Goal: Task Accomplishment & Management: Manage account settings

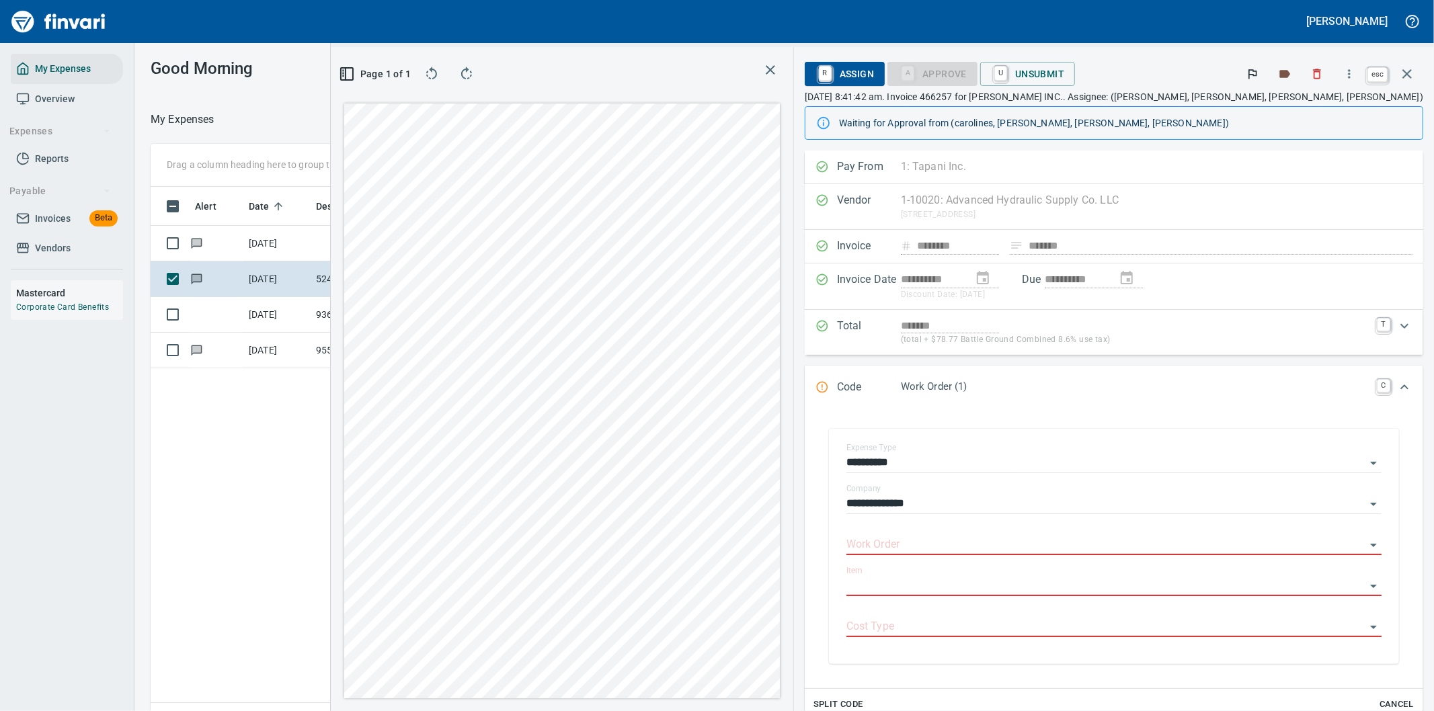
scroll to position [541, 909]
click at [1410, 72] on icon "button" at bounding box center [1407, 74] width 16 height 16
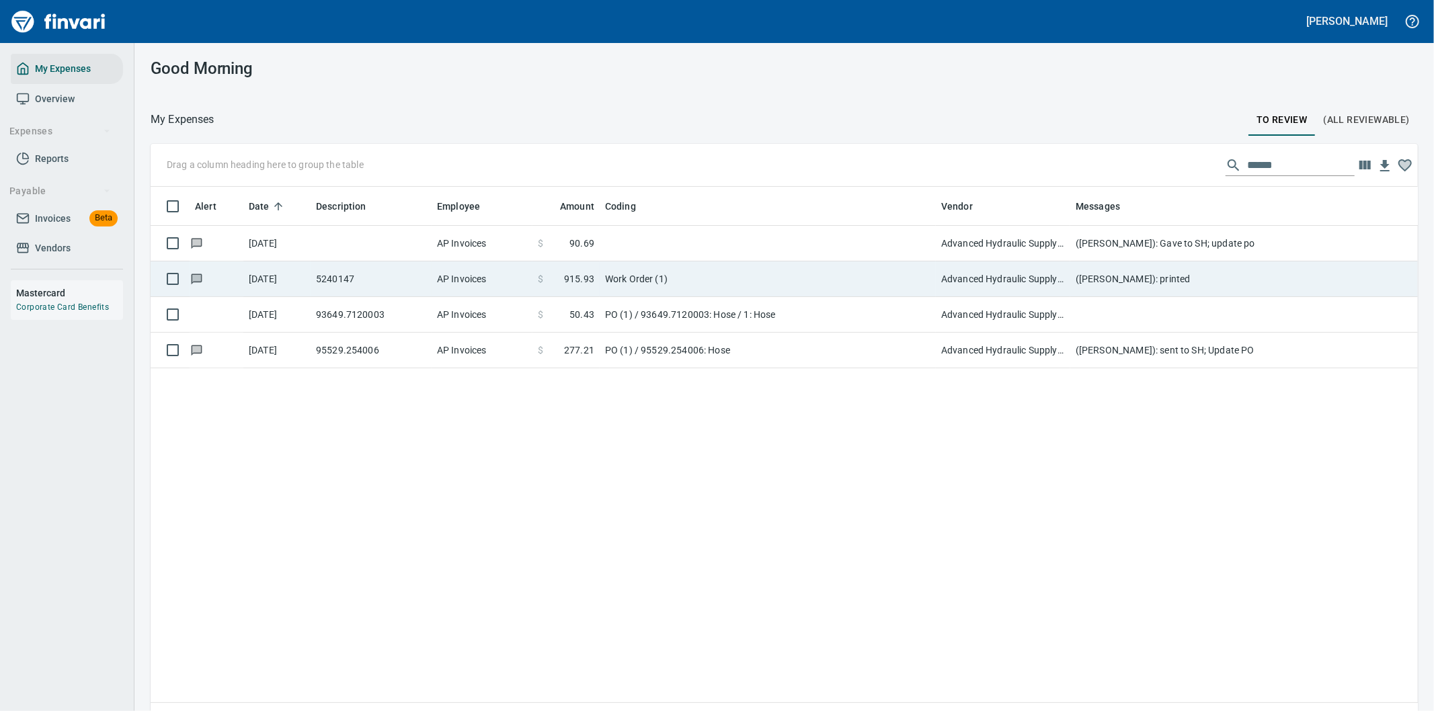
scroll to position [541, 1245]
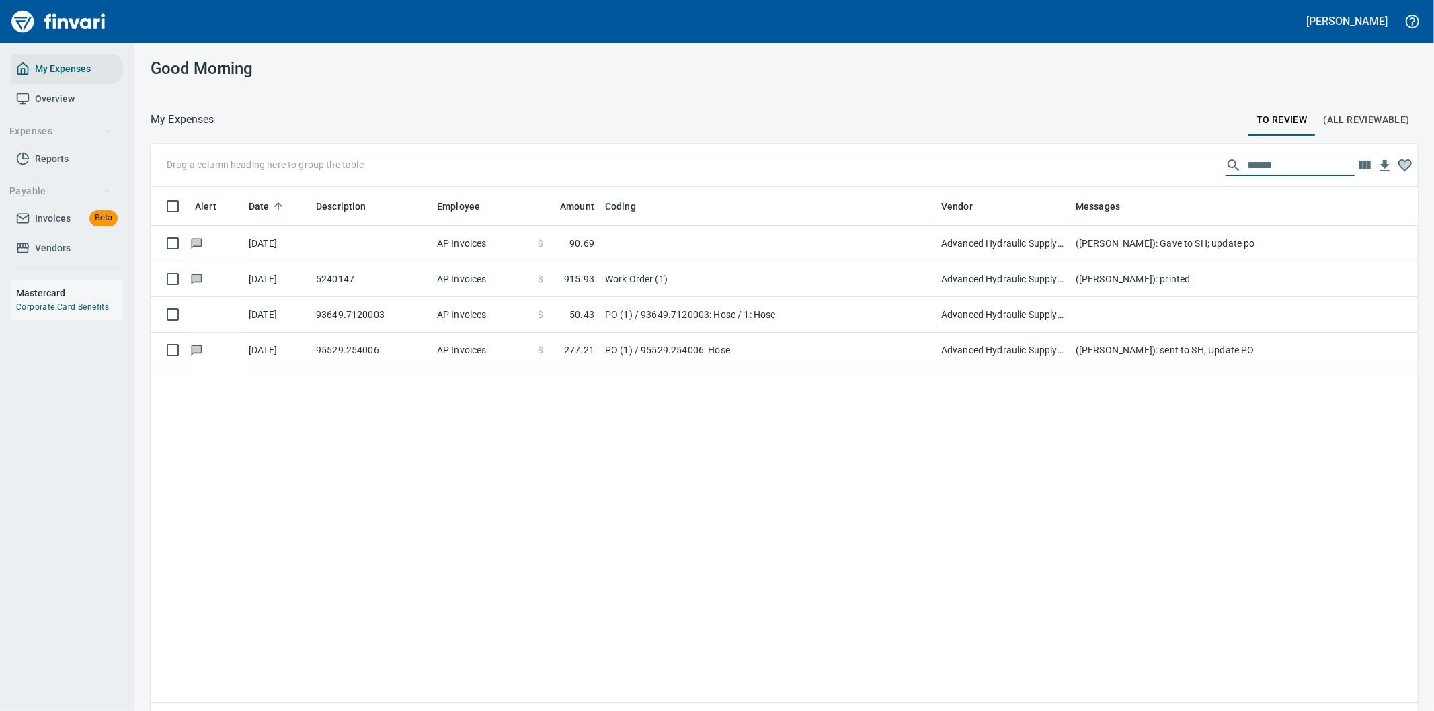
drag, startPoint x: 1272, startPoint y: 163, endPoint x: 1125, endPoint y: 161, distance: 147.2
click at [1128, 163] on div "Drag a column heading here to group the table ******" at bounding box center [784, 165] width 1267 height 43
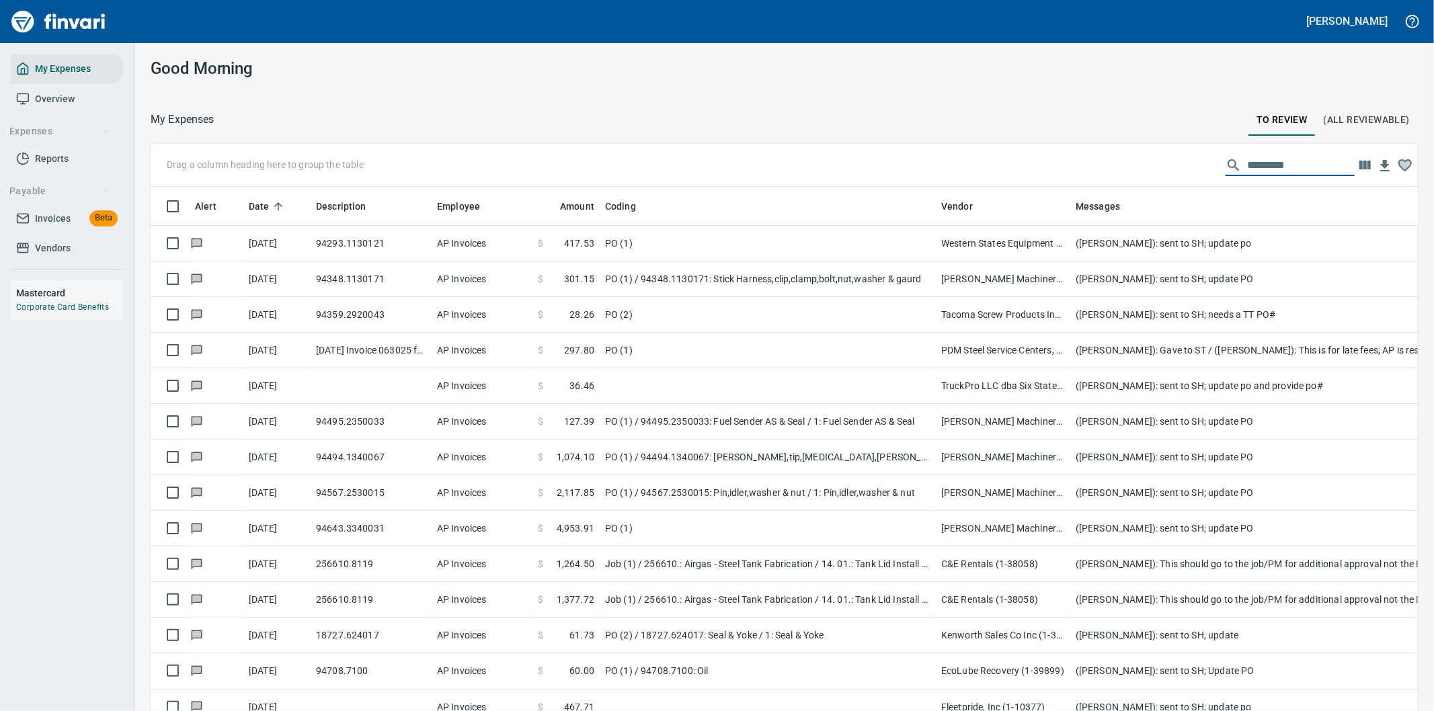
scroll to position [541, 1233]
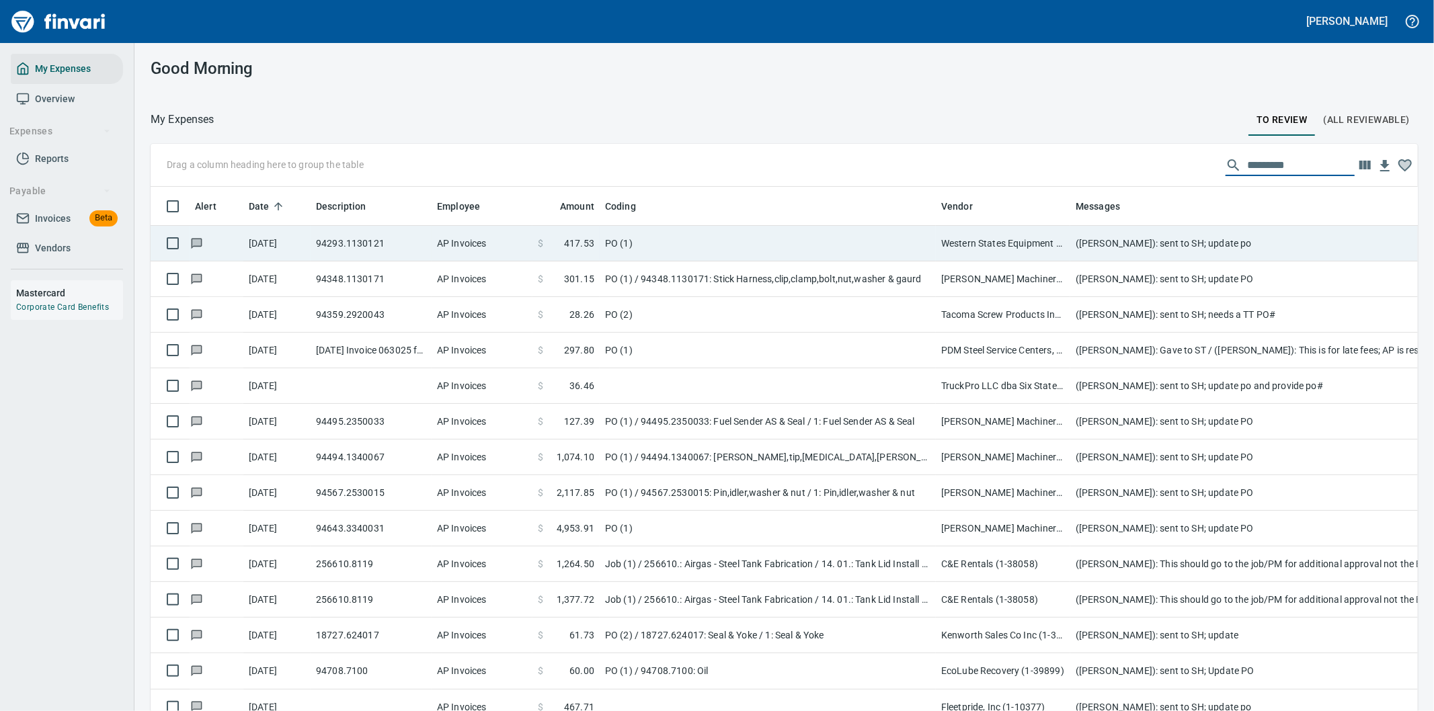
click at [850, 237] on td "PO (1)" at bounding box center [768, 244] width 336 height 36
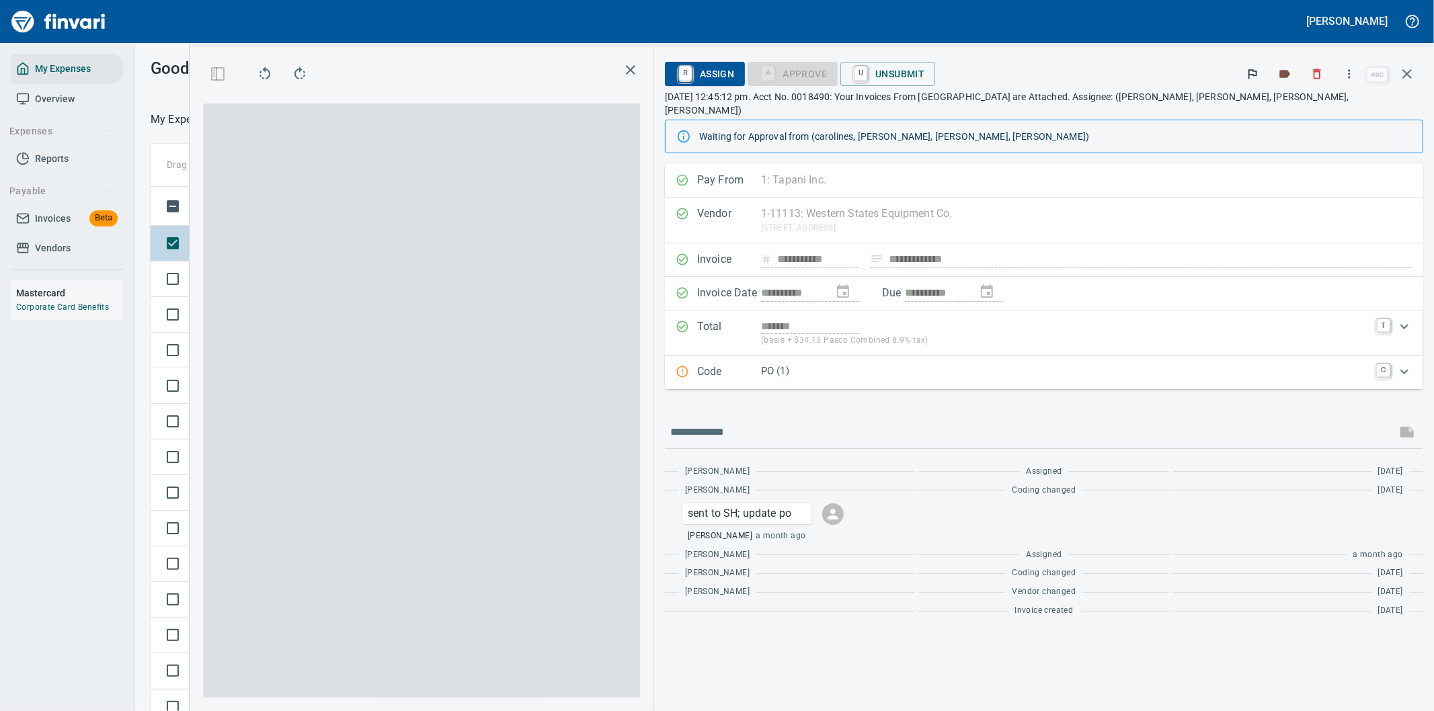
scroll to position [541, 897]
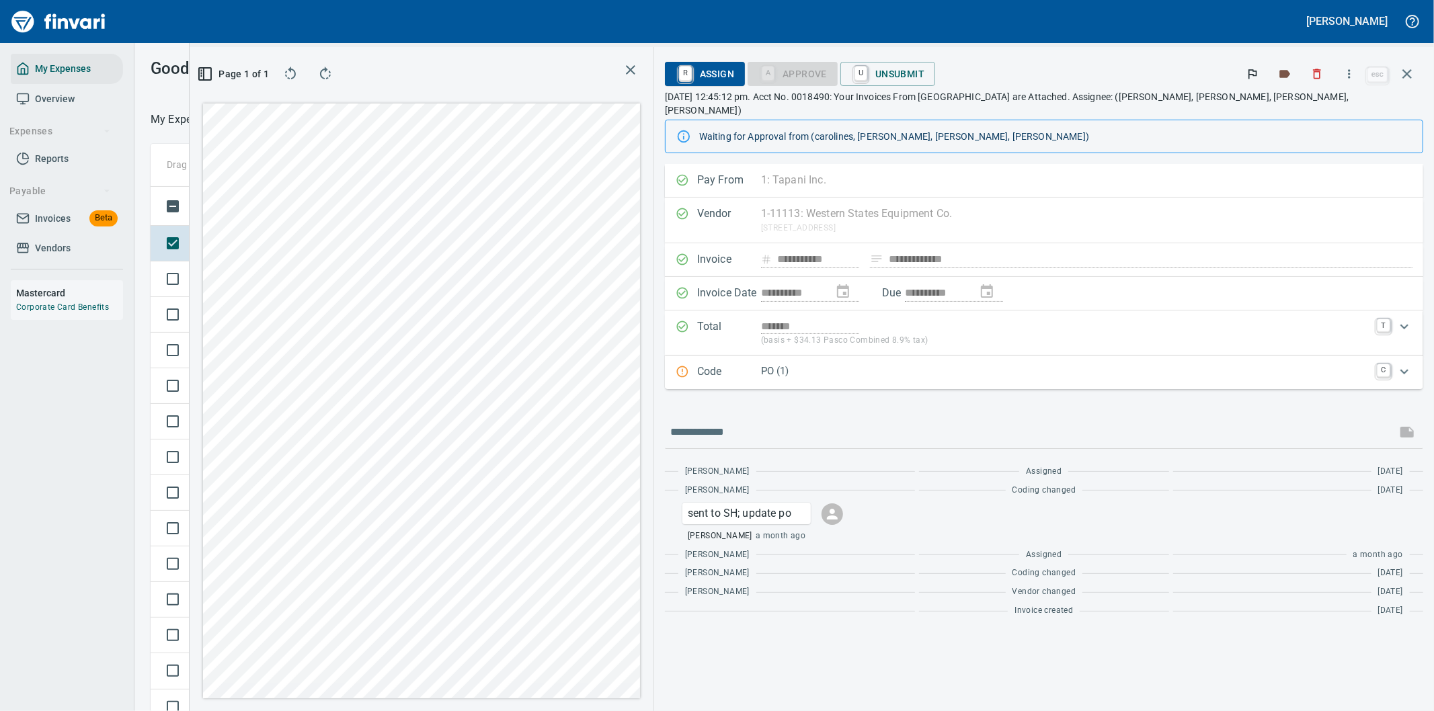
click at [1333, 364] on p "PO (1)" at bounding box center [1065, 371] width 608 height 15
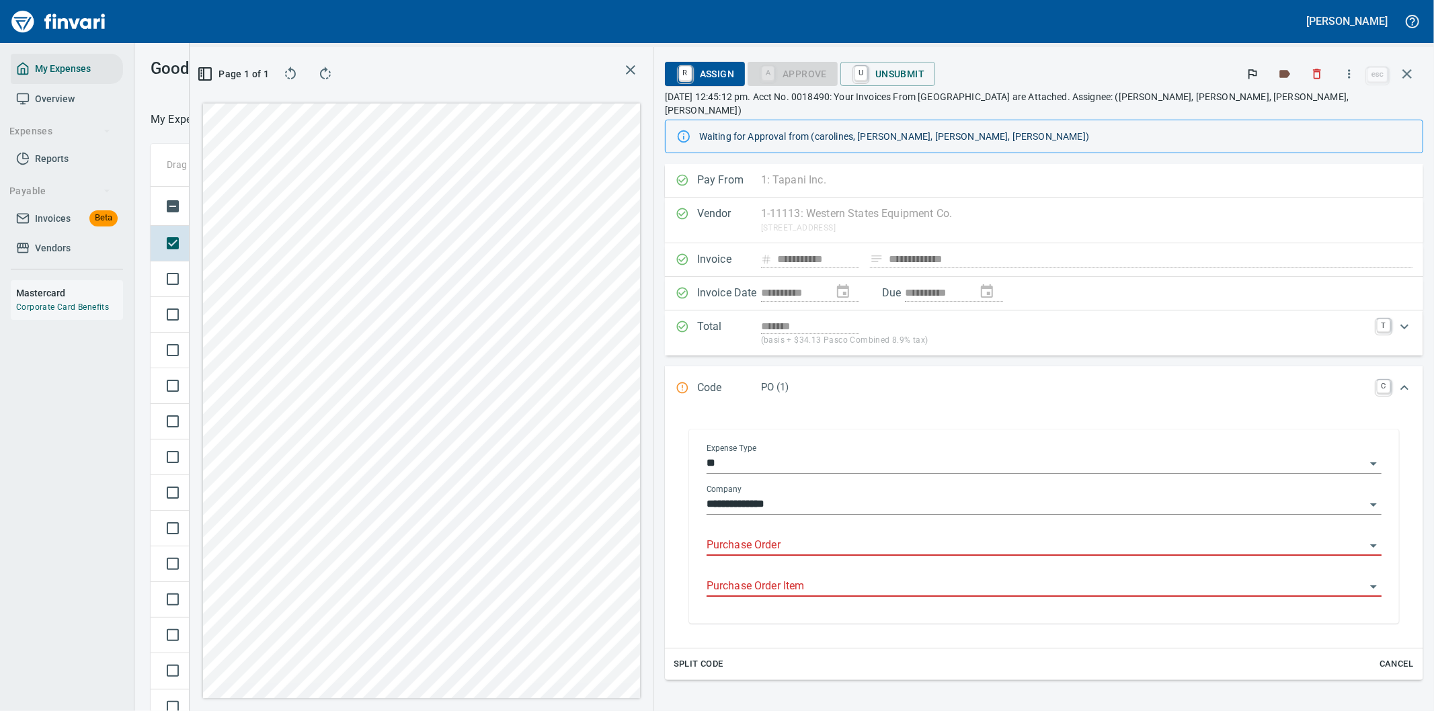
click at [926, 536] on input "Purchase Order" at bounding box center [1035, 545] width 659 height 19
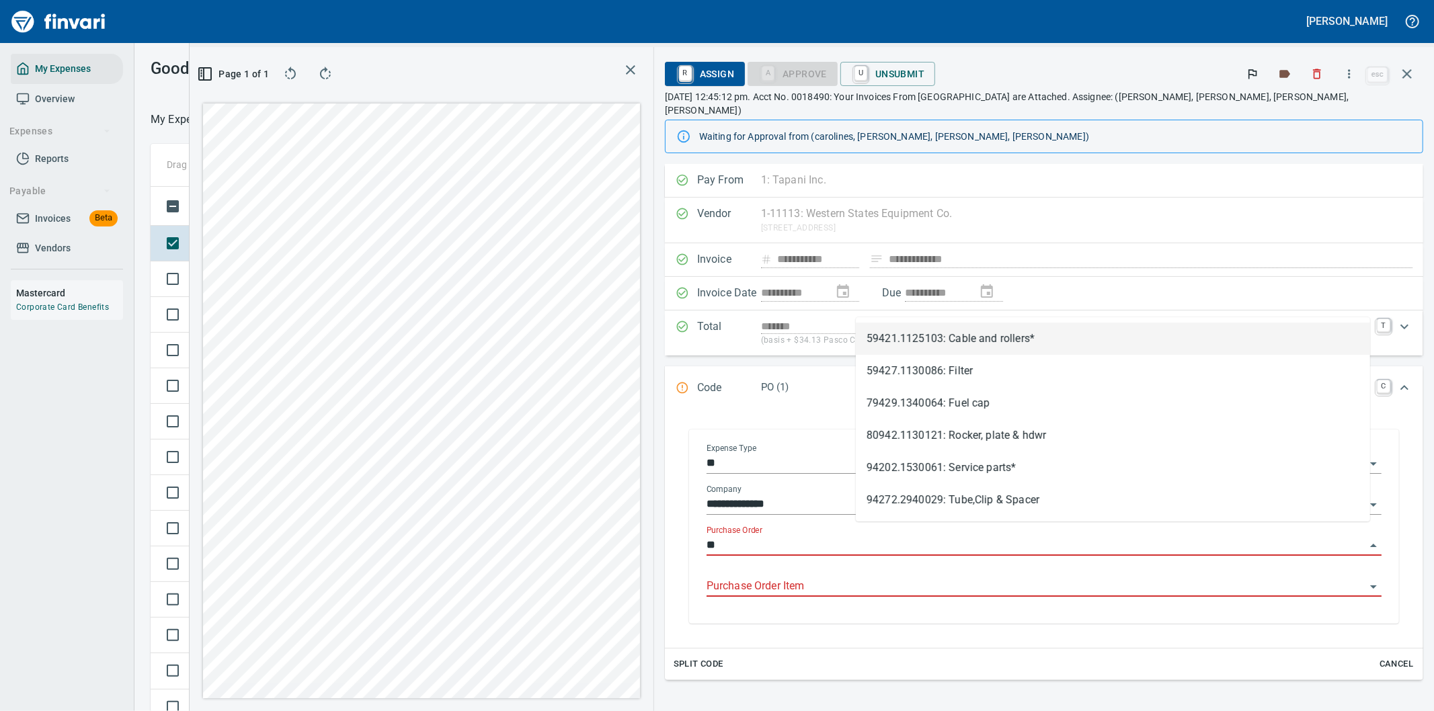
type input "*"
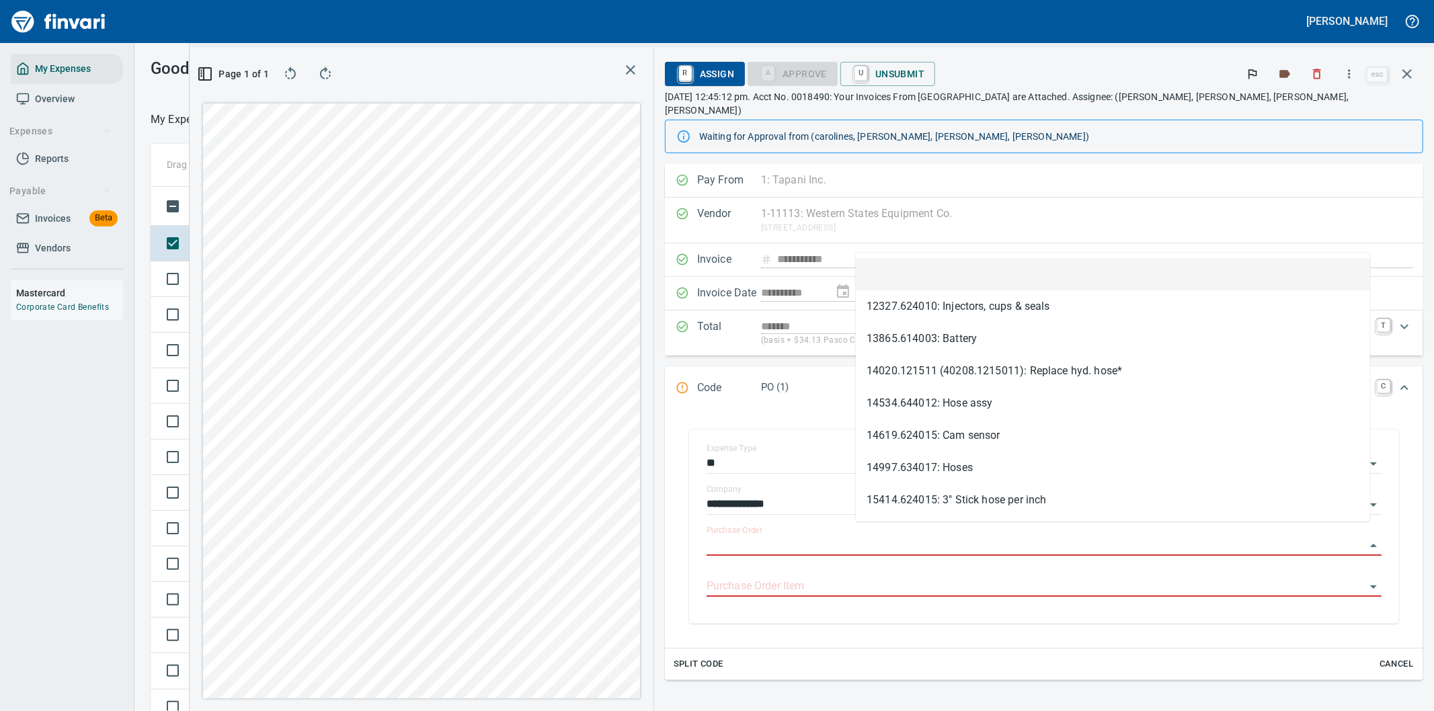
click at [1128, 63] on div "A Approve U Unsubmit" at bounding box center [990, 74] width 487 height 24
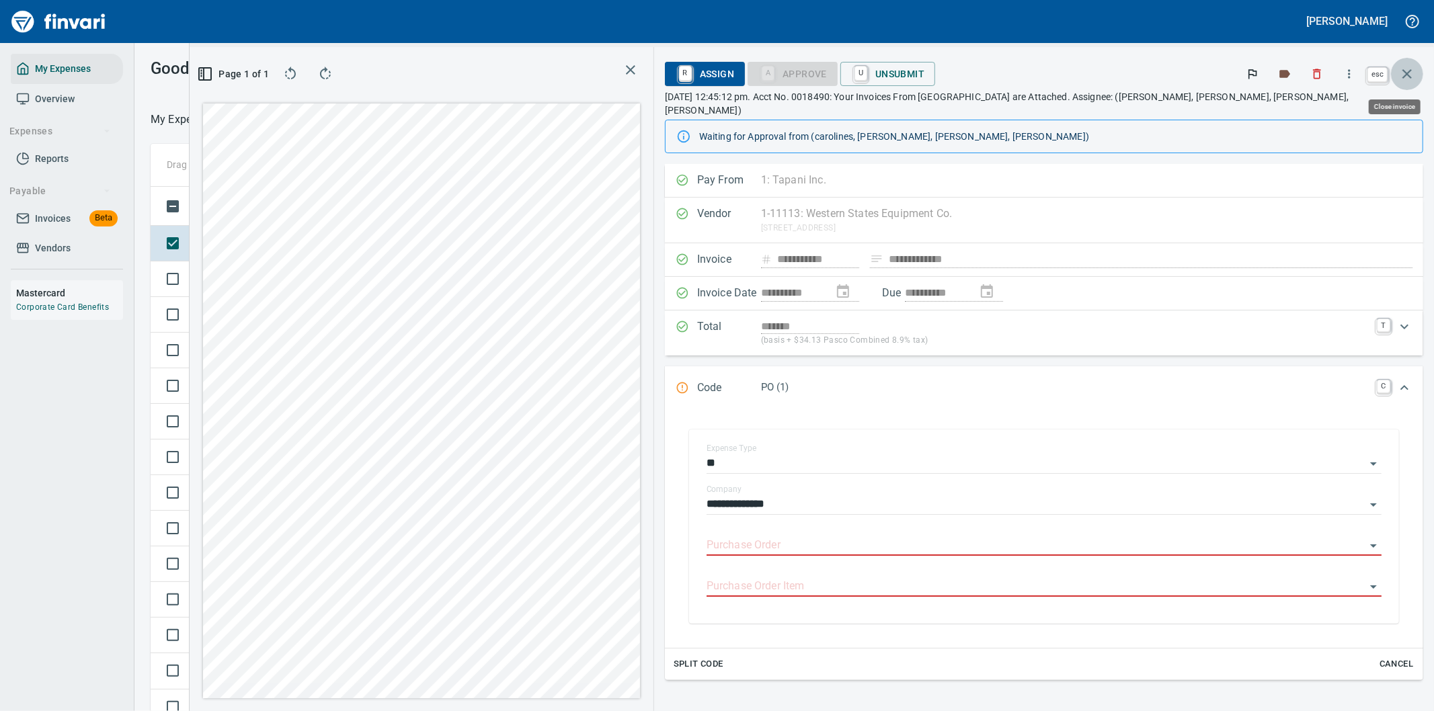
click at [1410, 67] on icon "button" at bounding box center [1407, 74] width 16 height 16
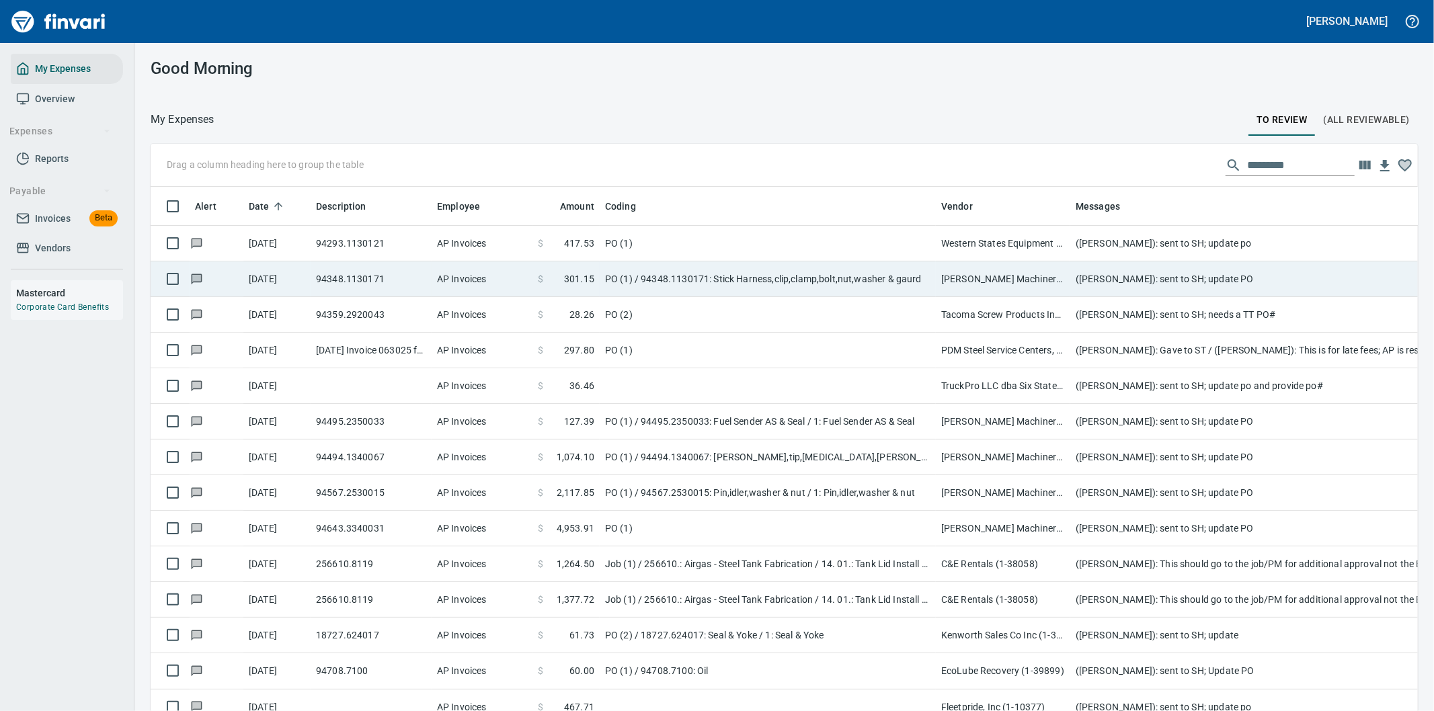
scroll to position [541, 1233]
click at [1134, 280] on td "(Cindy Hughes): sent to SH; update PO" at bounding box center [1339, 279] width 538 height 36
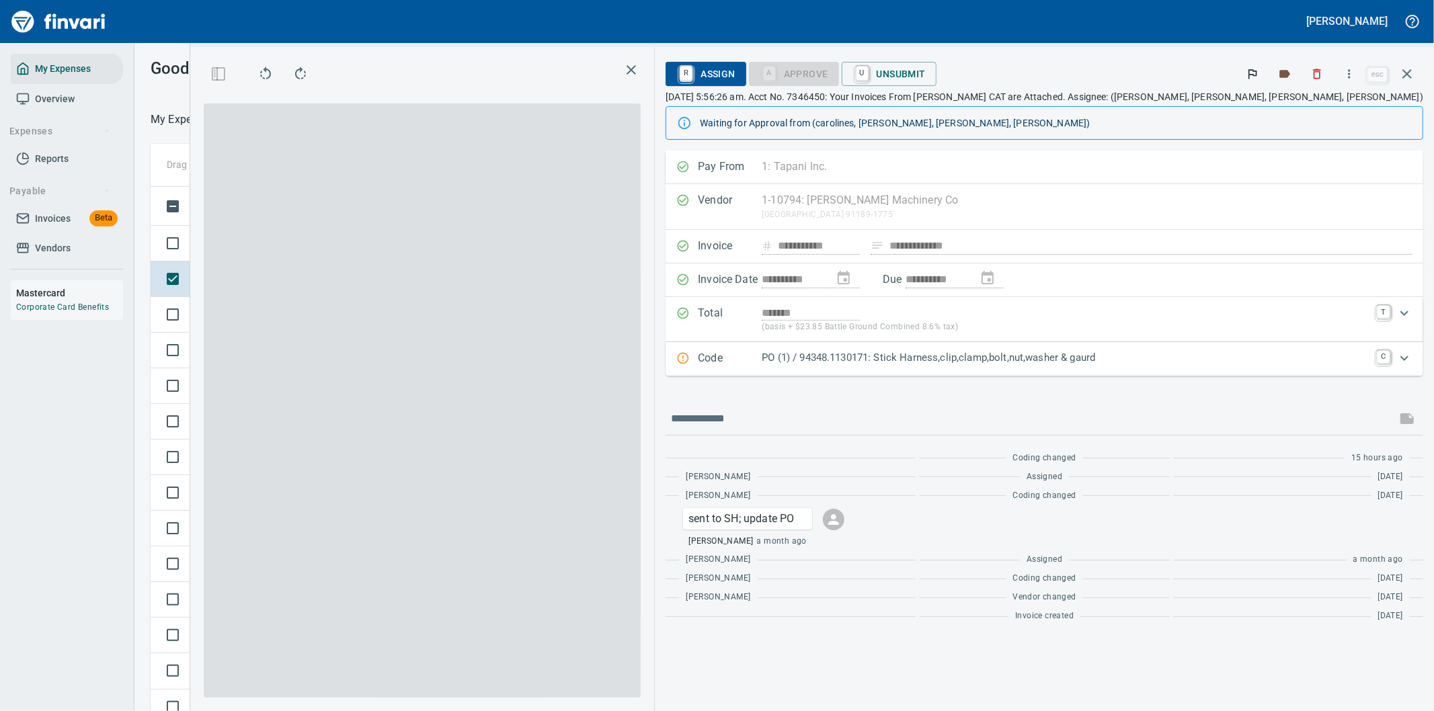
scroll to position [541, 897]
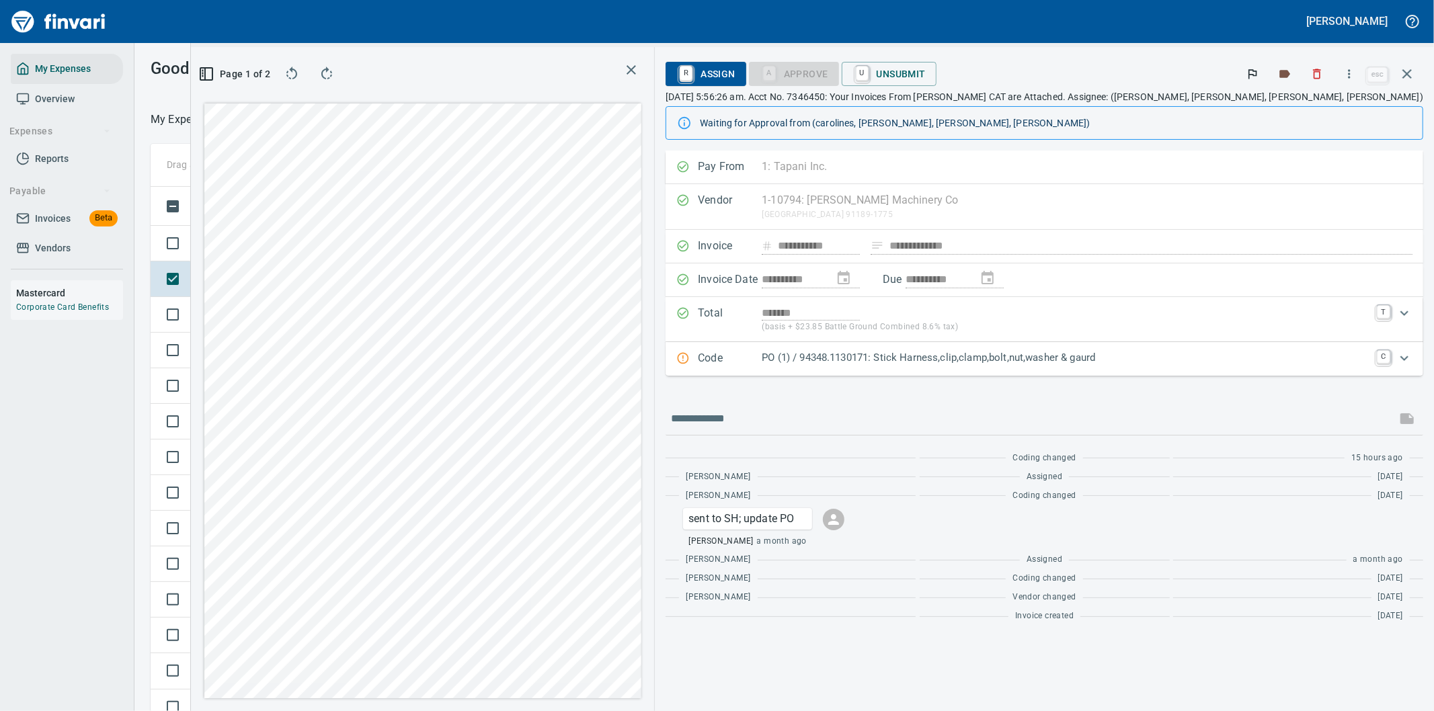
click at [1281, 363] on p "PO (1) / 94348.1130171: Stick Harness,clip,clamp,bolt,nut,washer & gaurd" at bounding box center [1065, 357] width 607 height 15
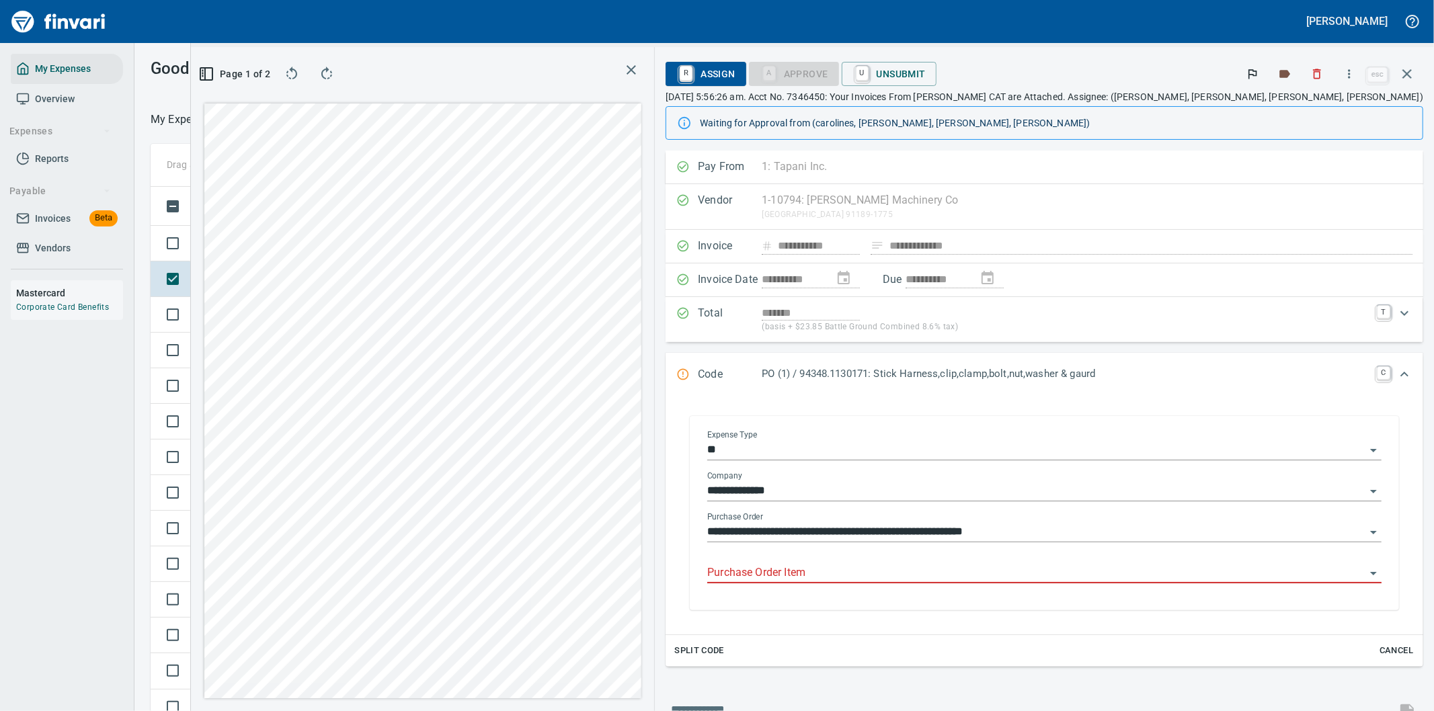
click at [933, 572] on input "Purchase Order Item" at bounding box center [1036, 573] width 658 height 19
click at [205, 72] on icon "button" at bounding box center [205, 74] width 0 height 12
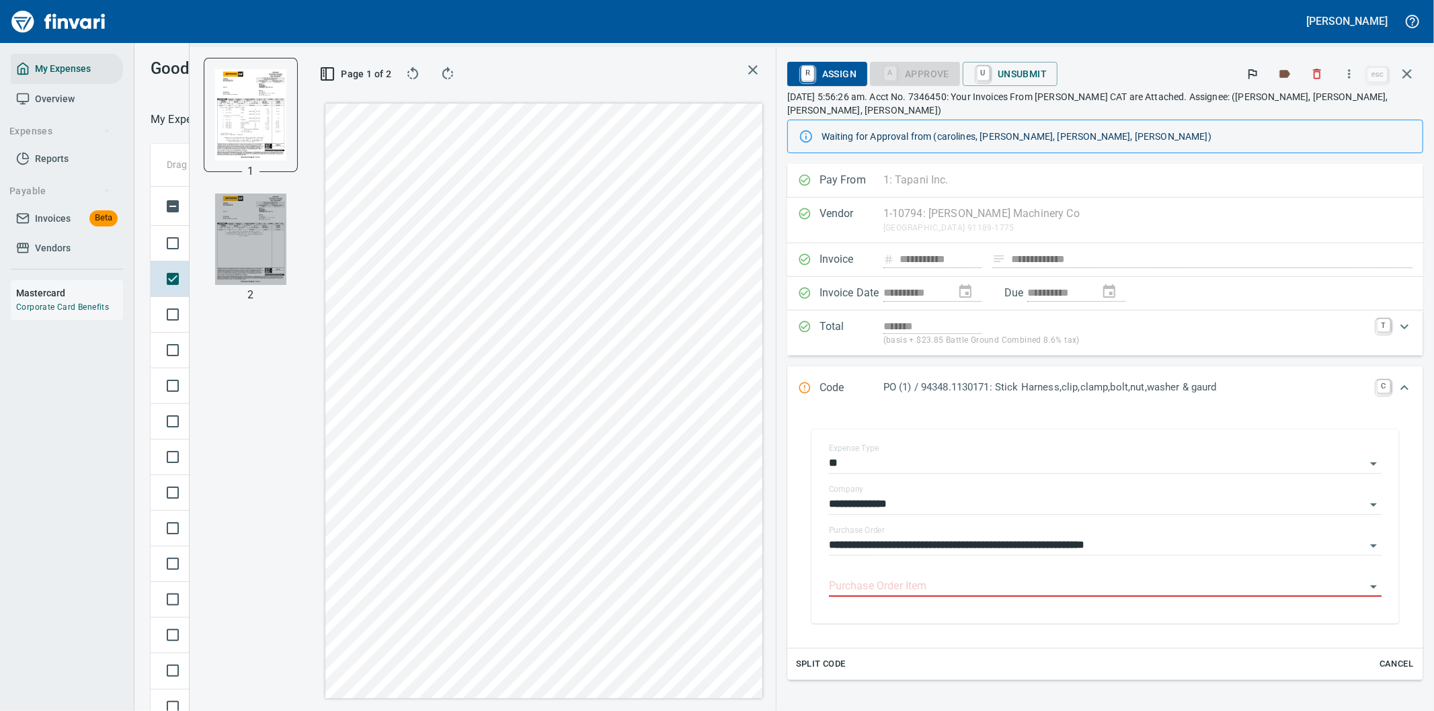
click at [286, 242] on img "button" at bounding box center [250, 239] width 71 height 91
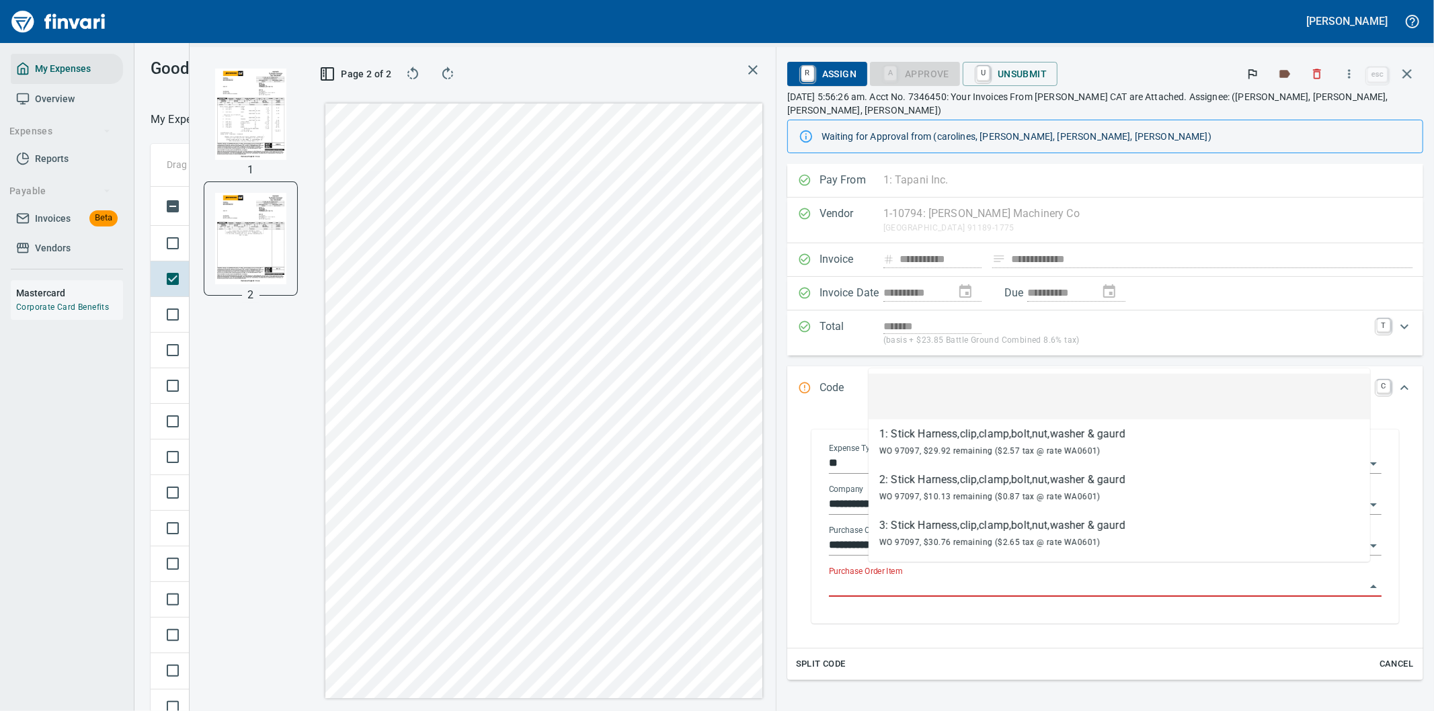
click at [952, 577] on input "Purchase Order Item" at bounding box center [1097, 586] width 536 height 19
click at [1406, 69] on icon "button" at bounding box center [1407, 74] width 16 height 16
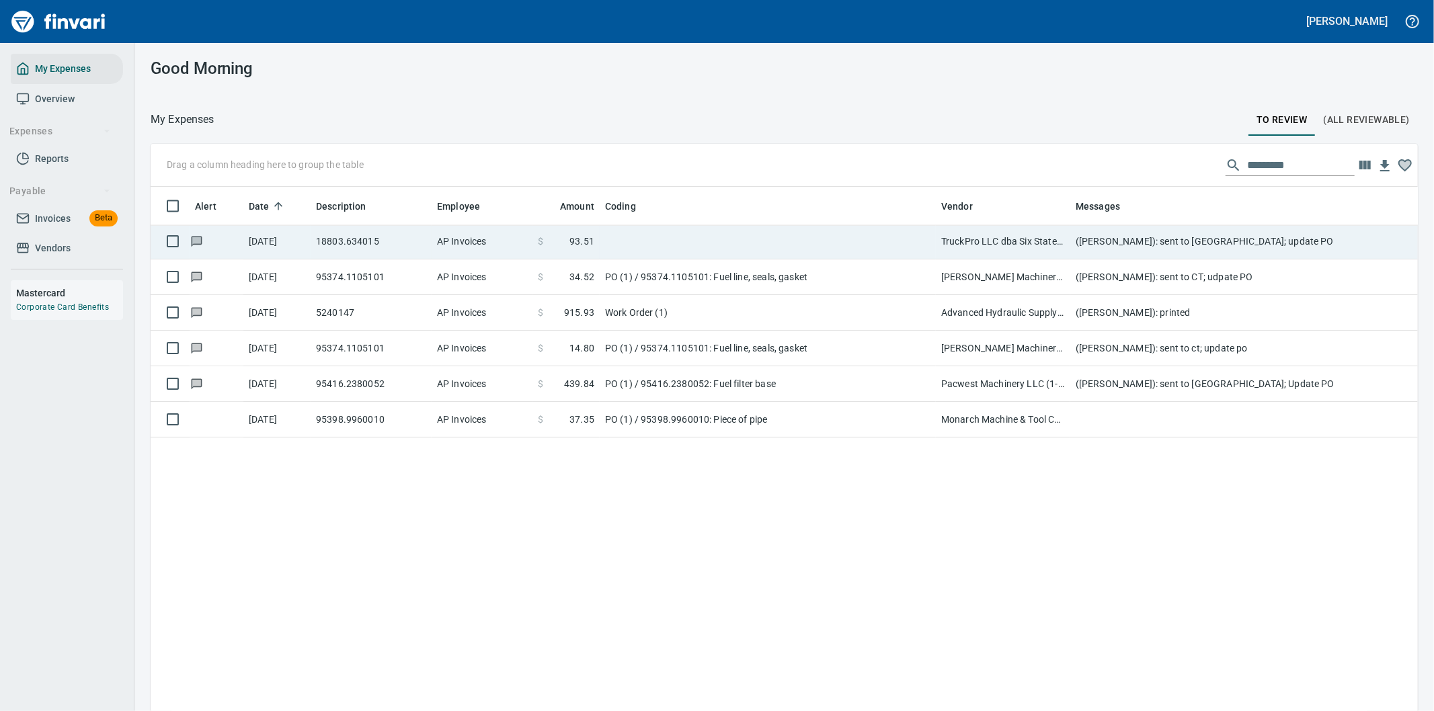
scroll to position [1792, 0]
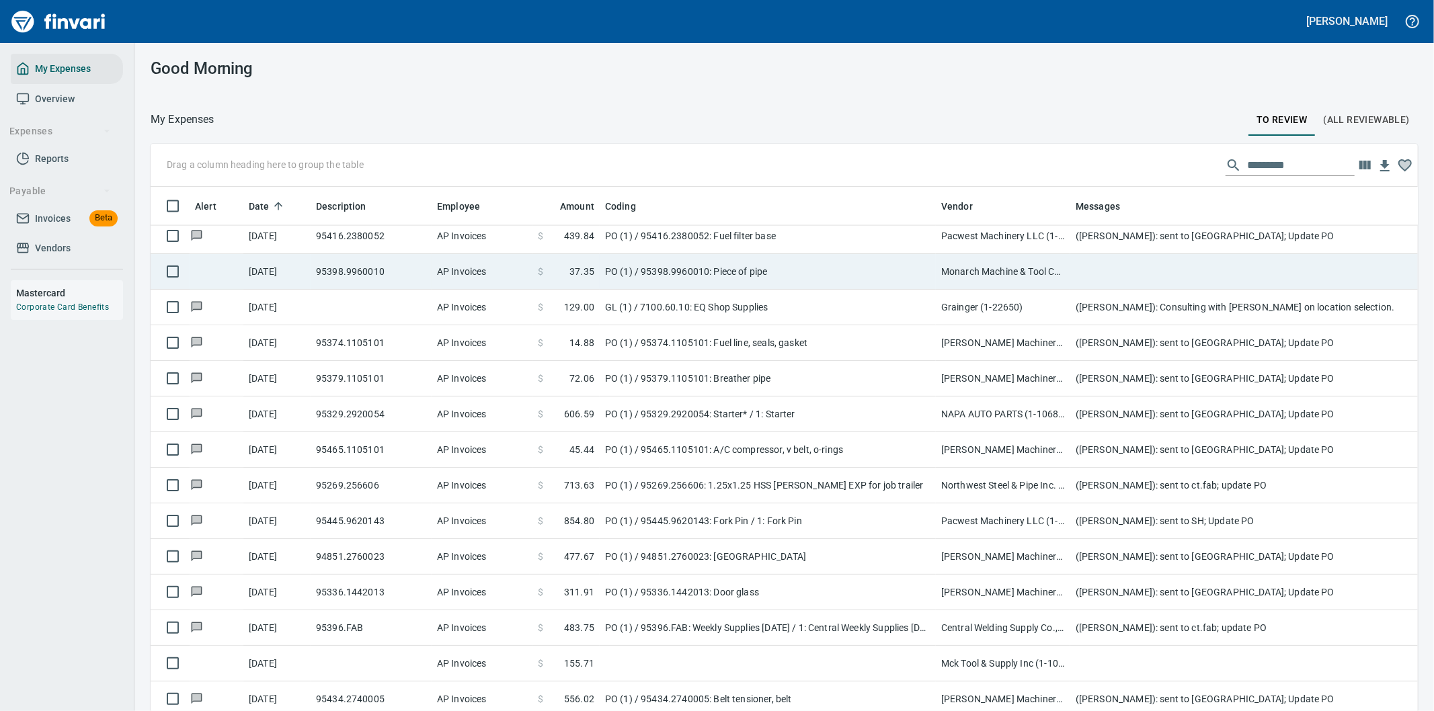
click at [785, 267] on td "PO (1) / 95398.9960010: Piece of pipe" at bounding box center [768, 272] width 336 height 36
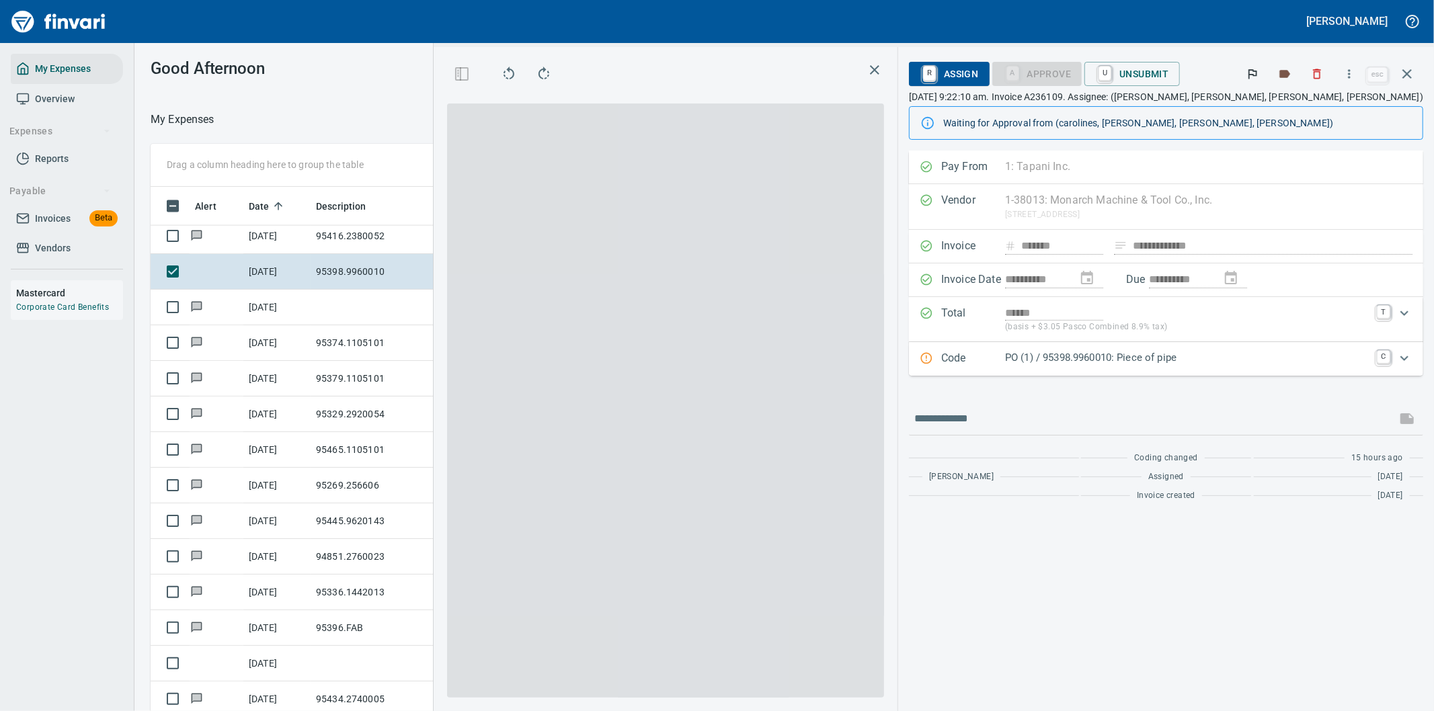
scroll to position [541, 897]
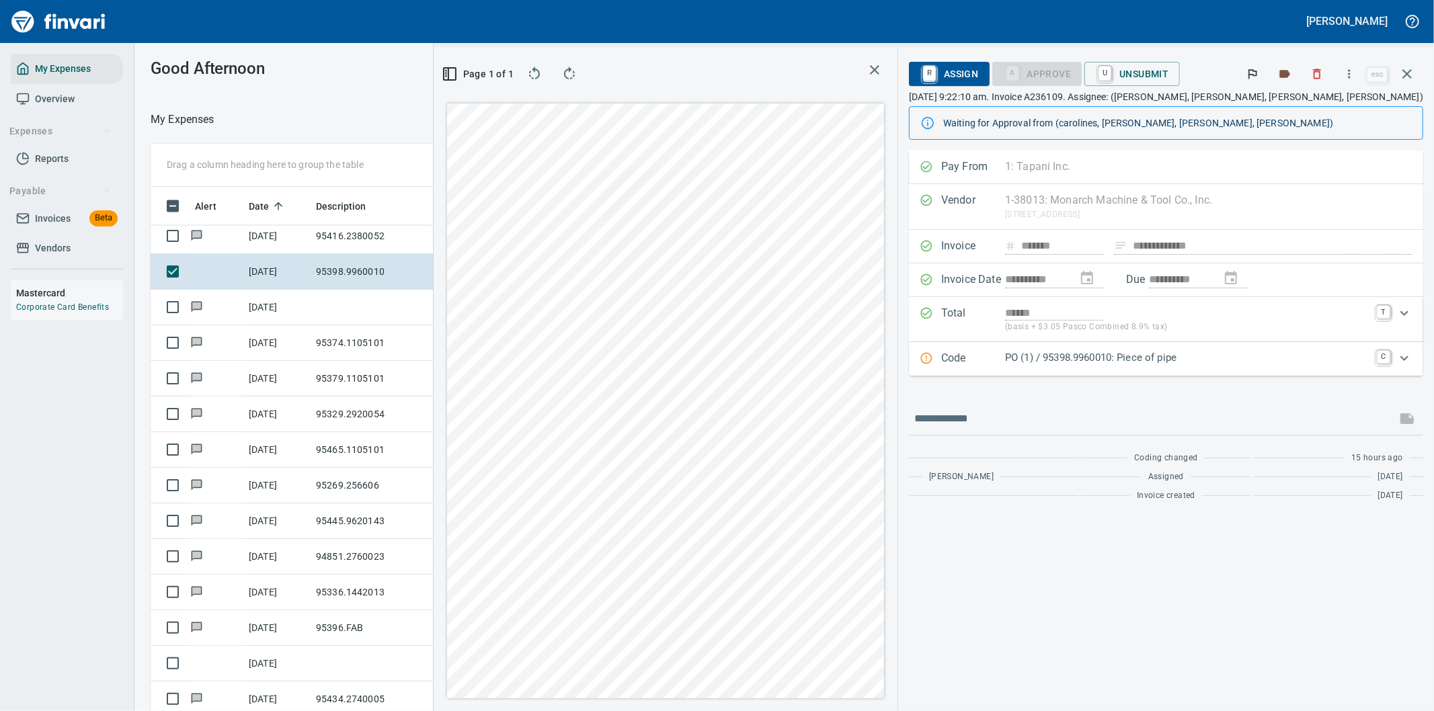
click at [1073, 614] on div "**********" at bounding box center [1166, 431] width 536 height 561
click at [1349, 70] on icon "button" at bounding box center [1348, 73] width 13 height 13
click at [1311, 113] on span "Download" at bounding box center [1346, 113] width 129 height 16
click at [1012, 415] on input "text" at bounding box center [1152, 419] width 477 height 22
type input "**********"
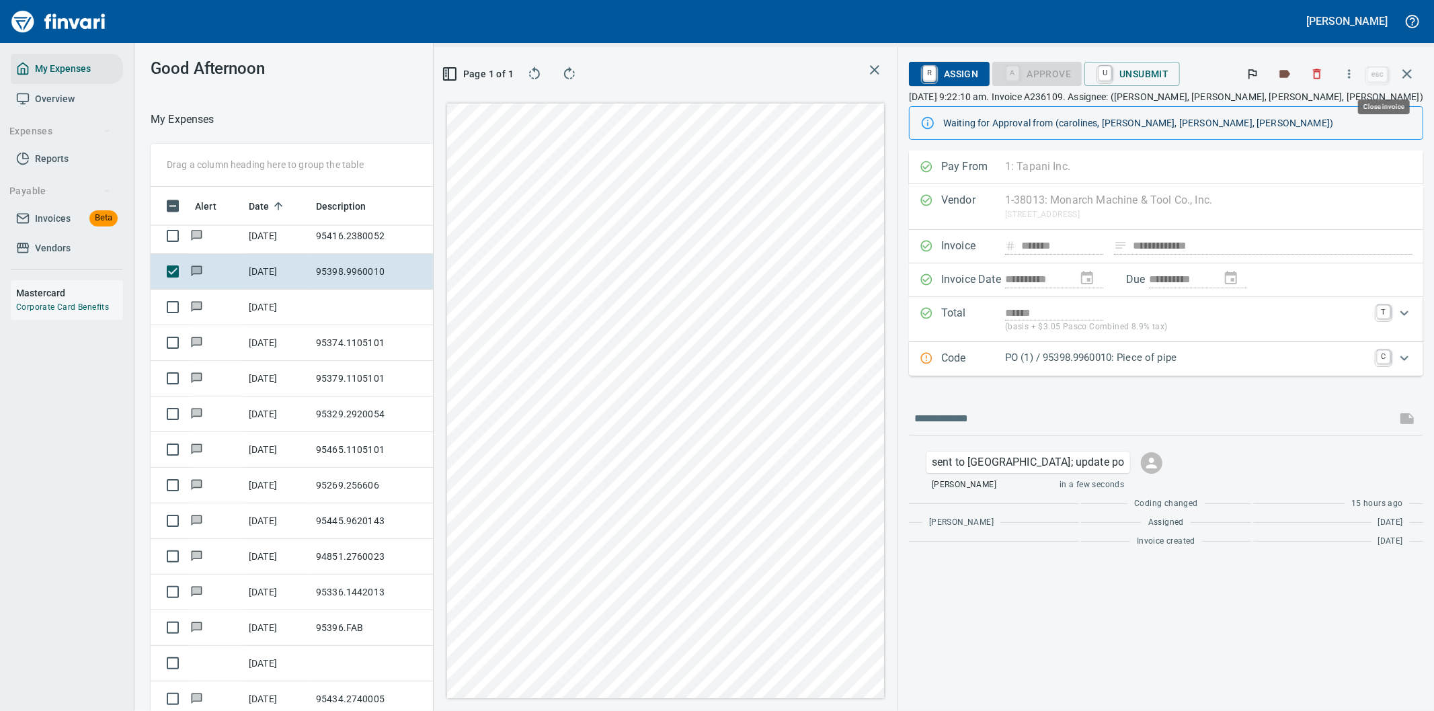
click at [1406, 70] on icon "button" at bounding box center [1407, 74] width 16 height 16
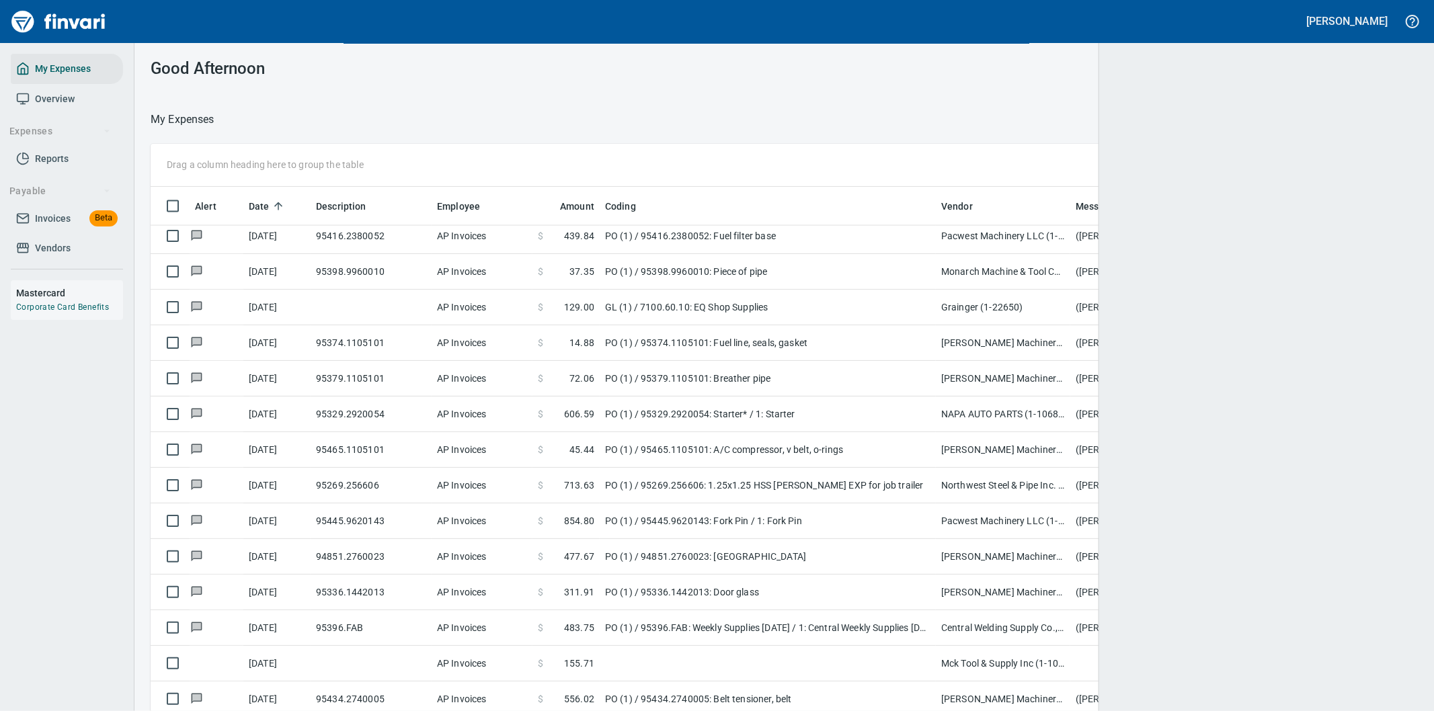
scroll to position [541, 1226]
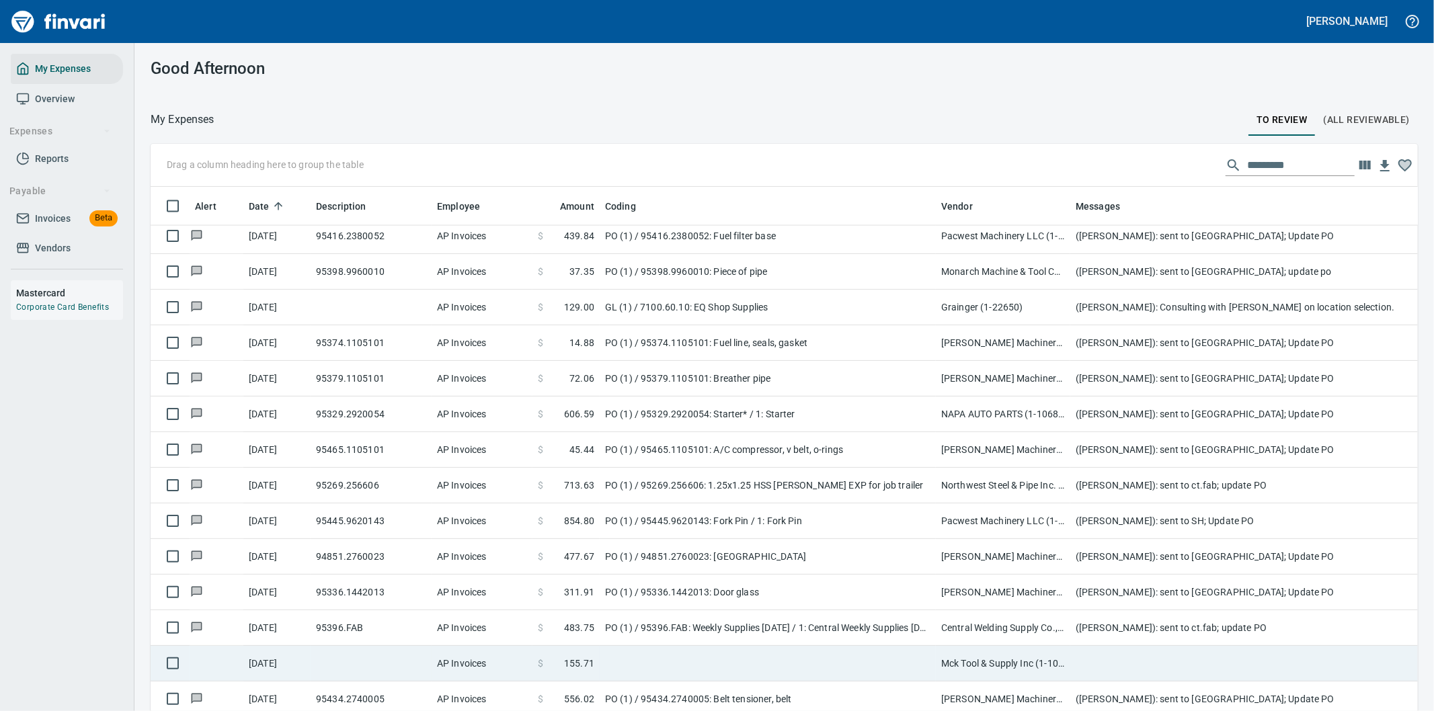
click at [817, 667] on td at bounding box center [768, 664] width 336 height 36
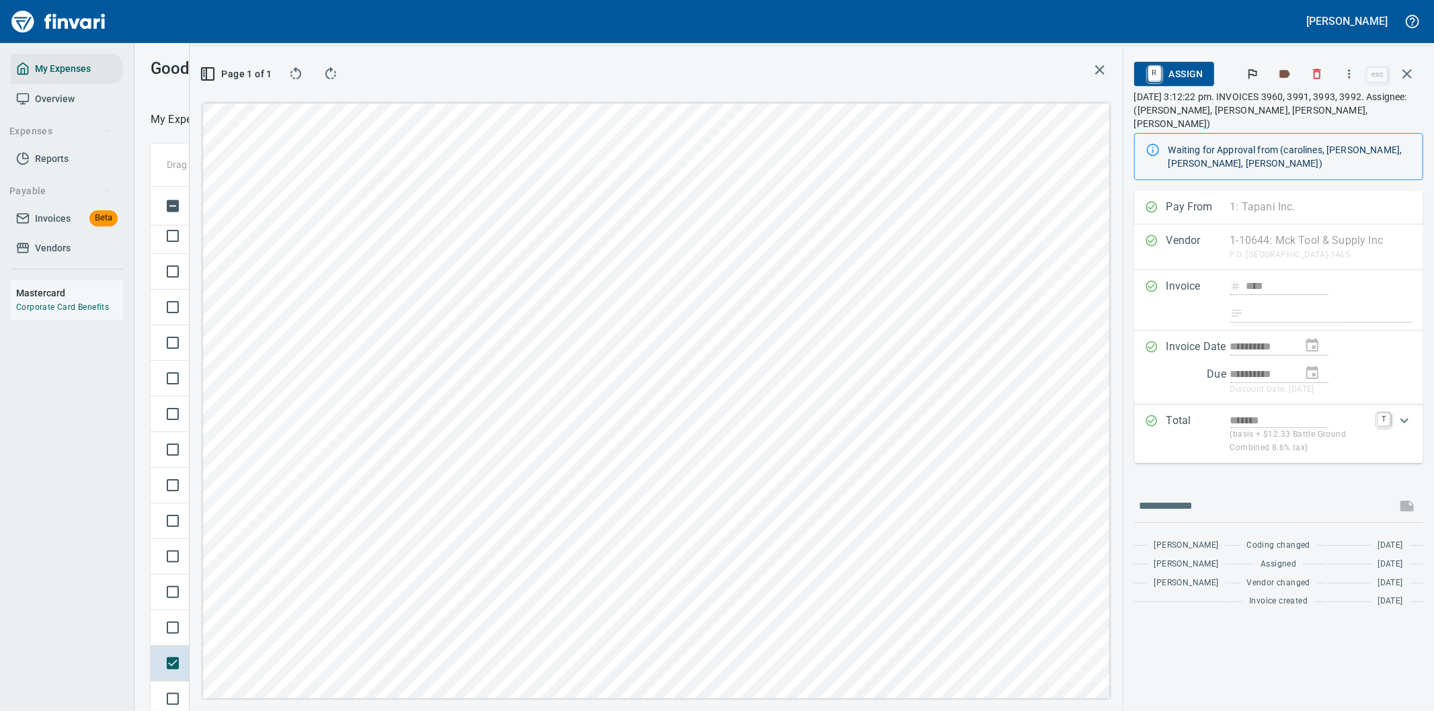
scroll to position [541, 897]
click at [1137, 602] on div "**********" at bounding box center [1278, 451] width 311 height 520
click at [1406, 71] on icon "button" at bounding box center [1407, 74] width 16 height 16
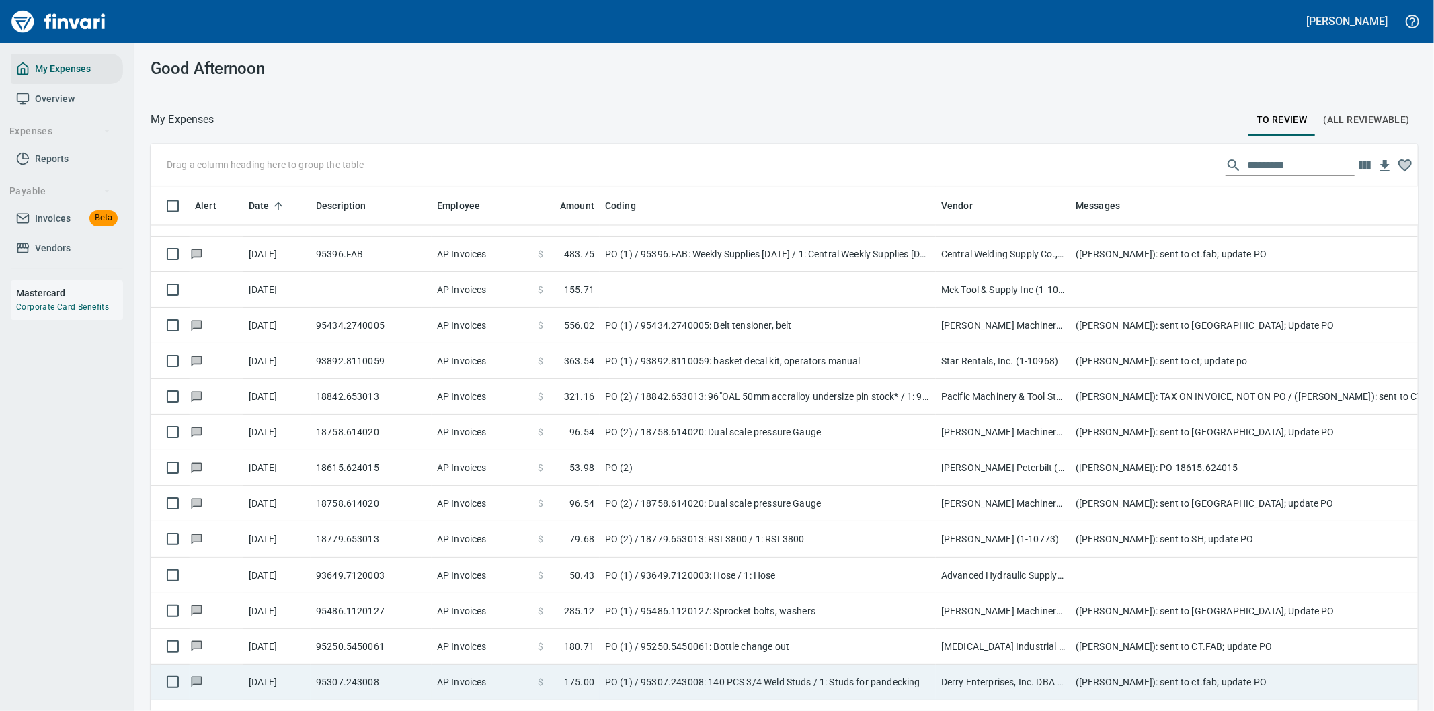
scroll to position [2315, 0]
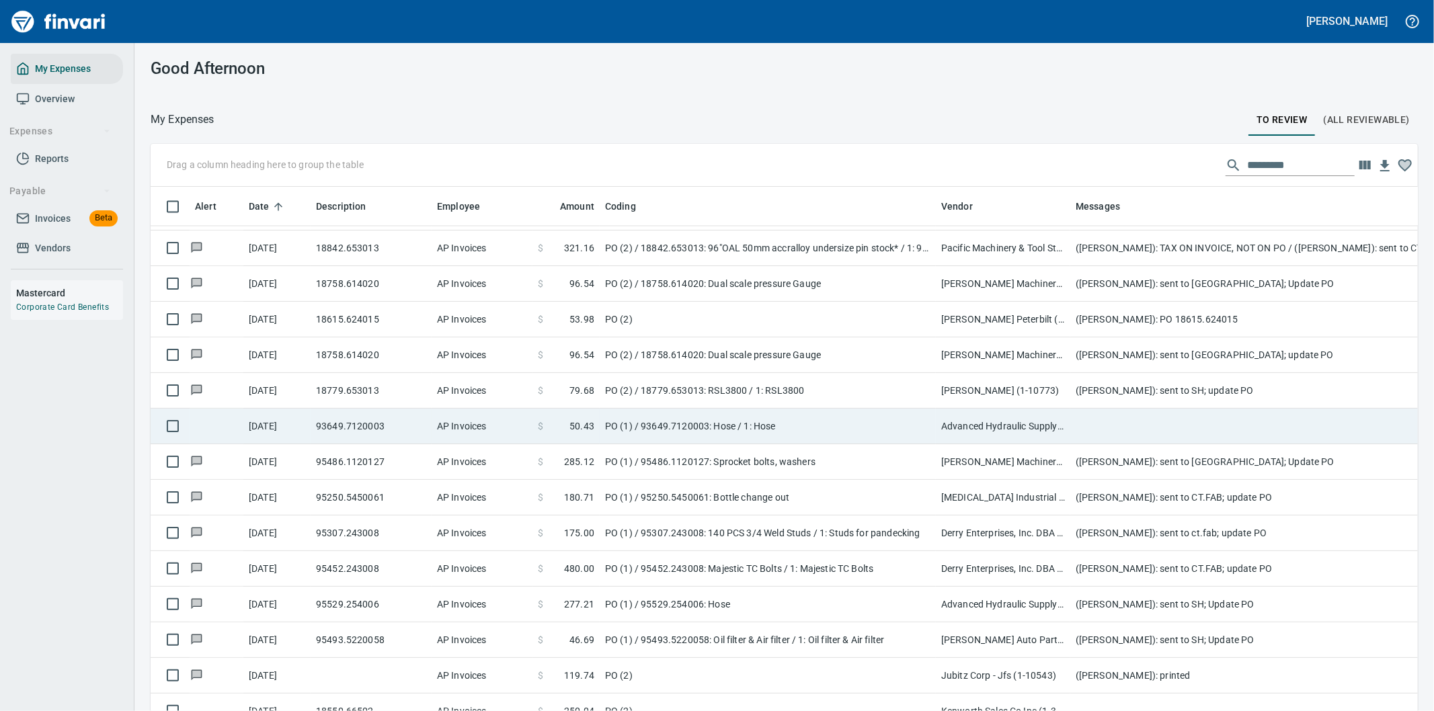
click at [842, 417] on td "PO (1) / 93649.7120003: Hose / 1: Hose" at bounding box center [768, 427] width 336 height 36
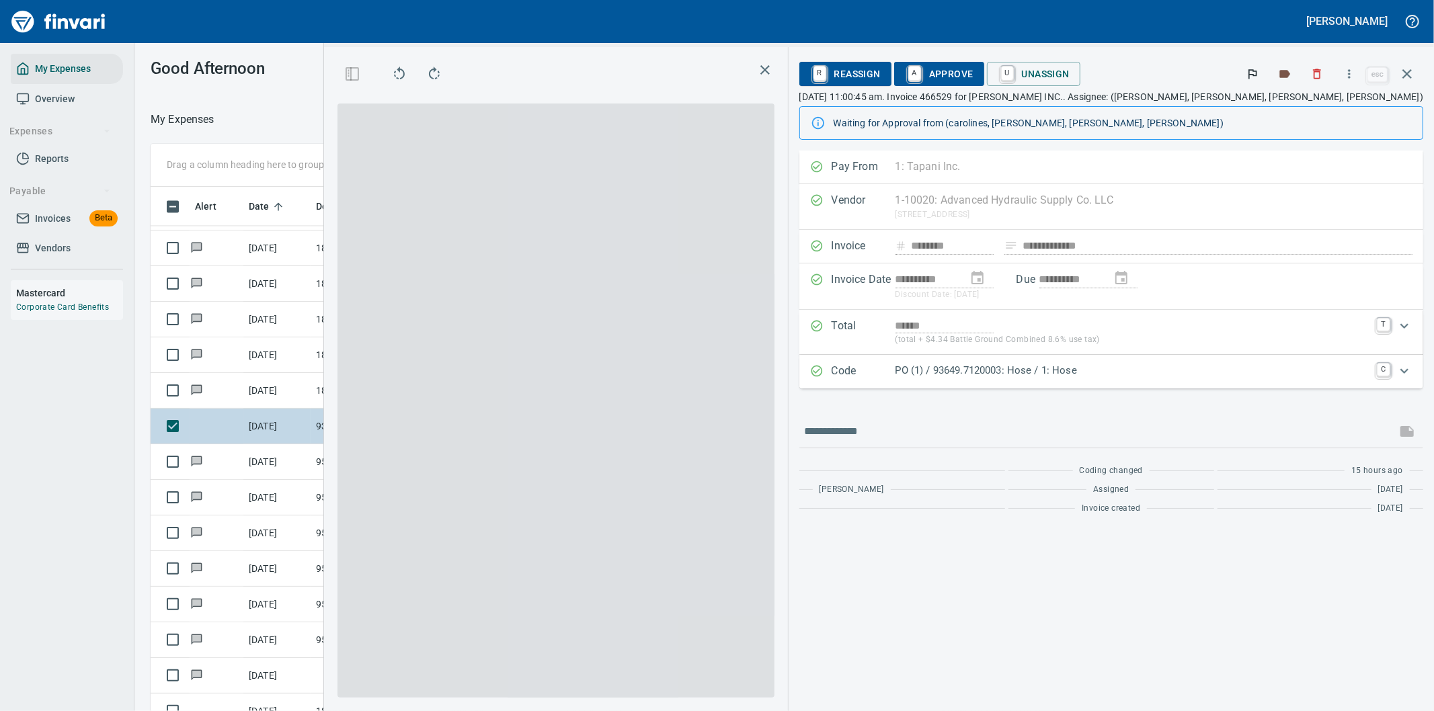
scroll to position [541, 897]
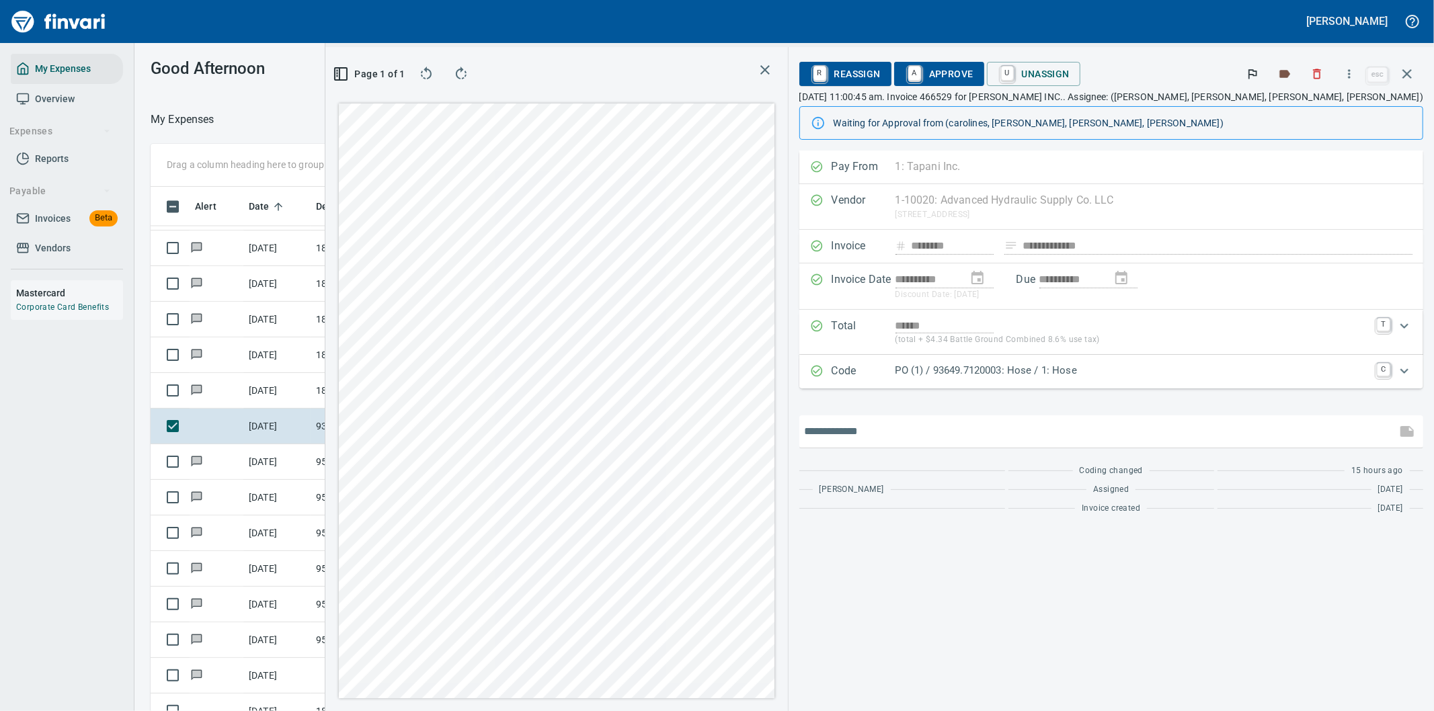
click at [991, 429] on input "text" at bounding box center [1098, 432] width 586 height 22
type input "**********"
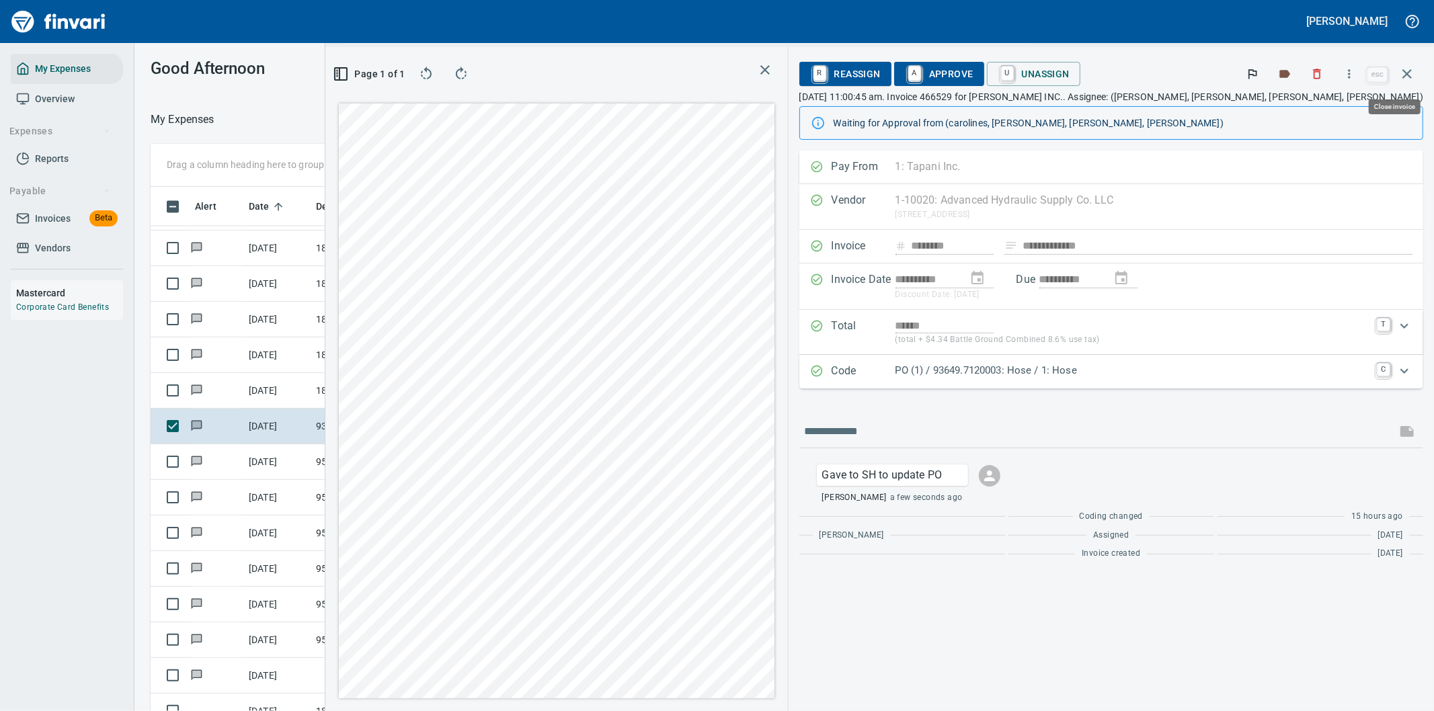
click at [1408, 71] on icon "button" at bounding box center [1407, 74] width 16 height 16
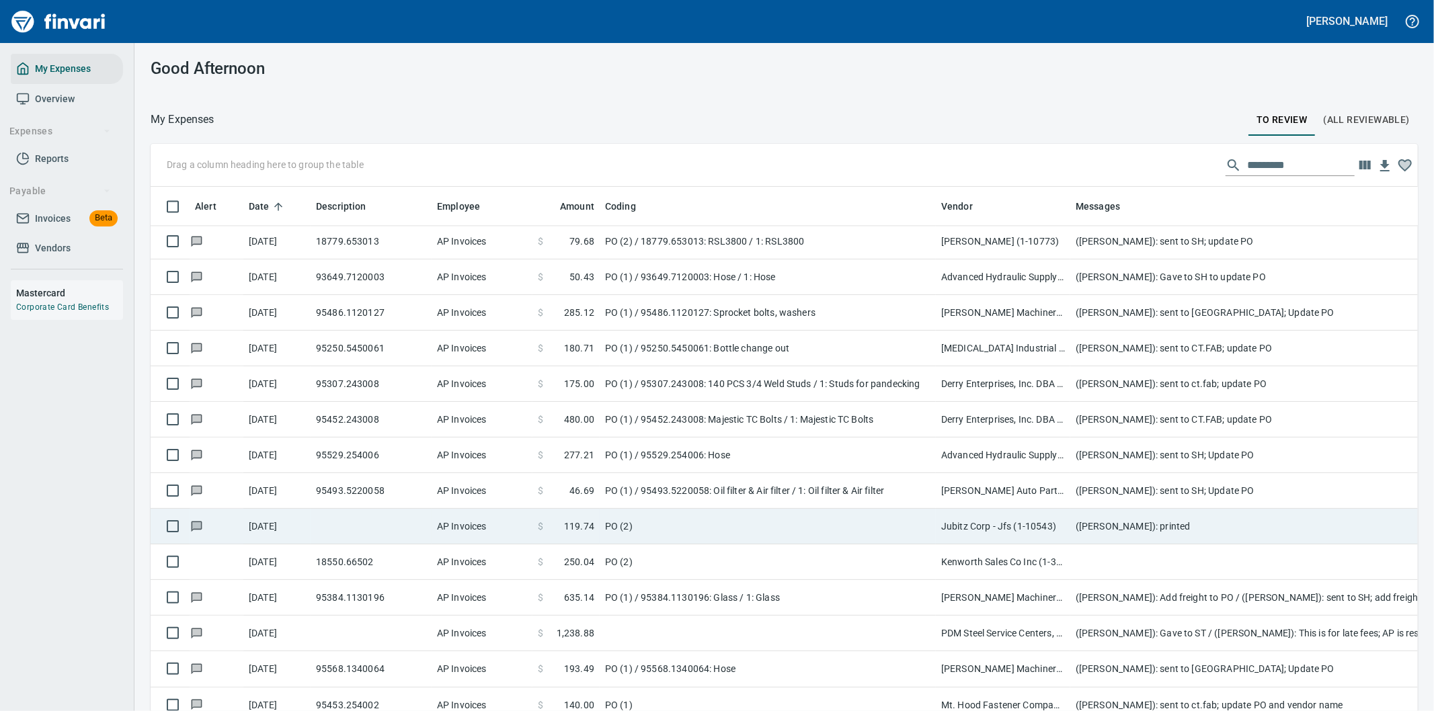
scroll to position [2539, 0]
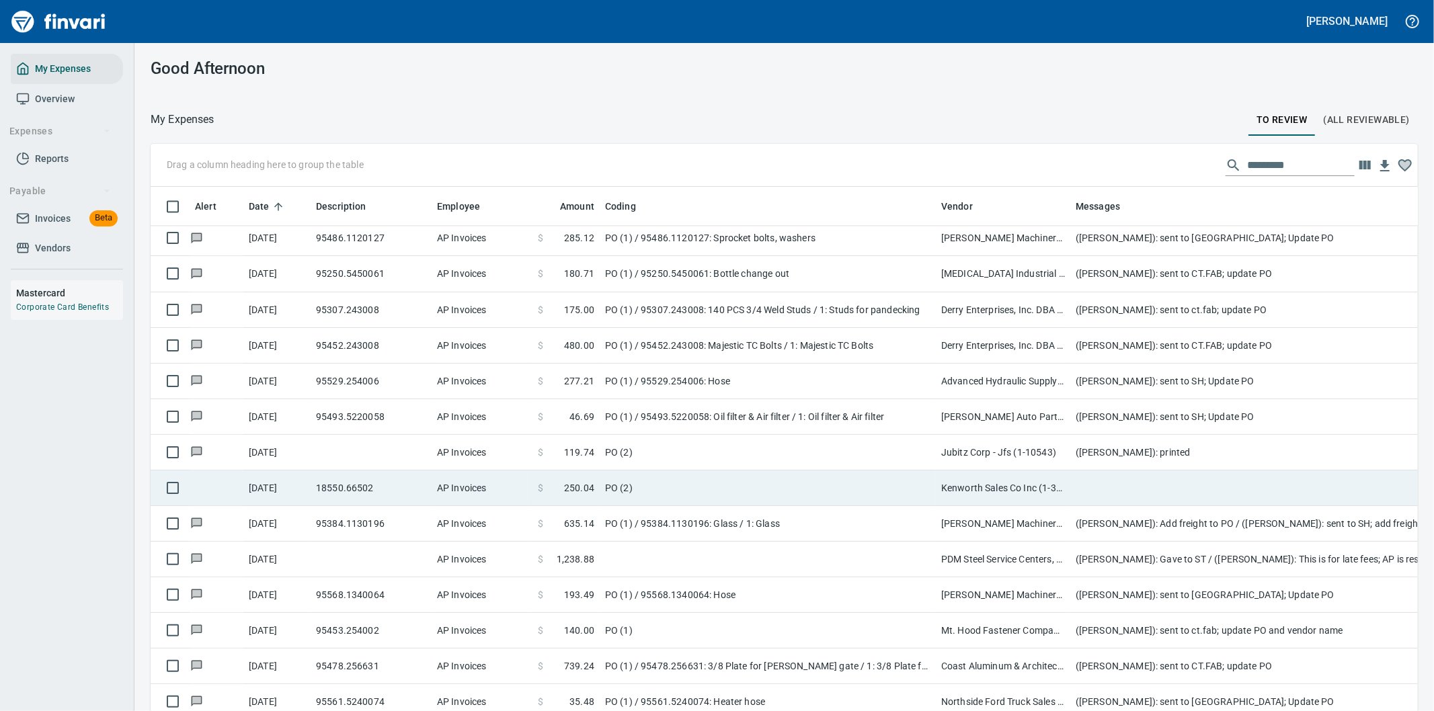
click at [1121, 489] on td at bounding box center [1339, 489] width 538 height 36
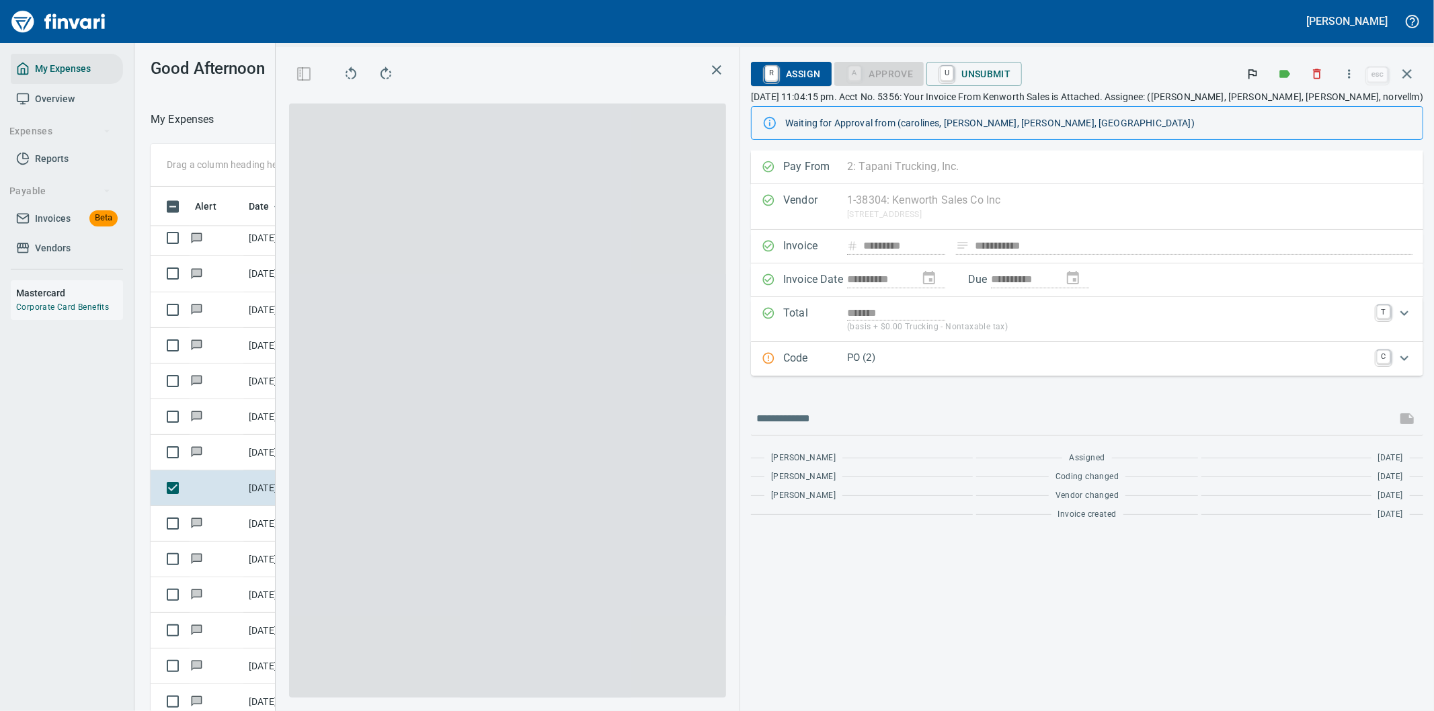
scroll to position [541, 897]
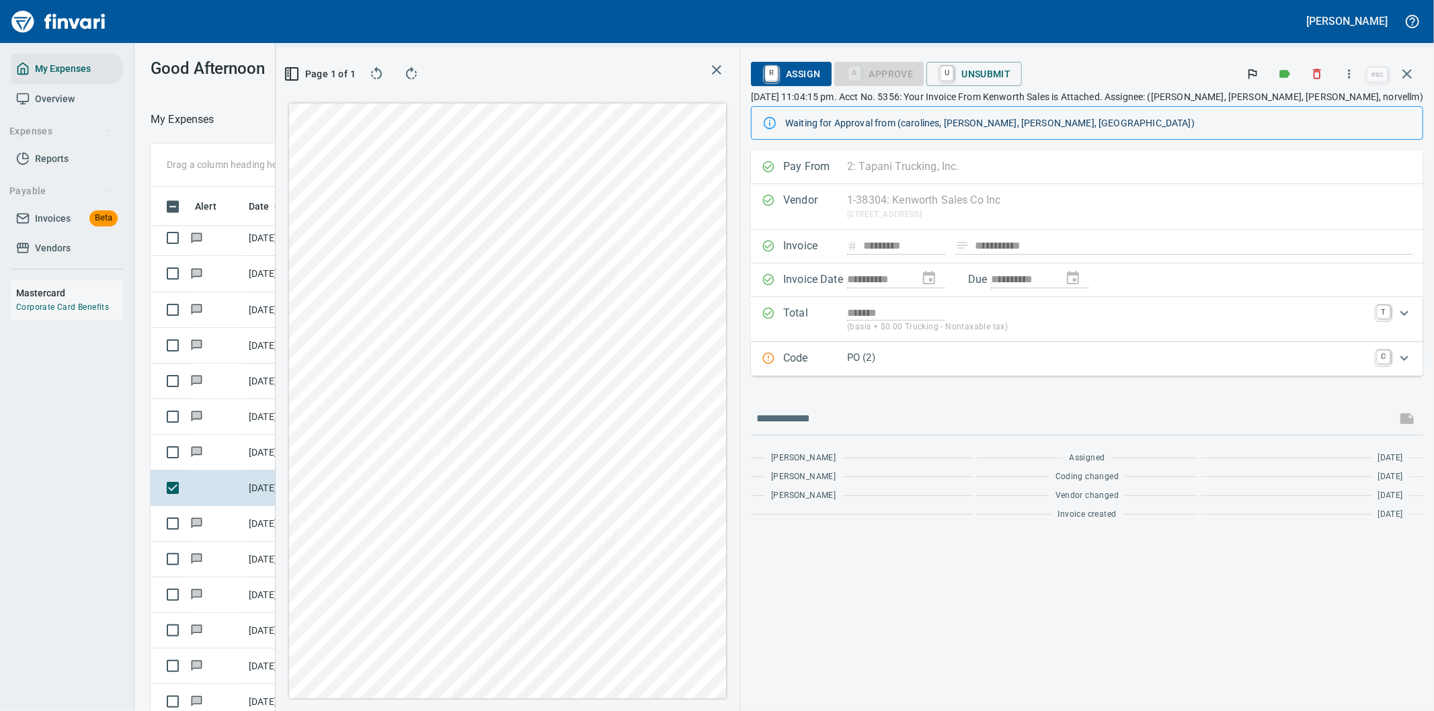
click at [1047, 354] on p "PO (2)" at bounding box center [1108, 357] width 522 height 15
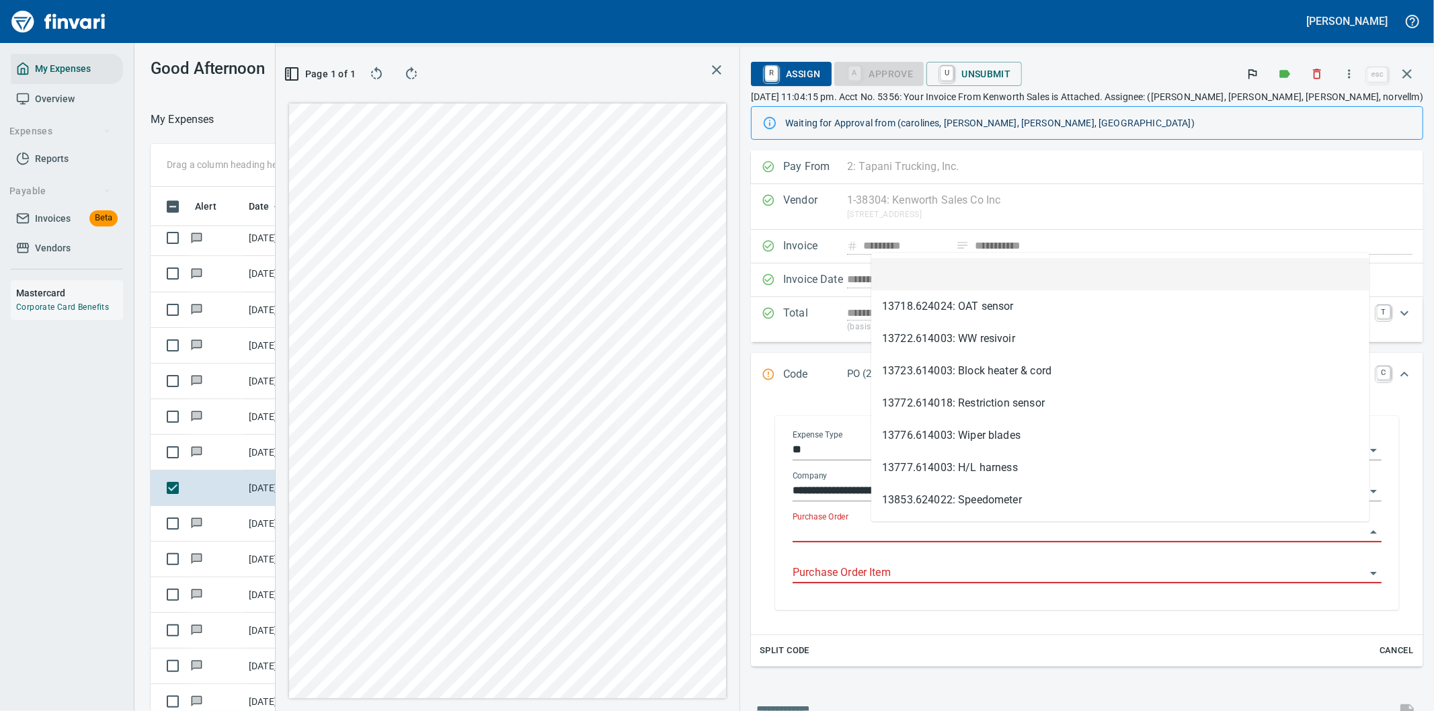
click at [911, 532] on input "Purchase Order" at bounding box center [1078, 532] width 573 height 19
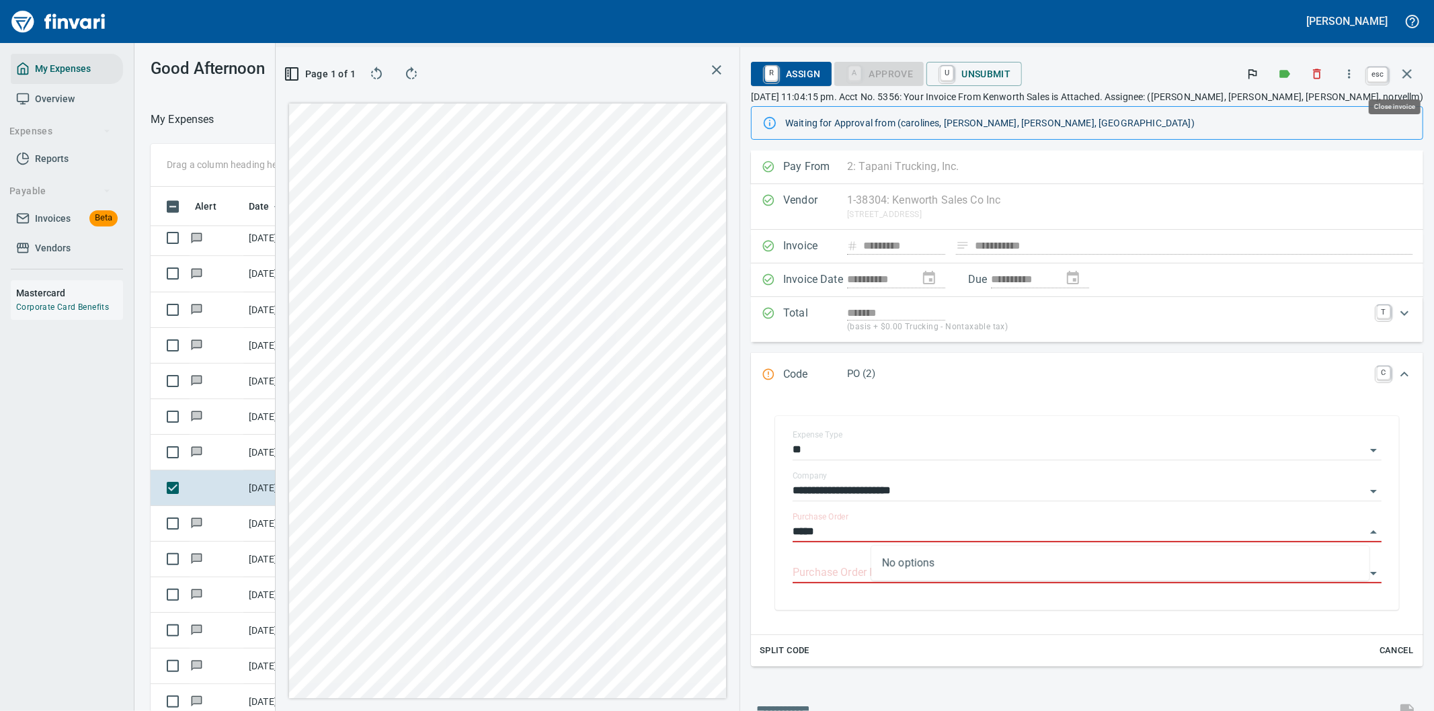
type input "*****"
click at [1405, 74] on icon "button" at bounding box center [1407, 74] width 16 height 16
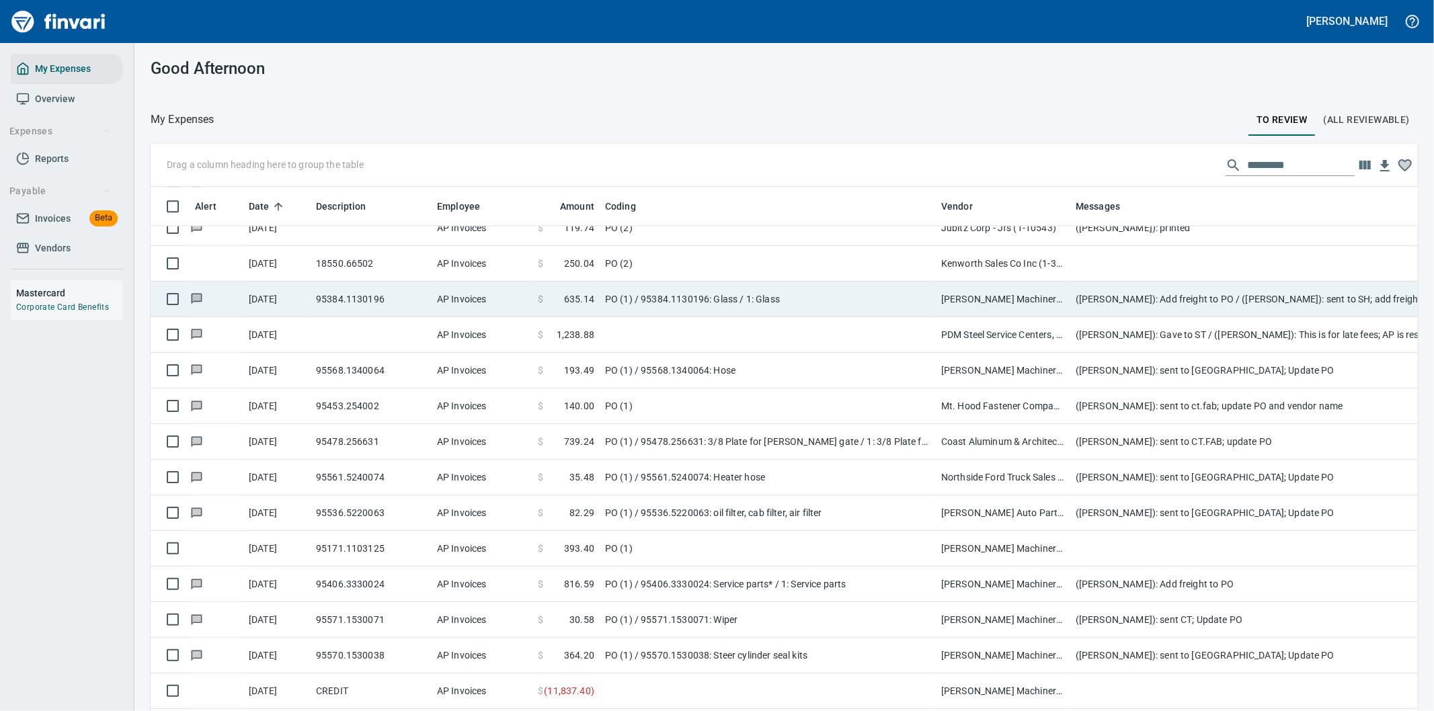
scroll to position [2838, 0]
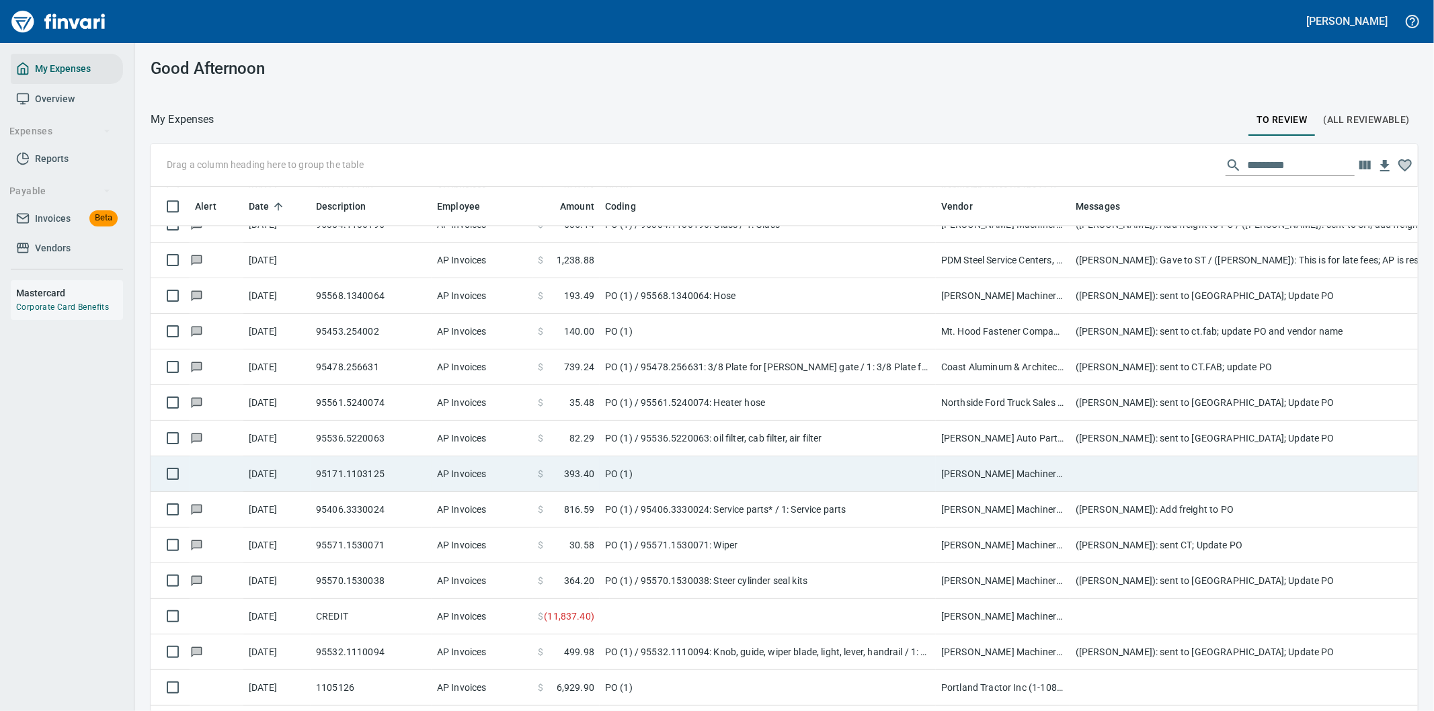
click at [743, 471] on td "PO (1)" at bounding box center [768, 474] width 336 height 36
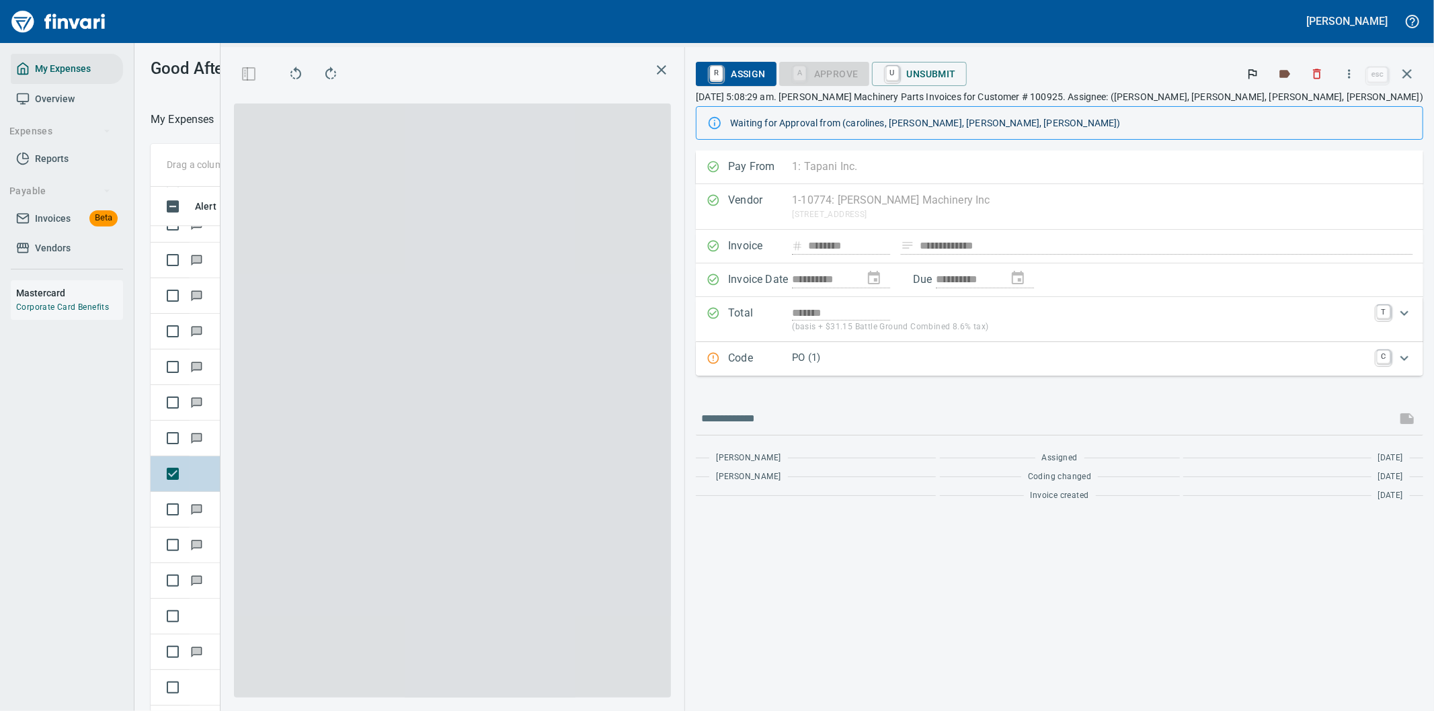
scroll to position [541, 897]
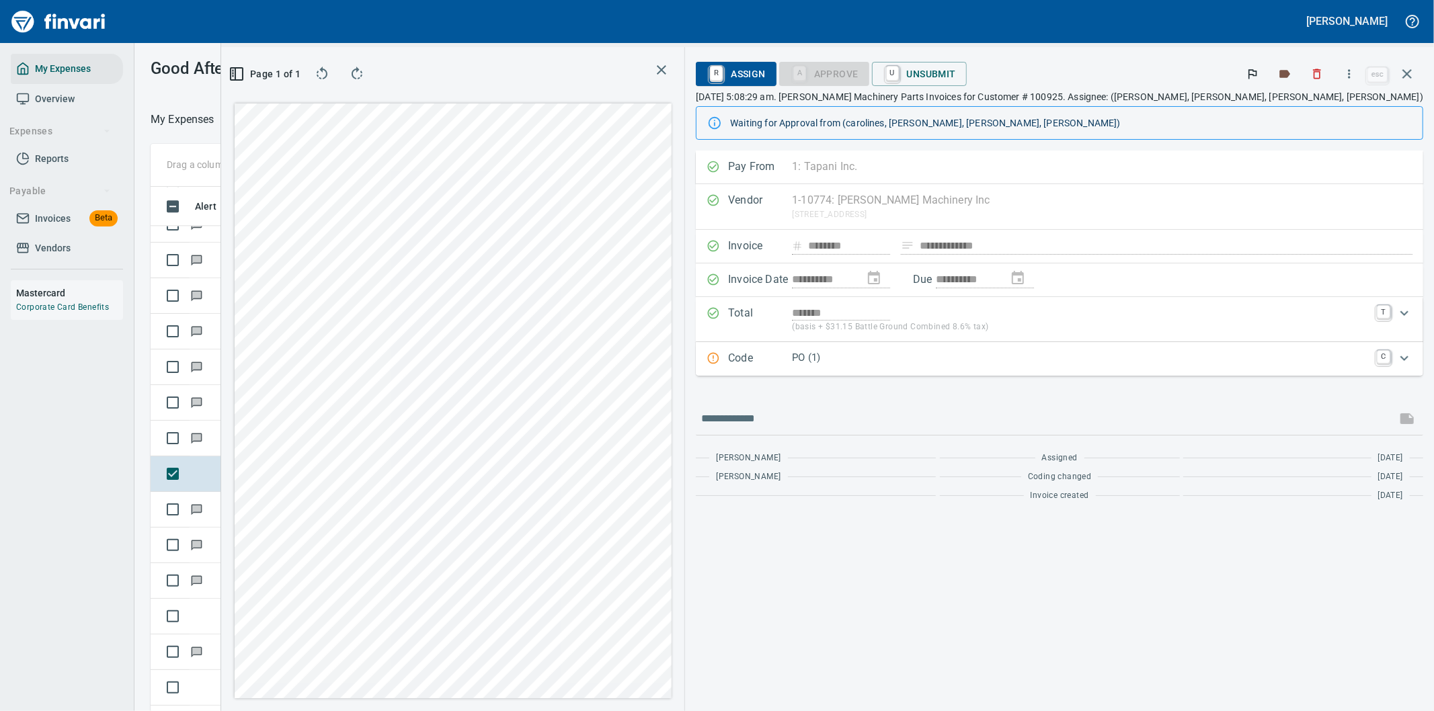
click at [1085, 364] on p "PO (1)" at bounding box center [1080, 357] width 577 height 15
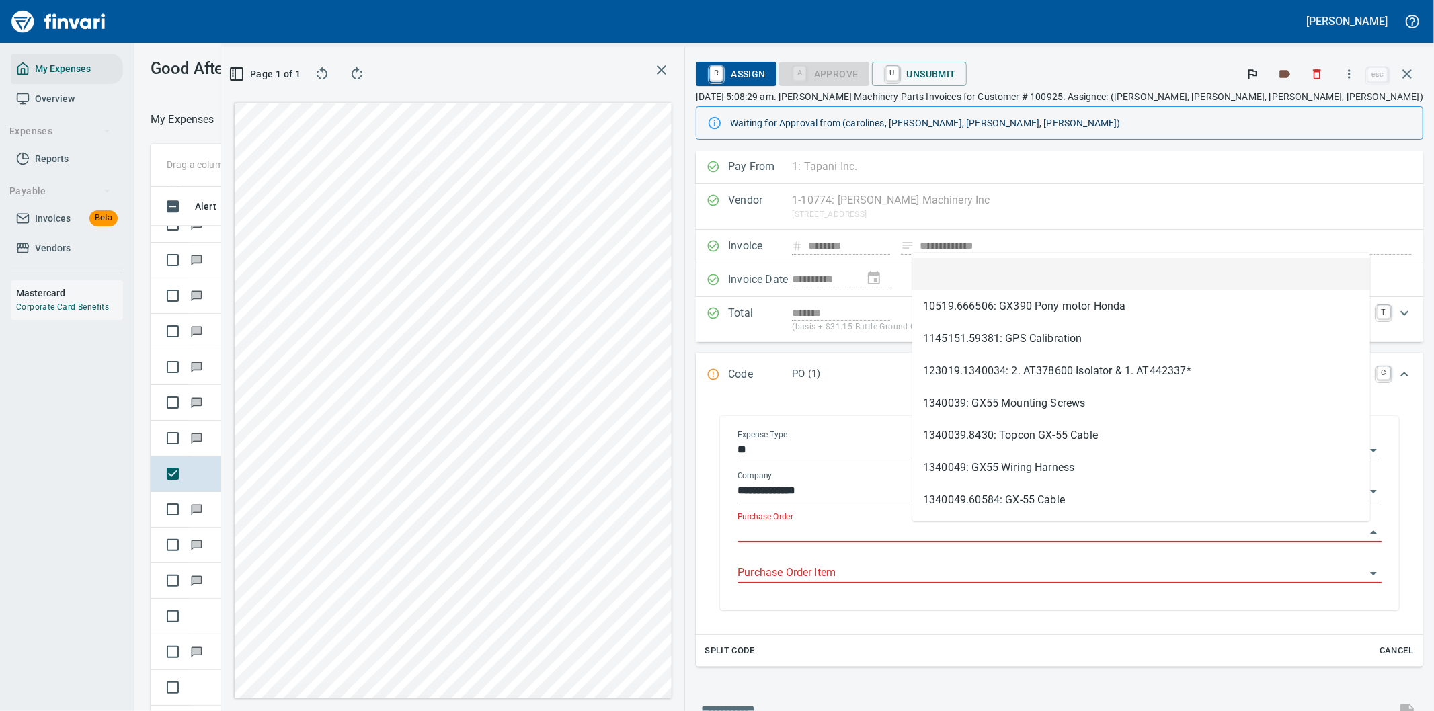
click at [951, 528] on input "Purchase Order" at bounding box center [1051, 532] width 628 height 19
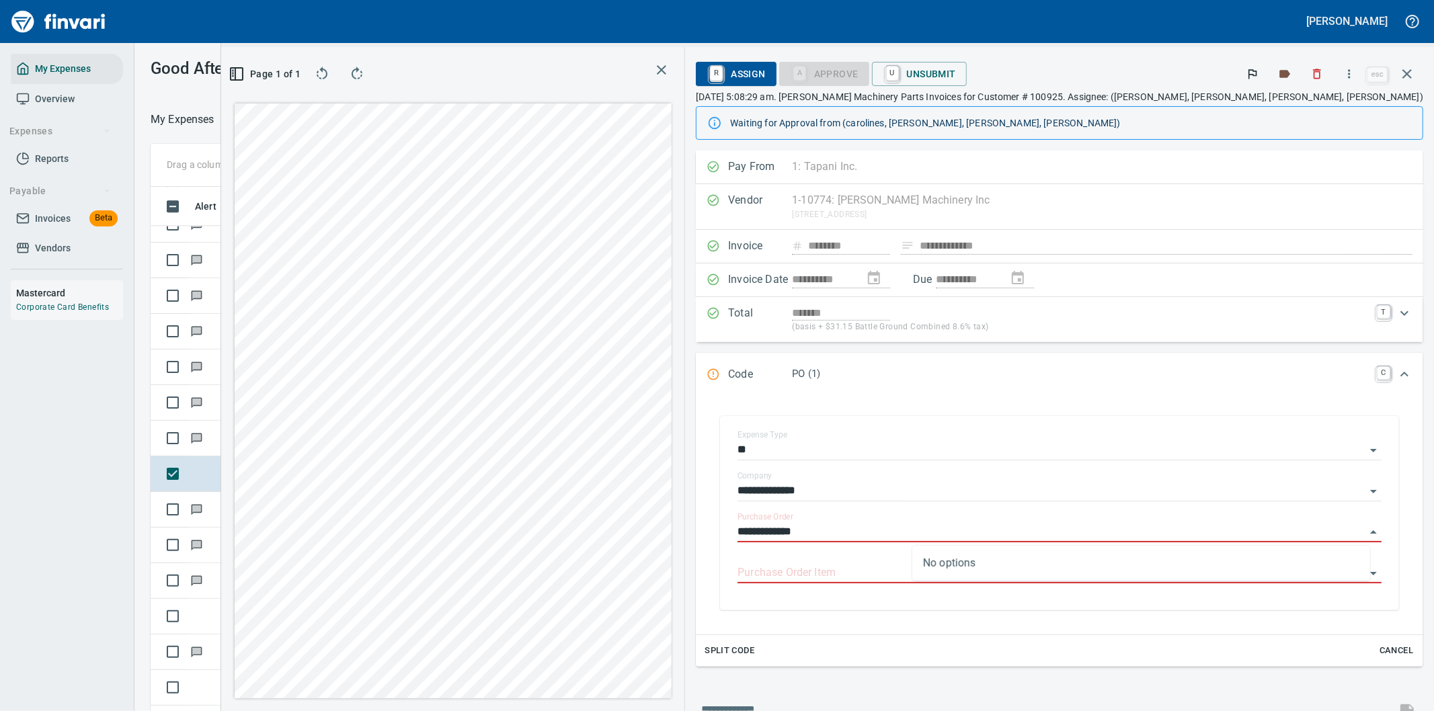
drag, startPoint x: 1000, startPoint y: 530, endPoint x: 882, endPoint y: 533, distance: 117.7
click at [882, 533] on div "**********" at bounding box center [1059, 513] width 706 height 221
type input "**********"
click at [1408, 71] on icon "button" at bounding box center [1406, 73] width 9 height 9
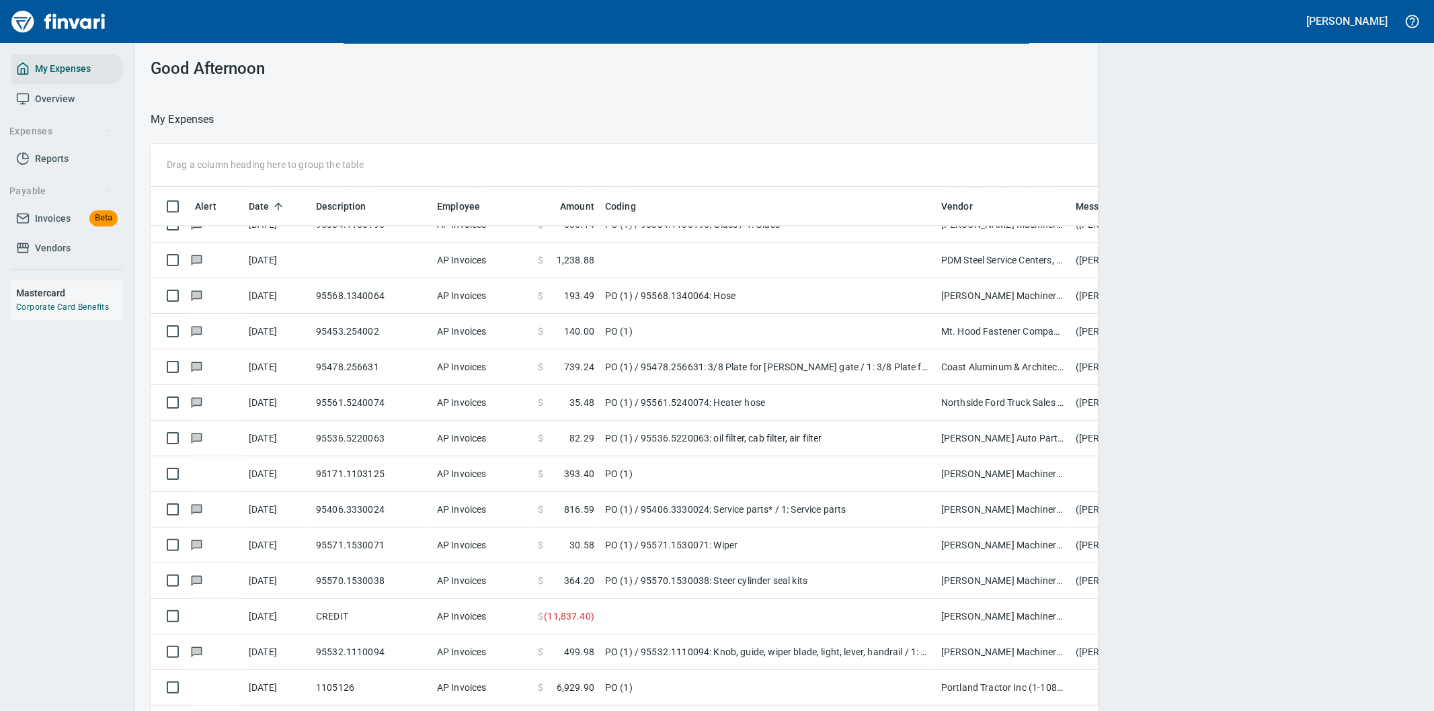
scroll to position [541, 1233]
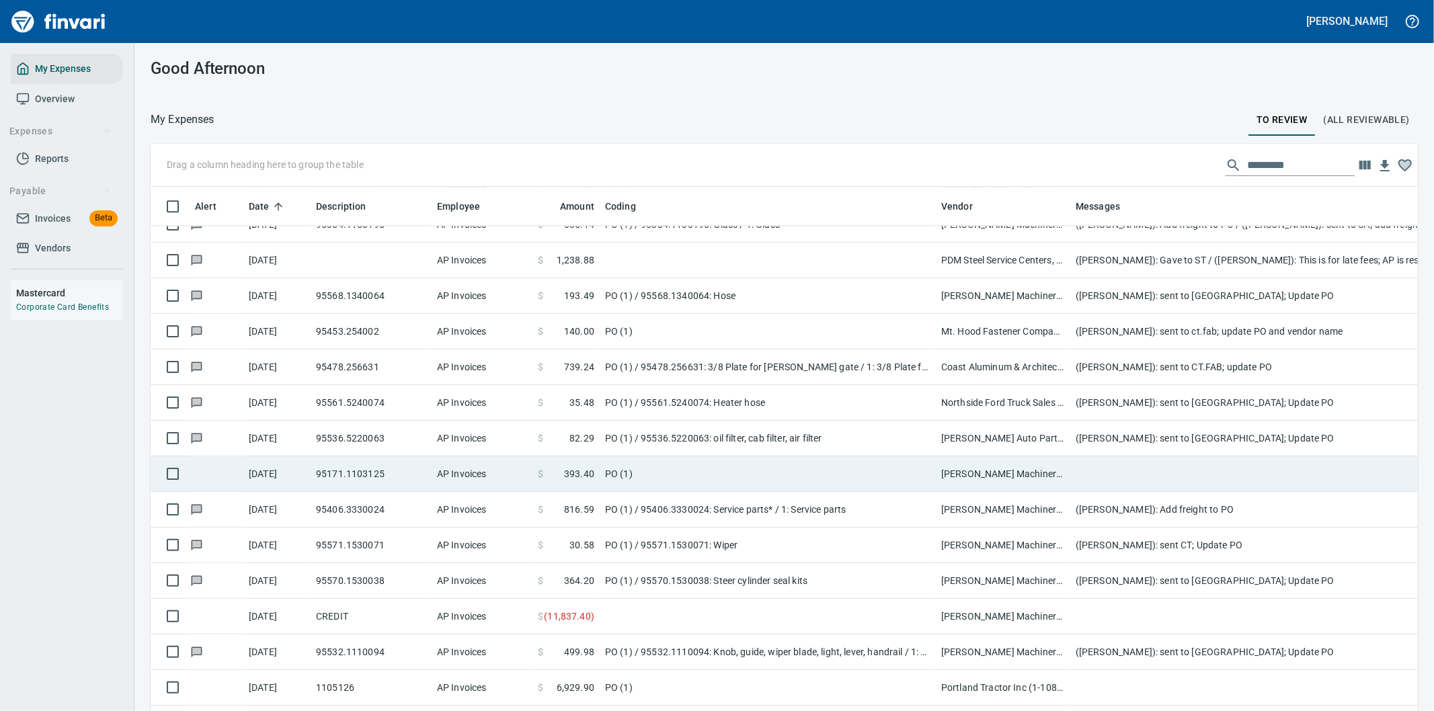
click at [1116, 469] on td at bounding box center [1339, 474] width 538 height 36
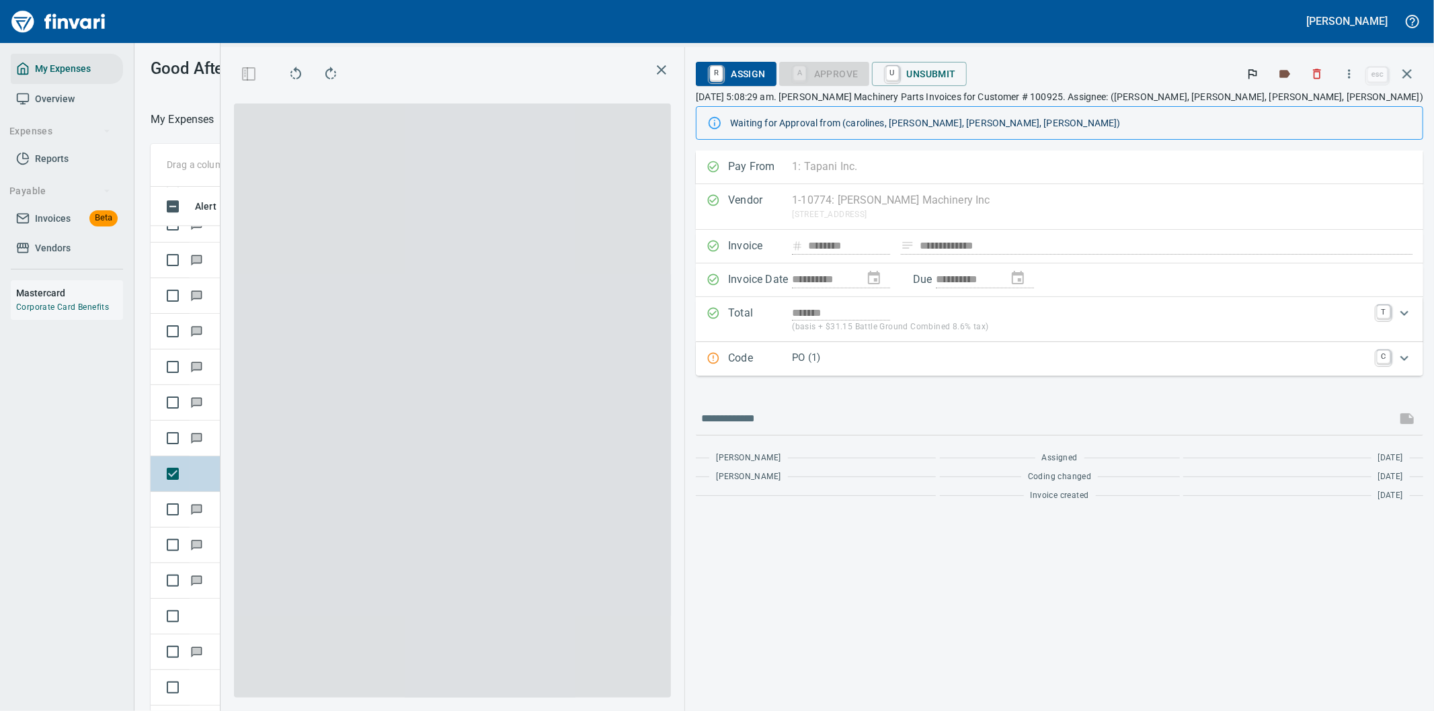
scroll to position [541, 897]
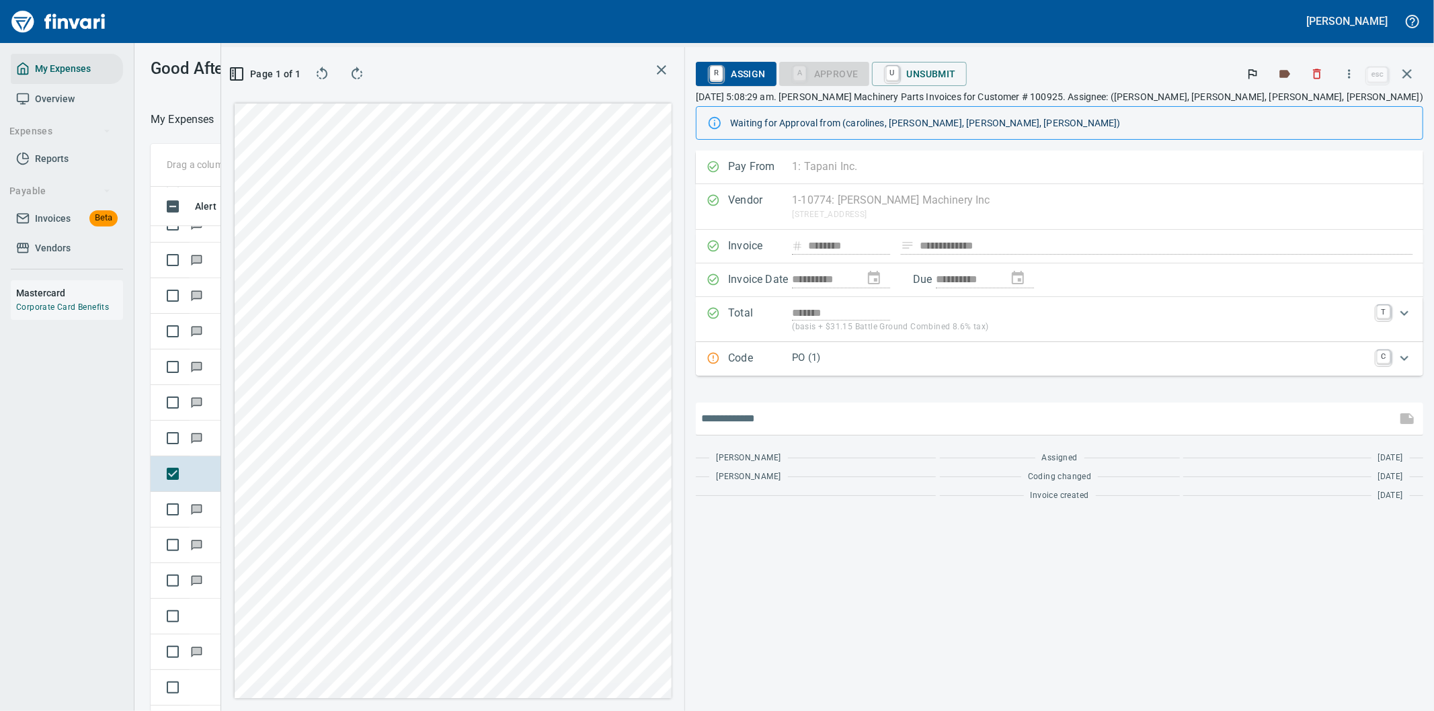
click at [967, 421] on input "text" at bounding box center [1046, 419] width 690 height 22
paste input "**********"
type input "**********"
click at [834, 424] on div "**********" at bounding box center [827, 379] width 1213 height 664
click at [1049, 361] on p "PO (1)" at bounding box center [1080, 357] width 577 height 15
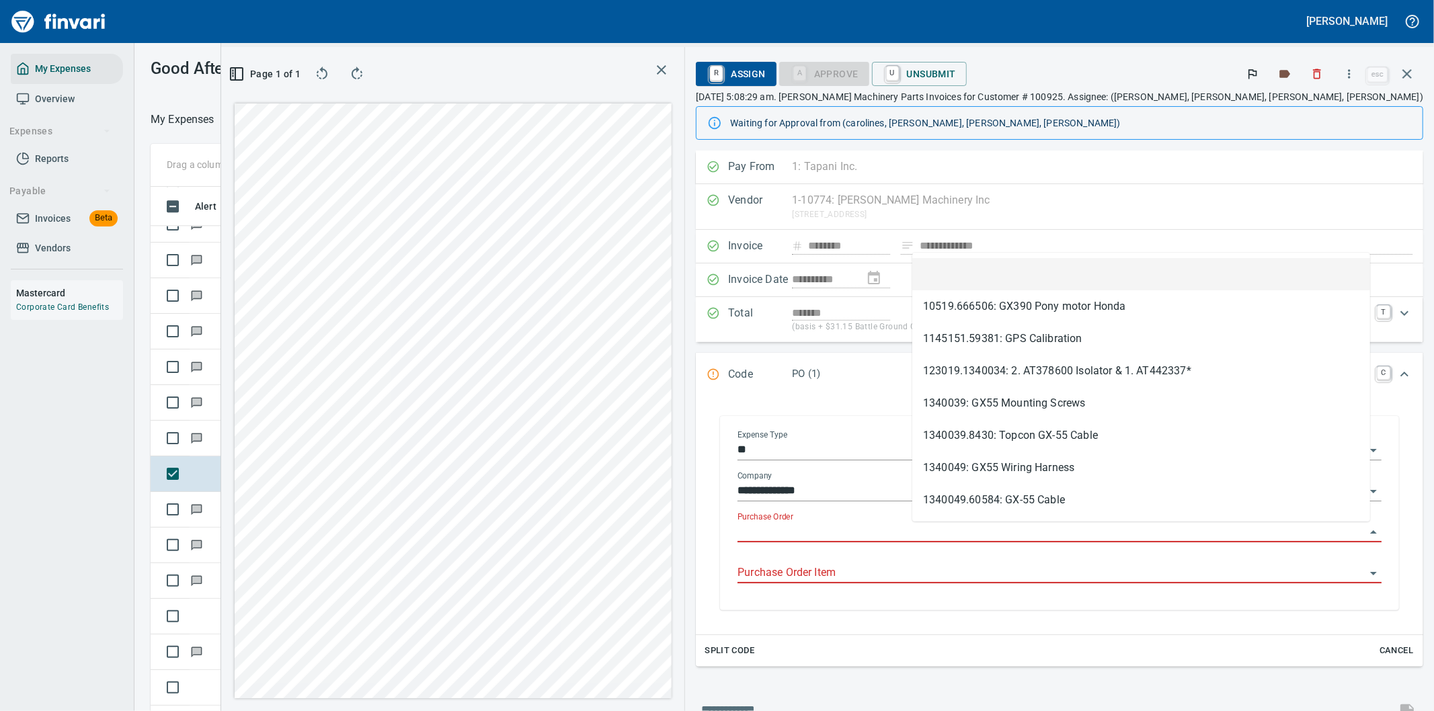
click at [934, 526] on input "Purchase Order" at bounding box center [1051, 532] width 628 height 19
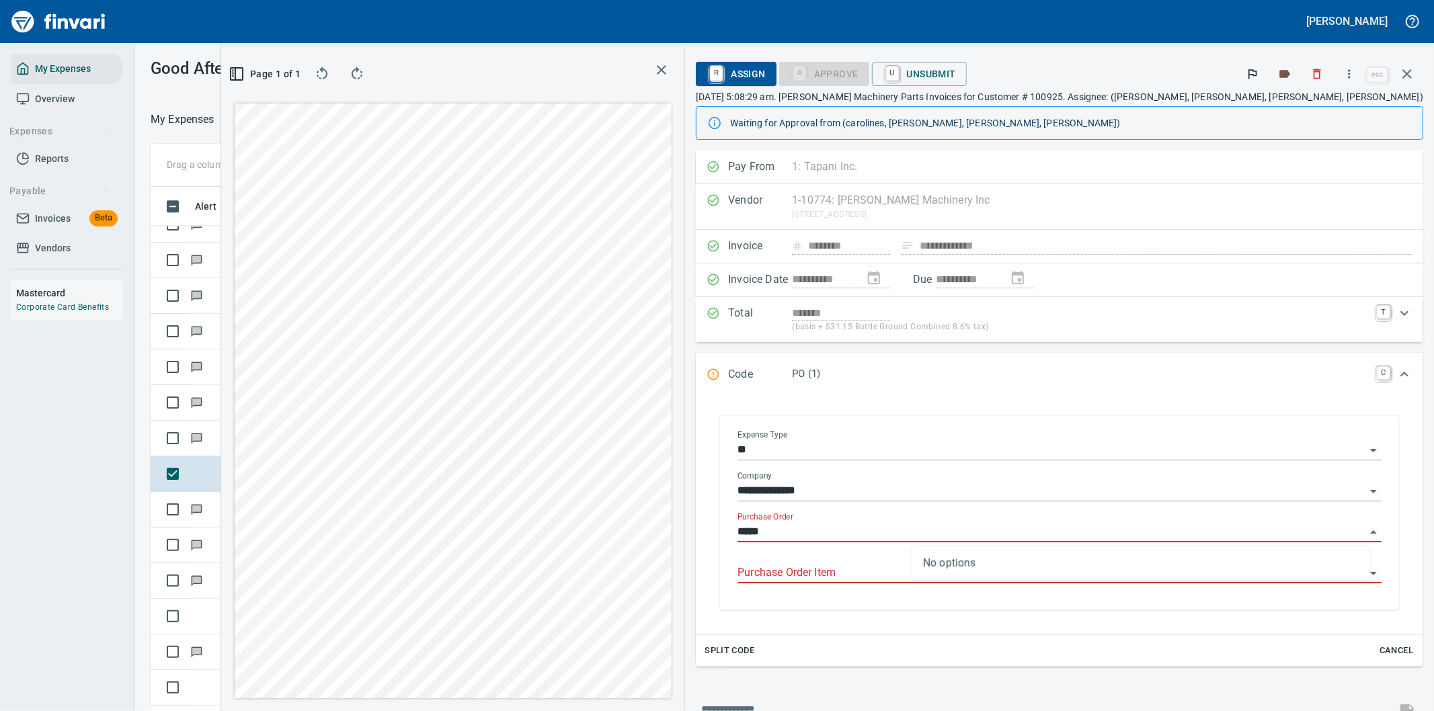
type input "****"
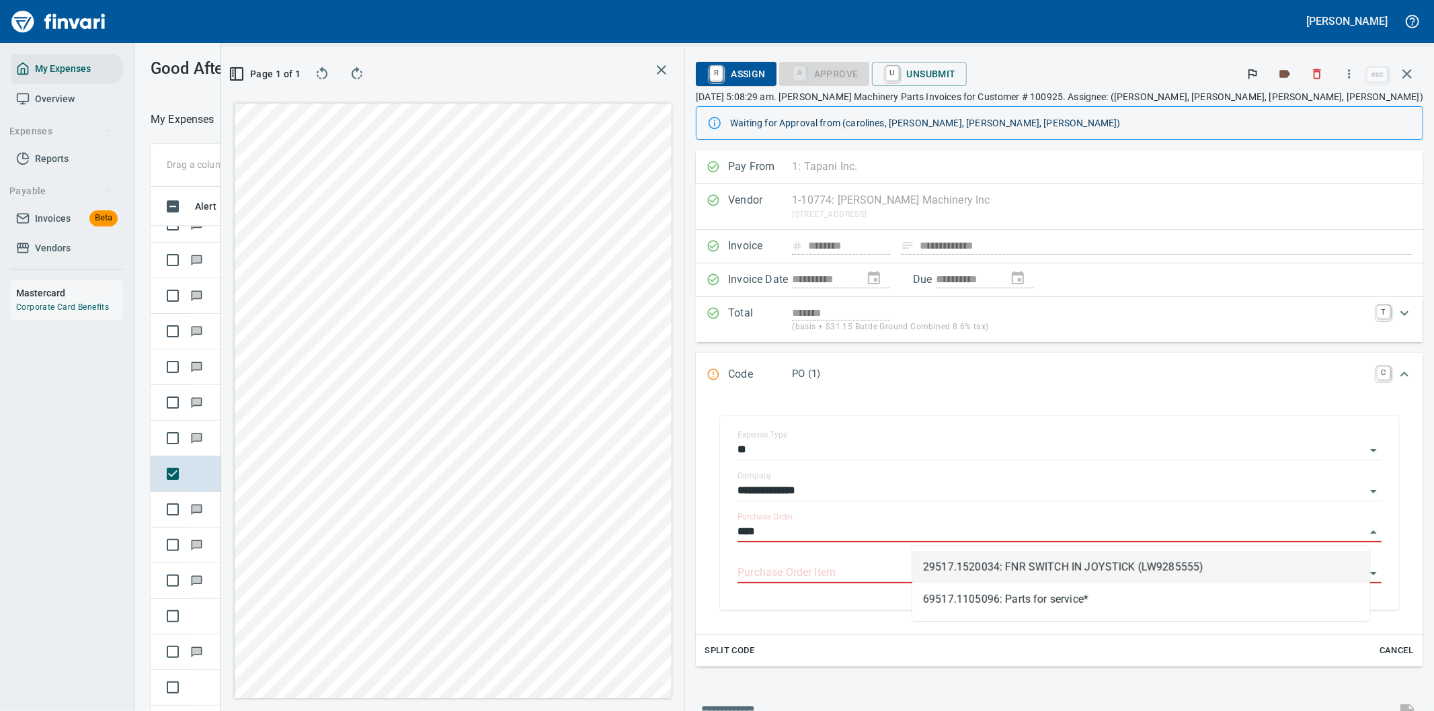
drag, startPoint x: 965, startPoint y: 532, endPoint x: 849, endPoint y: 505, distance: 118.7
click at [863, 520] on div "**********" at bounding box center [1059, 480] width 749 height 659
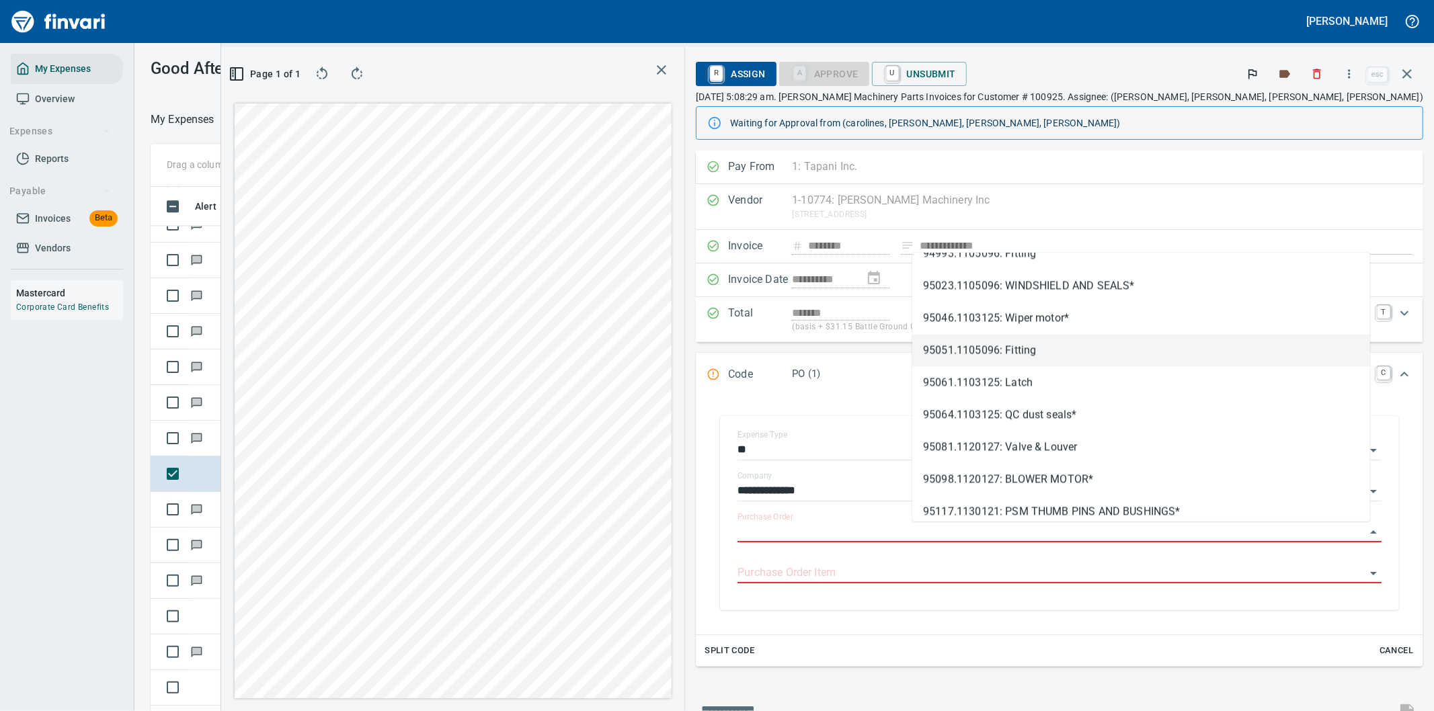
scroll to position [174610, 0]
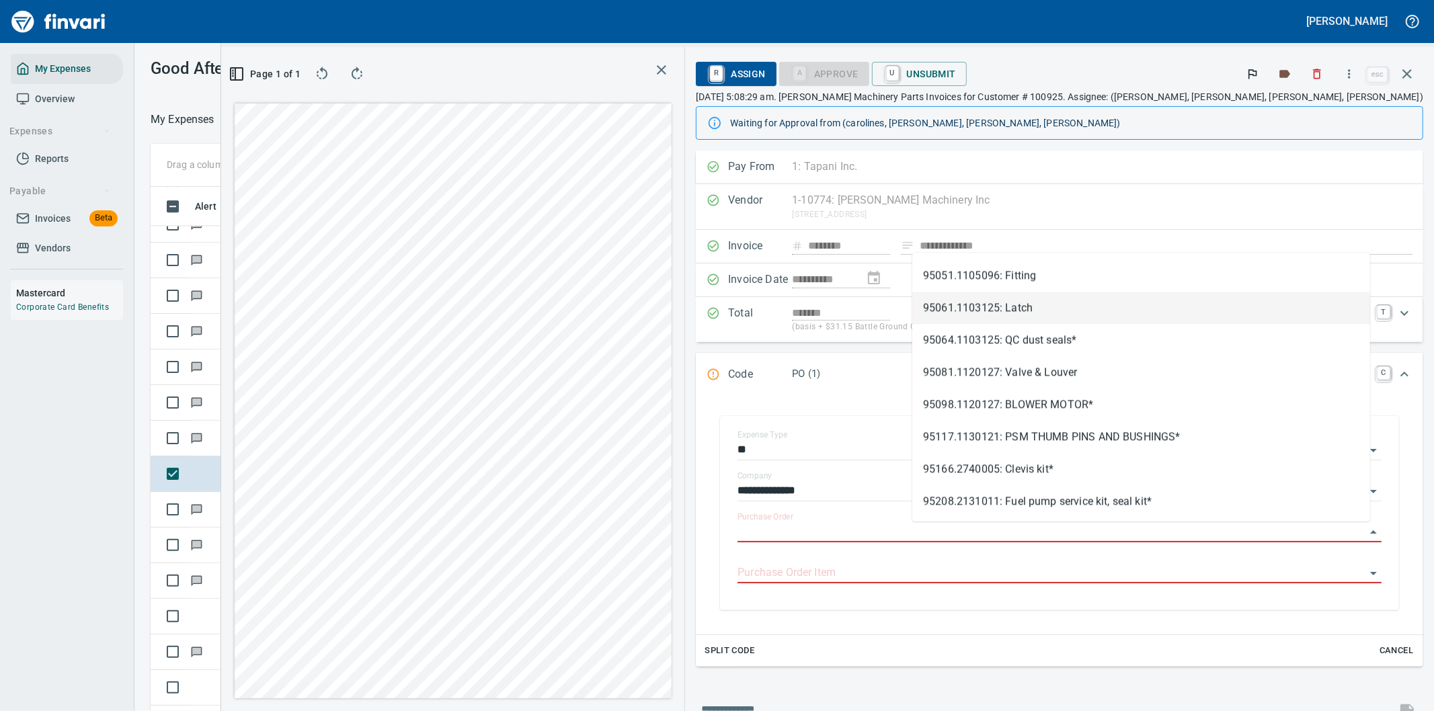
click at [975, 304] on li "95061.1103125: Latch" at bounding box center [1141, 308] width 458 height 32
type input "**********"
type input "********"
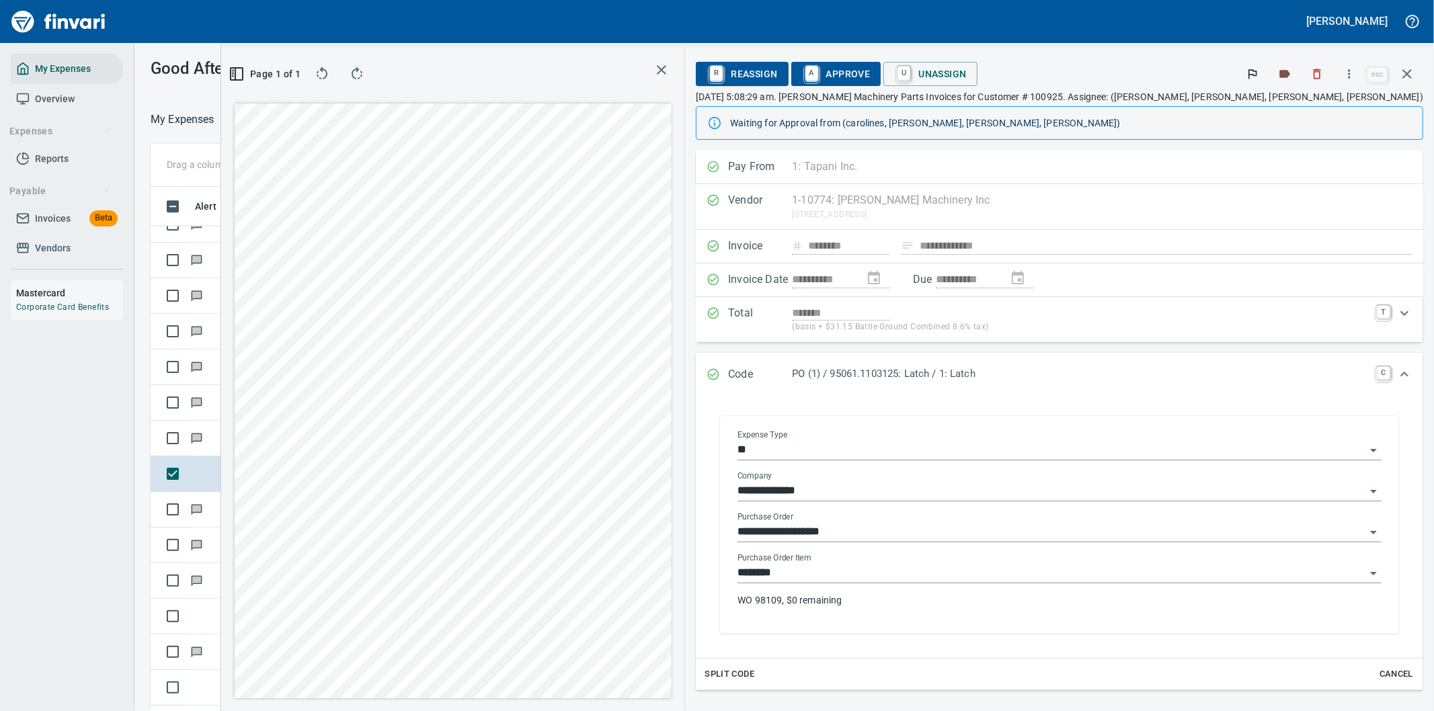
click at [1000, 600] on p "WO 98109, $0 remaining" at bounding box center [1059, 600] width 644 height 13
click at [1371, 227] on div "Vendor 1-10774: Pape Machinery Inc PO Box 35144 #5077, Seattle WA 98124-5144 Cl…" at bounding box center [1059, 207] width 727 height 46
click at [1408, 71] on icon "button" at bounding box center [1407, 74] width 16 height 16
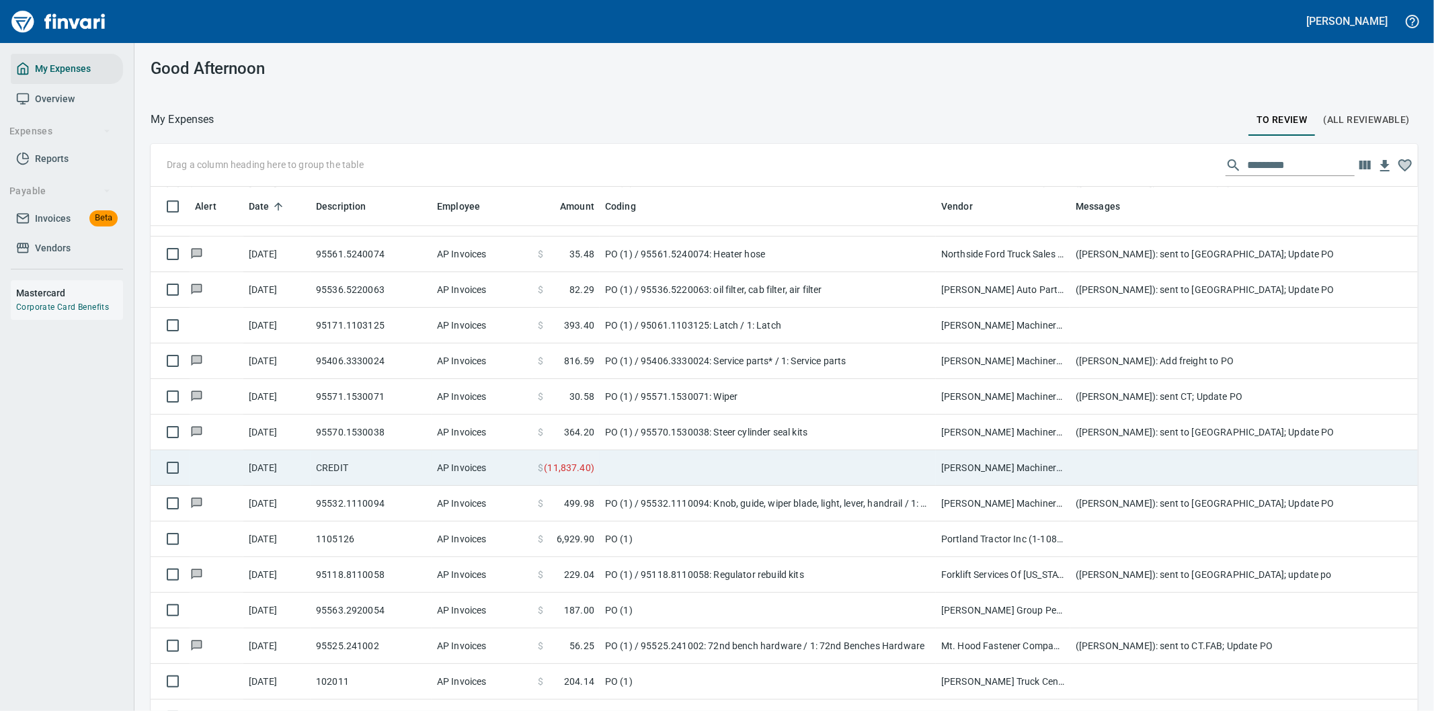
scroll to position [3062, 0]
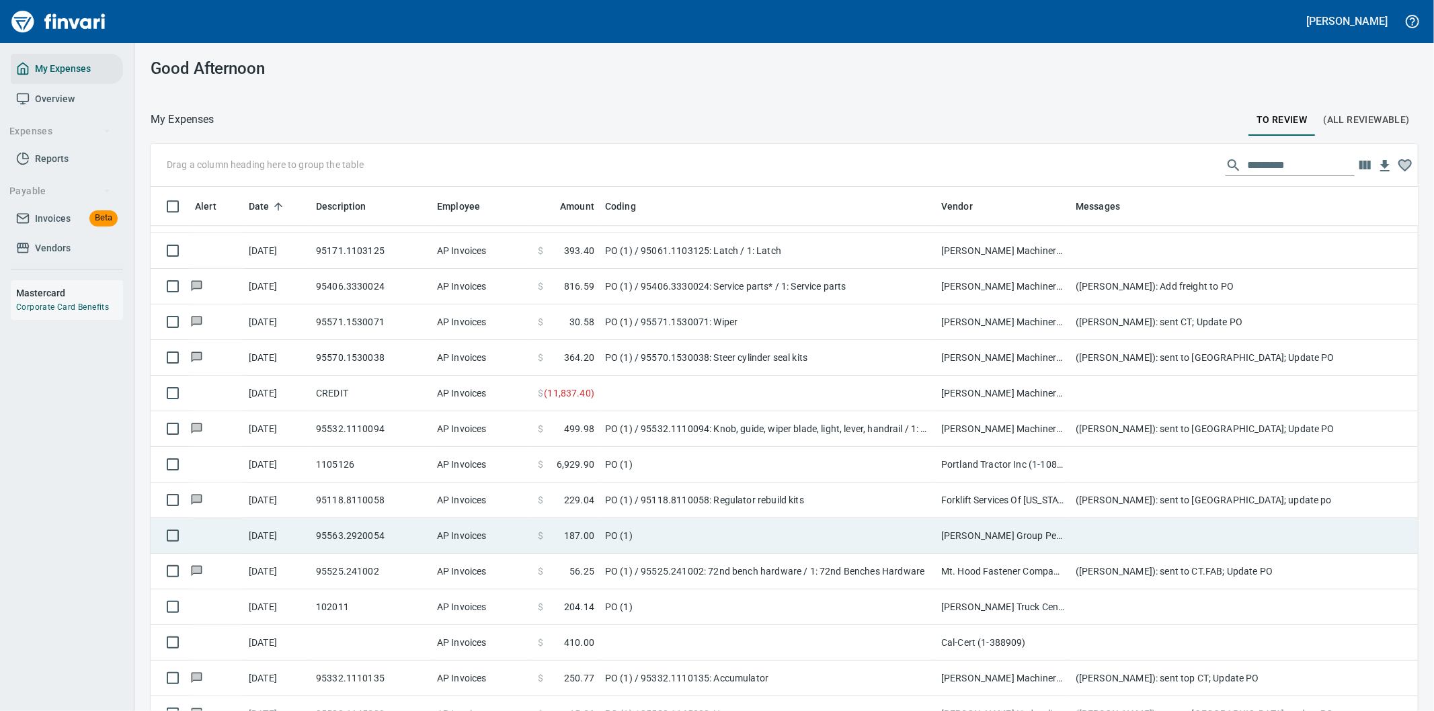
click at [745, 531] on td "PO (1)" at bounding box center [768, 536] width 336 height 36
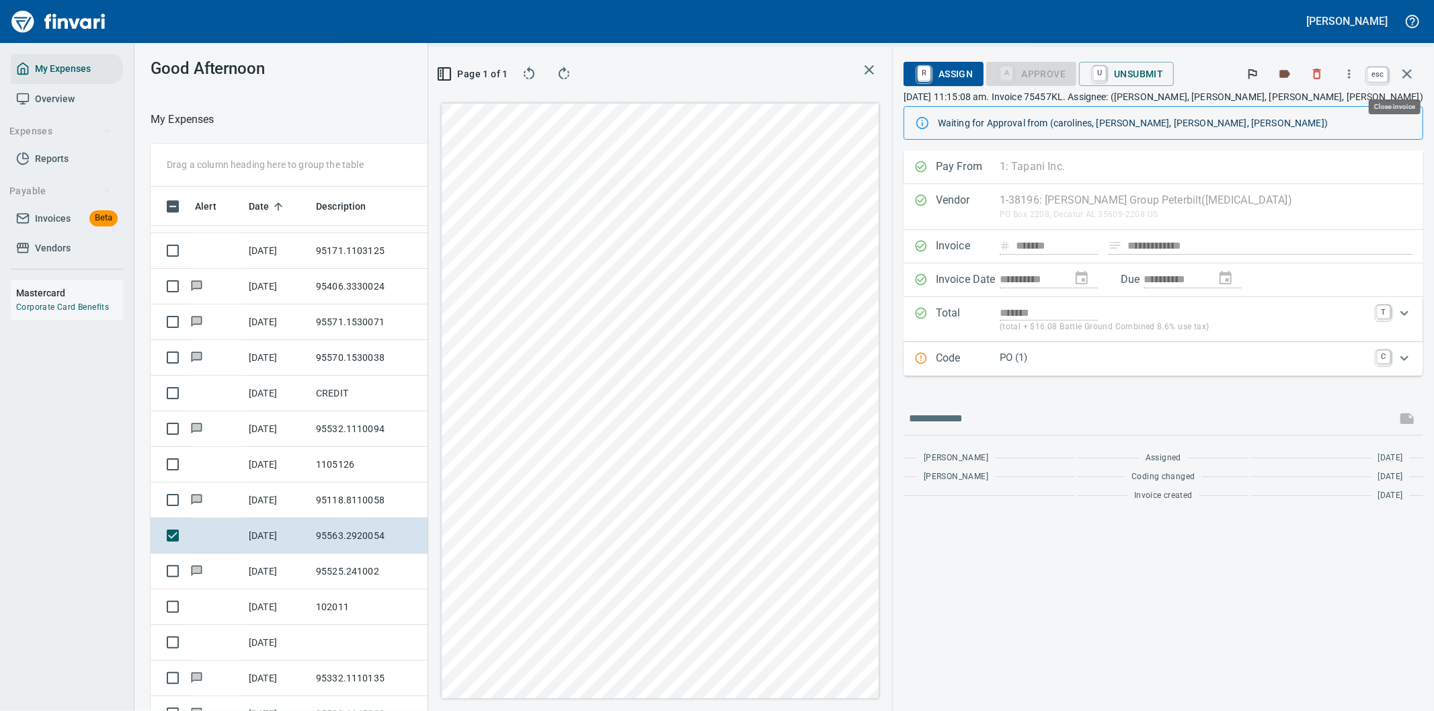
scroll to position [541, 897]
click at [1408, 72] on icon "button" at bounding box center [1406, 73] width 9 height 9
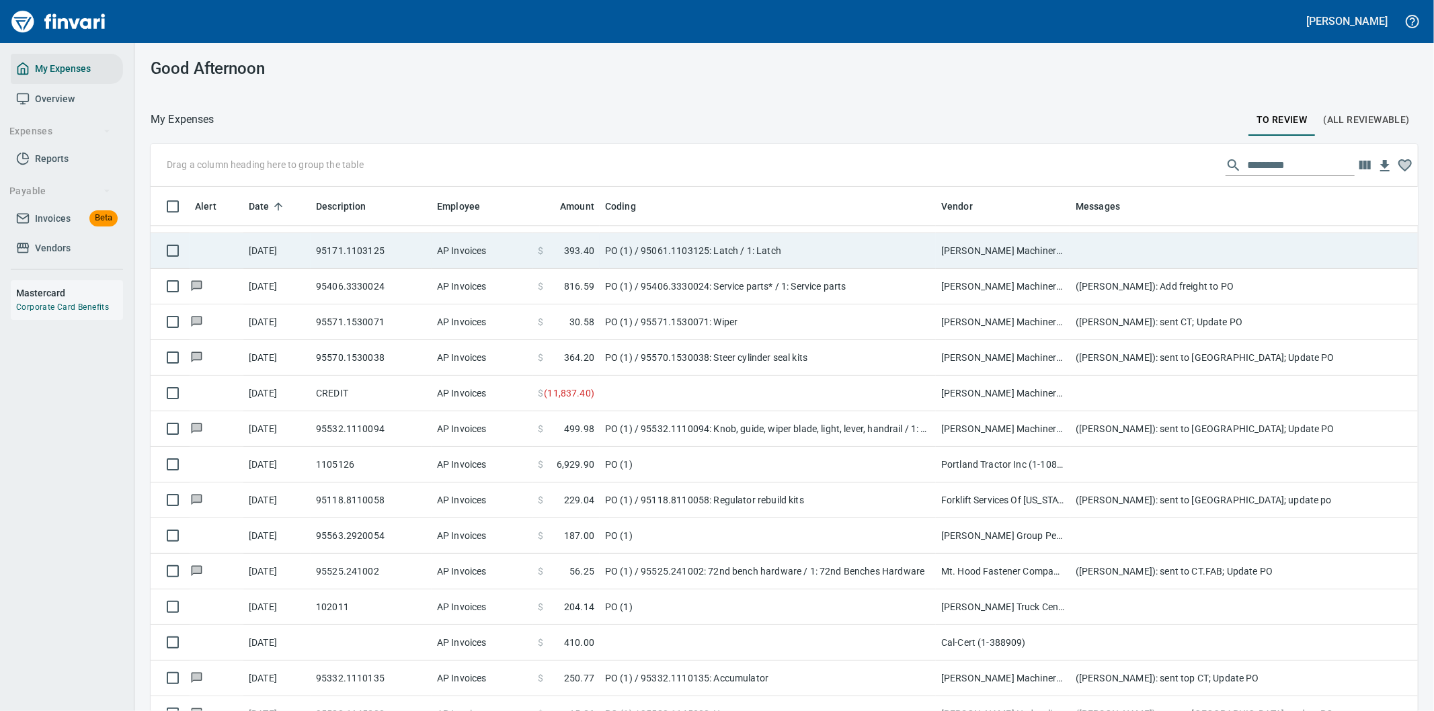
scroll to position [541, 1233]
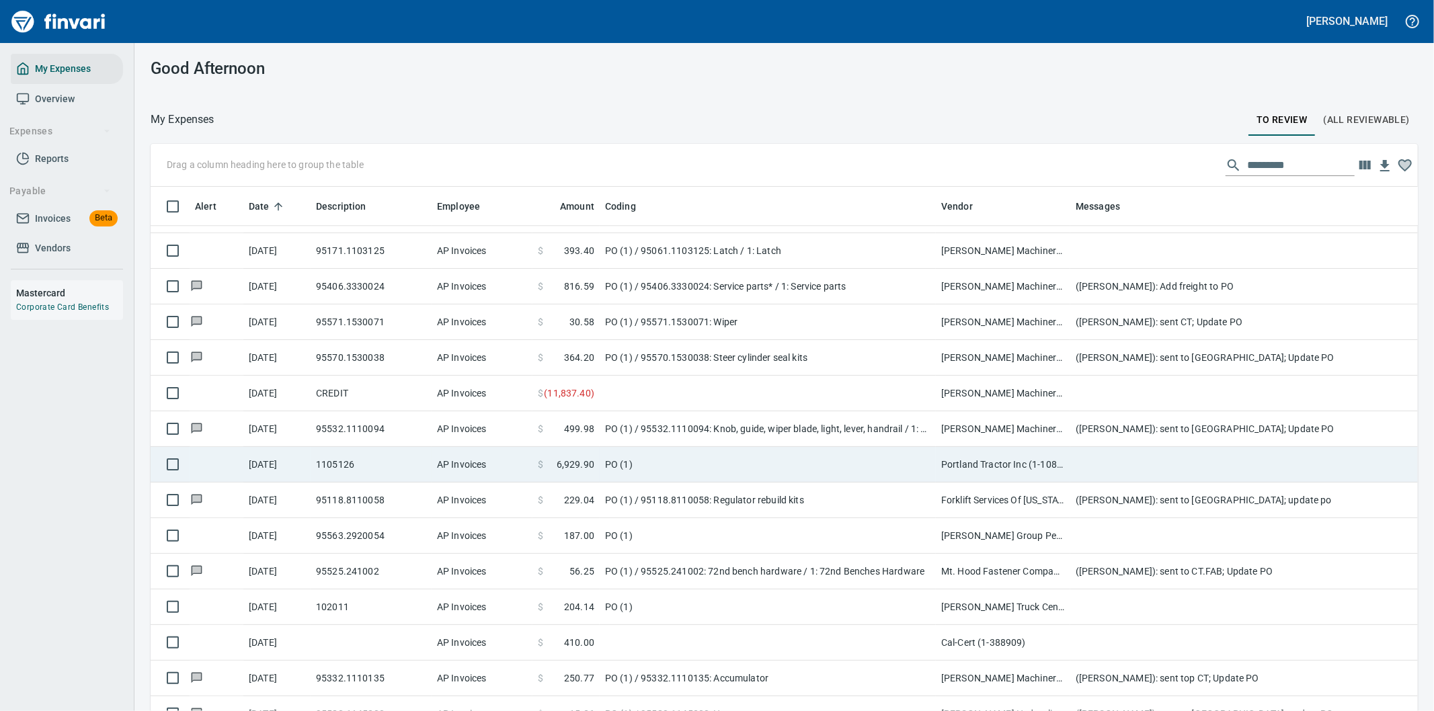
click at [788, 462] on td "PO (1)" at bounding box center [768, 465] width 336 height 36
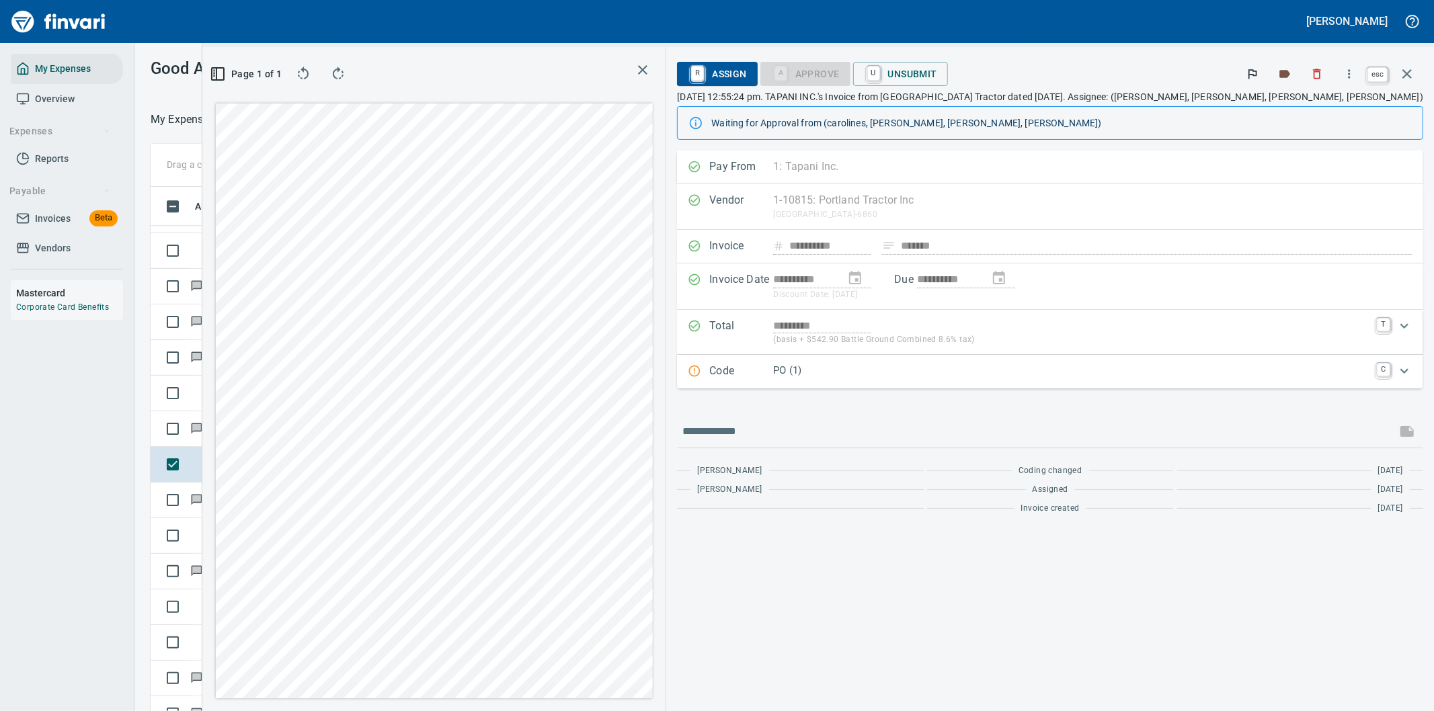
scroll to position [541, 897]
click at [1406, 74] on icon "button" at bounding box center [1406, 73] width 9 height 9
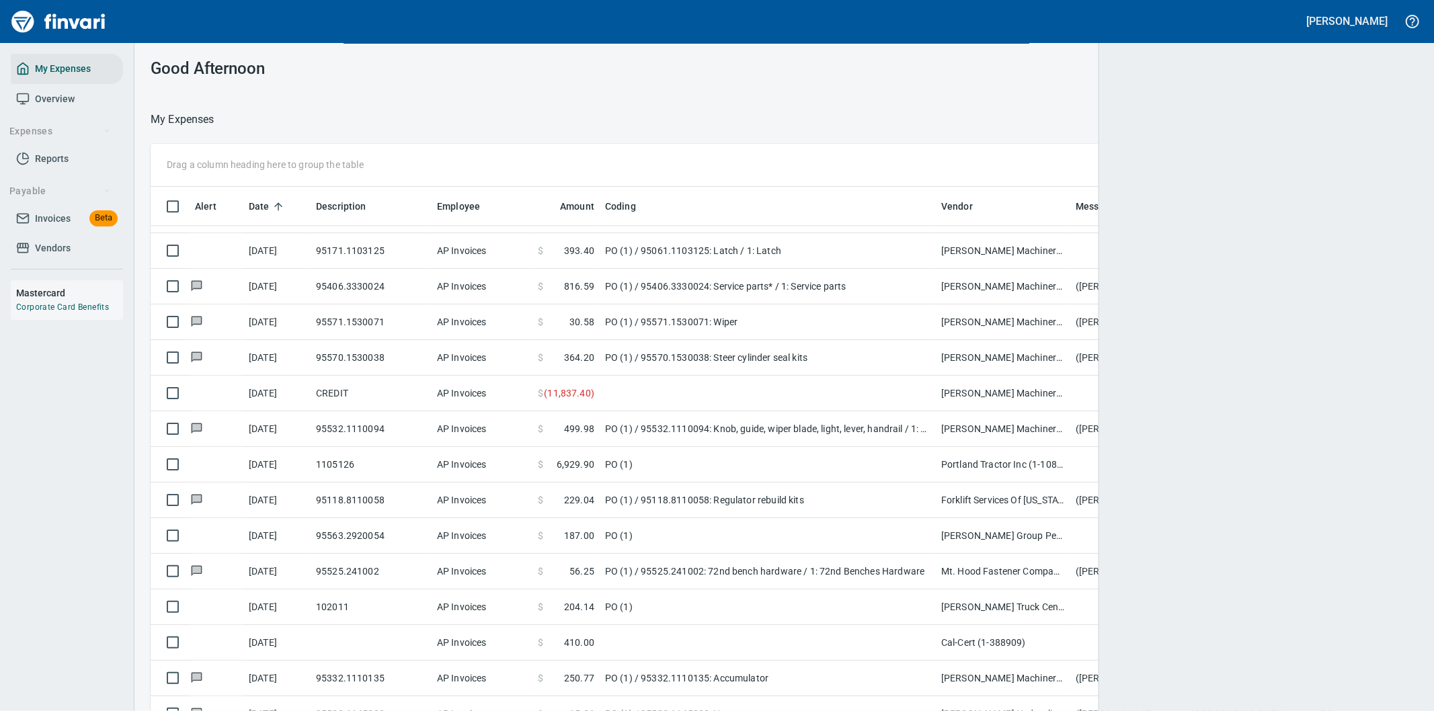
scroll to position [541, 1233]
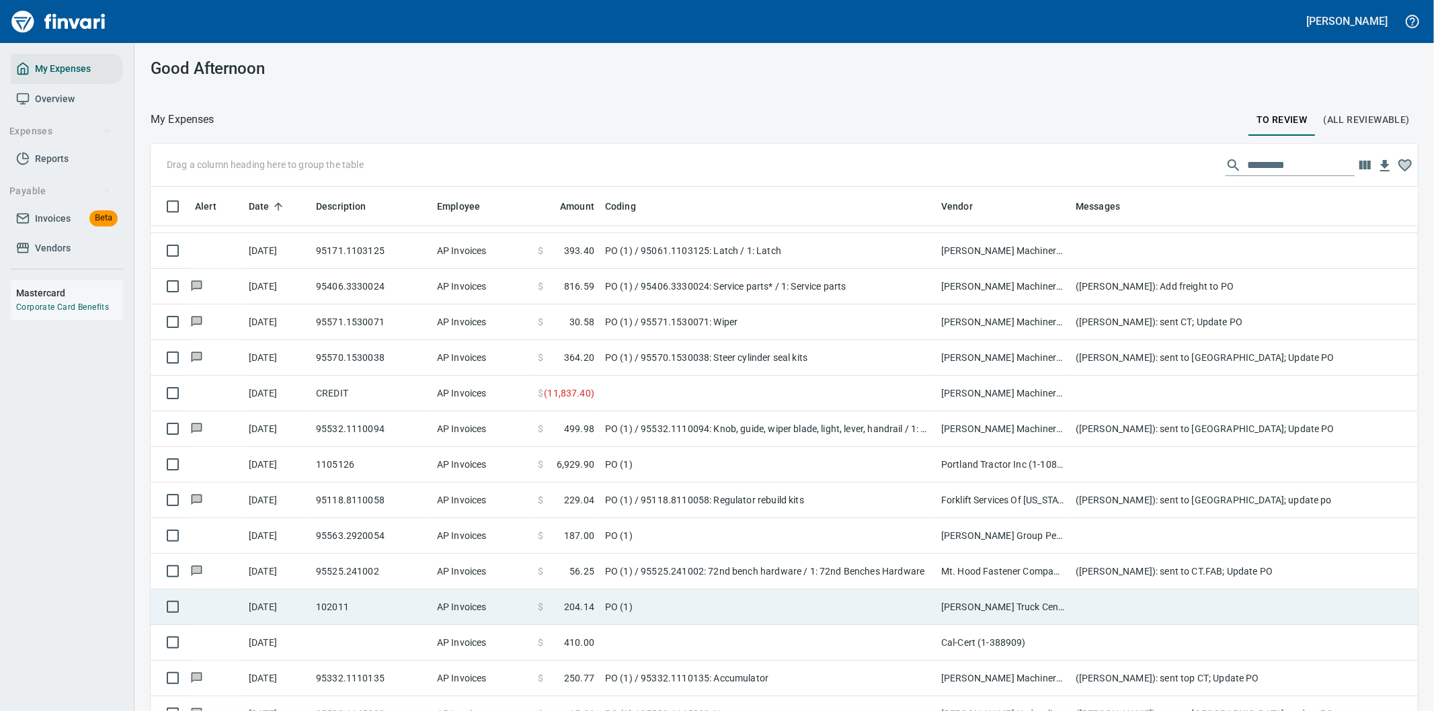
click at [741, 600] on td "PO (1)" at bounding box center [768, 607] width 336 height 36
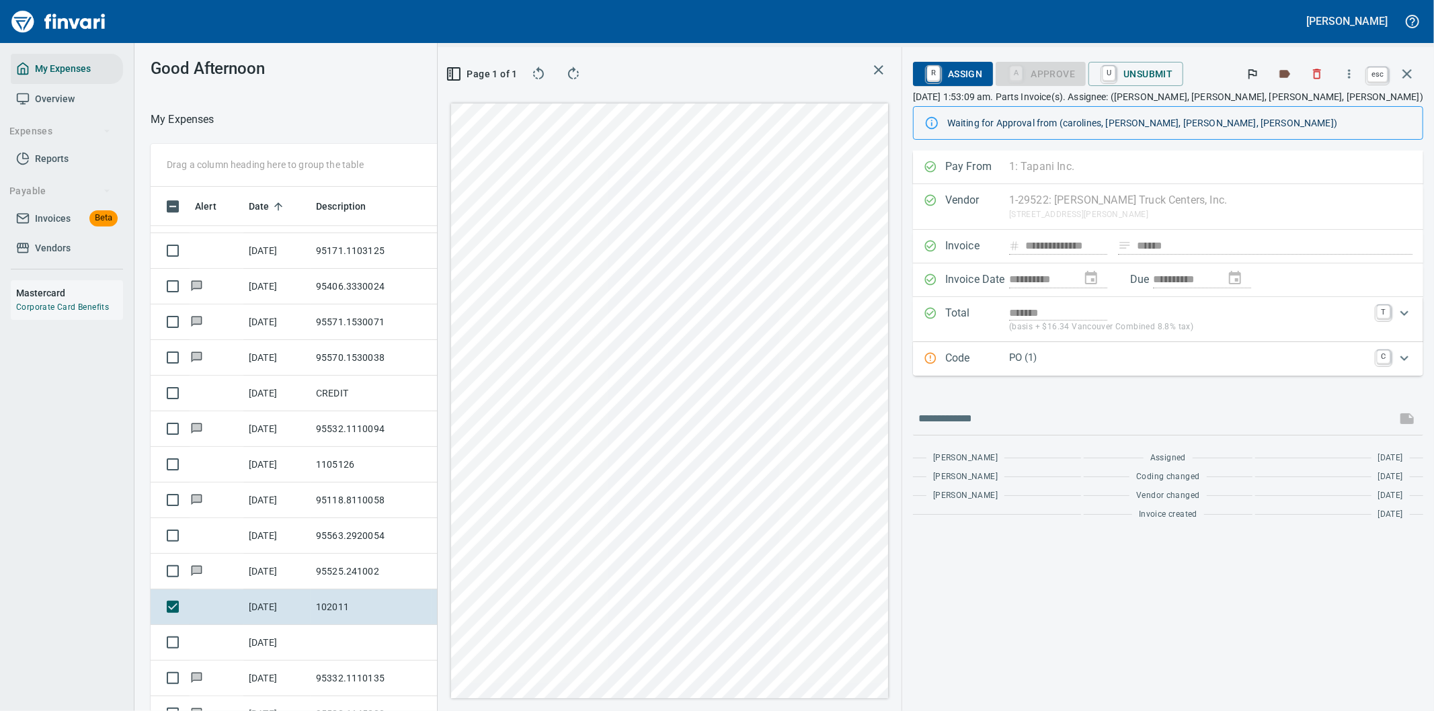
scroll to position [541, 897]
click at [1405, 75] on icon "button" at bounding box center [1407, 74] width 16 height 16
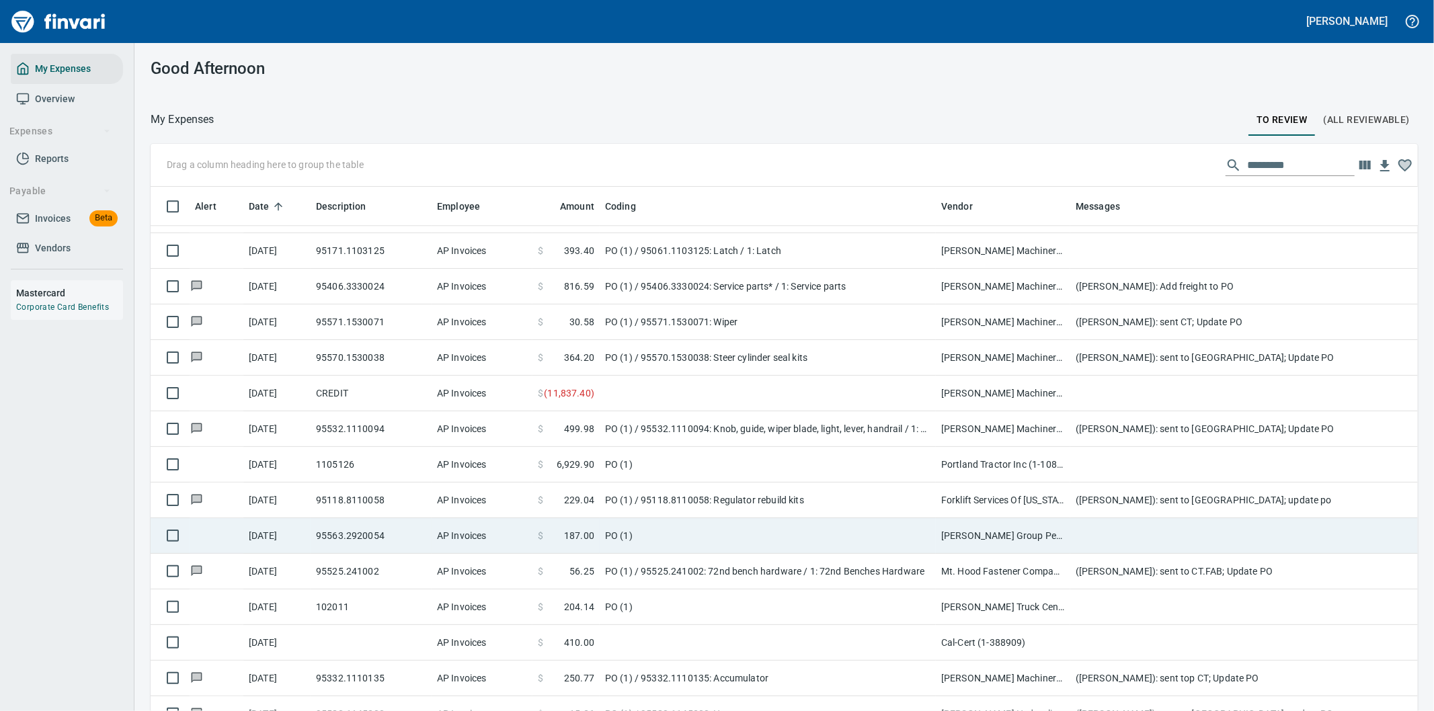
scroll to position [3136, 0]
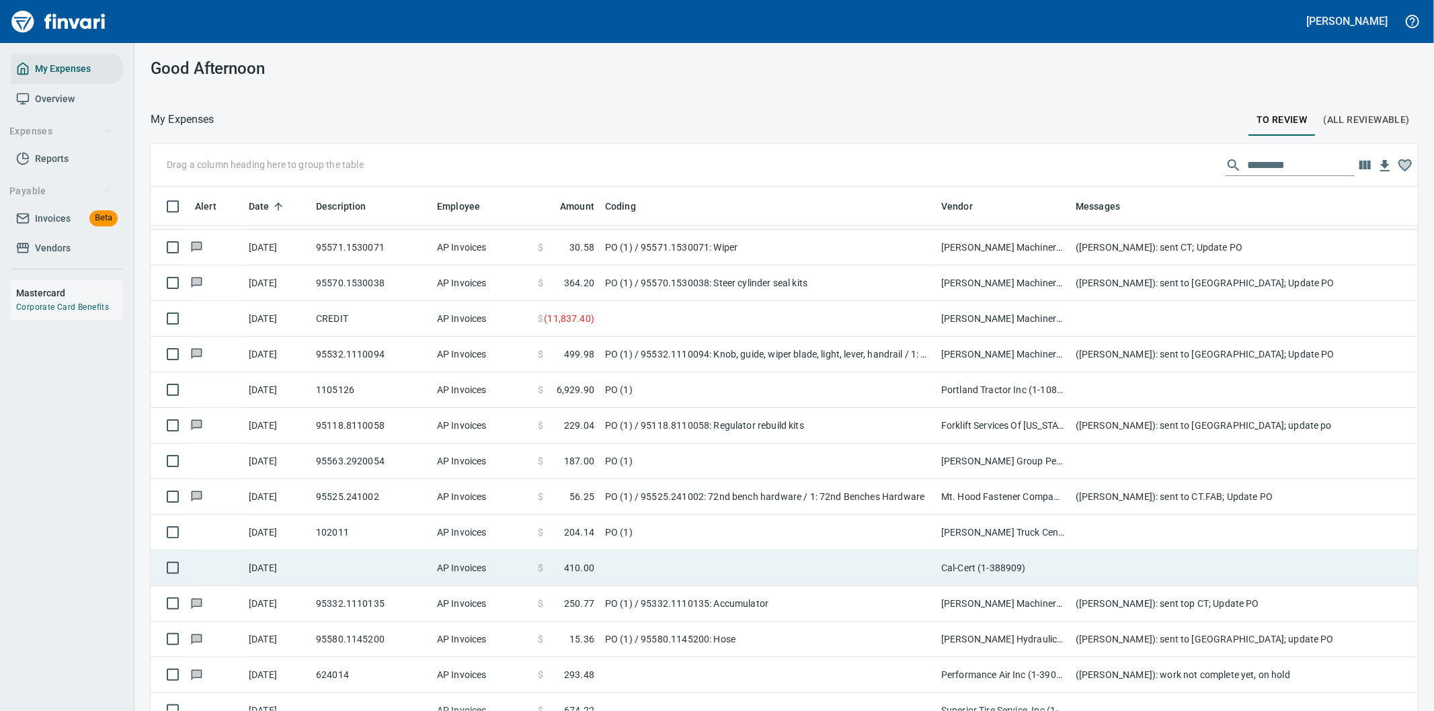
click at [684, 573] on td at bounding box center [768, 569] width 336 height 36
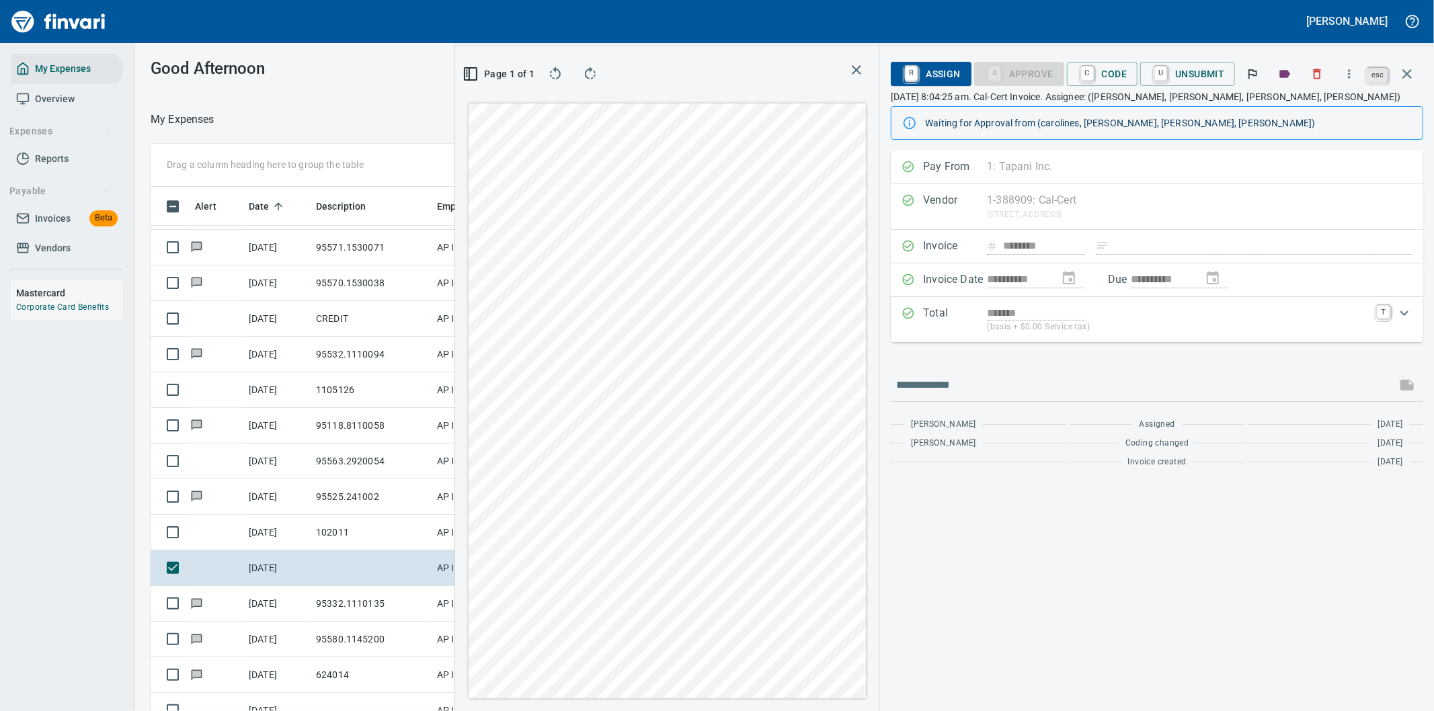
scroll to position [541, 897]
click at [1403, 71] on icon "button" at bounding box center [1407, 74] width 16 height 16
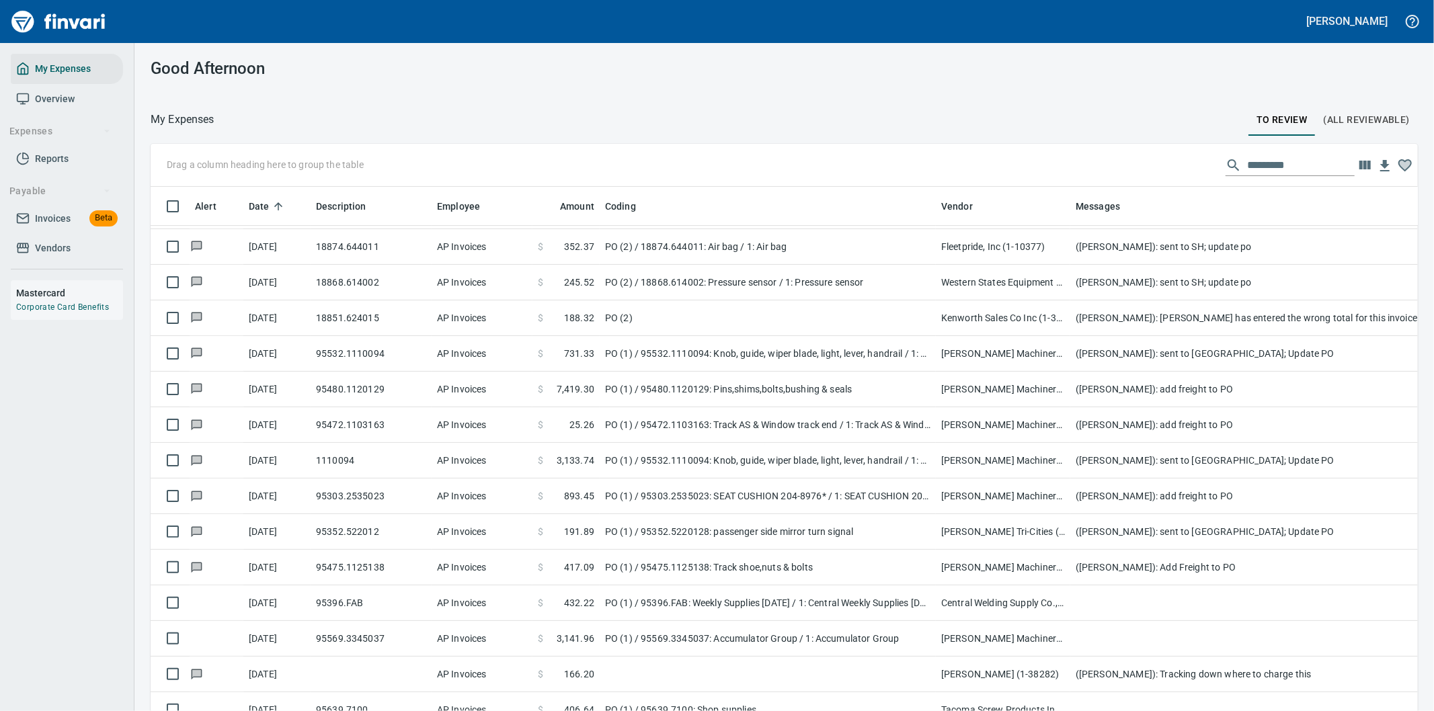
scroll to position [4033, 0]
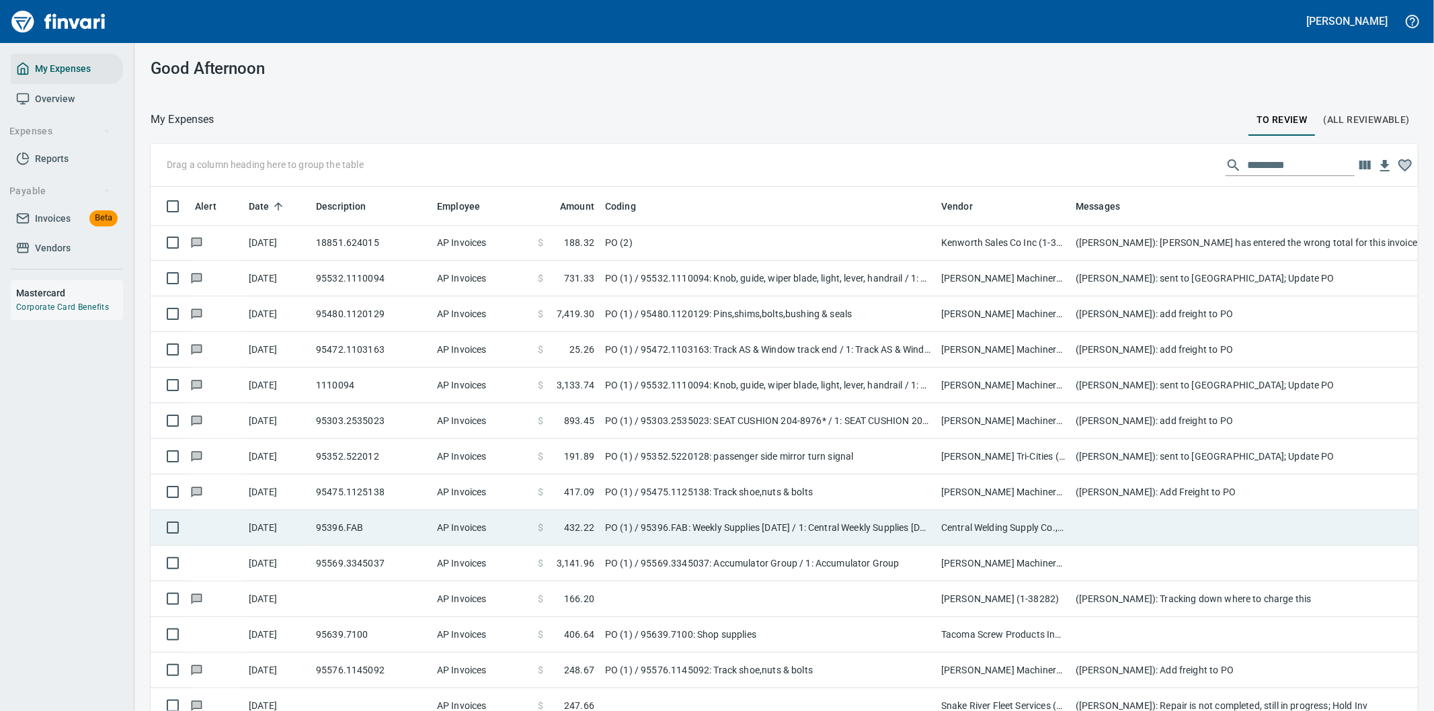
click at [741, 536] on td "PO (1) / 95396.FAB: Weekly Supplies 07/28/25 / 1: Central Weekly Supplies 07/28…" at bounding box center [768, 528] width 336 height 36
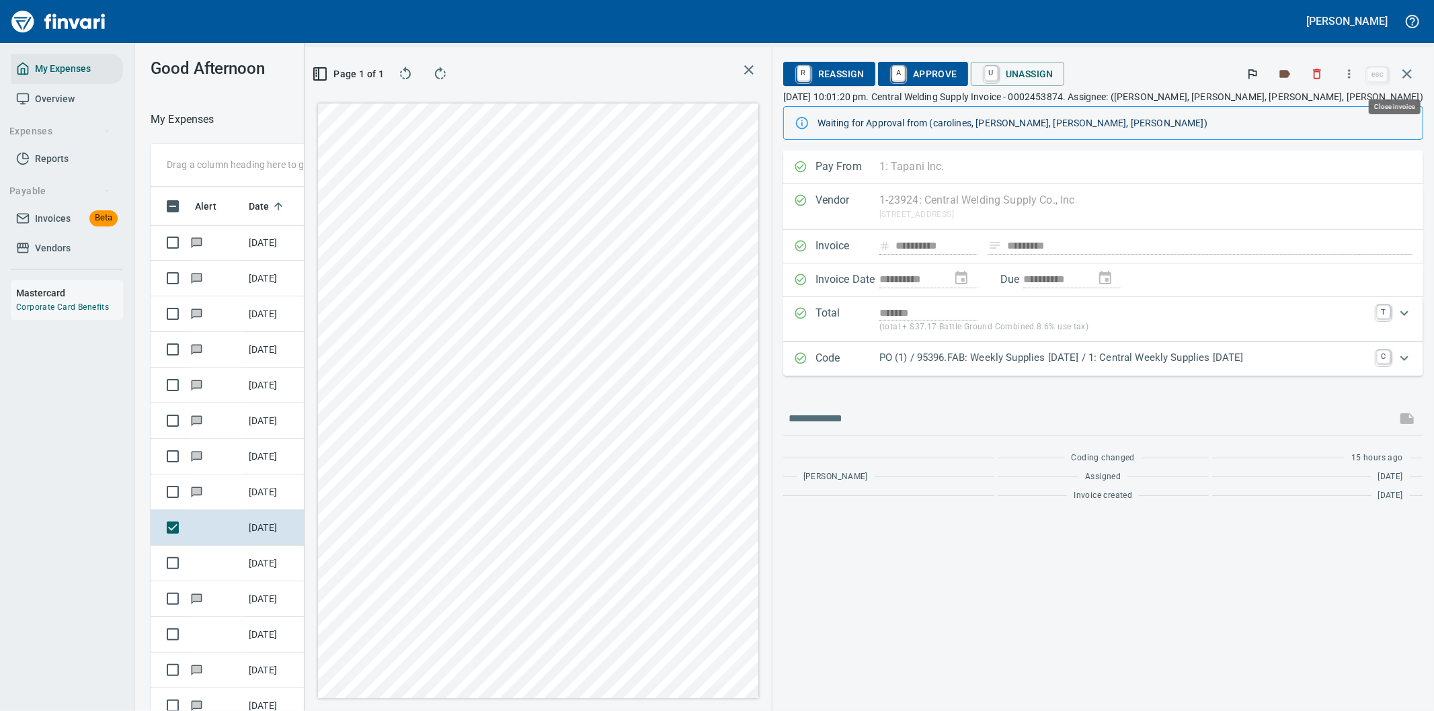
scroll to position [541, 897]
click at [1354, 73] on icon "button" at bounding box center [1348, 73] width 13 height 13
click at [1305, 114] on span "Download" at bounding box center [1346, 113] width 129 height 16
click at [972, 412] on input "text" at bounding box center [1089, 419] width 602 height 22
type input "**********"
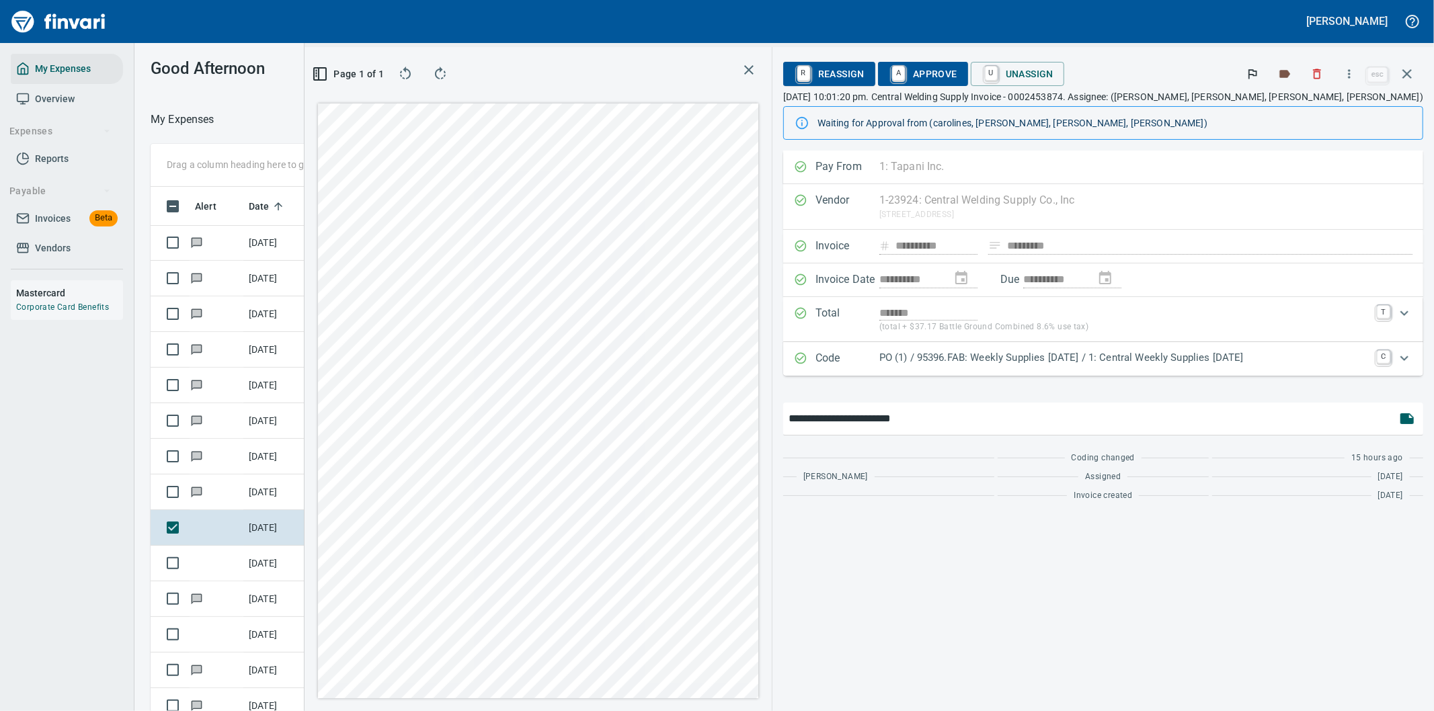
click at [1078, 421] on input "**********" at bounding box center [1089, 419] width 602 height 22
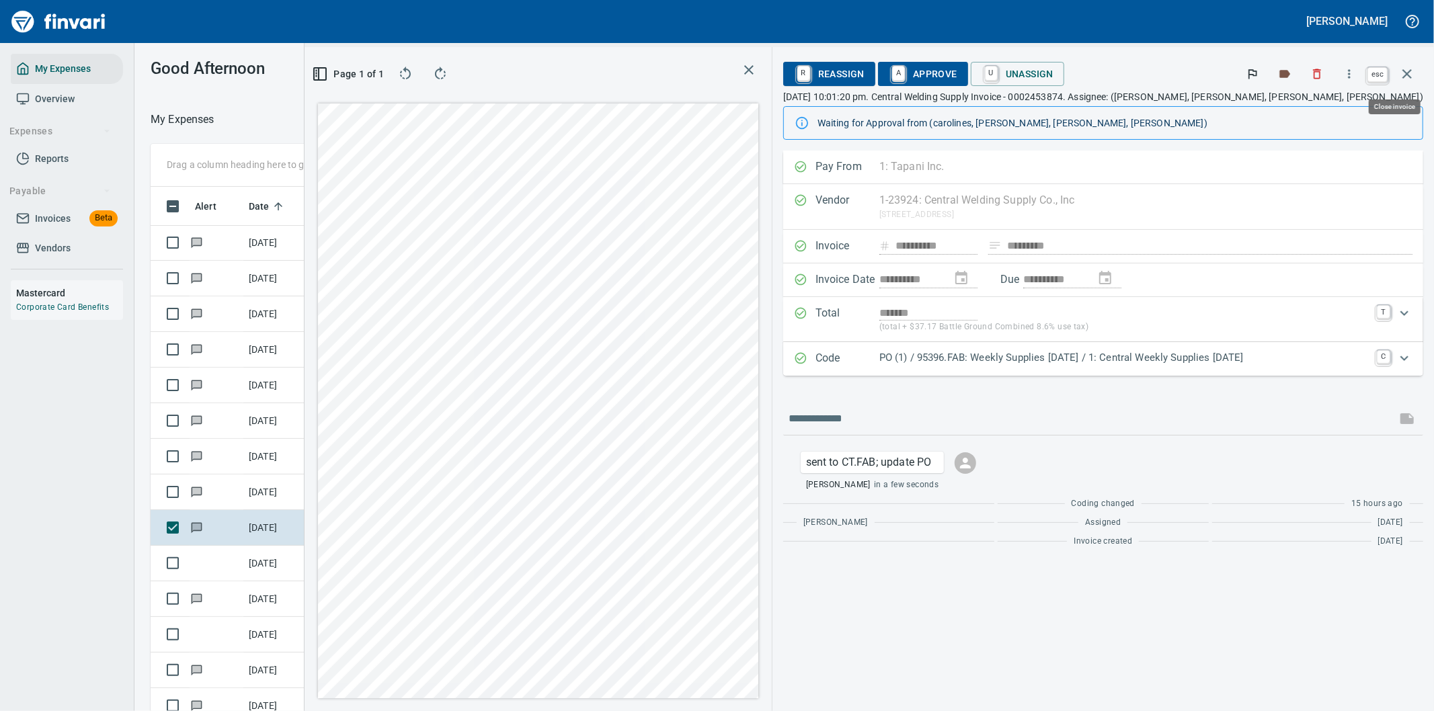
click at [1407, 70] on icon "button" at bounding box center [1407, 74] width 16 height 16
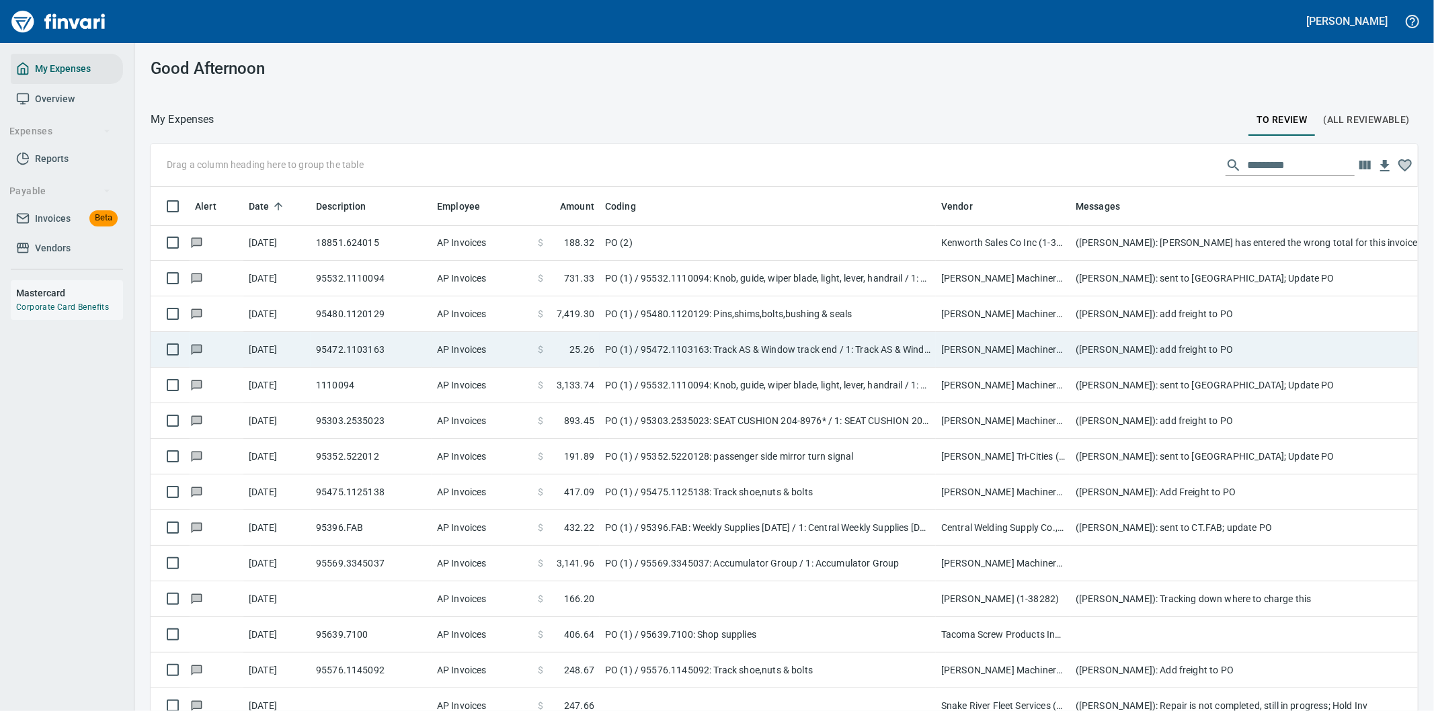
scroll to position [541, 1233]
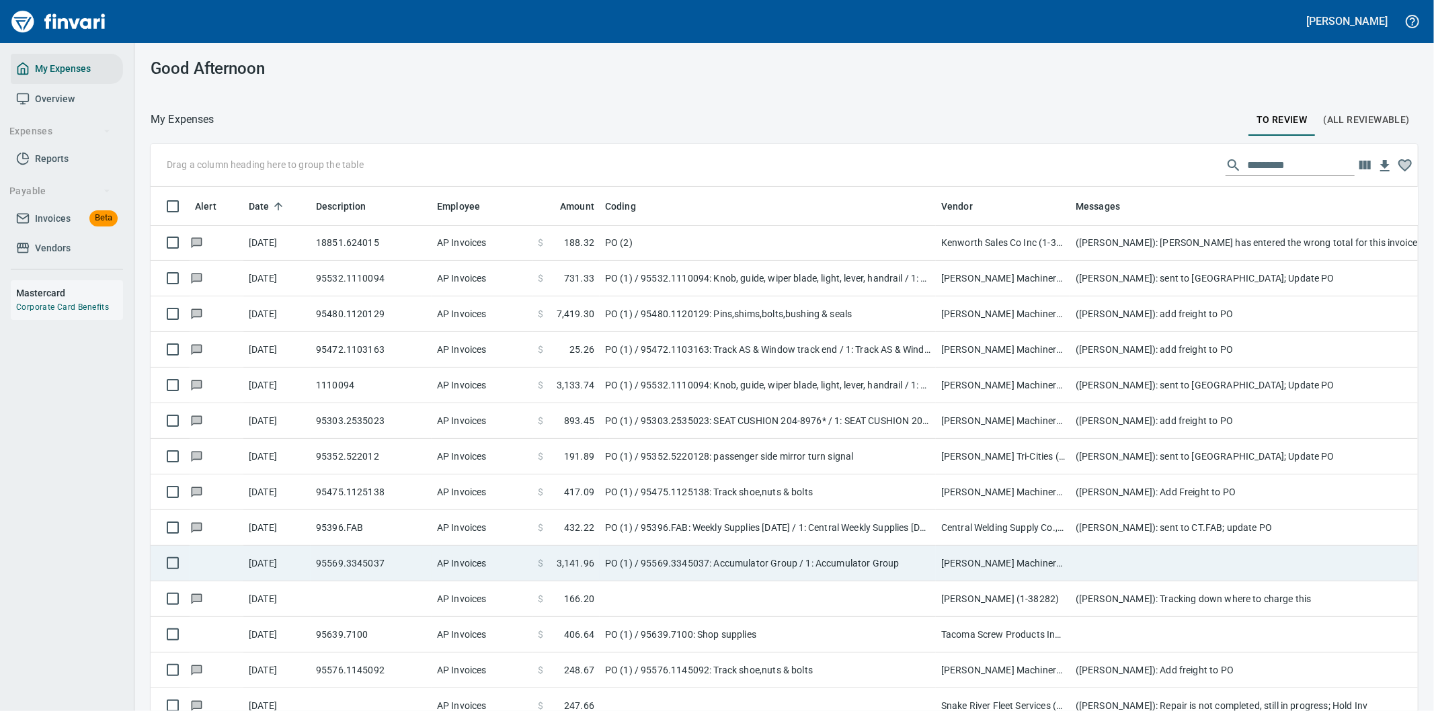
click at [1143, 559] on td at bounding box center [1339, 564] width 538 height 36
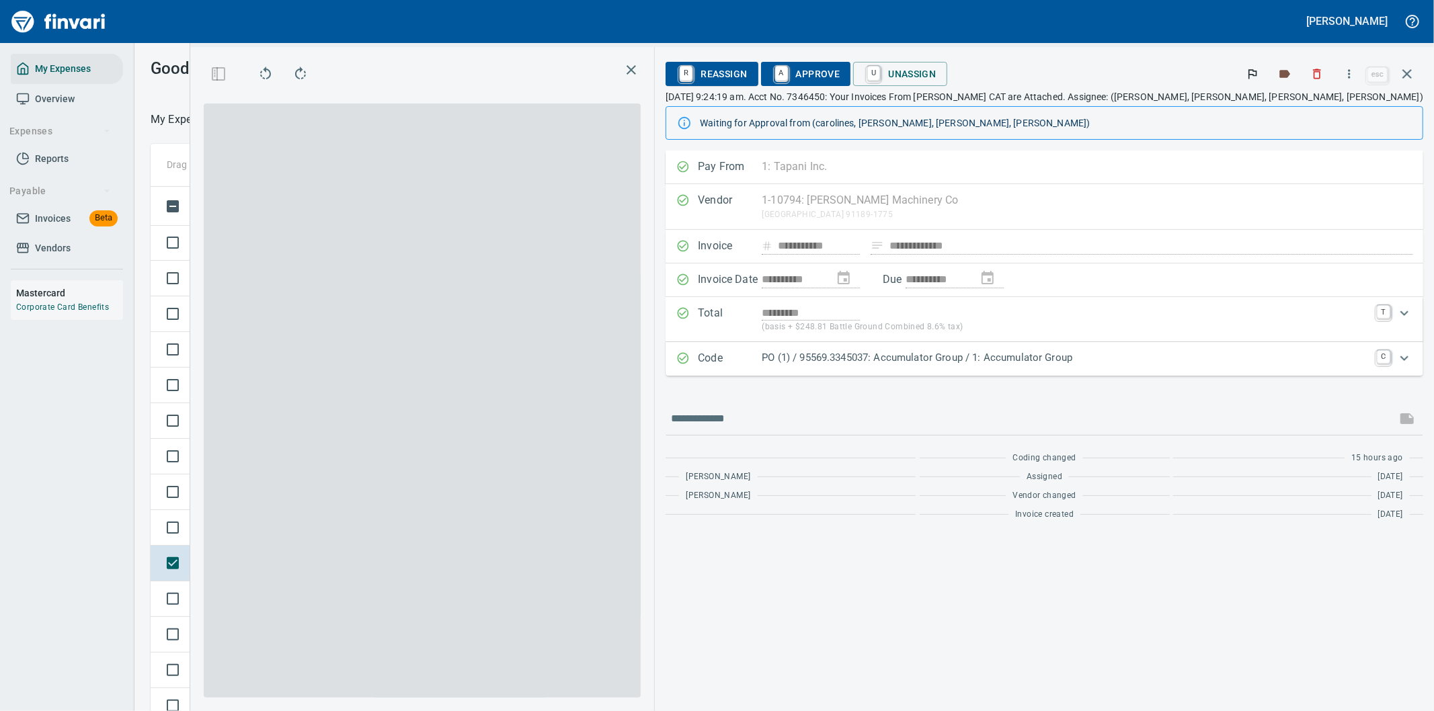
scroll to position [541, 897]
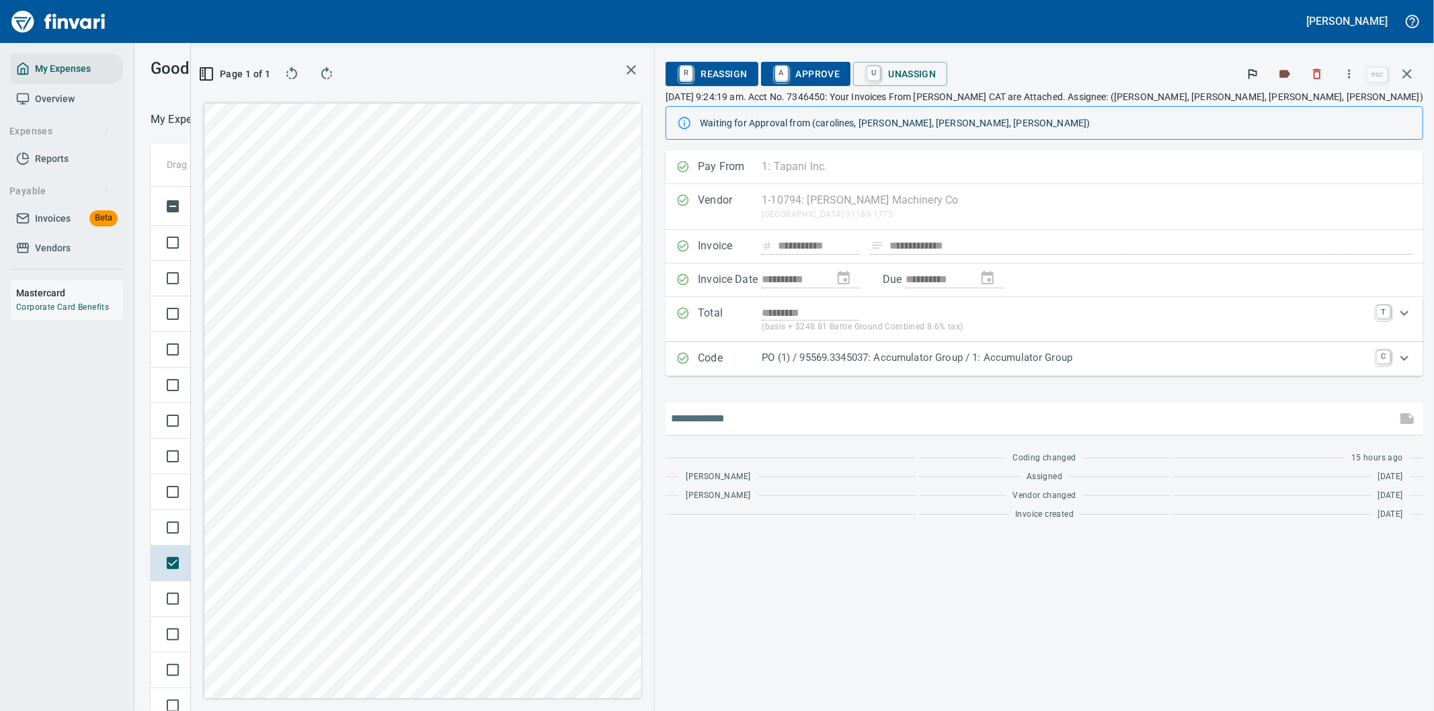
click at [1214, 413] on input "text" at bounding box center [1031, 419] width 720 height 22
click at [1288, 360] on p "PO (1) / 95569.3345037: Accumulator Group / 1: Accumulator Group" at bounding box center [1065, 357] width 607 height 15
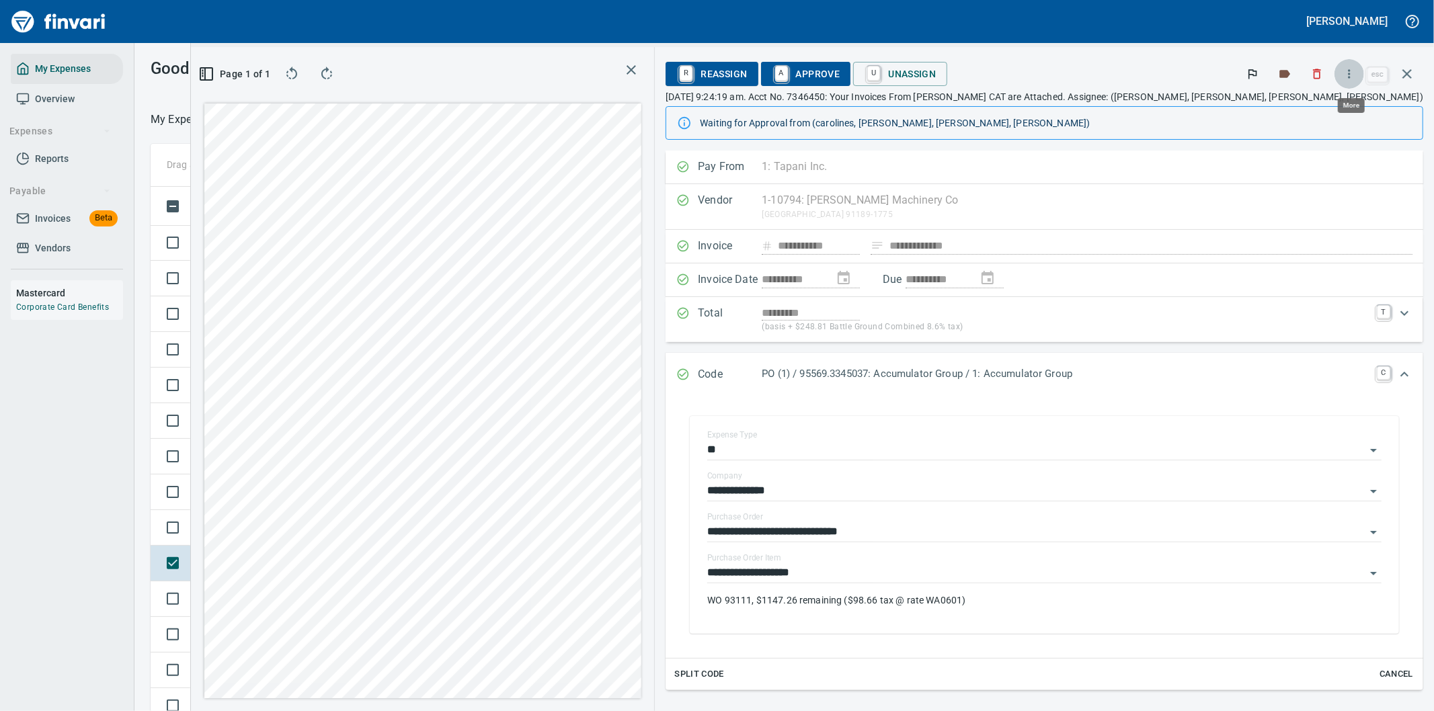
click at [1350, 70] on icon "button" at bounding box center [1349, 73] width 2 height 9
click at [1302, 112] on span "Download" at bounding box center [1346, 113] width 129 height 16
click at [1396, 372] on icon "Expand" at bounding box center [1404, 374] width 16 height 16
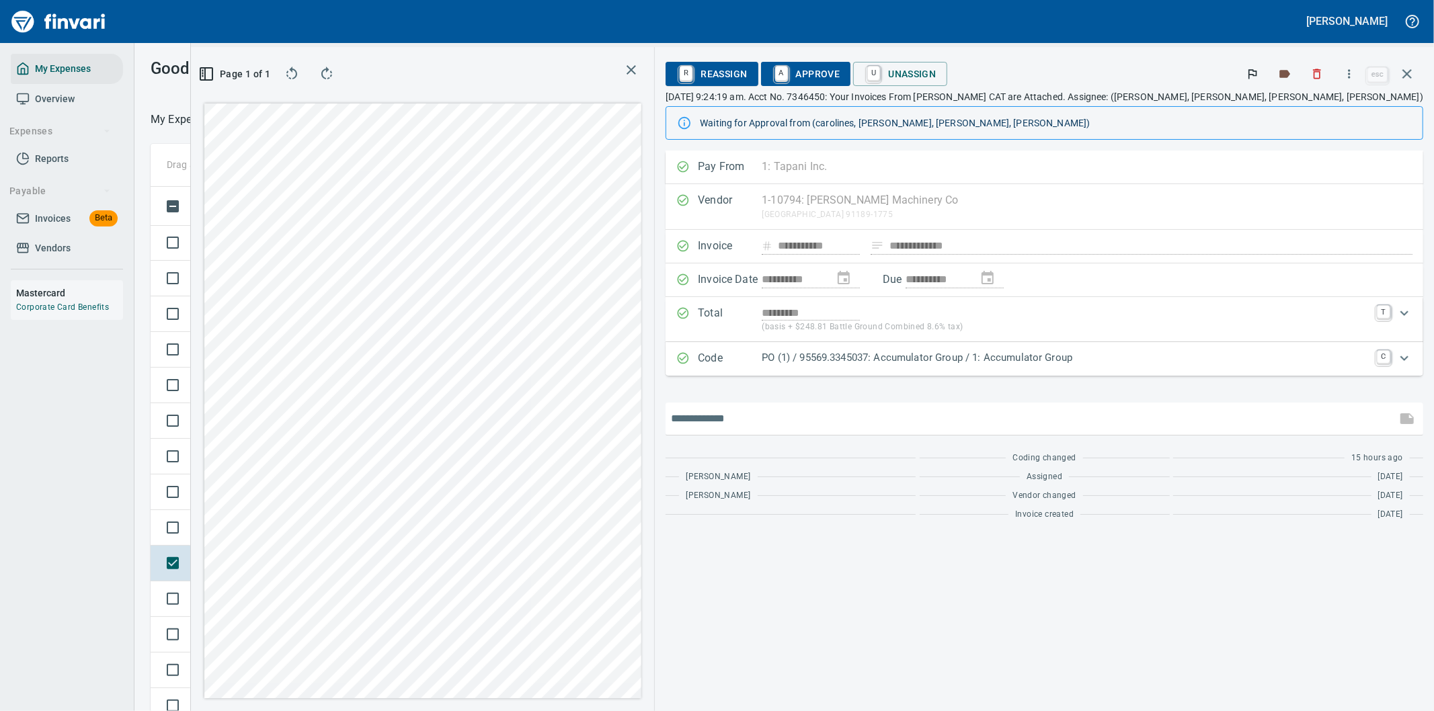
click at [897, 420] on input "text" at bounding box center [1031, 419] width 720 height 22
click at [881, 423] on input "text" at bounding box center [1031, 419] width 720 height 22
type input "**********"
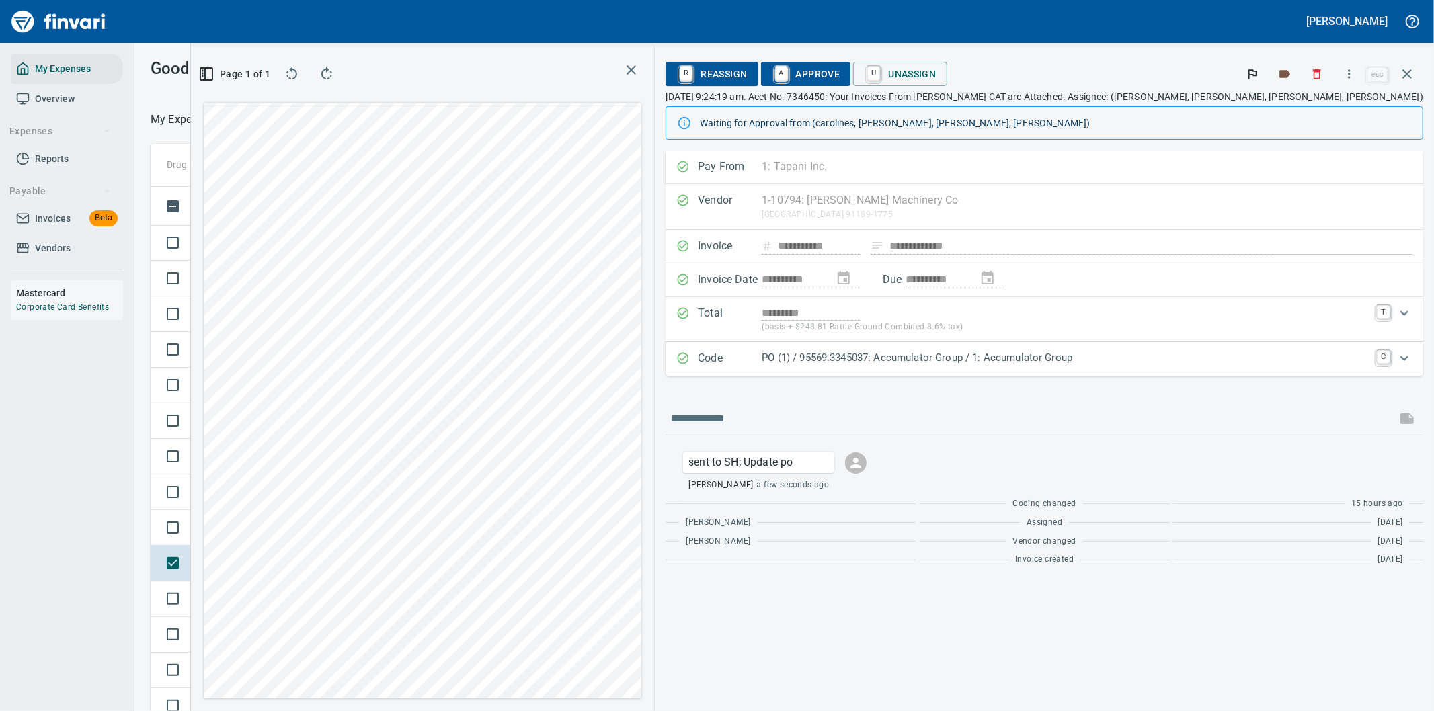
click at [1408, 72] on icon "button" at bounding box center [1406, 73] width 9 height 9
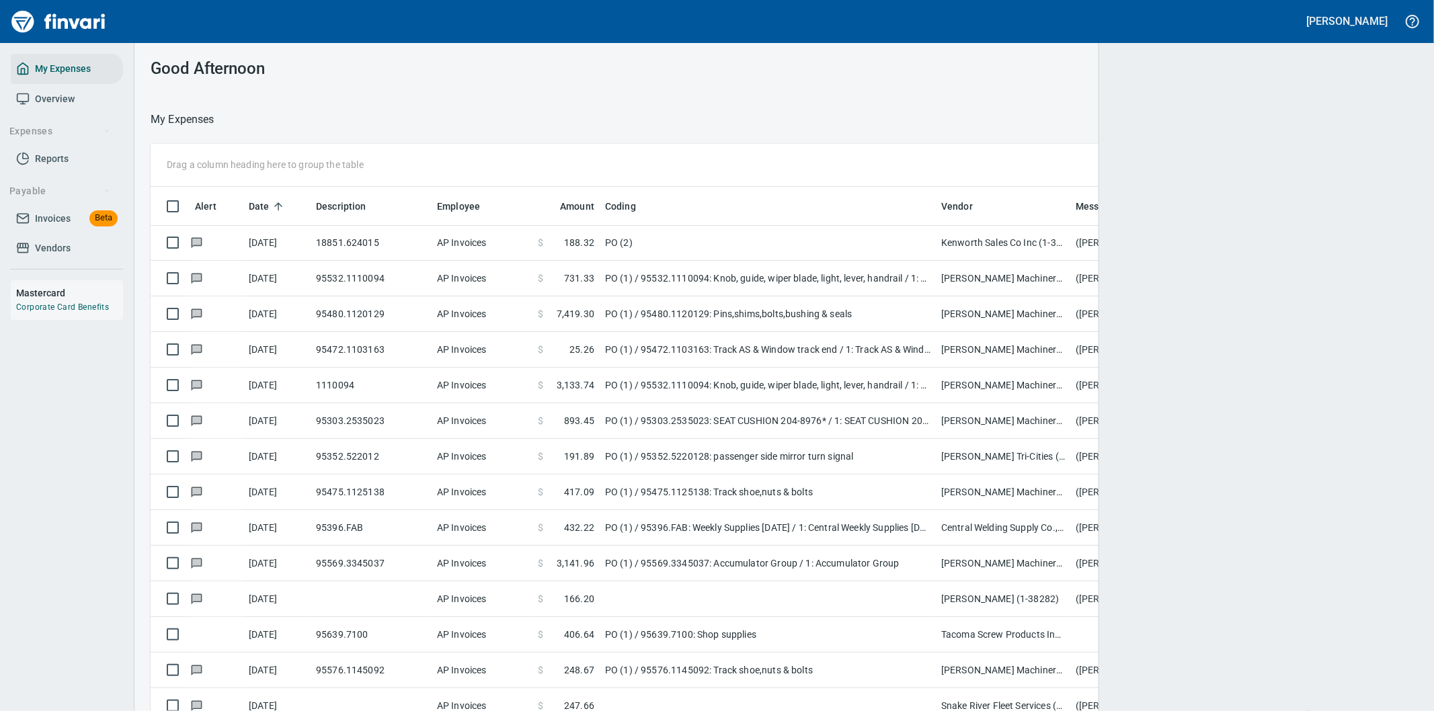
scroll to position [541, 1233]
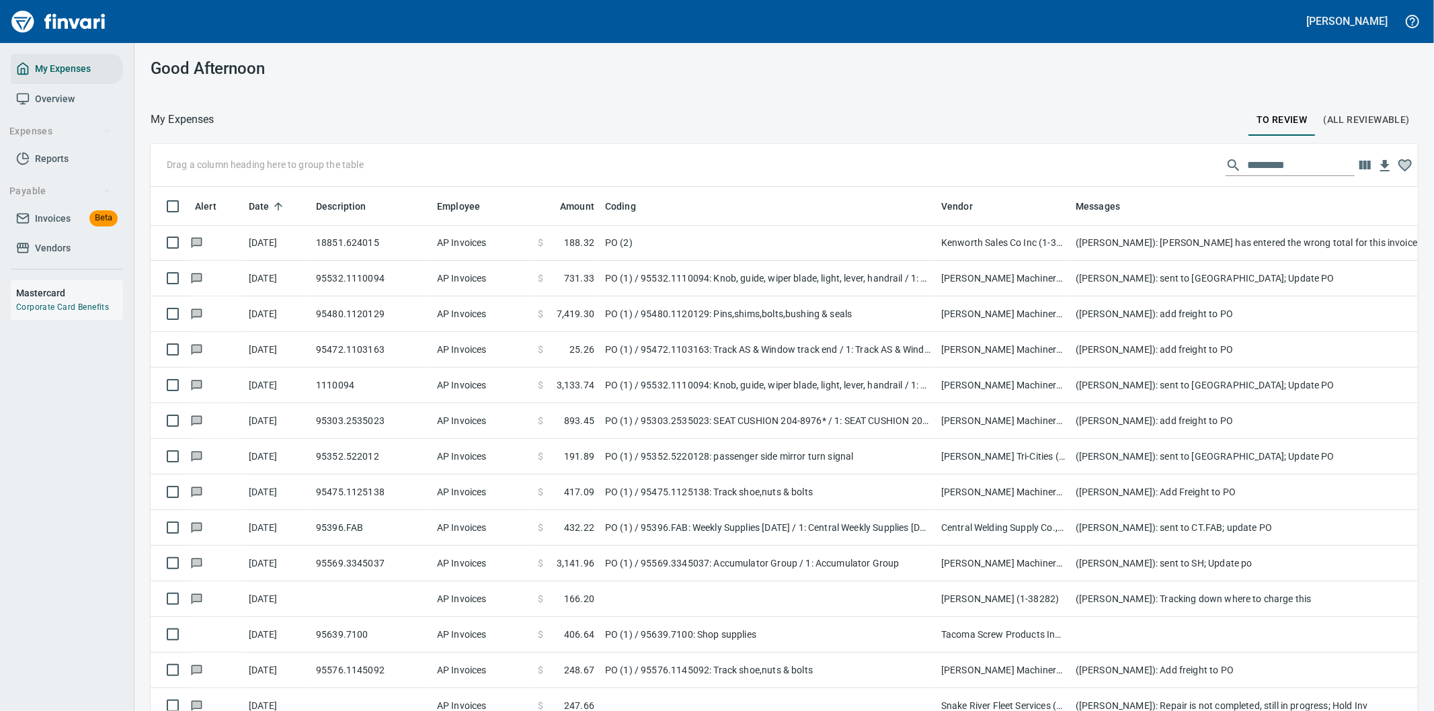
click at [1029, 99] on div "Good Afternoon My Expenses To Review (All Reviewable) Drag a column heading her…" at bounding box center [783, 377] width 1299 height 668
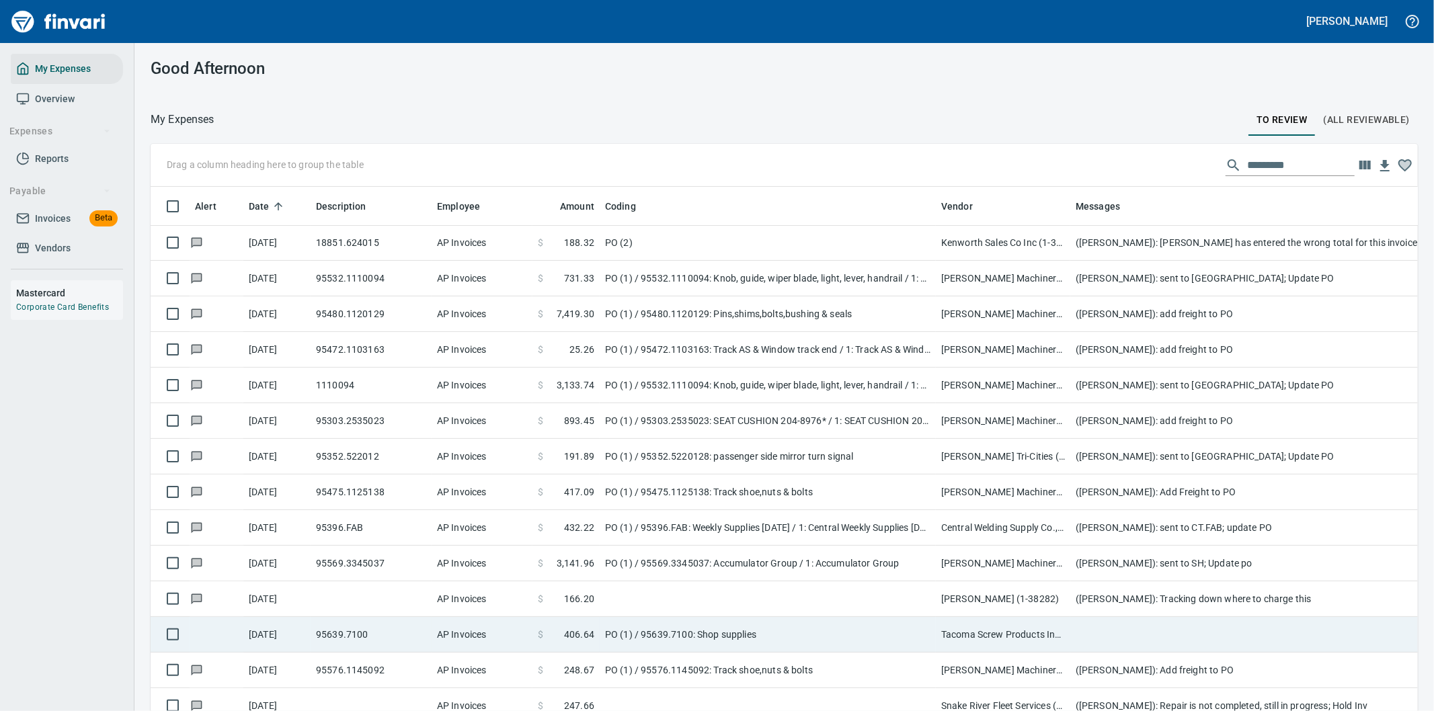
click at [741, 633] on td "PO (1) / 95639.7100: Shop supplies" at bounding box center [768, 635] width 336 height 36
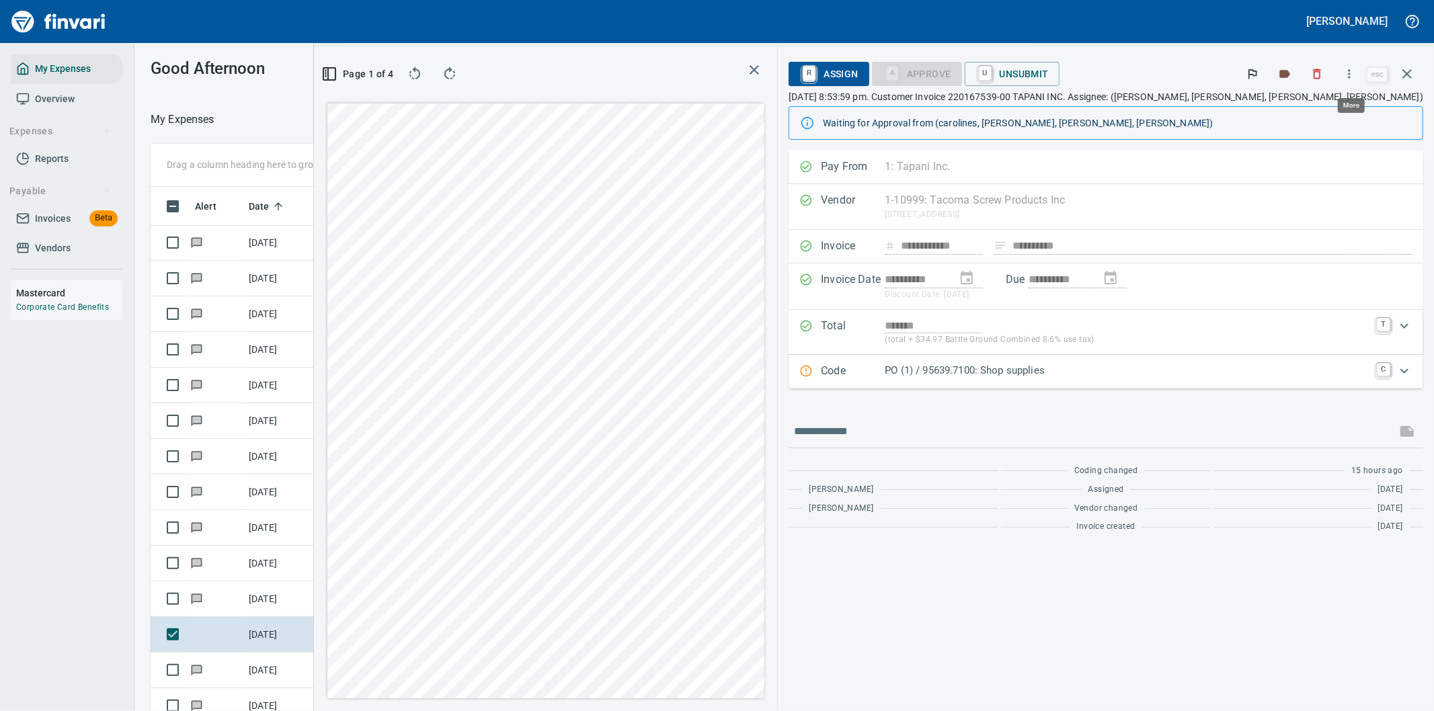
scroll to position [541, 897]
click at [1354, 72] on icon "button" at bounding box center [1348, 73] width 13 height 13
click at [1299, 110] on span "Download" at bounding box center [1346, 113] width 129 height 16
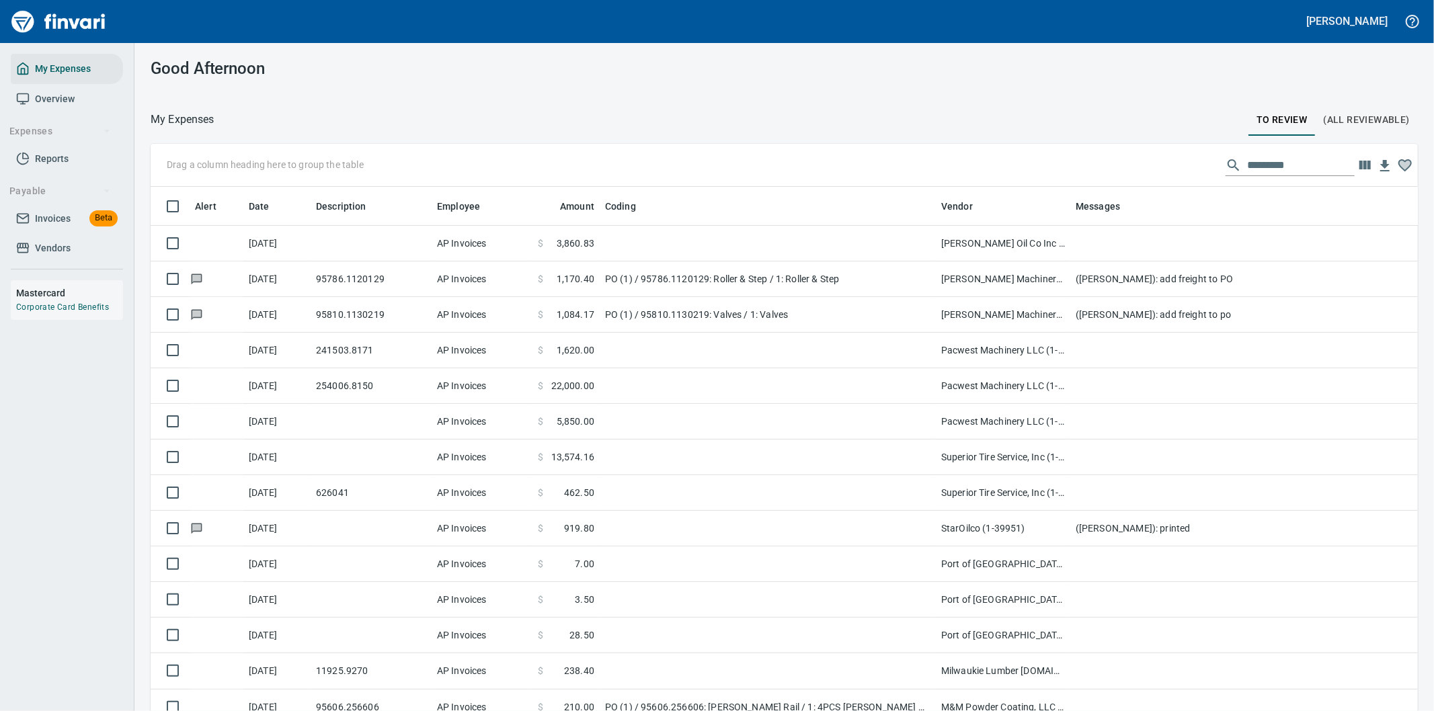
scroll to position [1, 1]
click at [1247, 160] on input "text" at bounding box center [1301, 166] width 108 height 22
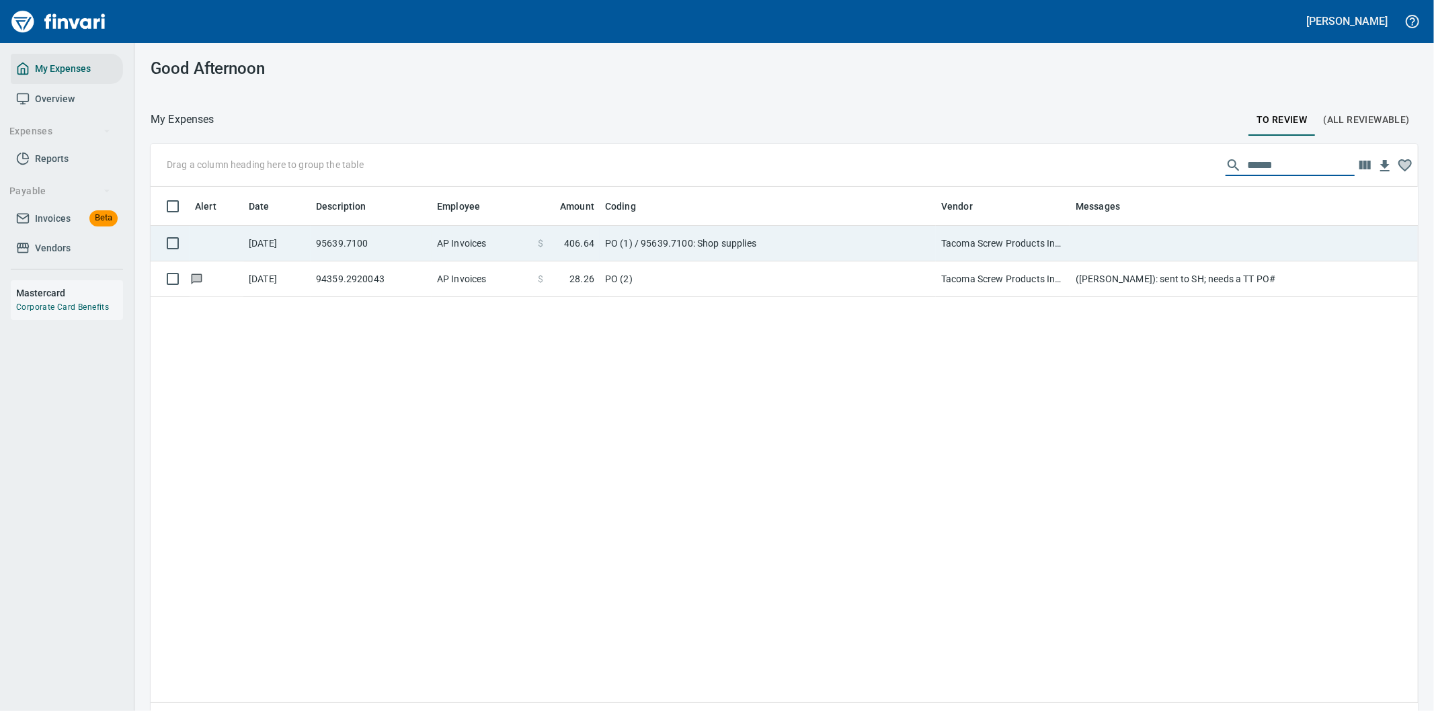
type input "******"
click at [815, 239] on td "PO (1) / 95639.7100: Shop supplies" at bounding box center [768, 244] width 336 height 36
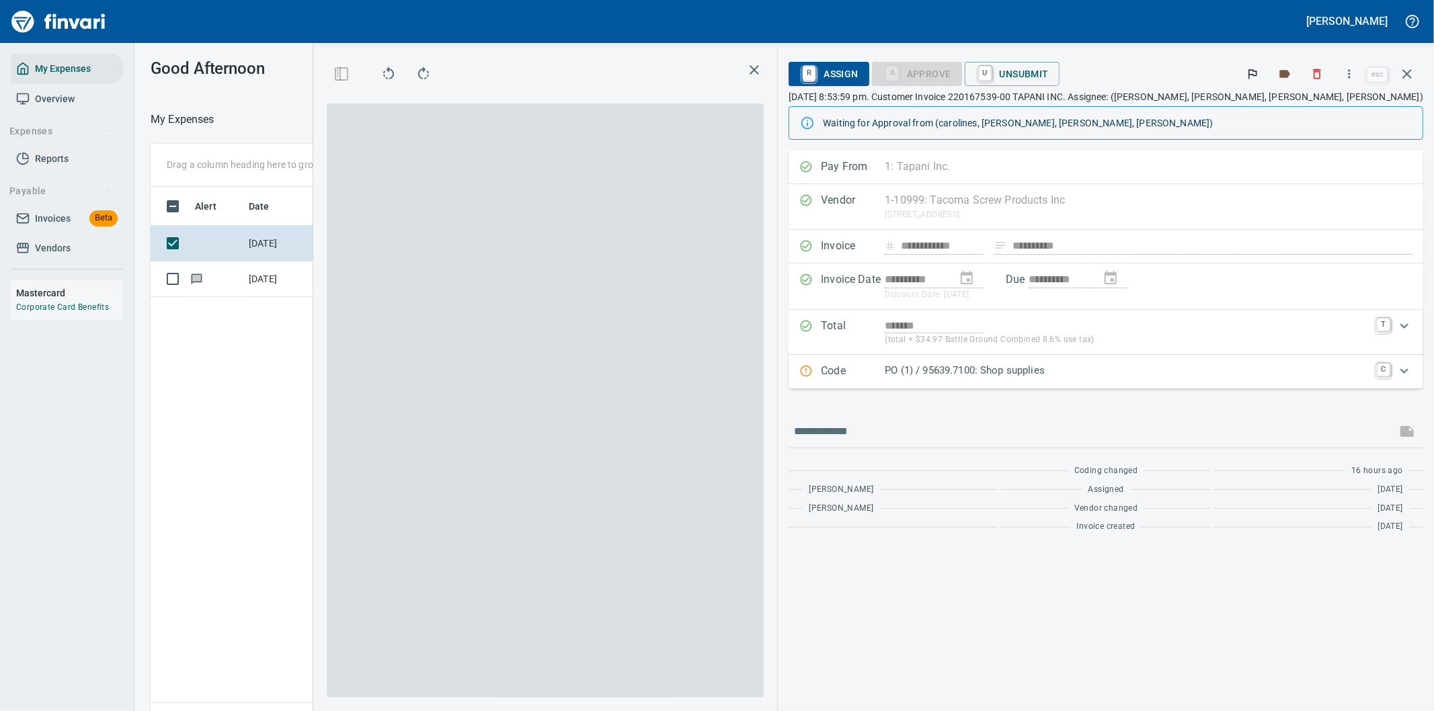
scroll to position [541, 909]
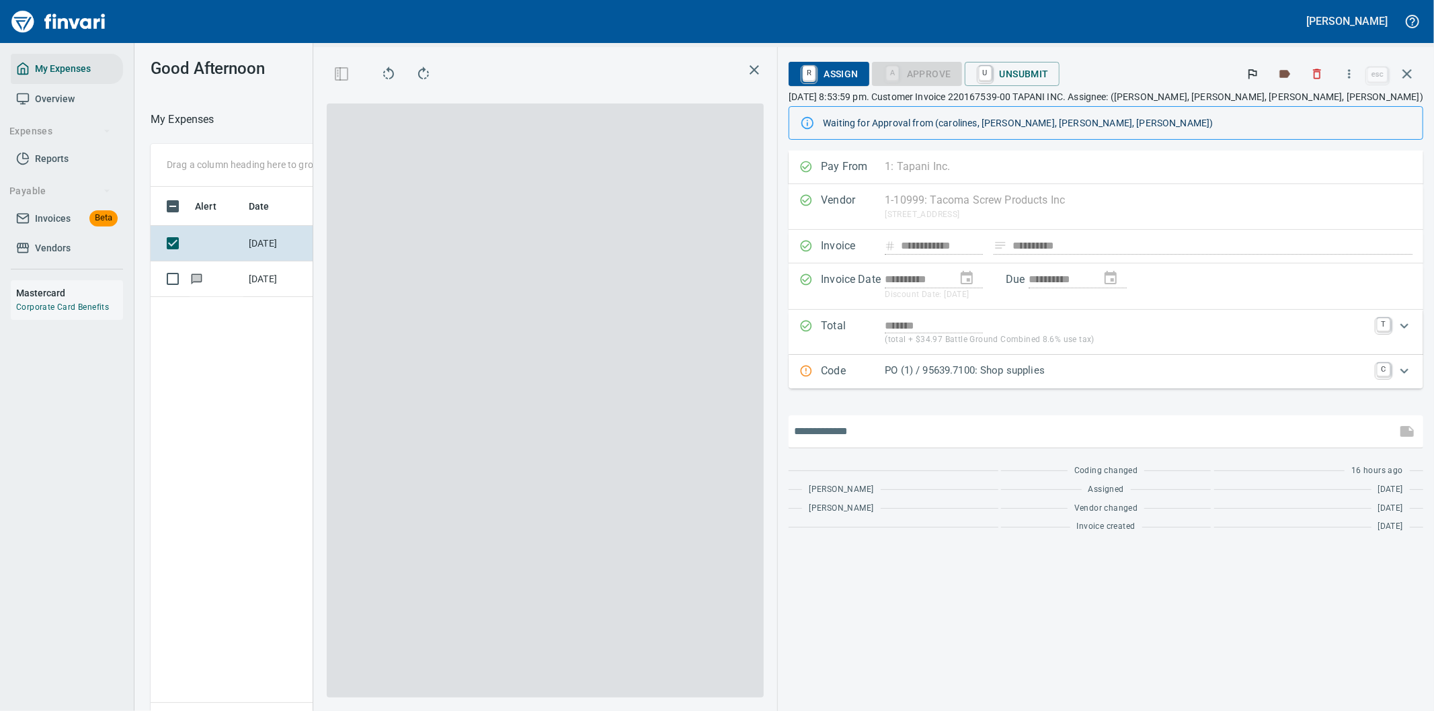
click at [1007, 430] on input "text" at bounding box center [1092, 432] width 597 height 22
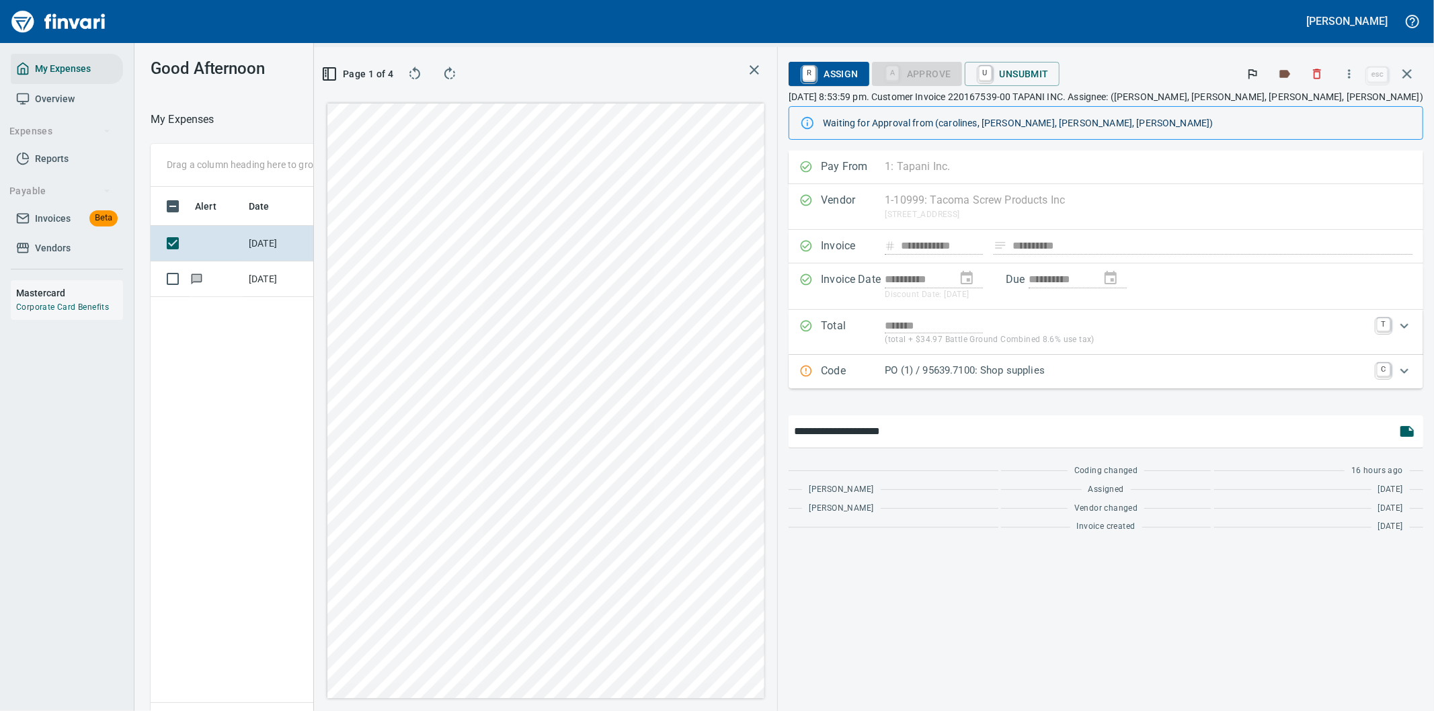
type input "**********"
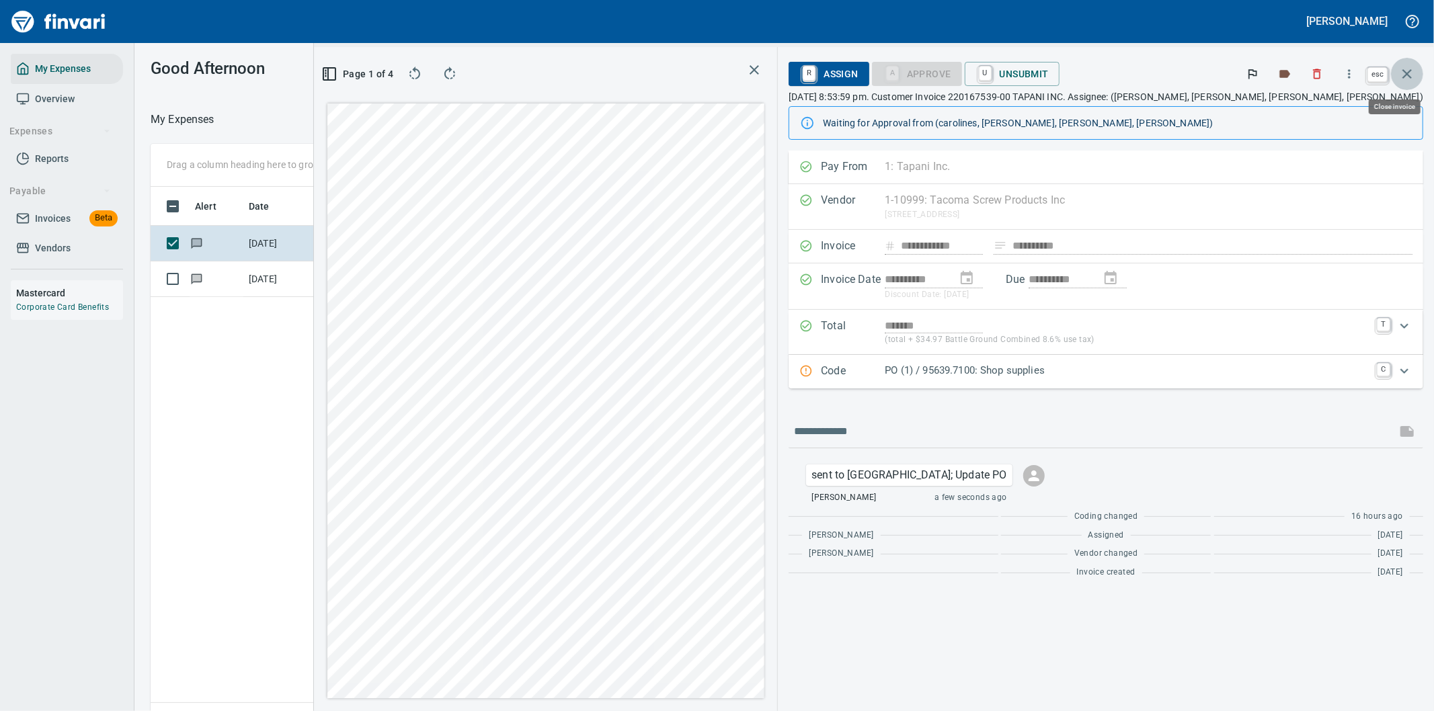
click at [1403, 70] on icon "button" at bounding box center [1406, 73] width 9 height 9
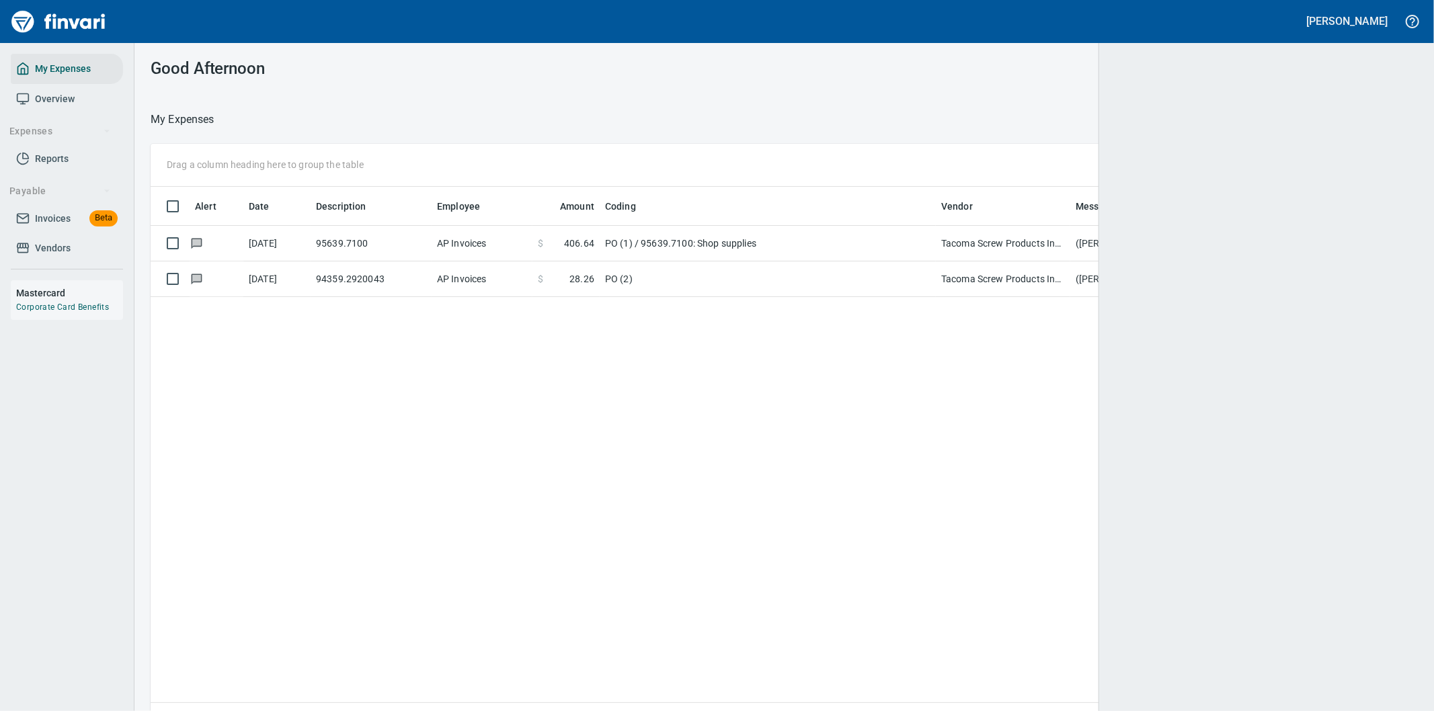
scroll to position [541, 1244]
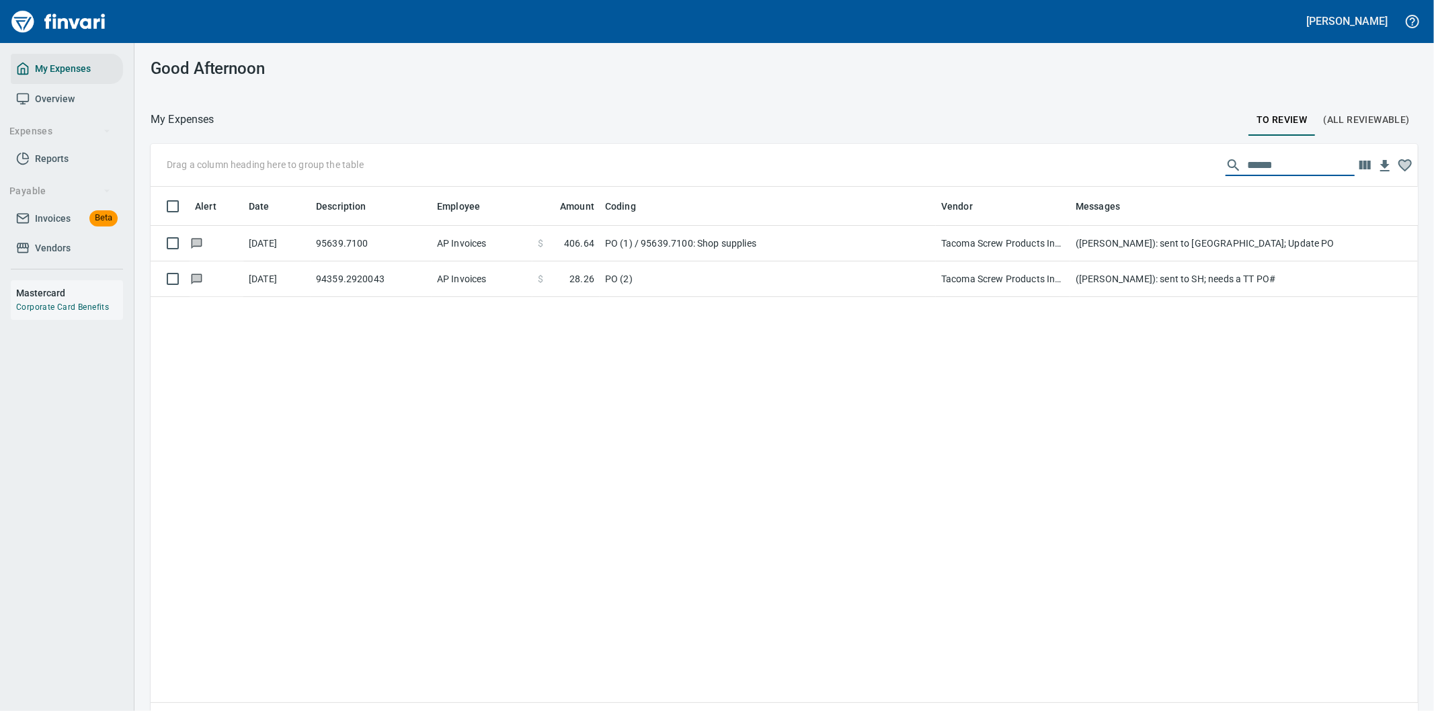
drag, startPoint x: 1271, startPoint y: 162, endPoint x: 1135, endPoint y: 164, distance: 136.5
click at [1144, 170] on div "Drag a column heading here to group the table ******" at bounding box center [784, 165] width 1267 height 43
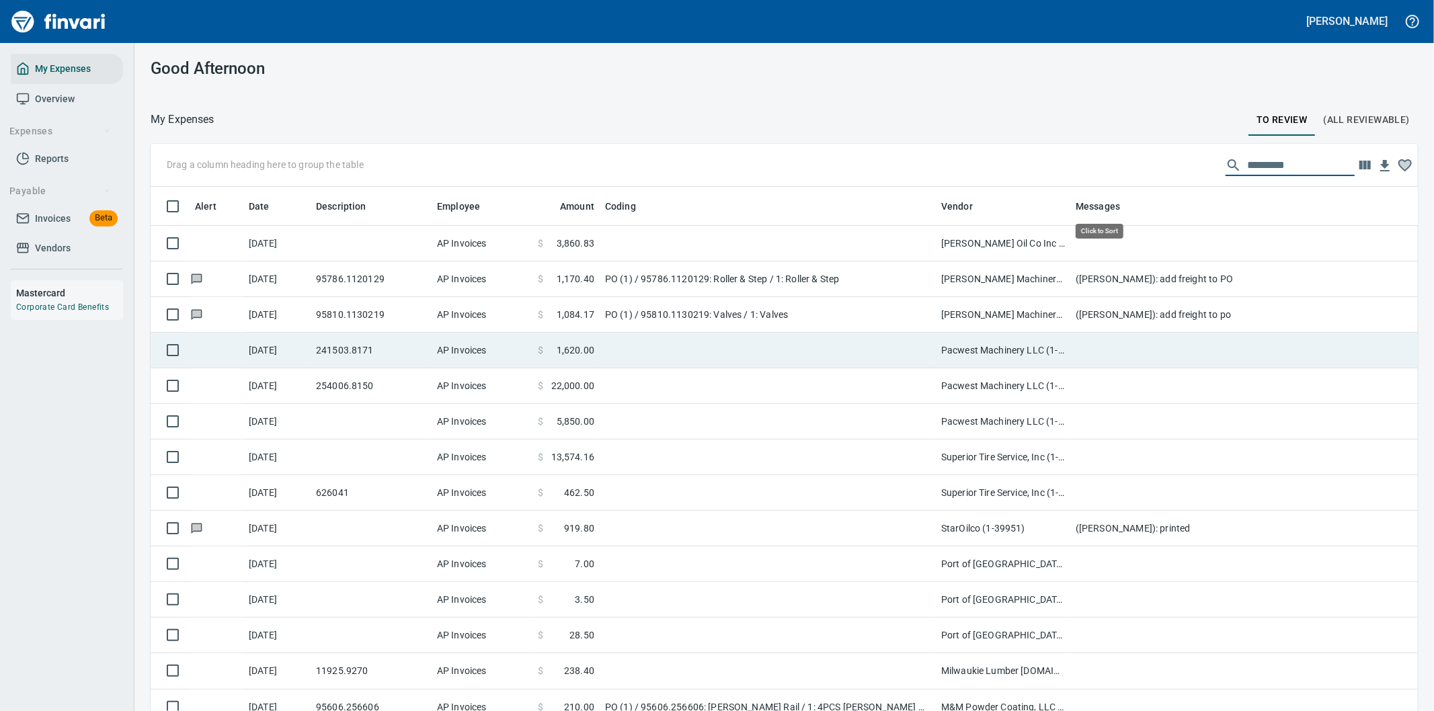
scroll to position [541, 1233]
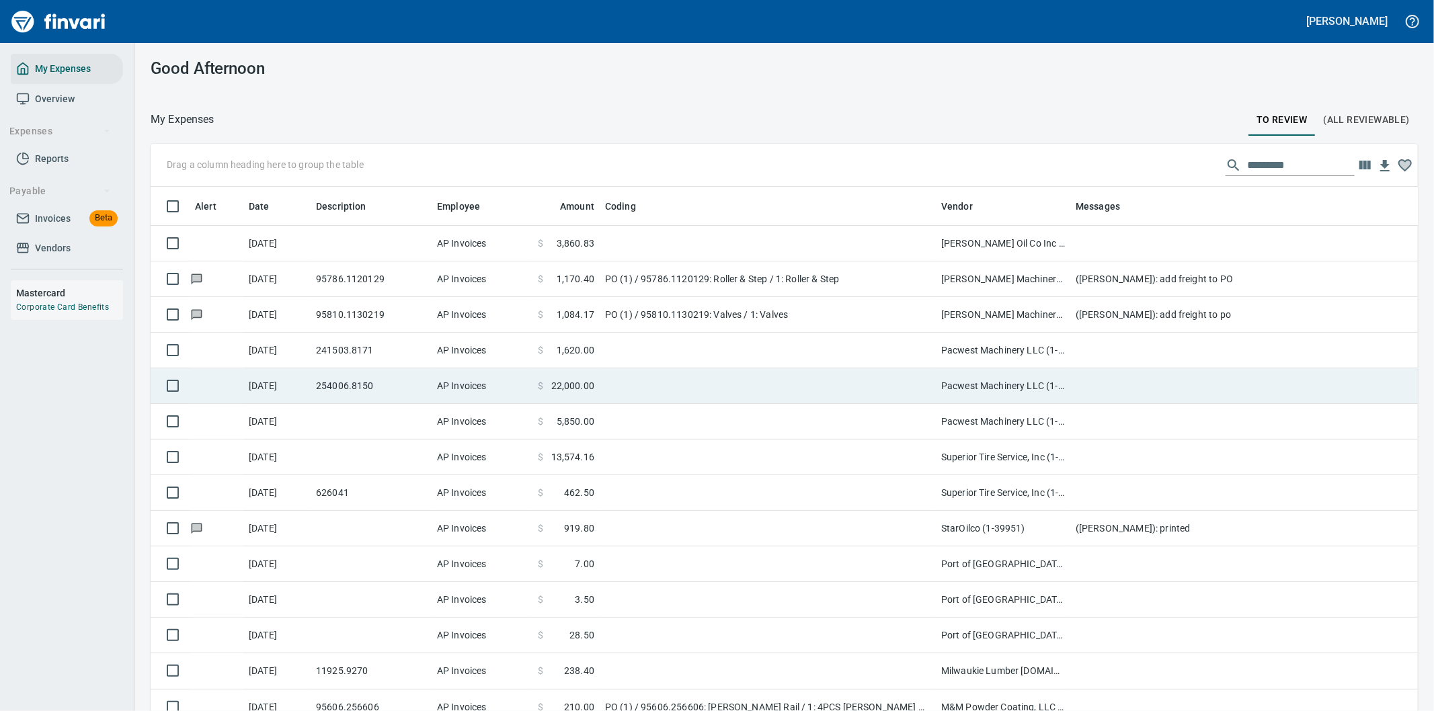
click at [714, 379] on td at bounding box center [768, 386] width 336 height 36
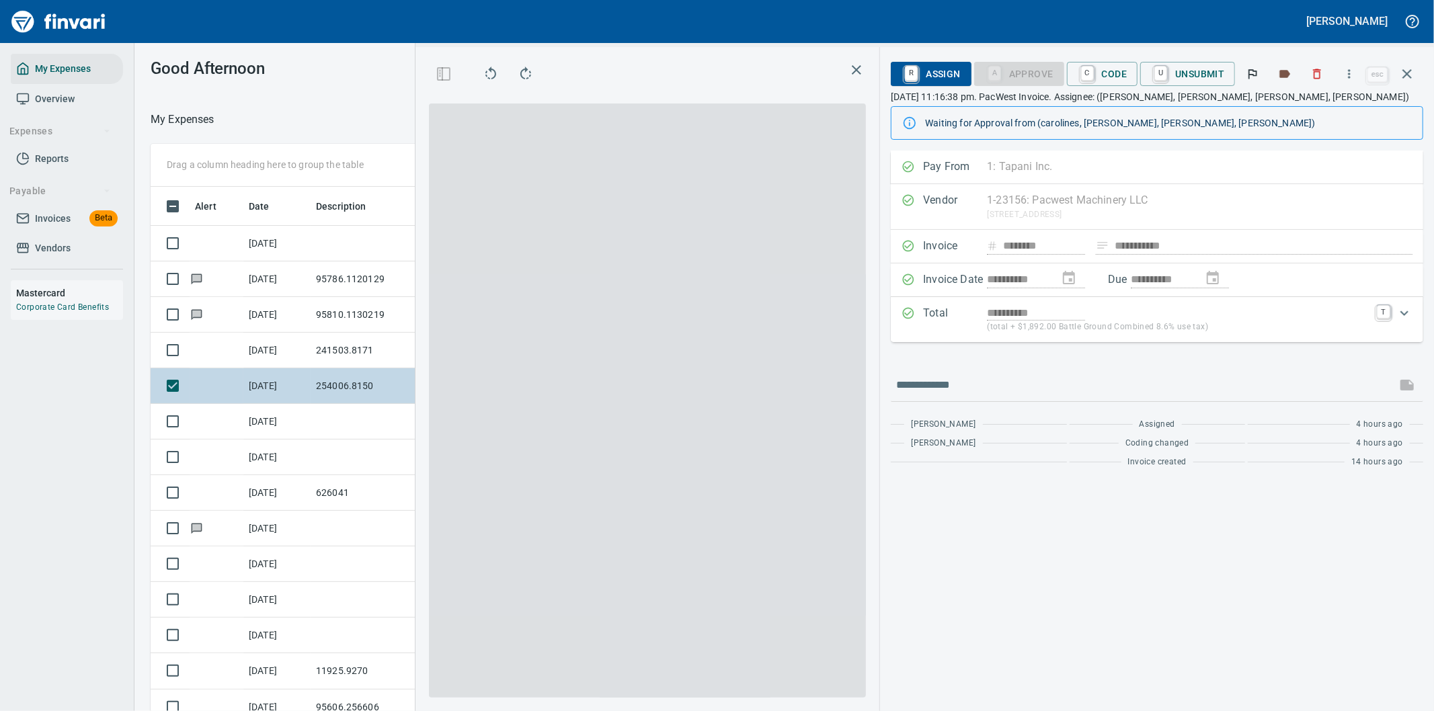
scroll to position [541, 897]
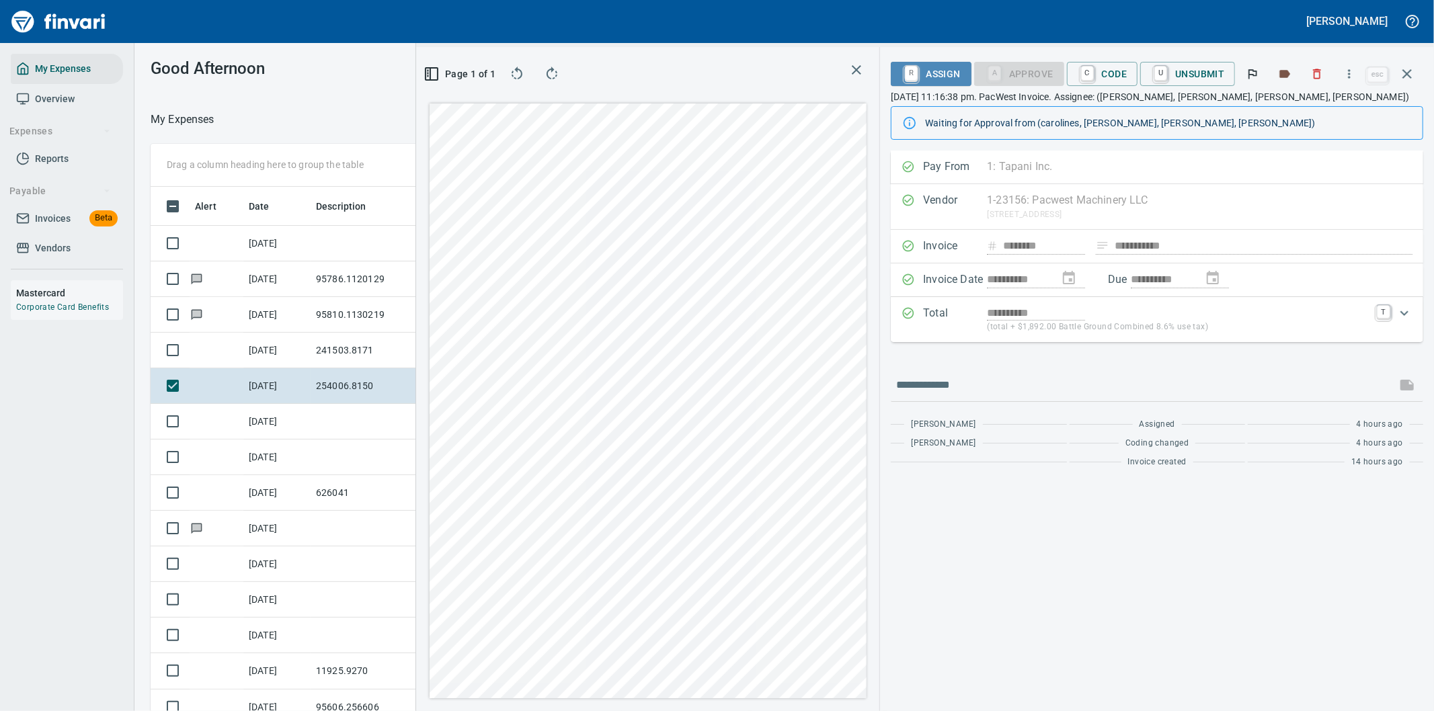
click at [944, 73] on span "R Assign" at bounding box center [930, 74] width 58 height 23
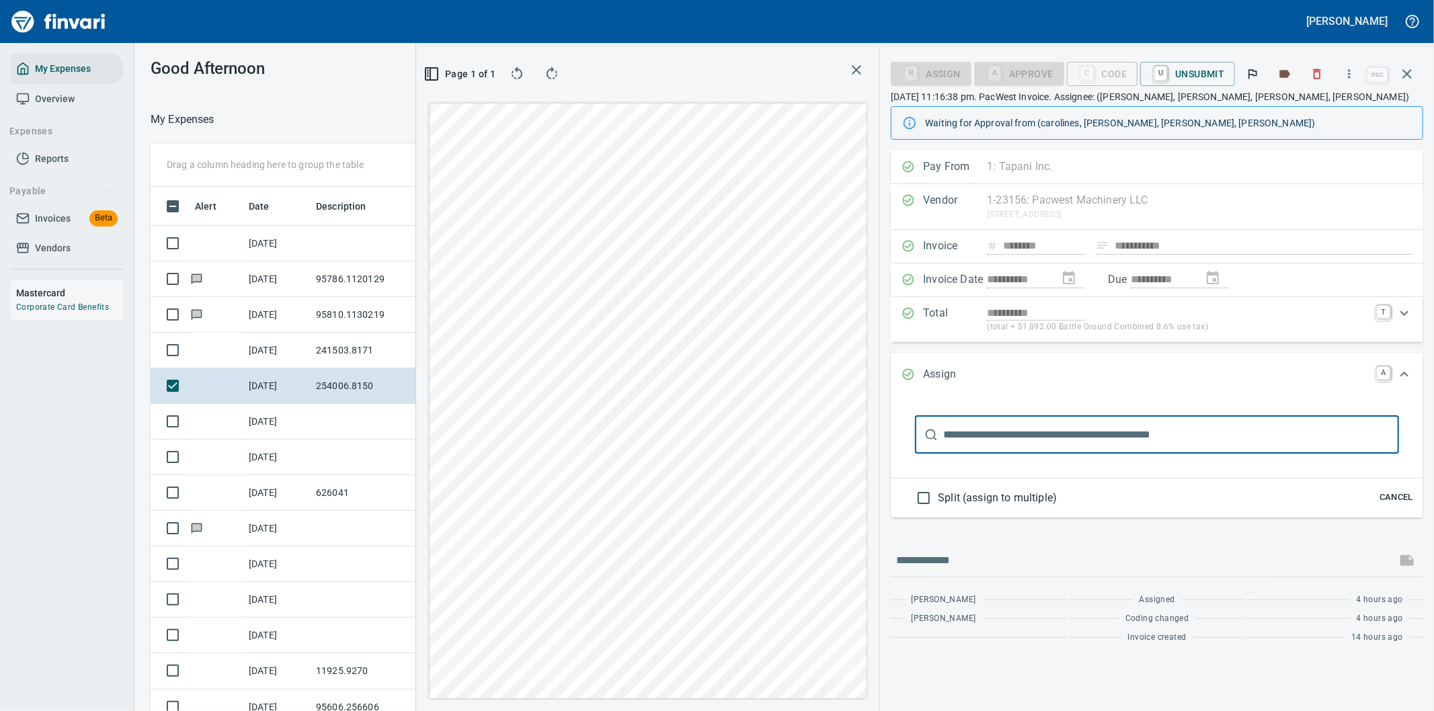
click at [982, 432] on input "text" at bounding box center [1171, 435] width 456 height 38
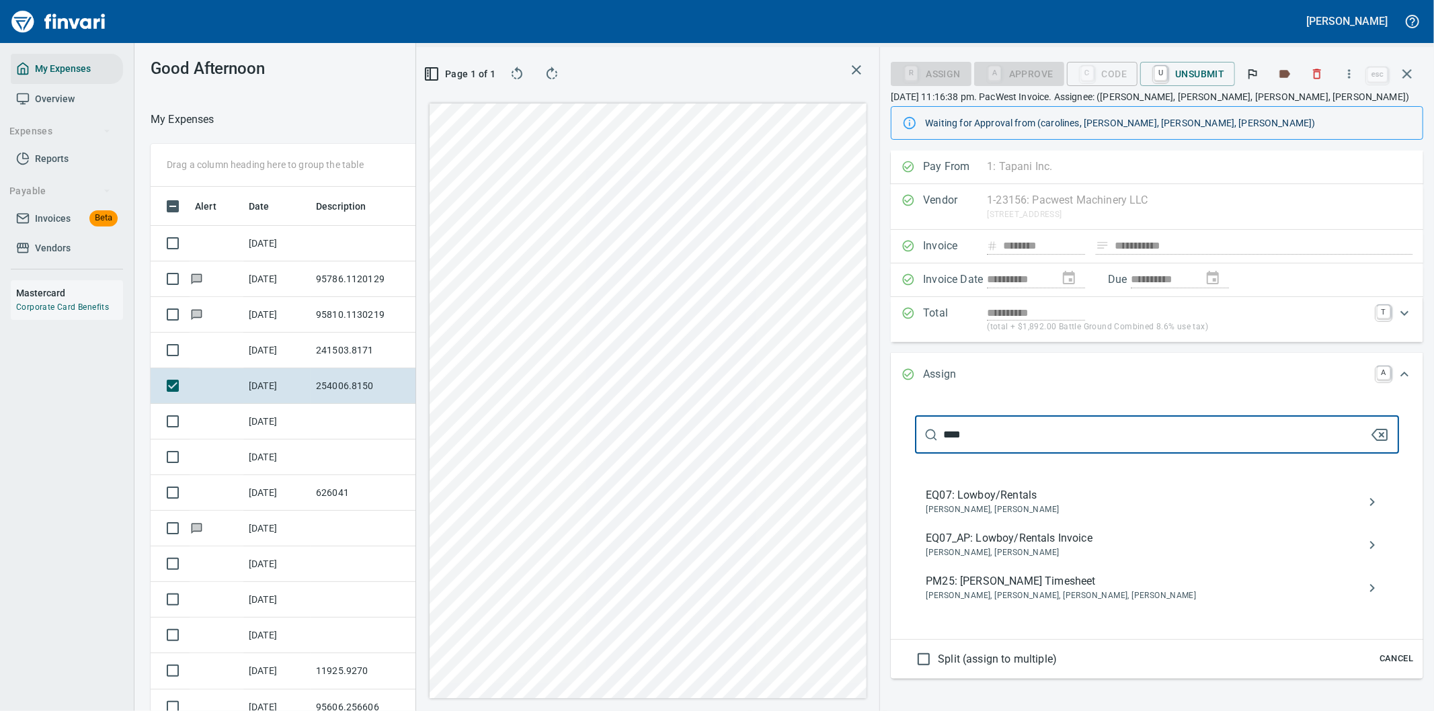
type input "****"
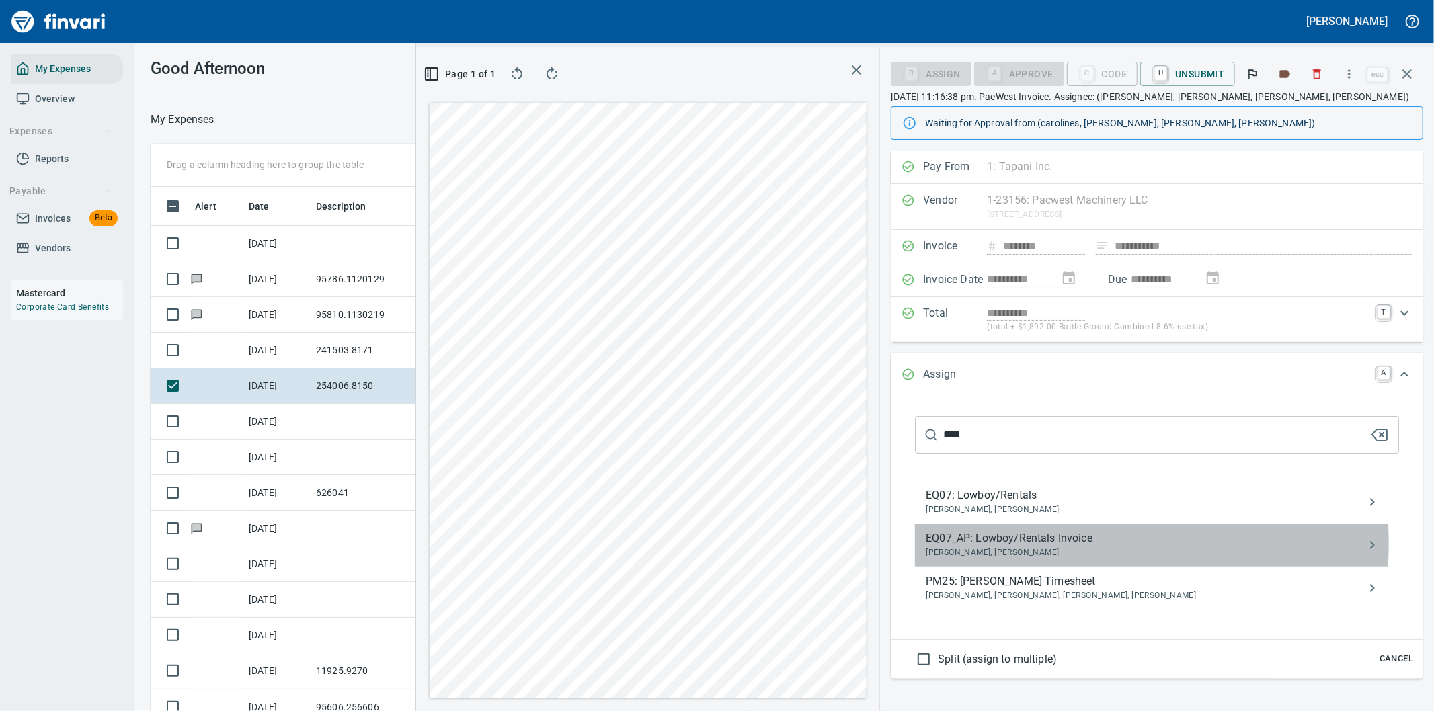
click at [997, 544] on span "EQ07_AP: Lowboy/Rentals Invoice" at bounding box center [1146, 538] width 441 height 16
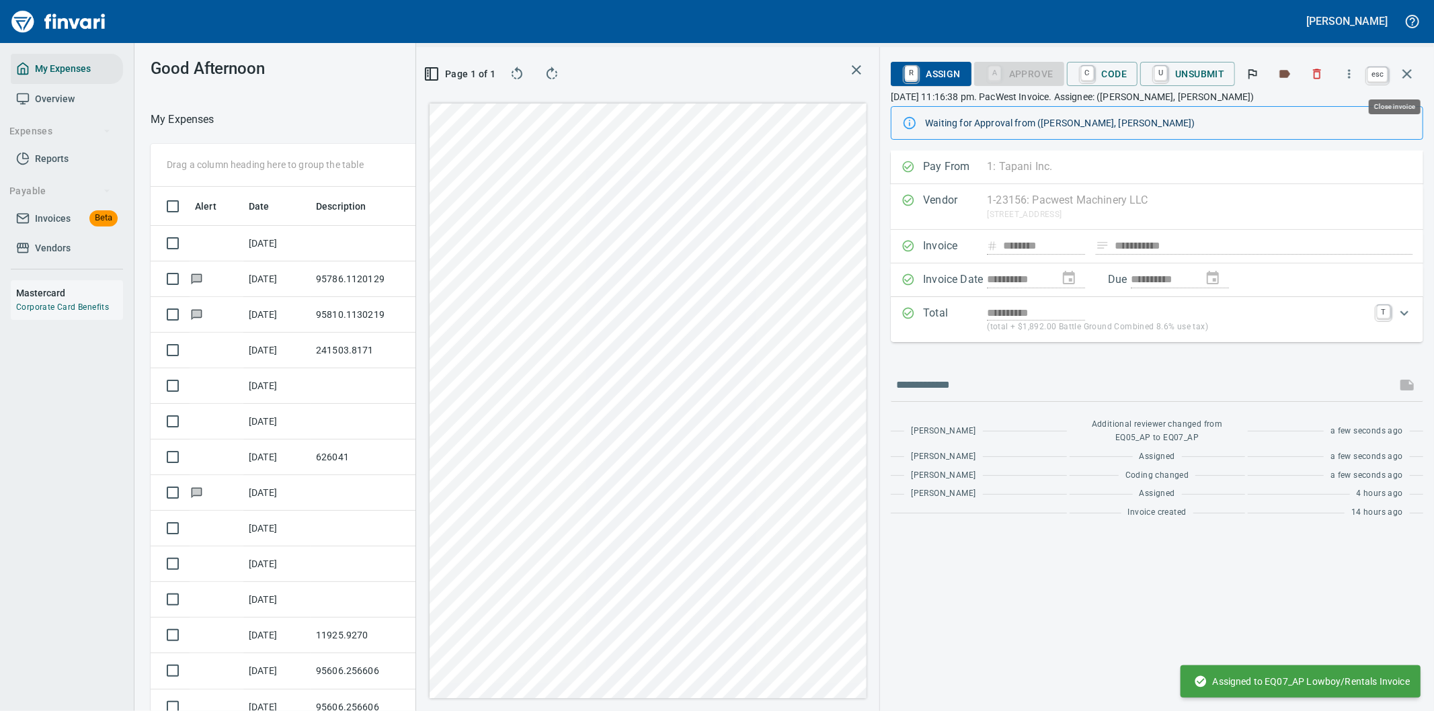
click at [1409, 71] on icon "button" at bounding box center [1406, 73] width 9 height 9
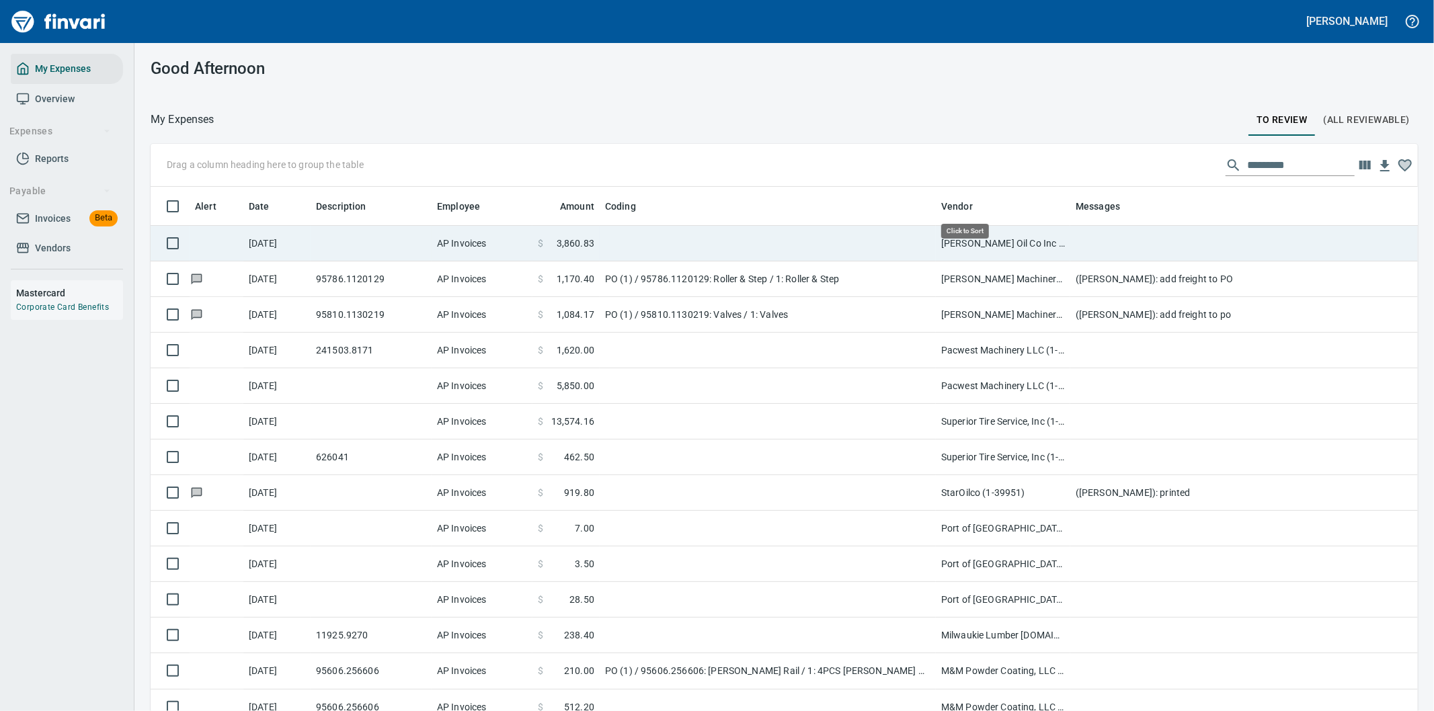
scroll to position [541, 1233]
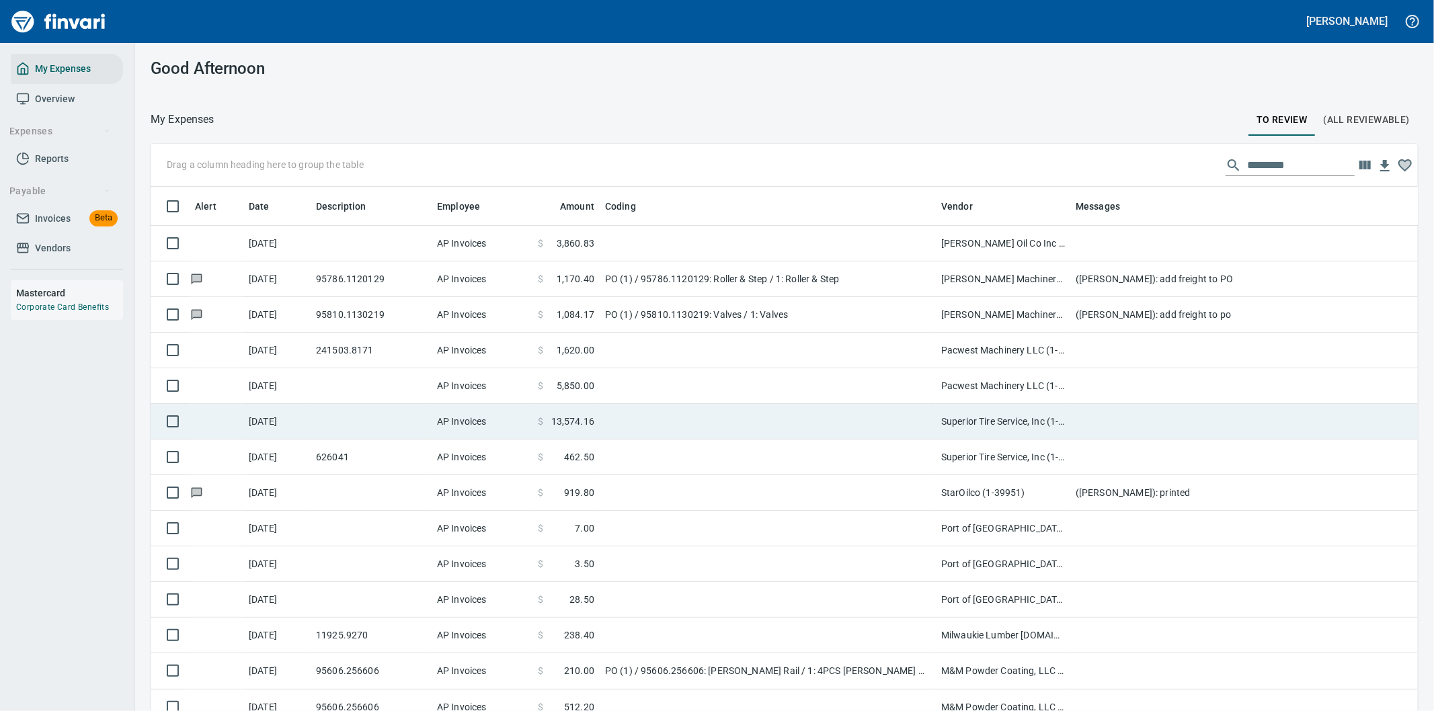
click at [856, 413] on td at bounding box center [768, 422] width 336 height 36
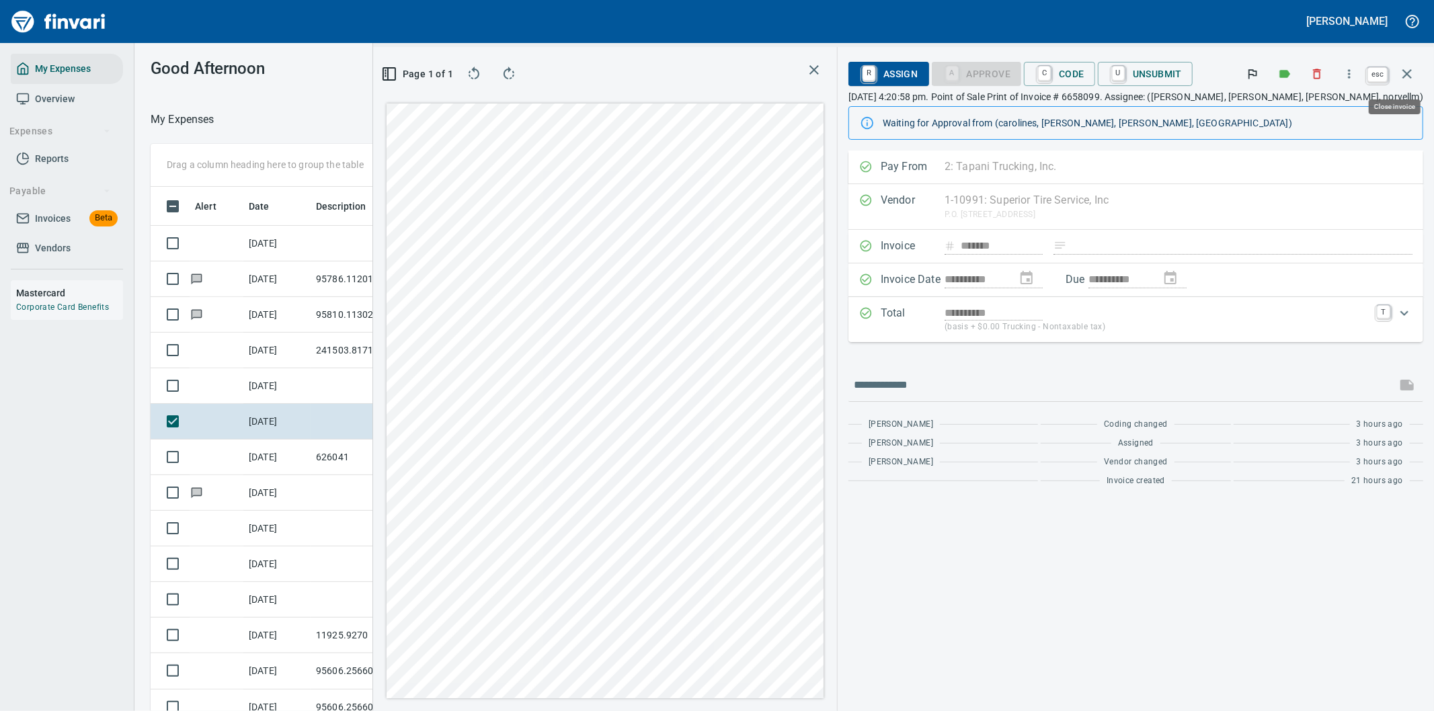
scroll to position [541, 886]
click at [1405, 70] on icon "button" at bounding box center [1407, 74] width 16 height 16
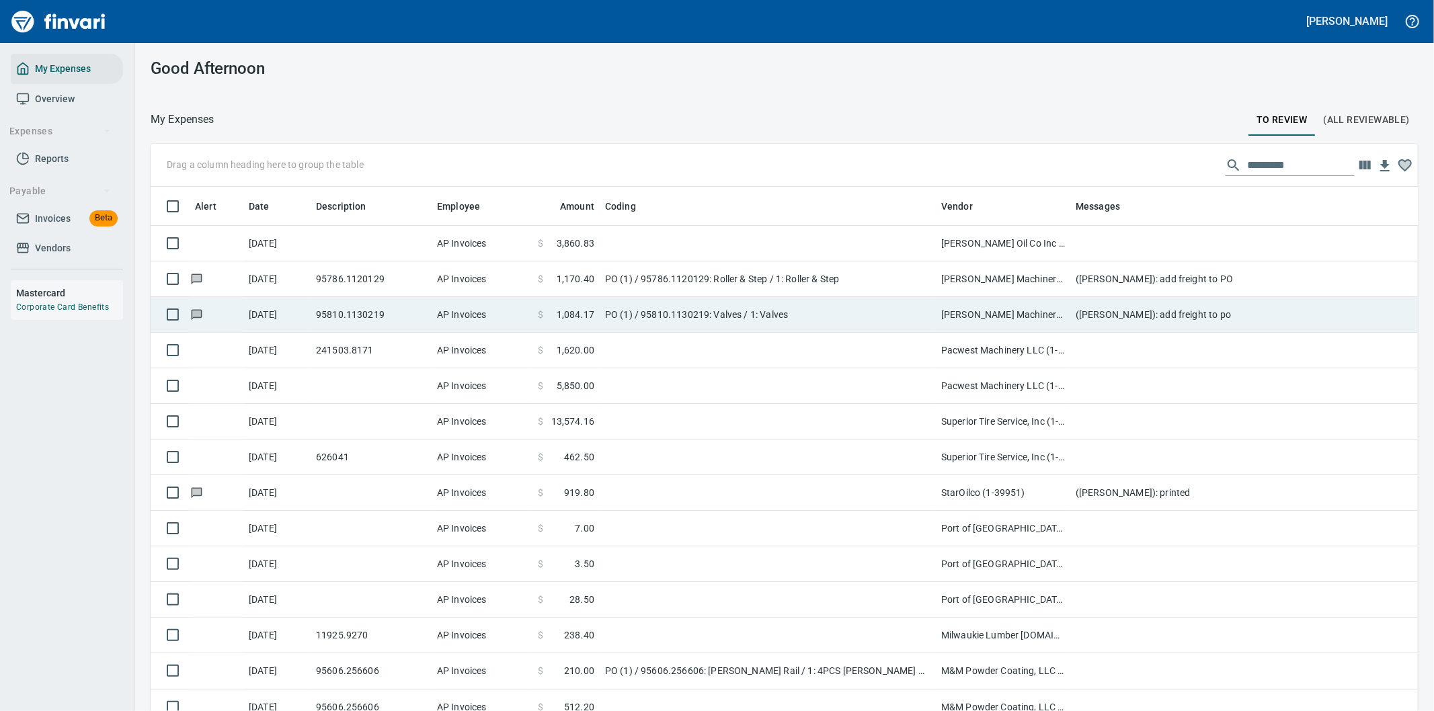
scroll to position [541, 1233]
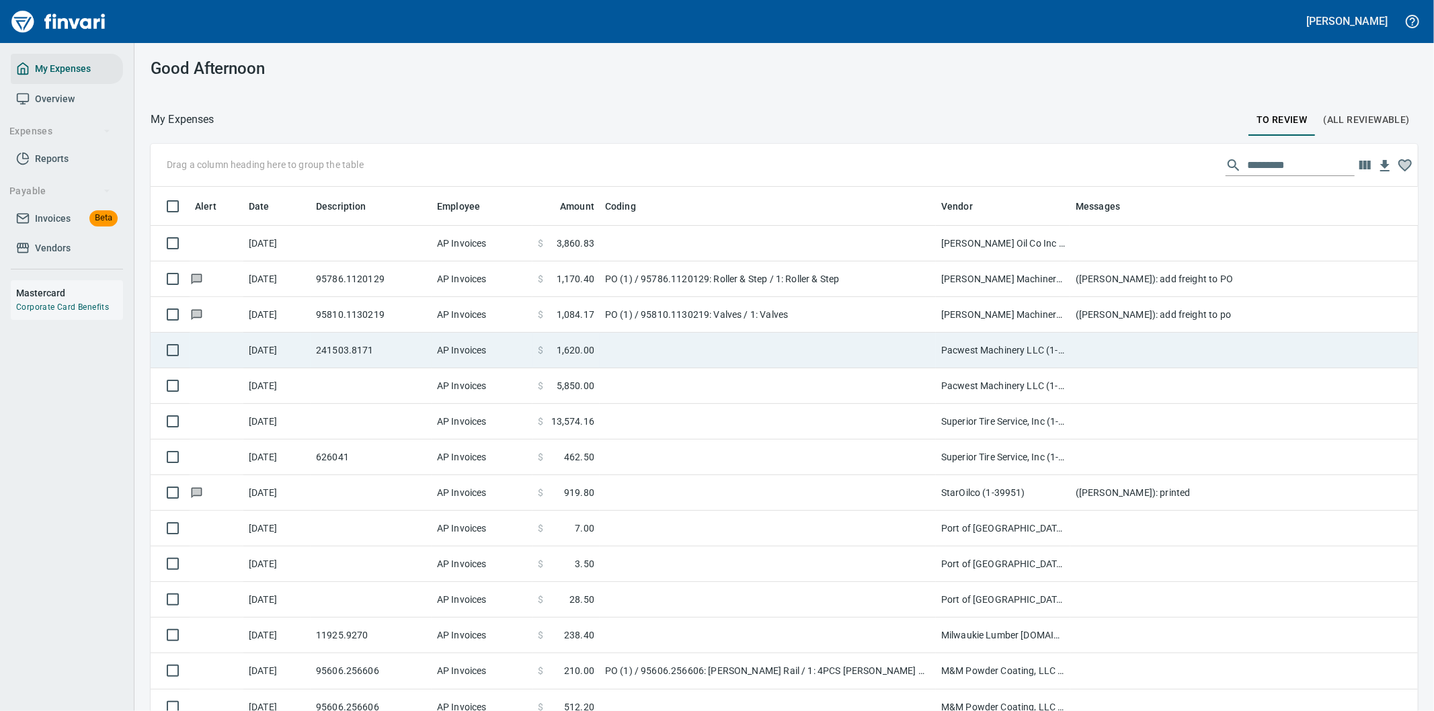
click at [859, 345] on td at bounding box center [768, 351] width 336 height 36
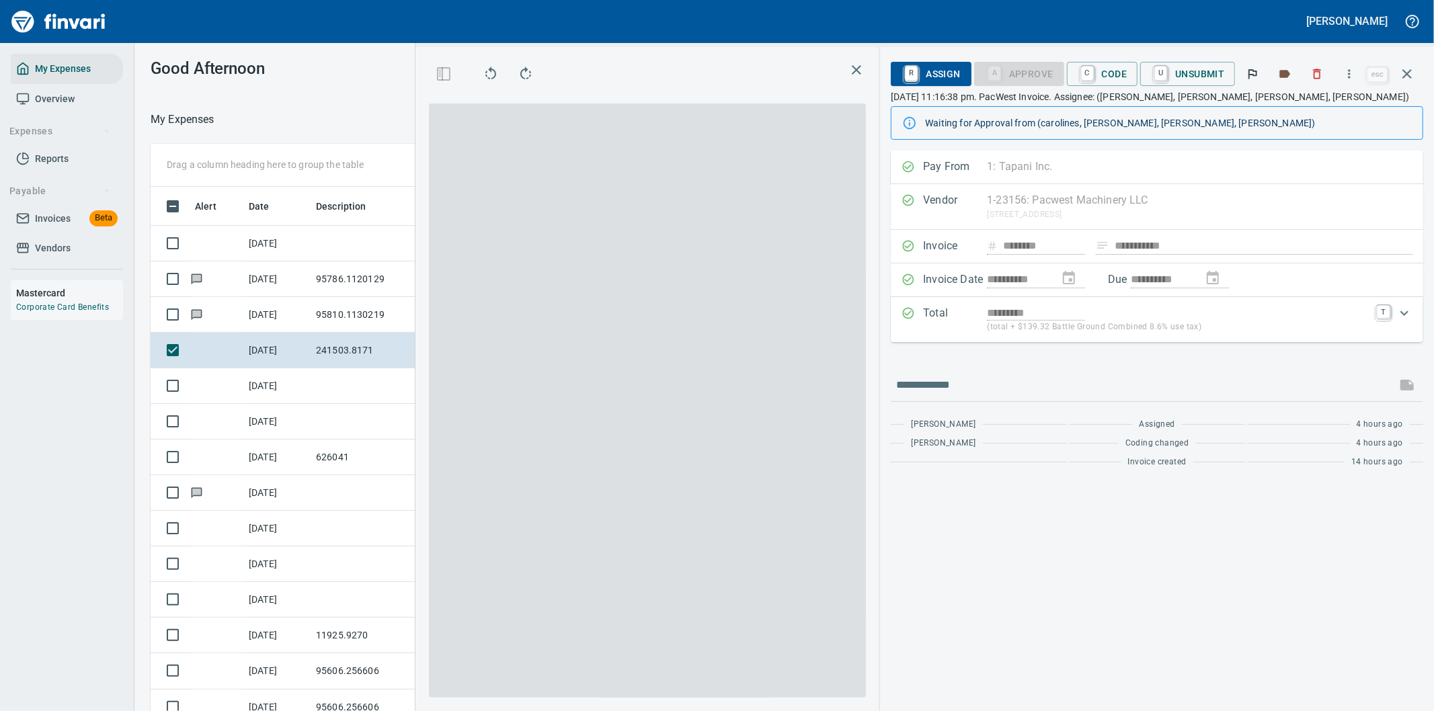
scroll to position [541, 897]
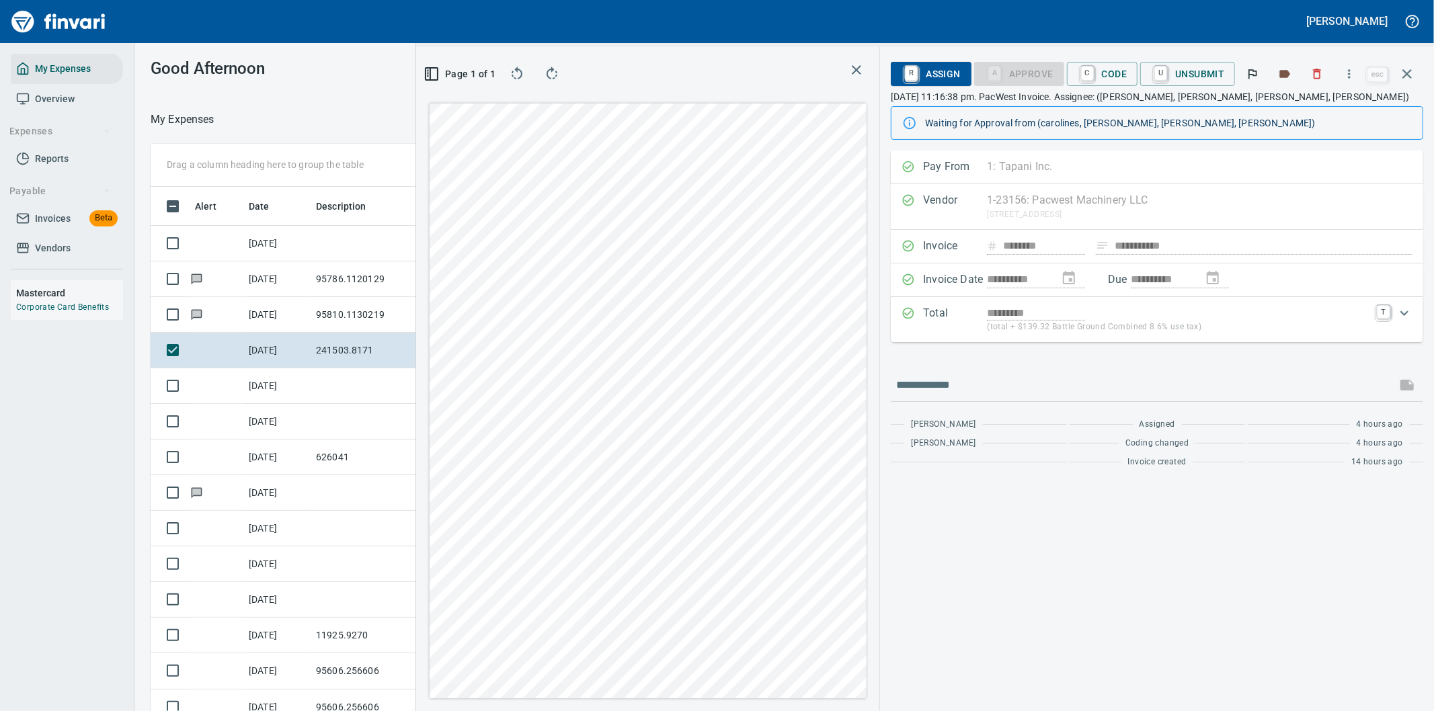
click at [936, 73] on span "R Assign" at bounding box center [930, 74] width 58 height 23
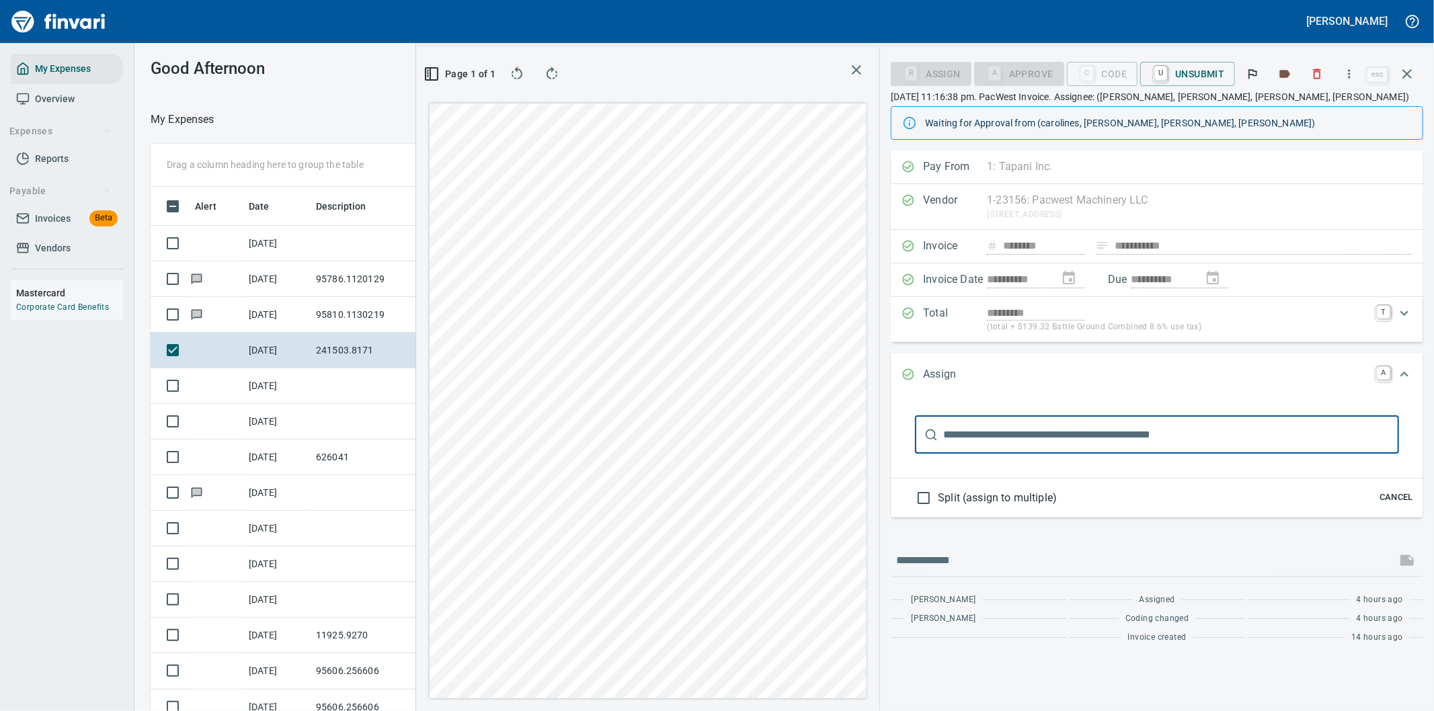
drag, startPoint x: 952, startPoint y: 434, endPoint x: 952, endPoint y: 415, distance: 19.5
click at [952, 434] on input "text" at bounding box center [1171, 435] width 456 height 38
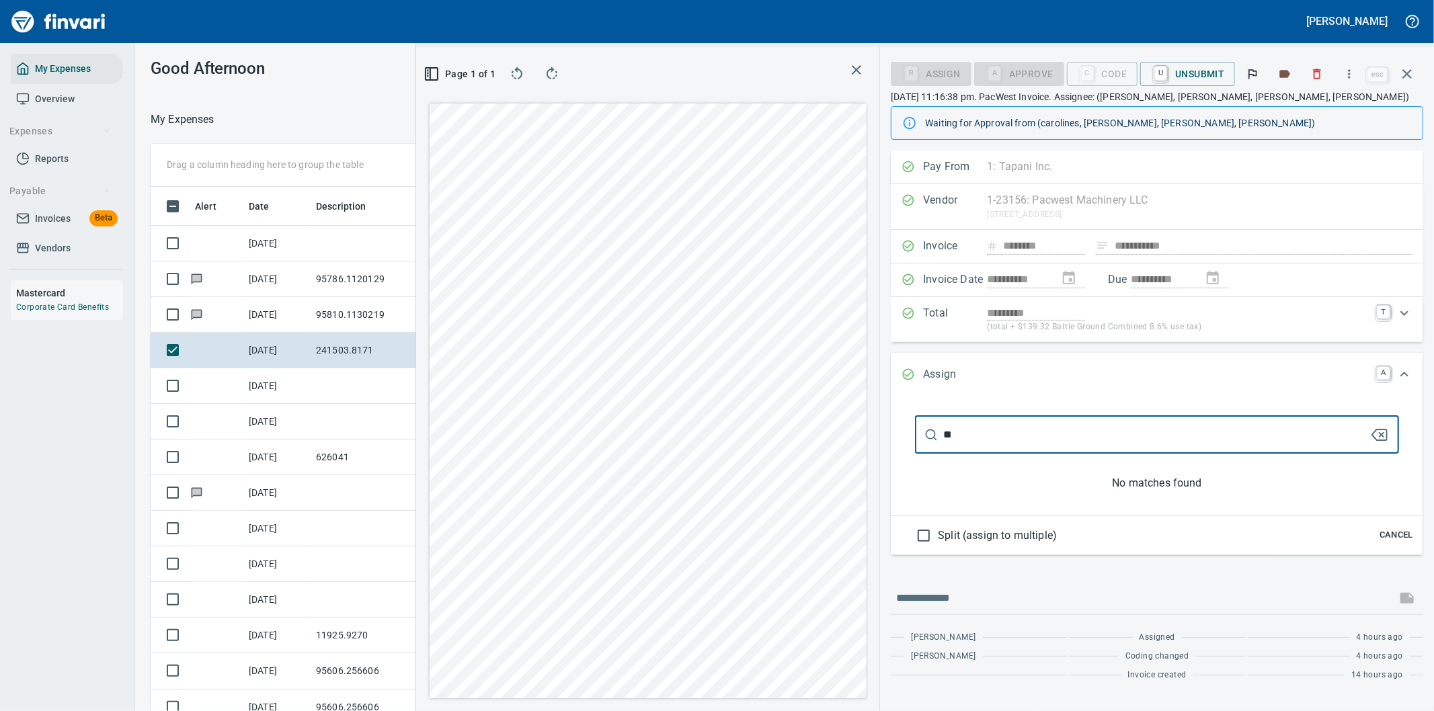
type input "*"
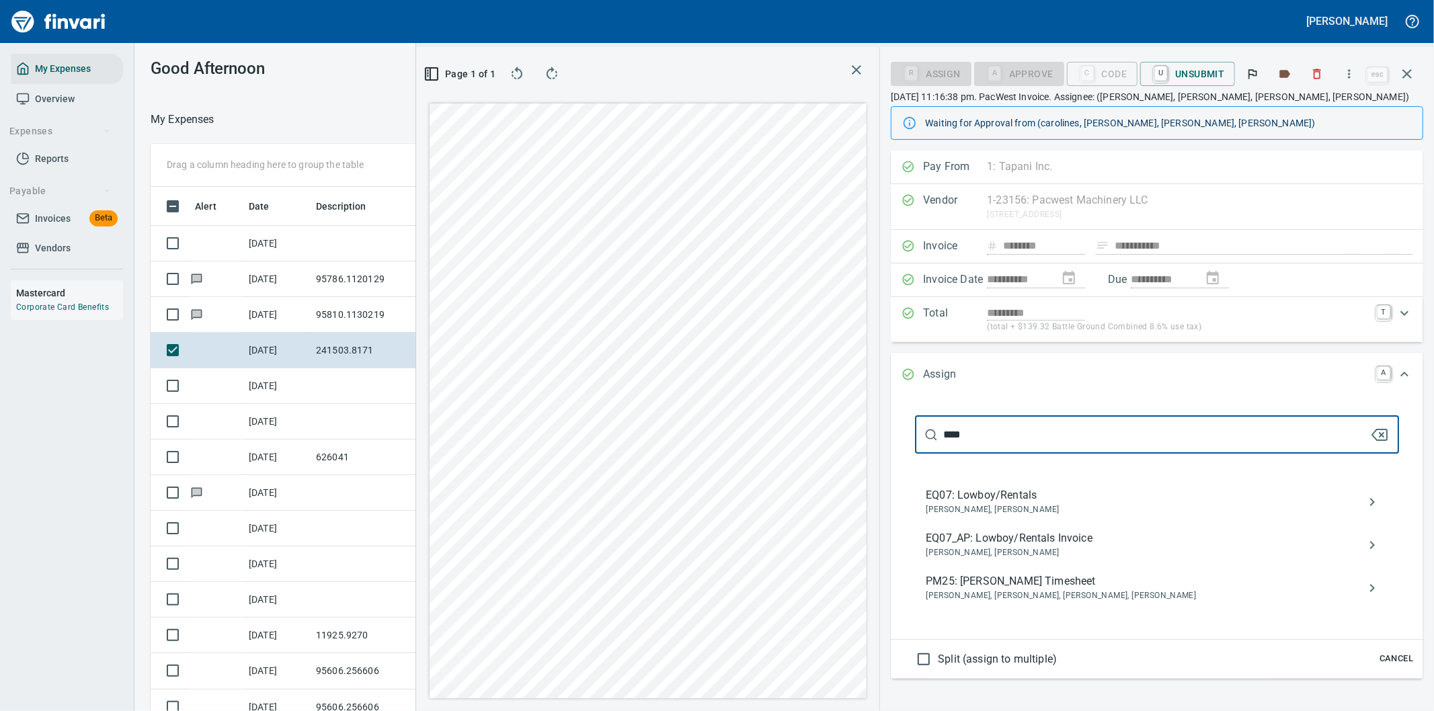
type input "****"
click at [1018, 540] on span "EQ07_AP: Lowboy/Rentals Invoice" at bounding box center [1146, 538] width 441 height 16
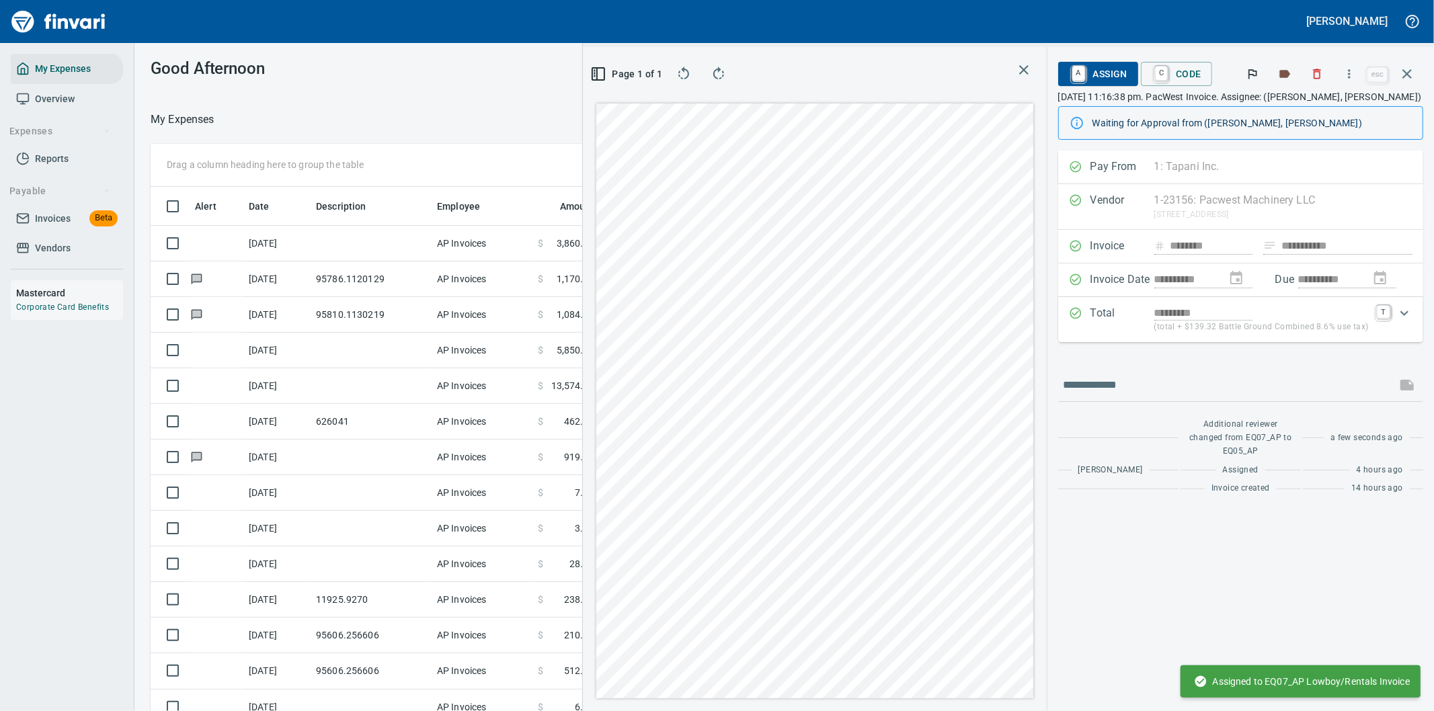
click at [1407, 69] on icon "button" at bounding box center [1407, 74] width 16 height 16
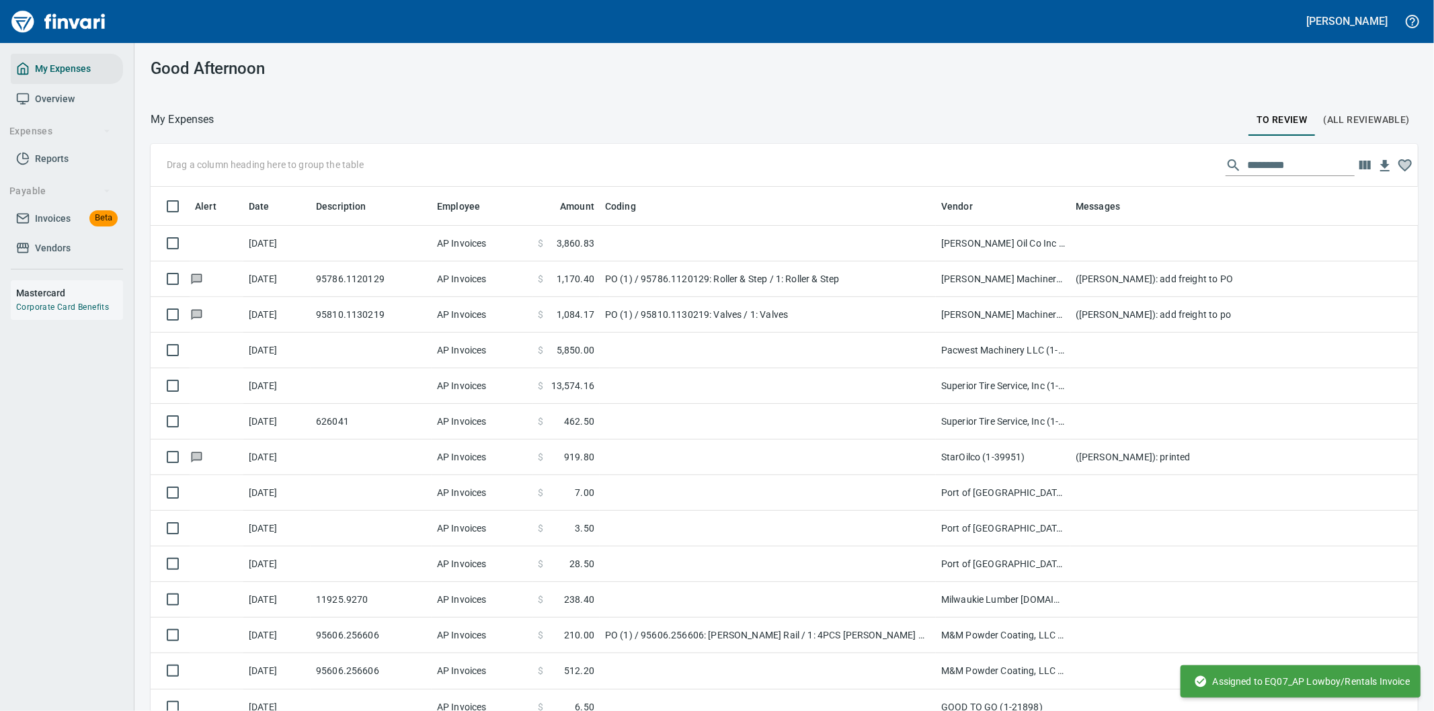
scroll to position [541, 1233]
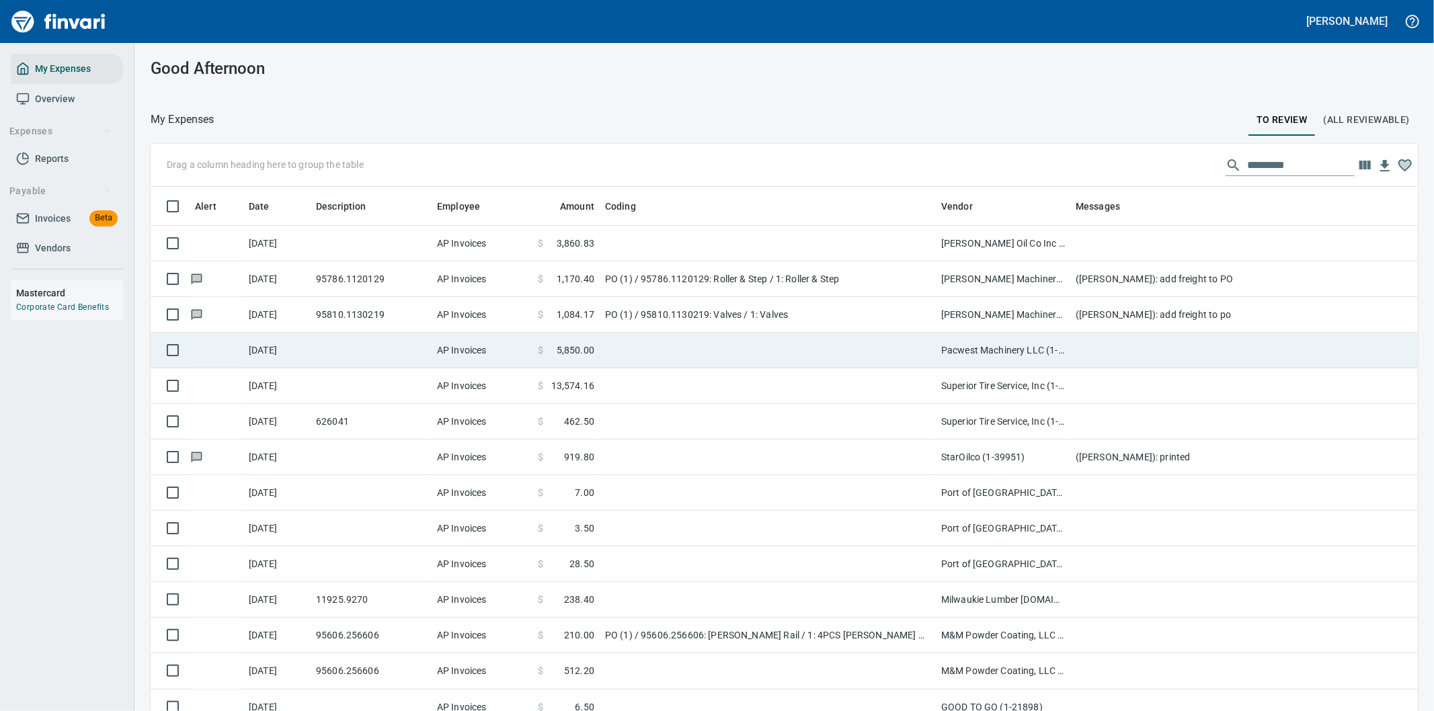
click at [874, 340] on td at bounding box center [768, 351] width 336 height 36
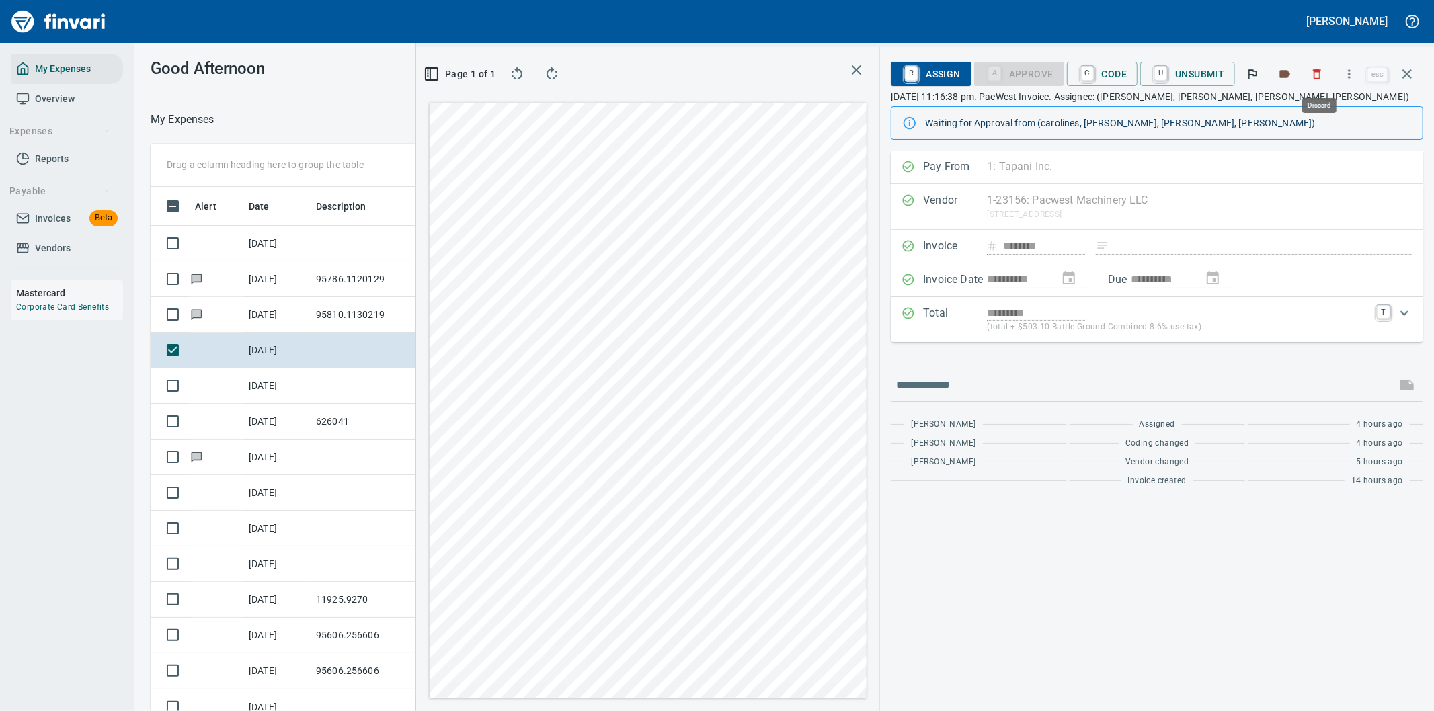
scroll to position [541, 897]
click at [937, 71] on span "R Assign" at bounding box center [930, 74] width 58 height 23
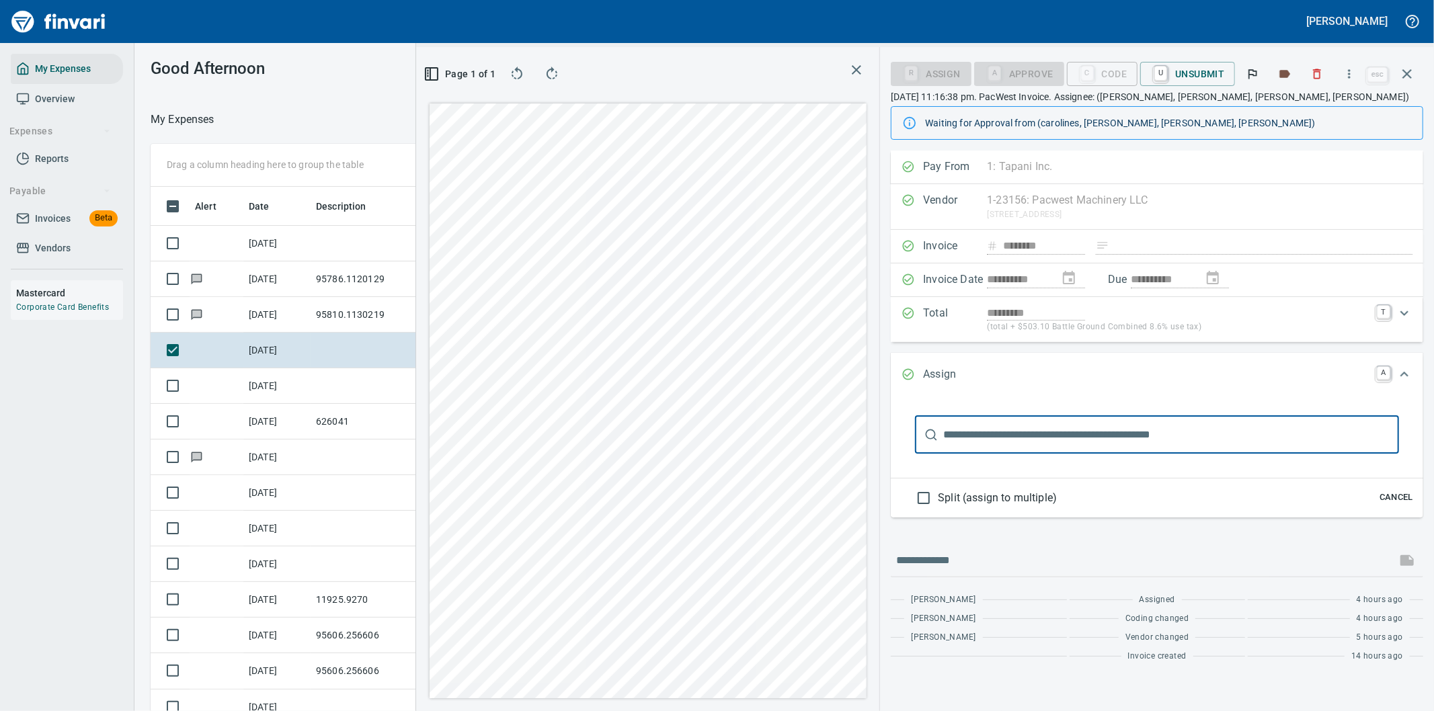
click at [960, 441] on input "text" at bounding box center [1171, 435] width 456 height 38
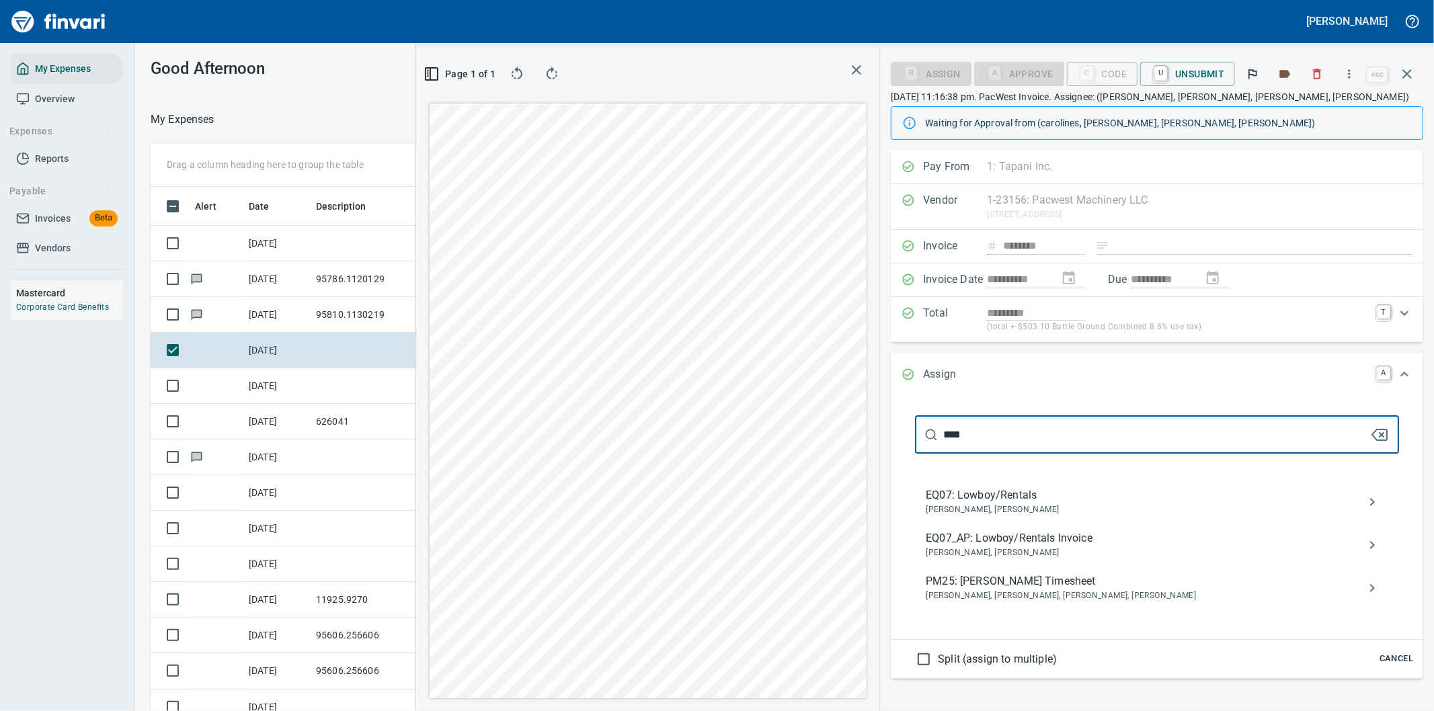
type input "****"
click at [1006, 538] on span "EQ07_AP: Lowboy/Rentals Invoice" at bounding box center [1146, 538] width 441 height 16
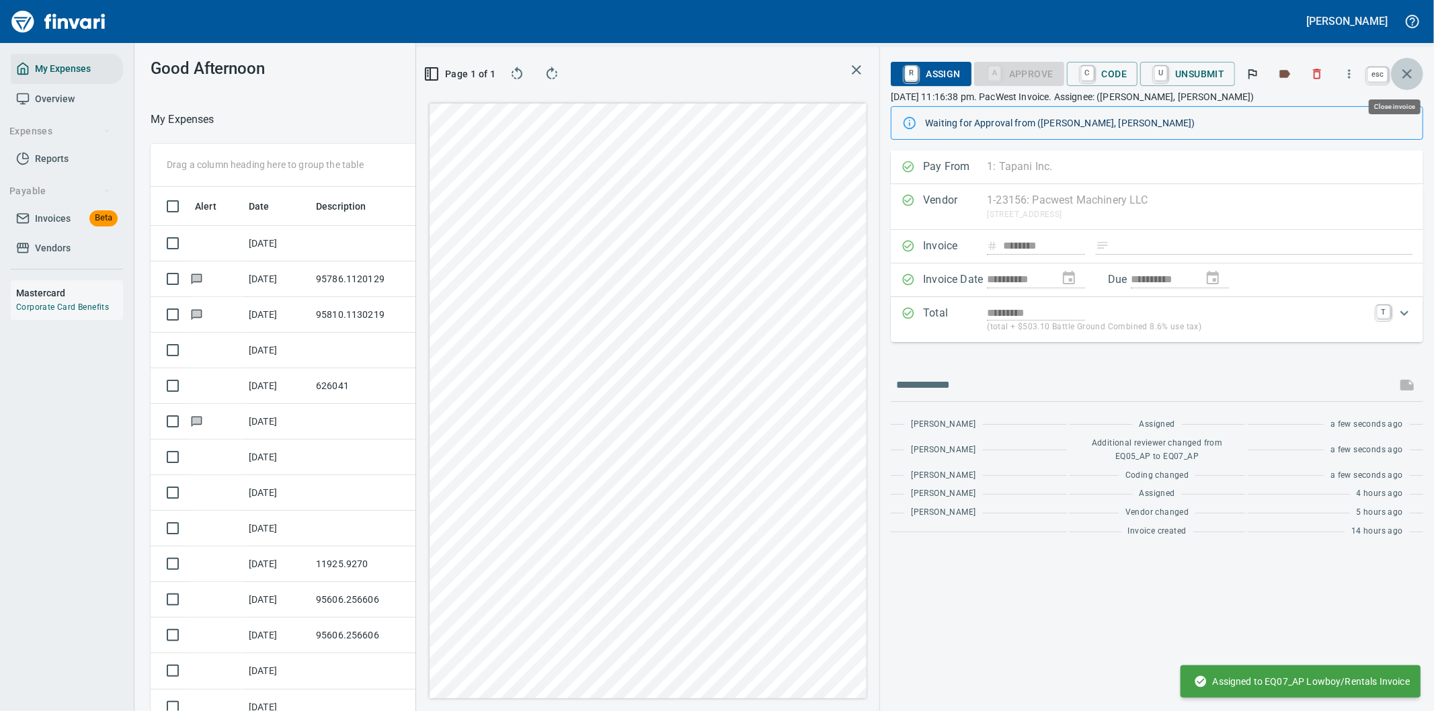
click at [1405, 72] on icon "button" at bounding box center [1406, 73] width 9 height 9
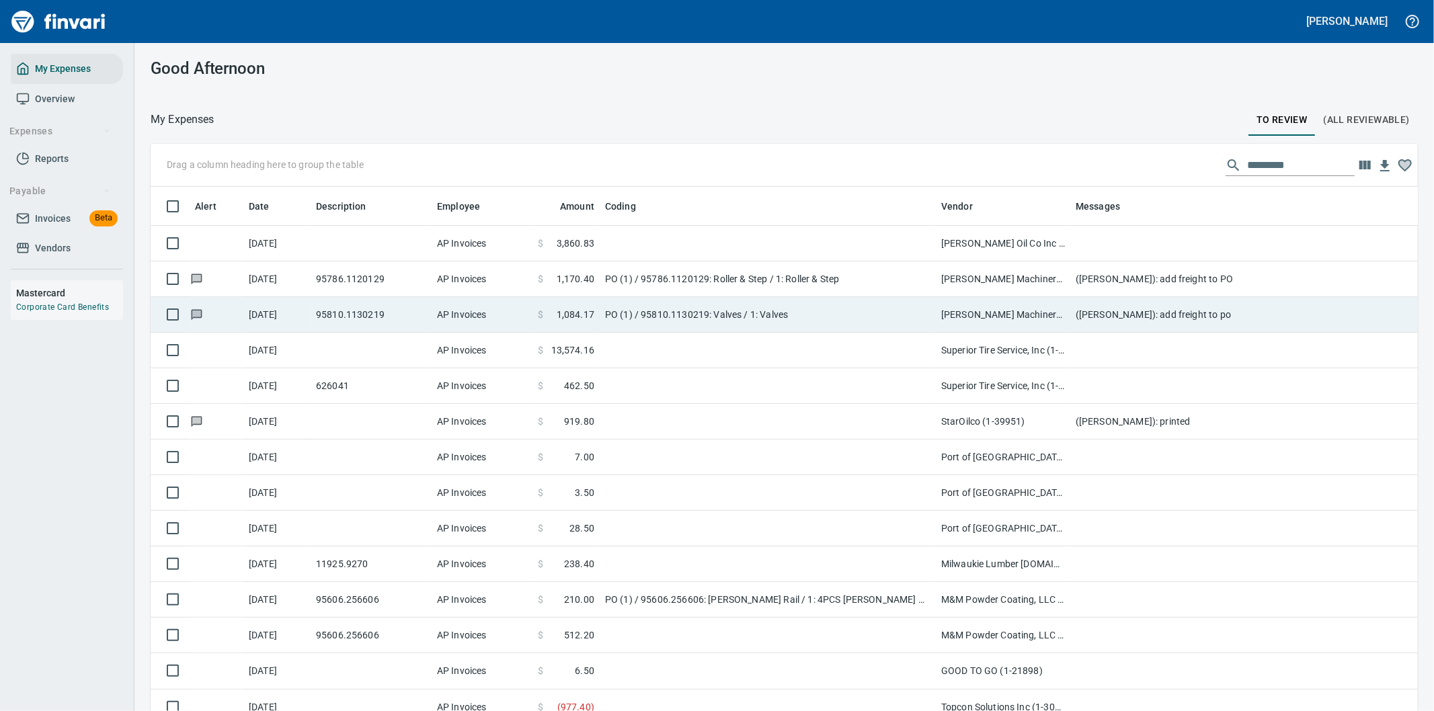
scroll to position [541, 1233]
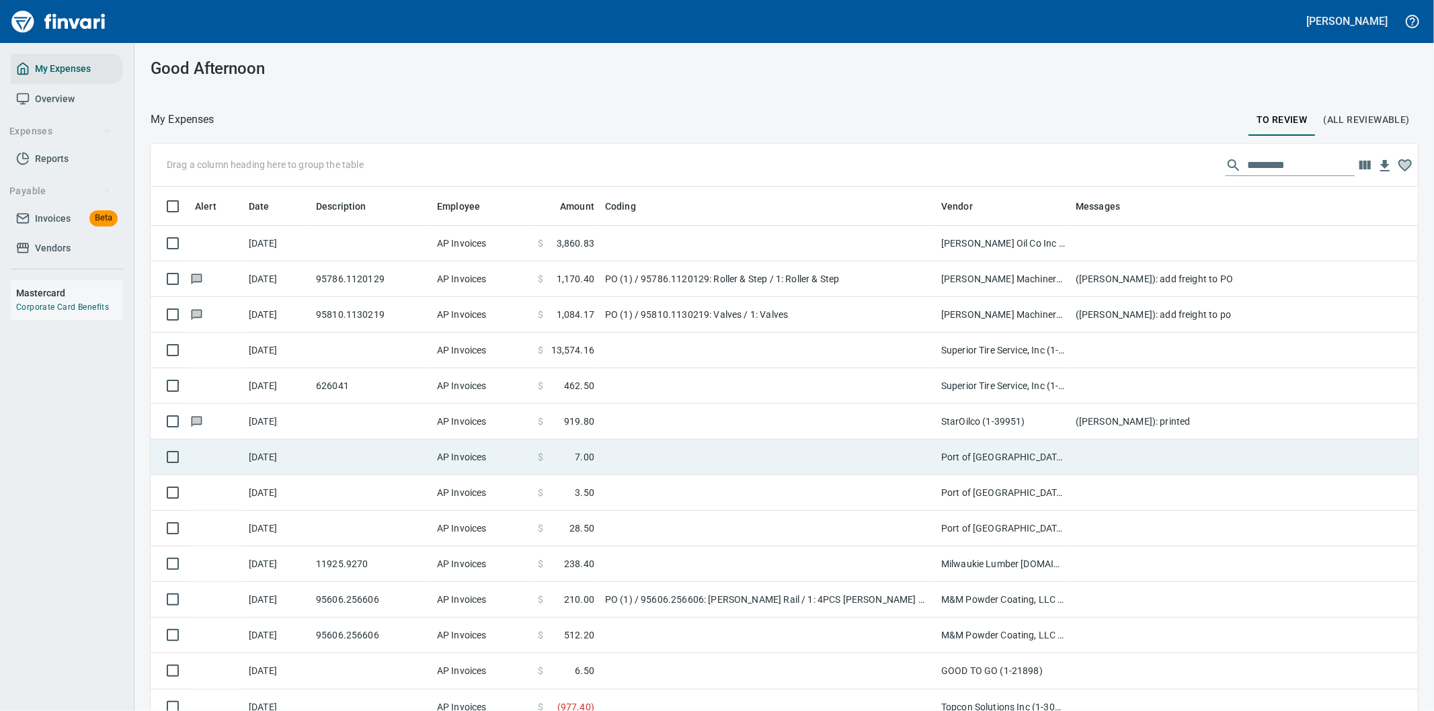
click at [807, 452] on td at bounding box center [768, 458] width 336 height 36
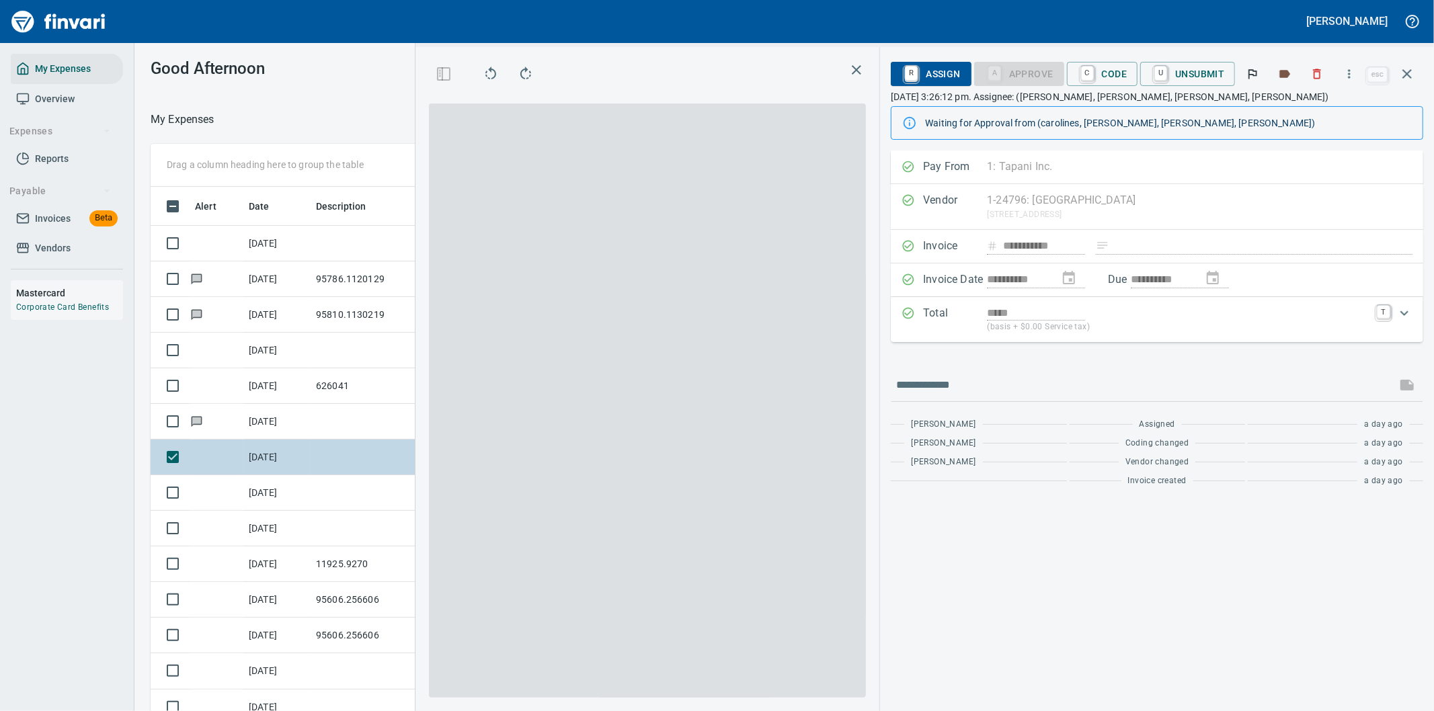
scroll to position [541, 897]
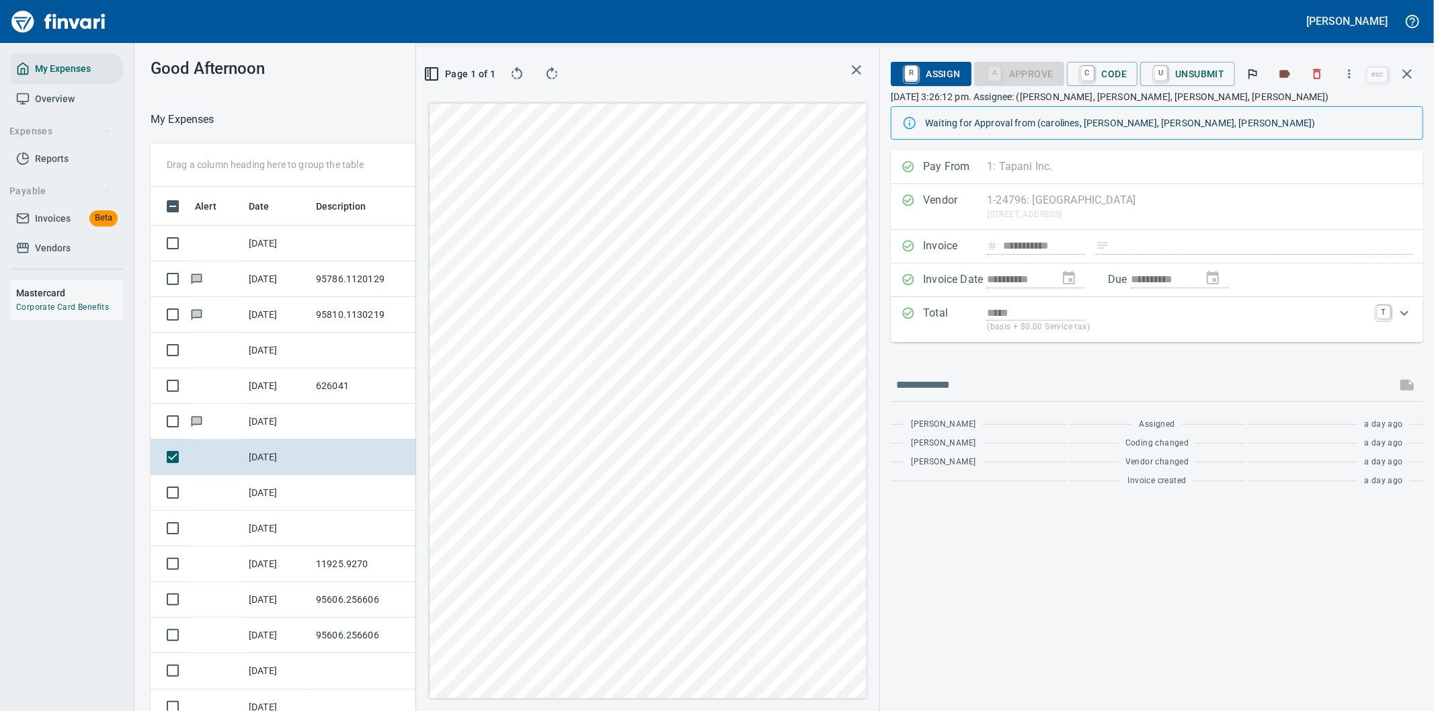
click at [300, 94] on div "Good Afternoon My Expenses To Review (All Reviewable) Drag a column heading her…" at bounding box center [783, 377] width 1299 height 668
click at [1405, 71] on icon "button" at bounding box center [1406, 73] width 9 height 9
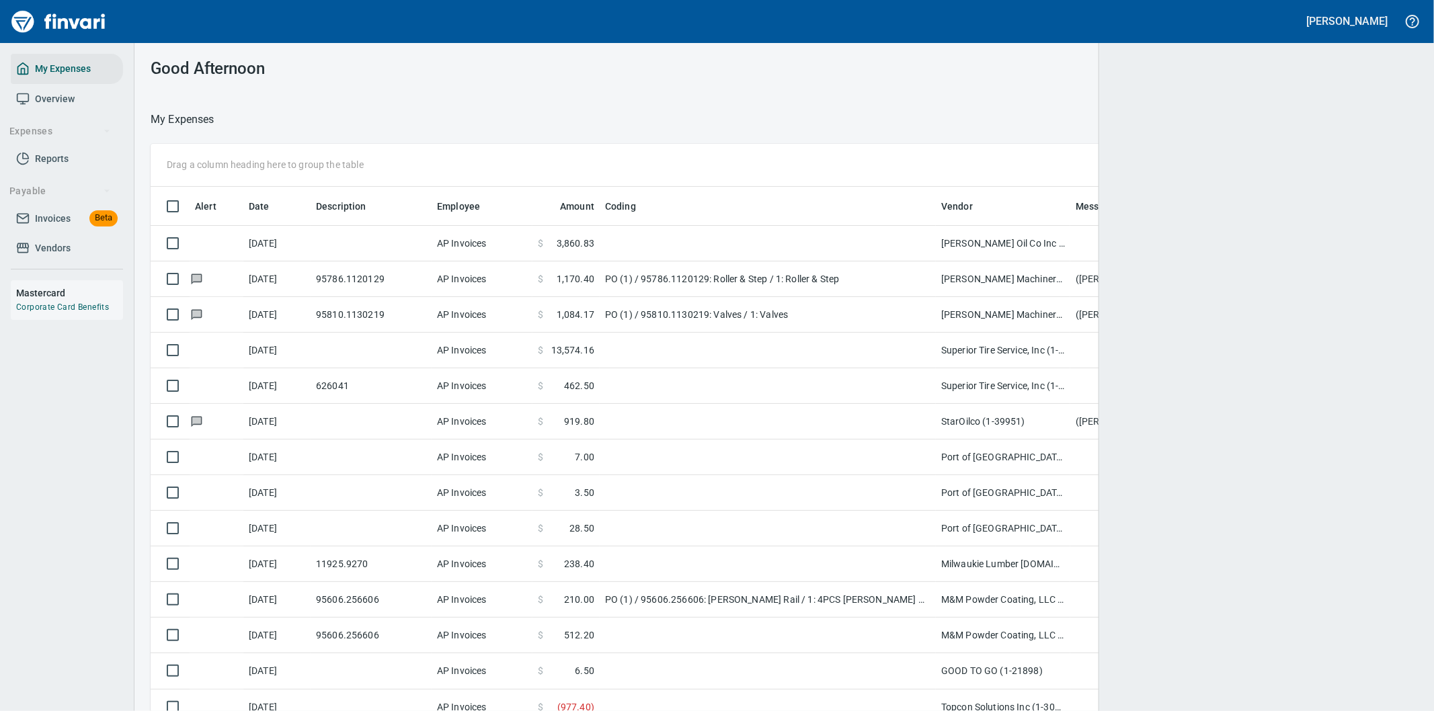
scroll to position [541, 1233]
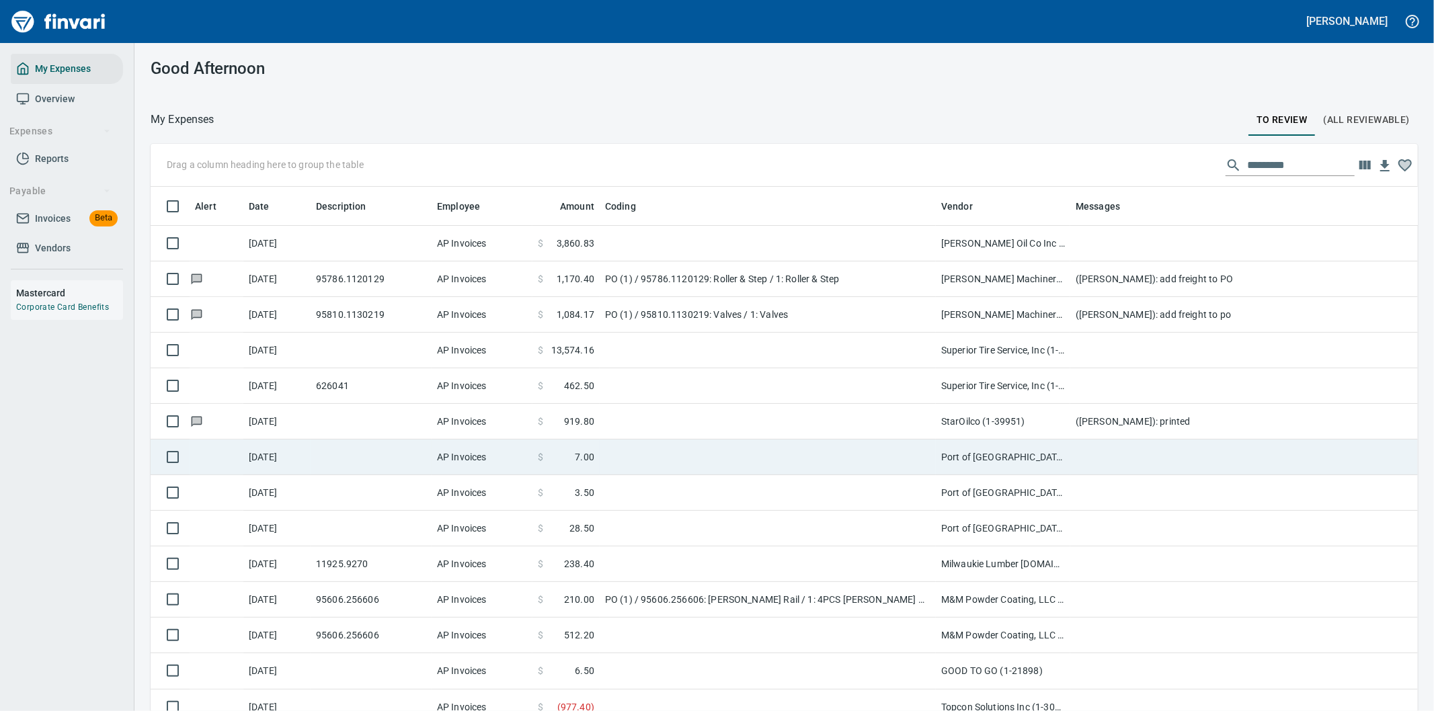
click at [978, 454] on td "Port of Hood River (1-24796)" at bounding box center [1003, 458] width 134 height 36
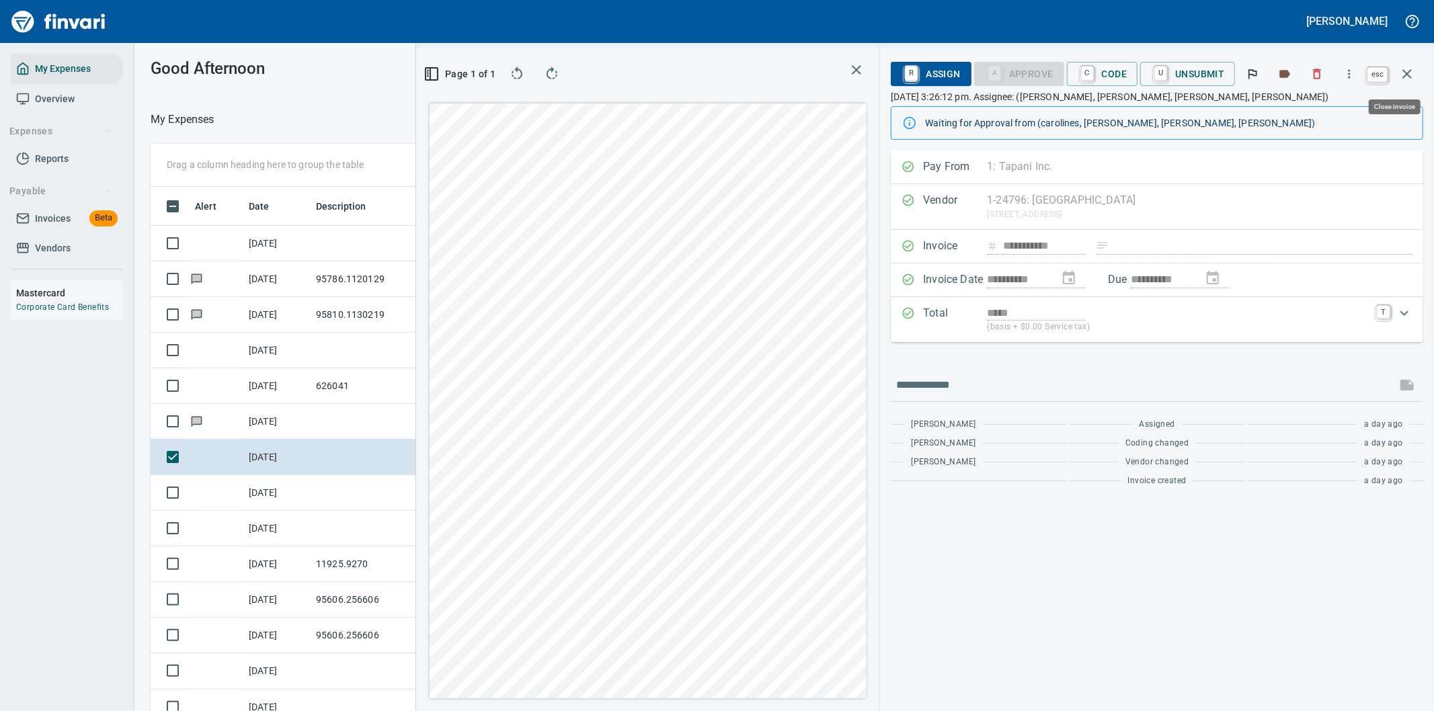
scroll to position [541, 897]
click at [1409, 72] on icon "button" at bounding box center [1406, 73] width 9 height 9
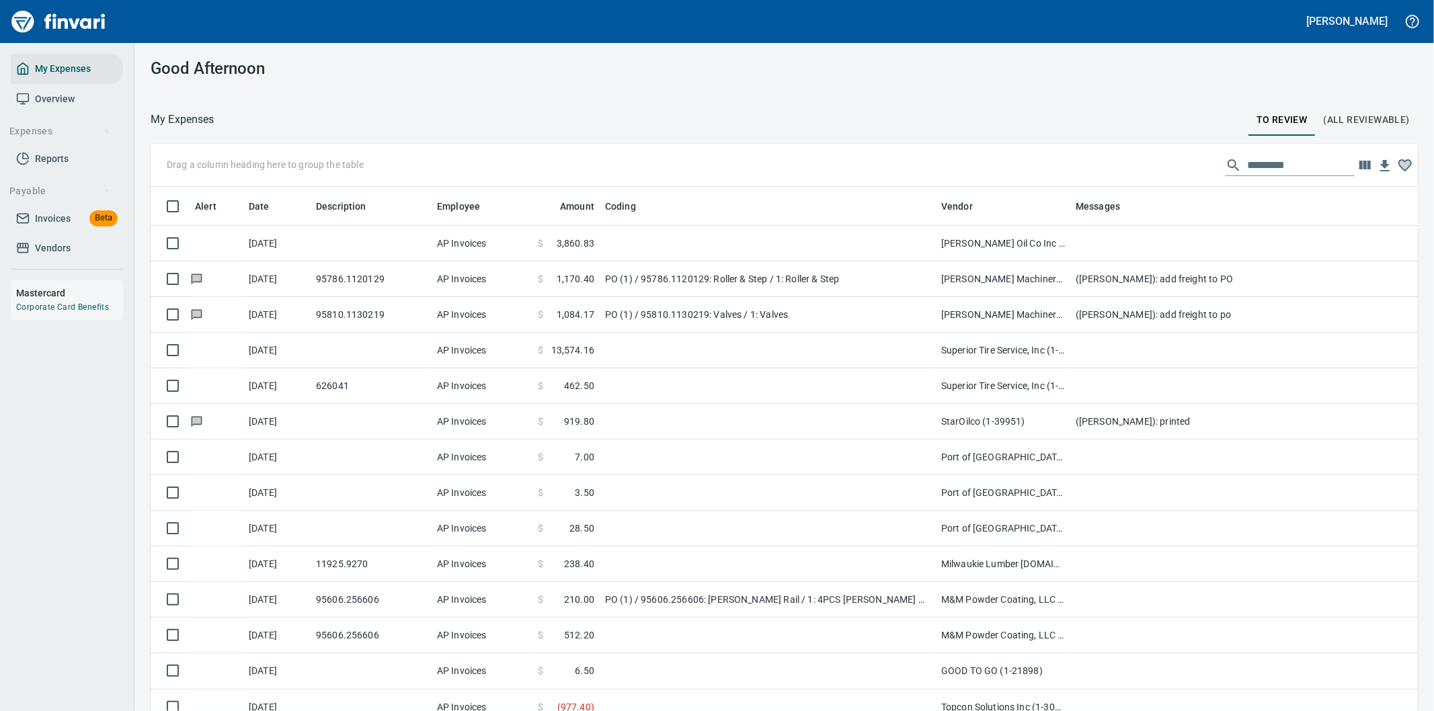
scroll to position [541, 1227]
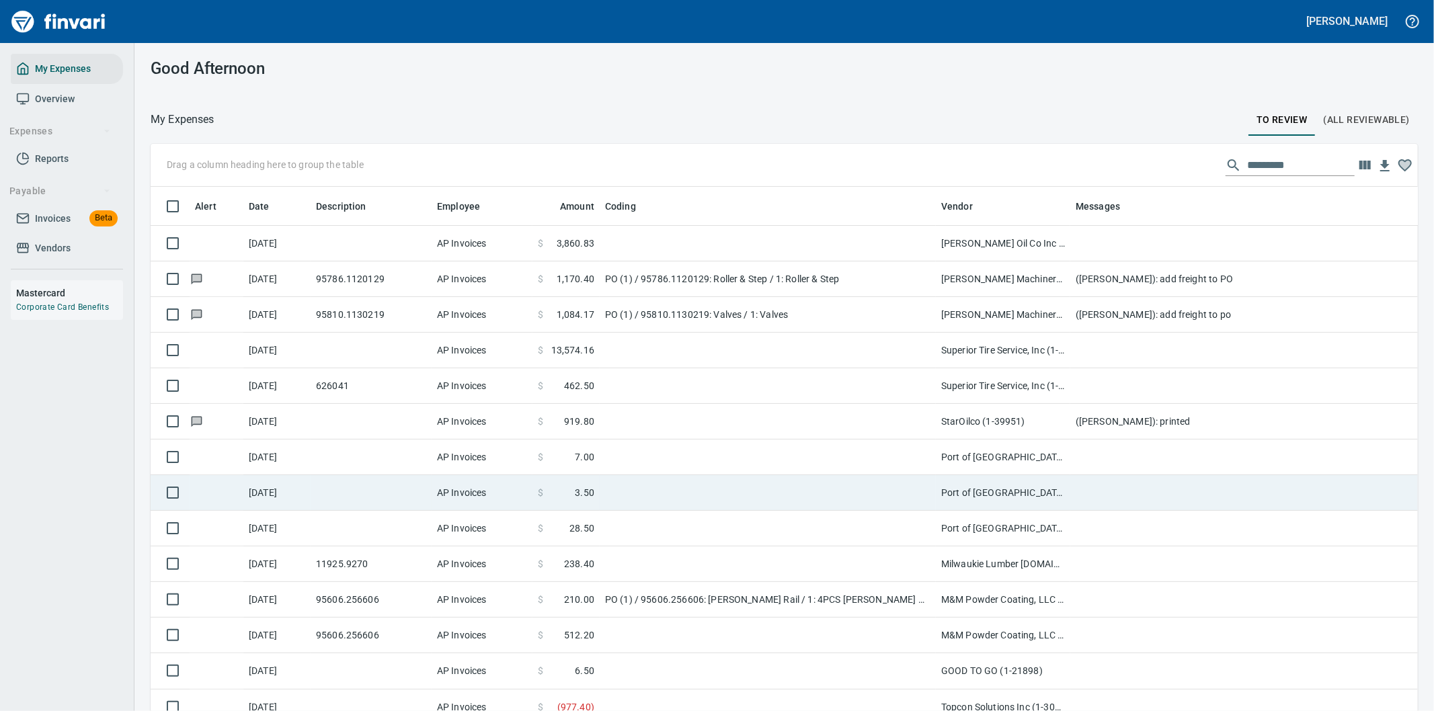
click at [711, 491] on td at bounding box center [768, 493] width 336 height 36
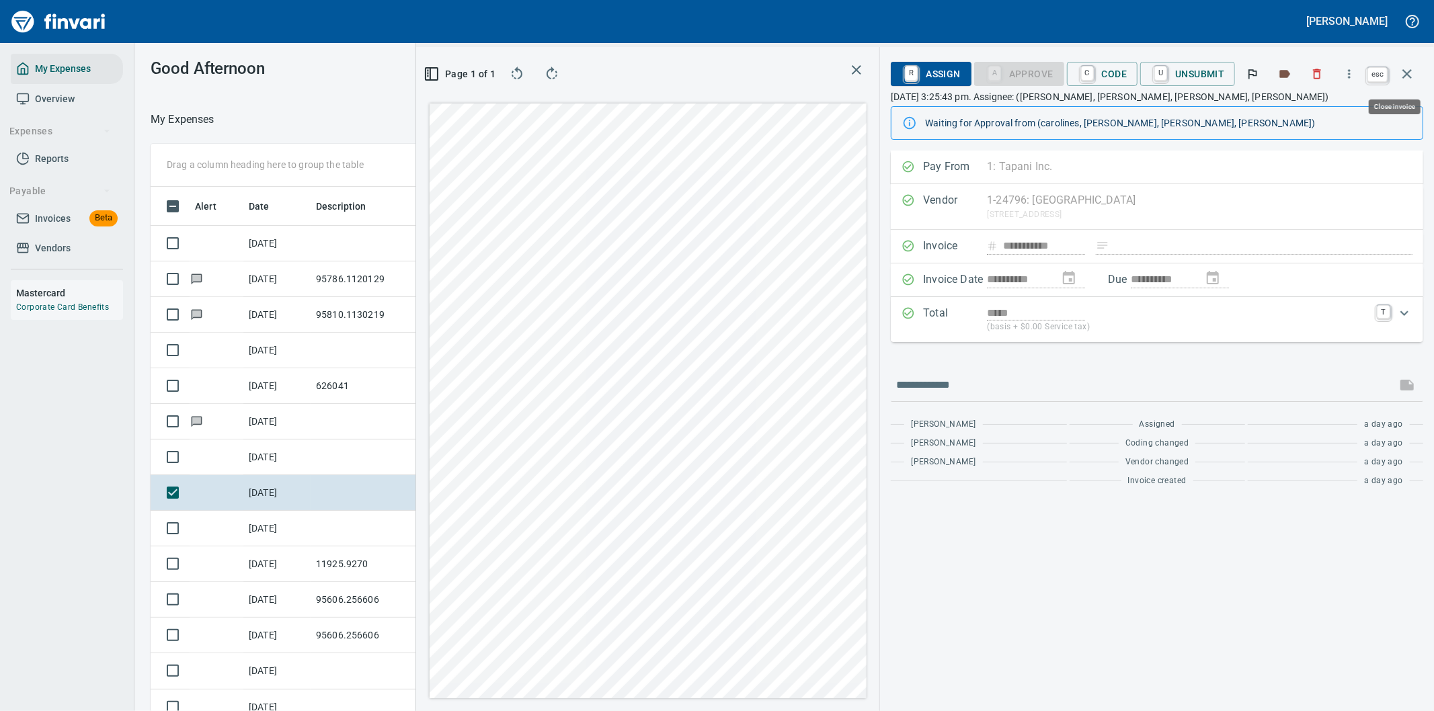
scroll to position [541, 897]
click at [1403, 75] on icon "button" at bounding box center [1407, 74] width 16 height 16
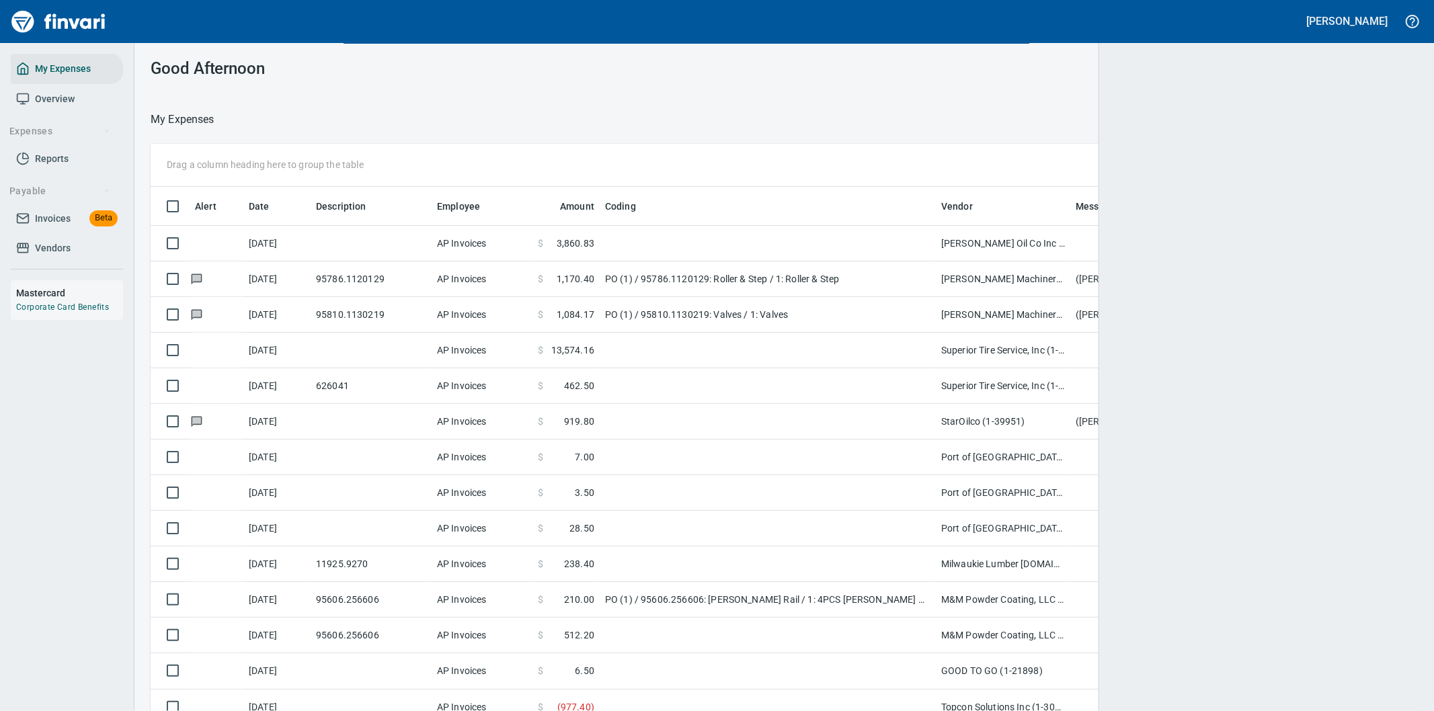
scroll to position [541, 1225]
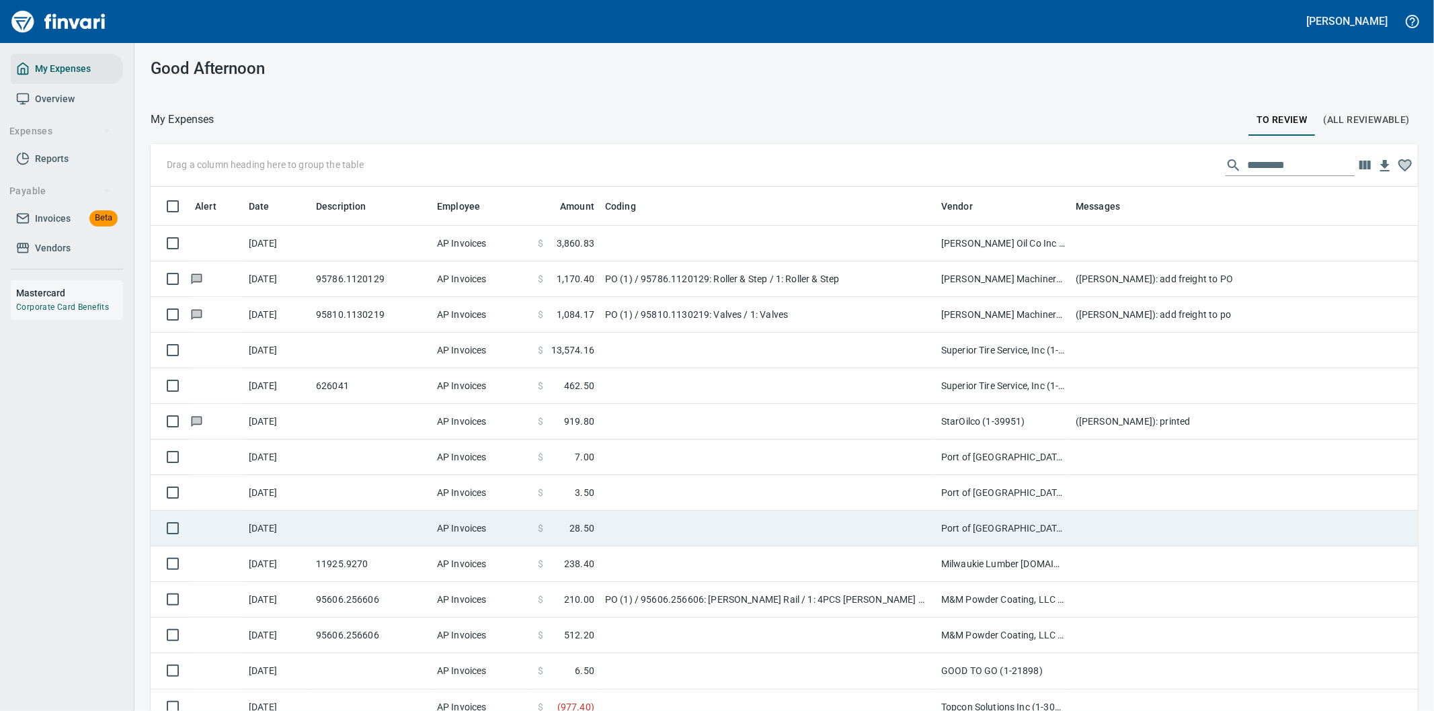
click at [688, 531] on td at bounding box center [768, 529] width 336 height 36
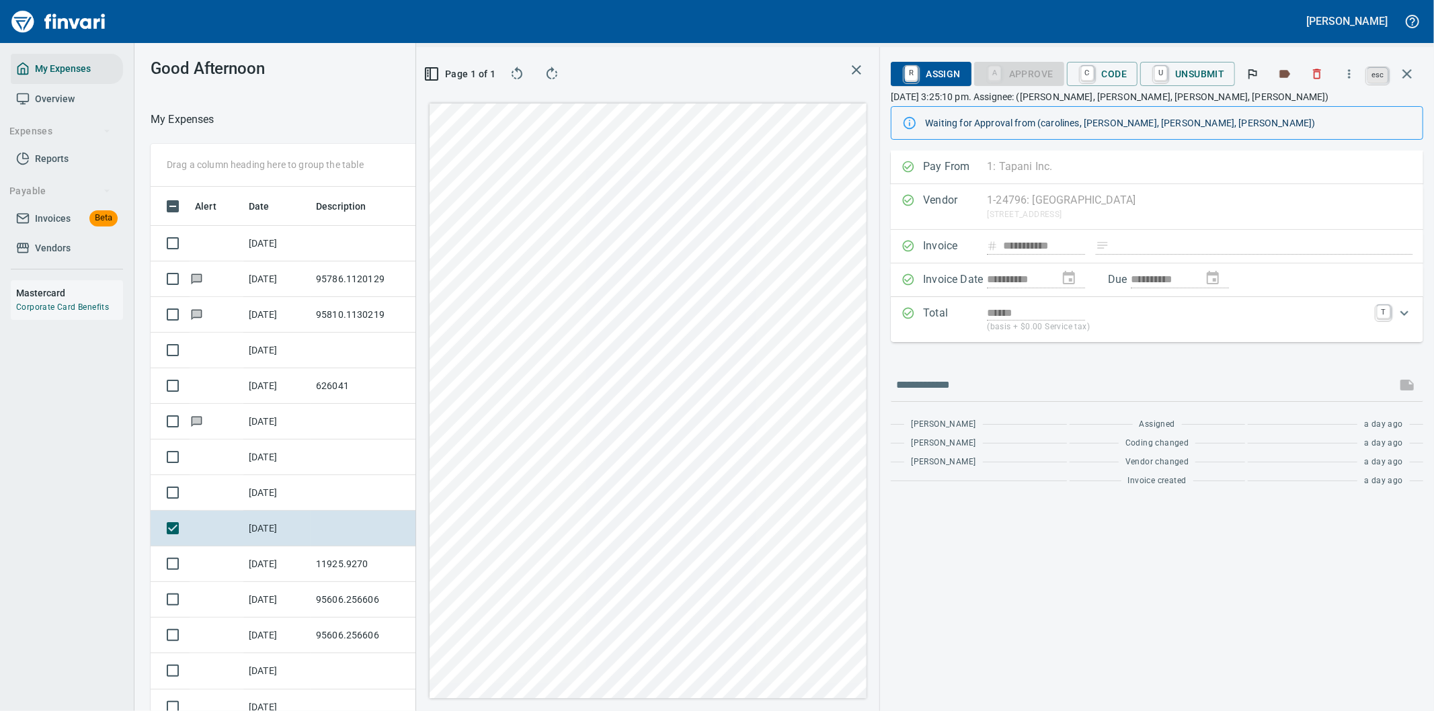
scroll to position [541, 897]
click at [1407, 70] on icon "button" at bounding box center [1407, 74] width 16 height 16
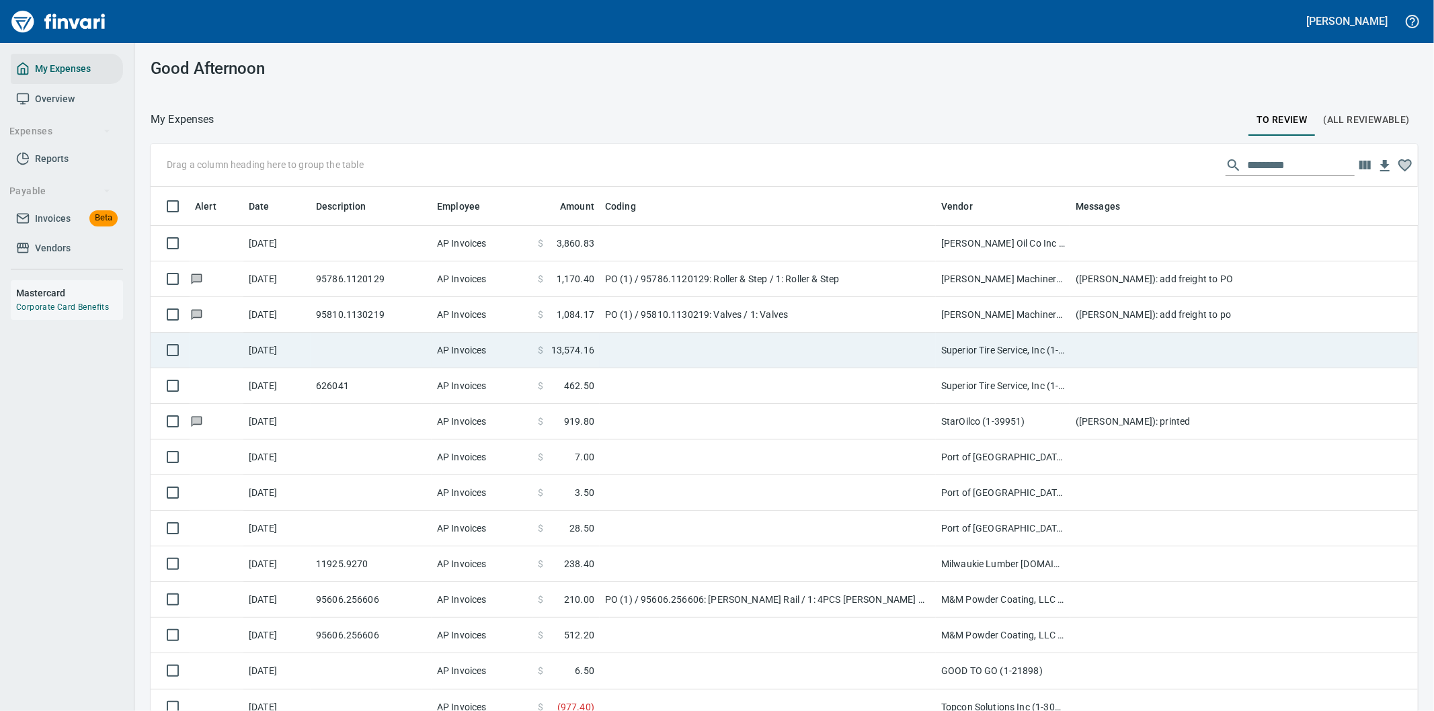
scroll to position [541, 1233]
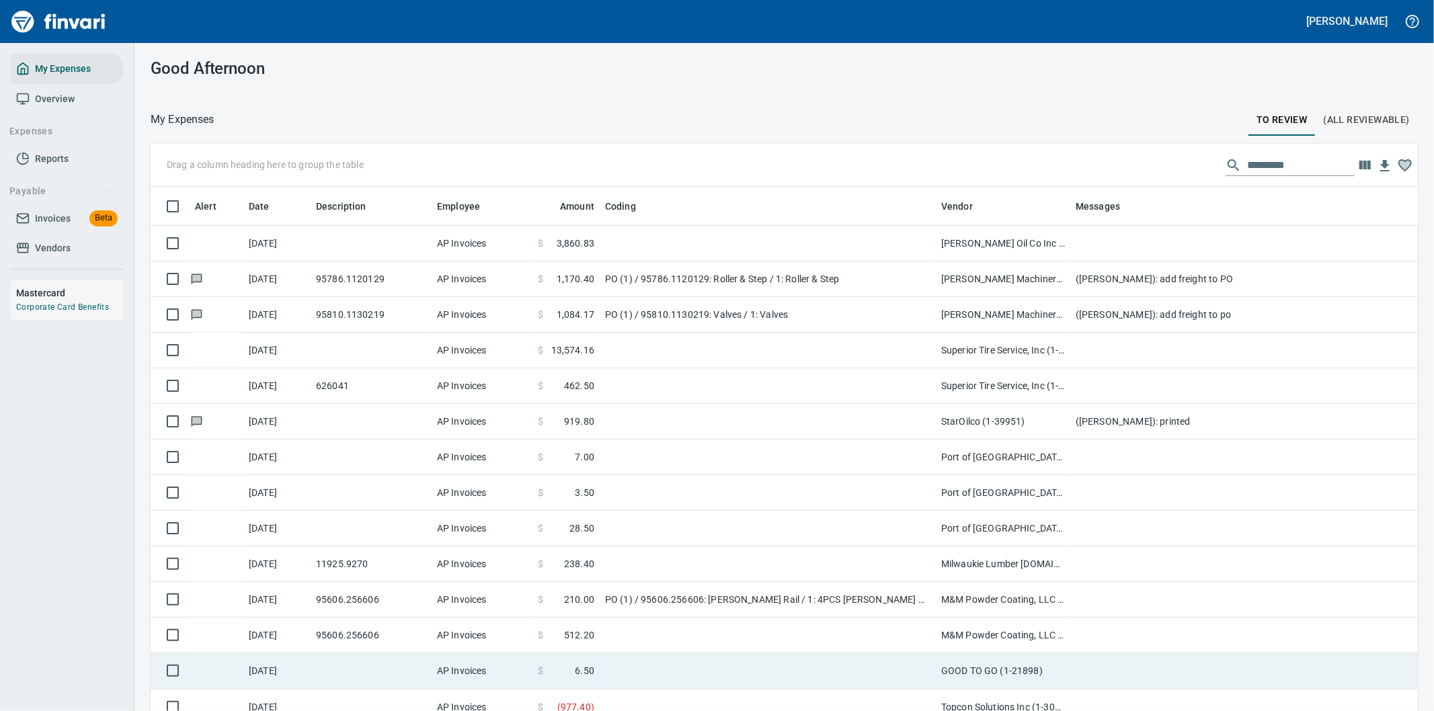
click at [643, 668] on td at bounding box center [768, 671] width 336 height 36
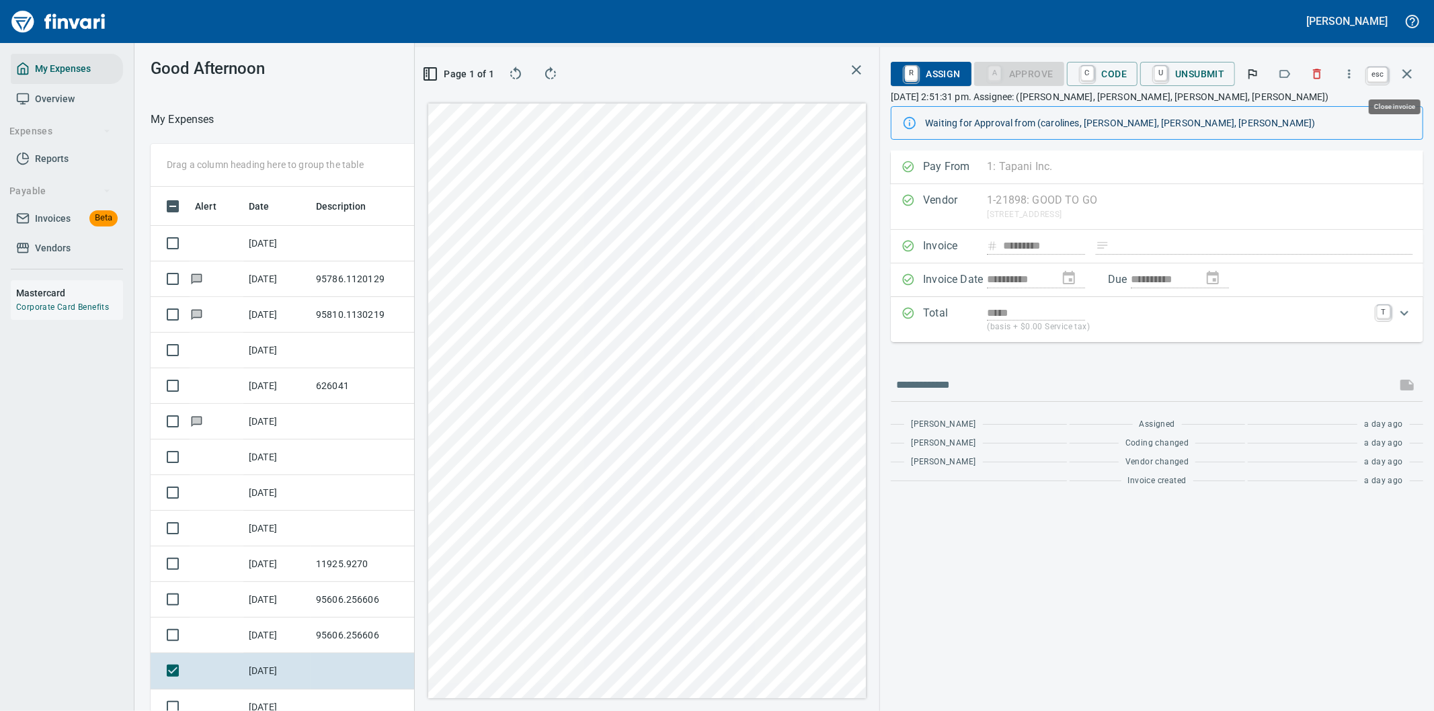
scroll to position [541, 897]
click at [1407, 72] on icon "button" at bounding box center [1407, 74] width 16 height 16
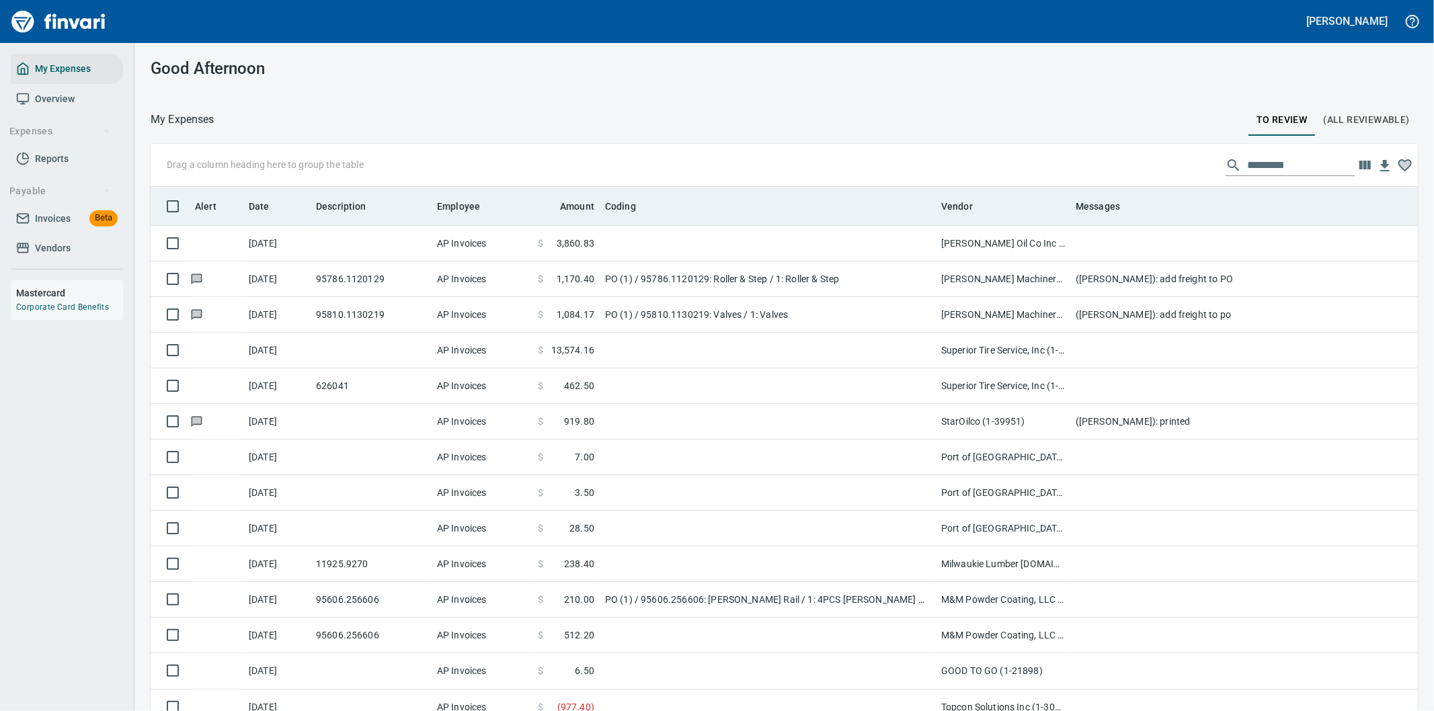
scroll to position [541, 1233]
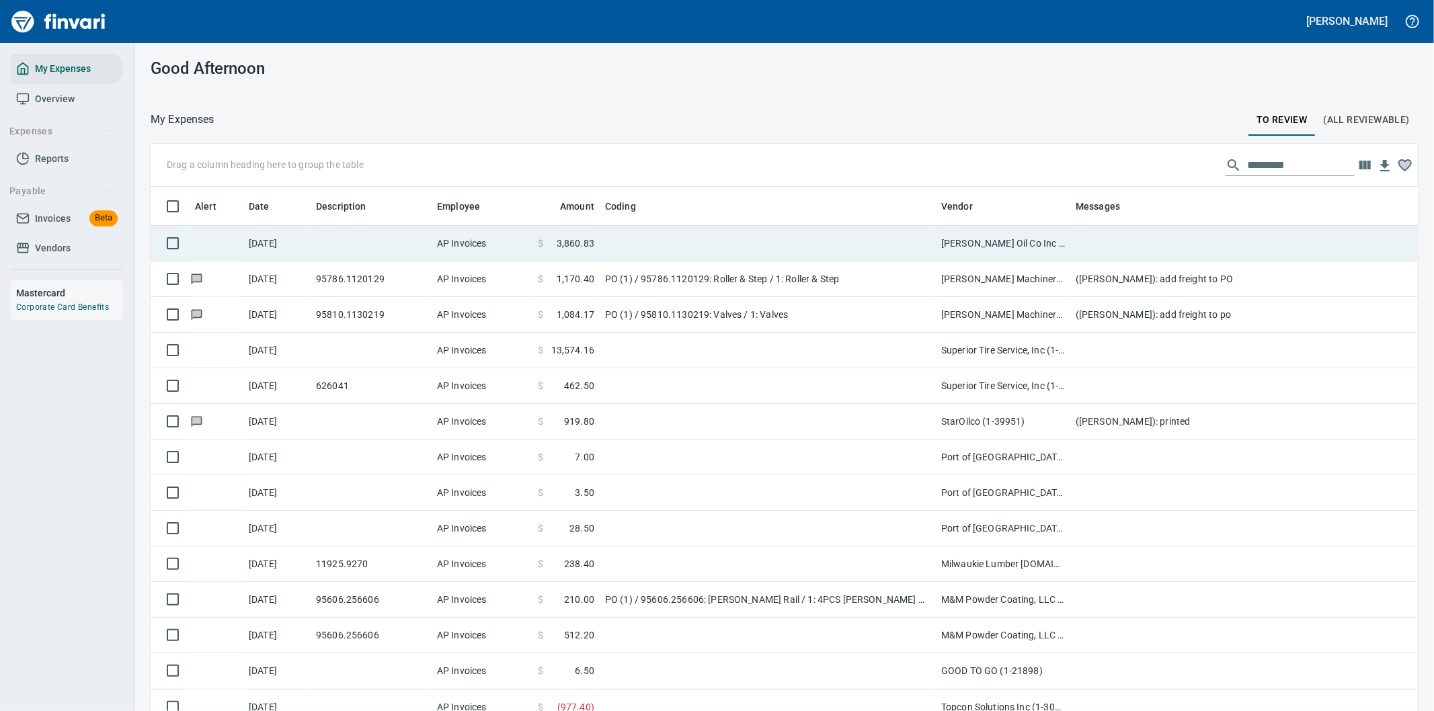
click at [1103, 247] on td at bounding box center [1339, 244] width 538 height 36
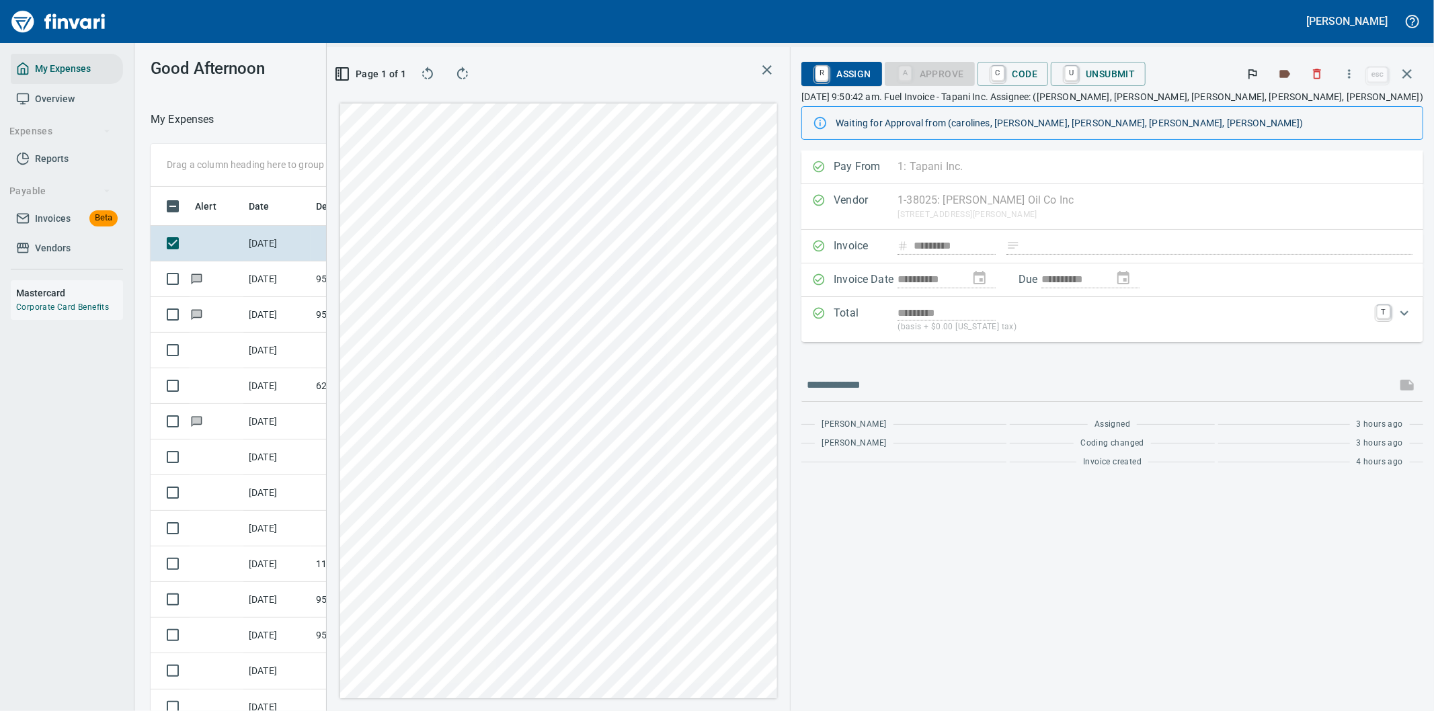
scroll to position [541, 897]
click at [1348, 69] on icon "button" at bounding box center [1348, 73] width 13 height 13
click at [1292, 110] on span "Download" at bounding box center [1346, 113] width 129 height 16
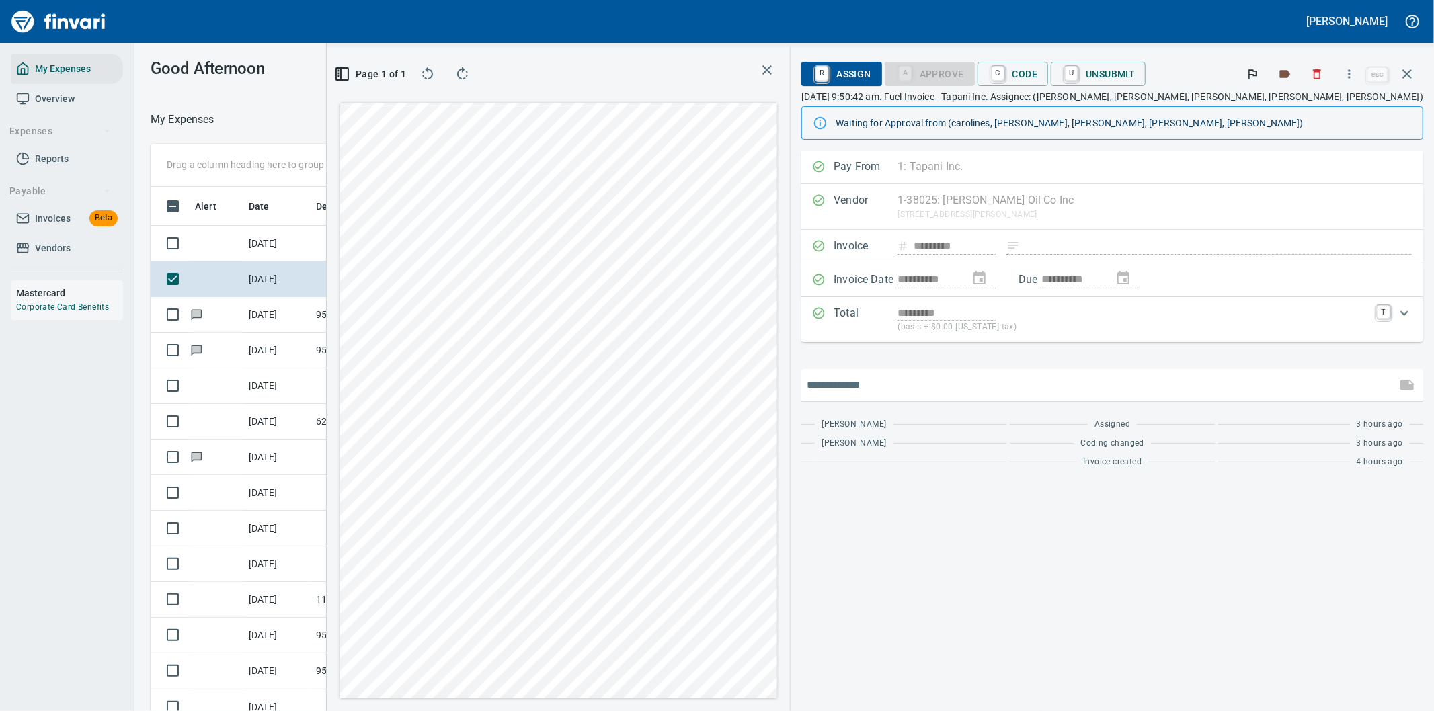
click at [958, 385] on input "text" at bounding box center [1099, 385] width 584 height 22
type input "*******"
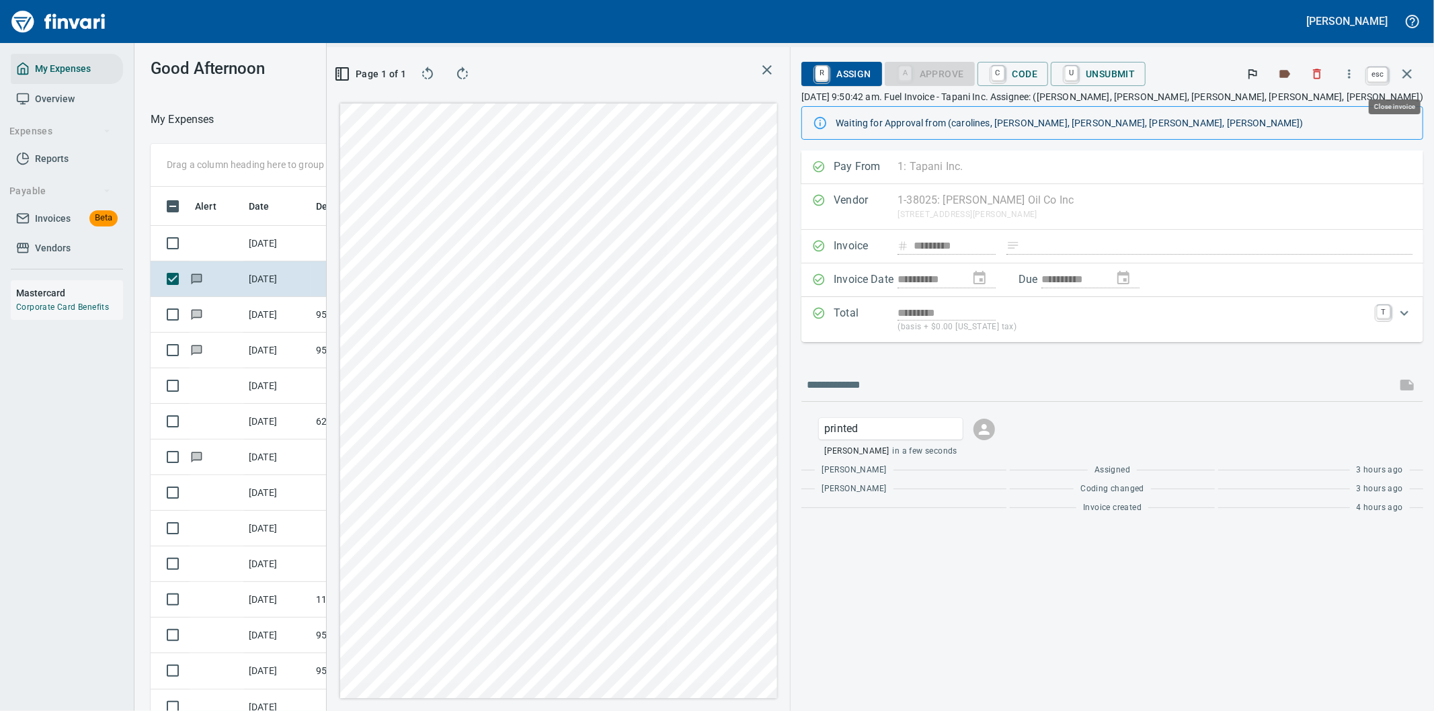
click at [1410, 77] on icon "button" at bounding box center [1406, 73] width 9 height 9
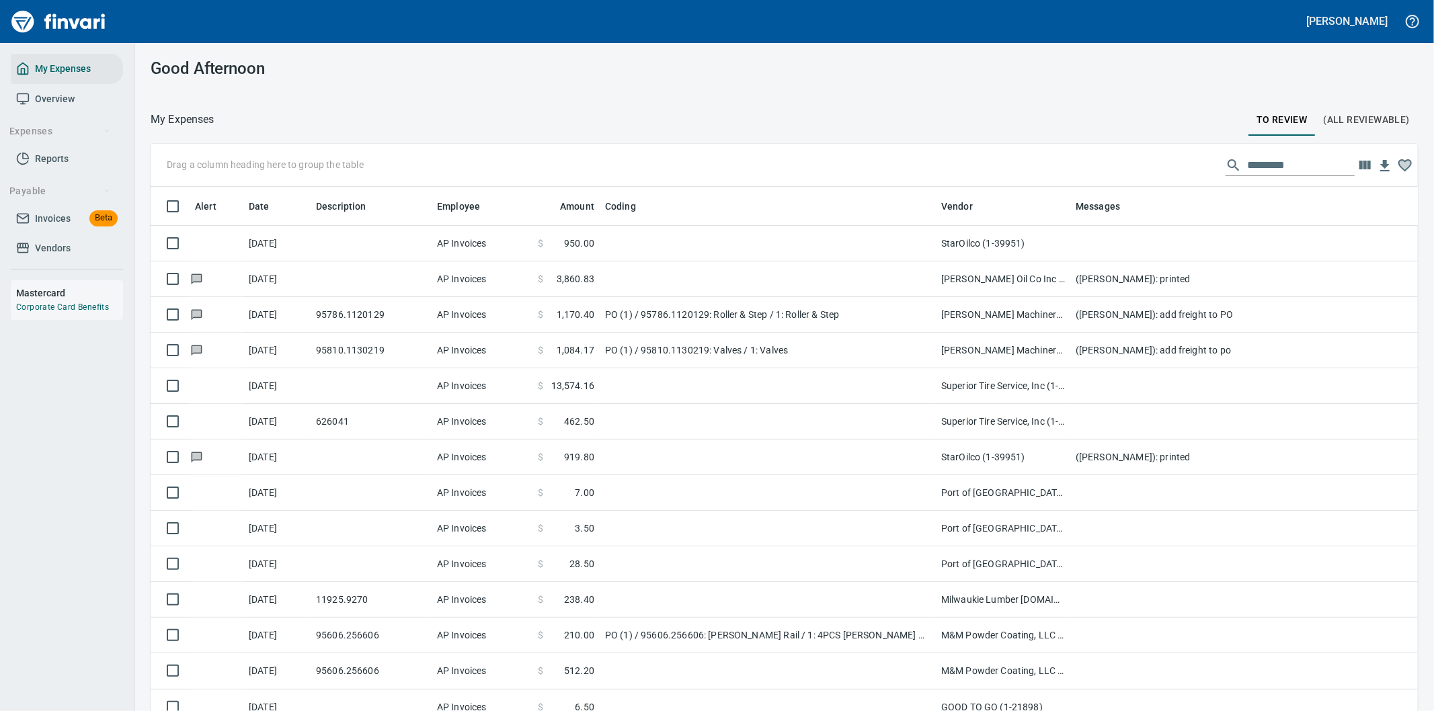
scroll to position [541, 1233]
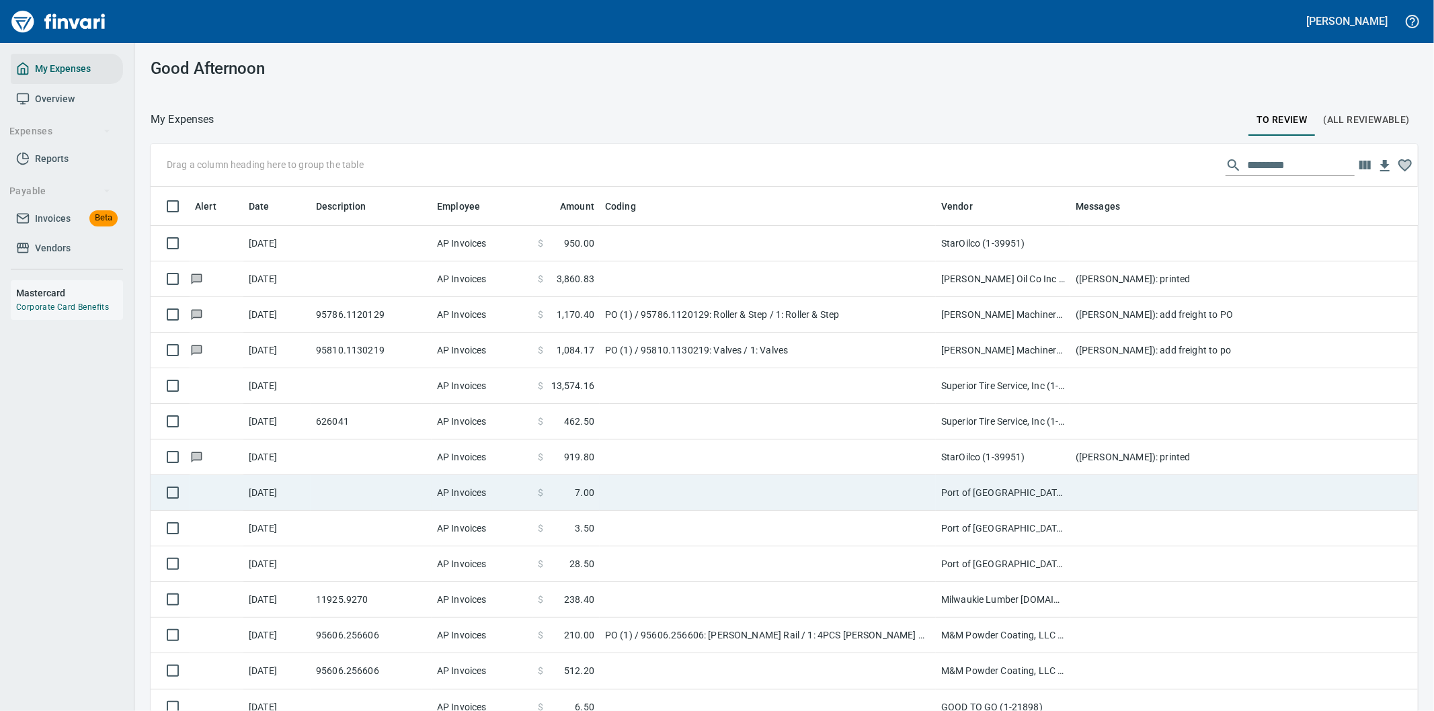
click at [885, 497] on td at bounding box center [768, 493] width 336 height 36
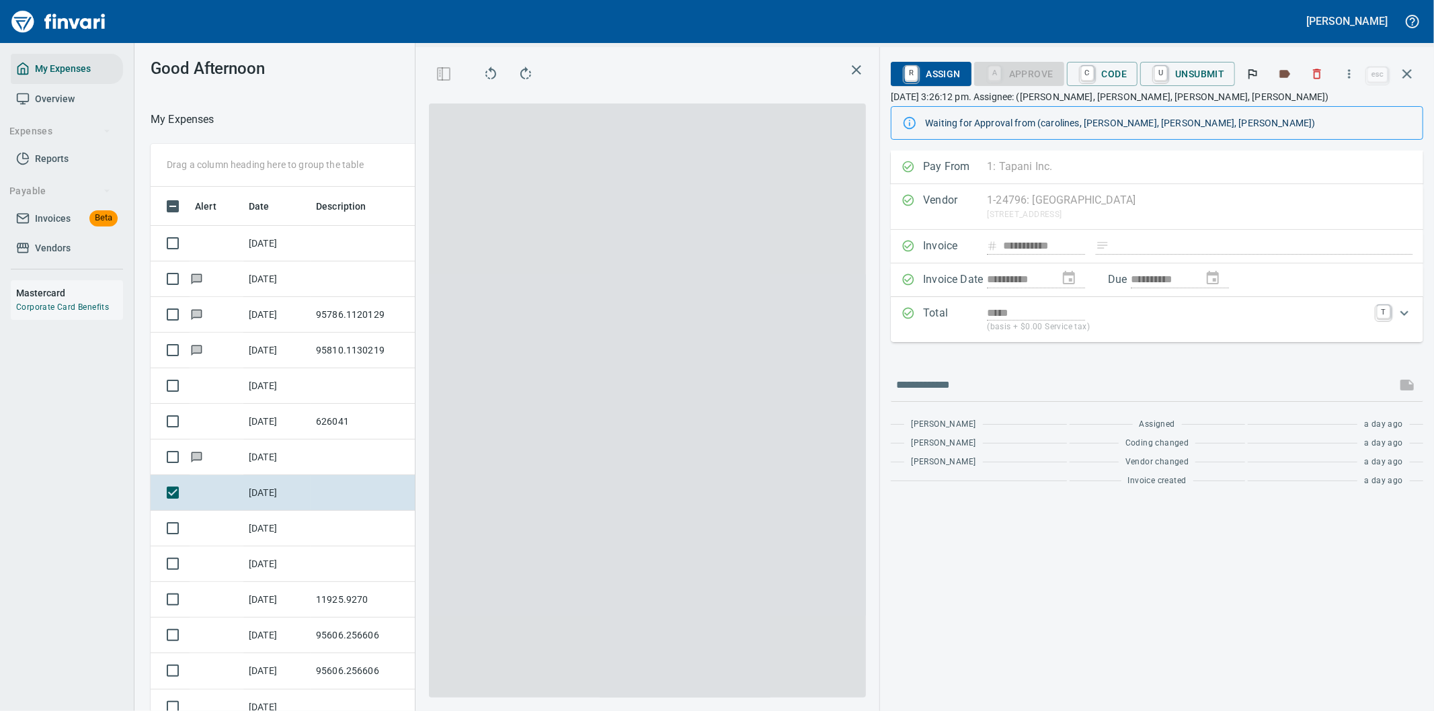
scroll to position [541, 897]
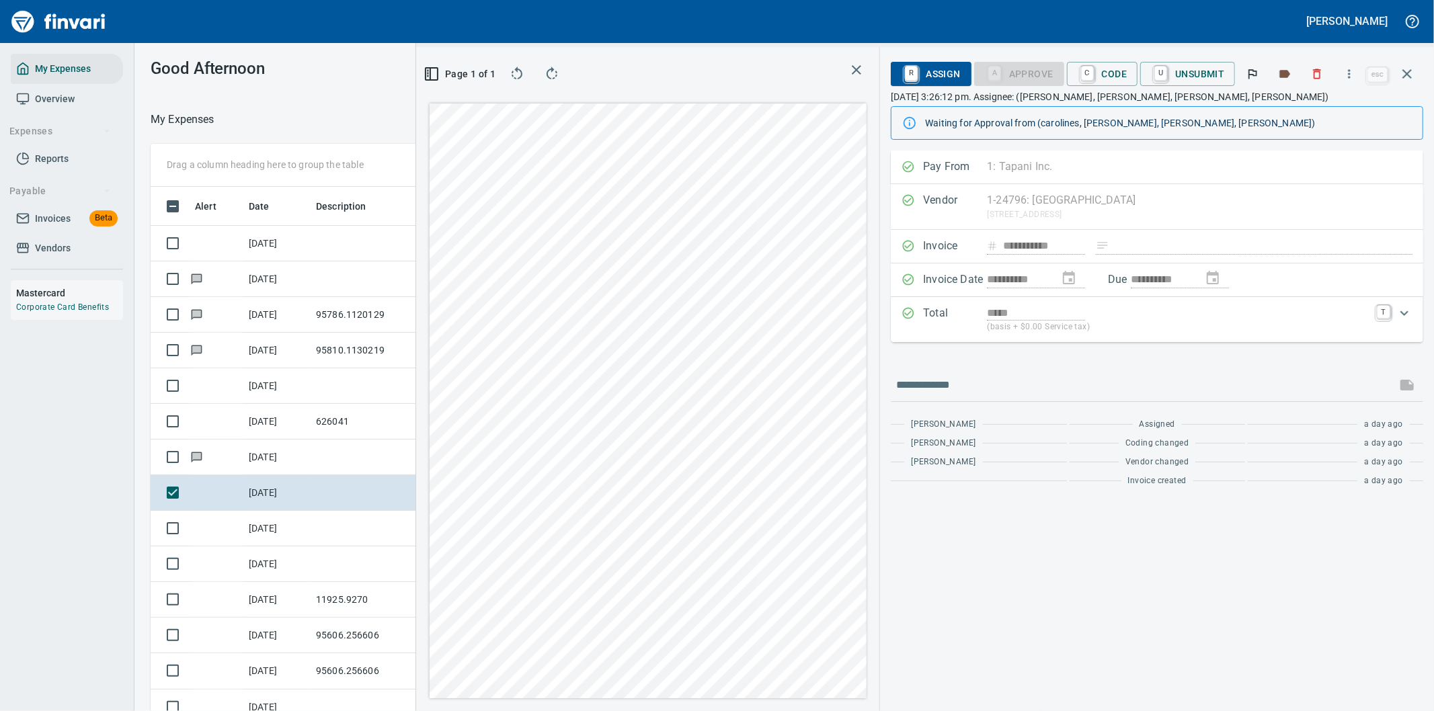
scroll to position [541, 897]
click at [943, 381] on input "text" at bounding box center [1143, 385] width 495 height 22
type input "**********"
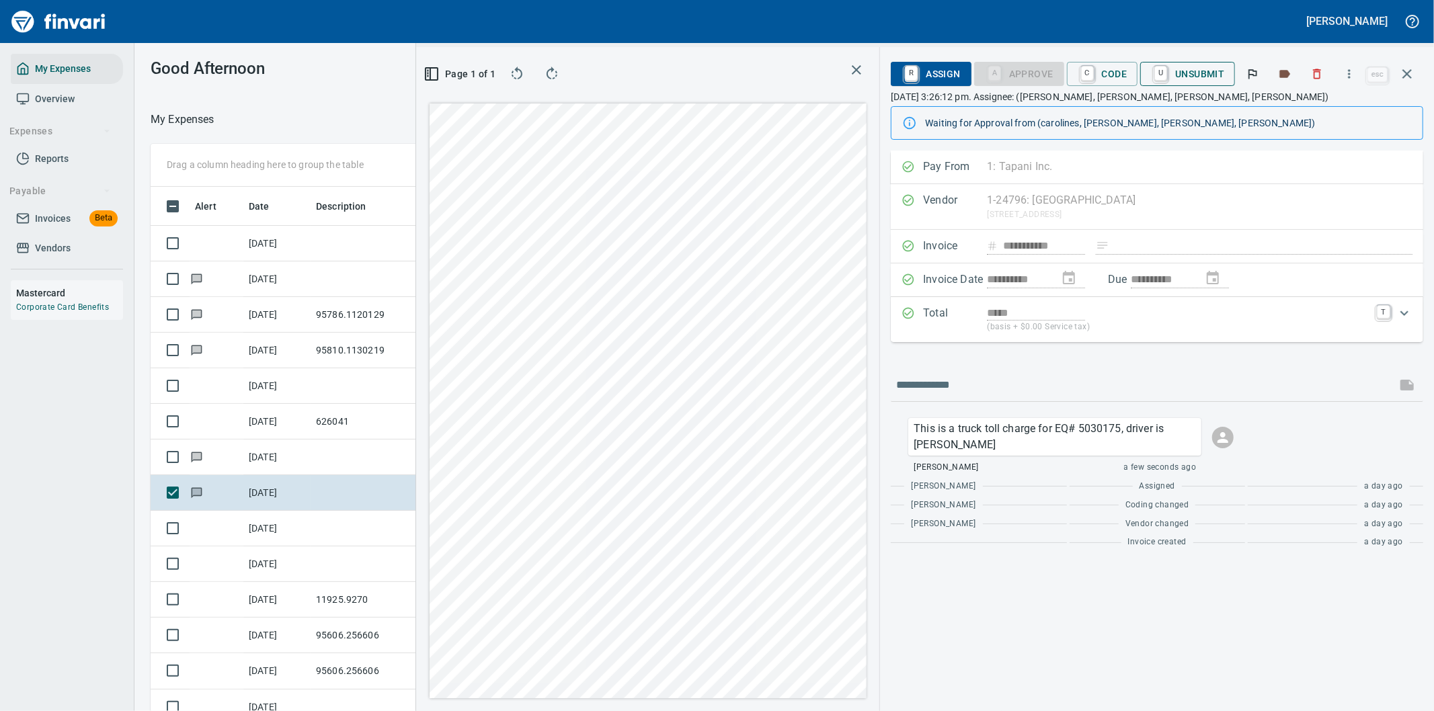
click at [1203, 69] on span "U Unsubmit" at bounding box center [1187, 74] width 73 height 23
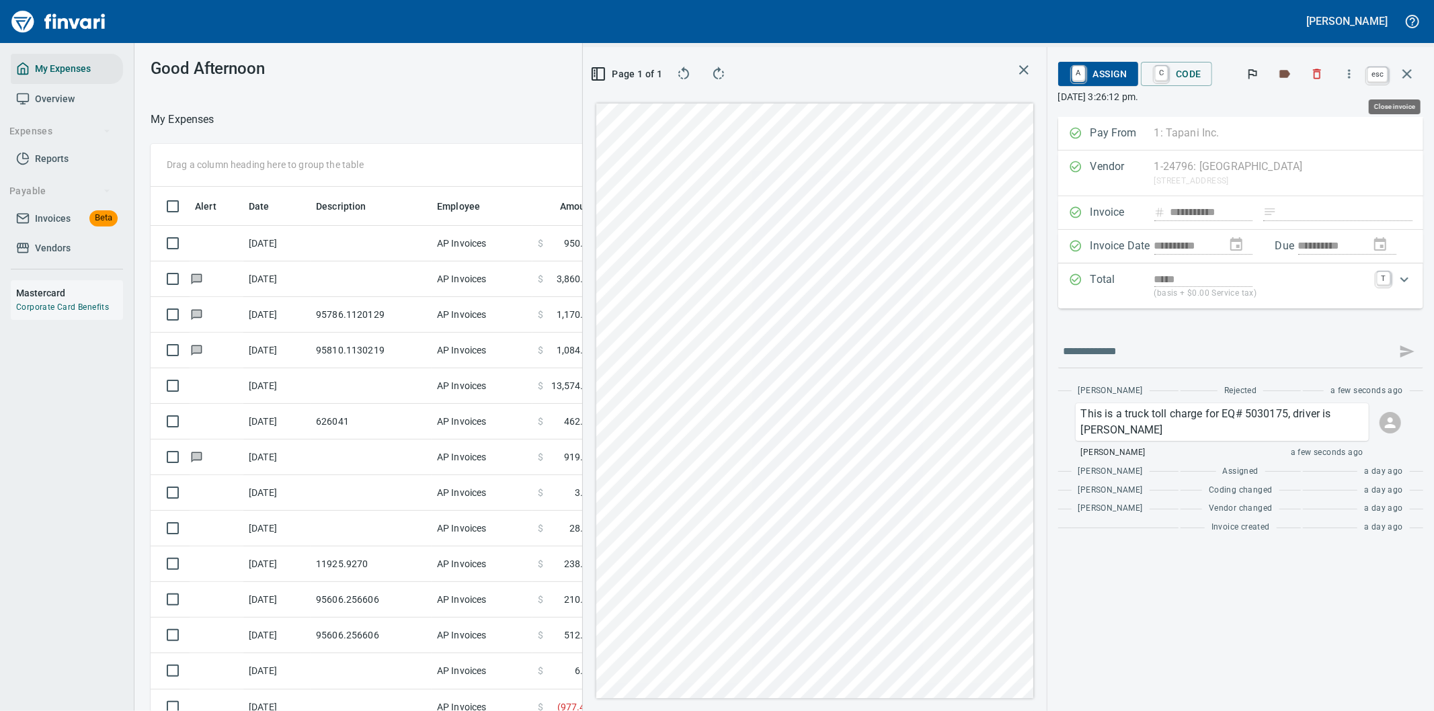
click at [1405, 69] on icon "button" at bounding box center [1407, 74] width 16 height 16
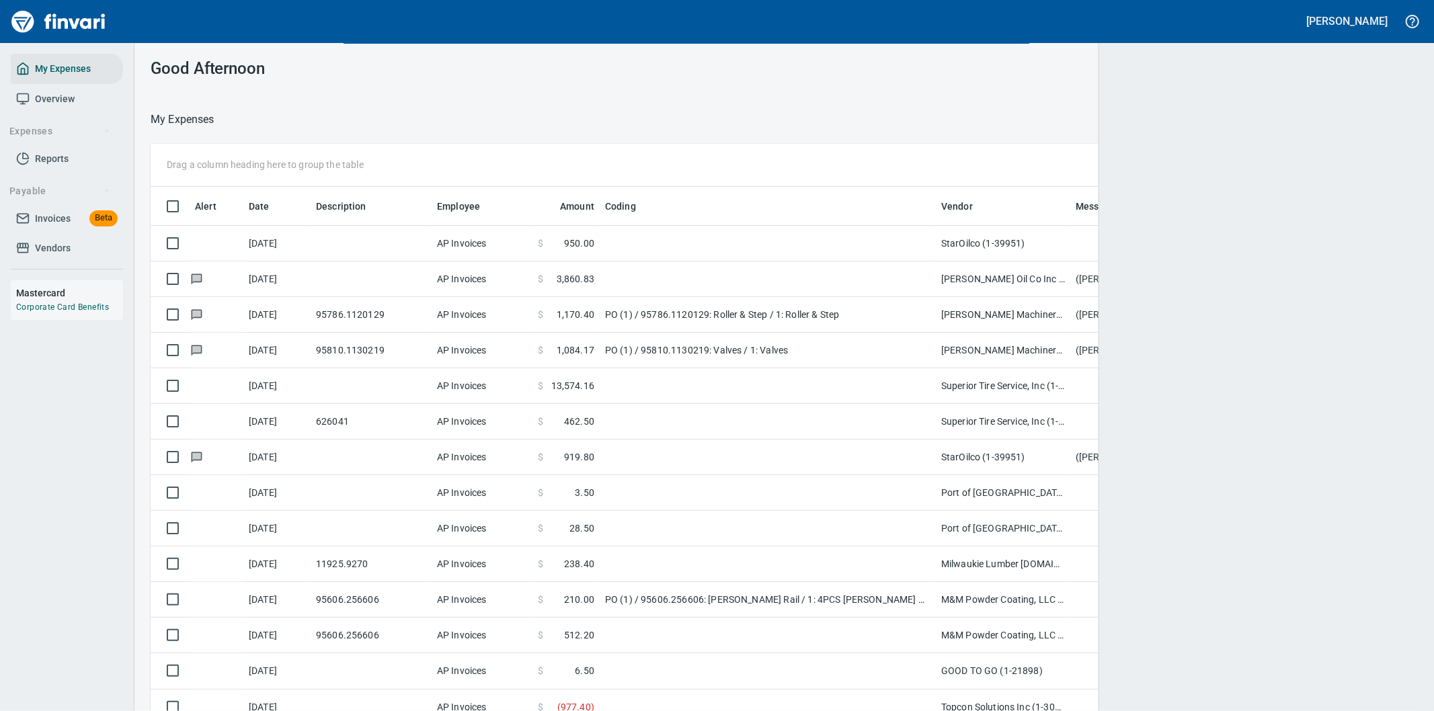
scroll to position [541, 1233]
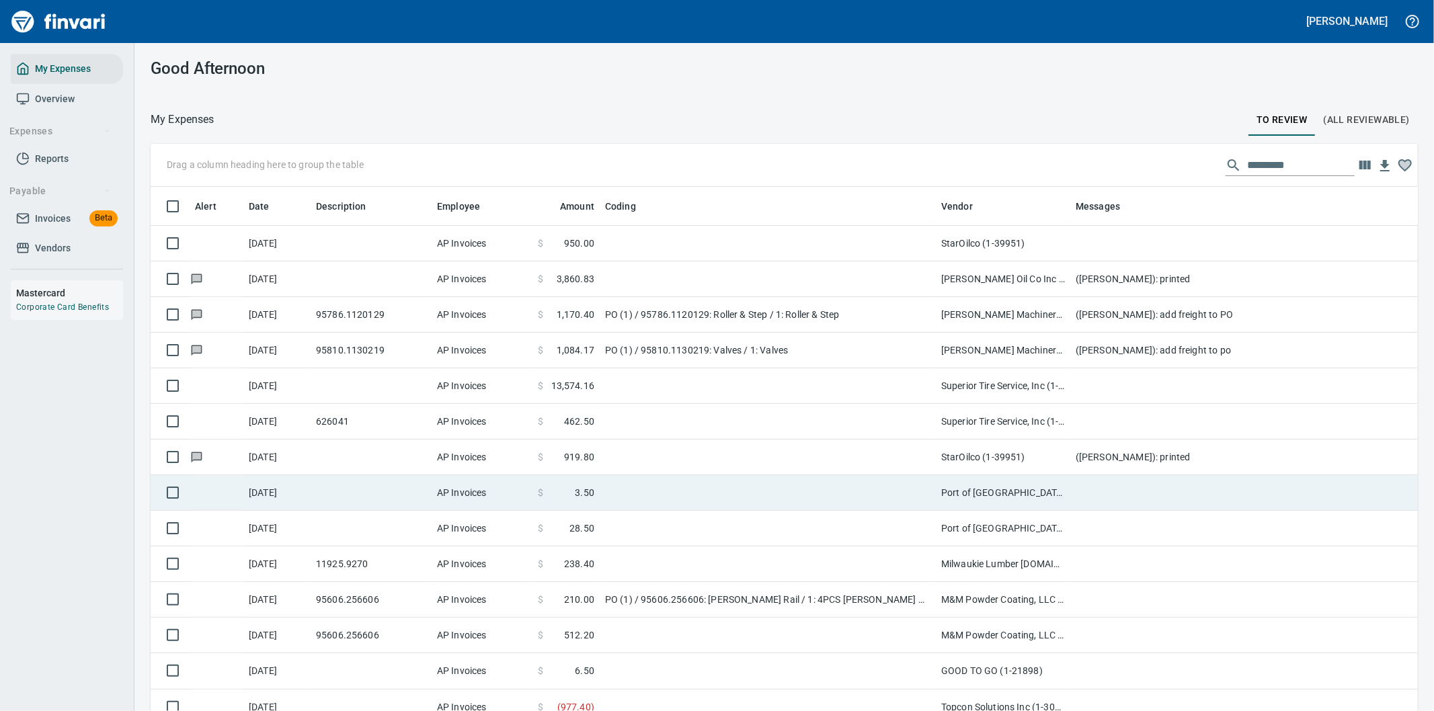
click at [835, 487] on td at bounding box center [768, 493] width 336 height 36
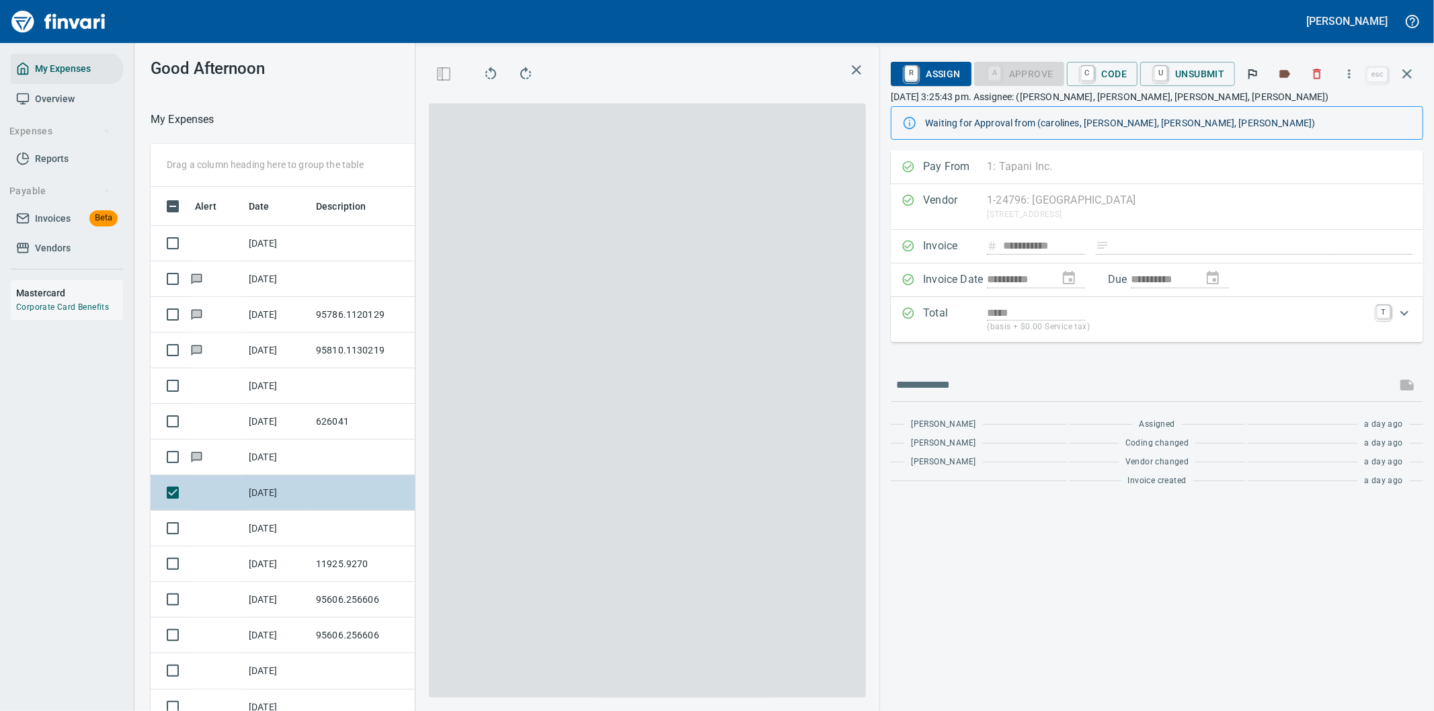
scroll to position [541, 897]
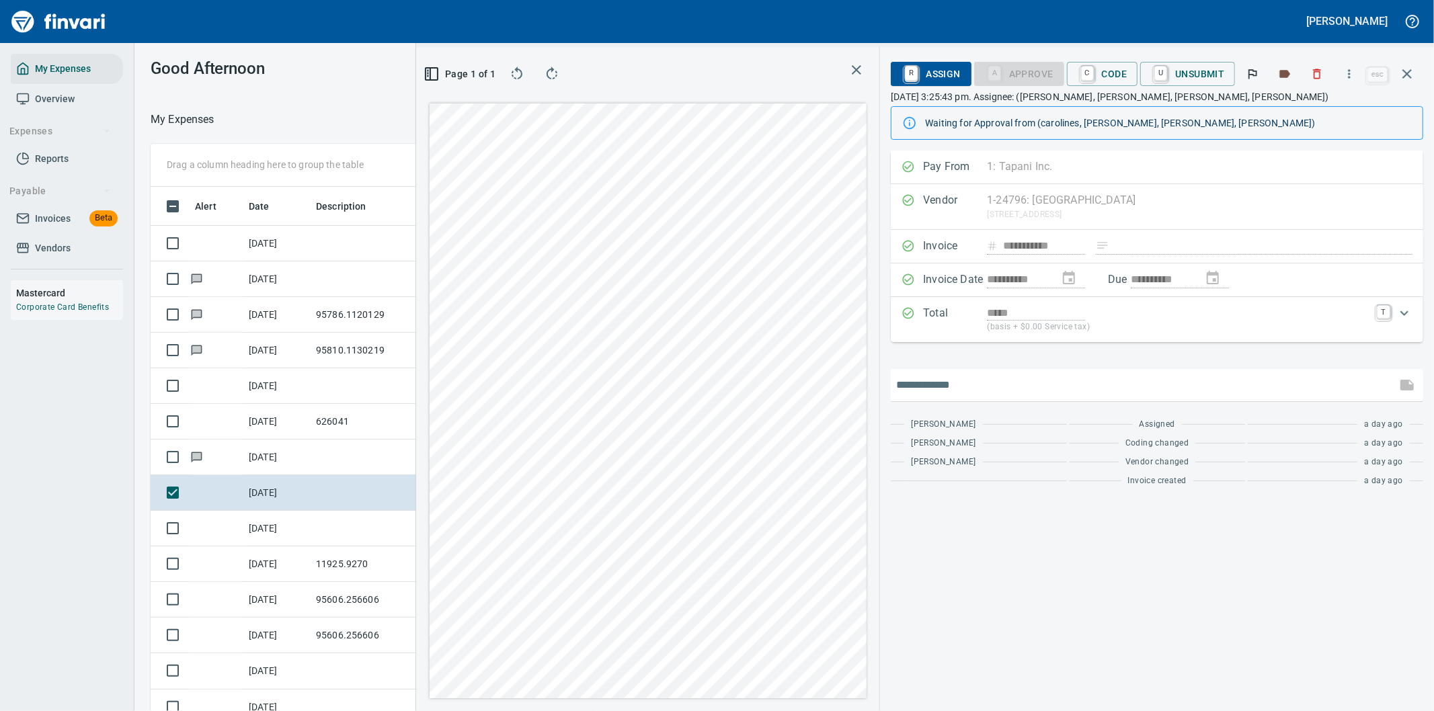
click at [988, 389] on input "text" at bounding box center [1143, 385] width 495 height 22
type input "**********"
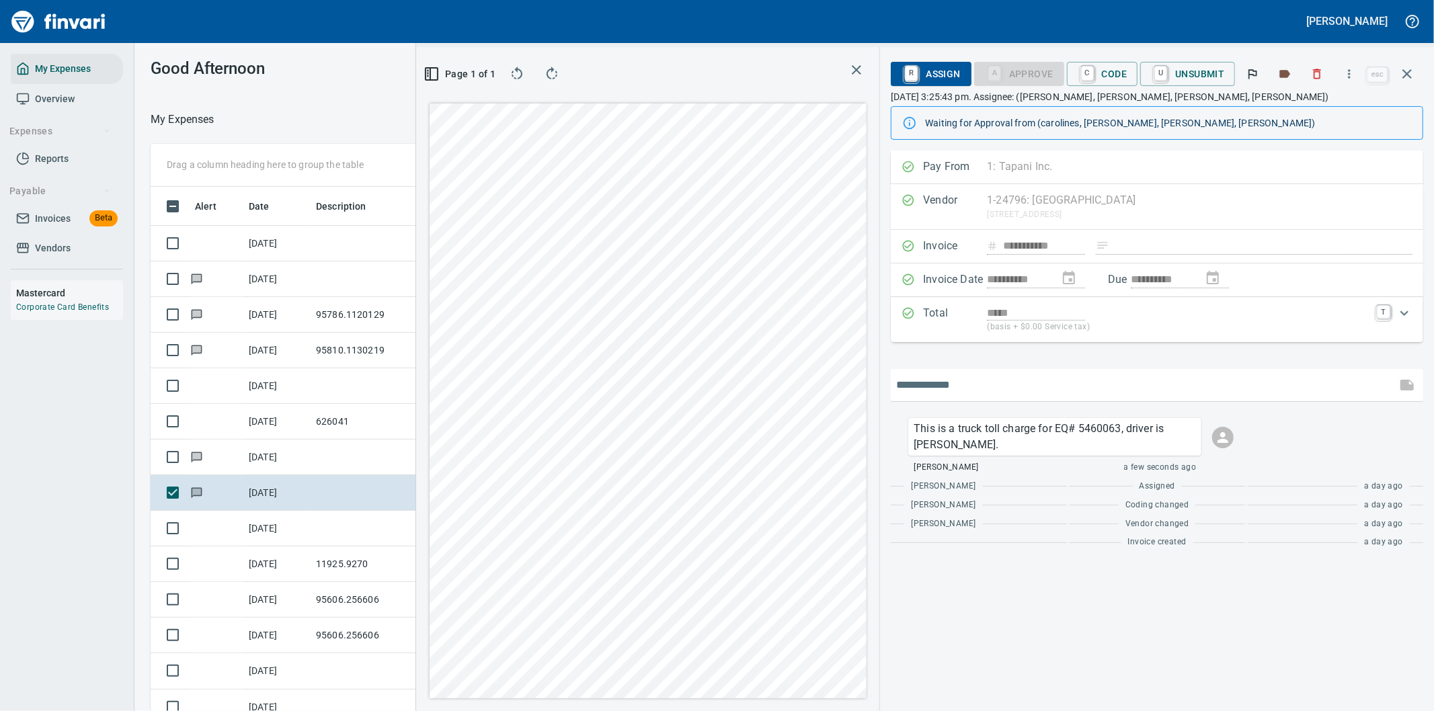
scroll to position [541, 886]
click at [1187, 68] on span "U Unsubmit" at bounding box center [1187, 74] width 73 height 23
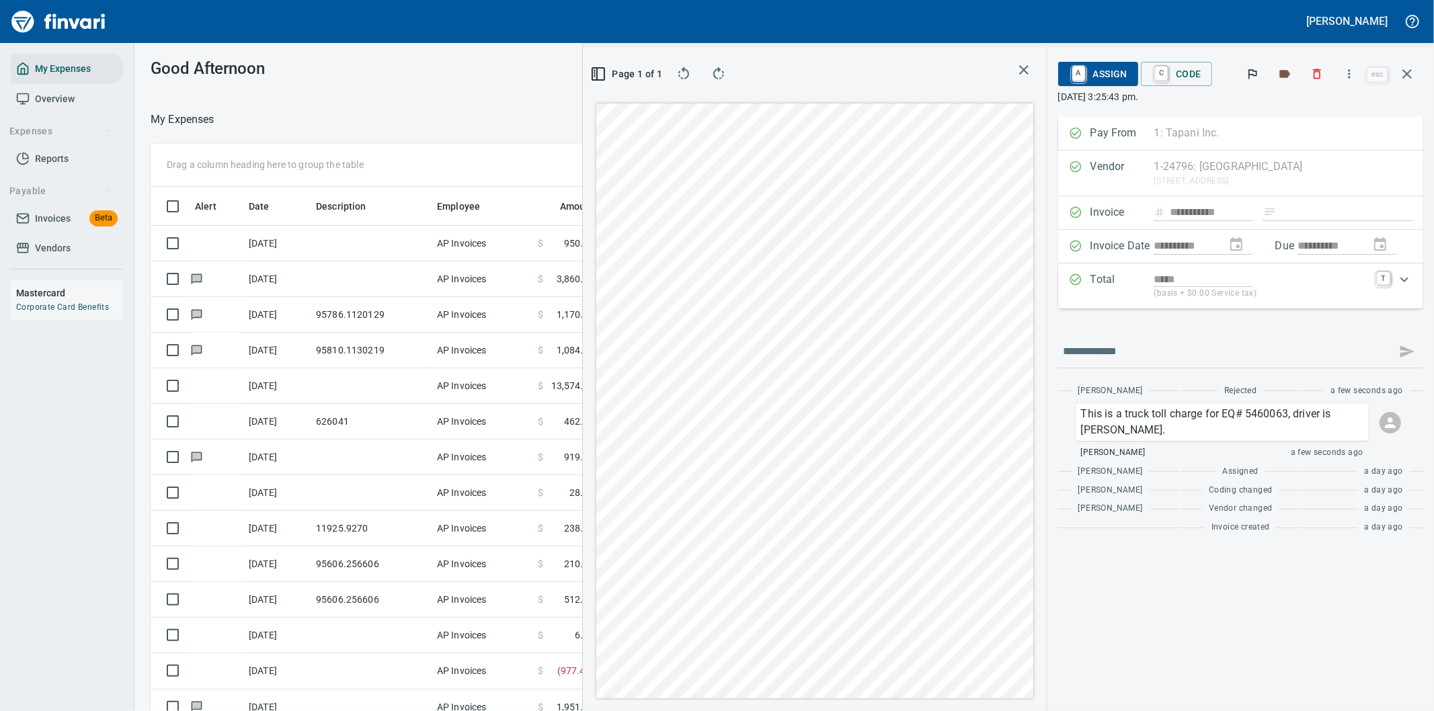
click at [1406, 71] on icon "button" at bounding box center [1407, 74] width 16 height 16
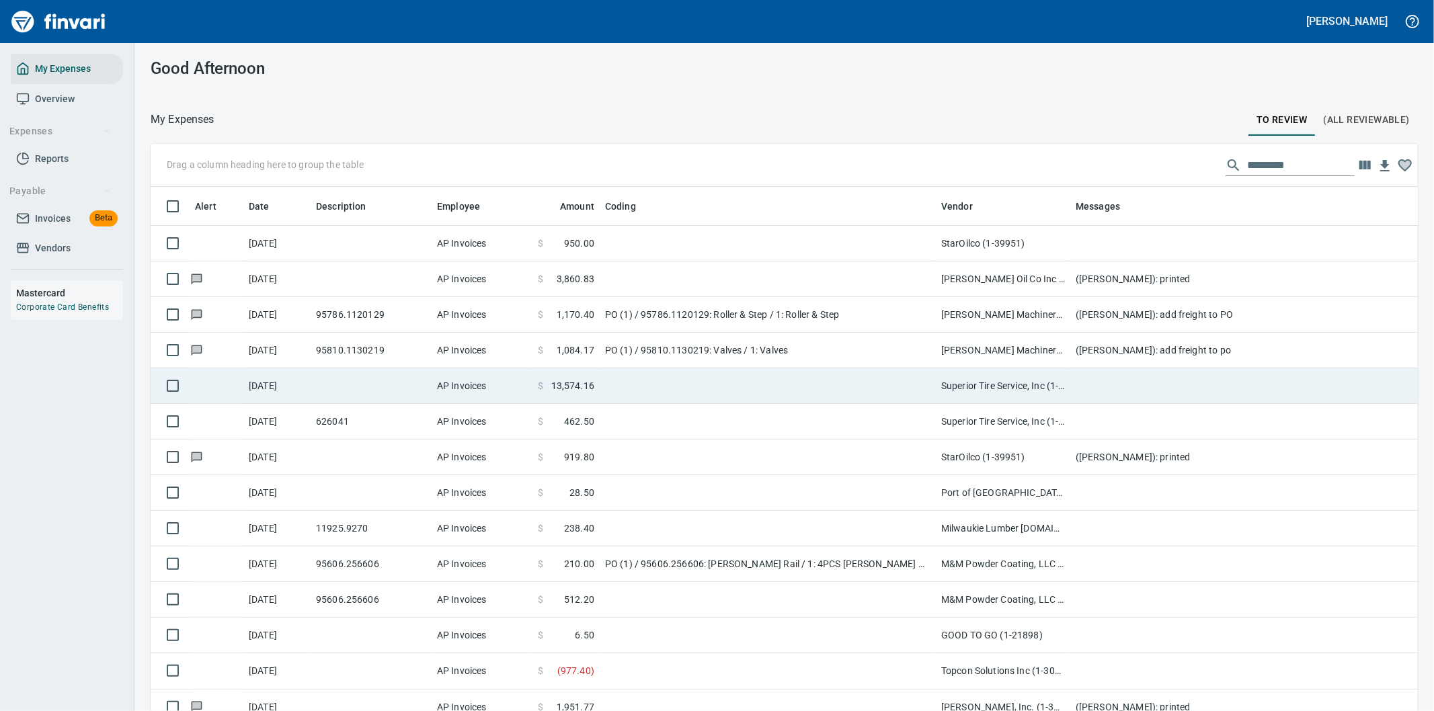
scroll to position [541, 1233]
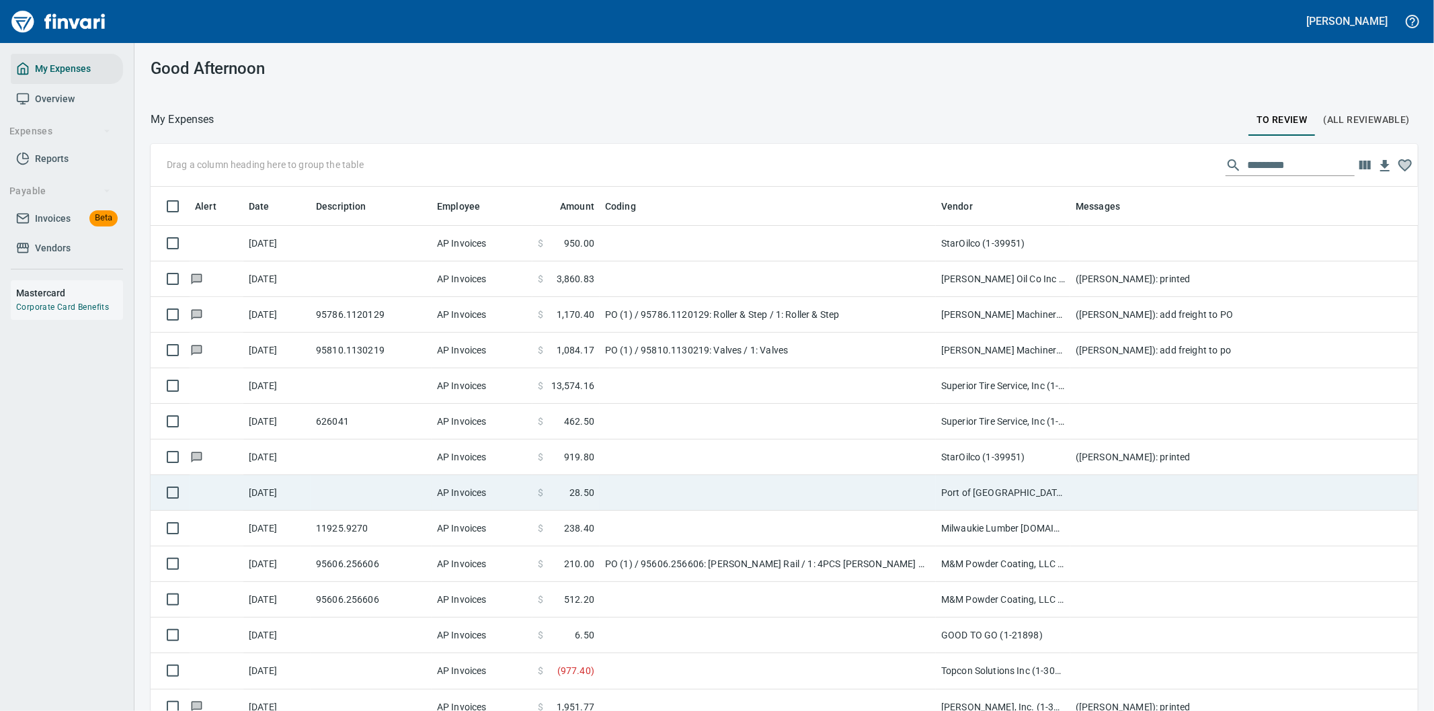
click at [770, 496] on td at bounding box center [768, 493] width 336 height 36
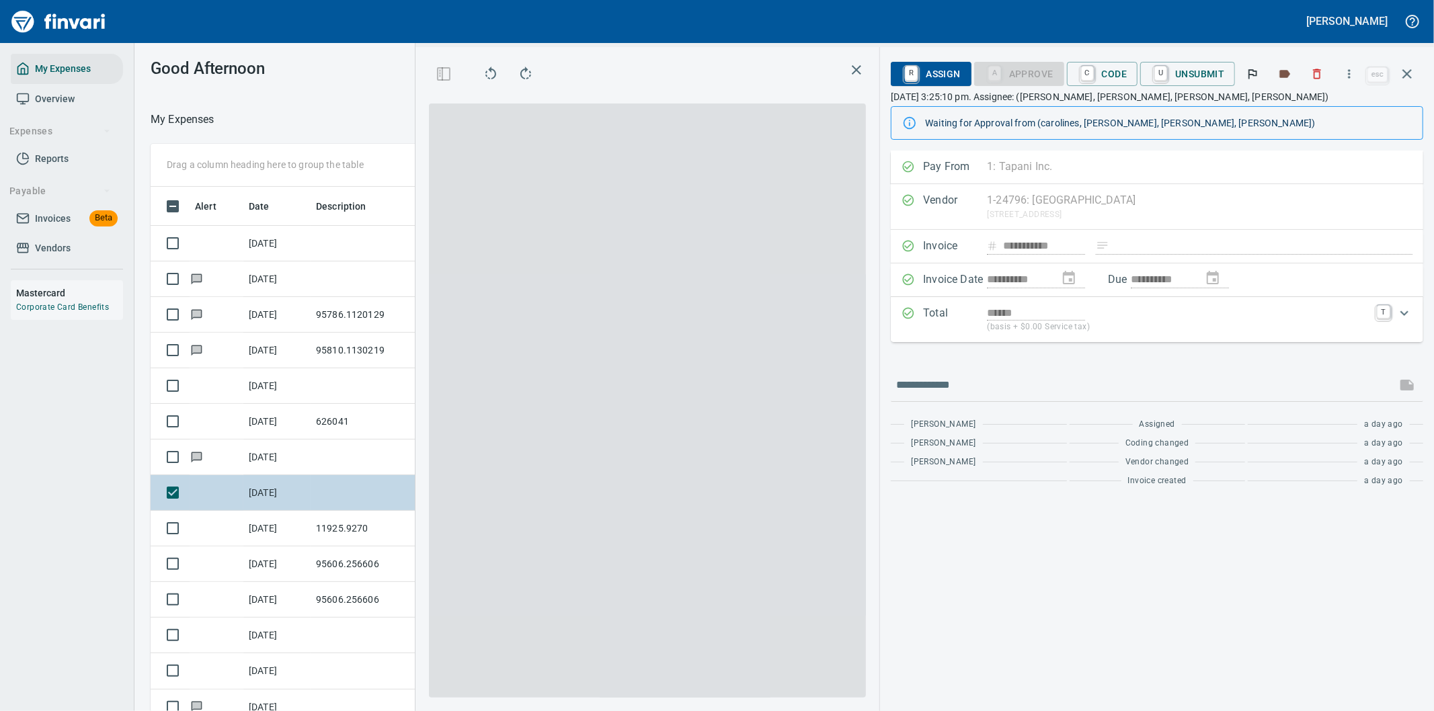
scroll to position [541, 897]
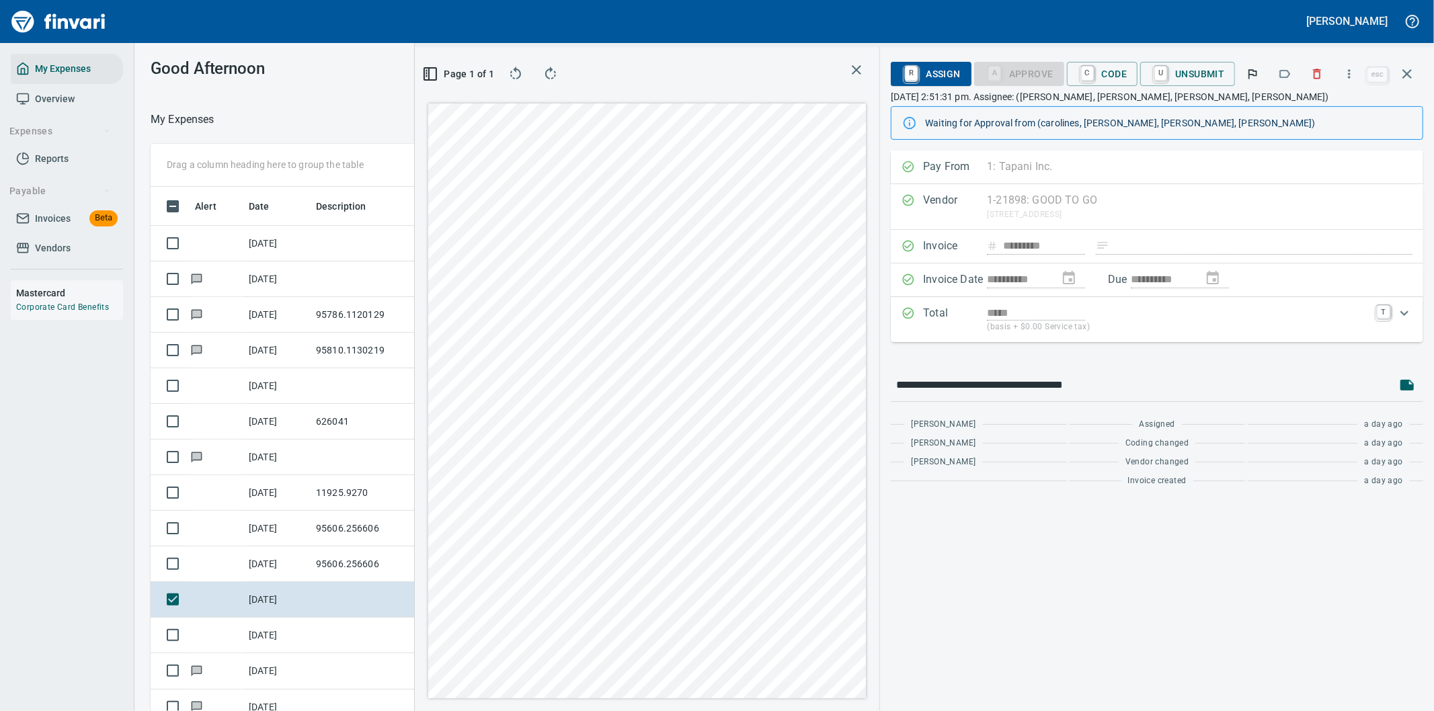
scroll to position [541, 897]
type input "**********"
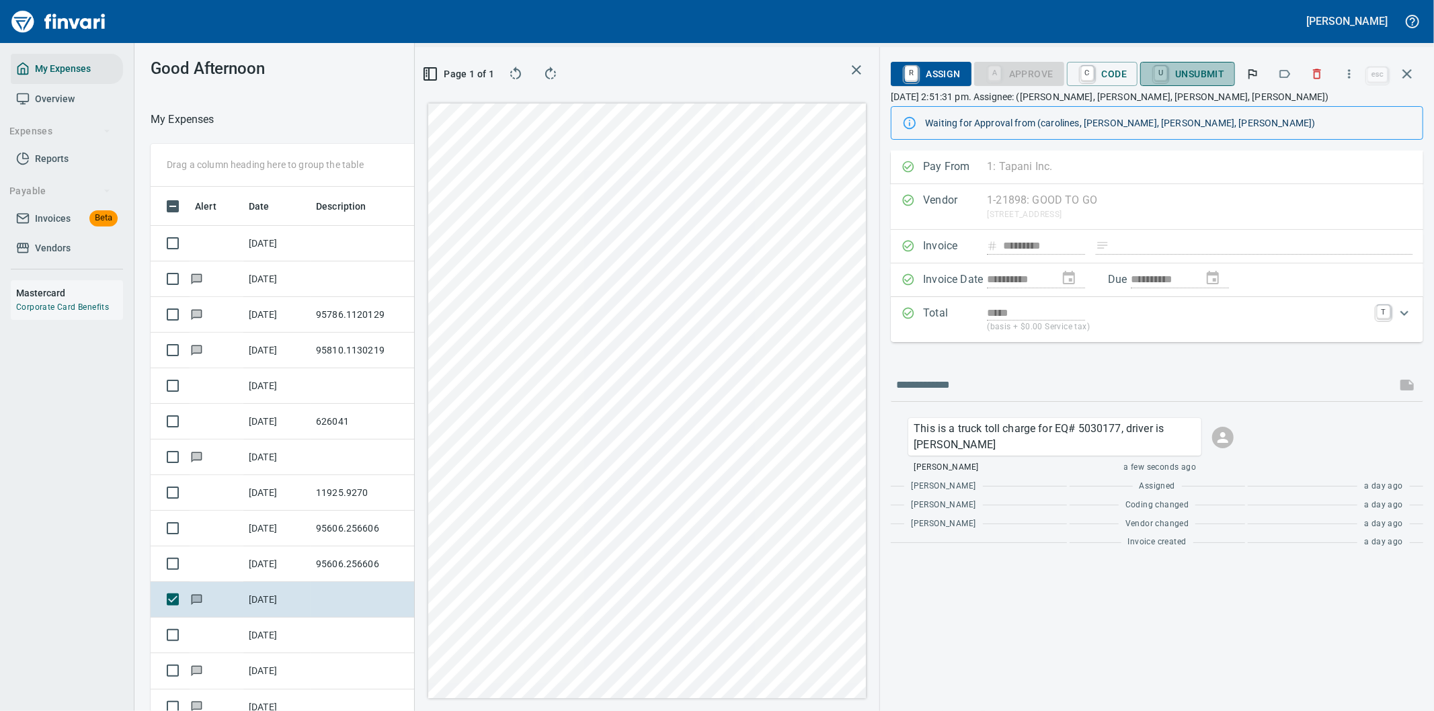
click at [1196, 73] on span "U Unsubmit" at bounding box center [1187, 74] width 73 height 23
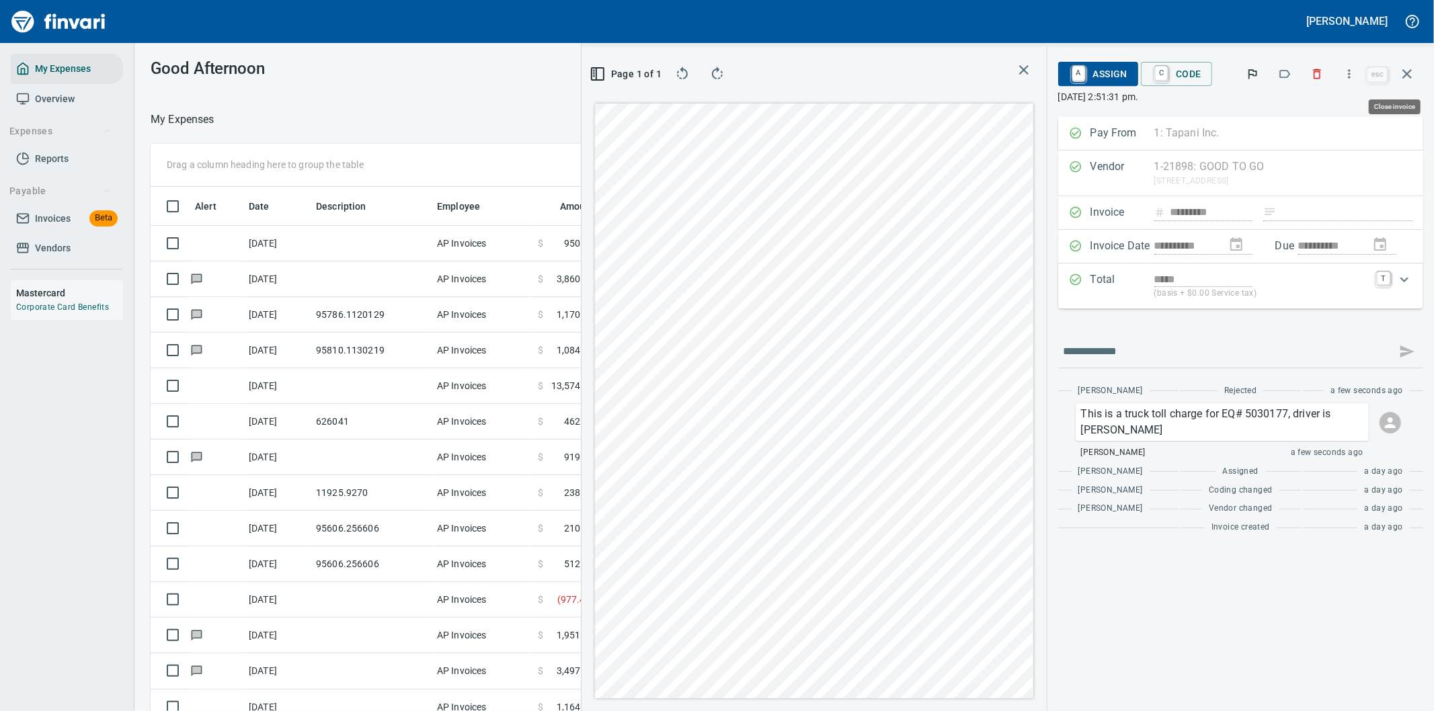
click at [1410, 73] on icon "button" at bounding box center [1407, 74] width 16 height 16
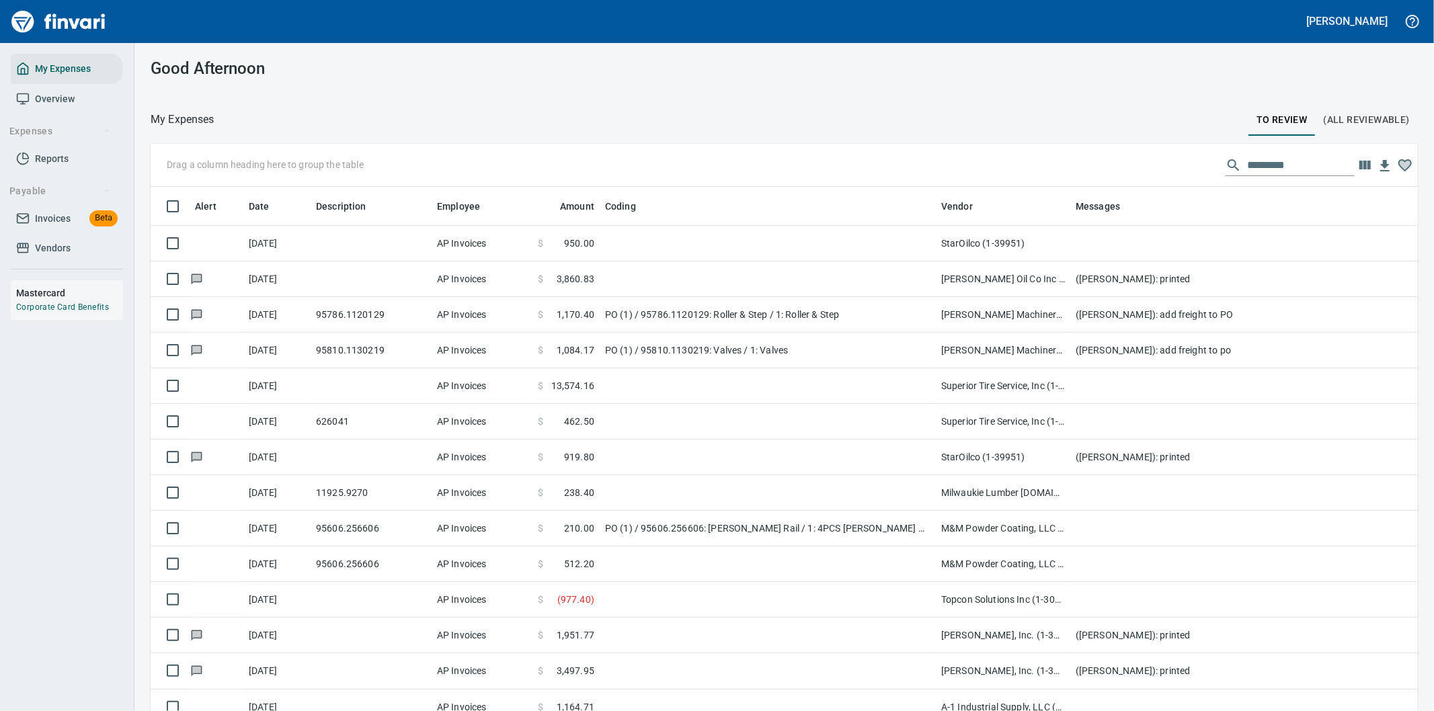
scroll to position [541, 1233]
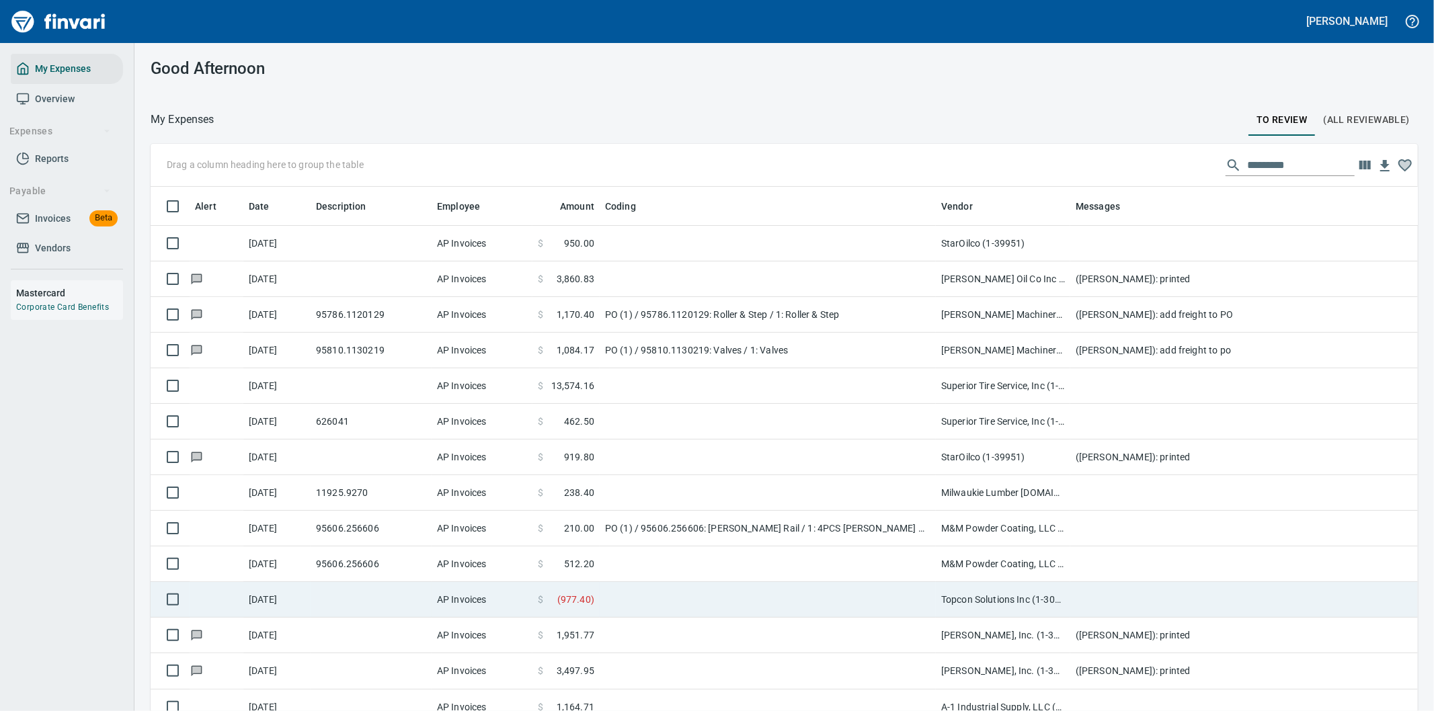
click at [876, 600] on td at bounding box center [768, 600] width 336 height 36
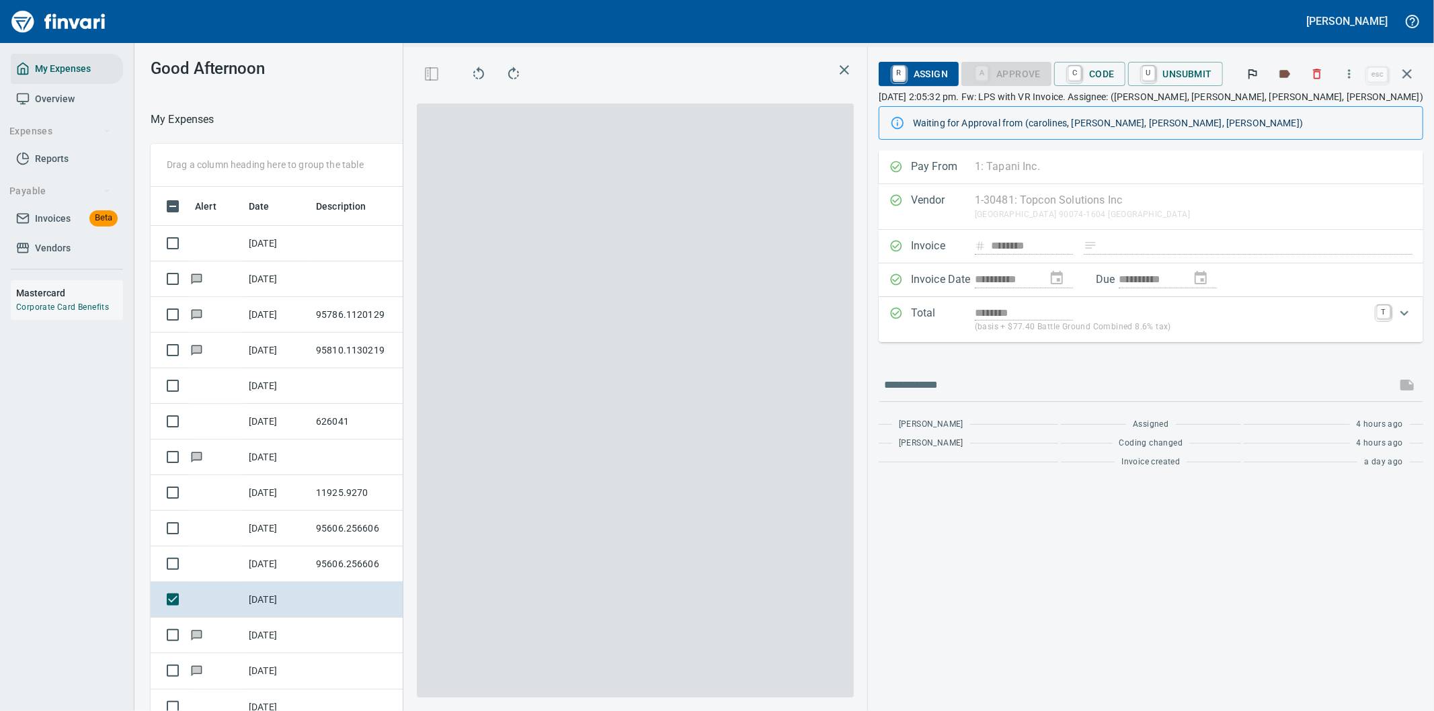
scroll to position [541, 897]
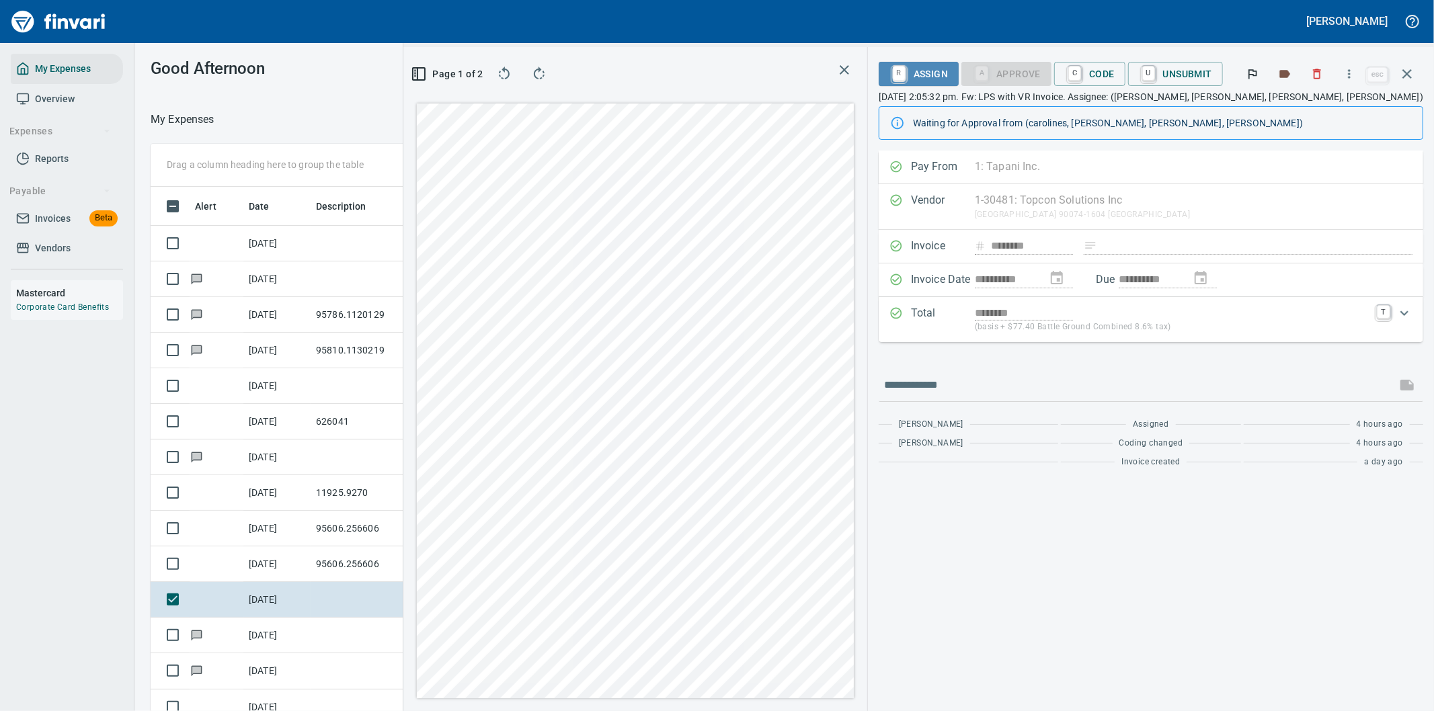
click at [939, 76] on span "R Assign" at bounding box center [918, 74] width 58 height 23
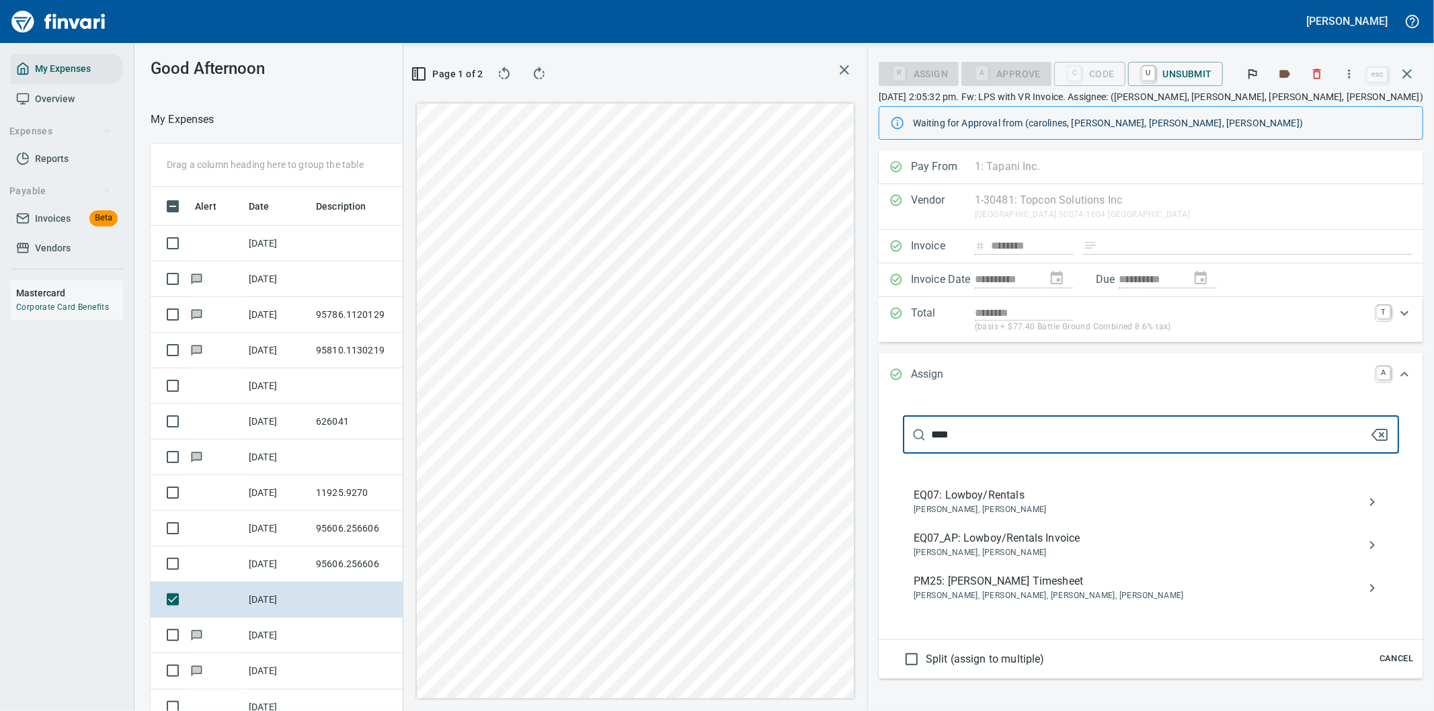
type input "****"
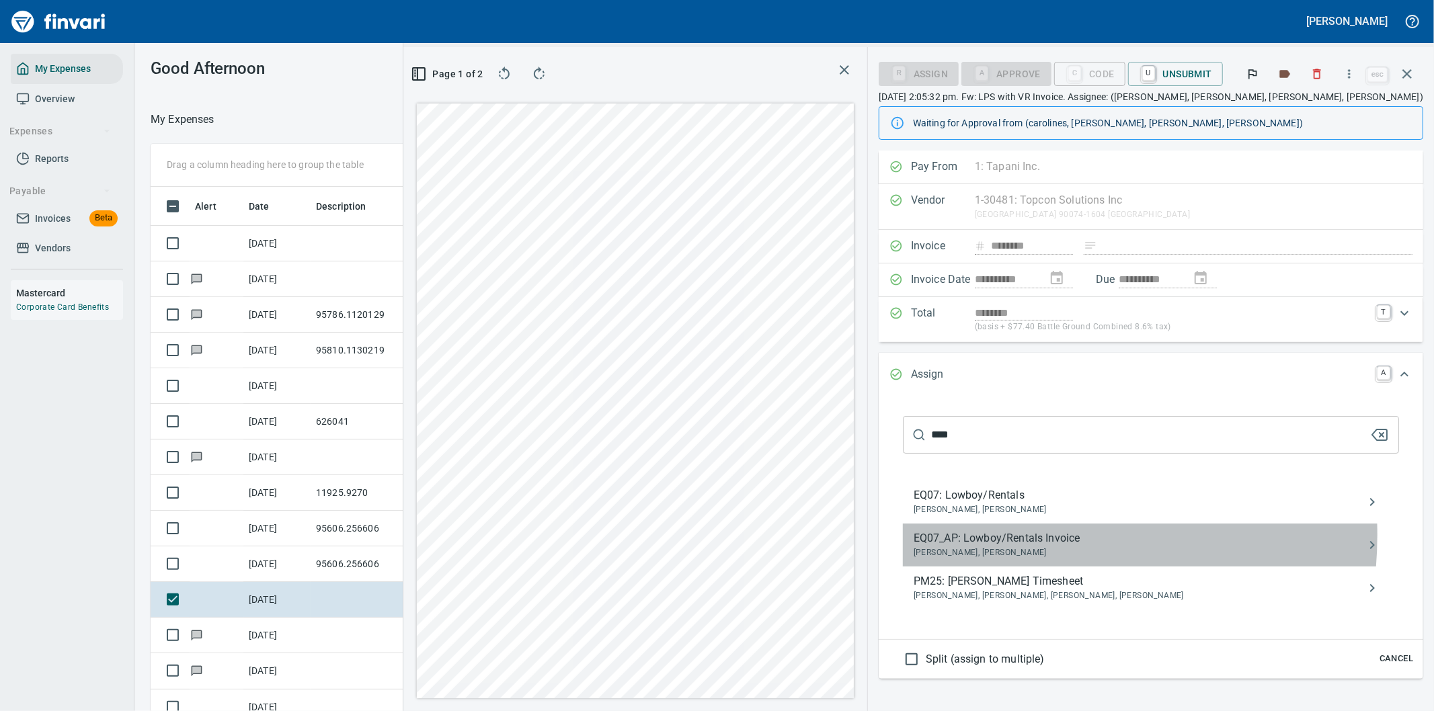
click at [995, 536] on span "EQ07_AP: Lowboy/Rentals Invoice" at bounding box center [1139, 538] width 453 height 16
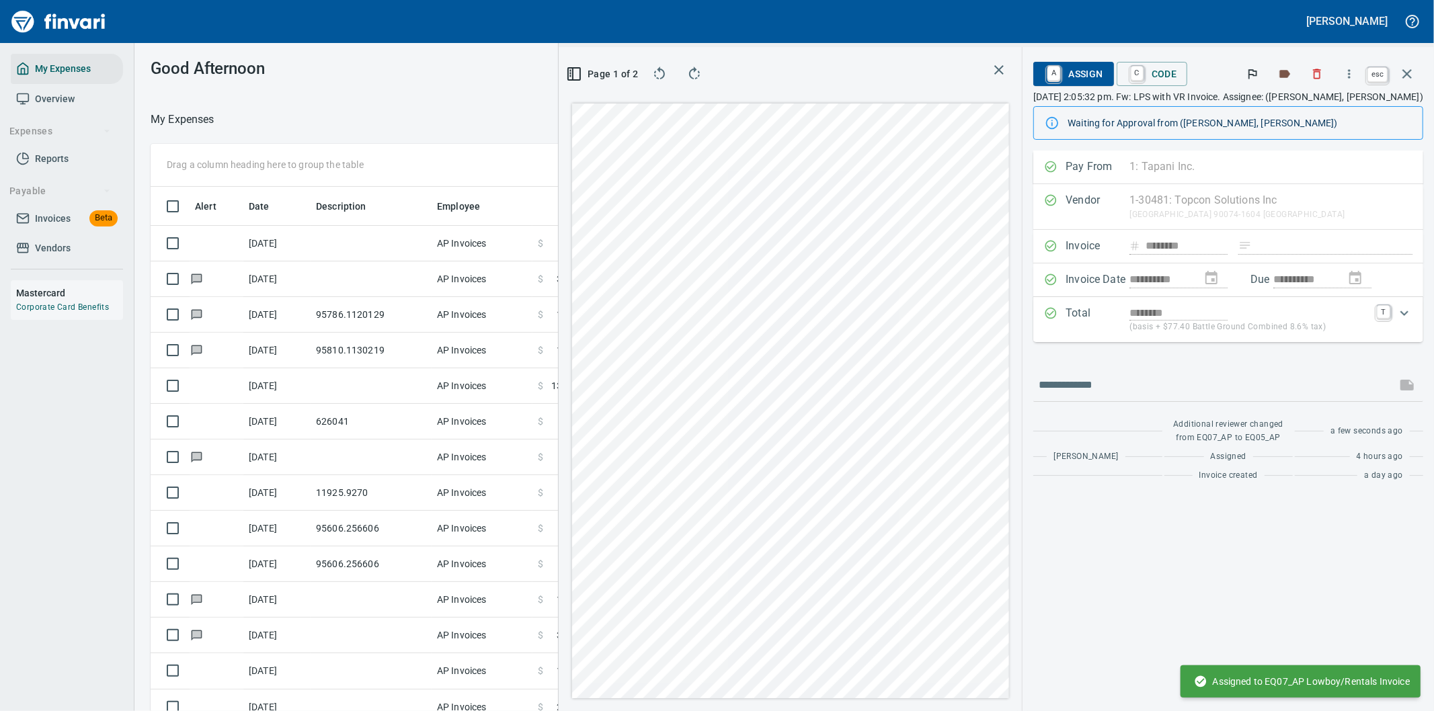
click at [1408, 69] on icon "button" at bounding box center [1407, 74] width 16 height 16
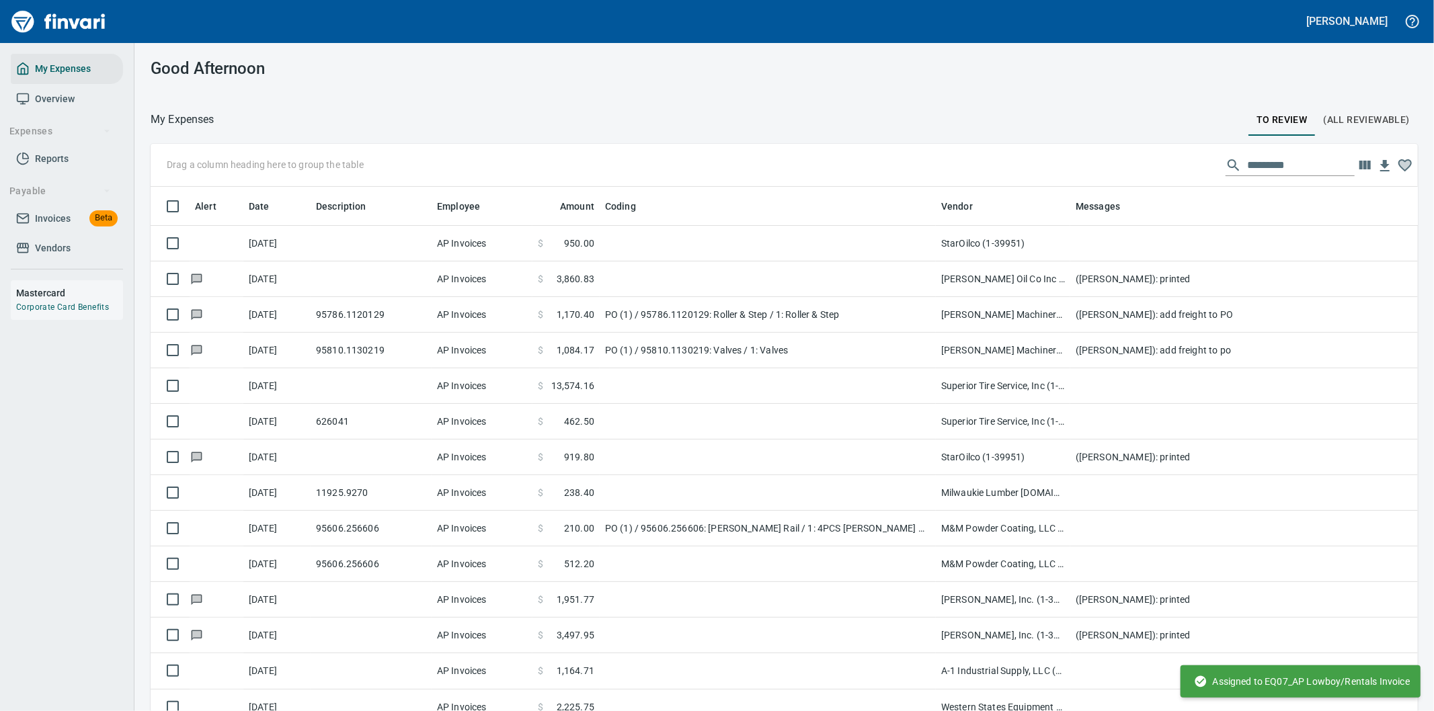
scroll to position [541, 1233]
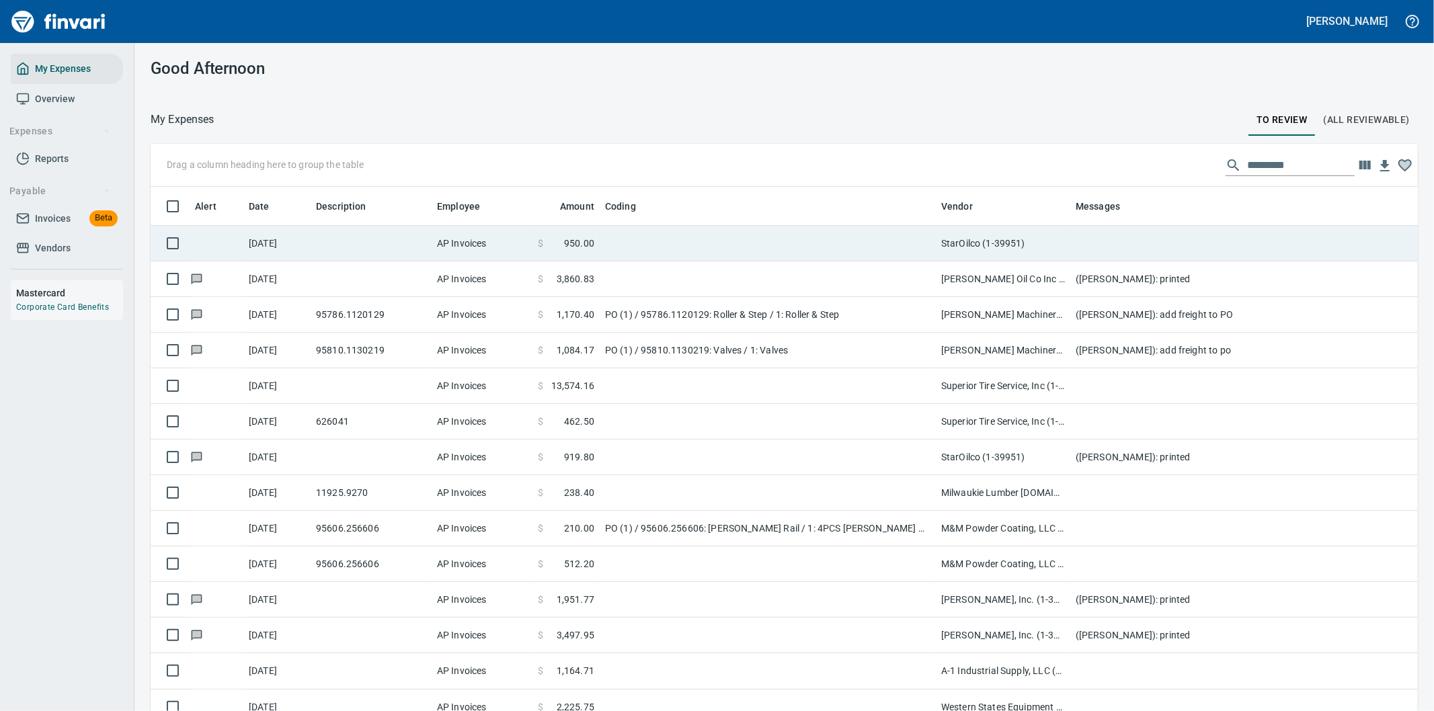
click at [764, 239] on td at bounding box center [768, 244] width 336 height 36
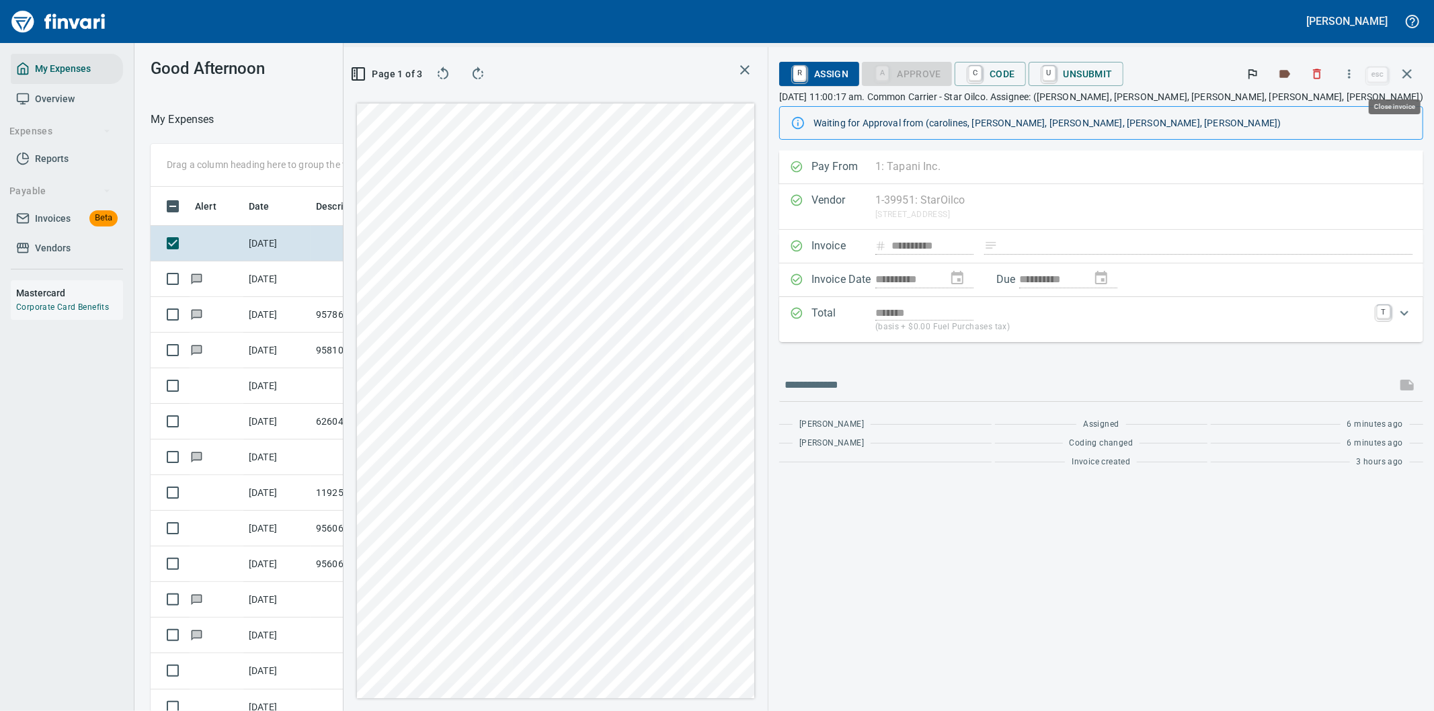
scroll to position [541, 897]
click at [1353, 73] on icon "button" at bounding box center [1348, 73] width 13 height 13
click at [1309, 108] on span "Download" at bounding box center [1346, 113] width 129 height 16
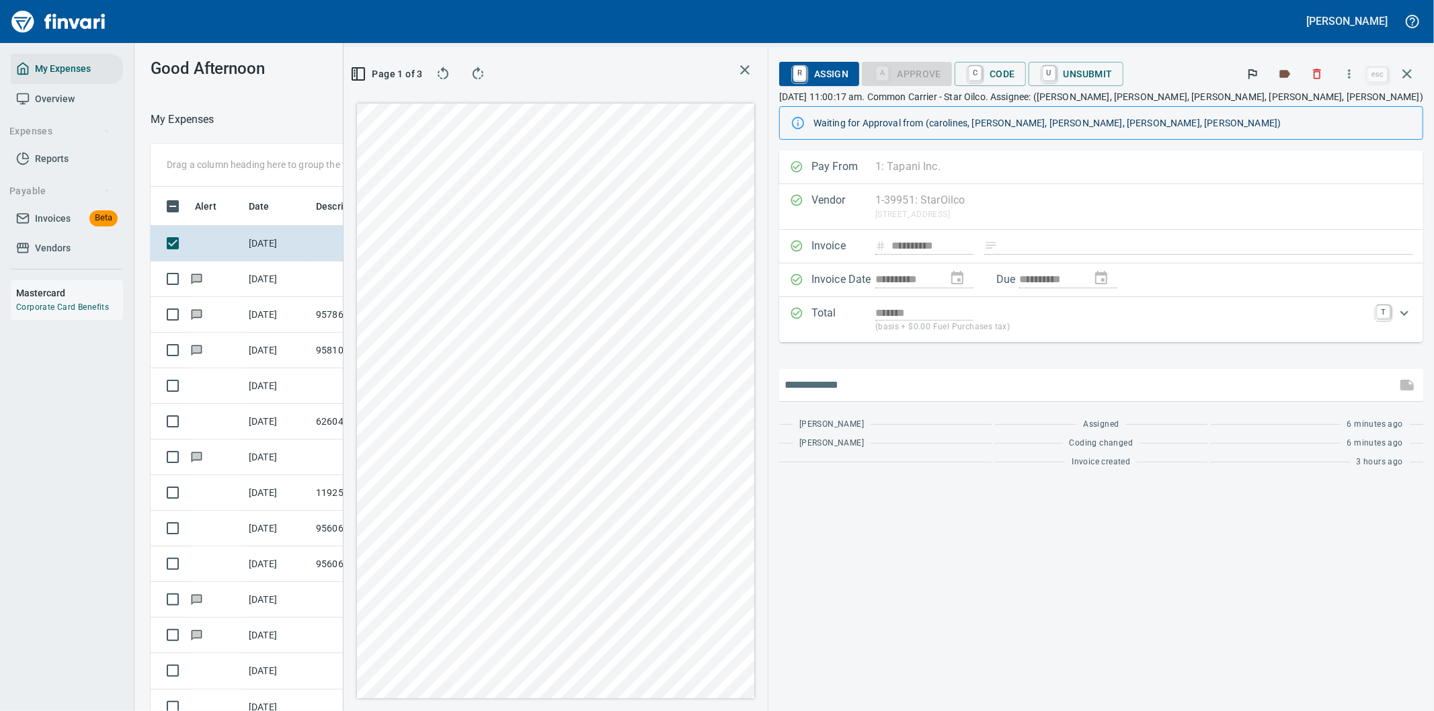
click at [931, 386] on input "text" at bounding box center [1087, 385] width 606 height 22
type input "*******"
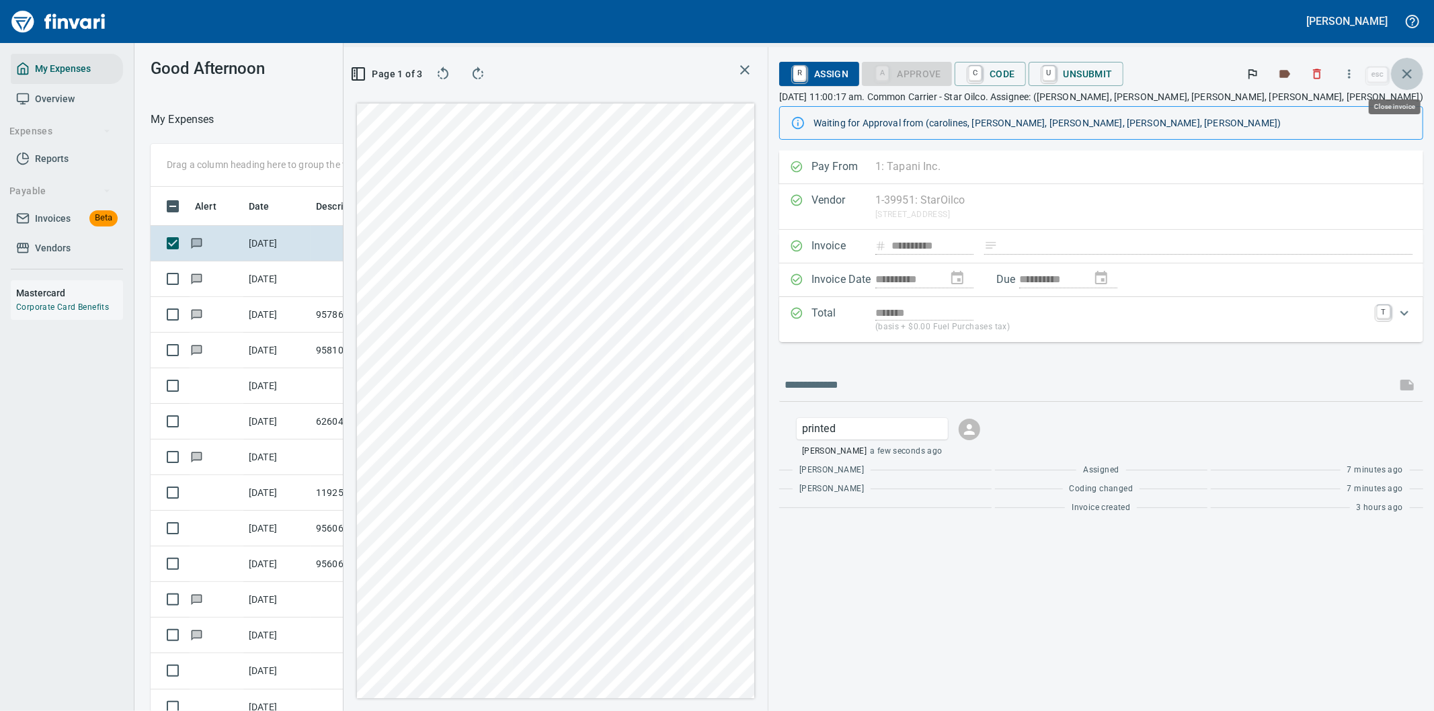
click at [1409, 69] on icon "button" at bounding box center [1407, 74] width 16 height 16
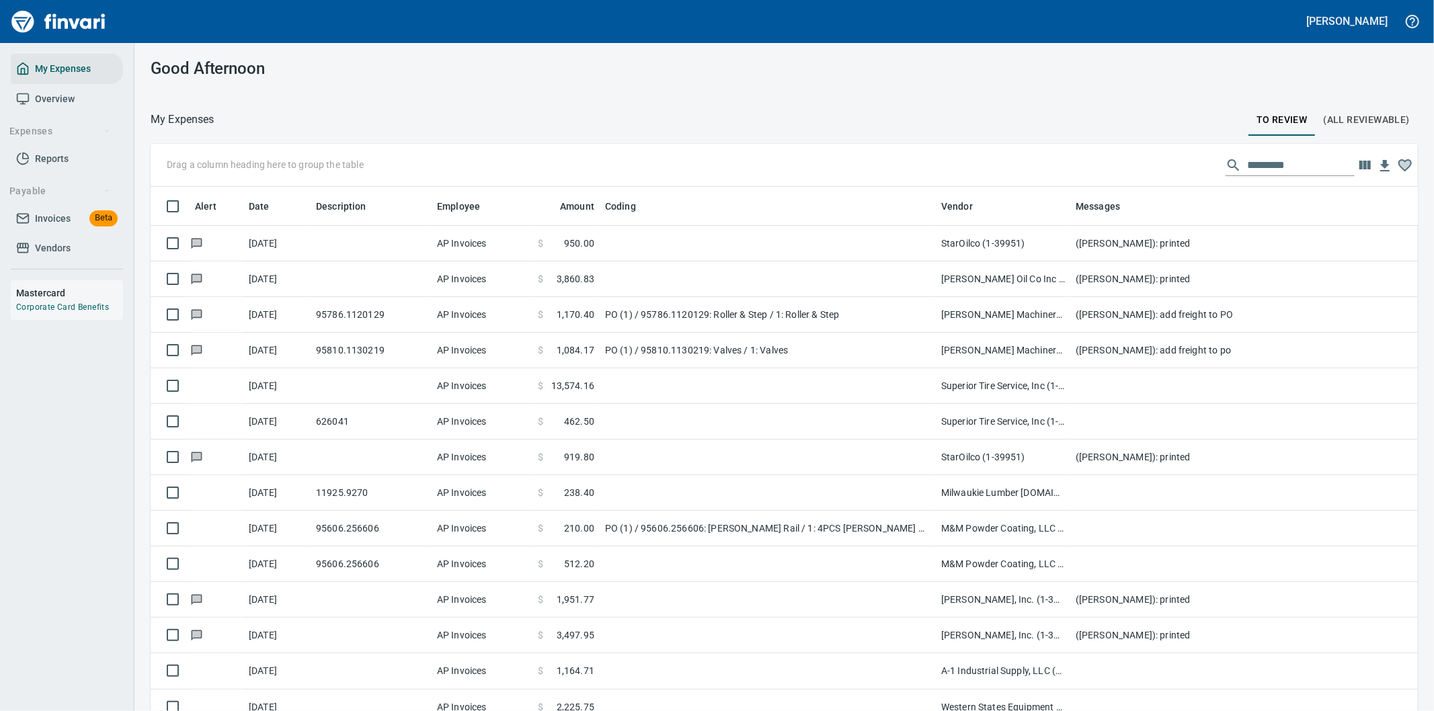
scroll to position [541, 1233]
click at [1251, 166] on input "text" at bounding box center [1301, 166] width 108 height 22
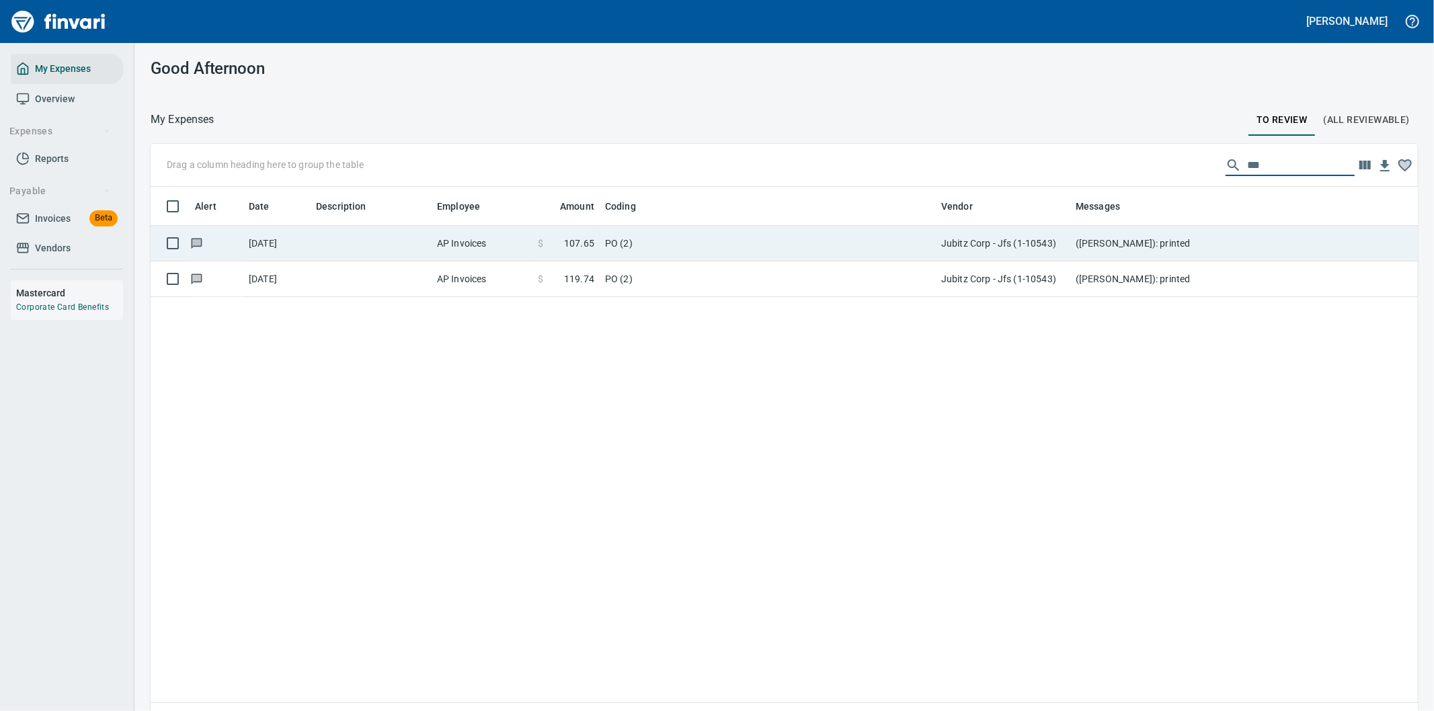
type input "***"
click at [677, 238] on td "PO (2)" at bounding box center [768, 244] width 336 height 36
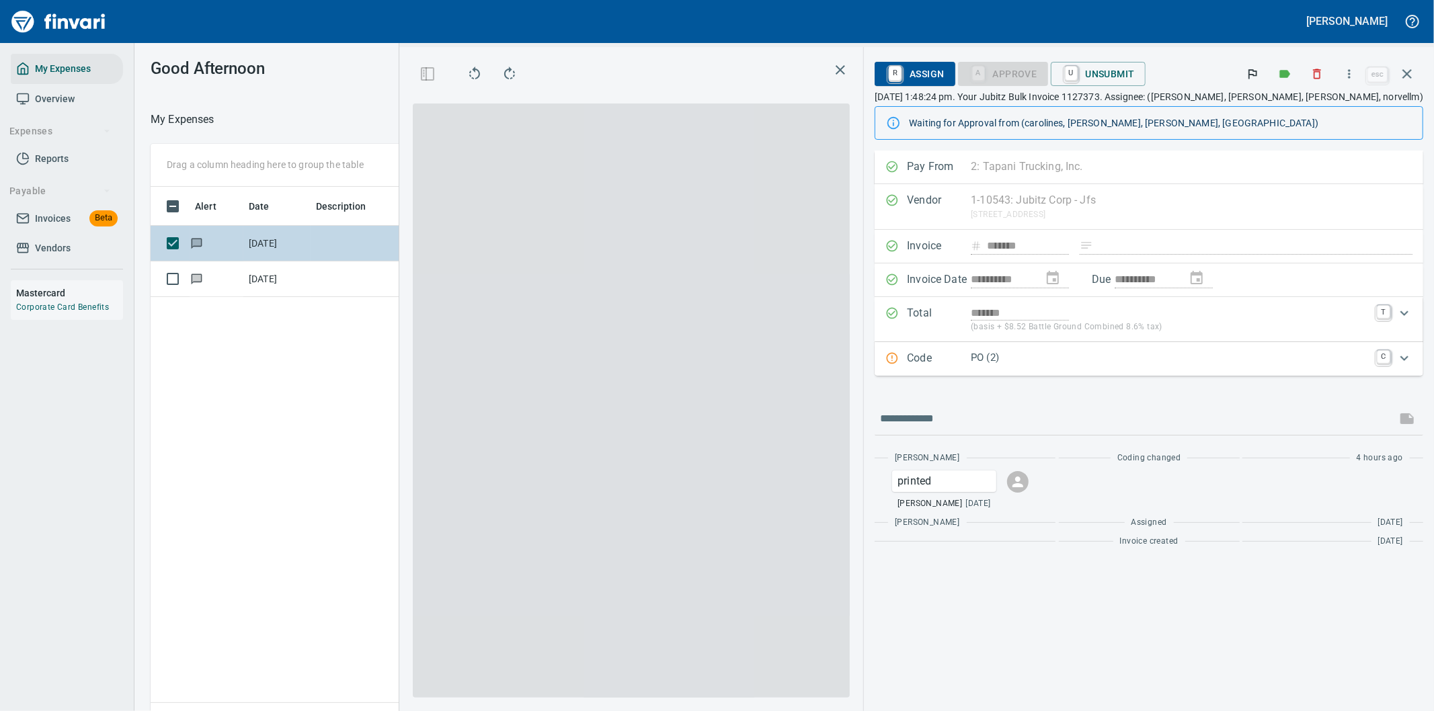
scroll to position [541, 909]
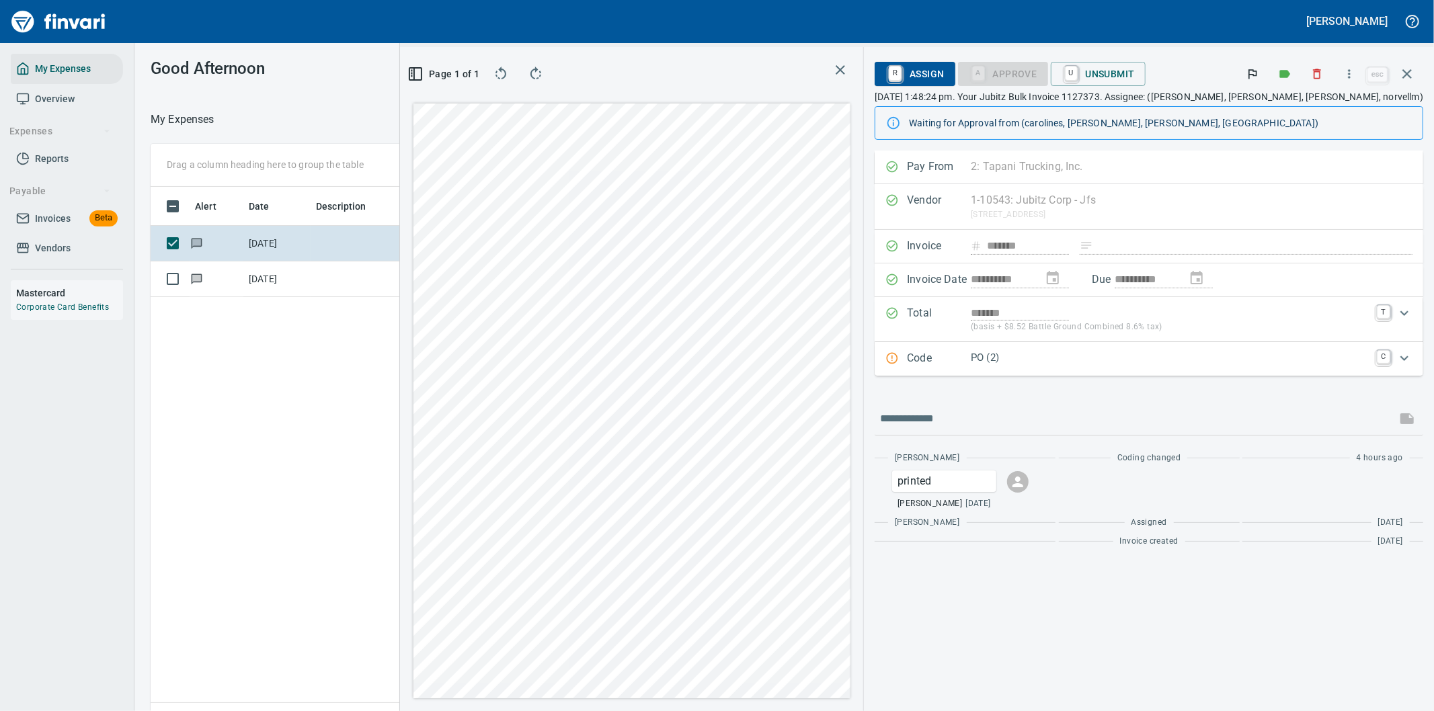
click at [1152, 354] on p "PO (2)" at bounding box center [1170, 357] width 398 height 15
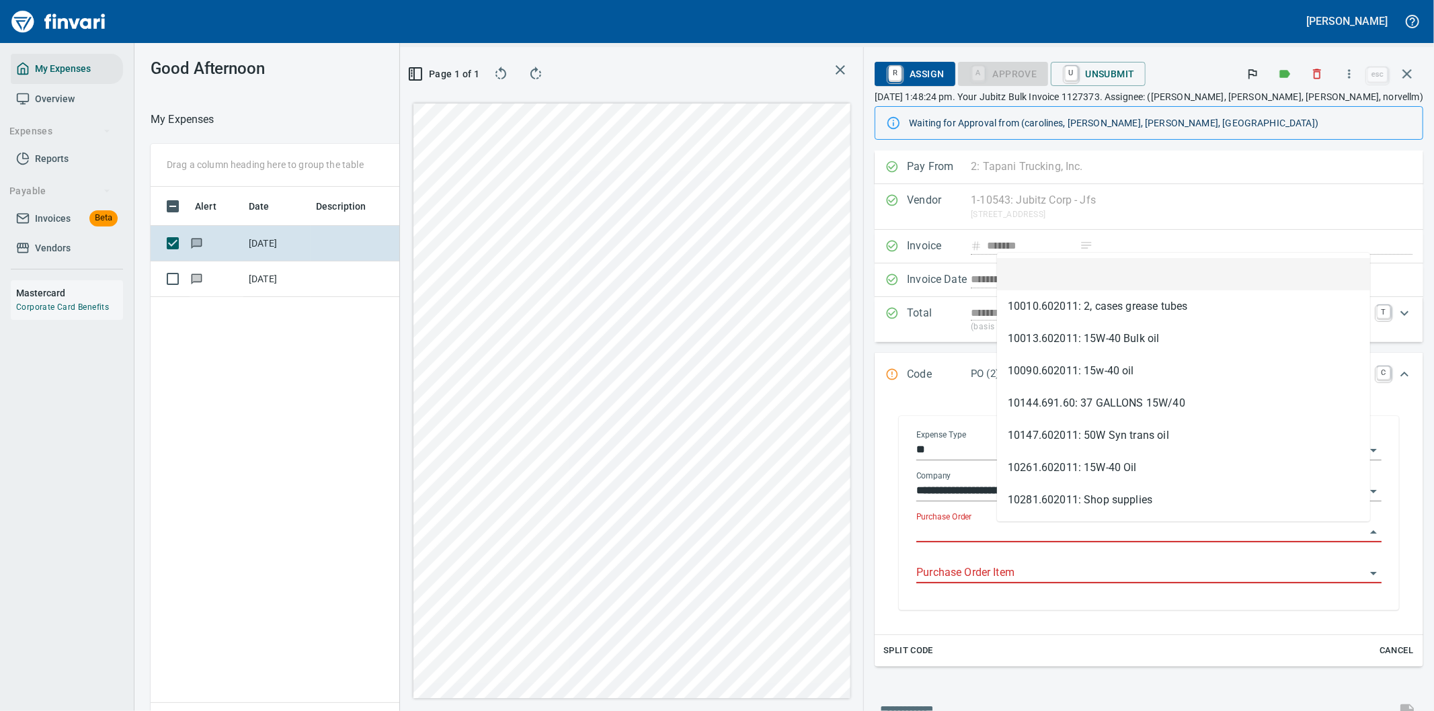
click at [1051, 529] on input "Purchase Order" at bounding box center [1140, 532] width 449 height 19
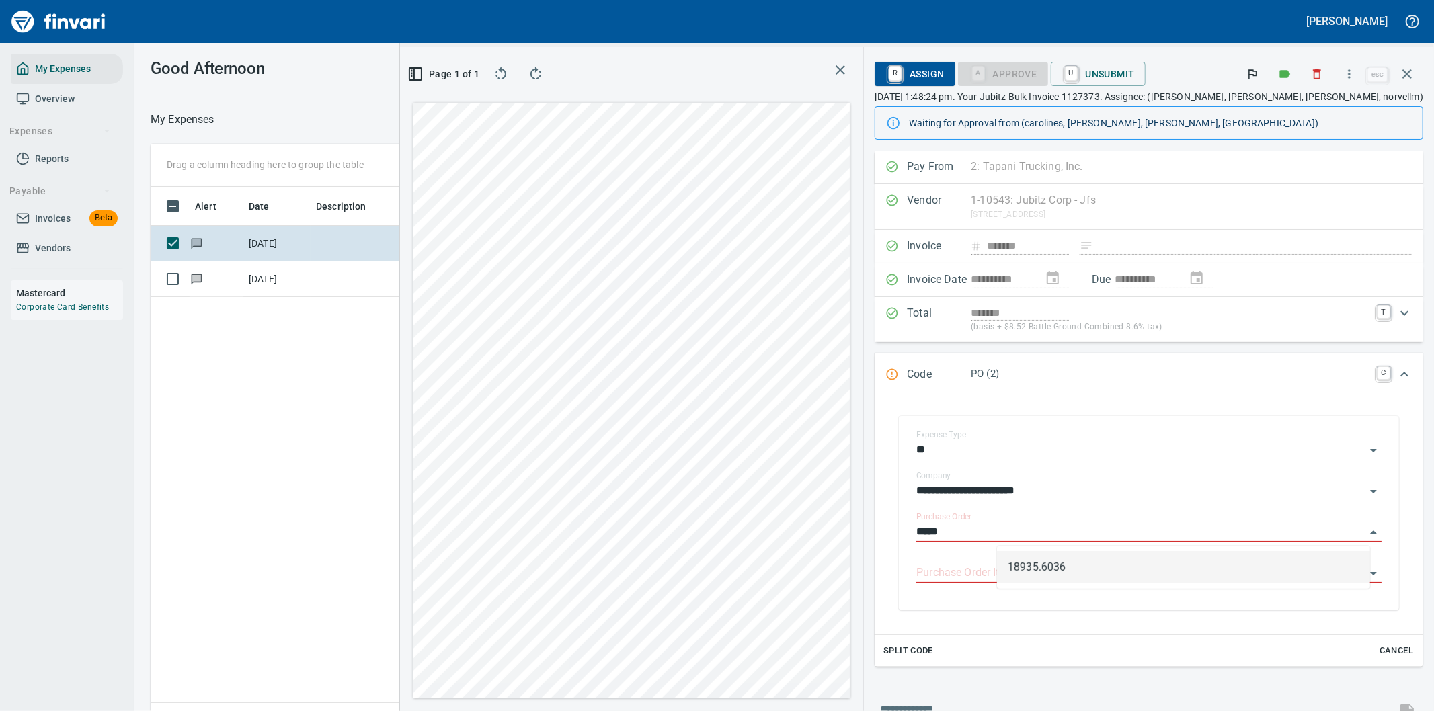
click at [1057, 567] on li "18935.6036" at bounding box center [1183, 567] width 373 height 32
type input "**********"
type input "******"
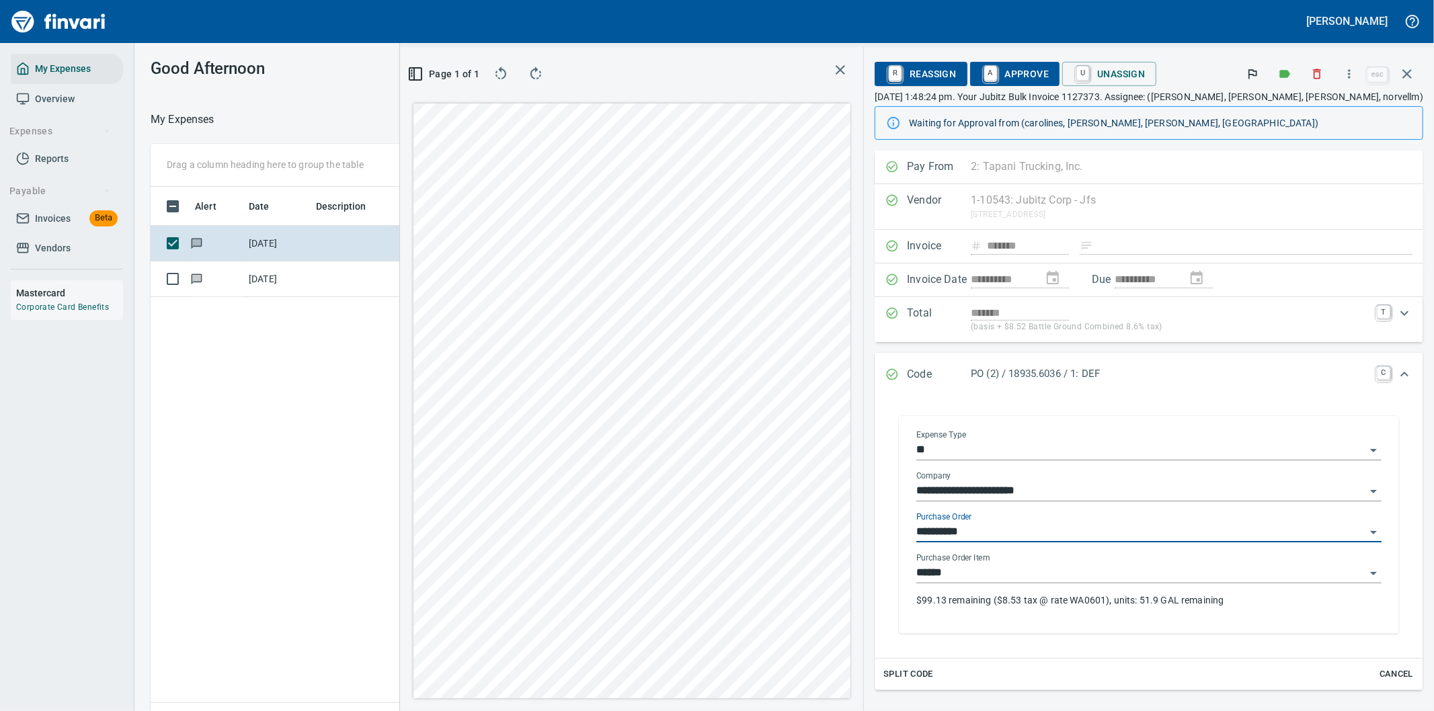
type input "**********"
click at [1031, 604] on p "$99.13 remaining ($8.53 tax @ rate WA0601), units: 51.9 GAL remaining" at bounding box center [1148, 600] width 465 height 13
click at [1049, 69] on span "A Approve" at bounding box center [1015, 74] width 69 height 23
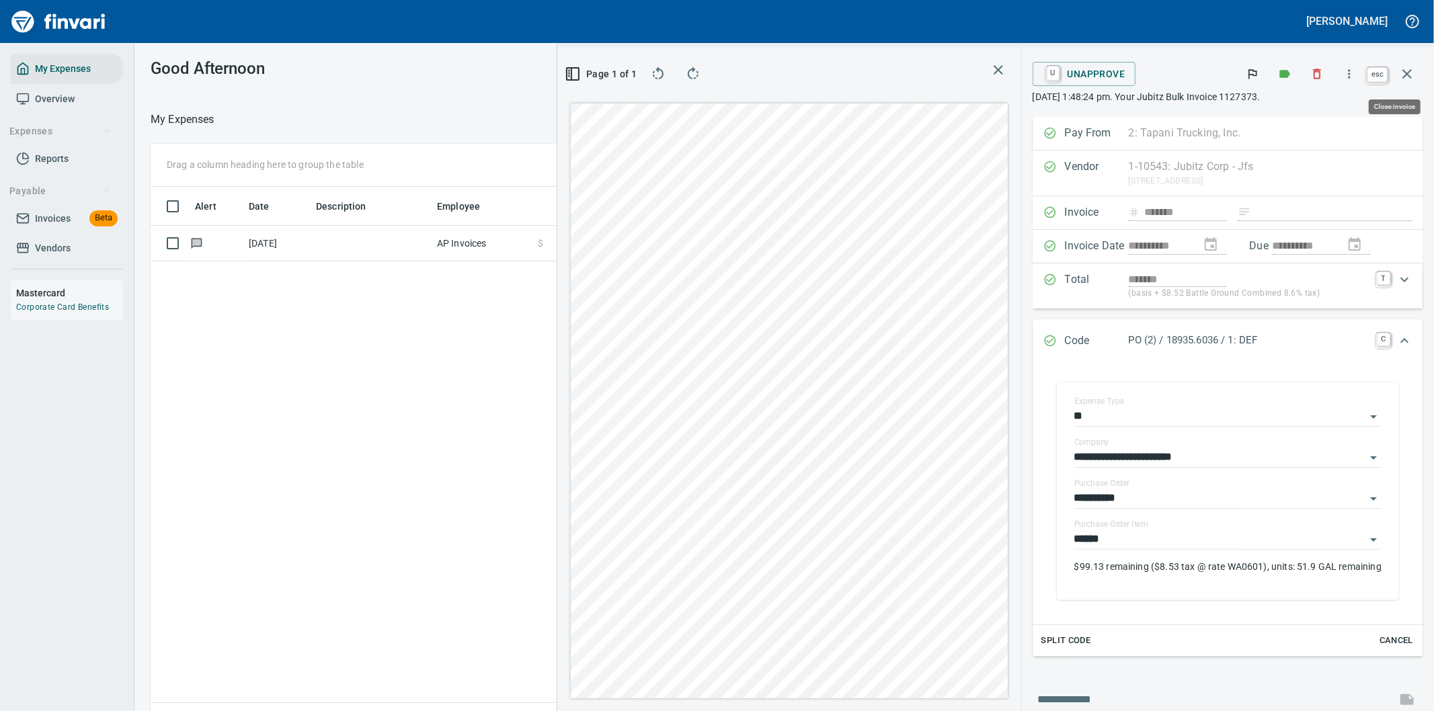
click at [1408, 67] on icon "button" at bounding box center [1407, 74] width 16 height 16
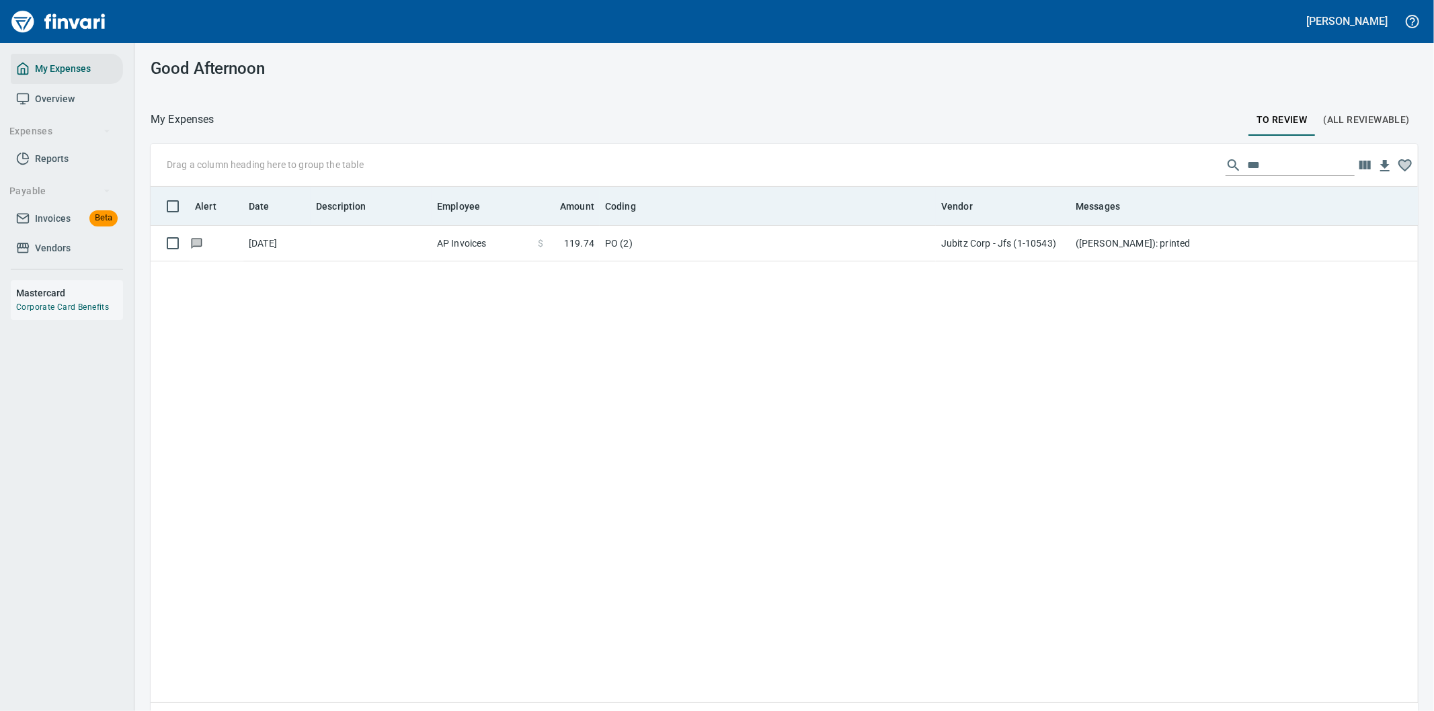
scroll to position [541, 1245]
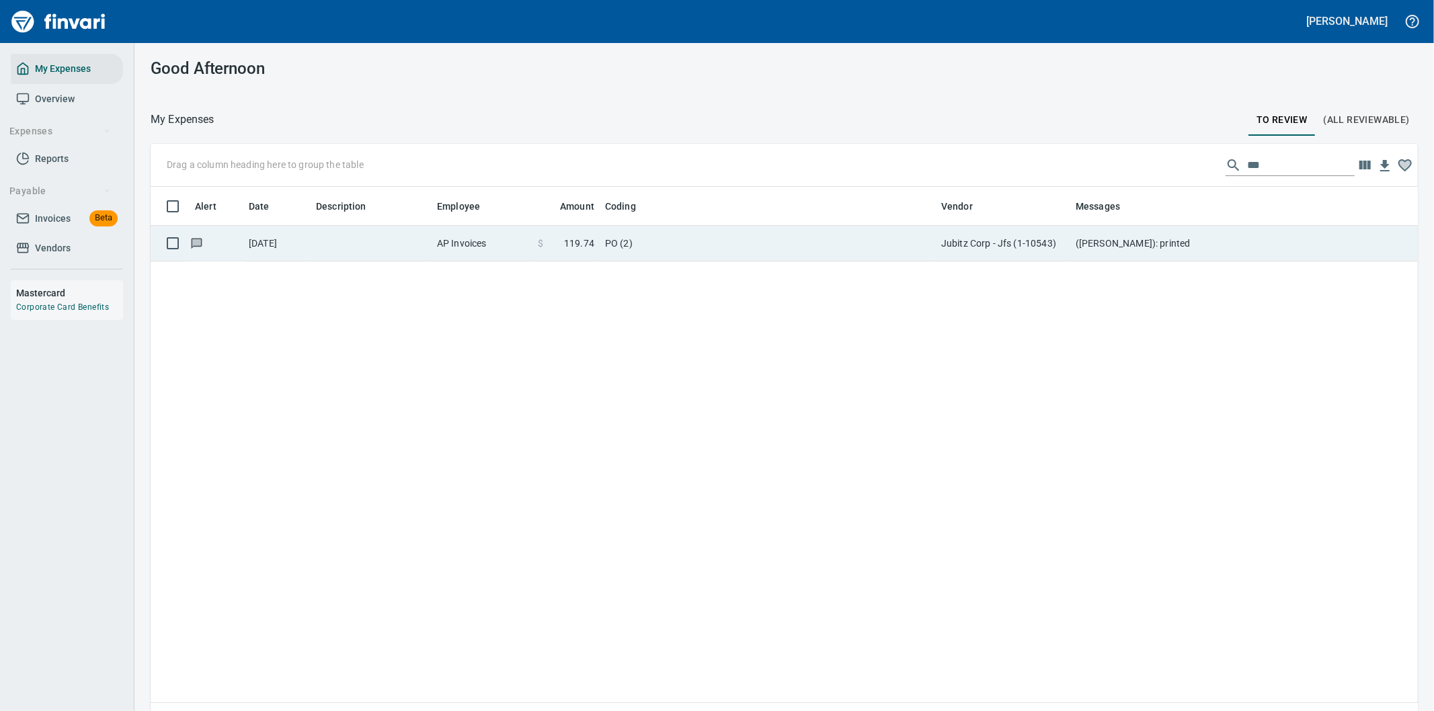
click at [1131, 242] on td "([PERSON_NAME]): printed" at bounding box center [1339, 244] width 538 height 36
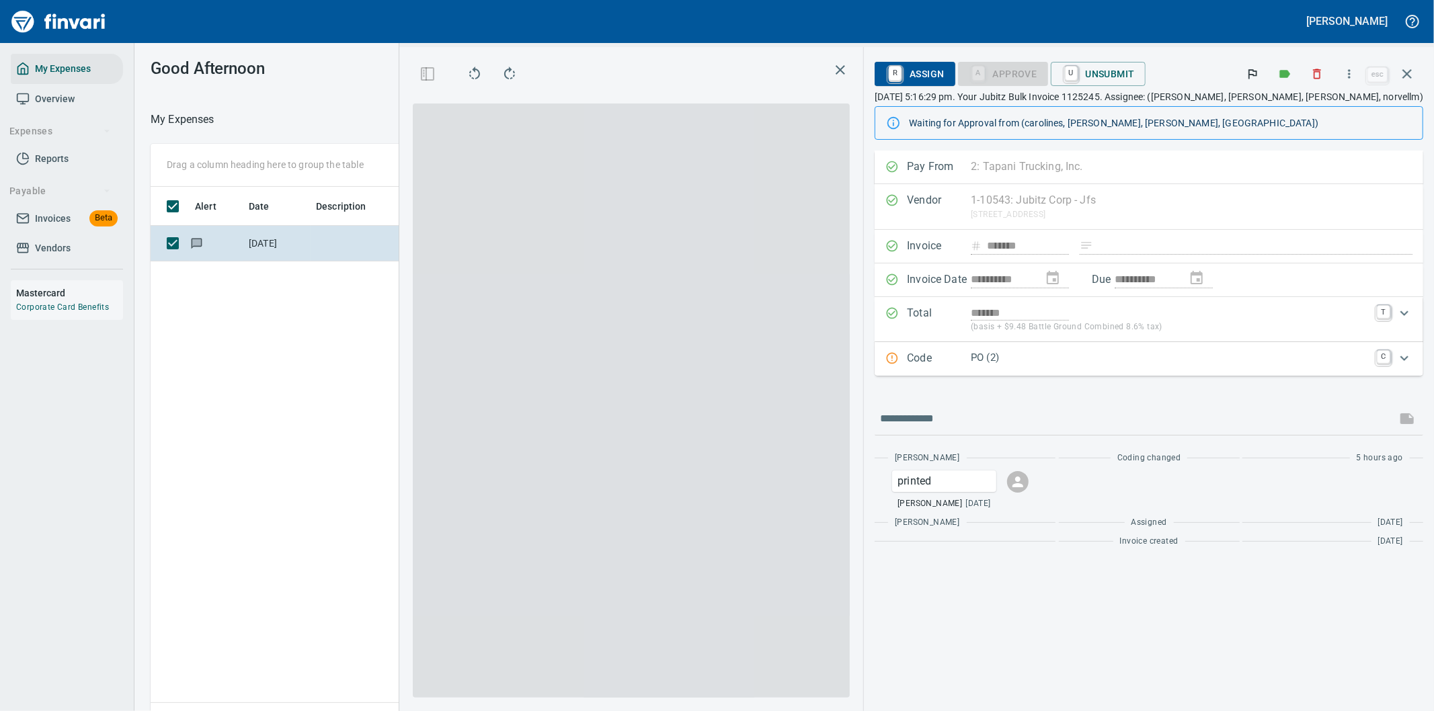
scroll to position [541, 909]
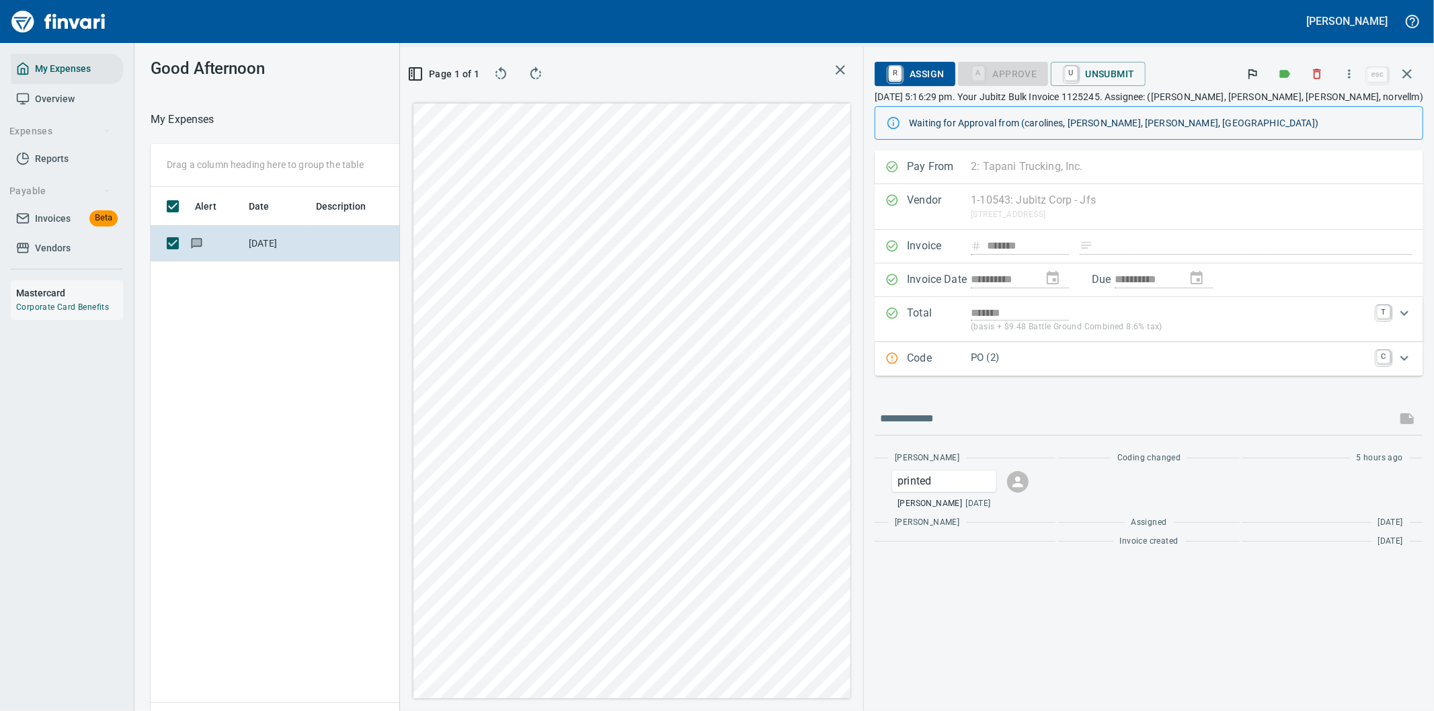
click at [1143, 359] on p "PO (2)" at bounding box center [1170, 357] width 398 height 15
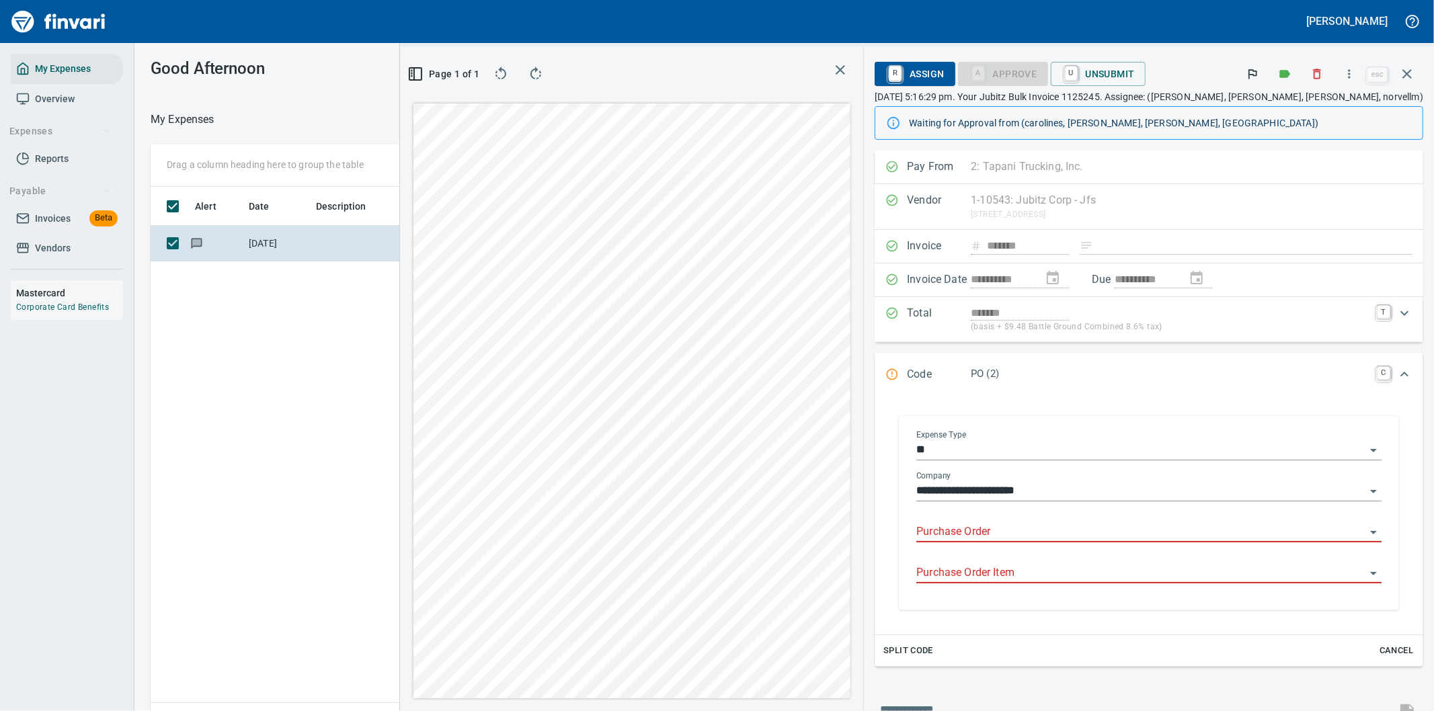
click at [1027, 529] on input "Purchase Order" at bounding box center [1140, 532] width 449 height 19
type input "**********"
click at [1050, 567] on li "18936.6036" at bounding box center [1183, 567] width 373 height 32
type input "******"
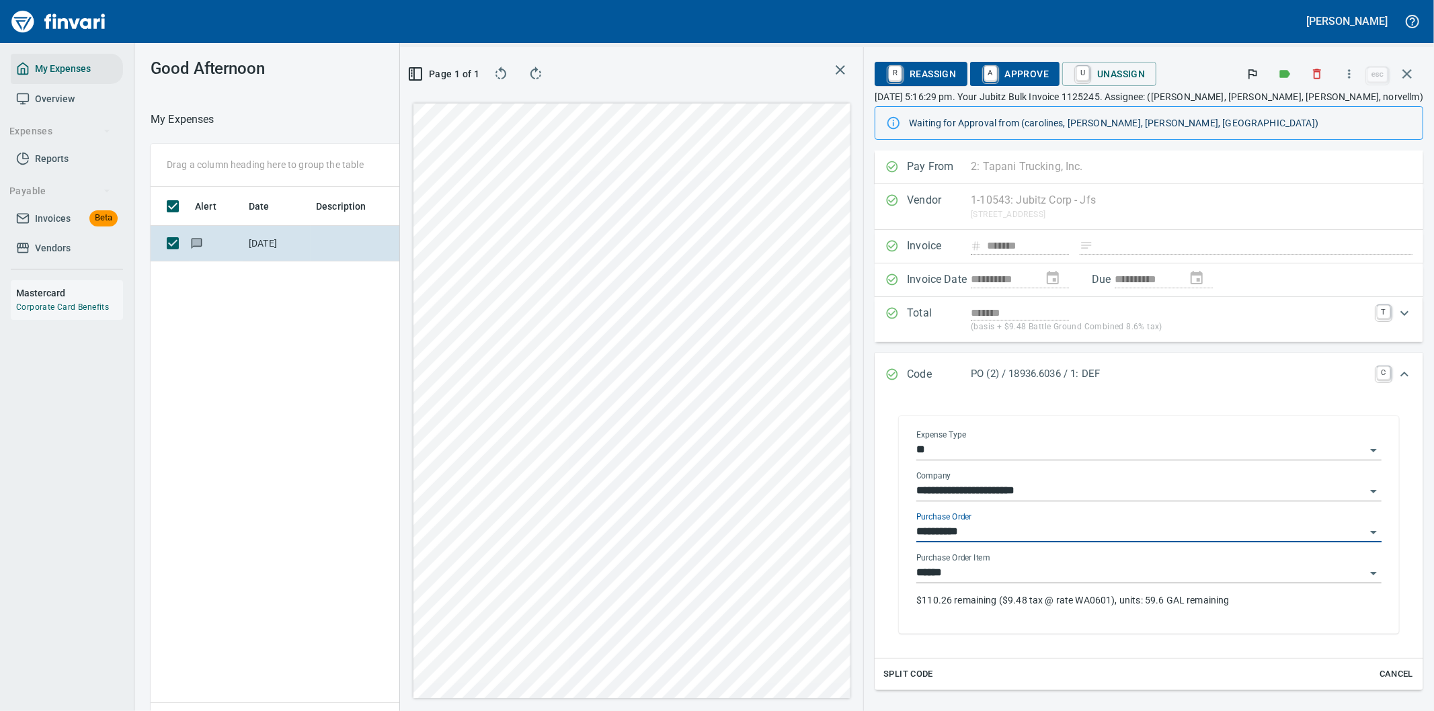
type input "**********"
click at [1039, 600] on p "$110.26 remaining ($9.48 tax @ rate WA0601), units: 59.6 GAL remaining" at bounding box center [1148, 600] width 465 height 13
click at [1049, 65] on span "A Approve" at bounding box center [1015, 74] width 69 height 23
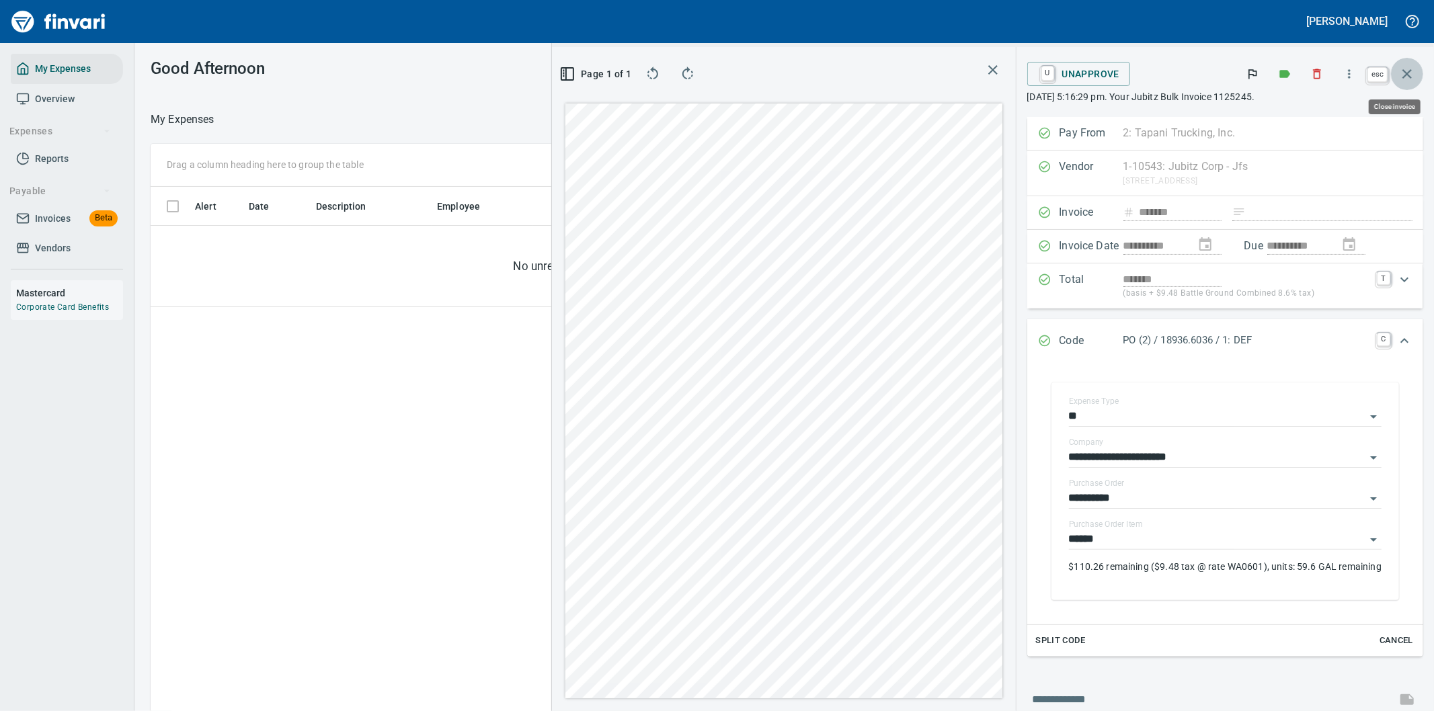
click at [1406, 67] on icon "button" at bounding box center [1407, 74] width 16 height 16
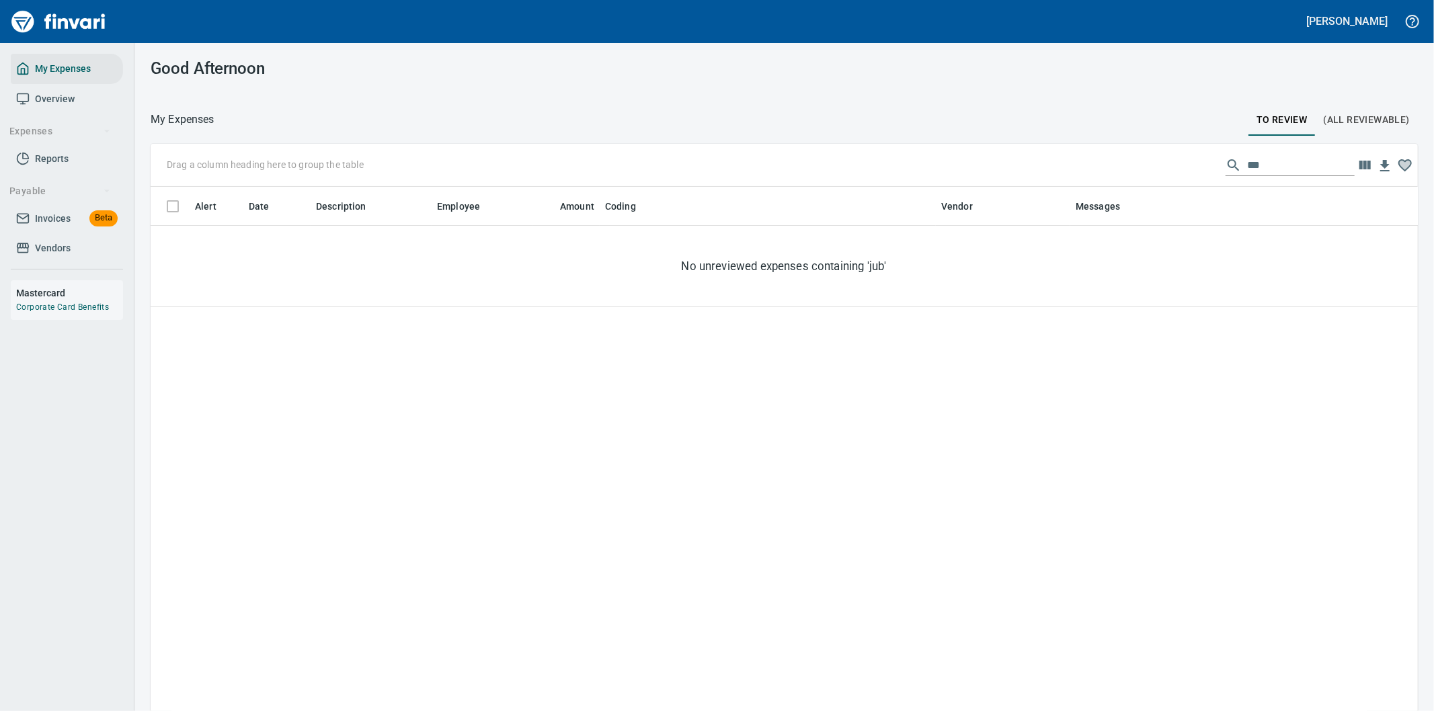
scroll to position [541, 1245]
drag, startPoint x: 1248, startPoint y: 160, endPoint x: 1151, endPoint y: 172, distance: 97.5
click at [1154, 173] on div "Drag a column heading here to group the table ***" at bounding box center [784, 165] width 1267 height 43
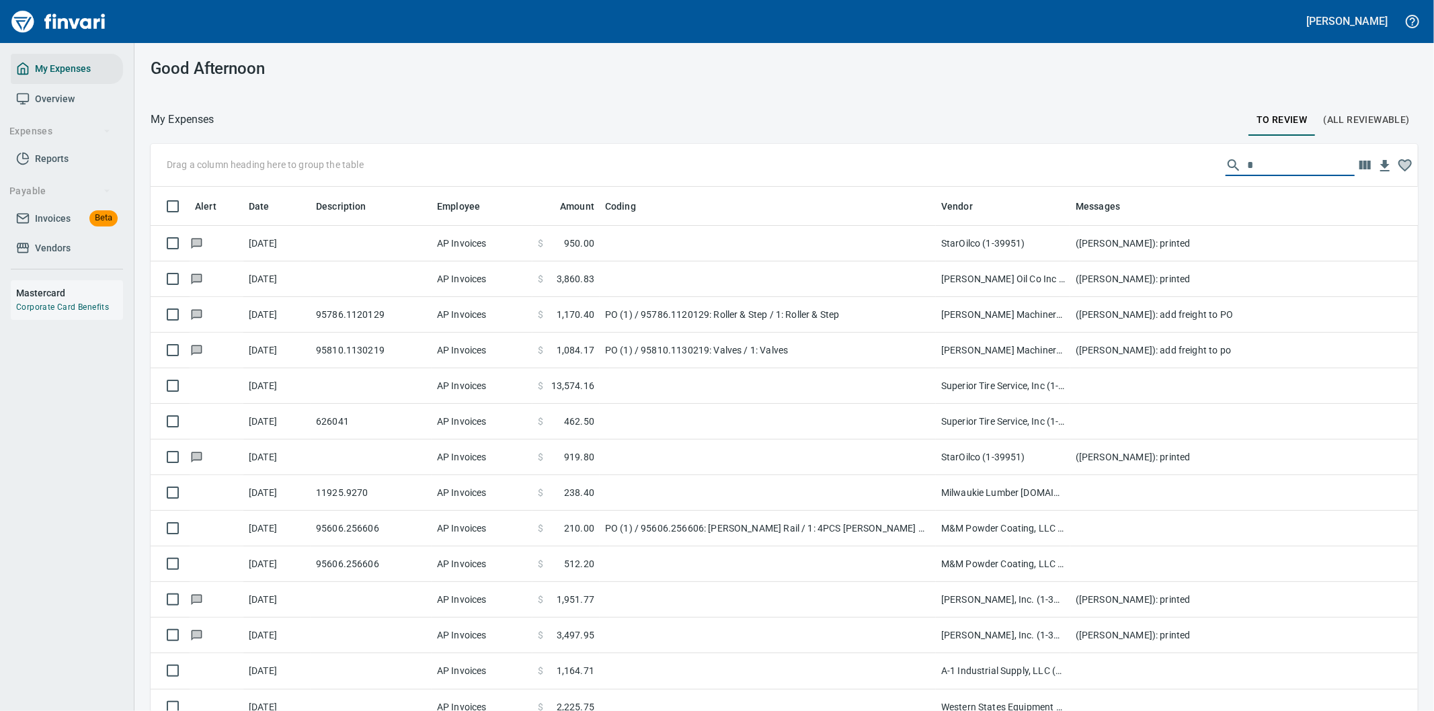
scroll to position [541, 1233]
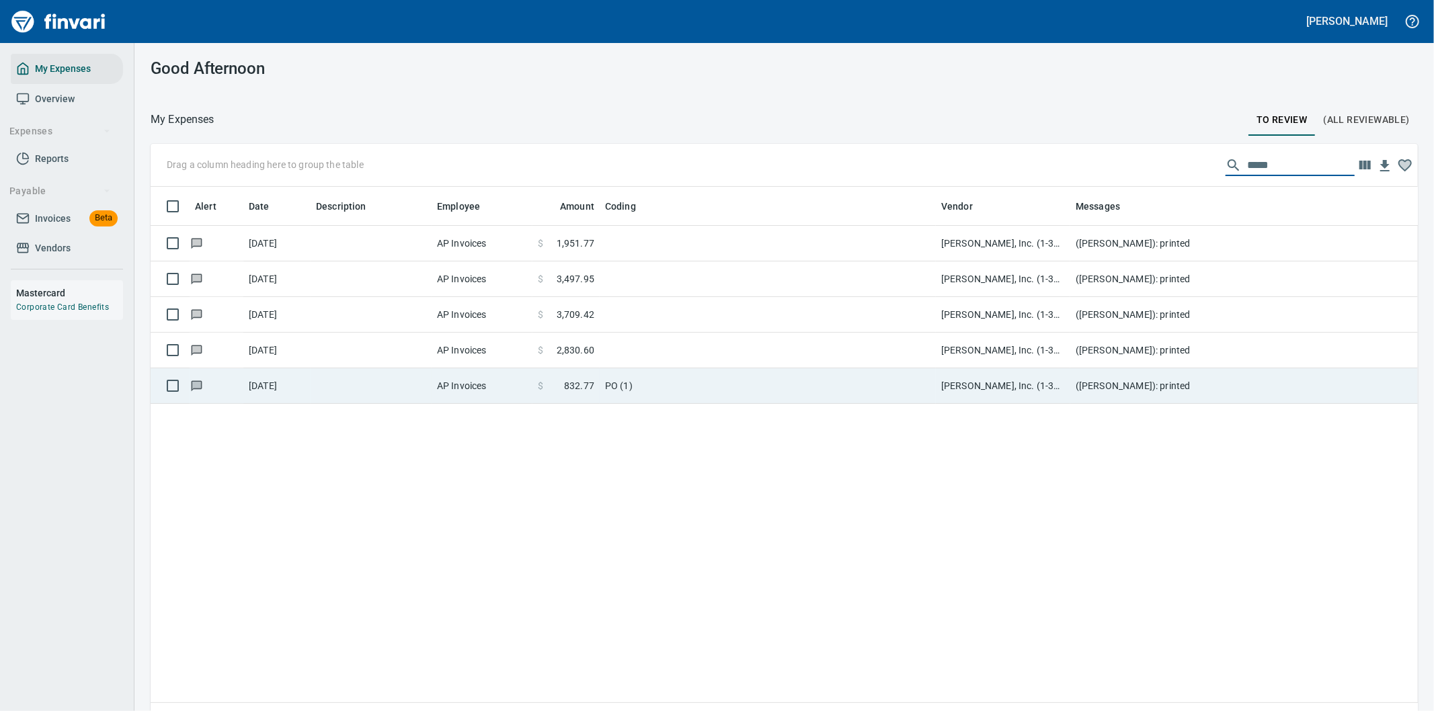
type input "*****"
click at [722, 384] on td "PO (1)" at bounding box center [768, 386] width 336 height 36
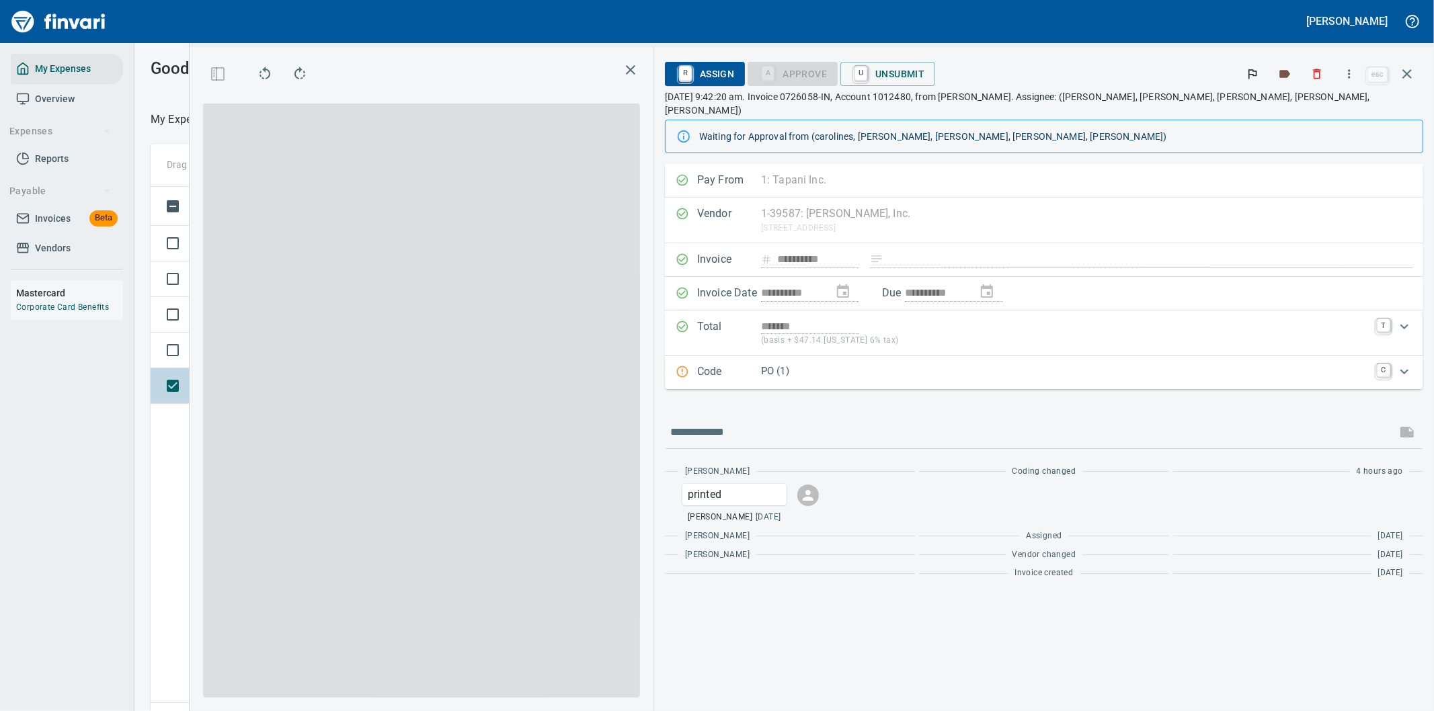
scroll to position [541, 909]
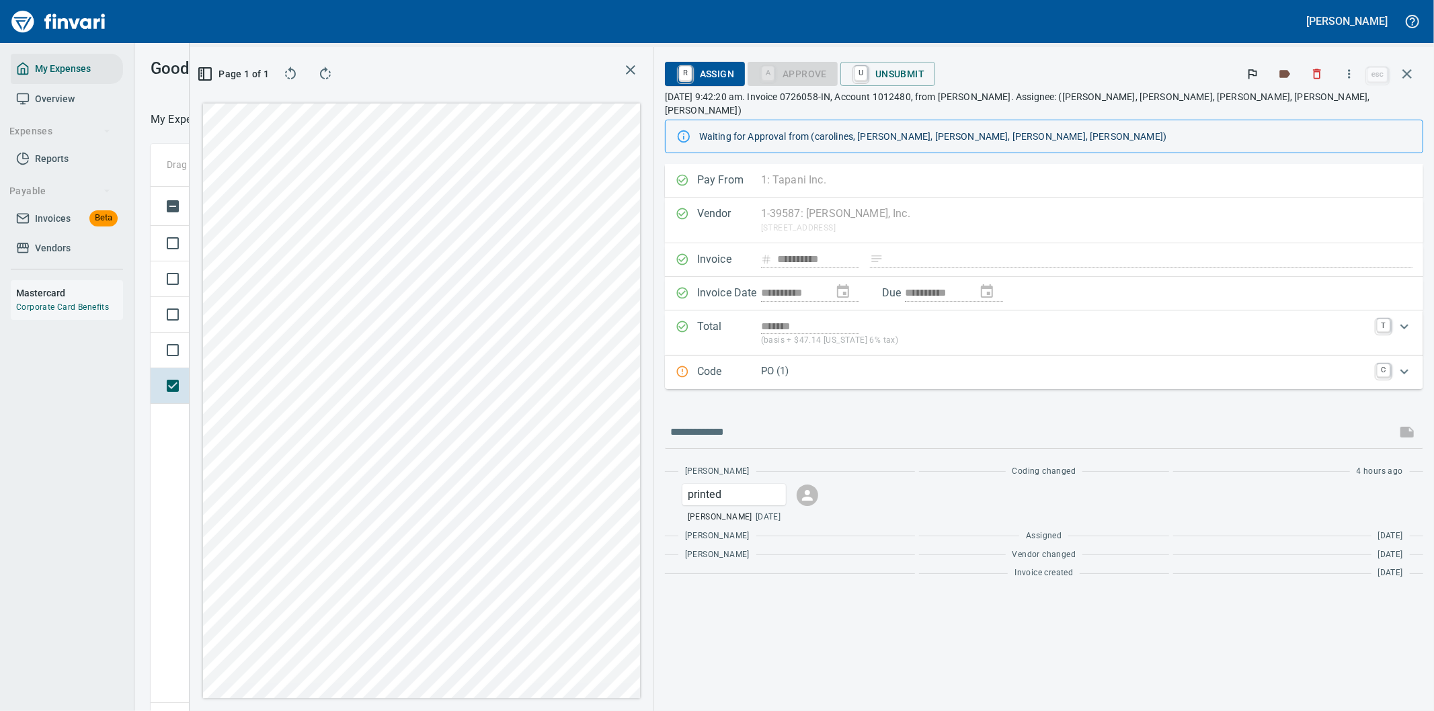
click at [1065, 364] on p "PO (1)" at bounding box center [1065, 371] width 608 height 15
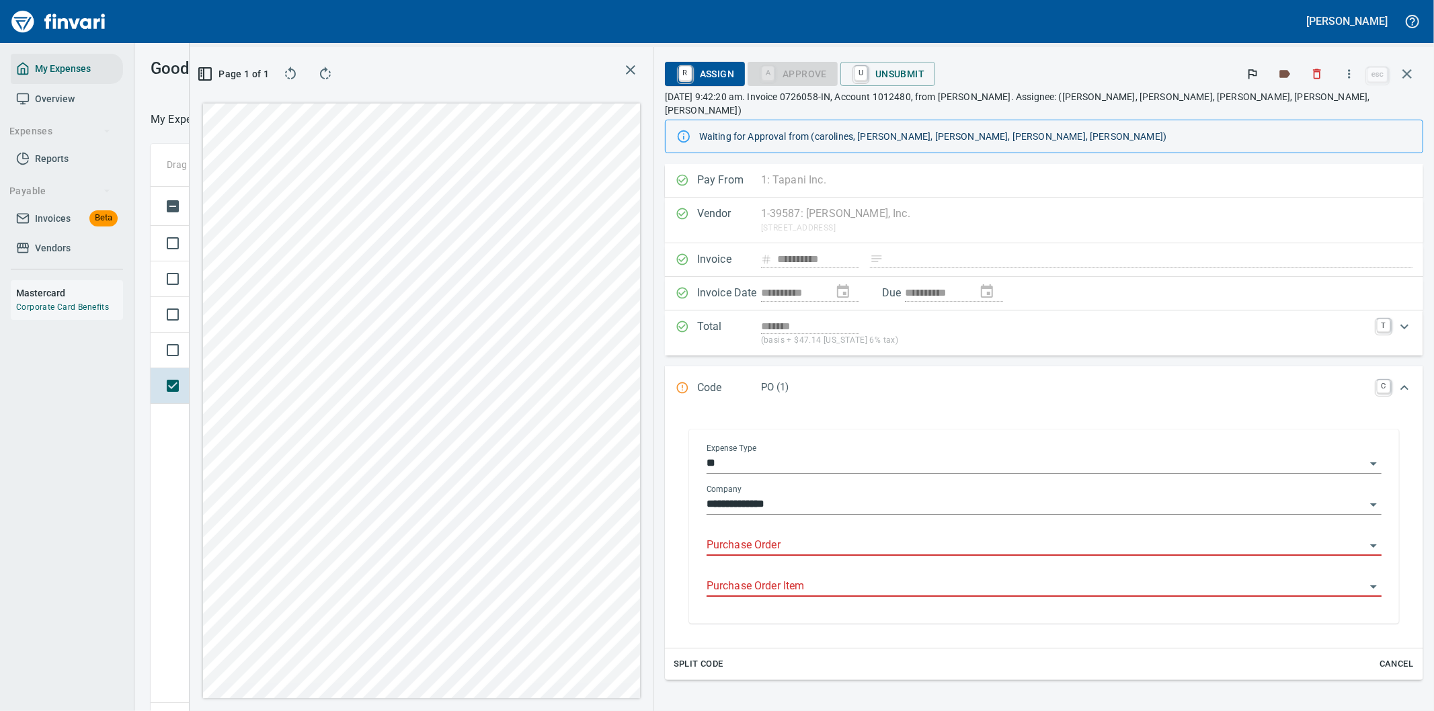
click at [930, 536] on input "Purchase Order" at bounding box center [1035, 545] width 659 height 19
type input "*****"
click at [1403, 72] on icon "button" at bounding box center [1407, 74] width 16 height 16
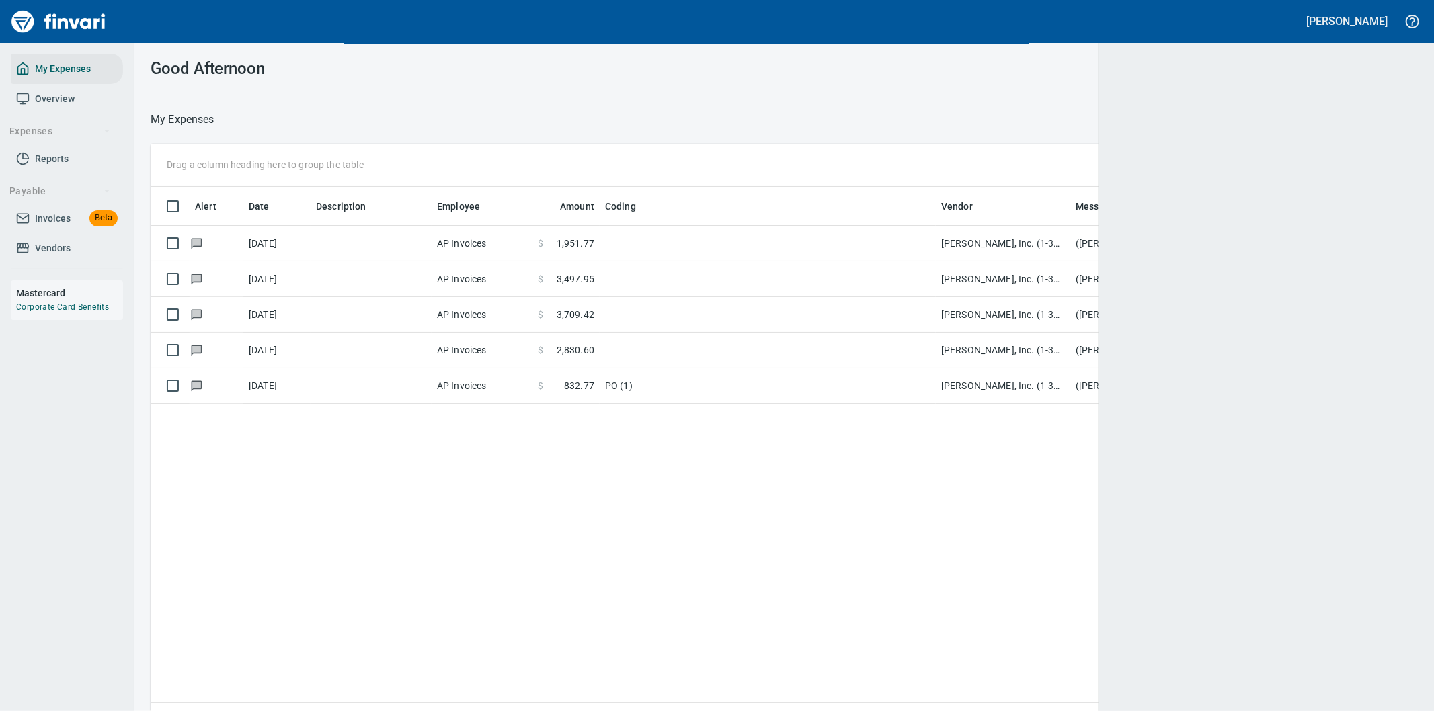
scroll to position [541, 1244]
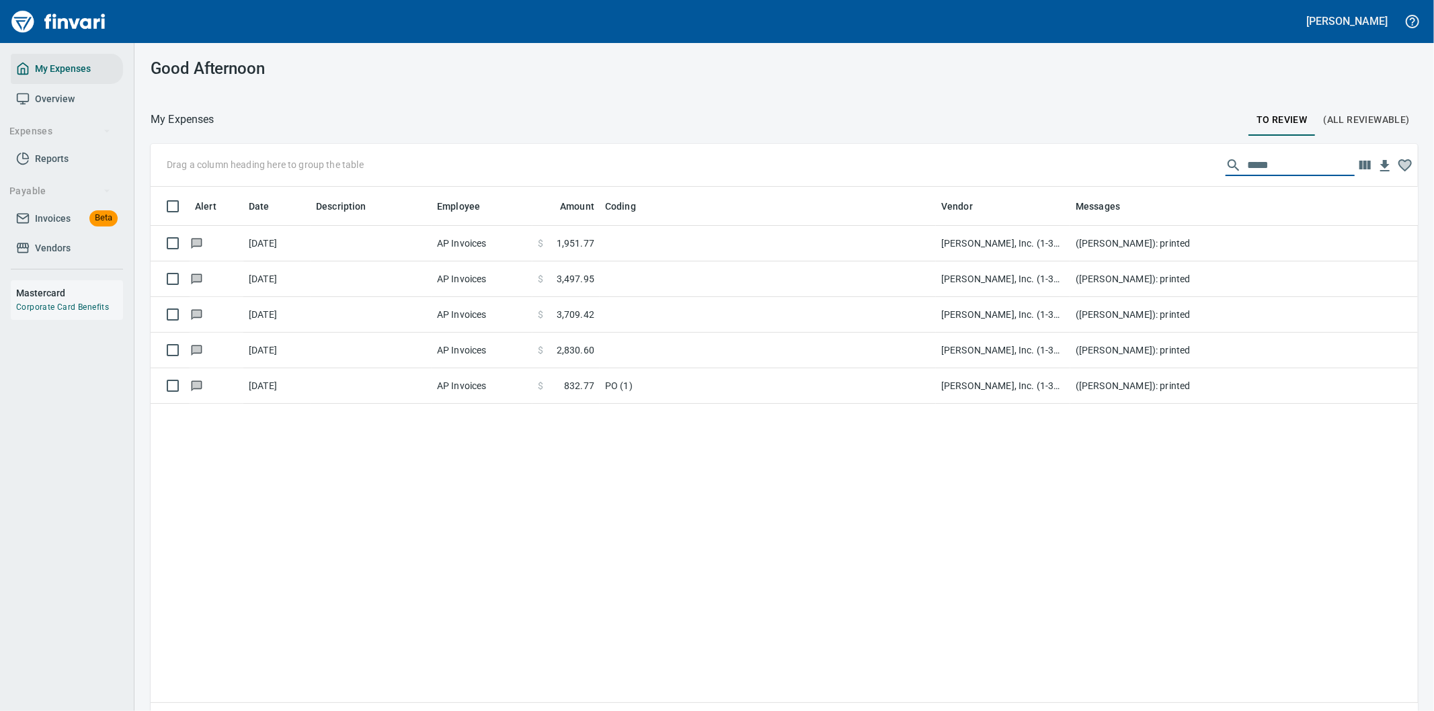
drag, startPoint x: 1282, startPoint y: 165, endPoint x: 1174, endPoint y: 159, distance: 108.4
click at [1174, 159] on div "Drag a column heading here to group the table *****" at bounding box center [784, 165] width 1267 height 43
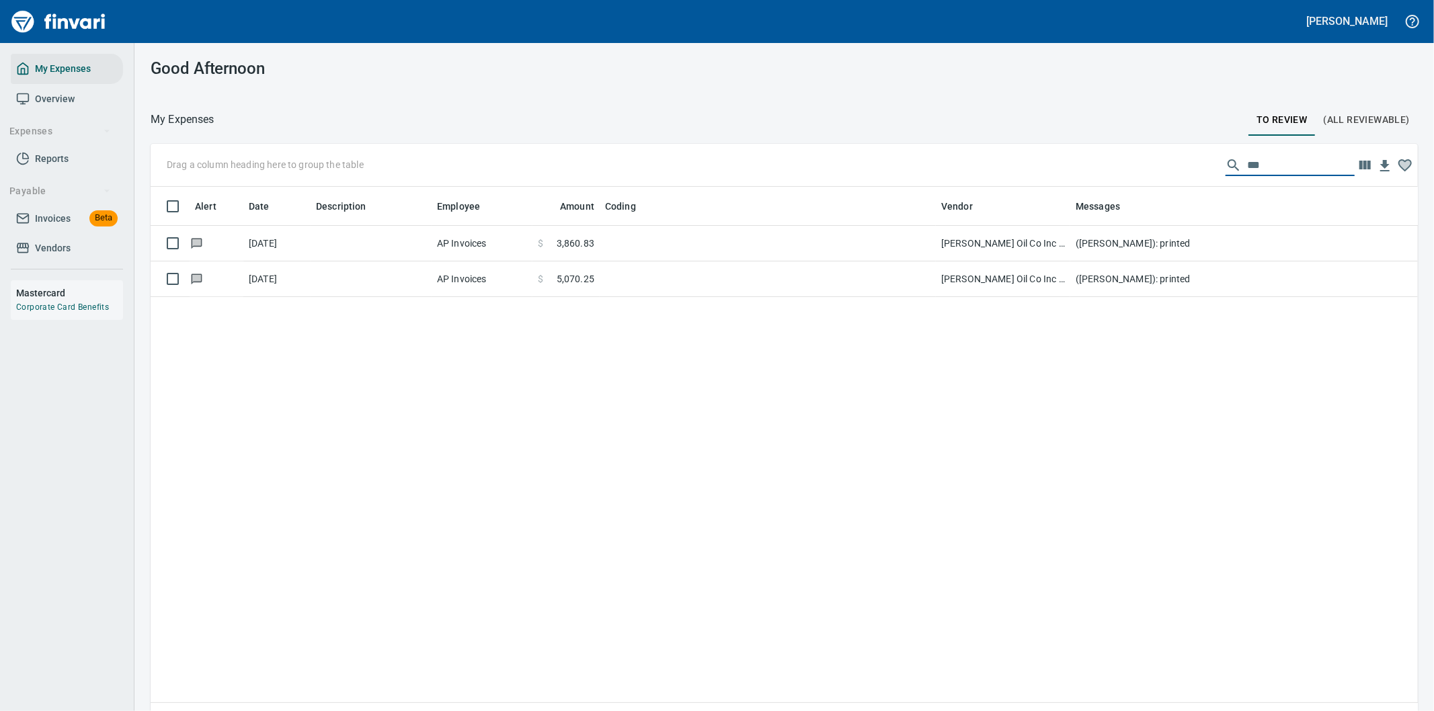
type input "****"
drag, startPoint x: 1266, startPoint y: 157, endPoint x: 1221, endPoint y: 169, distance: 46.6
click at [1225, 169] on div "****" at bounding box center [1289, 166] width 129 height 22
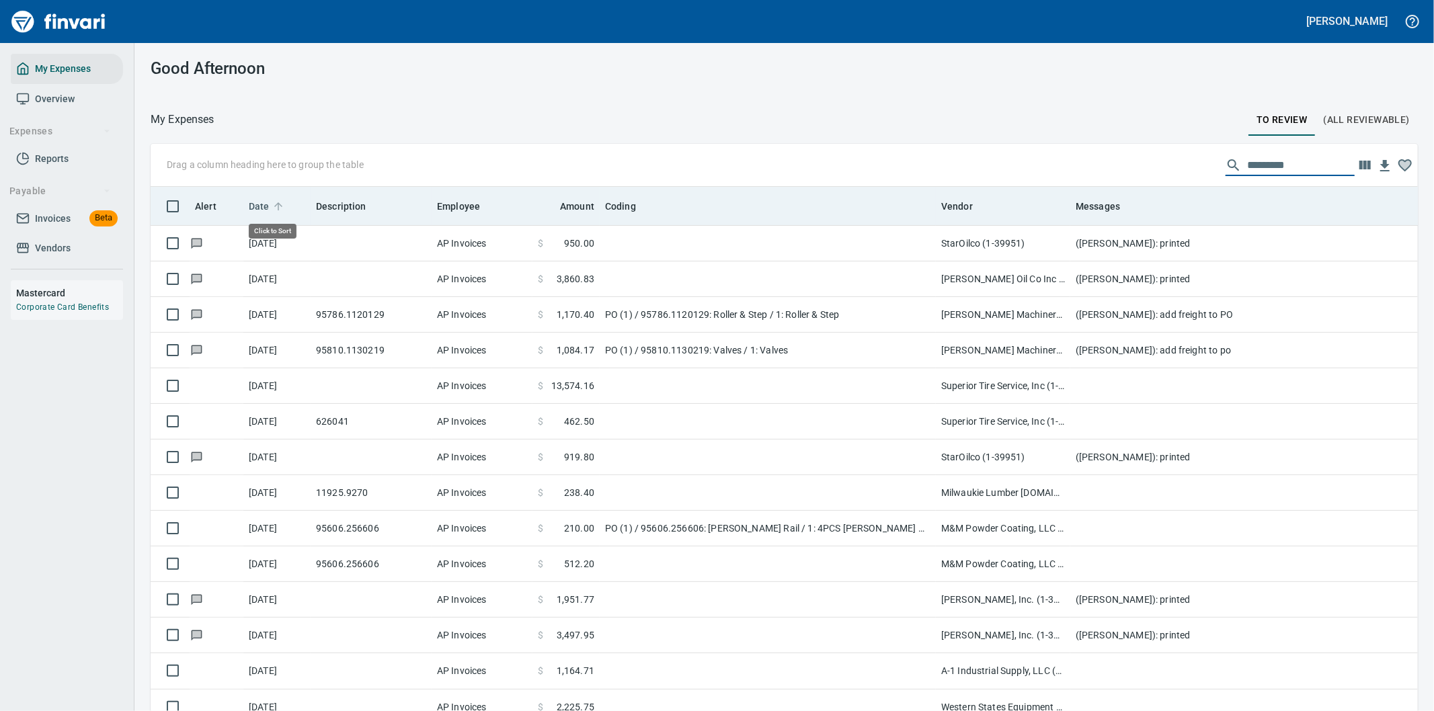
click at [276, 212] on icon at bounding box center [278, 206] width 12 height 12
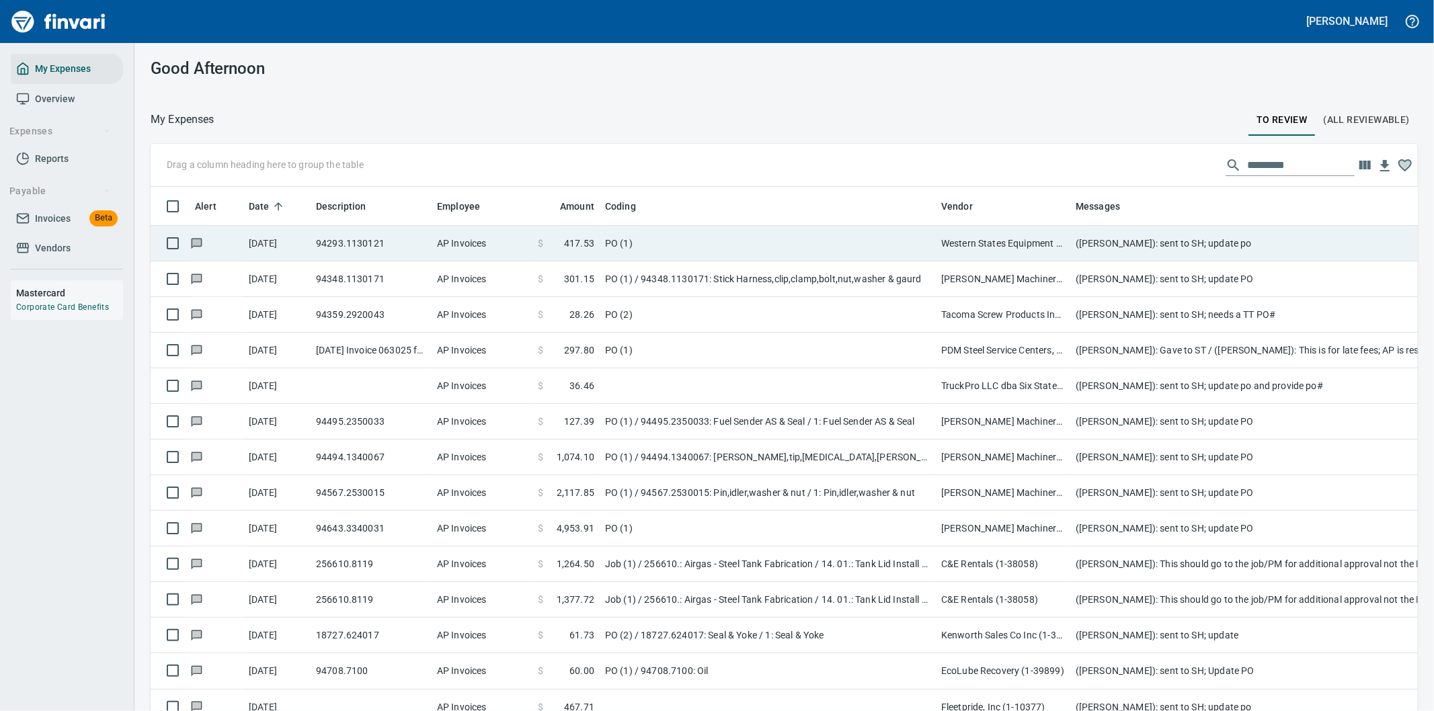
click at [1069, 243] on td "Western States Equipment Co. (1-11113)" at bounding box center [1003, 244] width 134 height 36
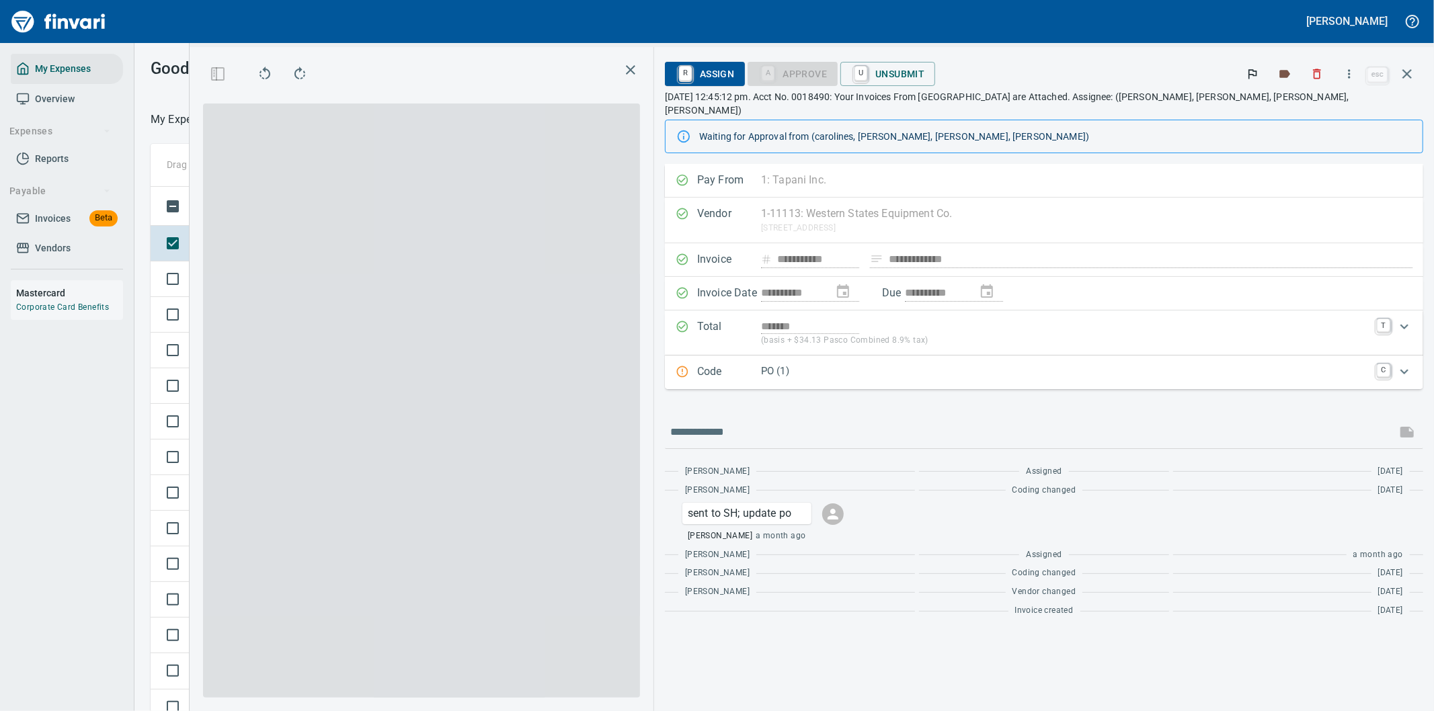
scroll to position [541, 897]
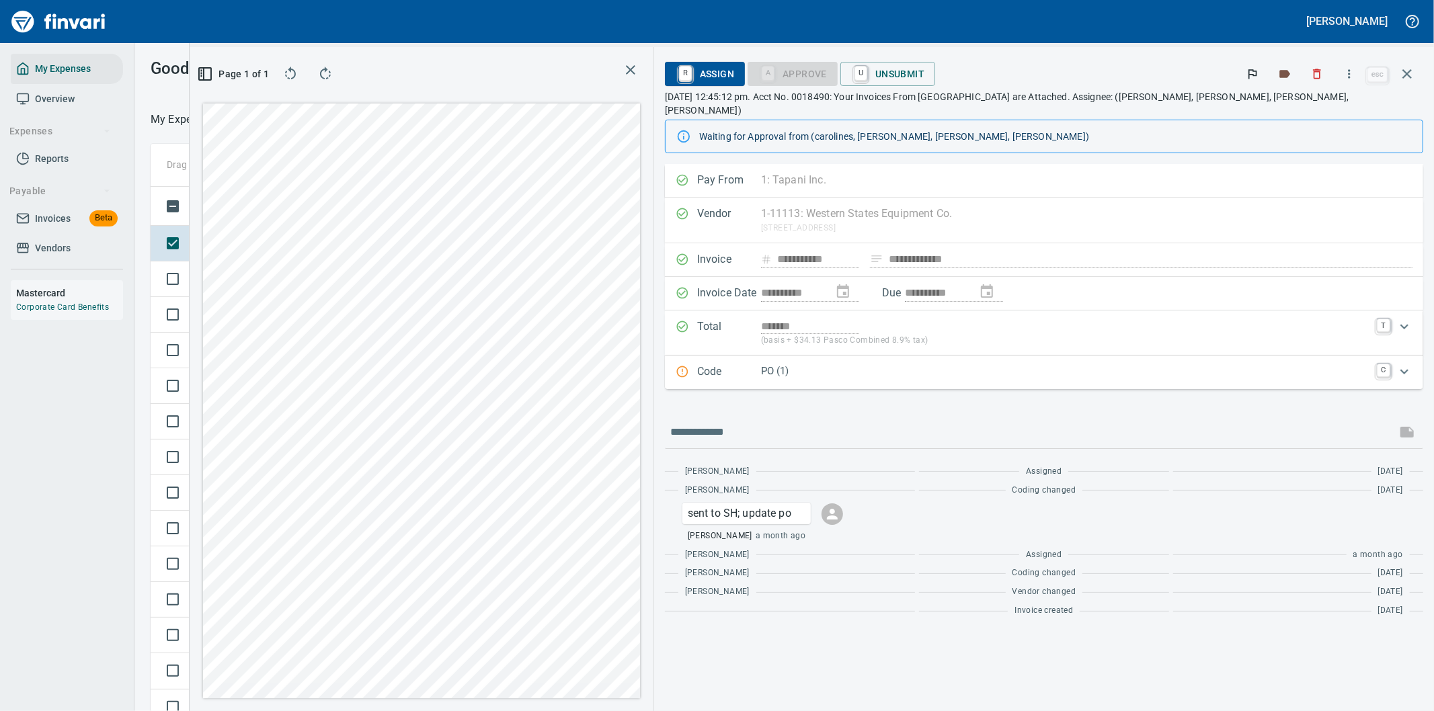
click at [1005, 364] on p "PO (1)" at bounding box center [1065, 371] width 608 height 15
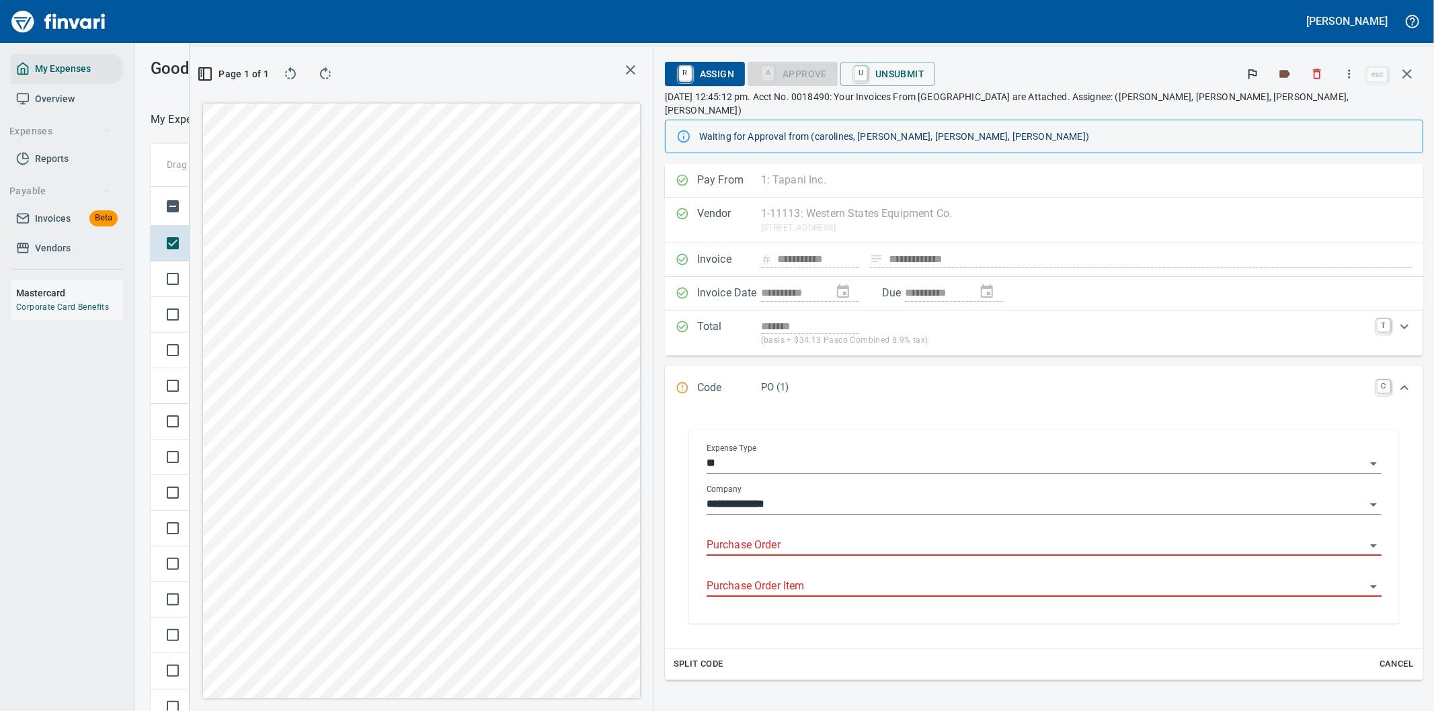
click at [932, 536] on input "Purchase Order" at bounding box center [1035, 545] width 659 height 19
type input "*****"
click at [1410, 75] on icon "button" at bounding box center [1407, 74] width 16 height 16
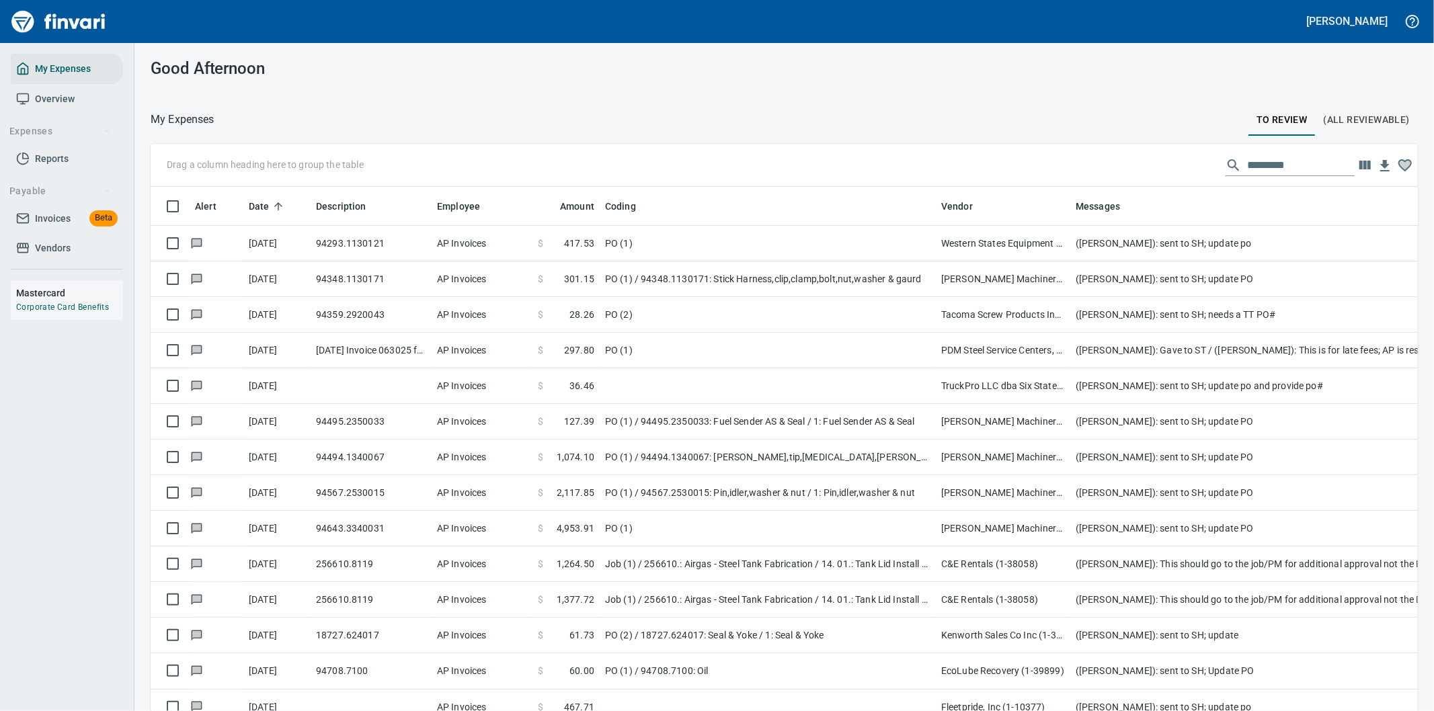
scroll to position [541, 1233]
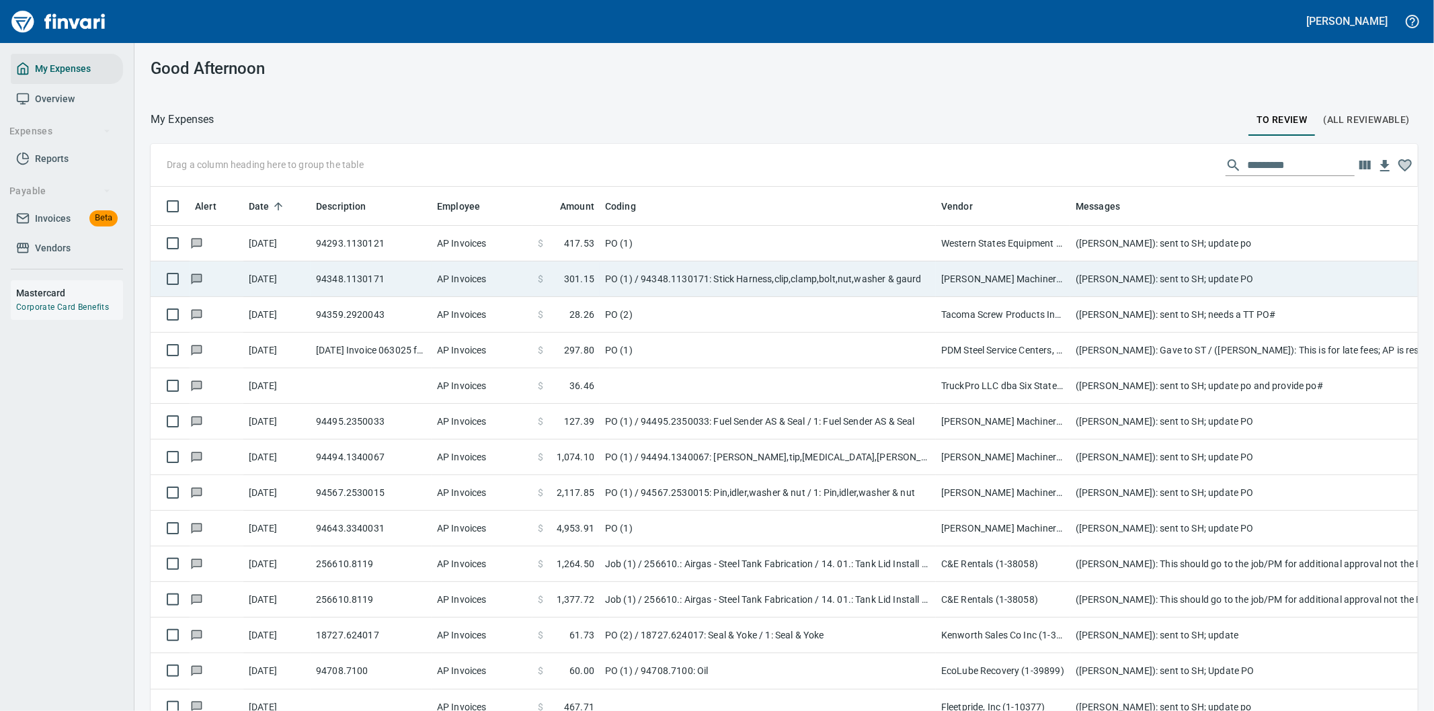
click at [938, 284] on td "[PERSON_NAME] Machinery Co (1-10794)" at bounding box center [1003, 279] width 134 height 36
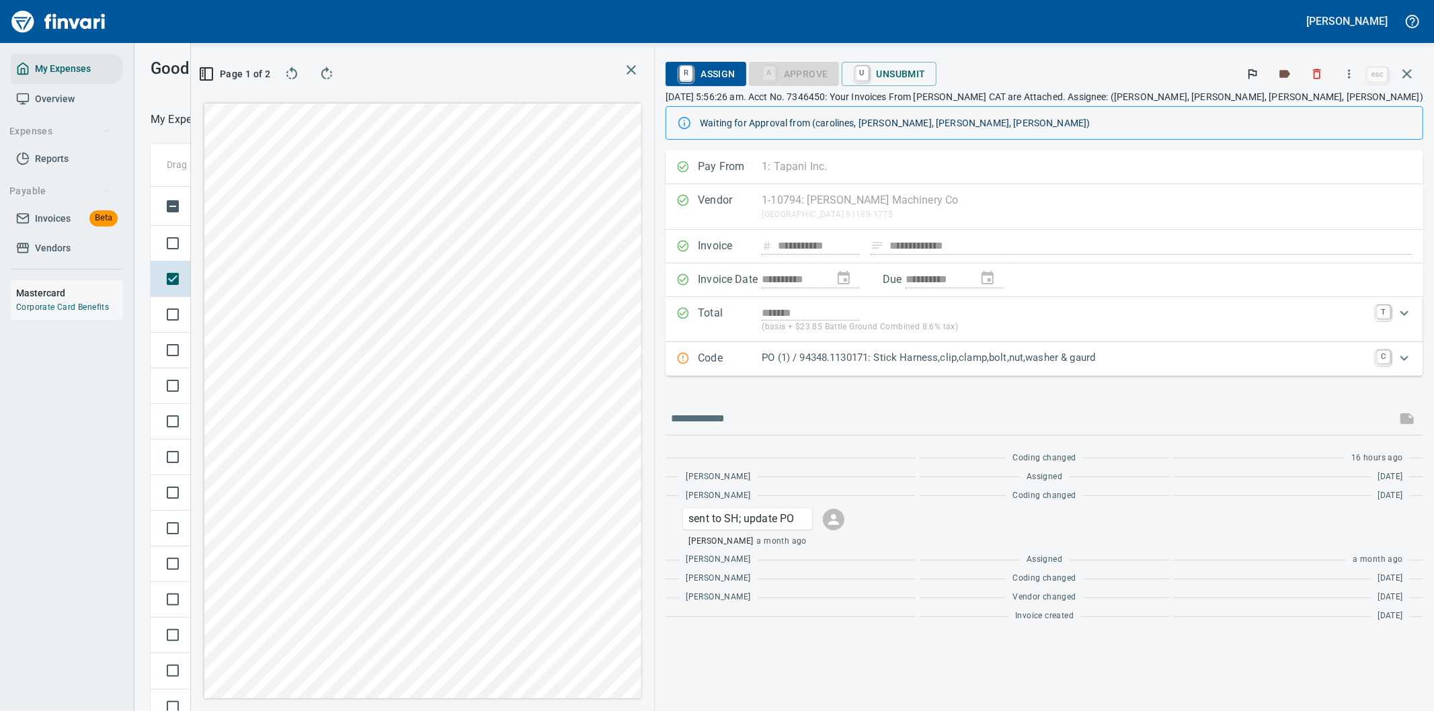
scroll to position [541, 897]
click at [1299, 360] on p "PO (1) / 94348.1130171: Stick Harness,clip,clamp,bolt,nut,washer & gaurd" at bounding box center [1065, 357] width 607 height 15
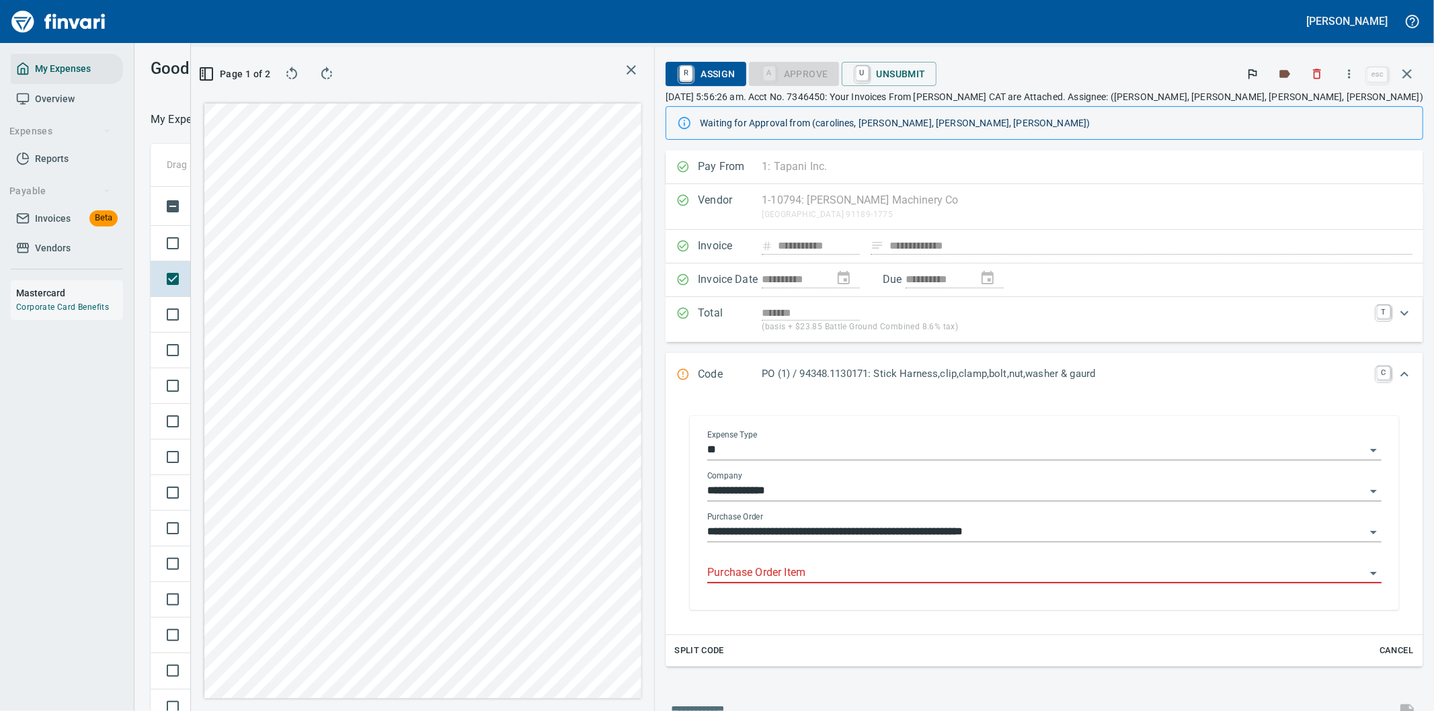
click at [960, 569] on input "Purchase Order Item" at bounding box center [1036, 573] width 658 height 19
click at [1405, 67] on icon "button" at bounding box center [1407, 74] width 16 height 16
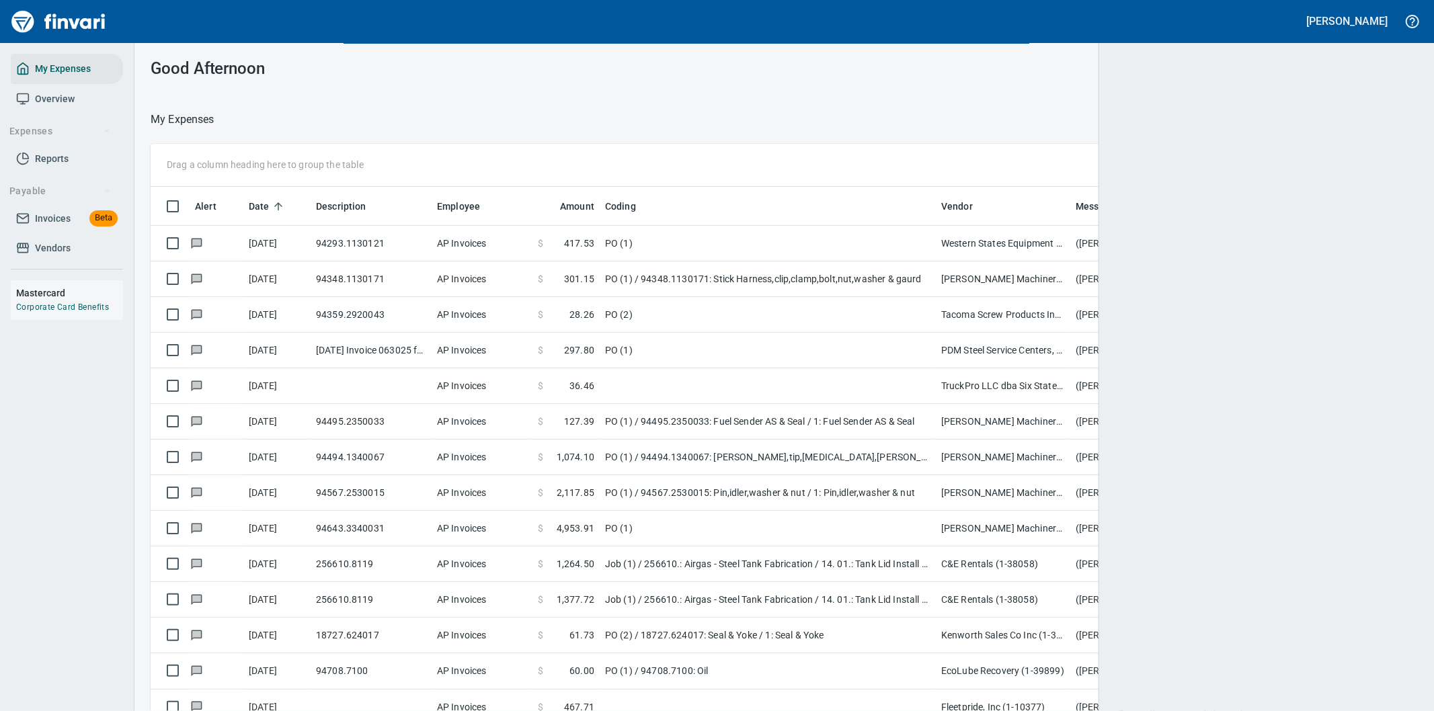
scroll to position [541, 1233]
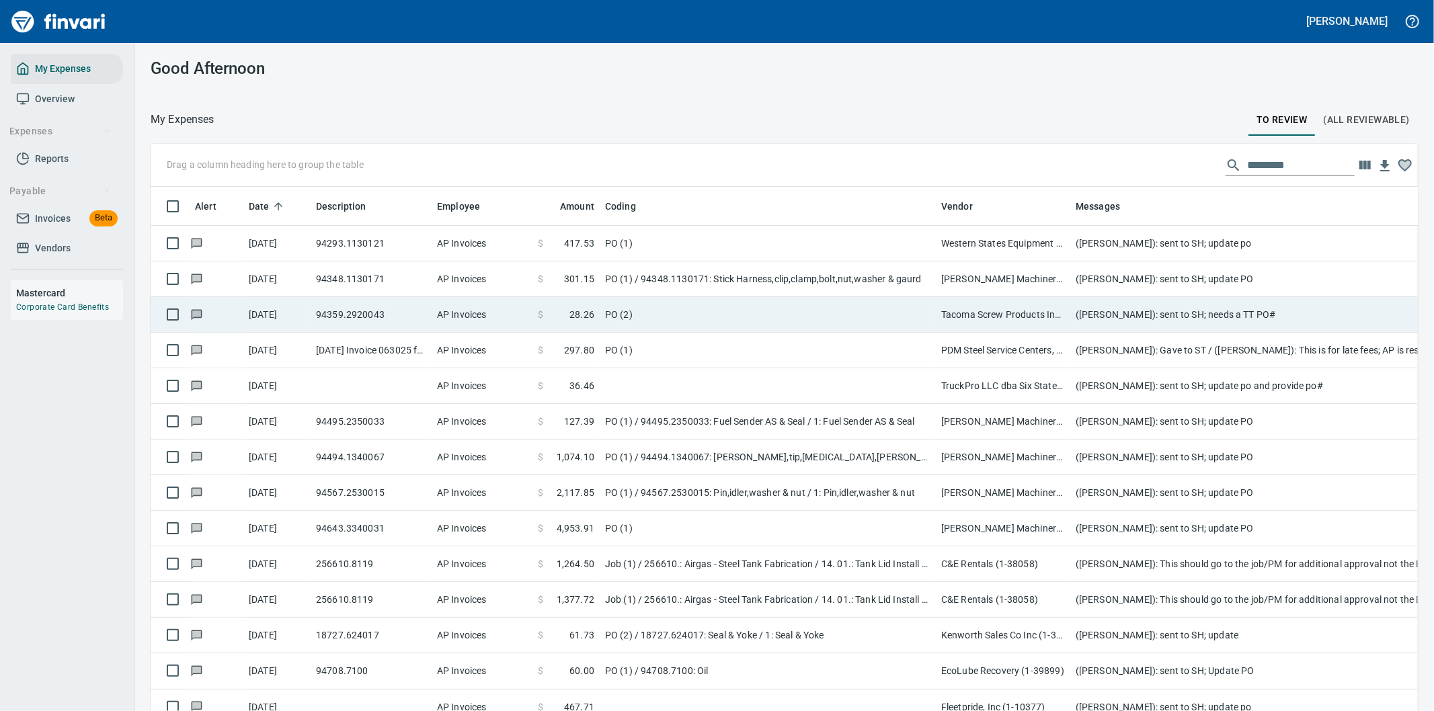
click at [850, 308] on td "PO (2)" at bounding box center [768, 315] width 336 height 36
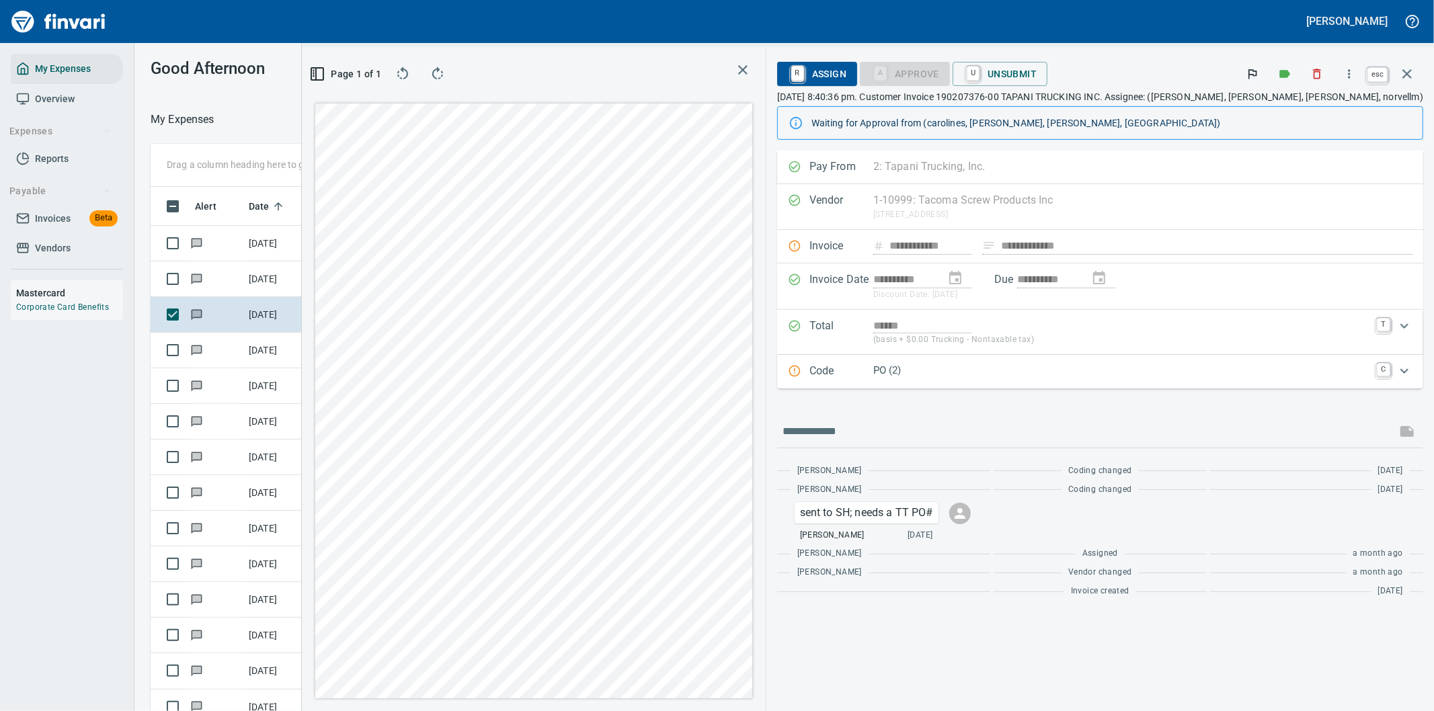
scroll to position [541, 897]
click at [1408, 74] on icon "button" at bounding box center [1407, 74] width 16 height 16
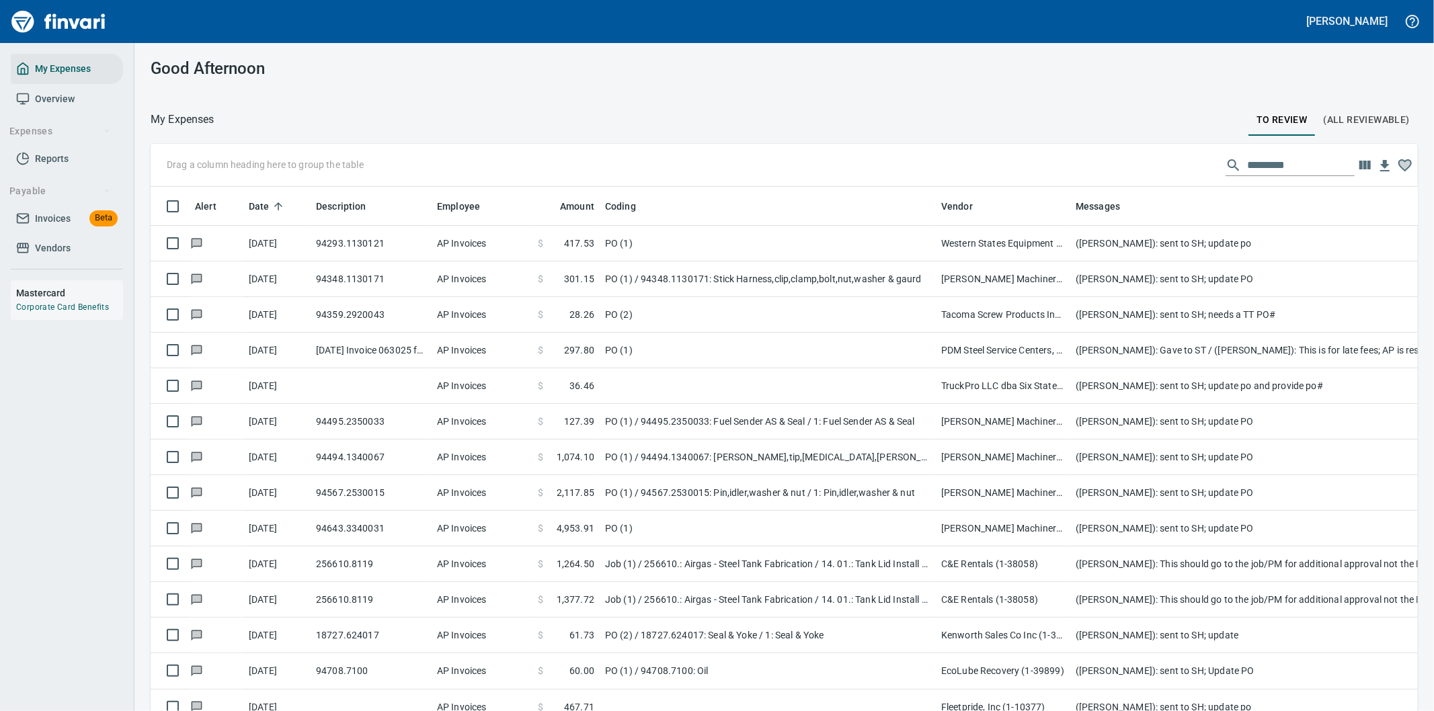
scroll to position [541, 1233]
click at [1247, 163] on input "text" at bounding box center [1301, 166] width 108 height 22
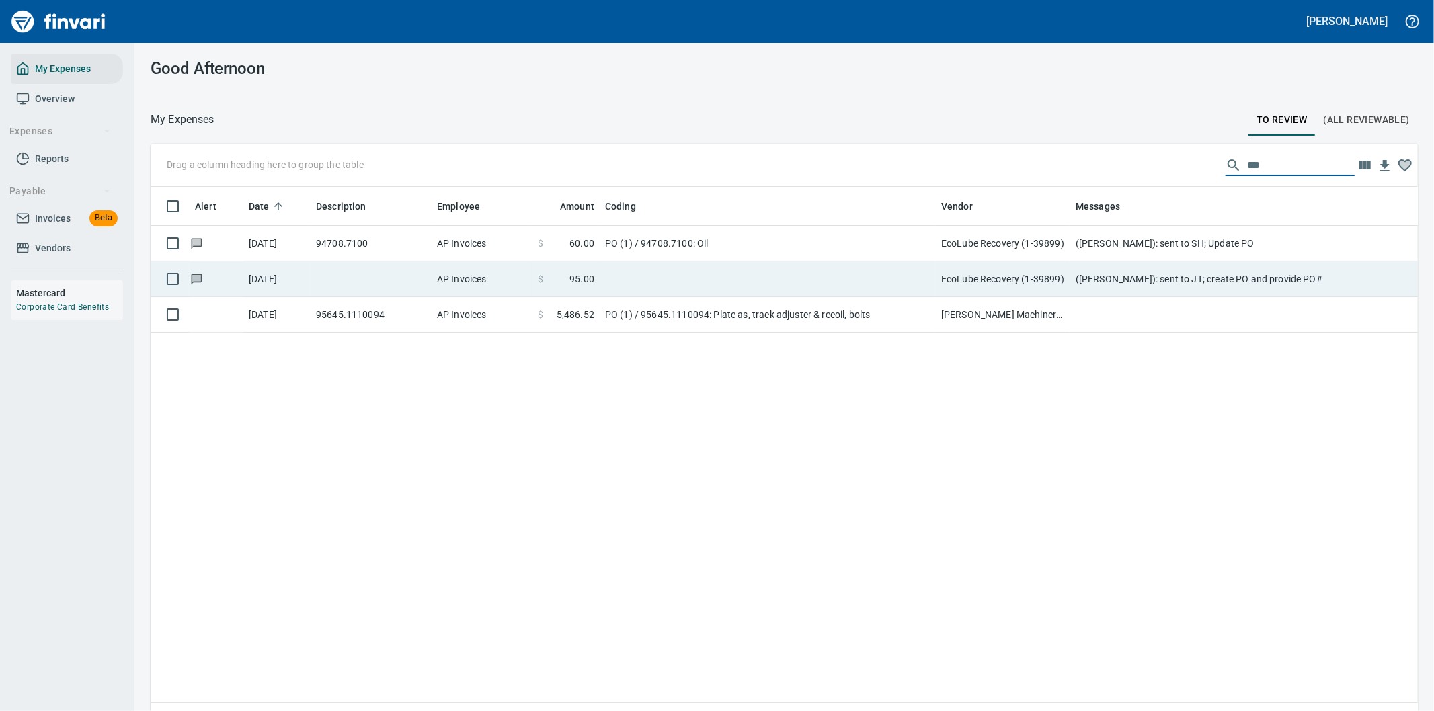
type input "***"
click at [682, 276] on td at bounding box center [768, 279] width 336 height 36
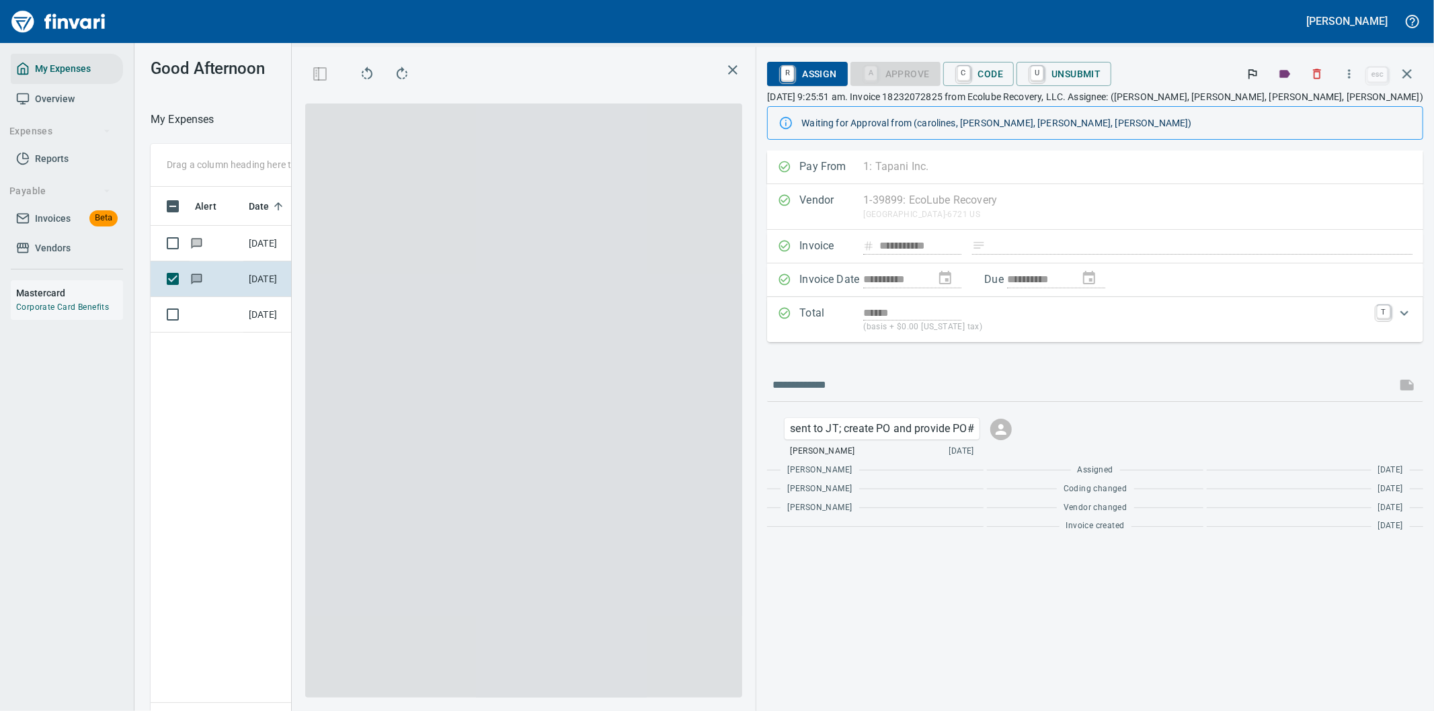
scroll to position [541, 909]
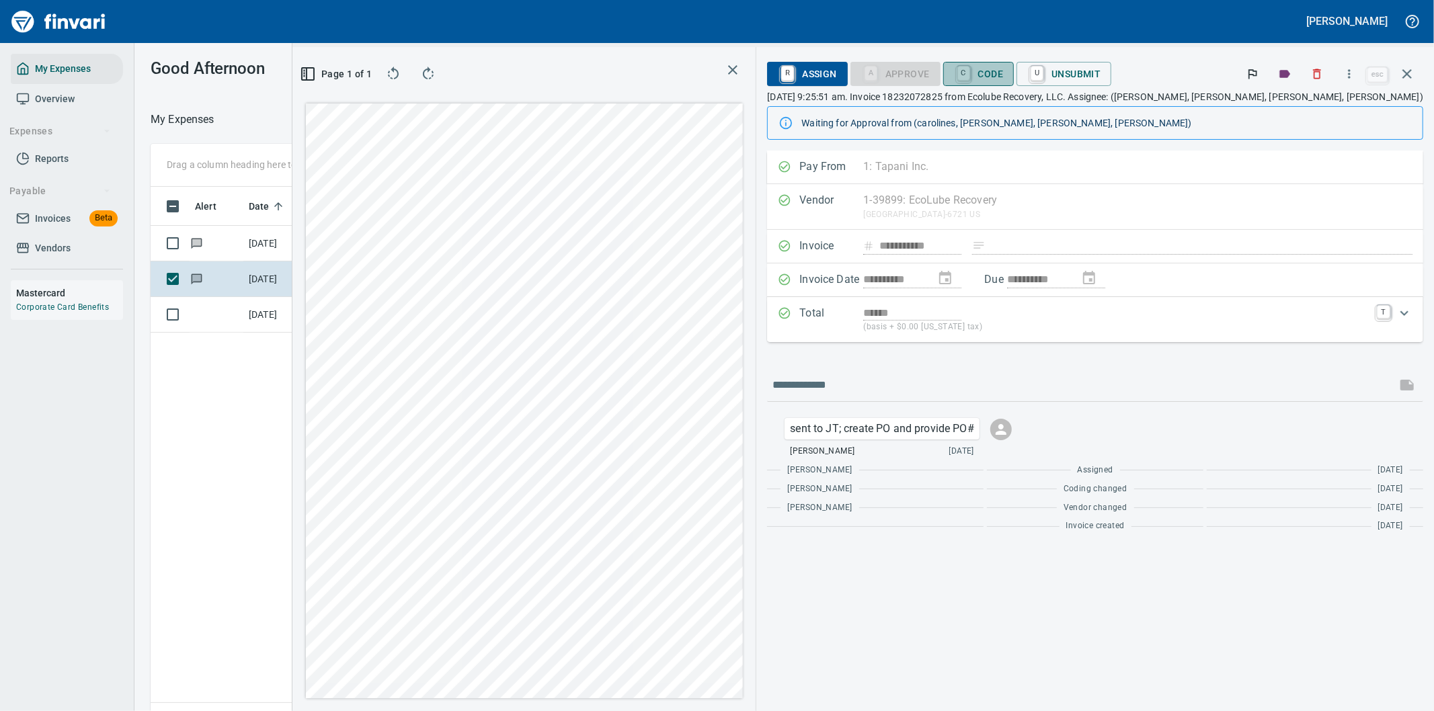
click at [1004, 70] on span "C Code" at bounding box center [979, 74] width 50 height 23
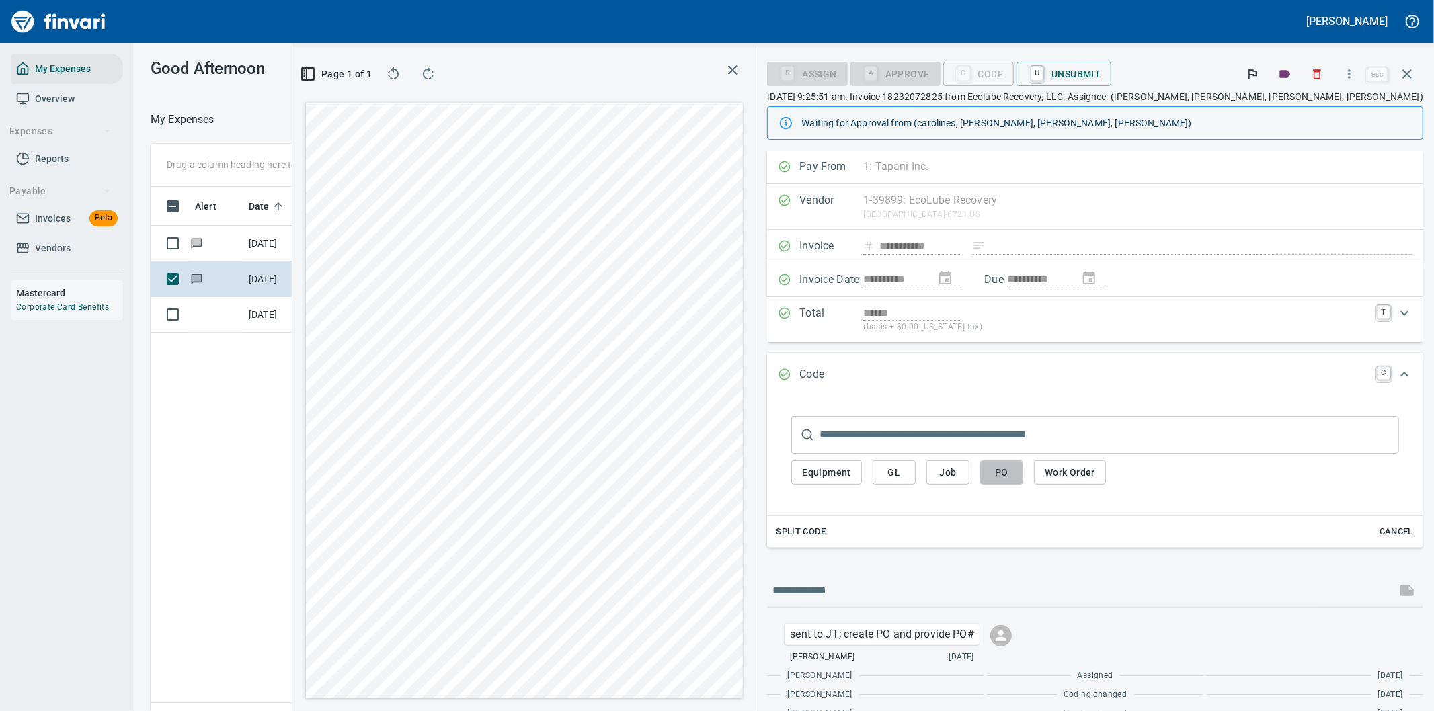
click at [1012, 467] on span "PO" at bounding box center [1002, 472] width 22 height 17
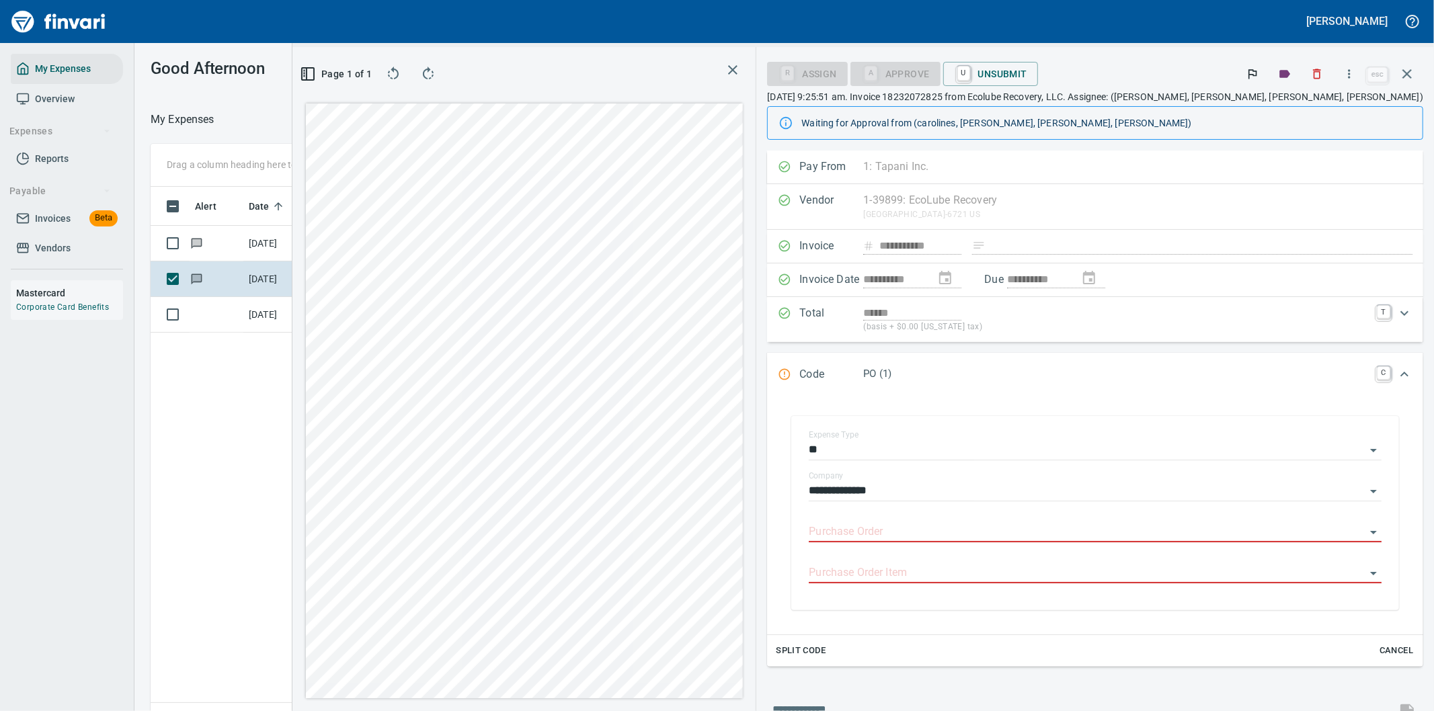
scroll to position [541, 909]
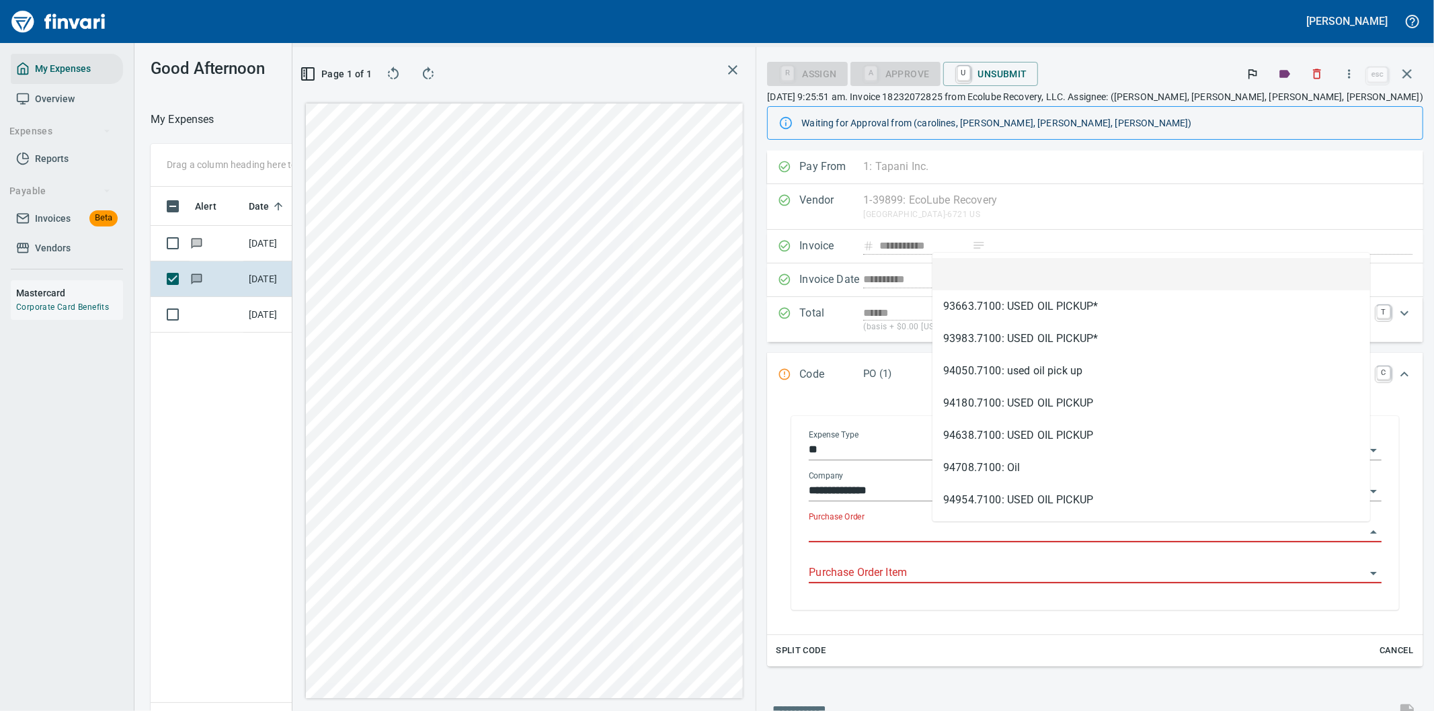
click at [988, 527] on input "Purchase Order" at bounding box center [1087, 532] width 557 height 19
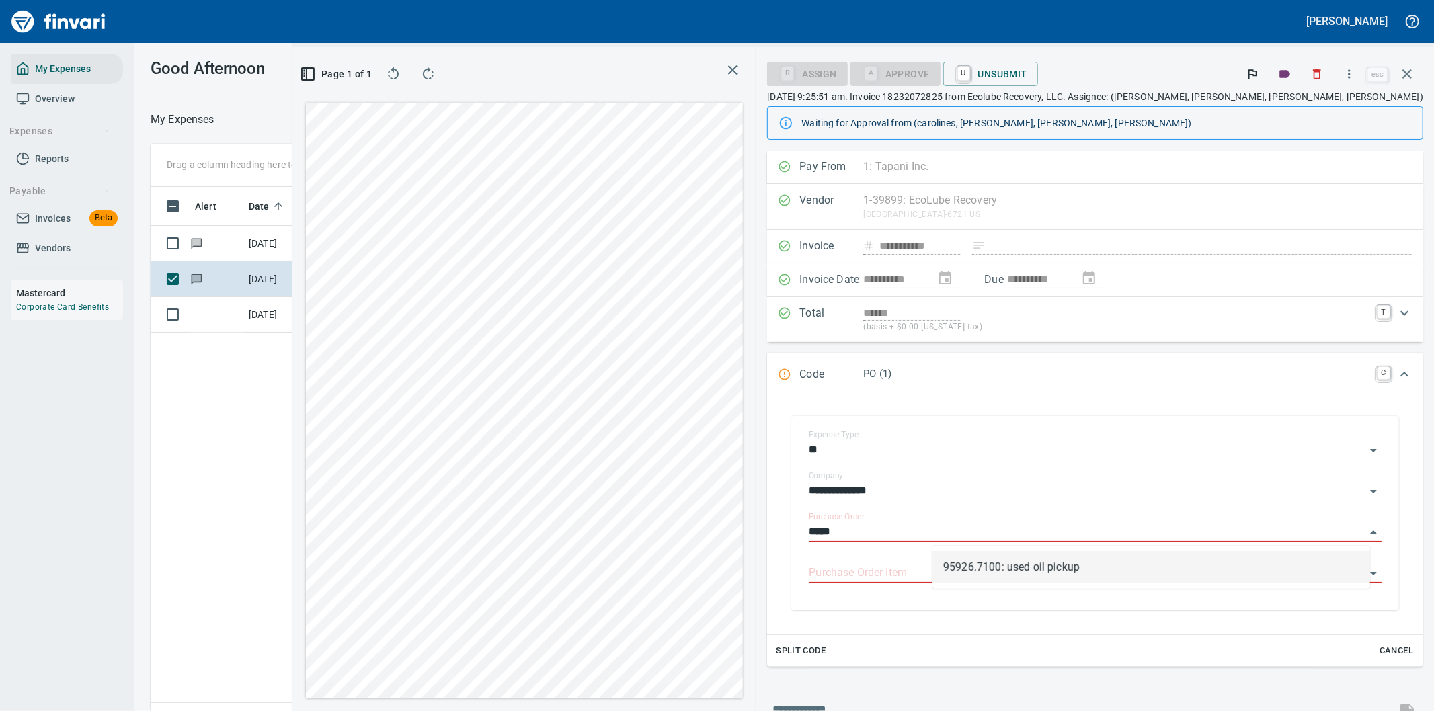
click at [973, 563] on li "95926.7100: used oil pickup" at bounding box center [1151, 567] width 438 height 32
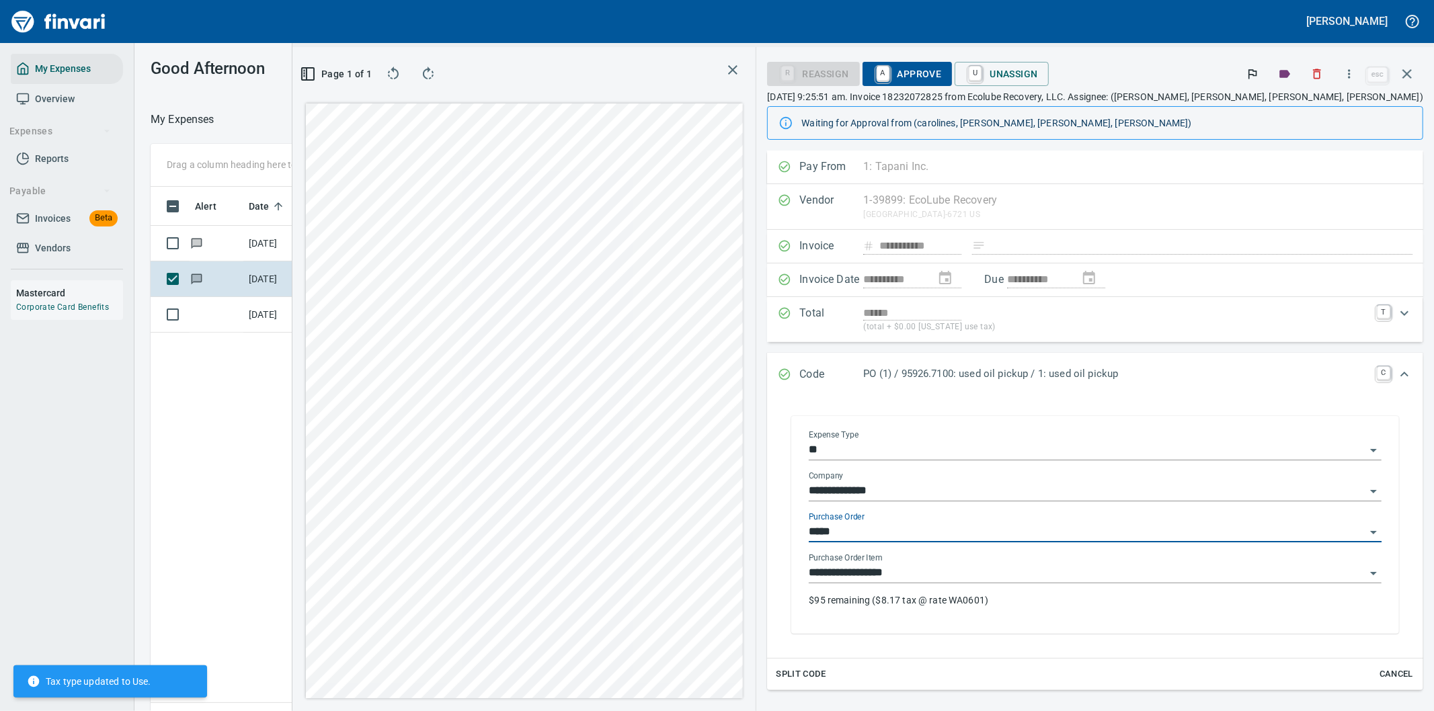
type input "**********"
click at [987, 606] on p "$95 remaining ($8.17 tax @ rate WA0601)" at bounding box center [1095, 600] width 573 height 13
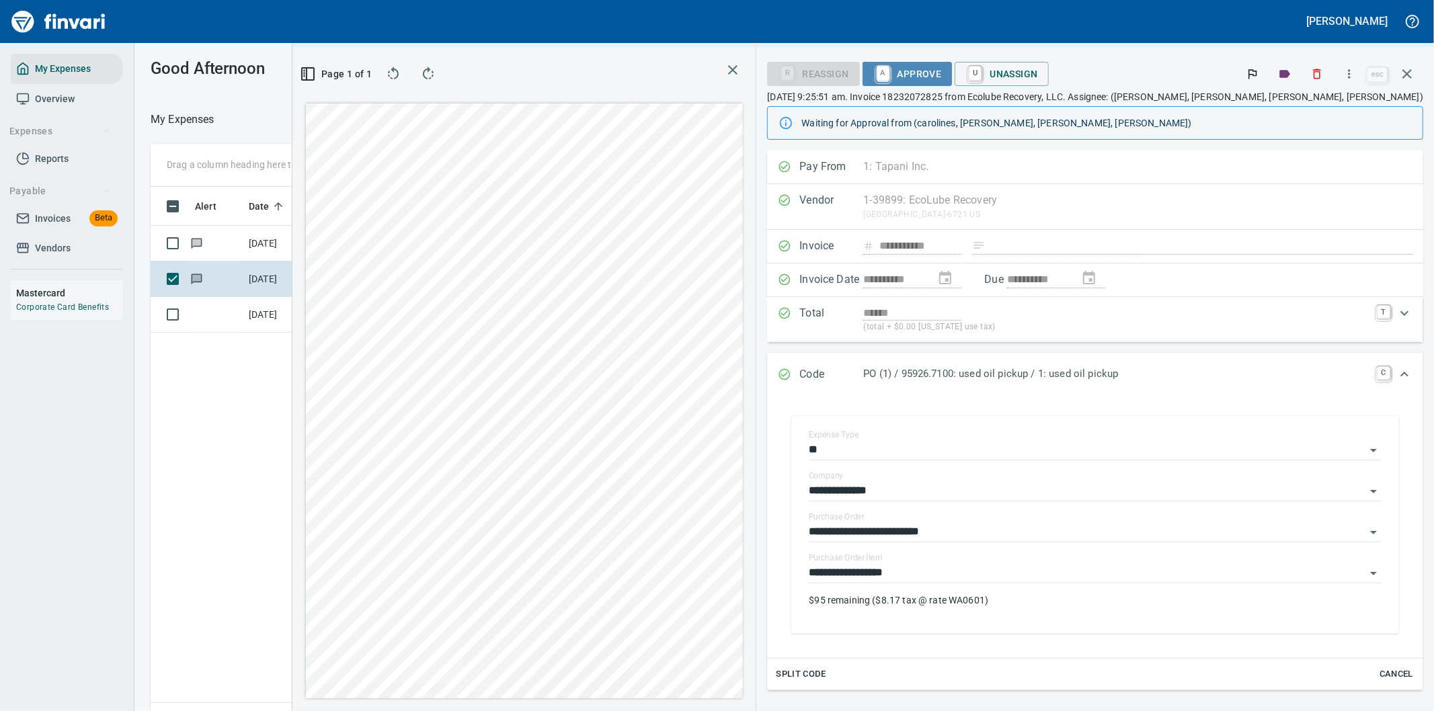
click at [942, 71] on span "A Approve" at bounding box center [907, 74] width 69 height 23
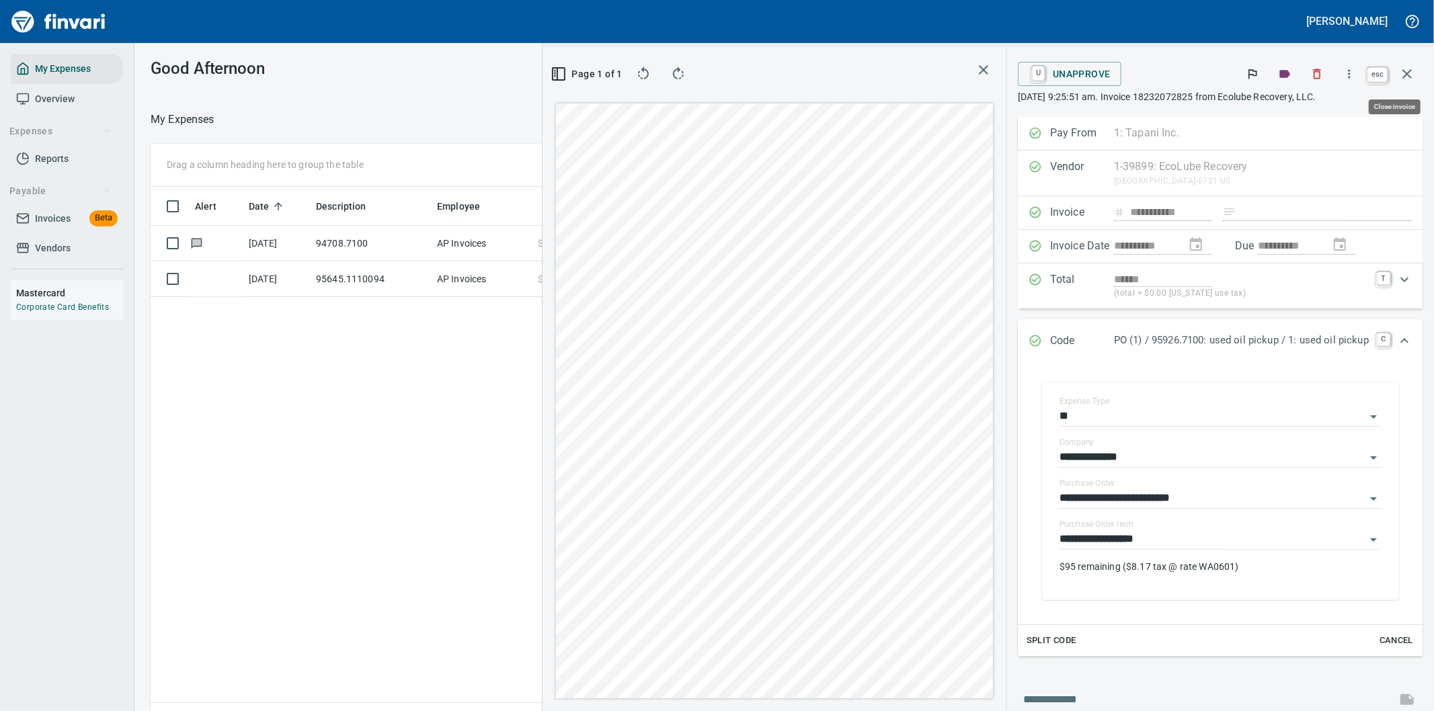
click at [1408, 65] on button "button" at bounding box center [1407, 74] width 32 height 32
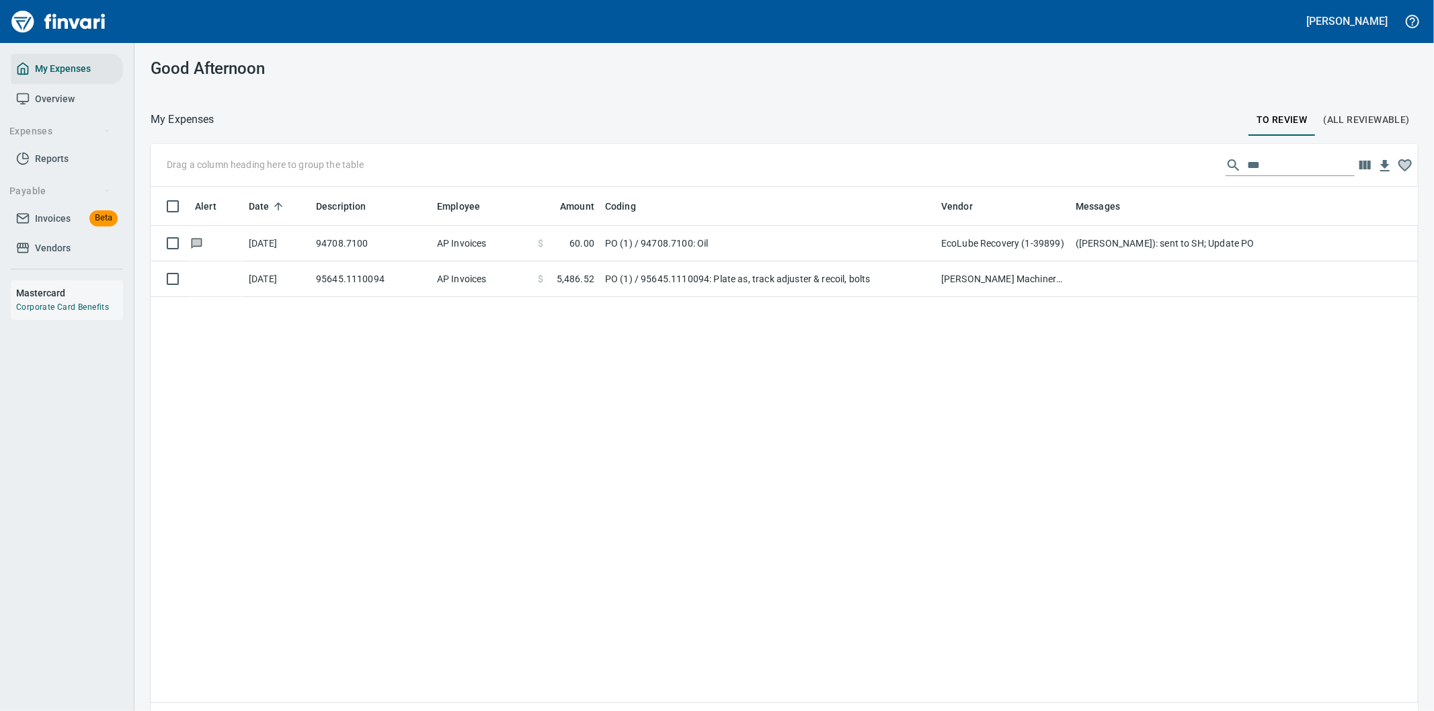
scroll to position [541, 1244]
drag, startPoint x: 1264, startPoint y: 164, endPoint x: 1118, endPoint y: 147, distance: 146.9
click at [1140, 160] on div "Drag a column heading here to group the table ***" at bounding box center [784, 165] width 1267 height 43
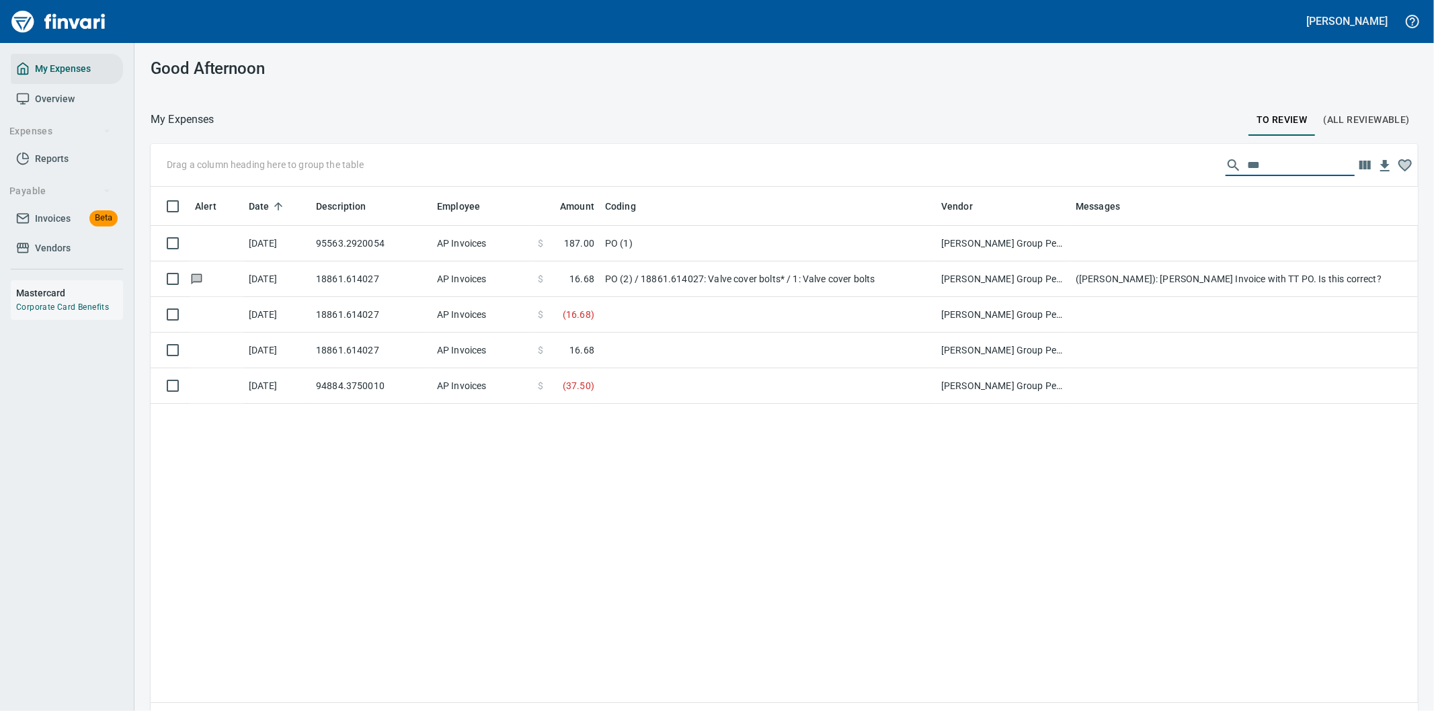
drag, startPoint x: 1258, startPoint y: 162, endPoint x: 1210, endPoint y: 163, distance: 48.4
click at [1225, 163] on div "***" at bounding box center [1289, 166] width 129 height 22
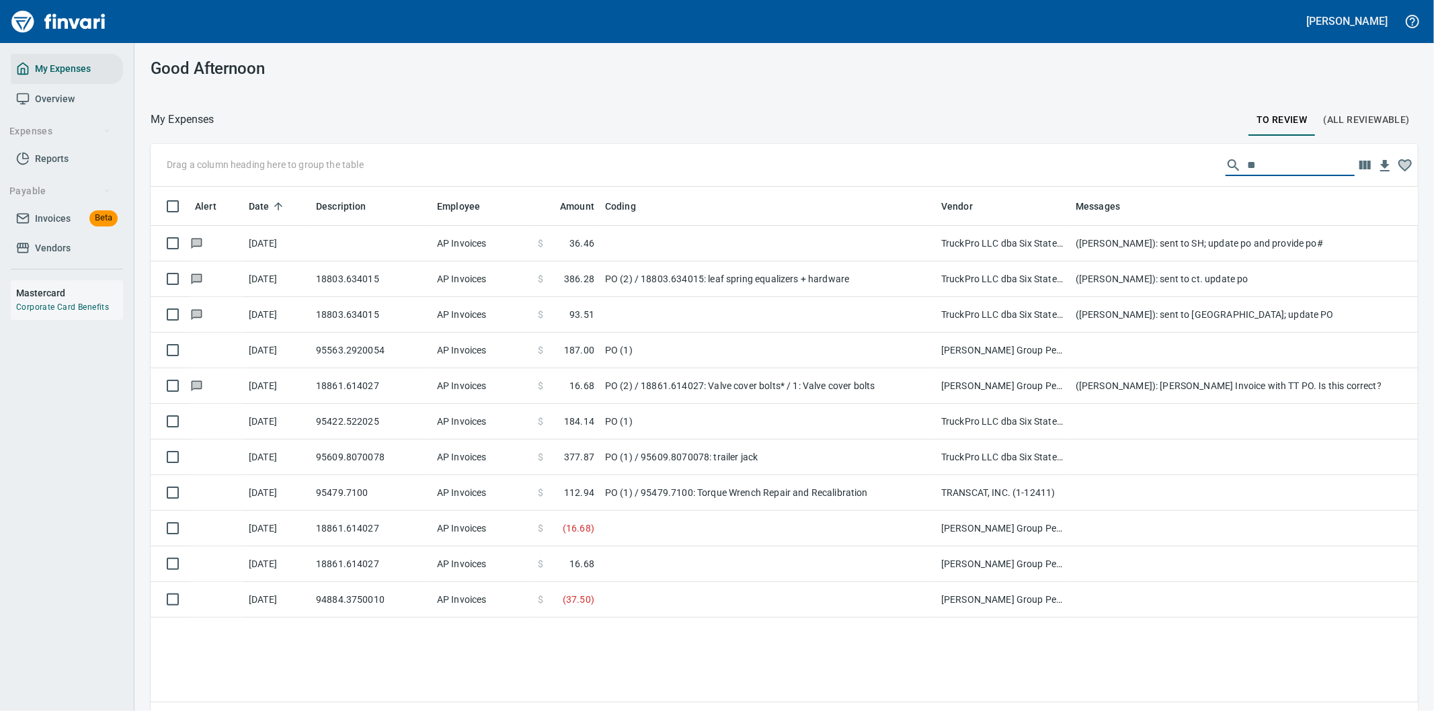
type input "*"
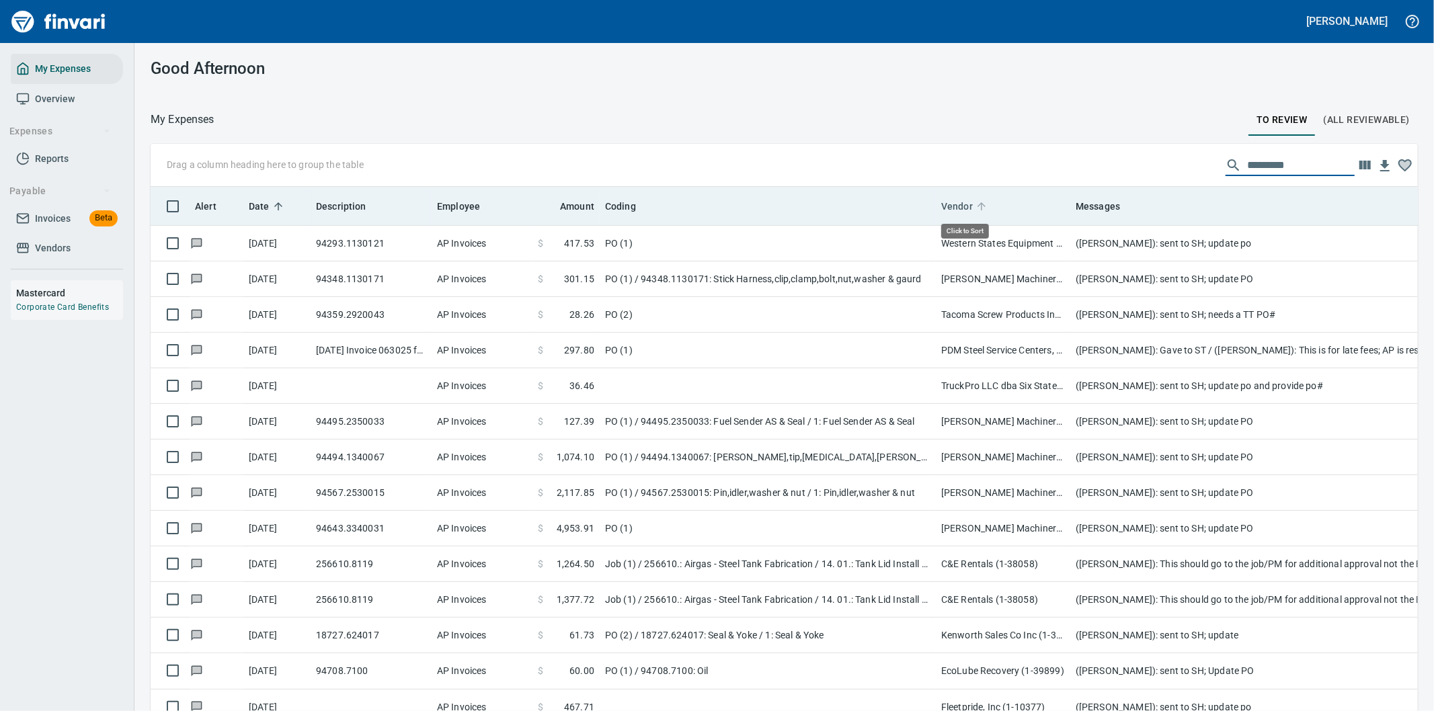
click at [967, 205] on span "Vendor" at bounding box center [957, 206] width 32 height 16
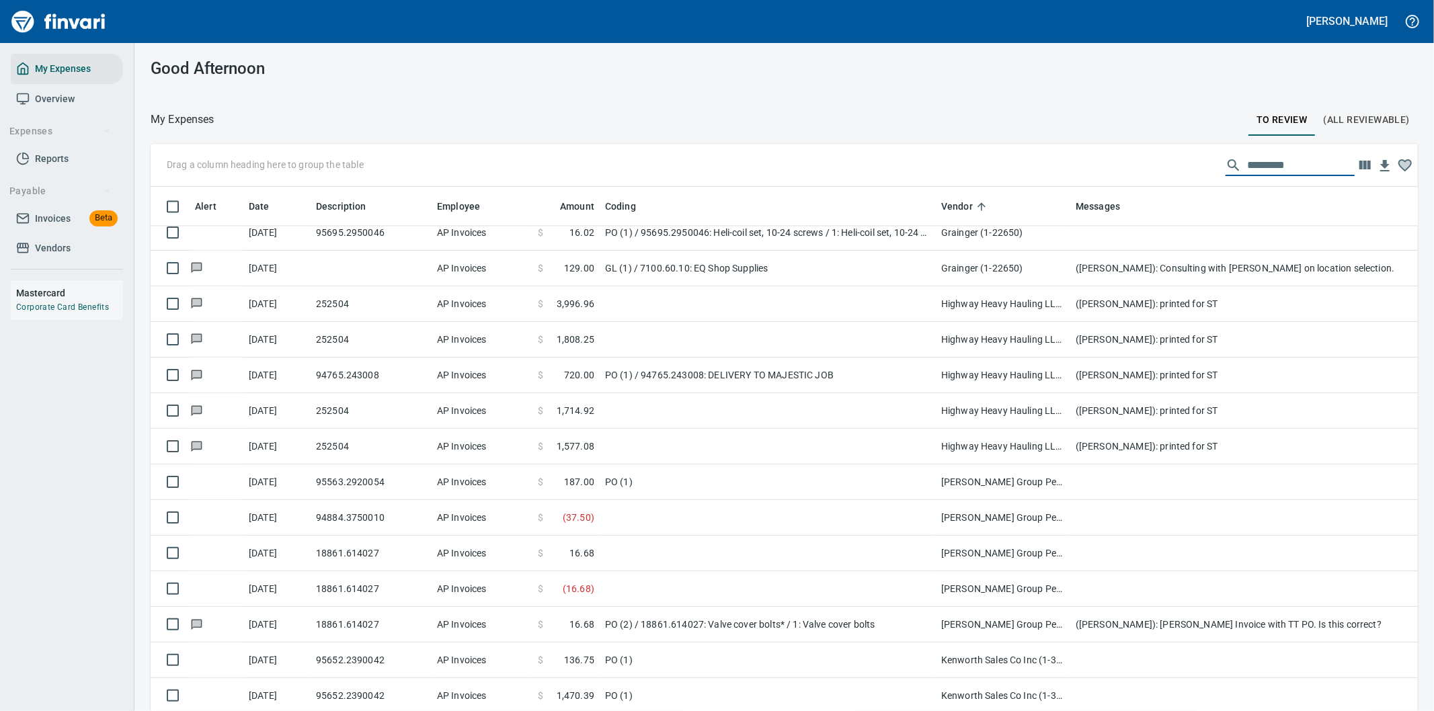
scroll to position [2353, 0]
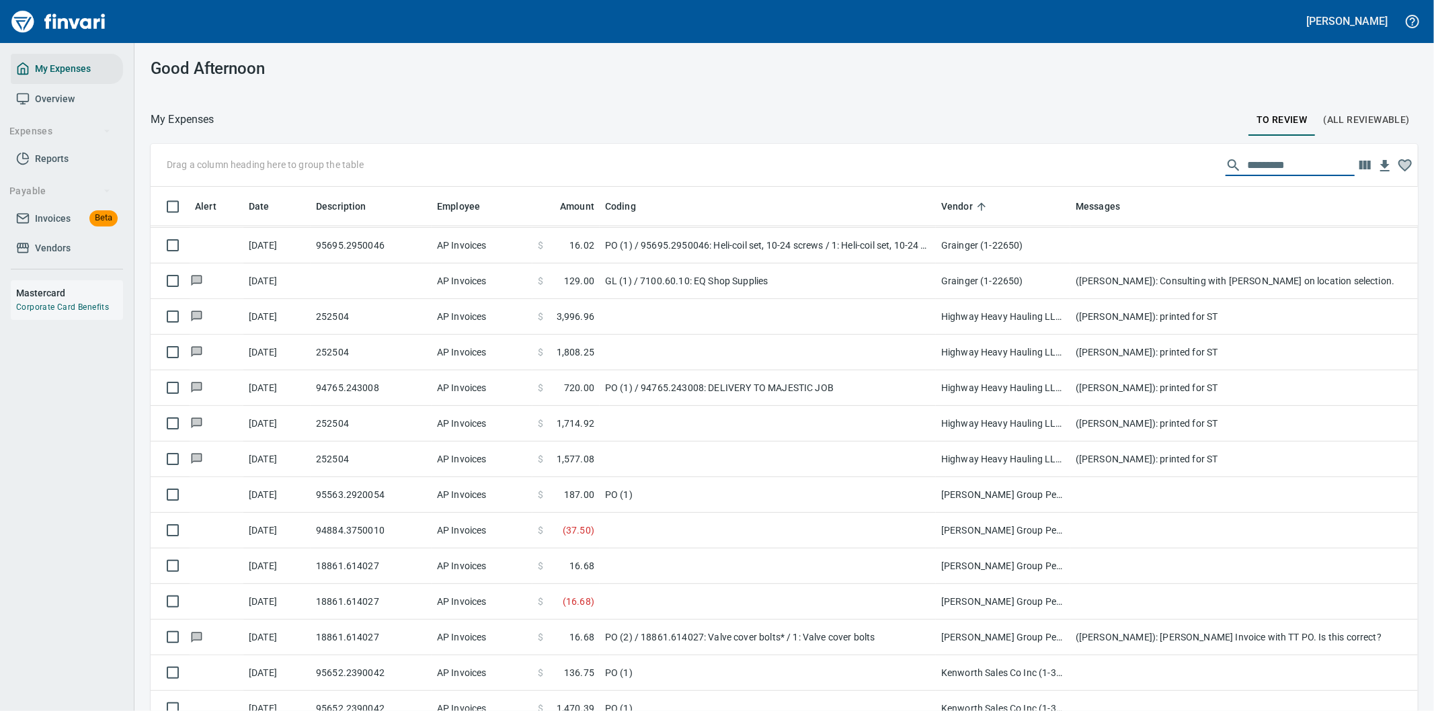
click at [1257, 159] on input "text" at bounding box center [1301, 166] width 108 height 22
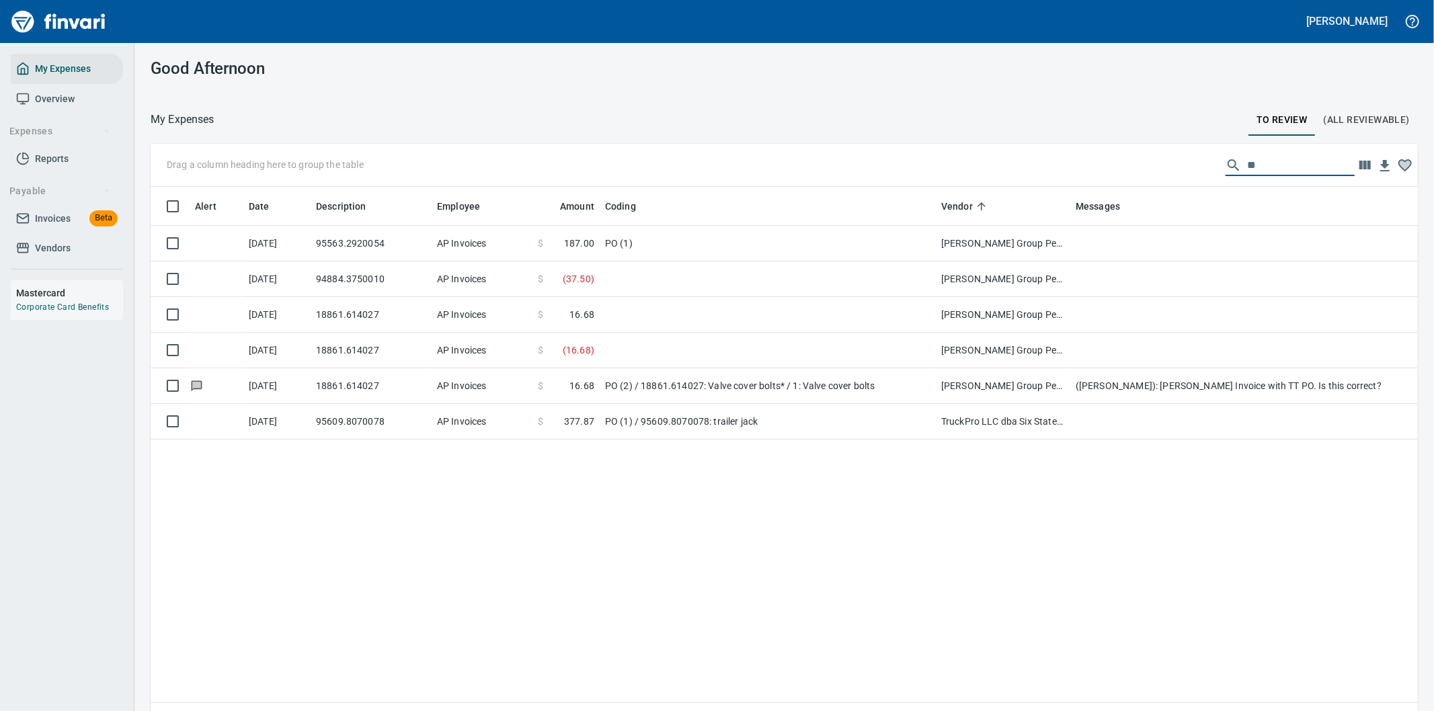
scroll to position [0, 0]
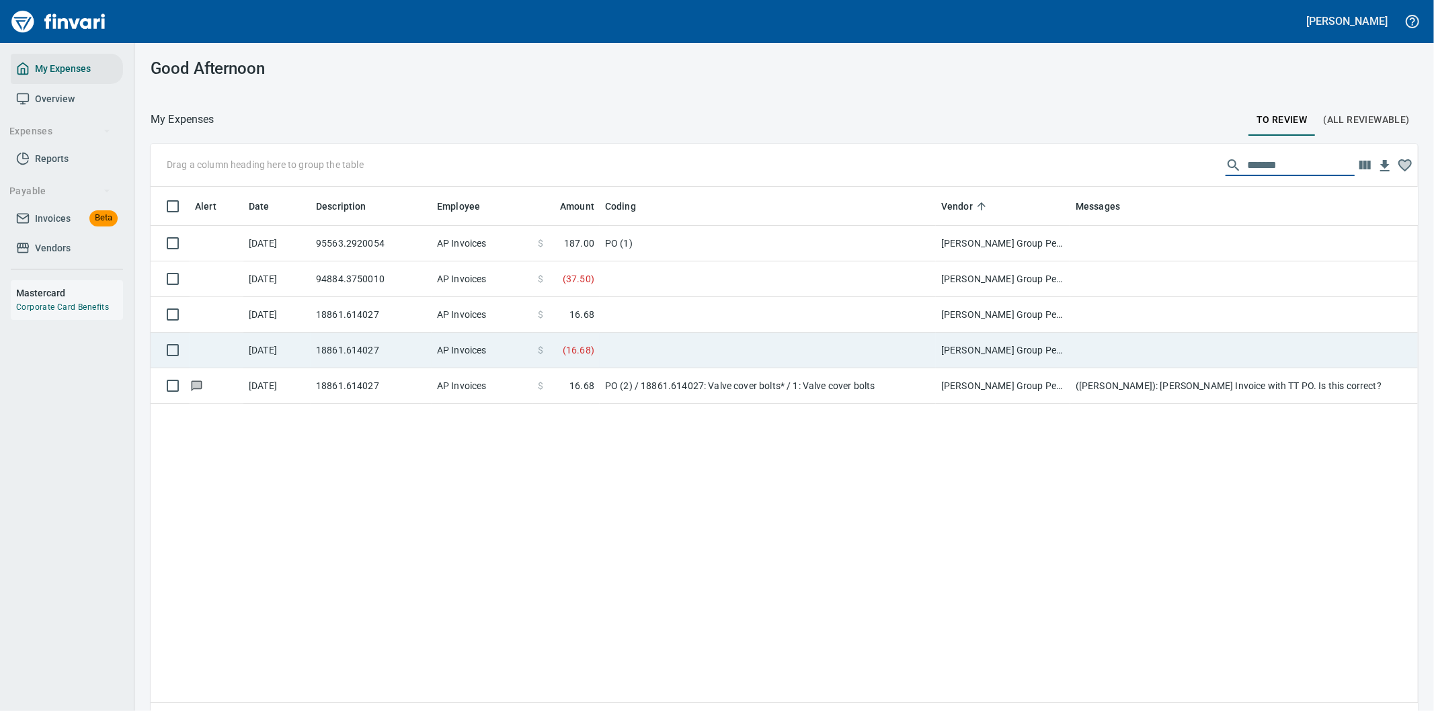
type input "*******"
click at [819, 353] on td at bounding box center [768, 351] width 336 height 36
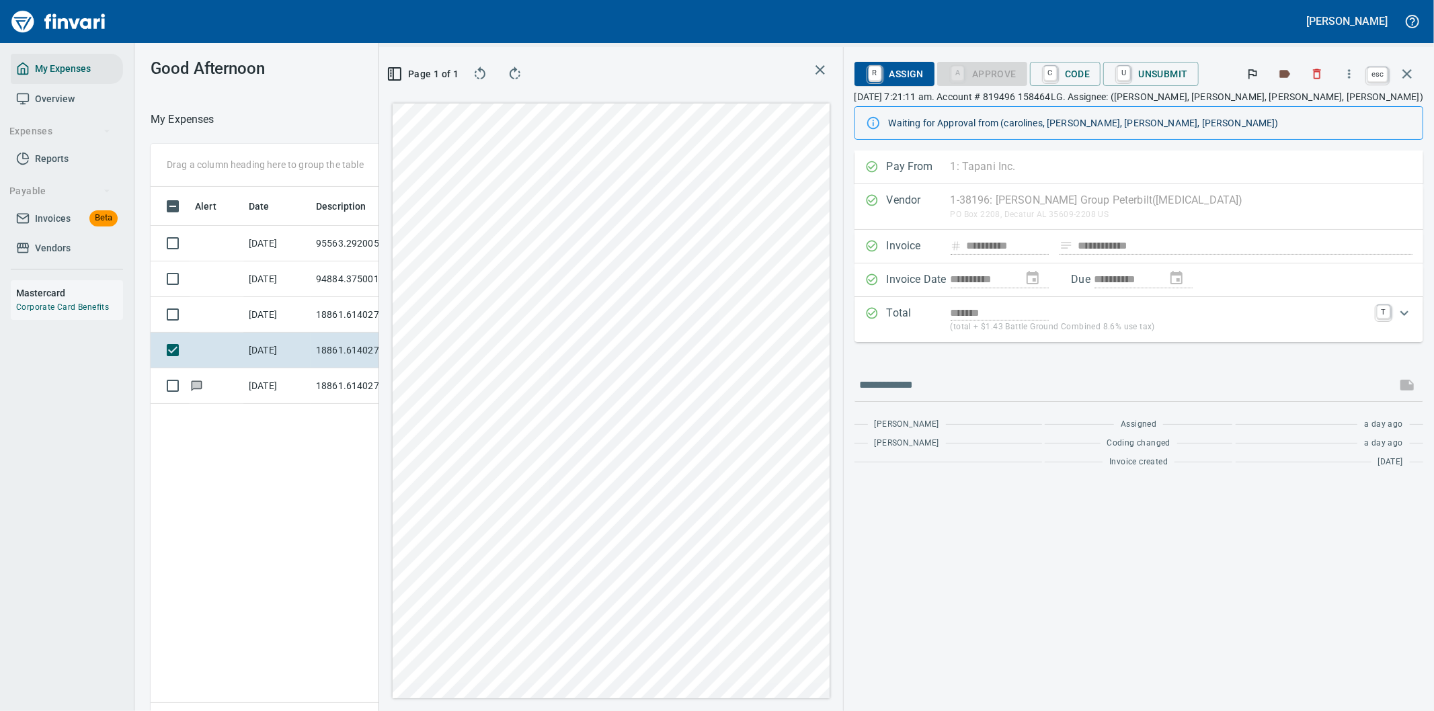
scroll to position [541, 909]
click at [1407, 71] on icon "button" at bounding box center [1407, 74] width 16 height 16
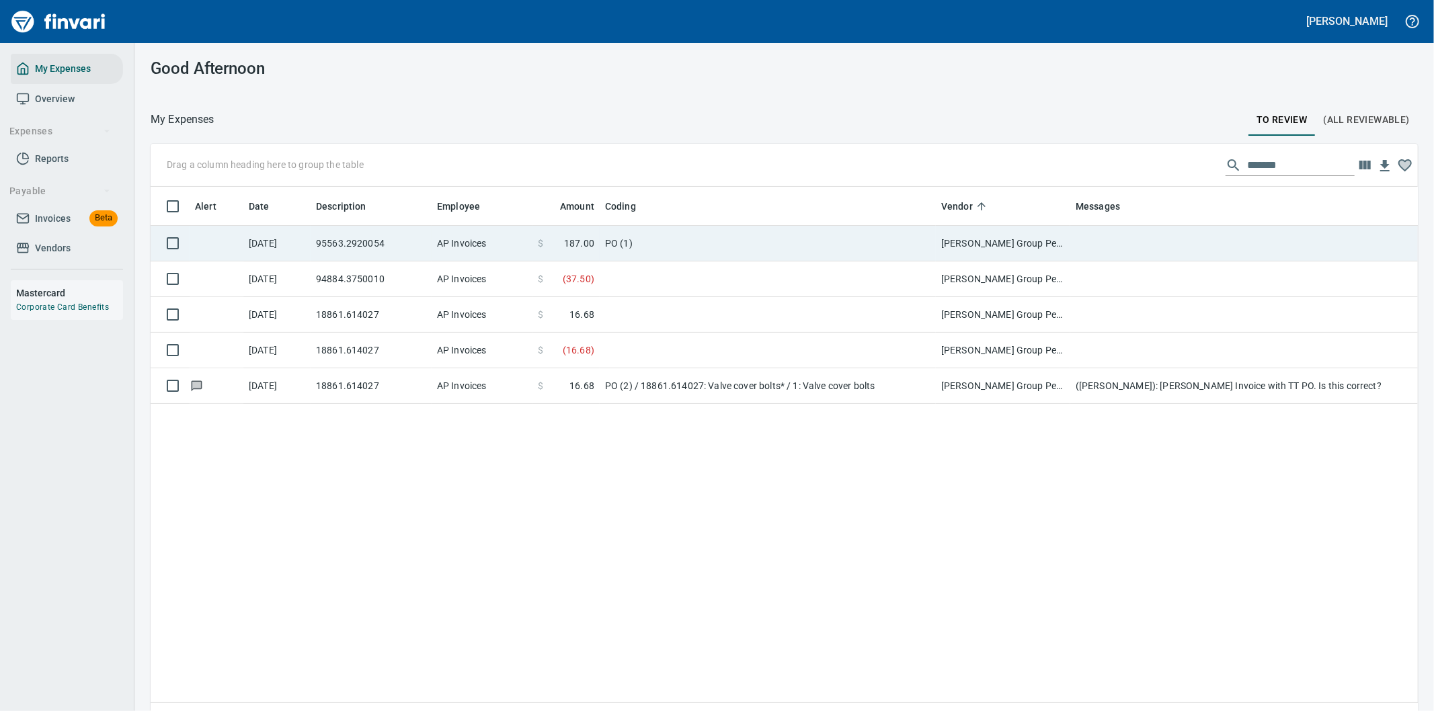
scroll to position [541, 1245]
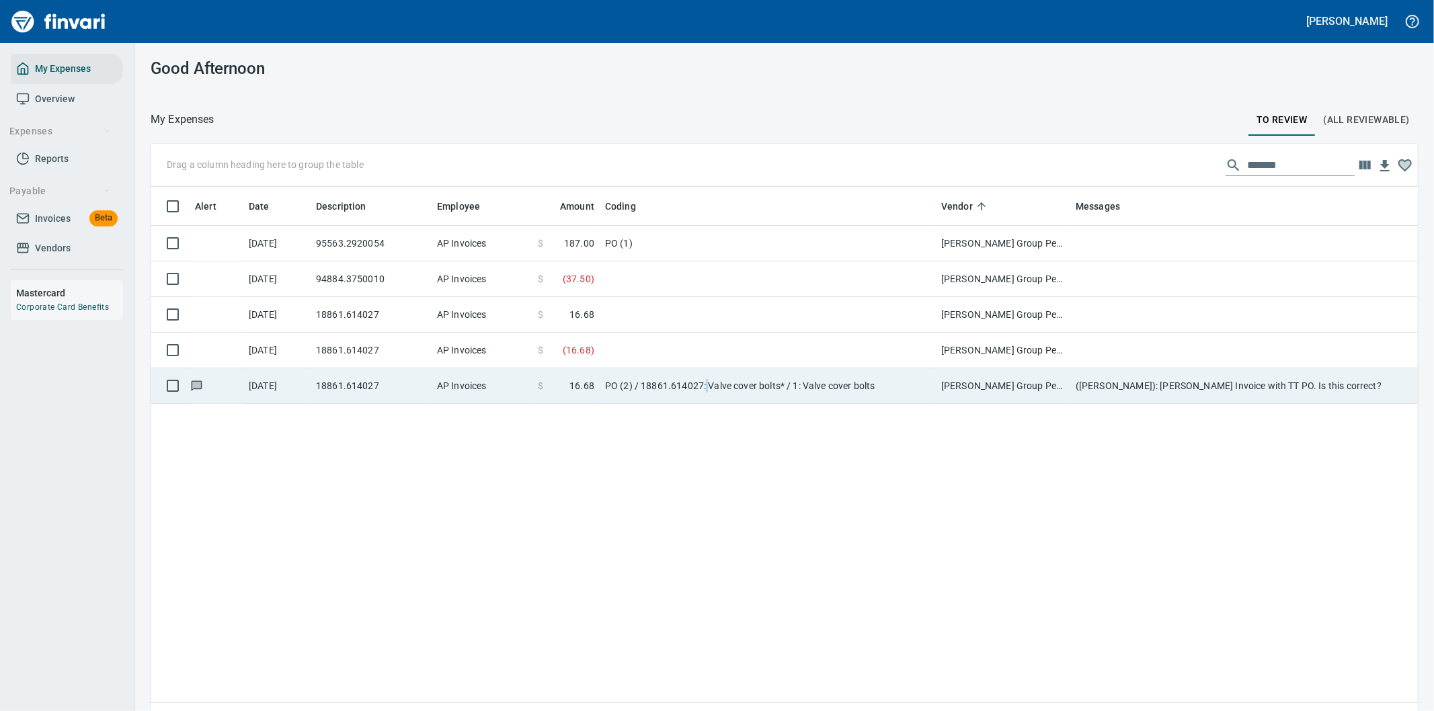
click at [706, 386] on td "PO (2) / 18861.614027: Valve cover bolts* / 1: Valve cover bolts" at bounding box center [768, 386] width 336 height 36
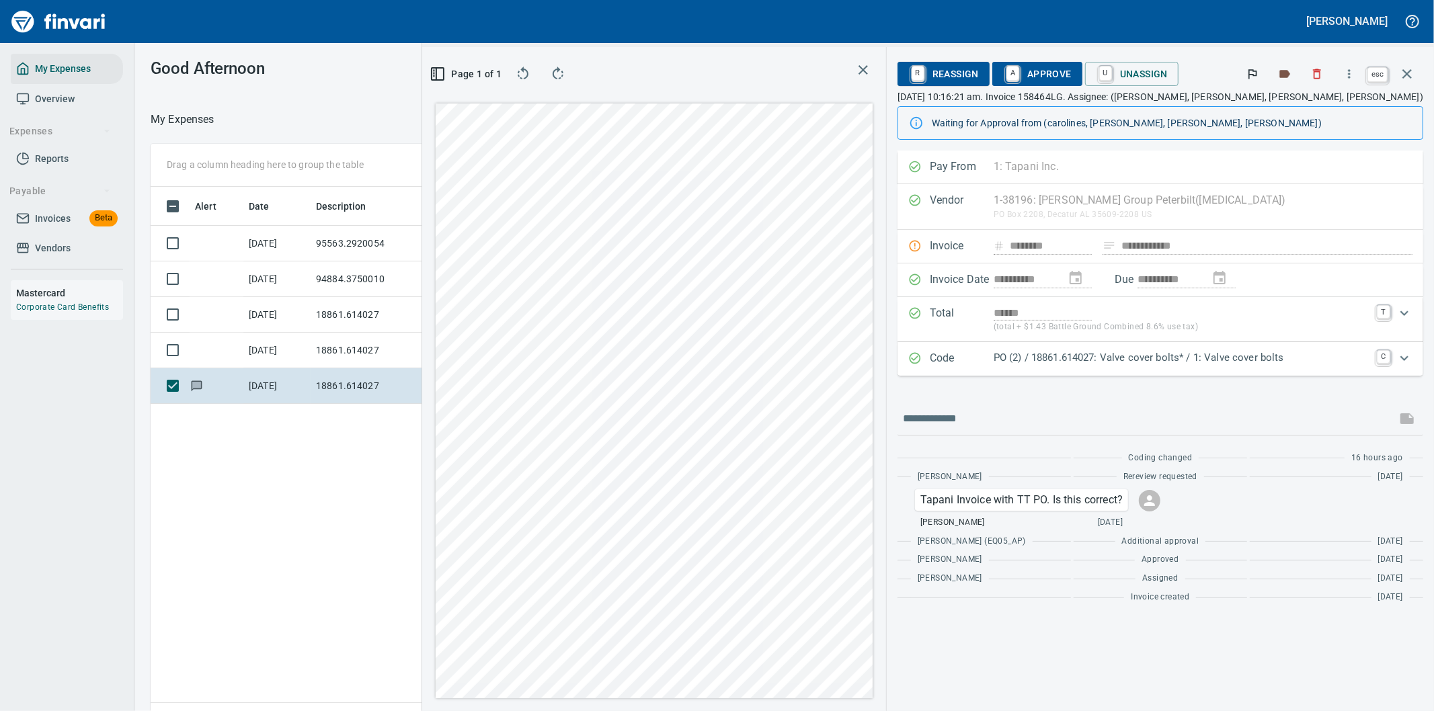
scroll to position [541, 909]
click at [1408, 67] on icon "button" at bounding box center [1407, 74] width 16 height 16
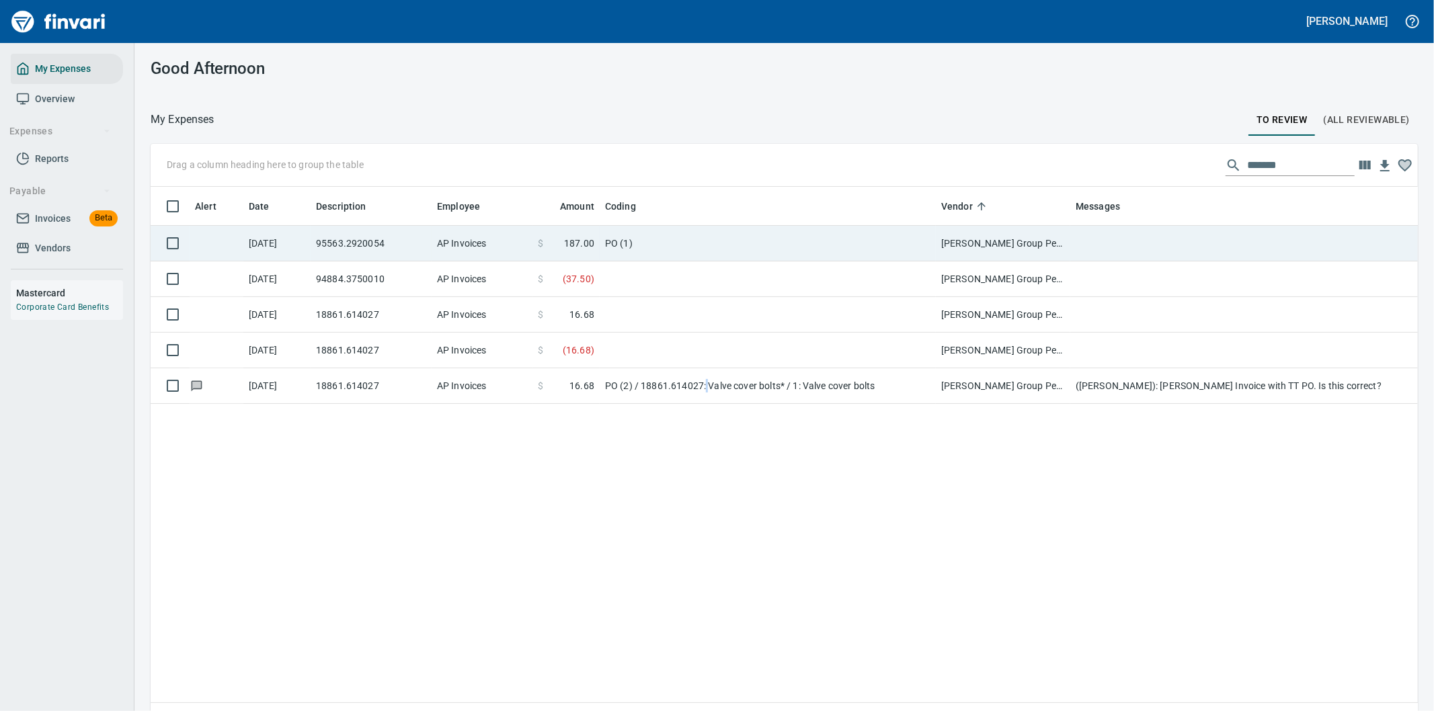
scroll to position [541, 1244]
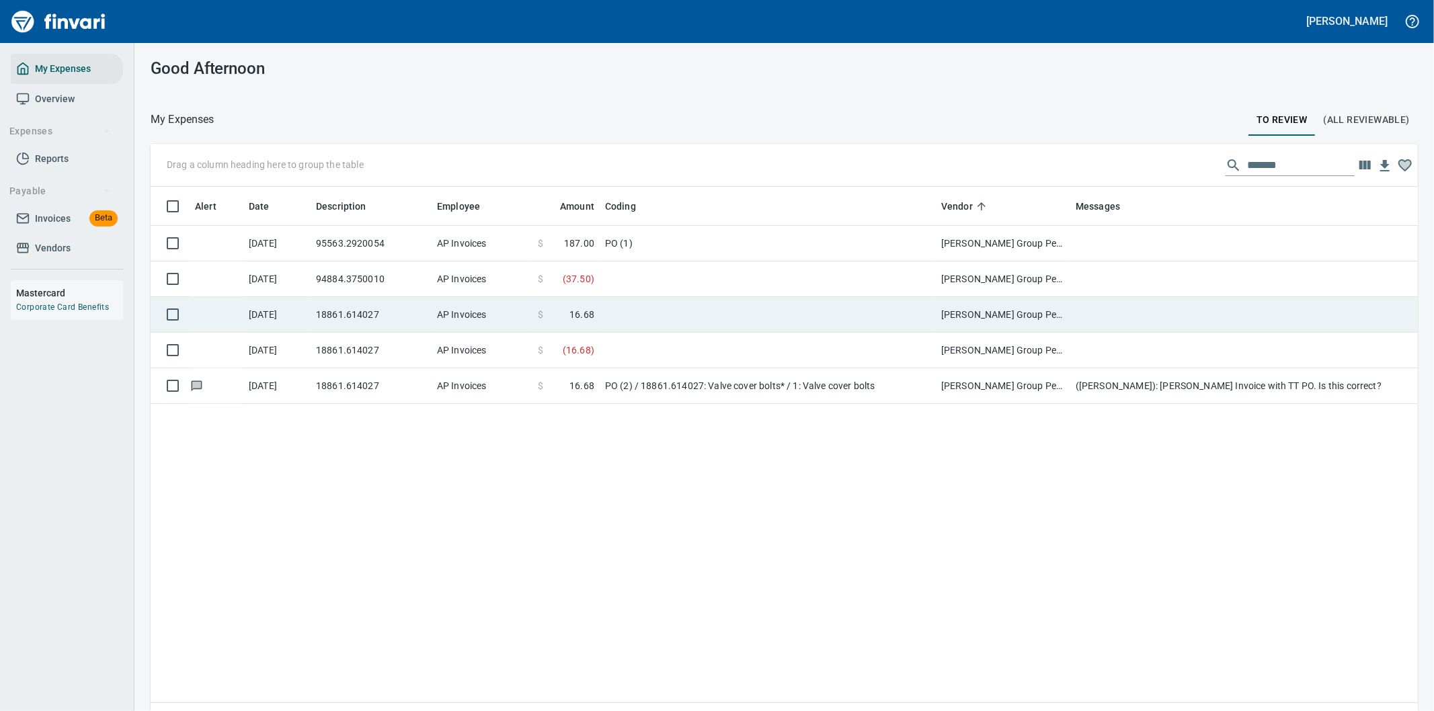
click at [654, 312] on td at bounding box center [768, 315] width 336 height 36
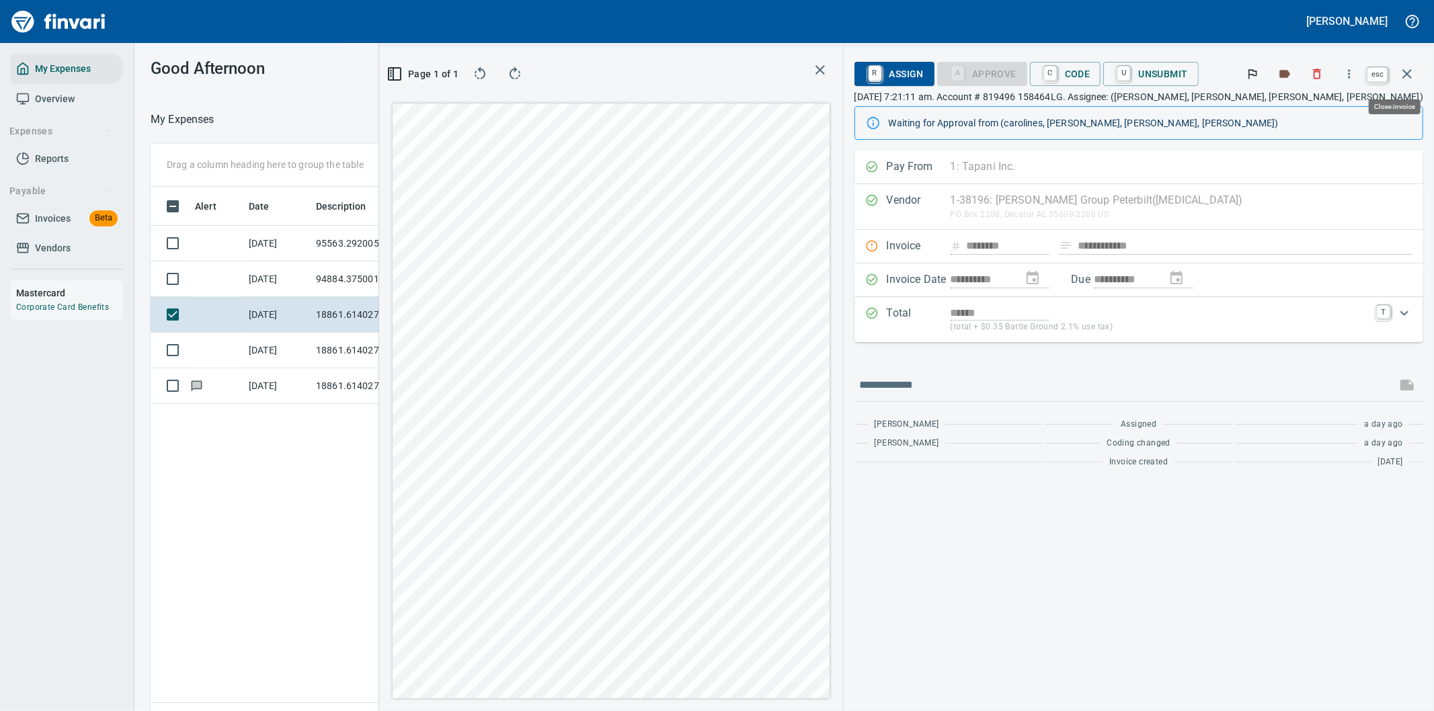
scroll to position [541, 909]
drag, startPoint x: 1408, startPoint y: 69, endPoint x: 1381, endPoint y: 68, distance: 27.6
click at [1408, 68] on icon "button" at bounding box center [1407, 74] width 16 height 16
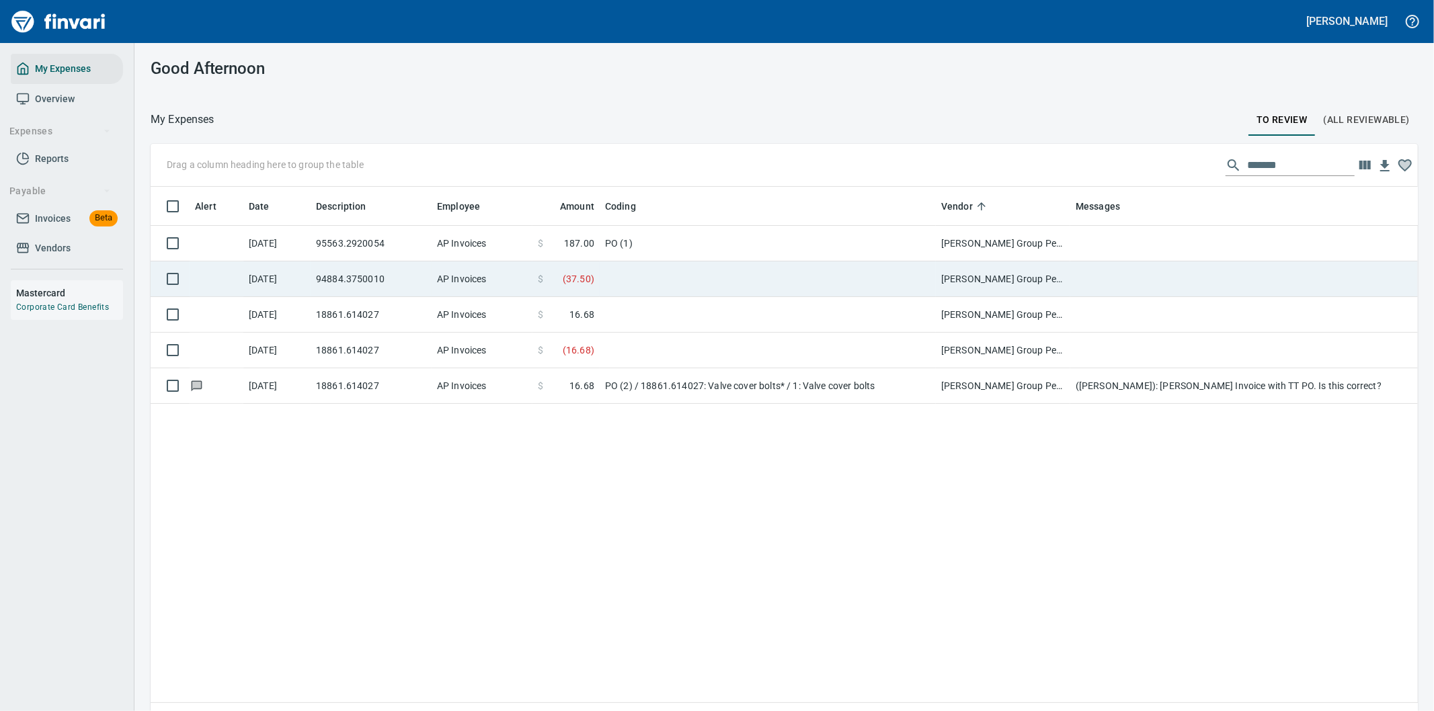
scroll to position [541, 1245]
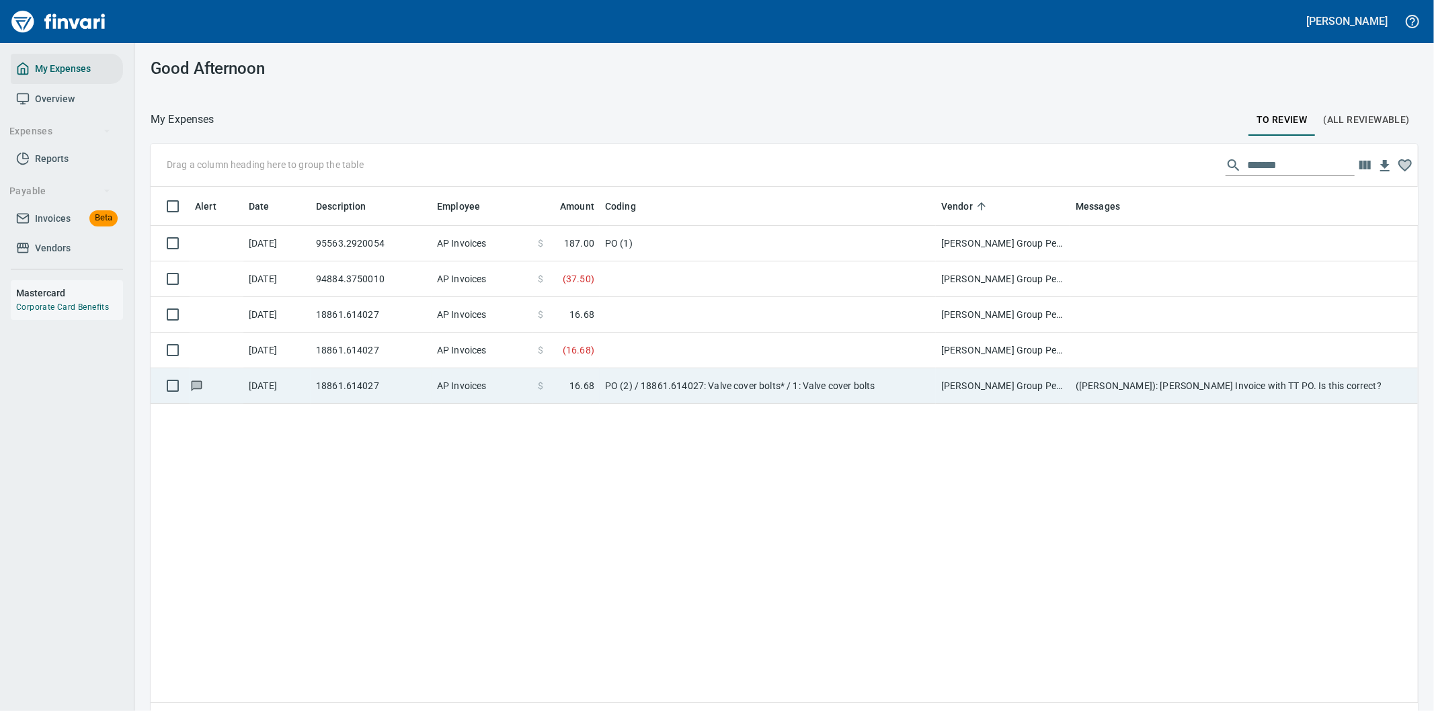
click at [627, 387] on td "PO (2) / 18861.614027: Valve cover bolts* / 1: Valve cover bolts" at bounding box center [768, 386] width 336 height 36
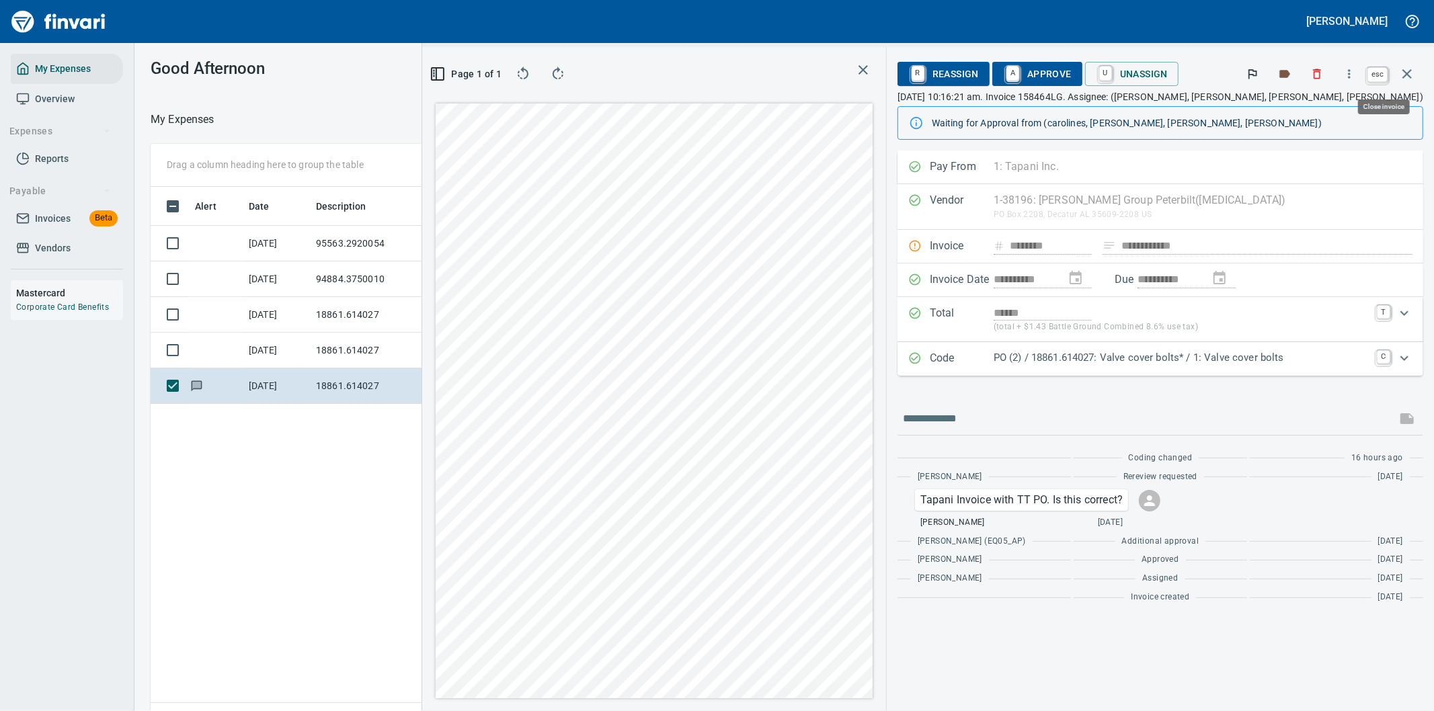
scroll to position [541, 909]
click at [1406, 72] on icon "button" at bounding box center [1406, 73] width 9 height 9
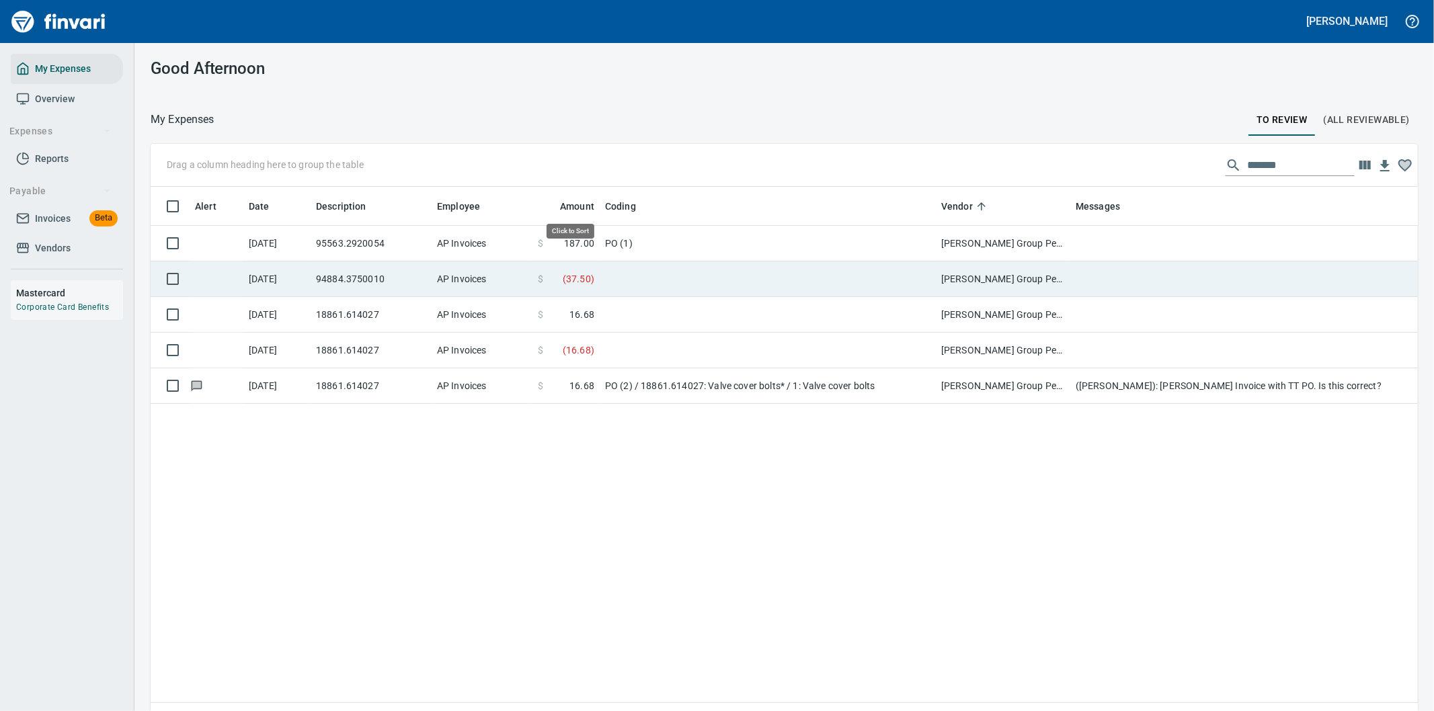
scroll to position [541, 1245]
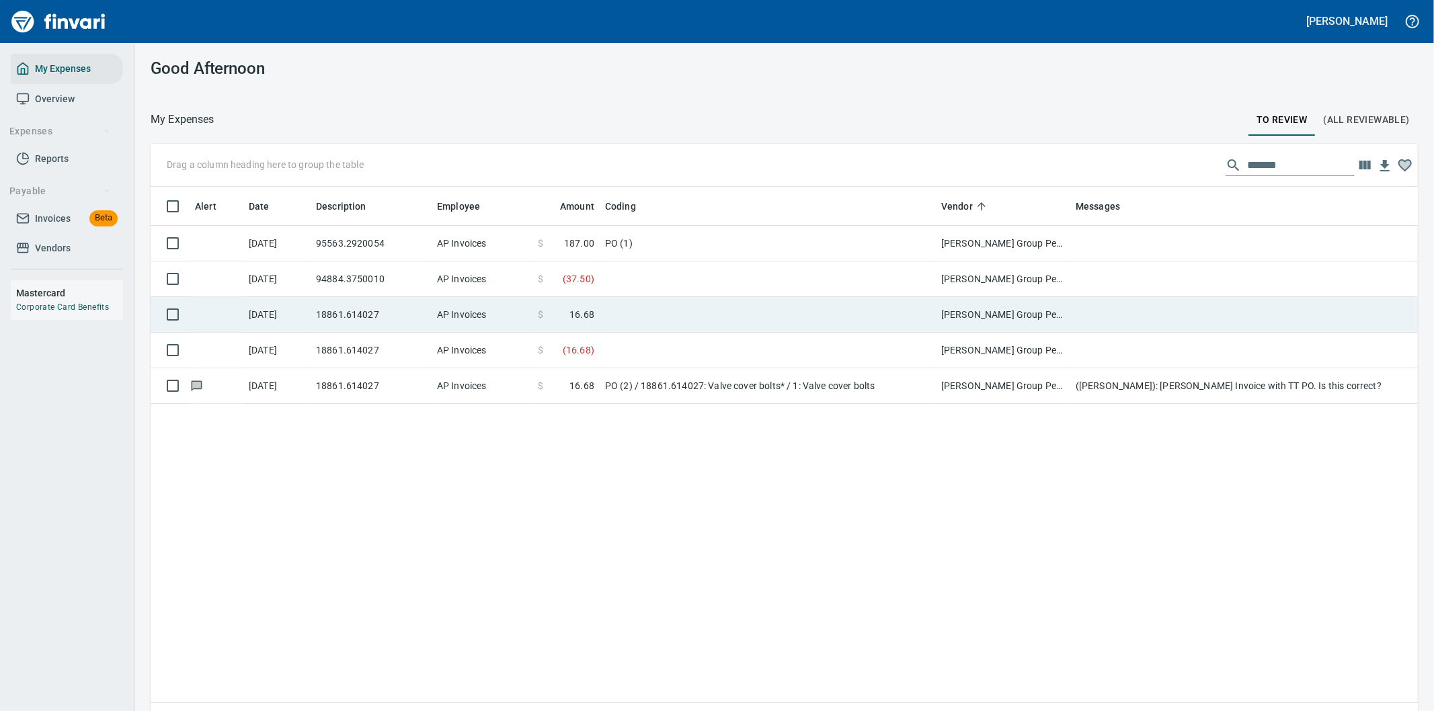
click at [641, 308] on td at bounding box center [768, 315] width 336 height 36
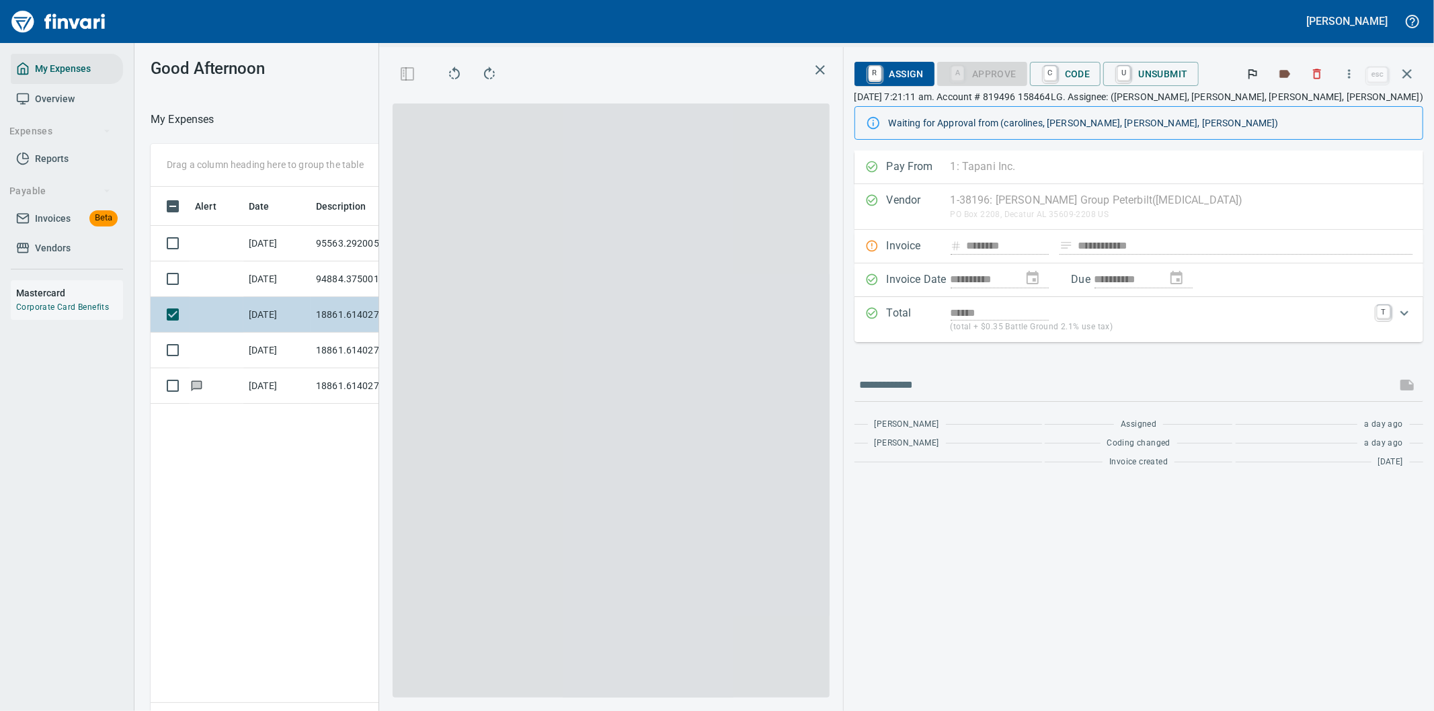
scroll to position [541, 909]
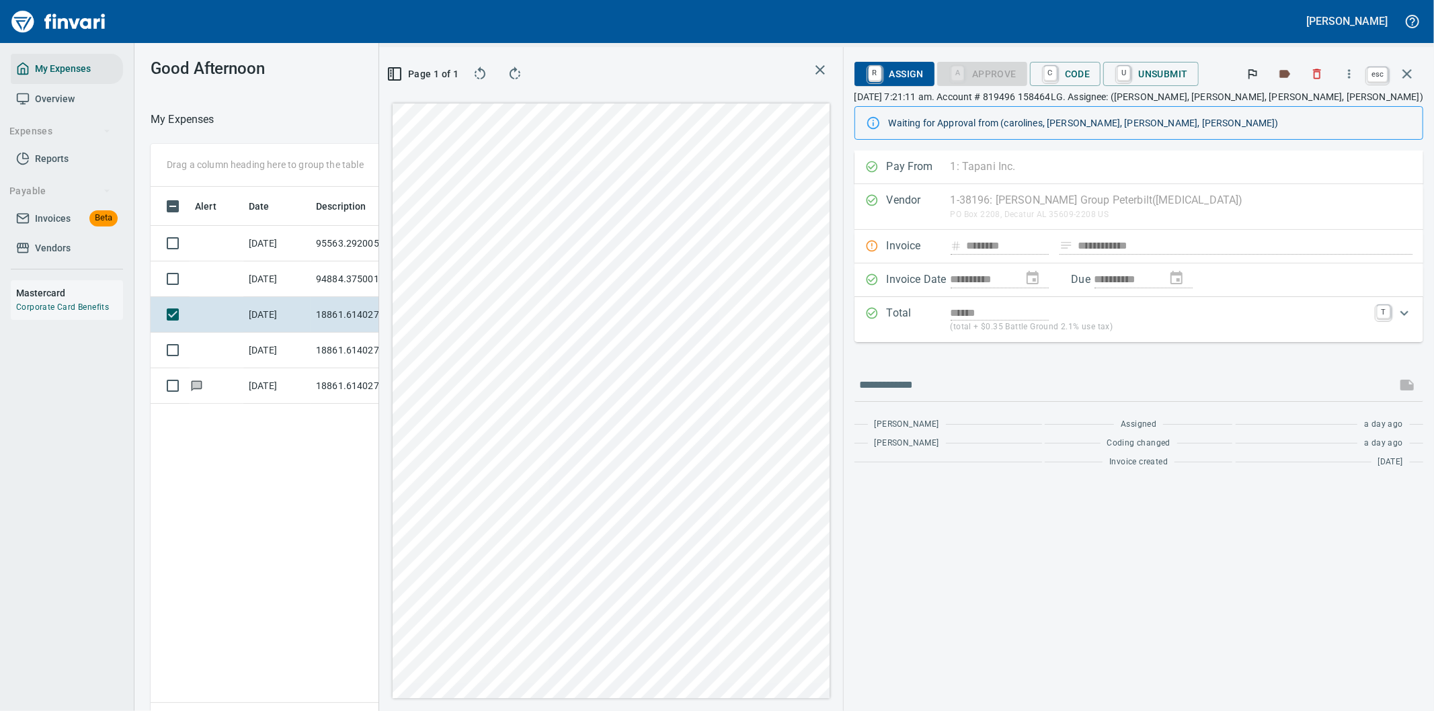
scroll to position [541, 909]
click at [1406, 69] on icon "button" at bounding box center [1407, 74] width 16 height 16
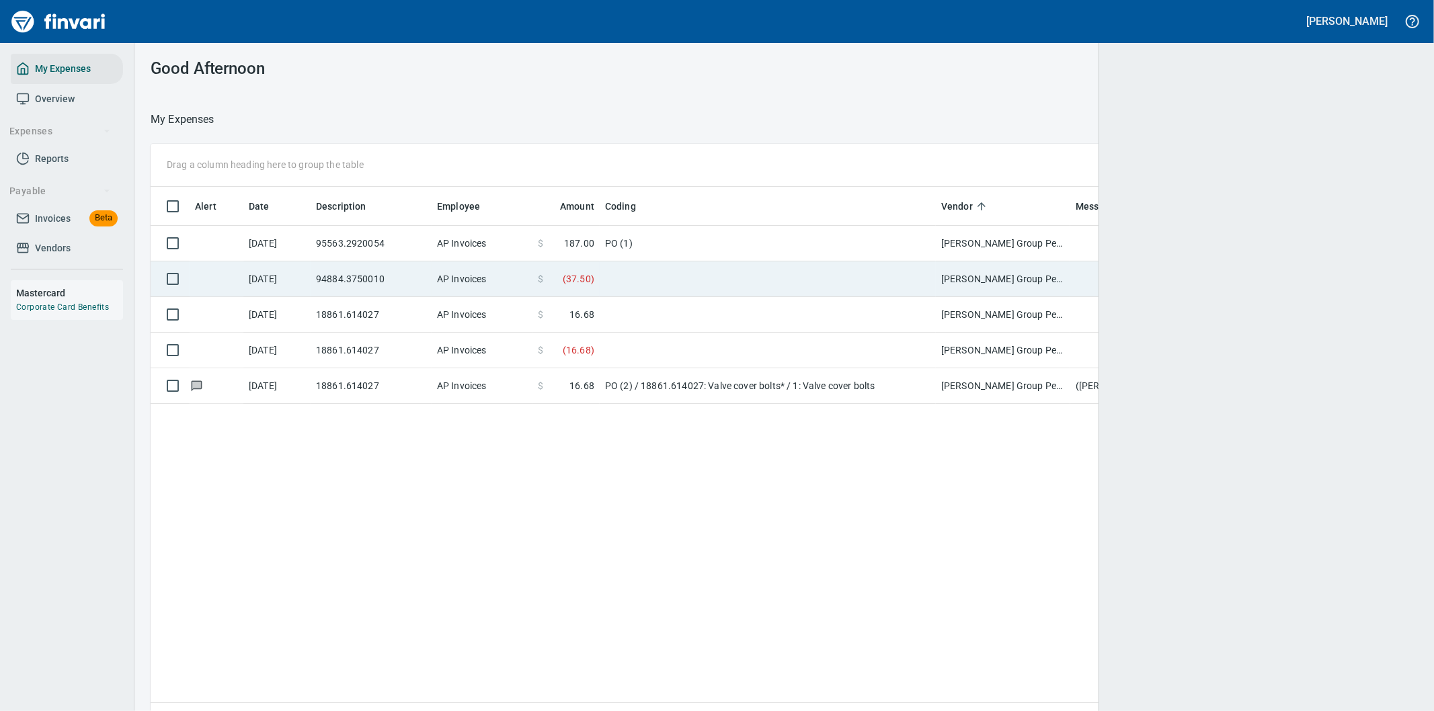
scroll to position [541, 1245]
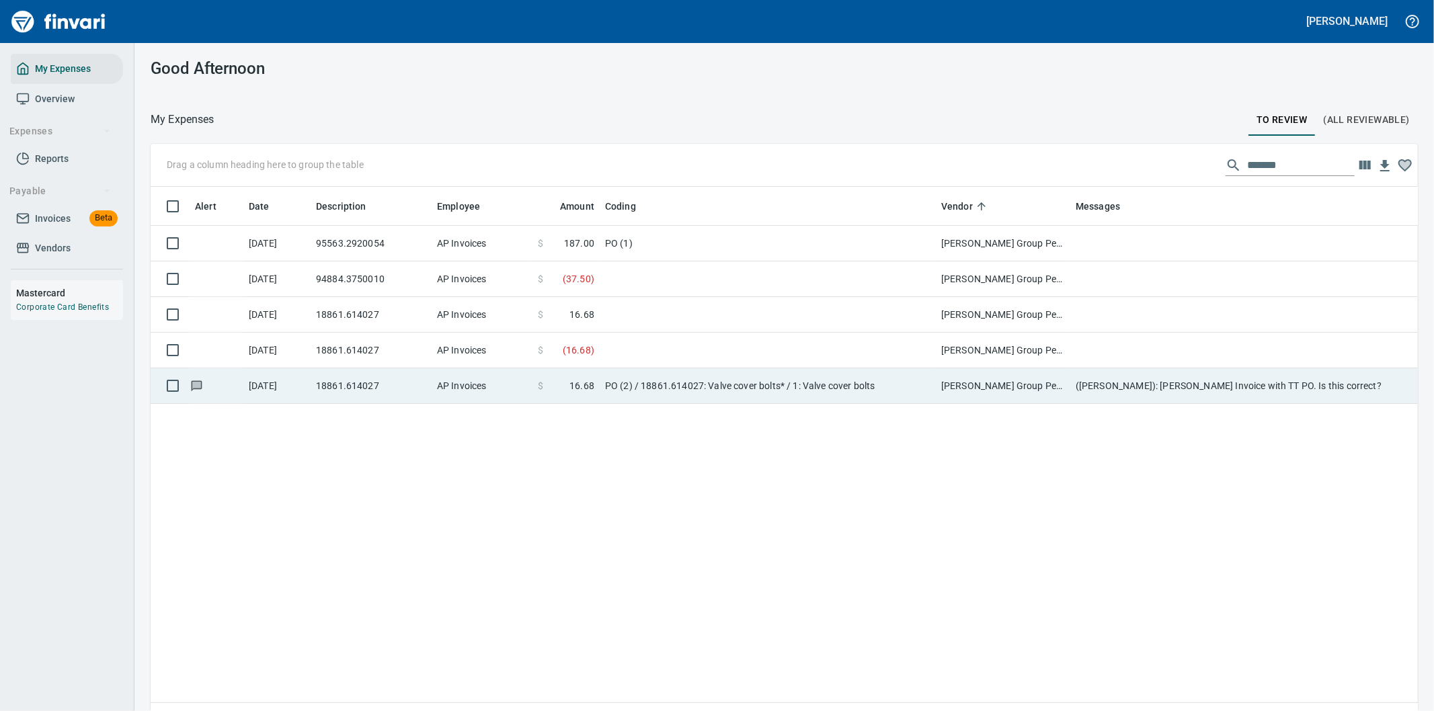
click at [495, 388] on td "AP Invoices" at bounding box center [482, 386] width 101 height 36
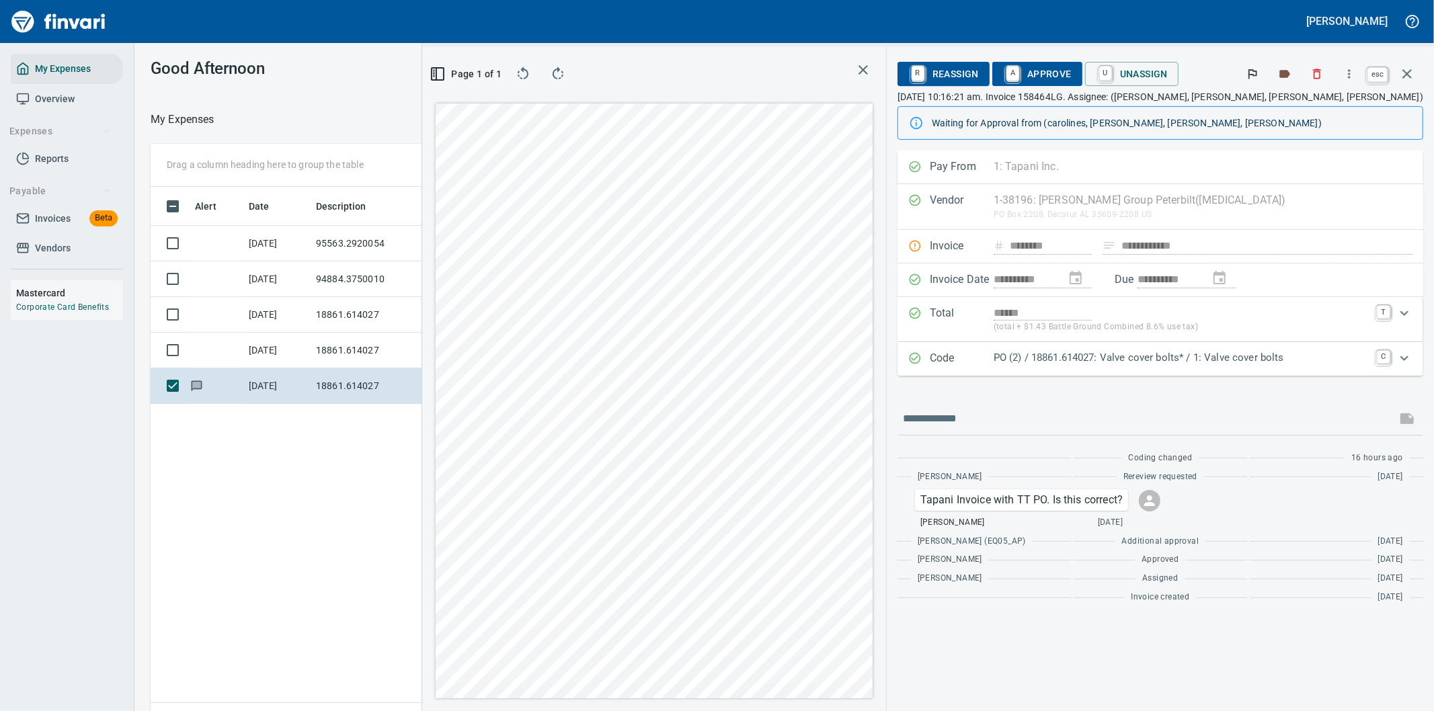
scroll to position [541, 909]
click at [1406, 67] on icon "button" at bounding box center [1407, 74] width 16 height 16
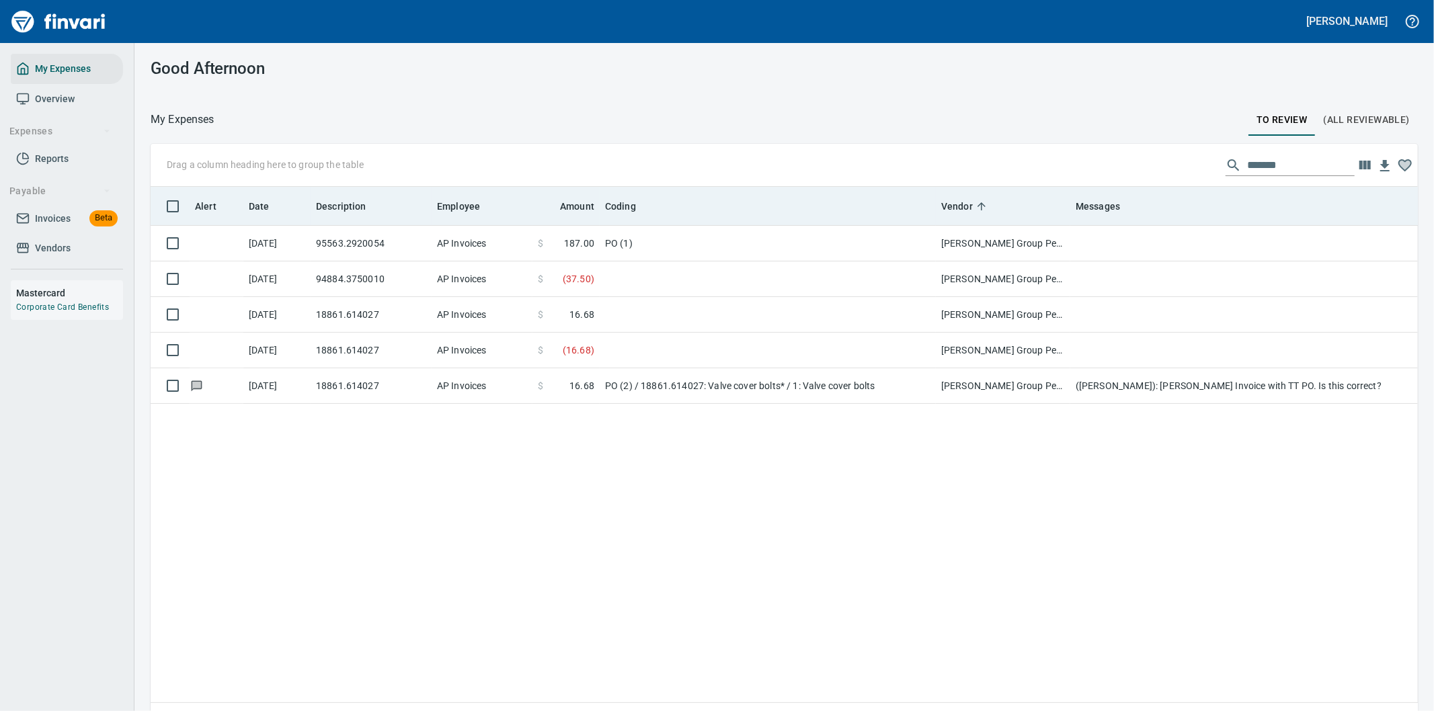
scroll to position [541, 1235]
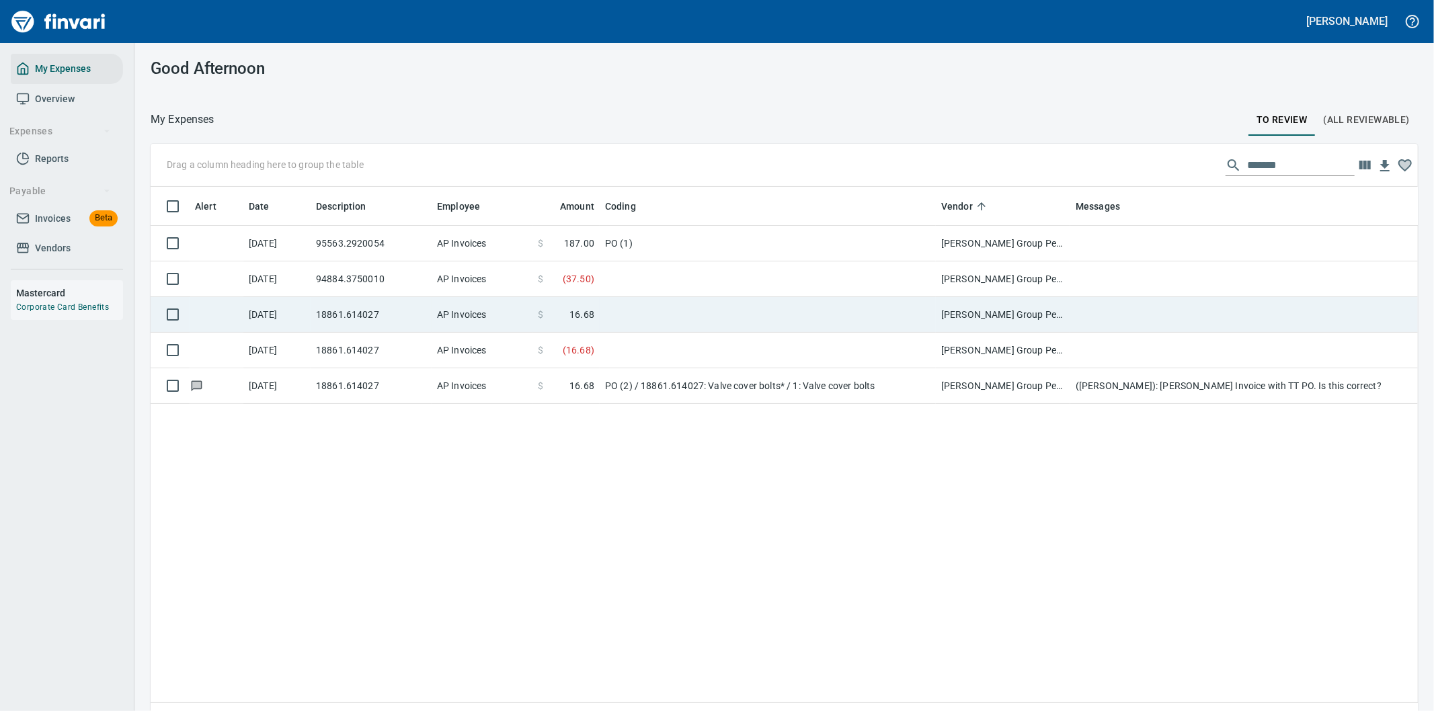
click at [536, 307] on td "$ 16.68" at bounding box center [565, 315] width 67 height 36
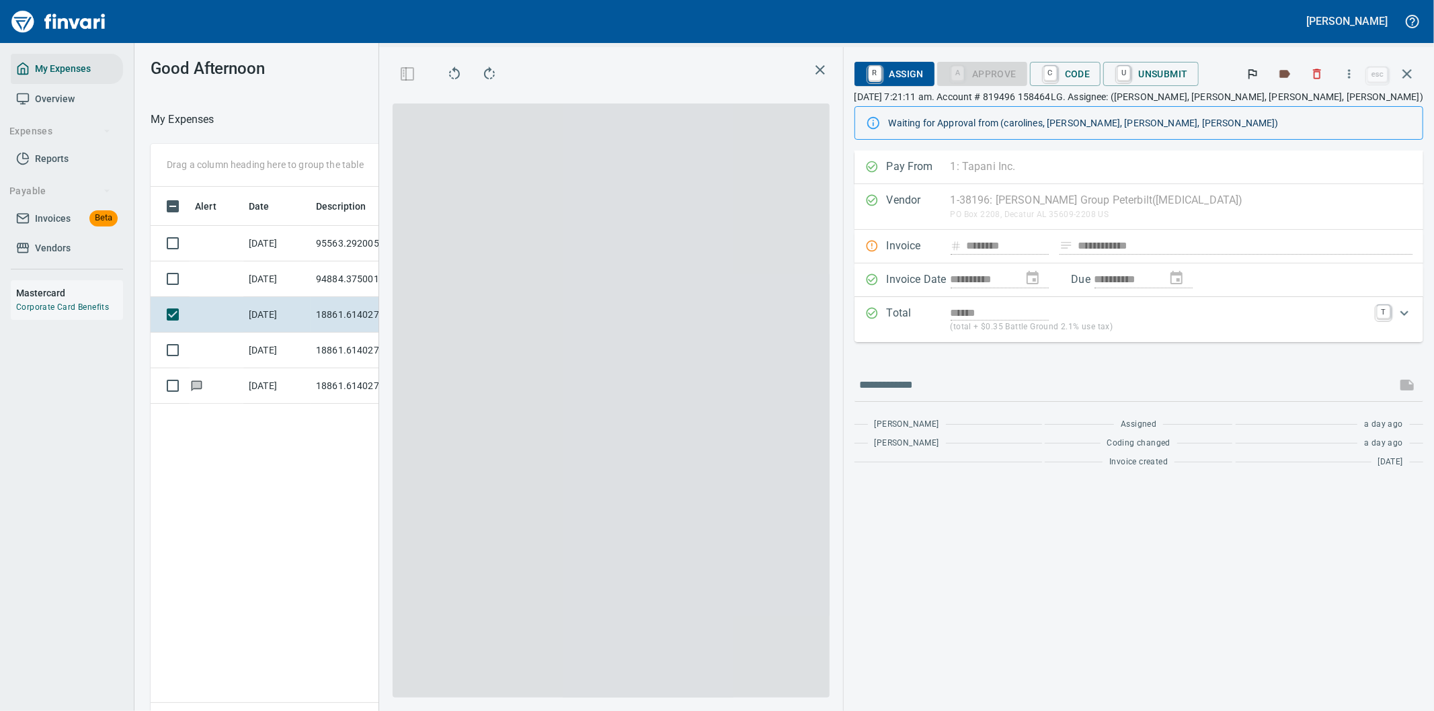
scroll to position [541, 909]
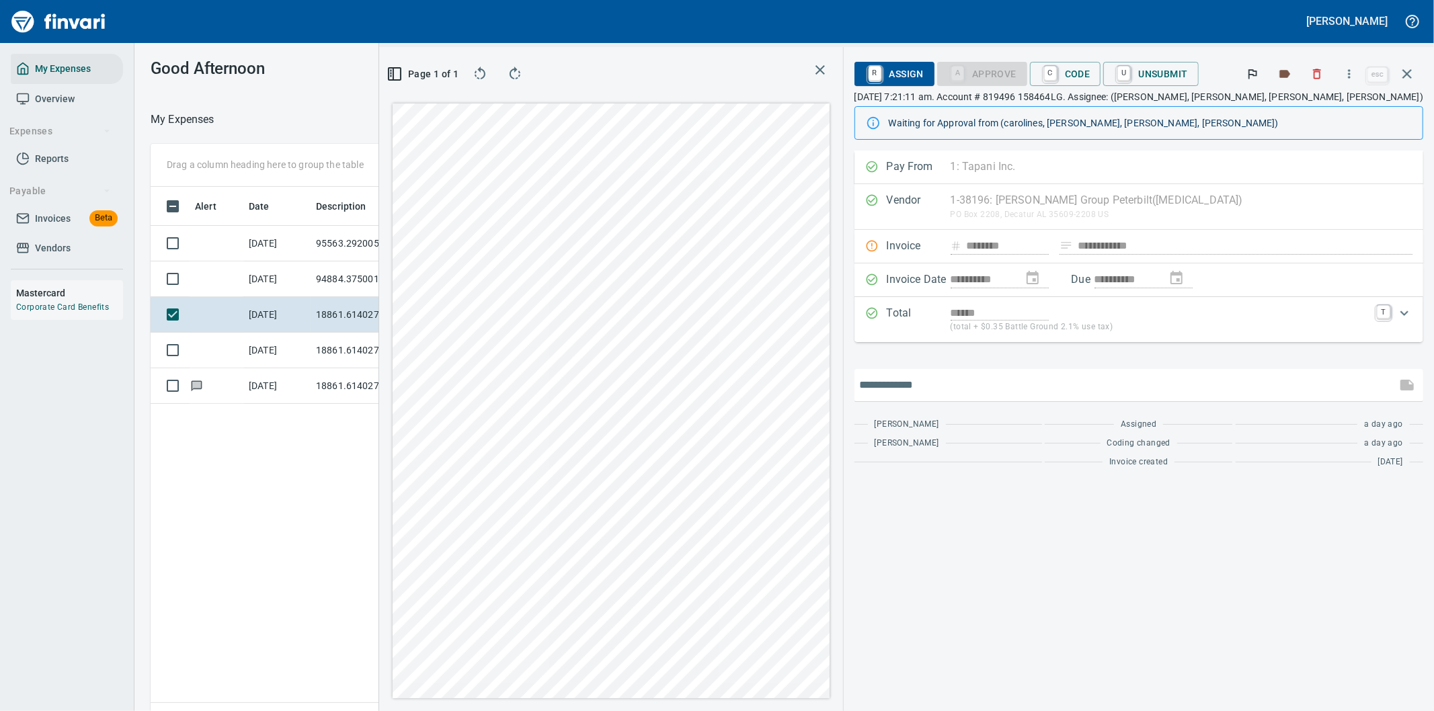
click at [997, 384] on input "text" at bounding box center [1125, 385] width 531 height 22
click at [961, 384] on input "**********" at bounding box center [1125, 385] width 531 height 22
click at [971, 384] on input "**********" at bounding box center [1125, 385] width 531 height 22
click at [1057, 391] on input "**********" at bounding box center [1125, 385] width 531 height 22
type input "**********"
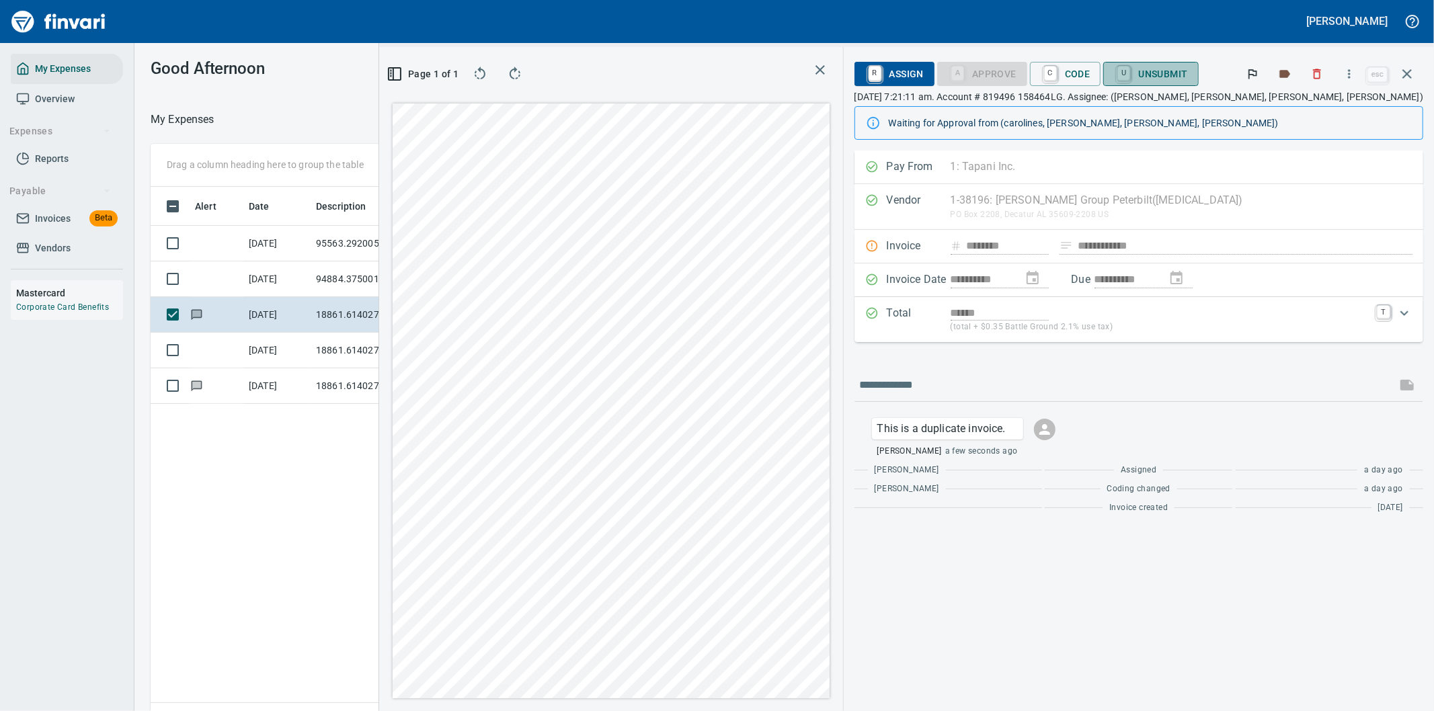
click at [1187, 75] on span "U Unsubmit" at bounding box center [1150, 74] width 73 height 23
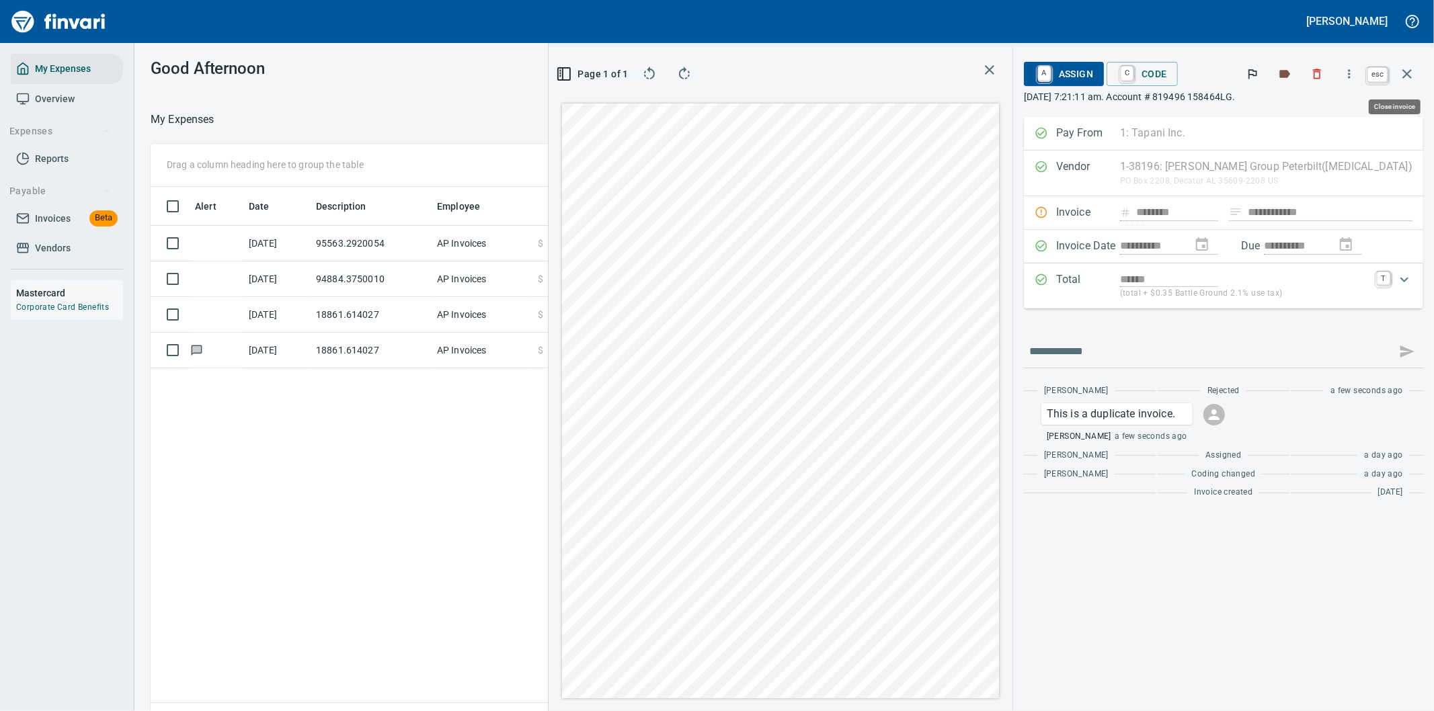
click at [1408, 72] on icon "button" at bounding box center [1406, 73] width 9 height 9
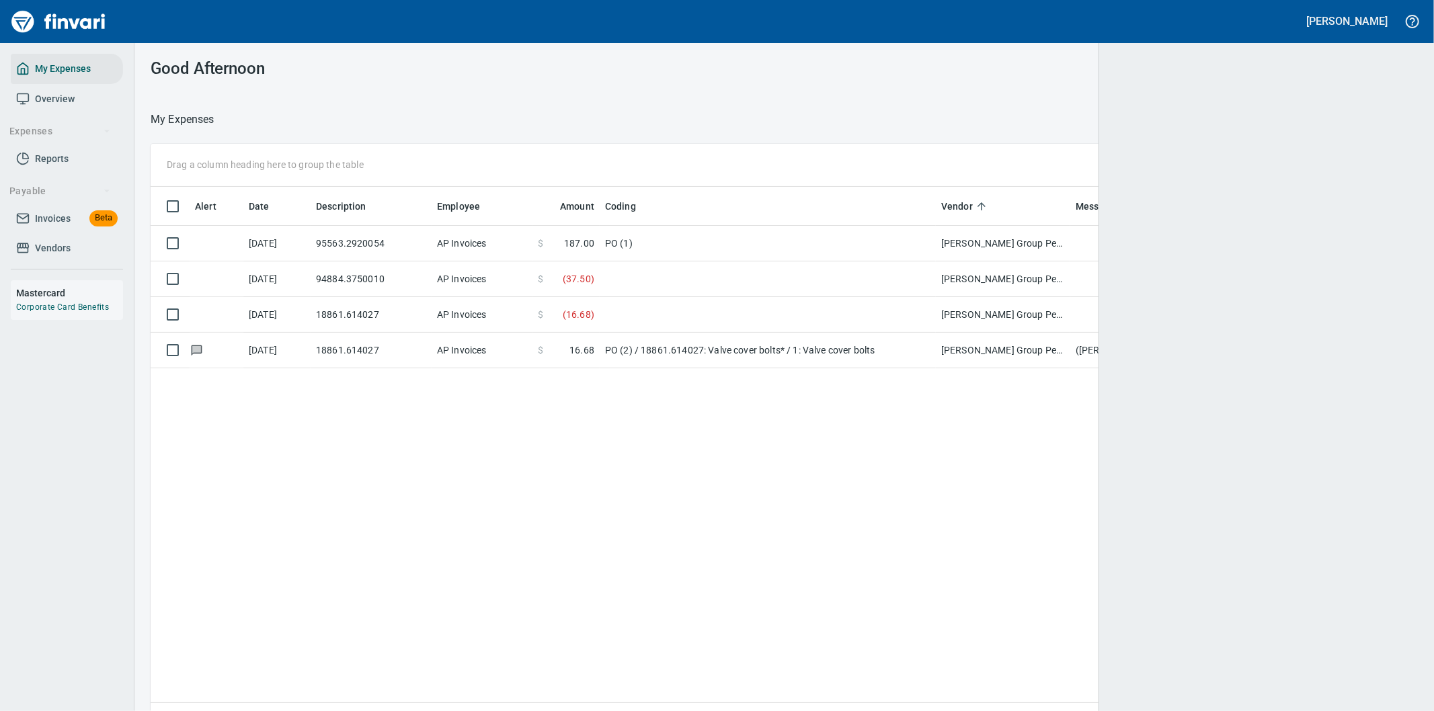
scroll to position [541, 1245]
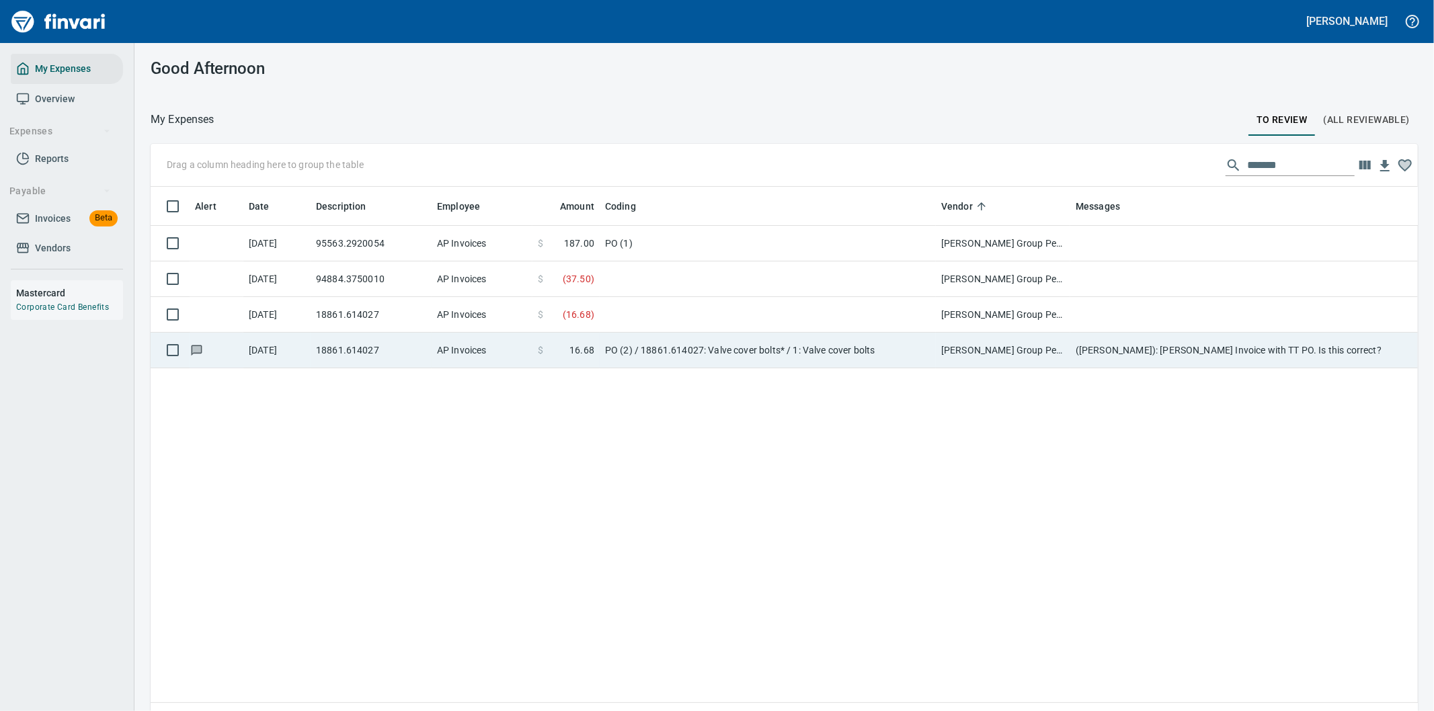
click at [662, 351] on td "PO (2) / 18861.614027: Valve cover bolts* / 1: Valve cover bolts" at bounding box center [768, 351] width 336 height 36
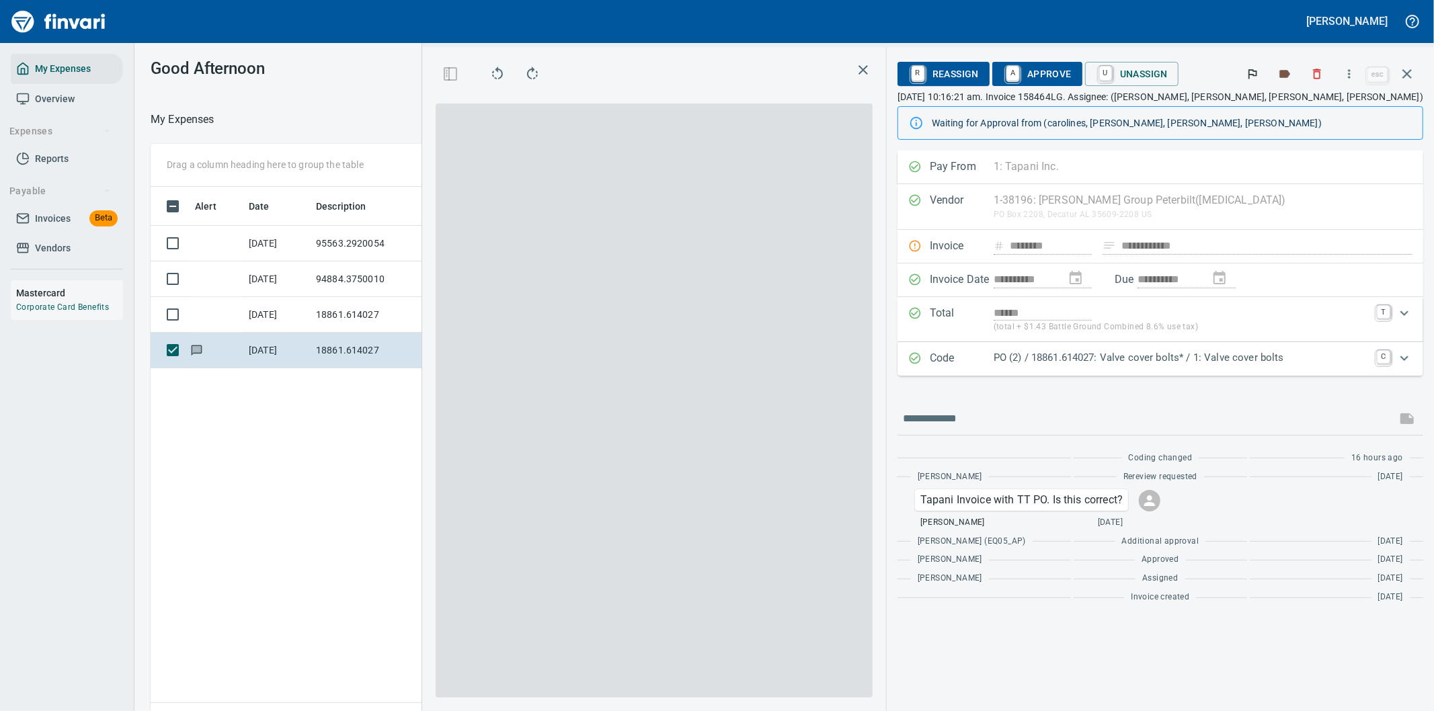
scroll to position [541, 909]
click at [1034, 418] on input "text" at bounding box center [1147, 419] width 488 height 22
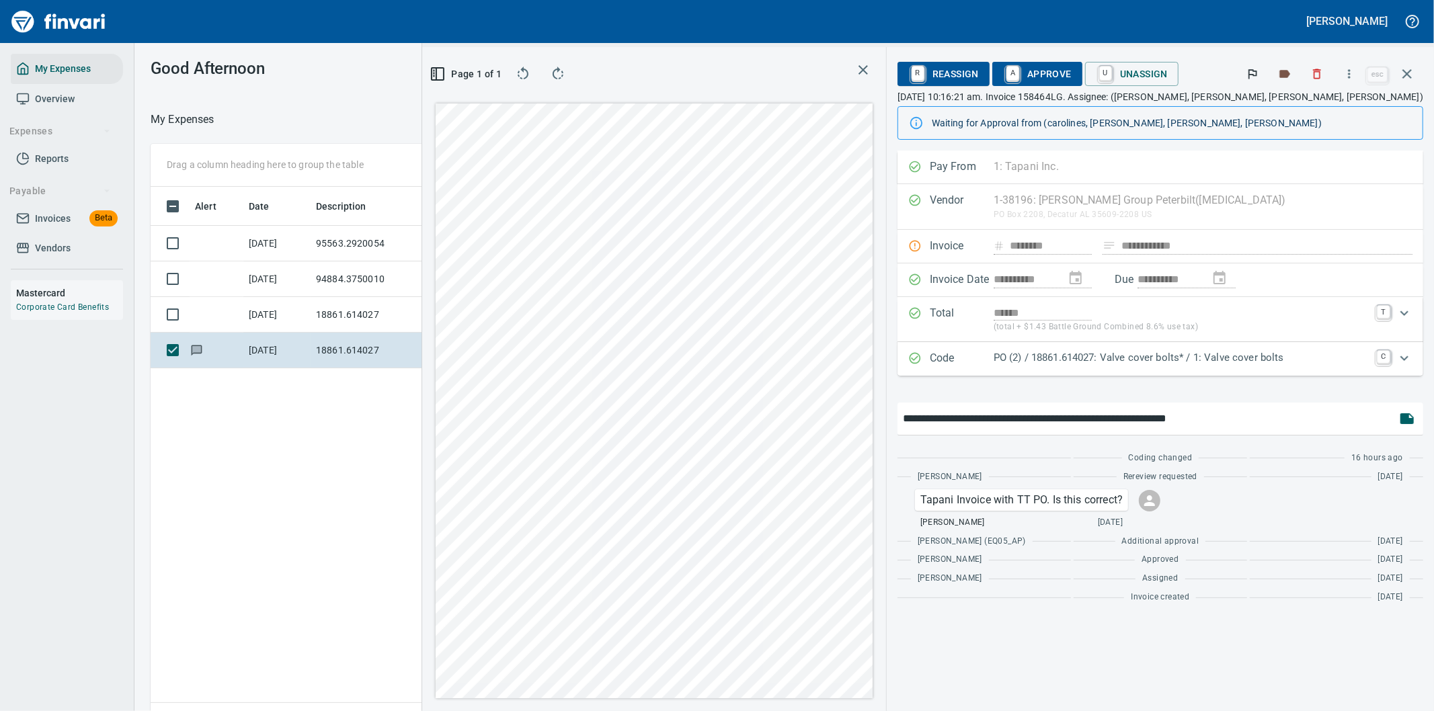
click at [857, 422] on div "**********" at bounding box center [928, 379] width 1012 height 664
click at [1314, 417] on input "**********" at bounding box center [1147, 419] width 488 height 22
type input "**********"
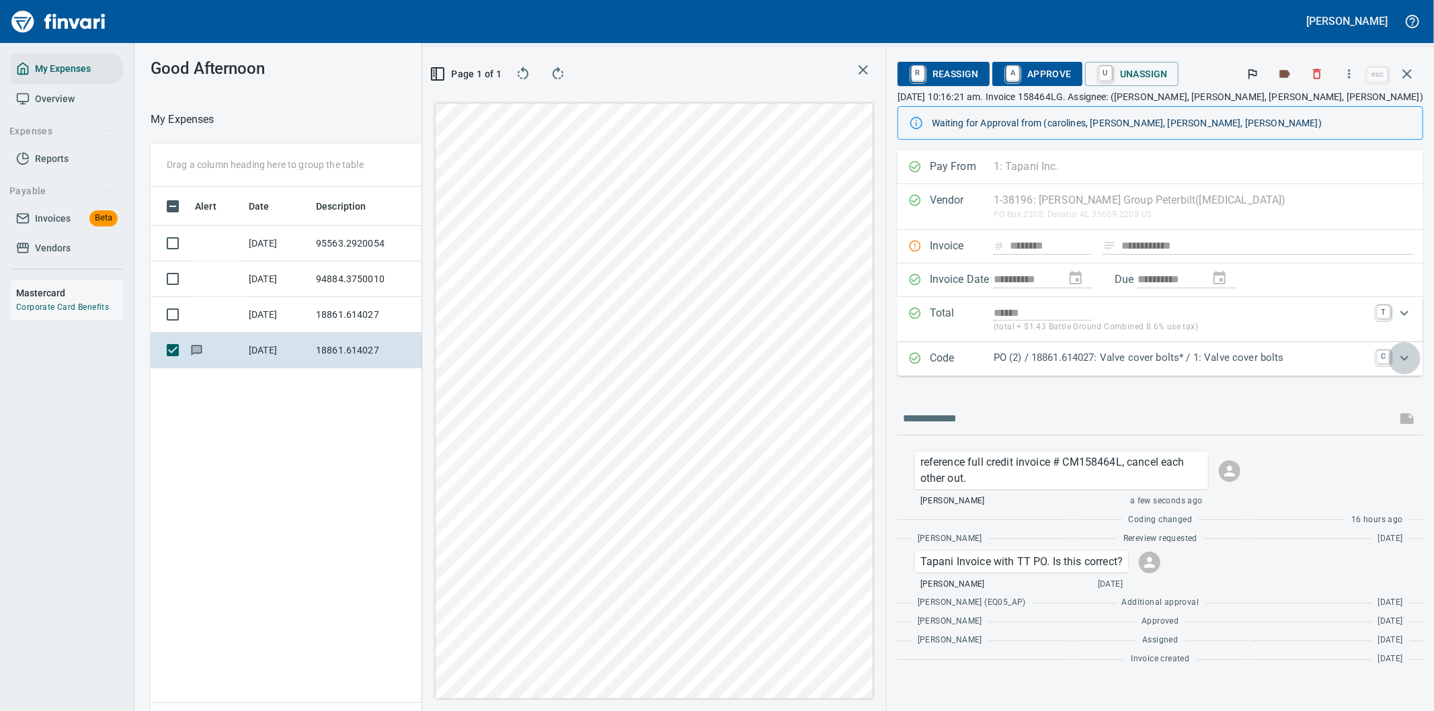
click at [1406, 360] on icon "Expand" at bounding box center [1404, 358] width 16 height 16
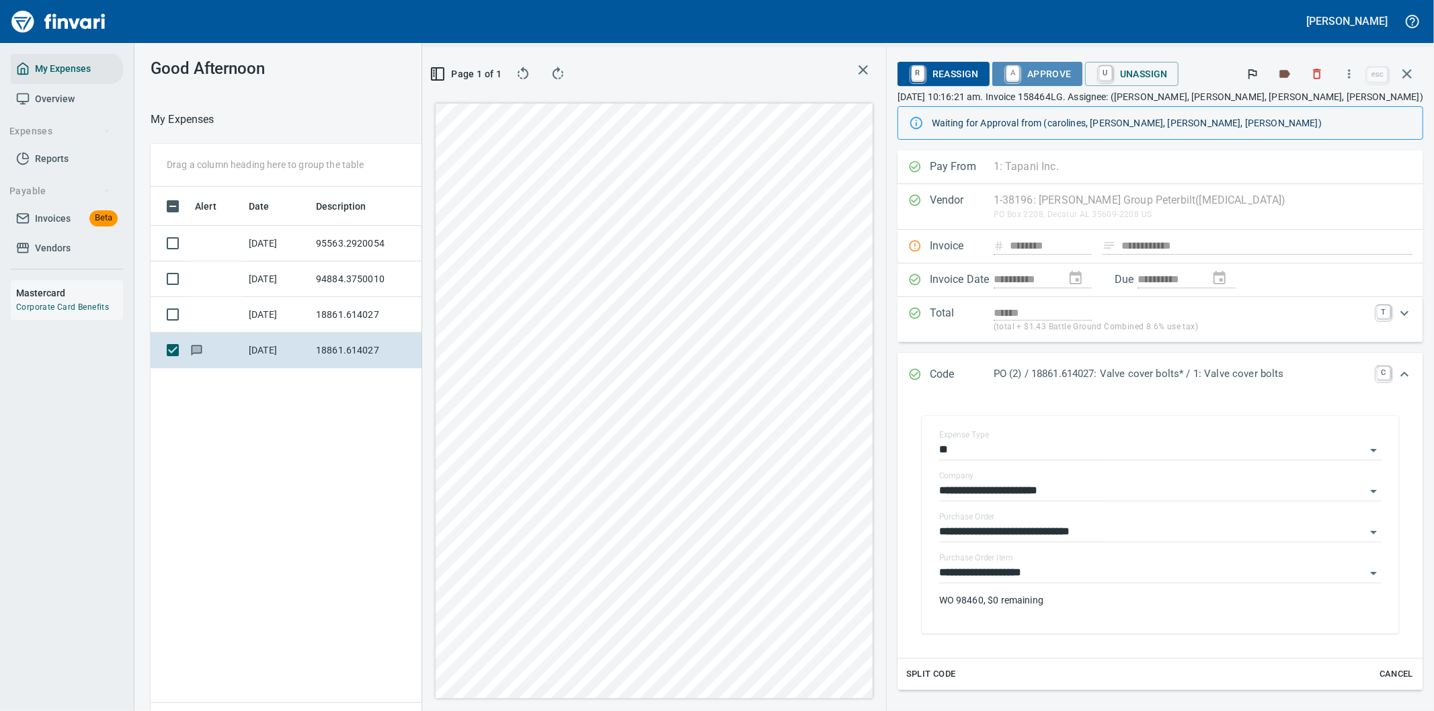
click at [1071, 70] on span "A Approve" at bounding box center [1037, 74] width 69 height 23
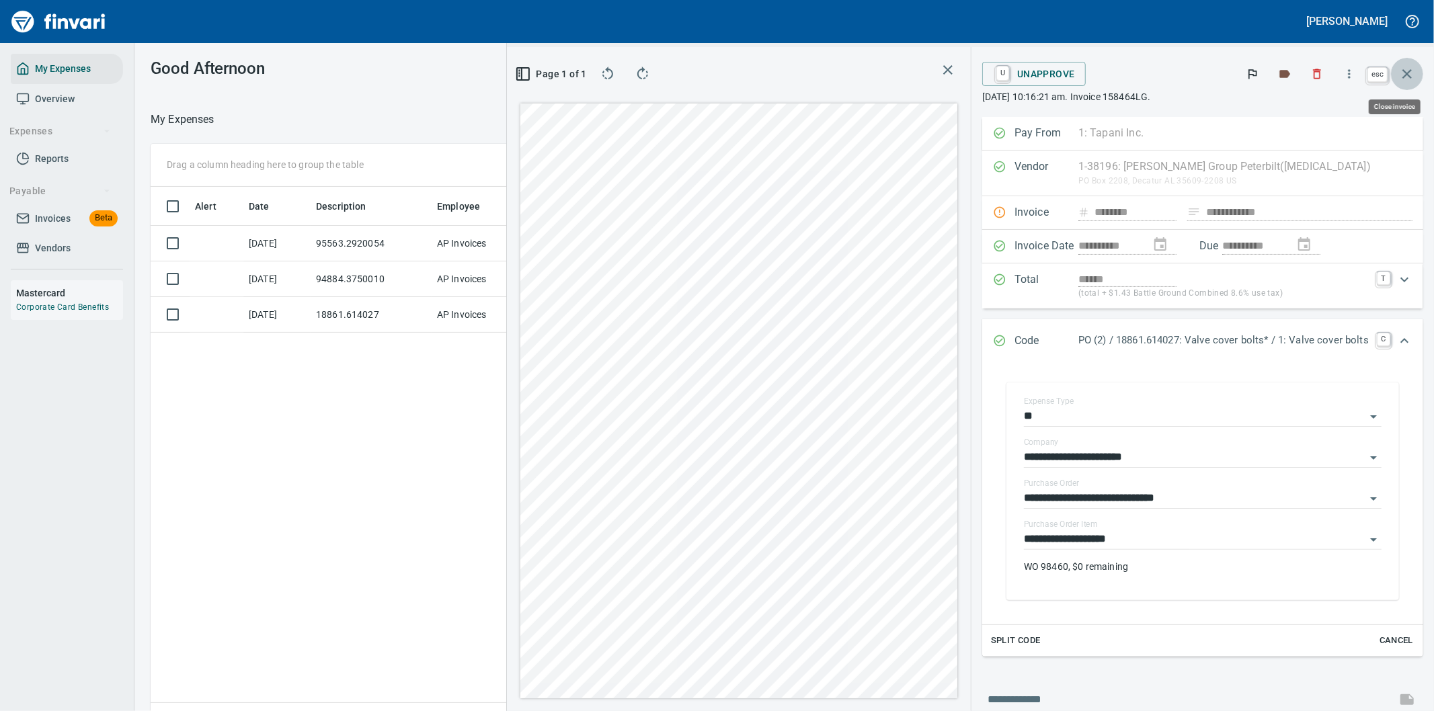
click at [1409, 66] on icon "button" at bounding box center [1407, 74] width 16 height 16
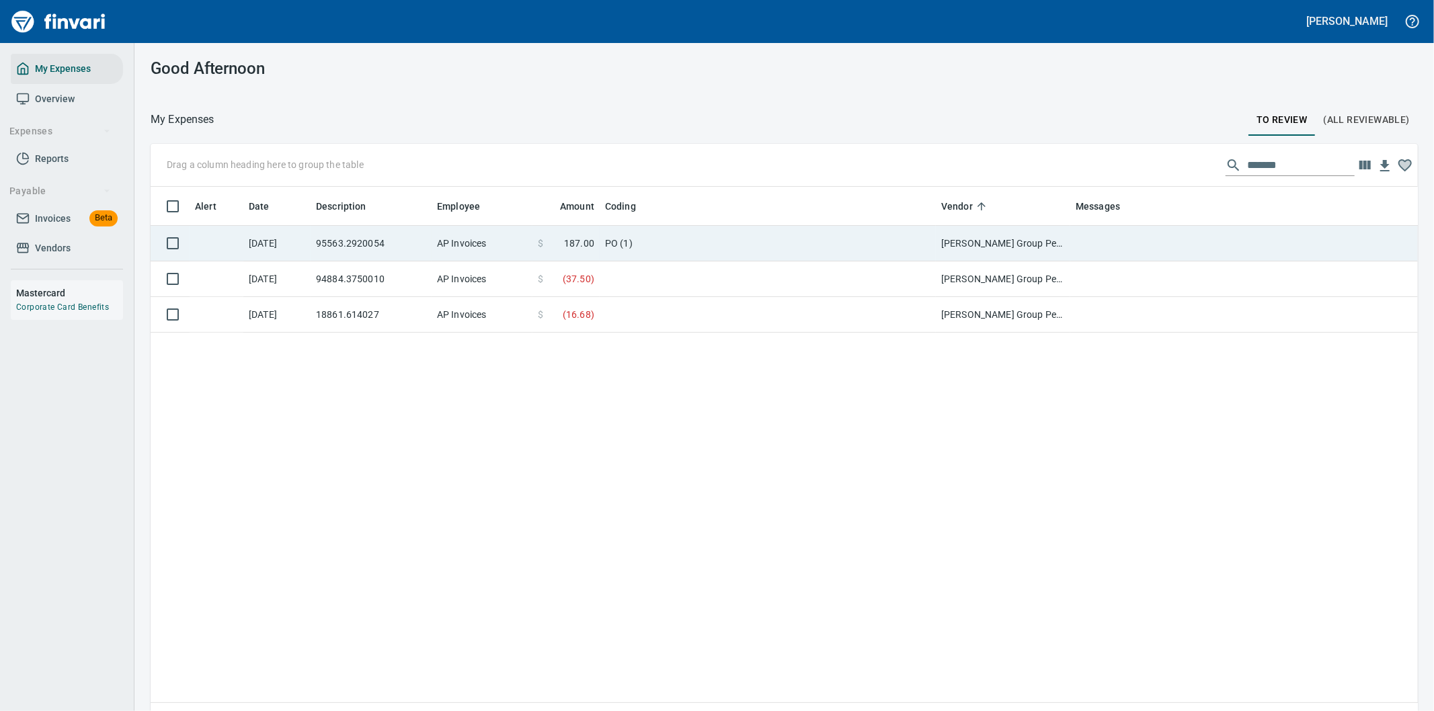
scroll to position [541, 1245]
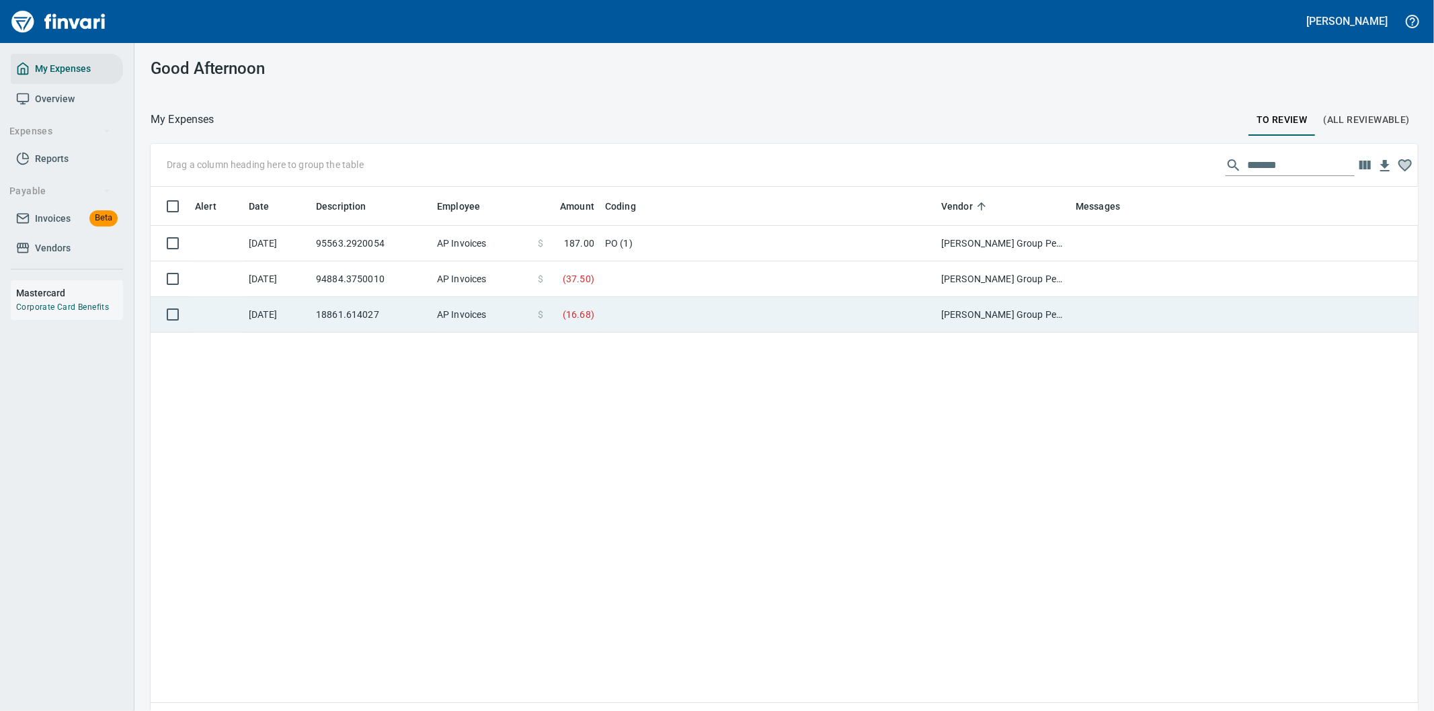
click at [703, 315] on td at bounding box center [768, 315] width 336 height 36
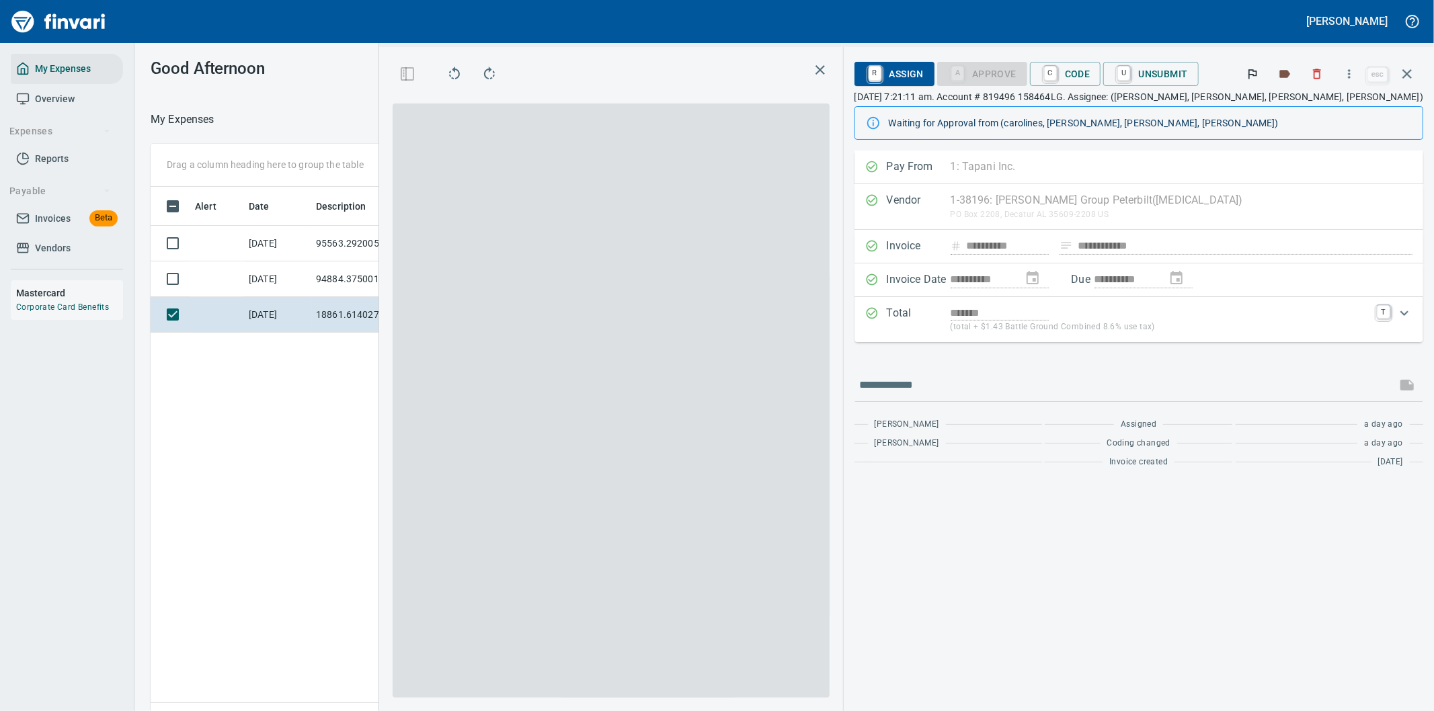
scroll to position [541, 909]
click at [942, 383] on input "text" at bounding box center [1125, 385] width 531 height 22
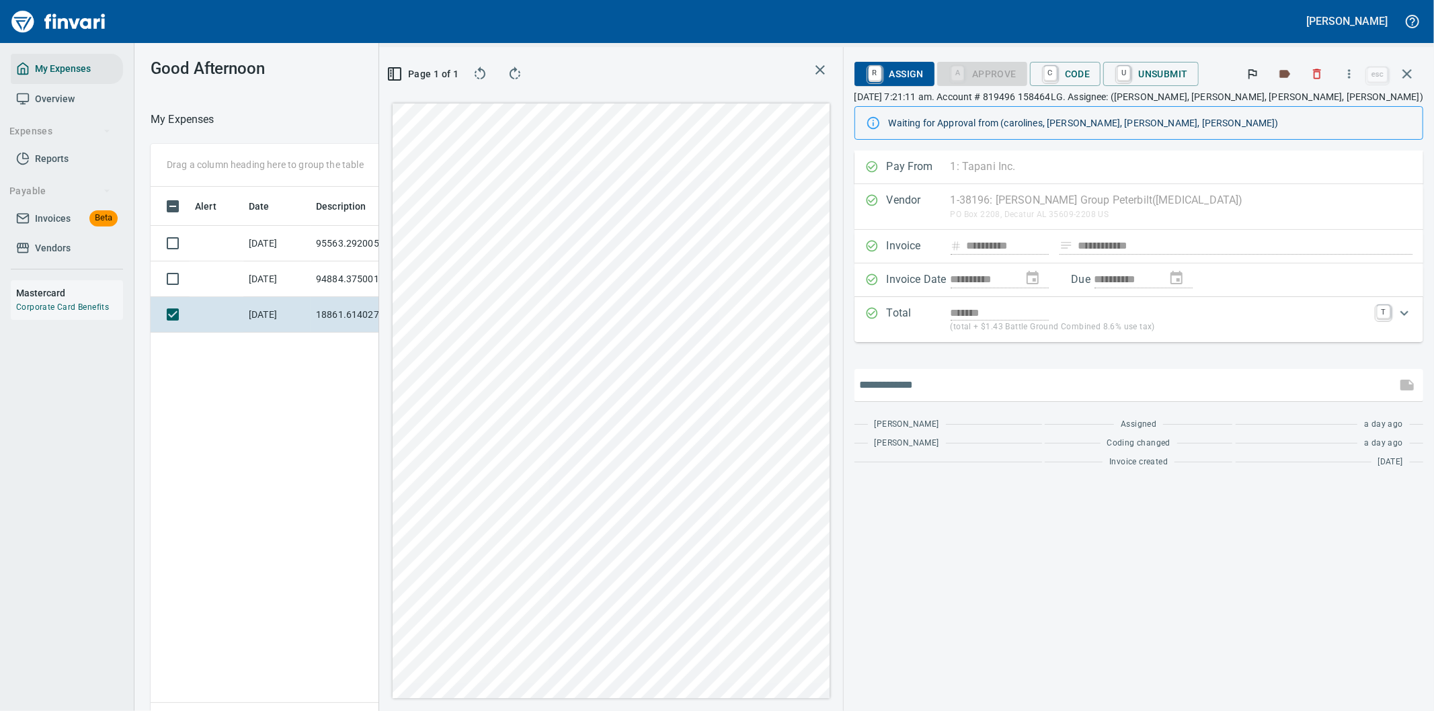
paste input "**********"
drag, startPoint x: 964, startPoint y: 384, endPoint x: 991, endPoint y: 383, distance: 26.9
click at [991, 383] on input "**********" at bounding box center [1125, 385] width 531 height 22
click at [1038, 381] on input "**********" at bounding box center [1125, 385] width 531 height 22
click at [977, 383] on input "**********" at bounding box center [1125, 385] width 531 height 22
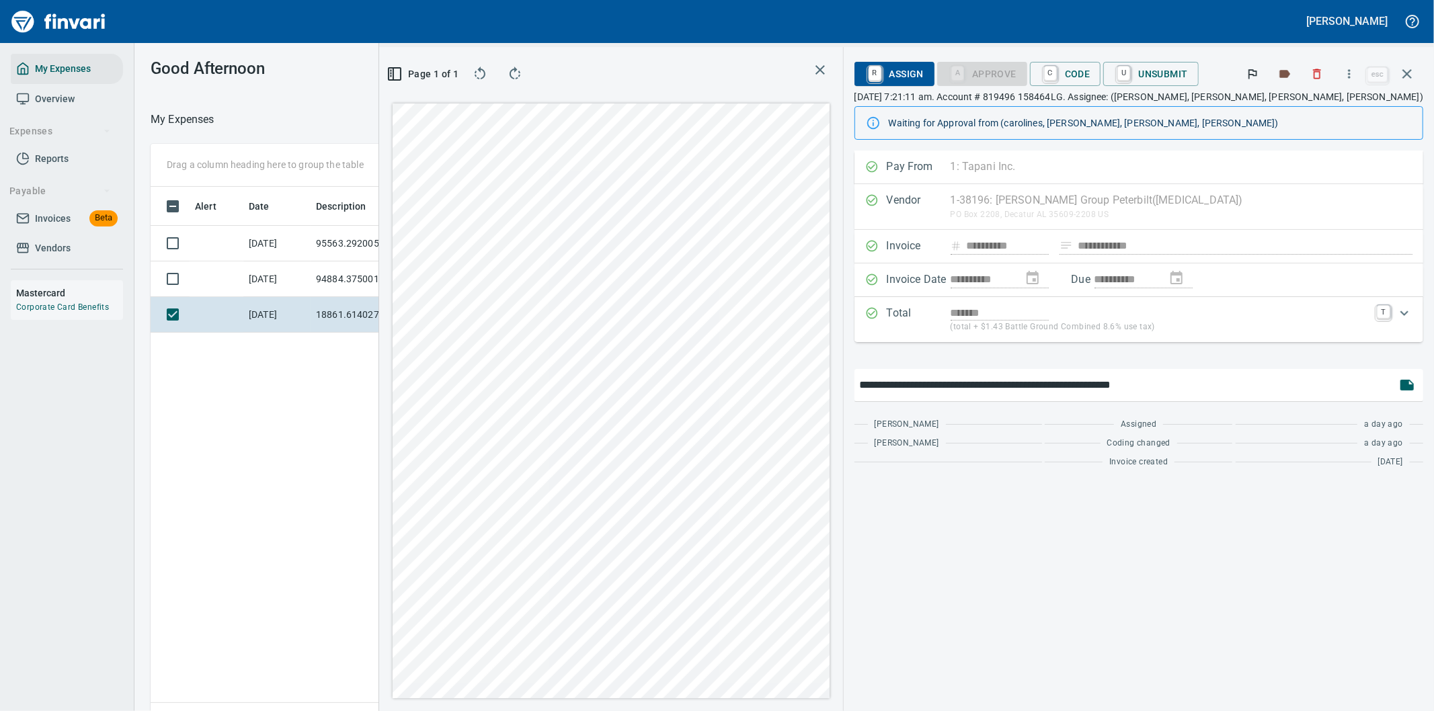
type input "**********"
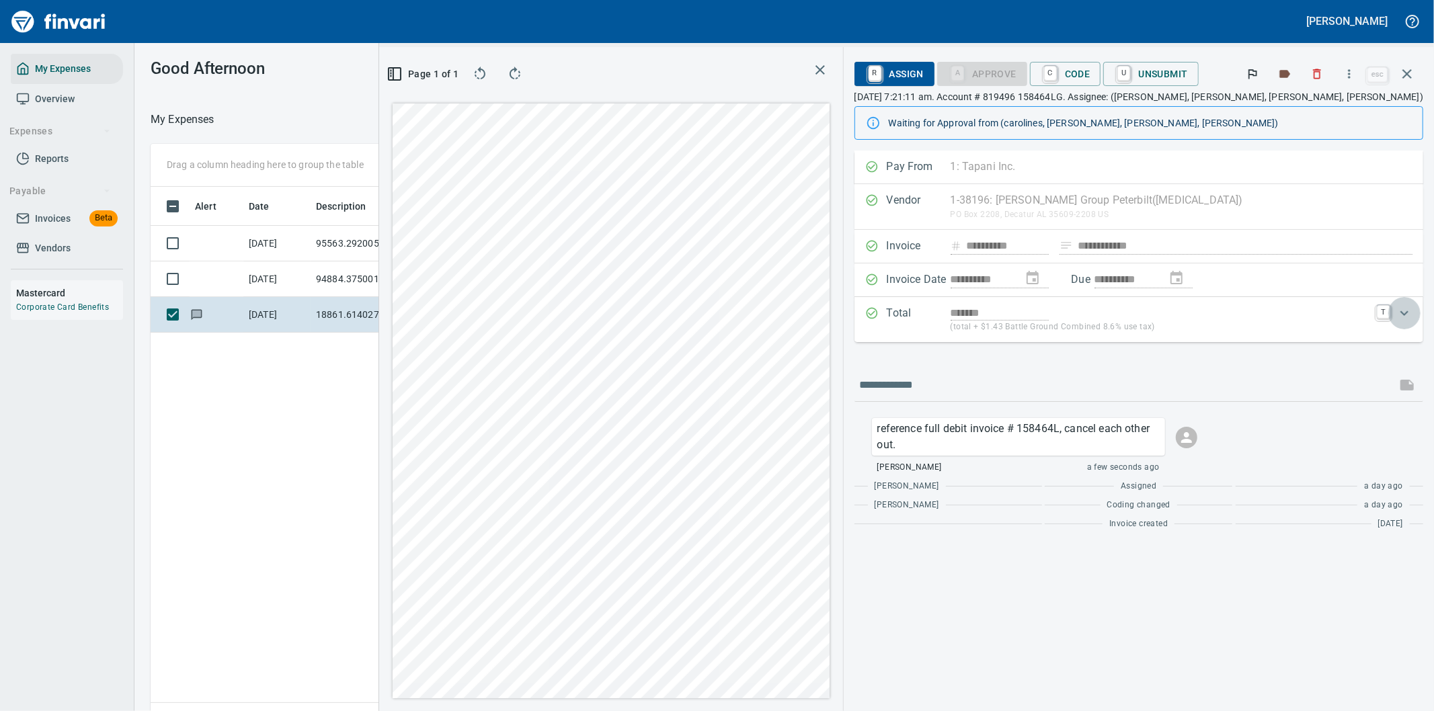
click at [1403, 314] on icon "Expand" at bounding box center [1404, 313] width 8 height 5
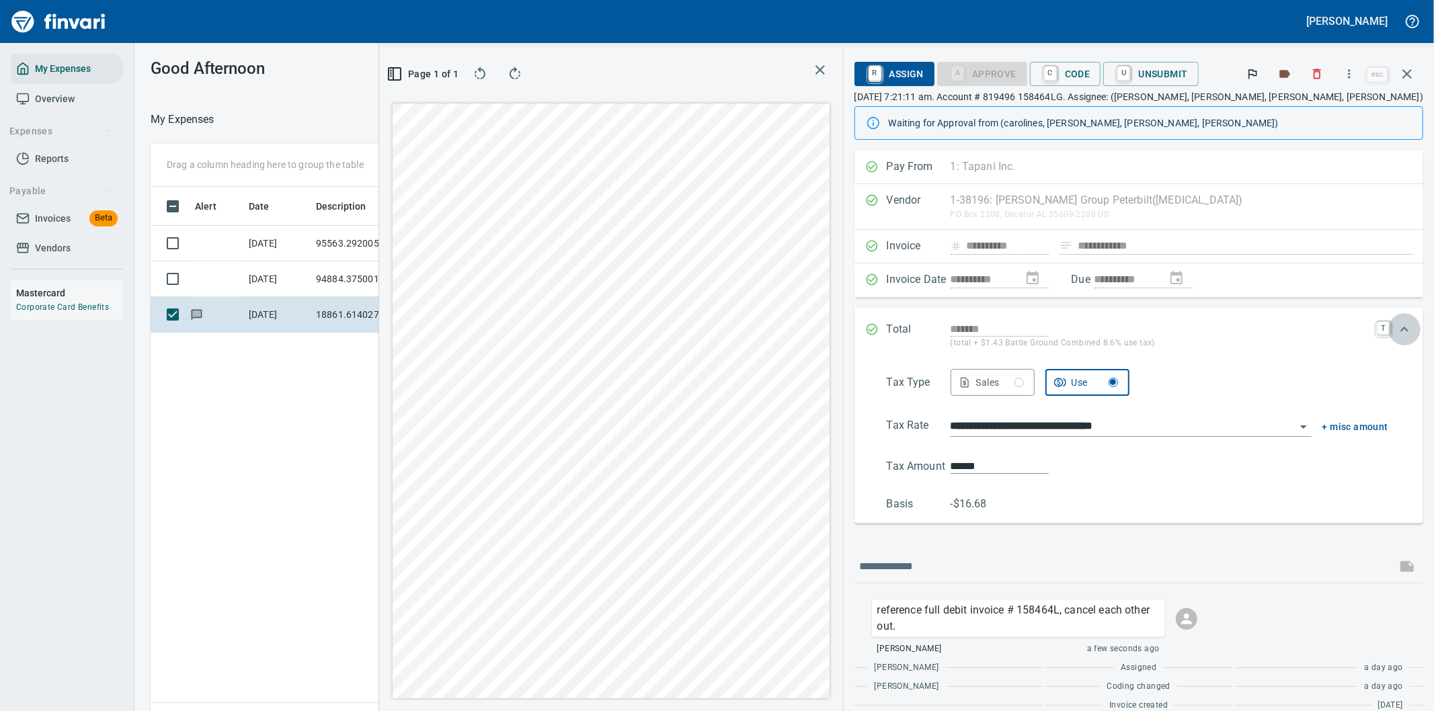
click at [1396, 328] on icon "Expand" at bounding box center [1404, 329] width 16 height 16
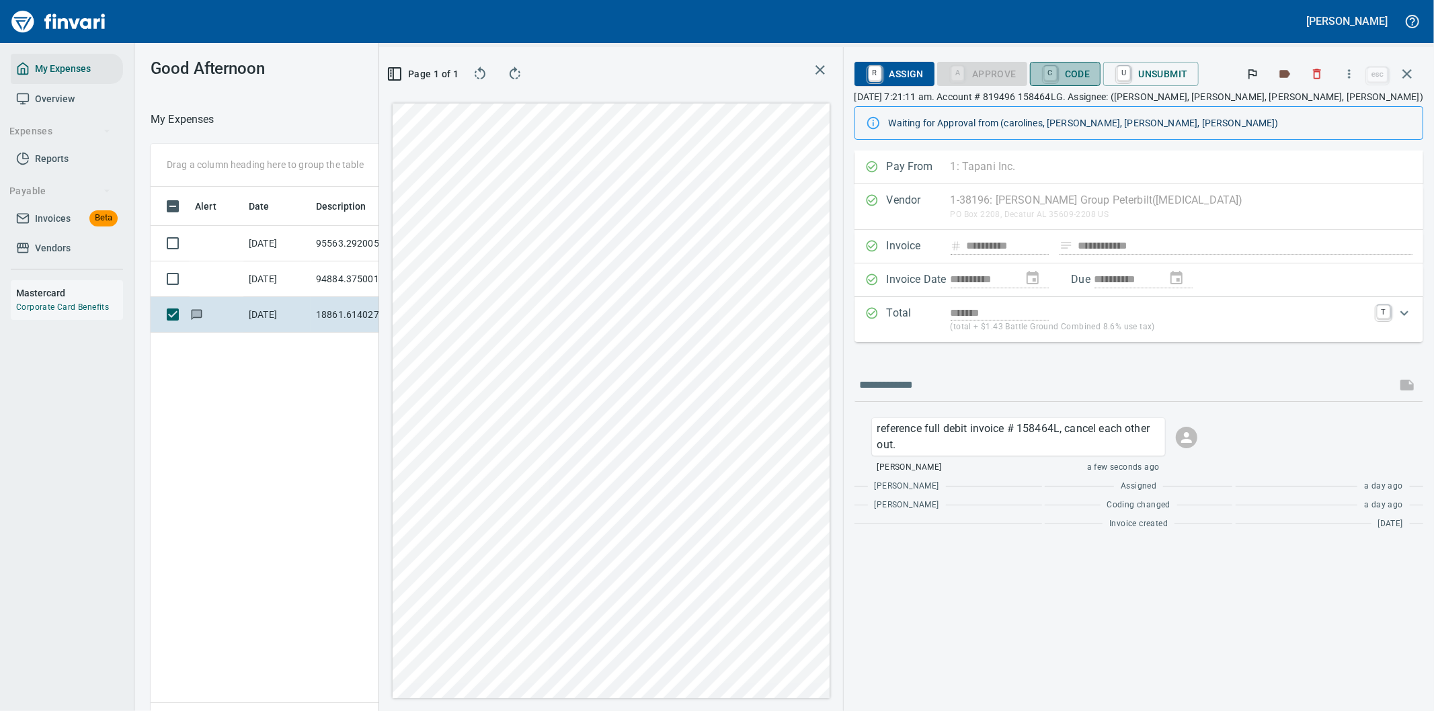
click at [1090, 71] on span "C Code" at bounding box center [1066, 74] width 50 height 23
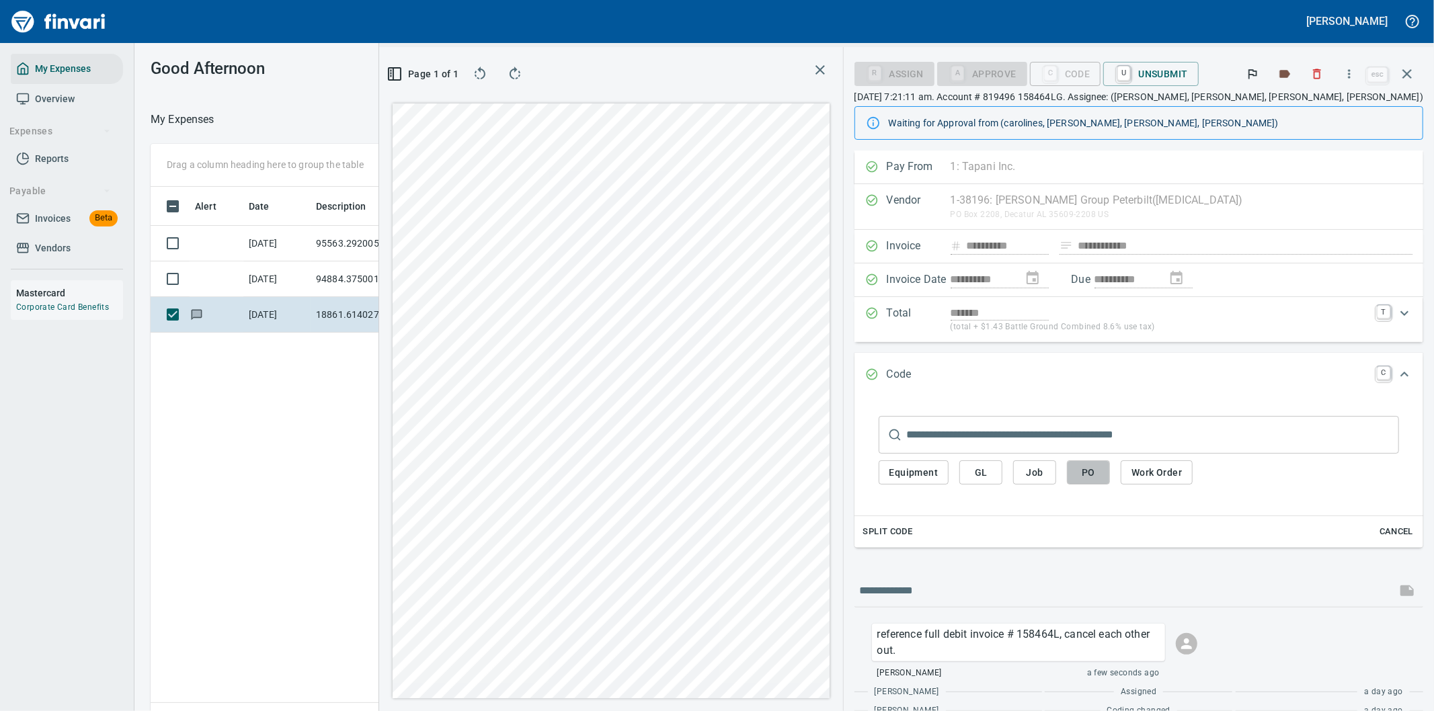
click at [1099, 473] on span "PO" at bounding box center [1088, 472] width 22 height 17
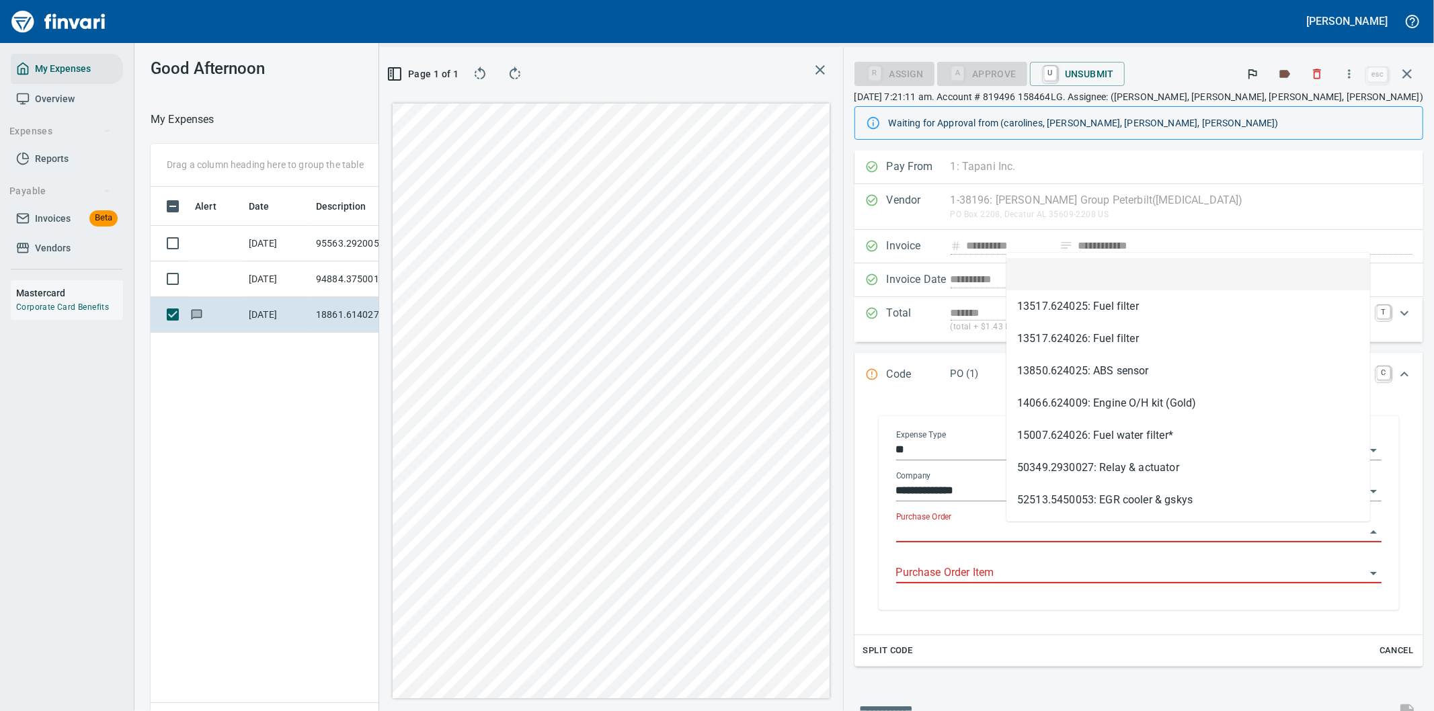
click at [1043, 528] on input "Purchase Order" at bounding box center [1130, 532] width 469 height 19
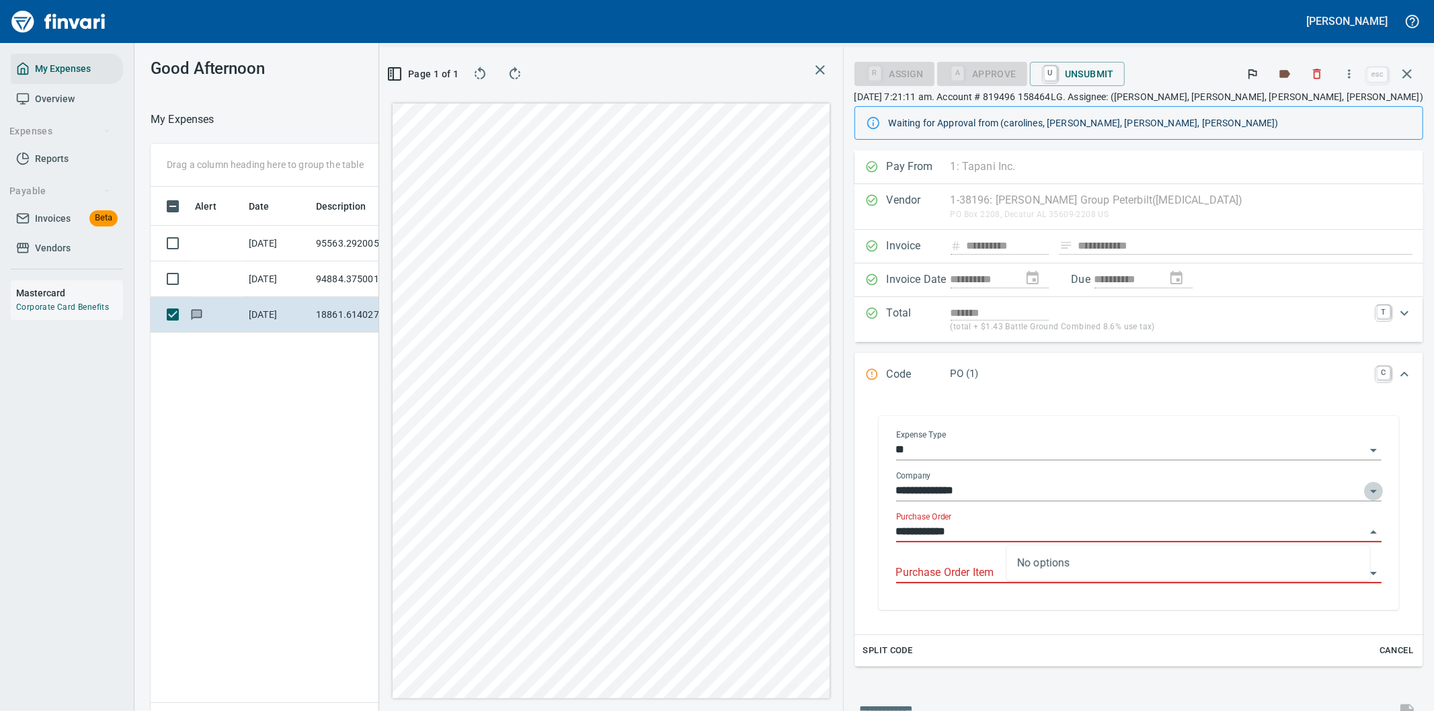
click at [1370, 493] on icon "Open" at bounding box center [1373, 491] width 7 height 3
type input "**********"
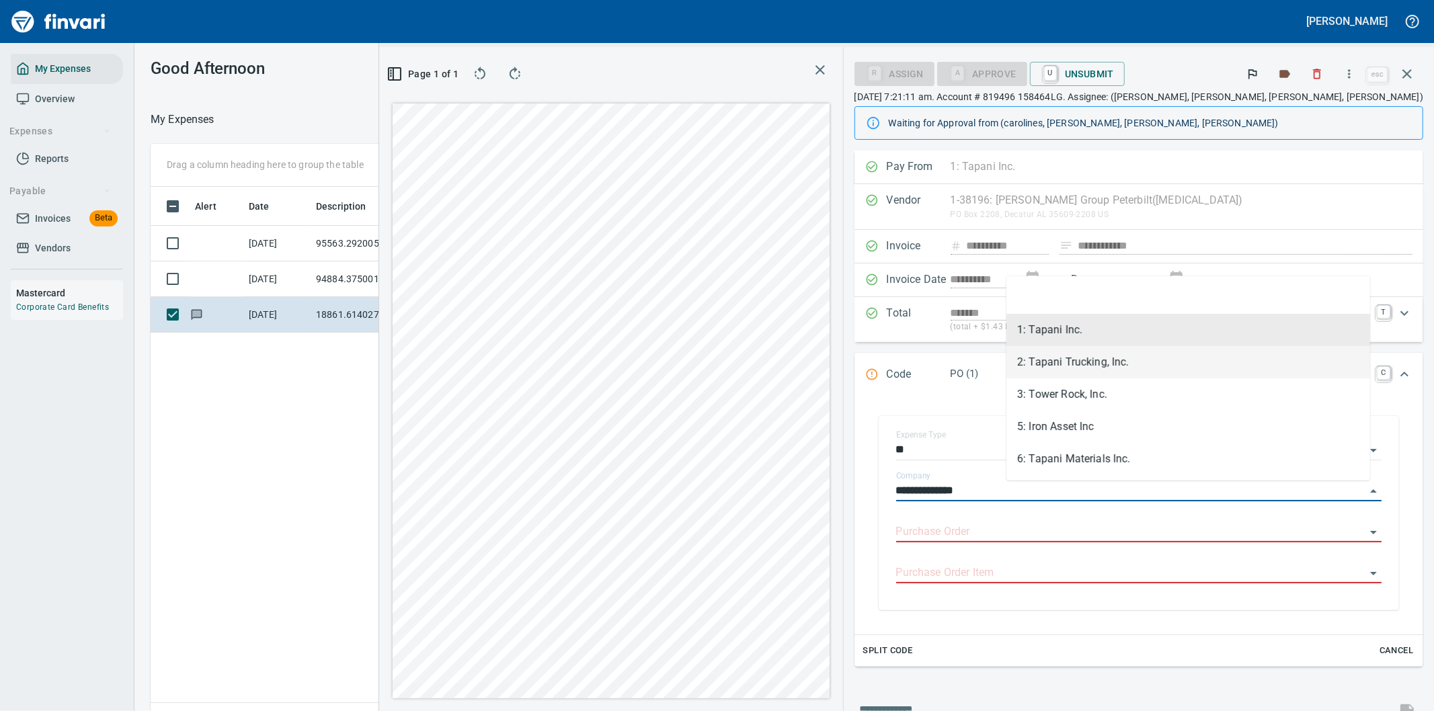
click at [1061, 358] on li "2: Tapani Trucking, Inc." at bounding box center [1188, 362] width 364 height 32
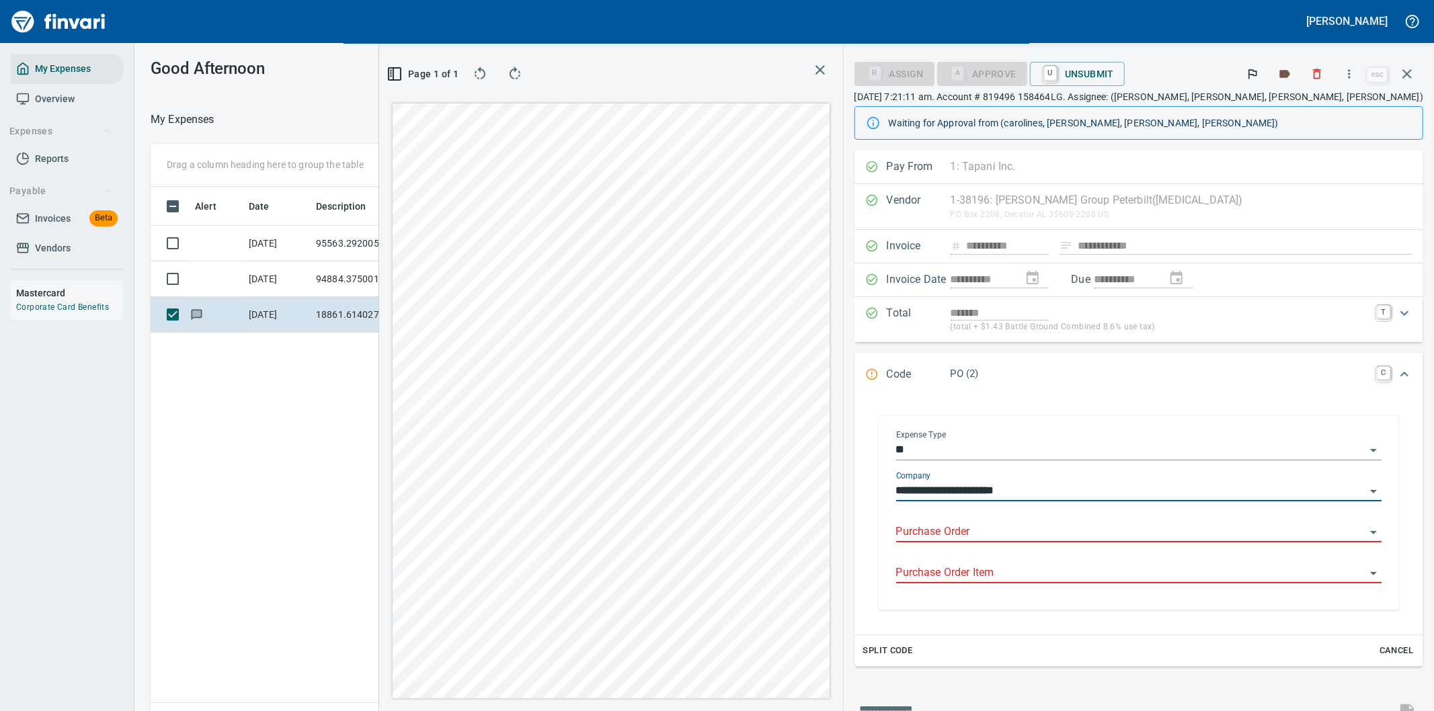
type input "**********"
click at [1044, 525] on input "Purchase Order" at bounding box center [1130, 532] width 469 height 19
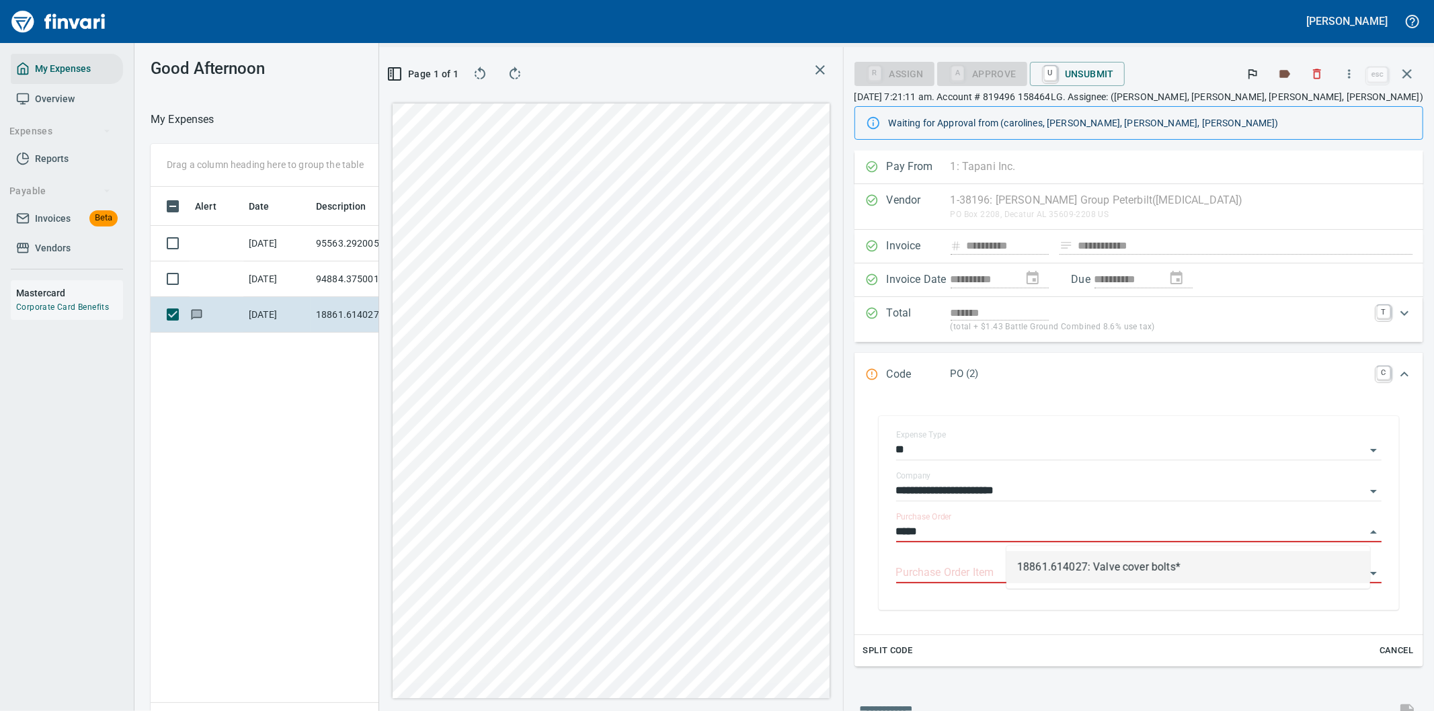
click at [1062, 567] on li "18861.614027: Valve cover bolts*" at bounding box center [1188, 567] width 364 height 32
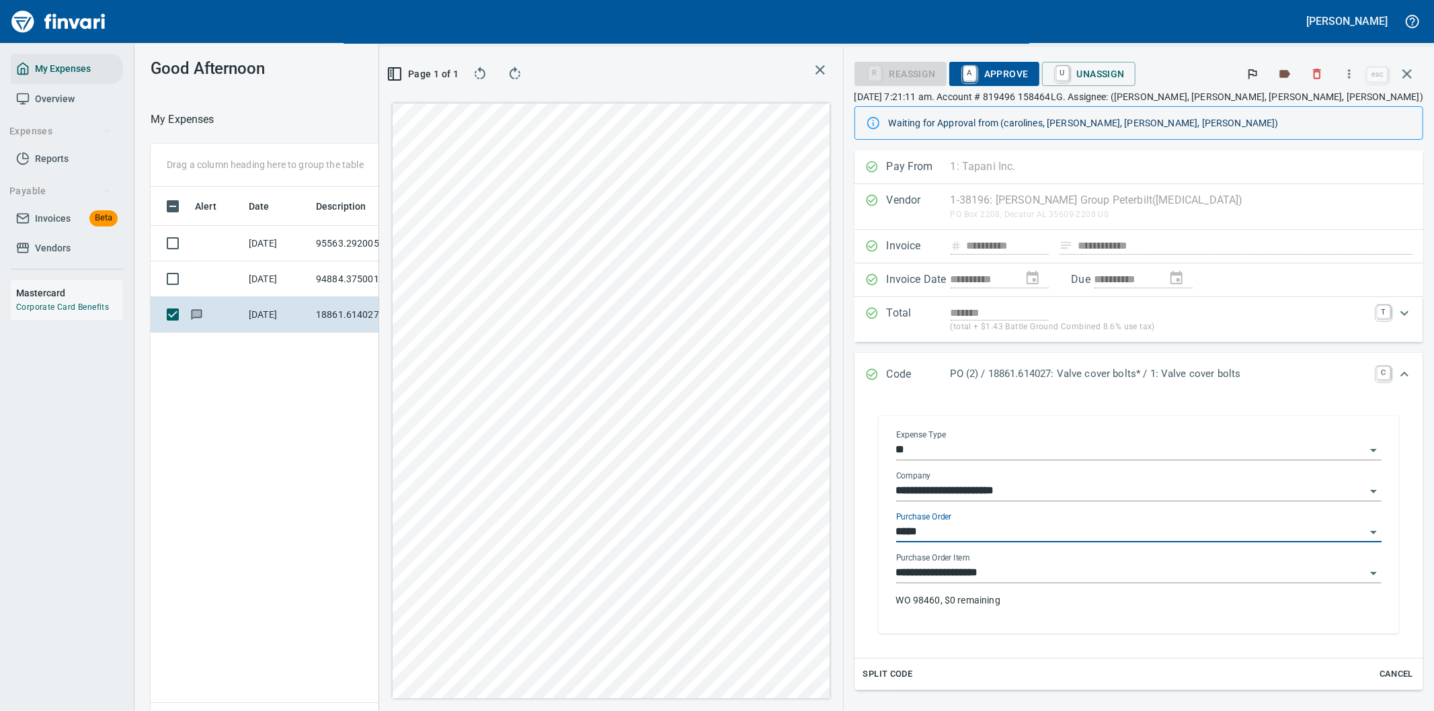
type input "**********"
click at [1070, 606] on p "WO 98460, $0 remaining" at bounding box center [1138, 600] width 485 height 13
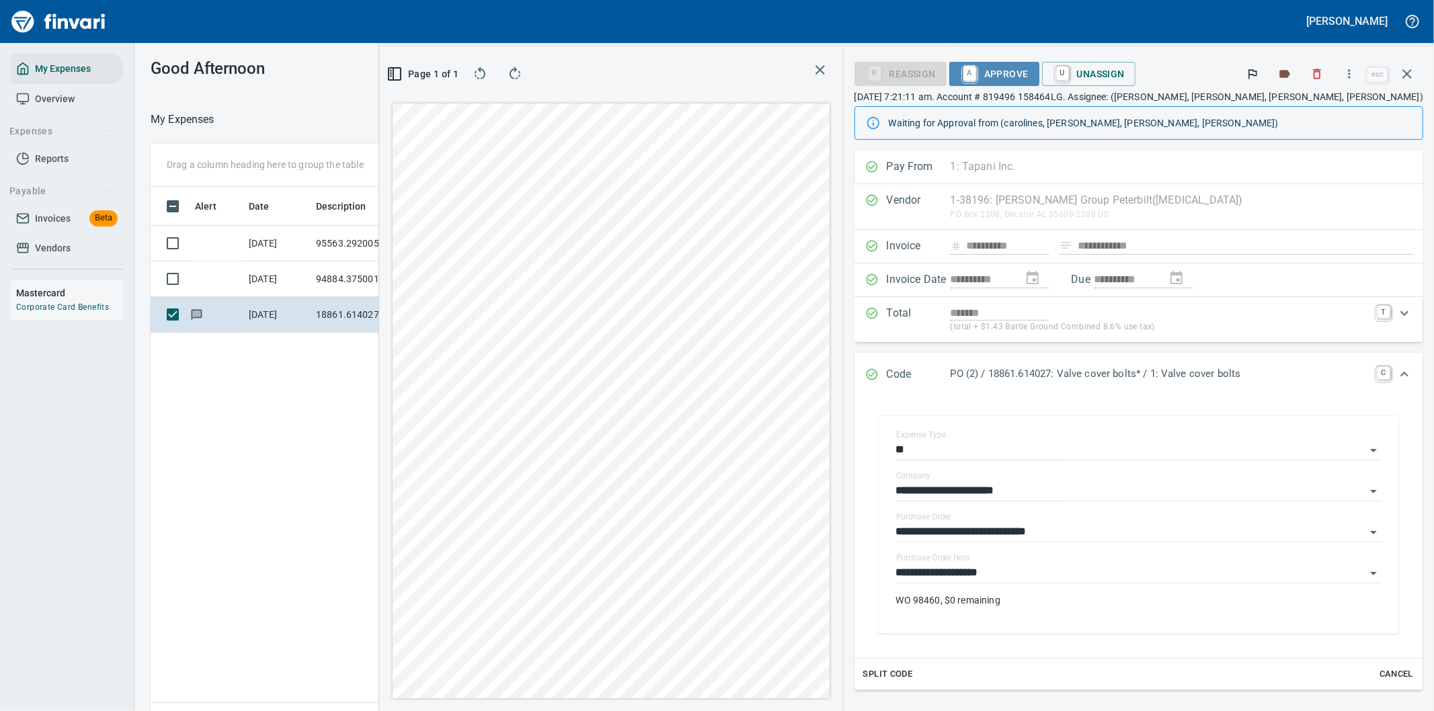
click at [1028, 70] on span "A Approve" at bounding box center [994, 74] width 69 height 23
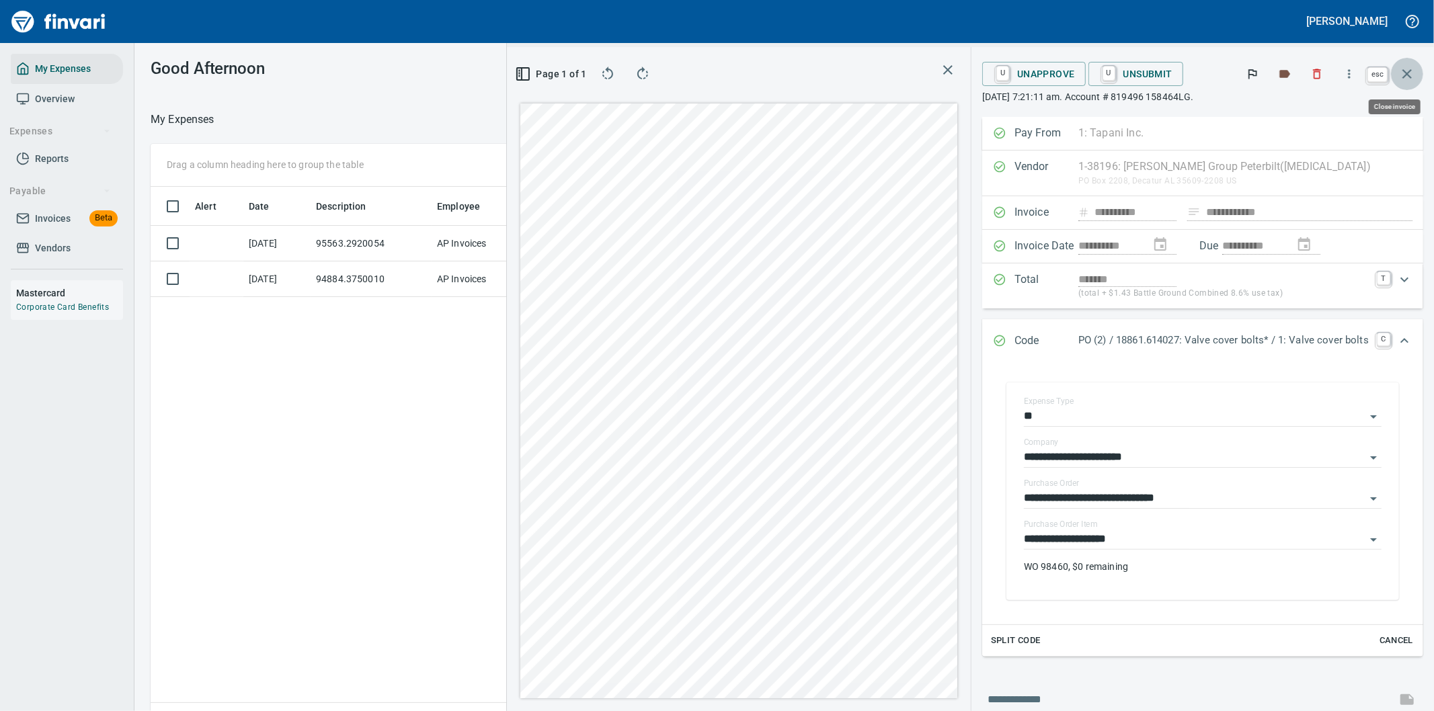
click at [1402, 70] on icon "button" at bounding box center [1406, 73] width 9 height 9
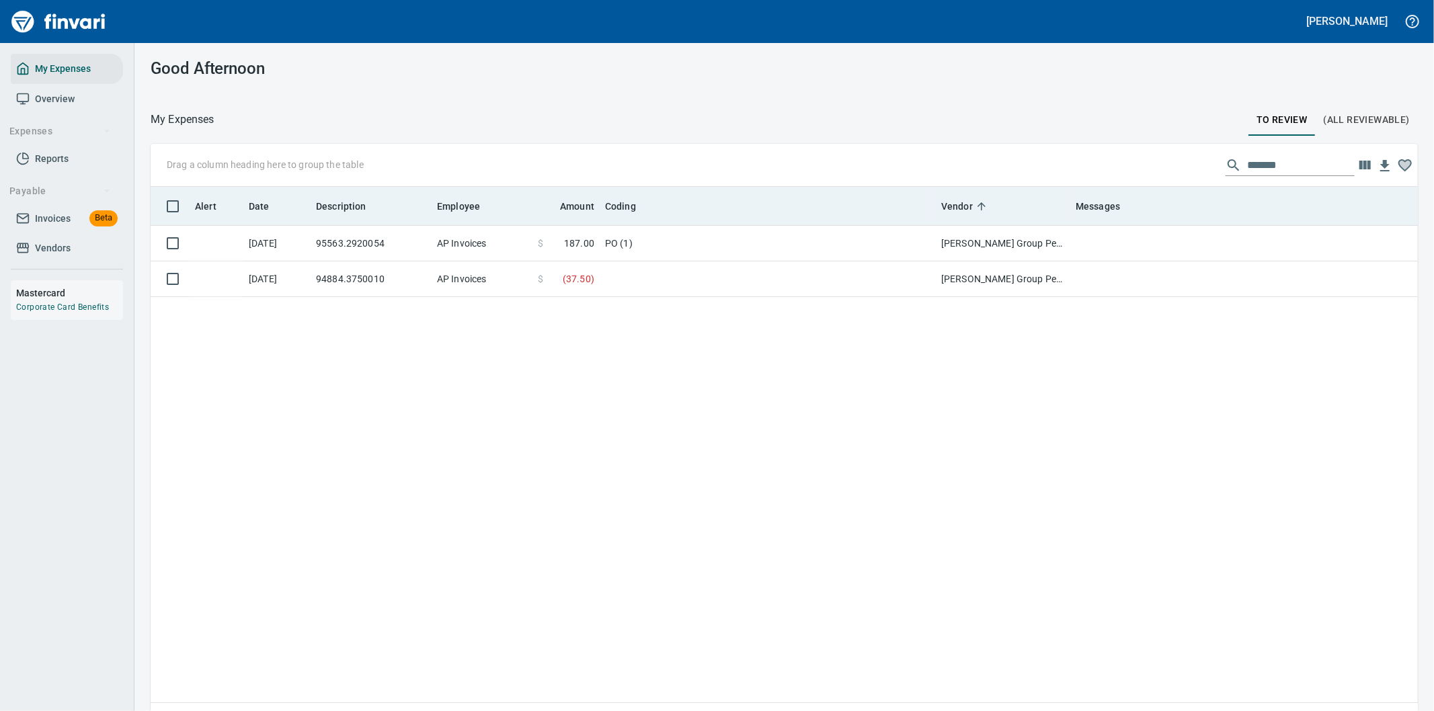
scroll to position [541, 1245]
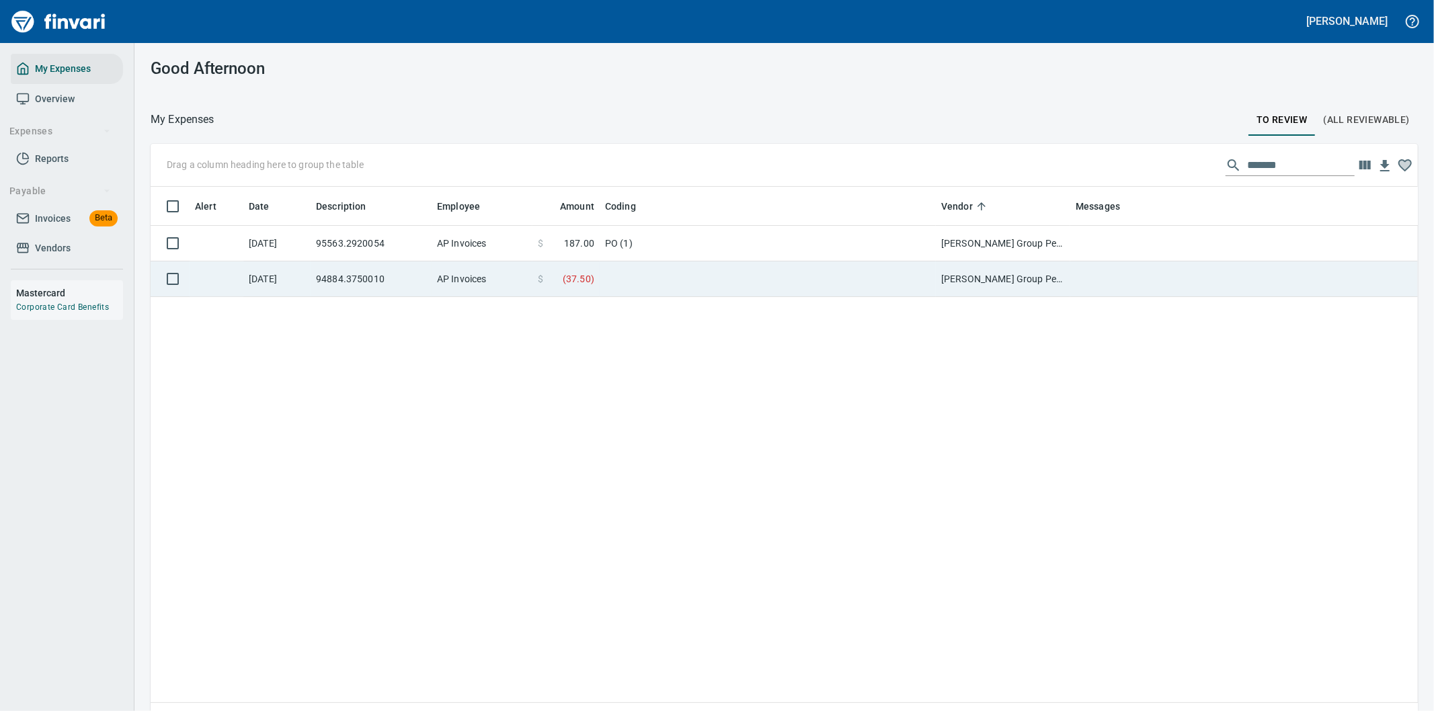
click at [703, 279] on td at bounding box center [768, 279] width 336 height 36
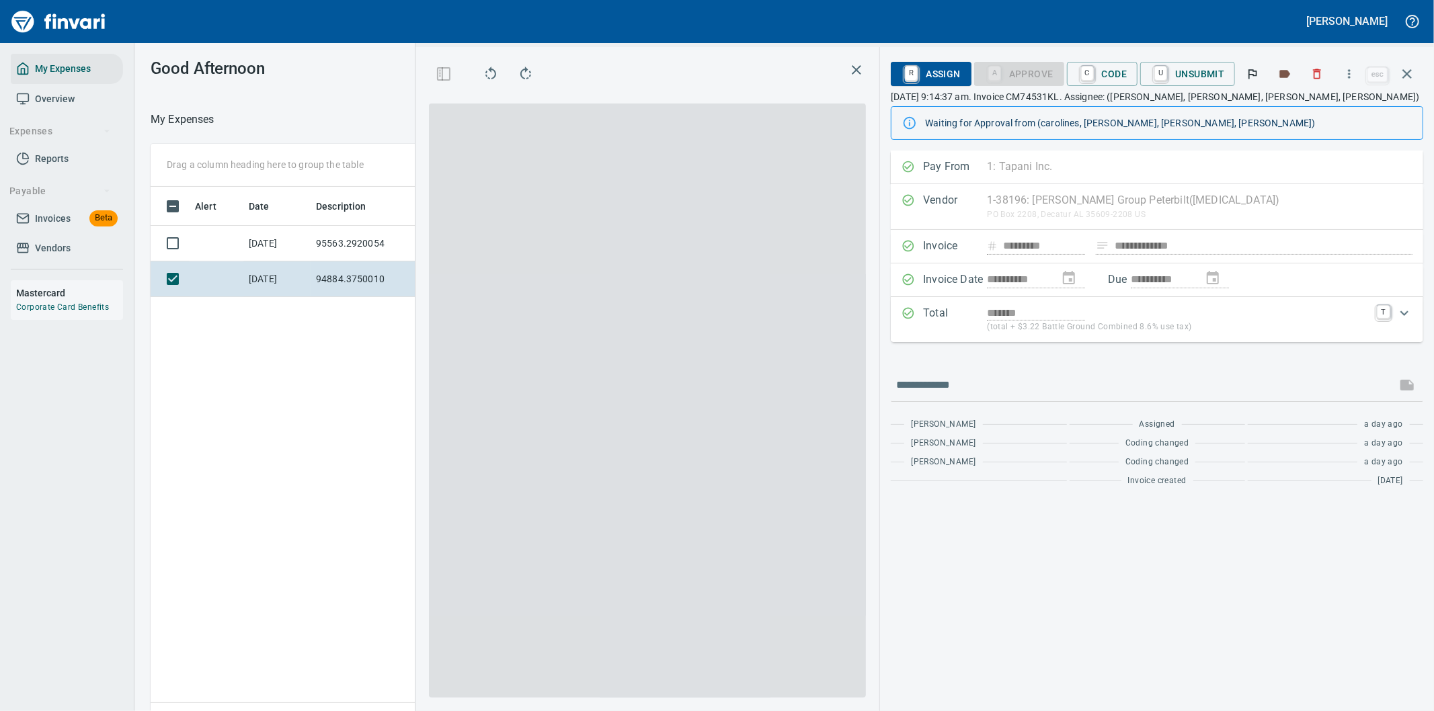
scroll to position [541, 909]
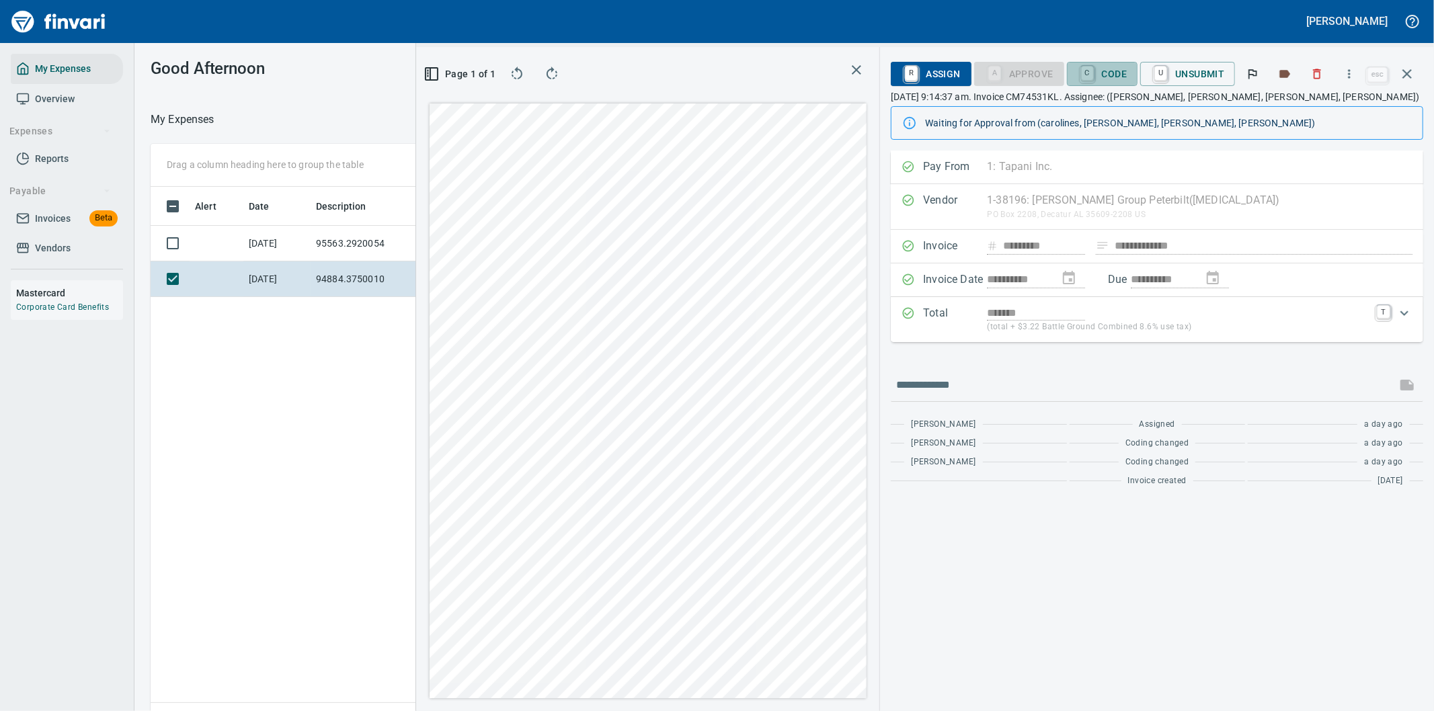
click at [1107, 72] on span "C Code" at bounding box center [1102, 74] width 50 height 23
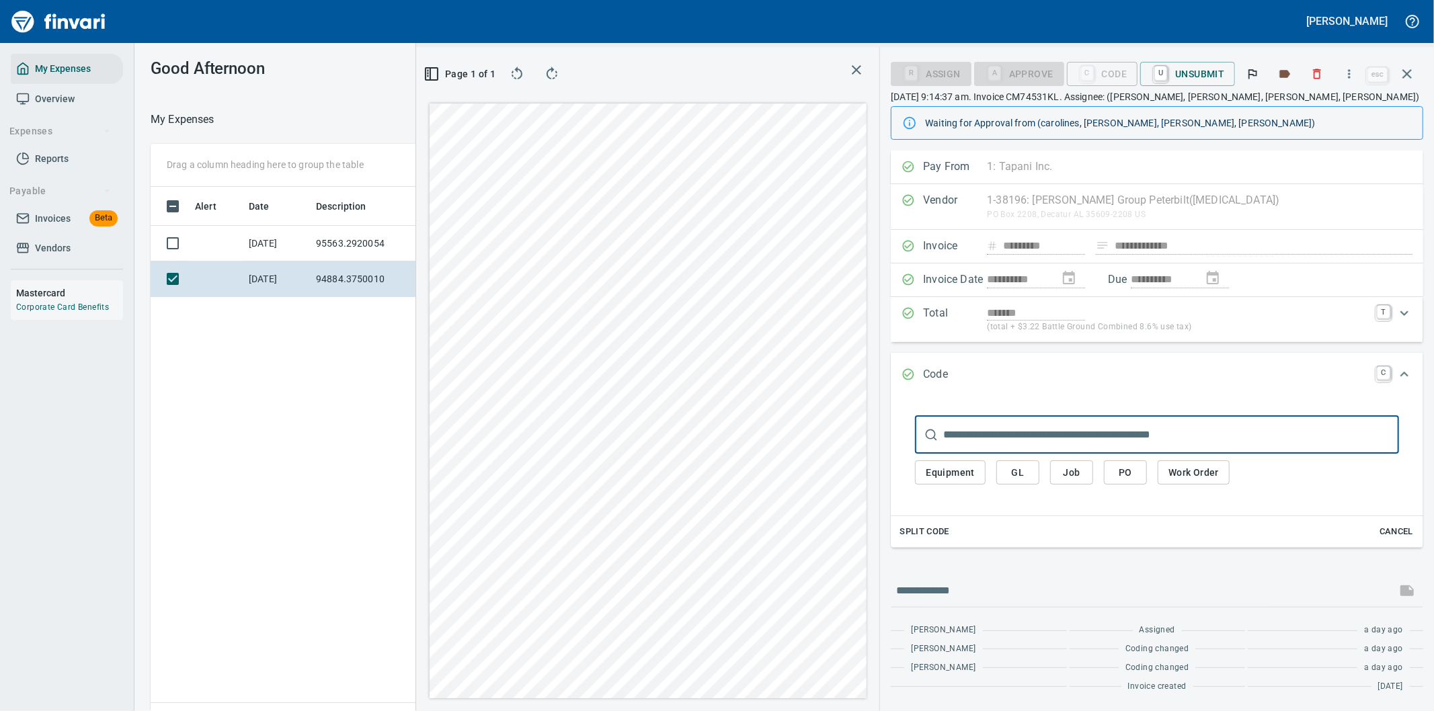
click at [1123, 475] on span "PO" at bounding box center [1125, 472] width 22 height 17
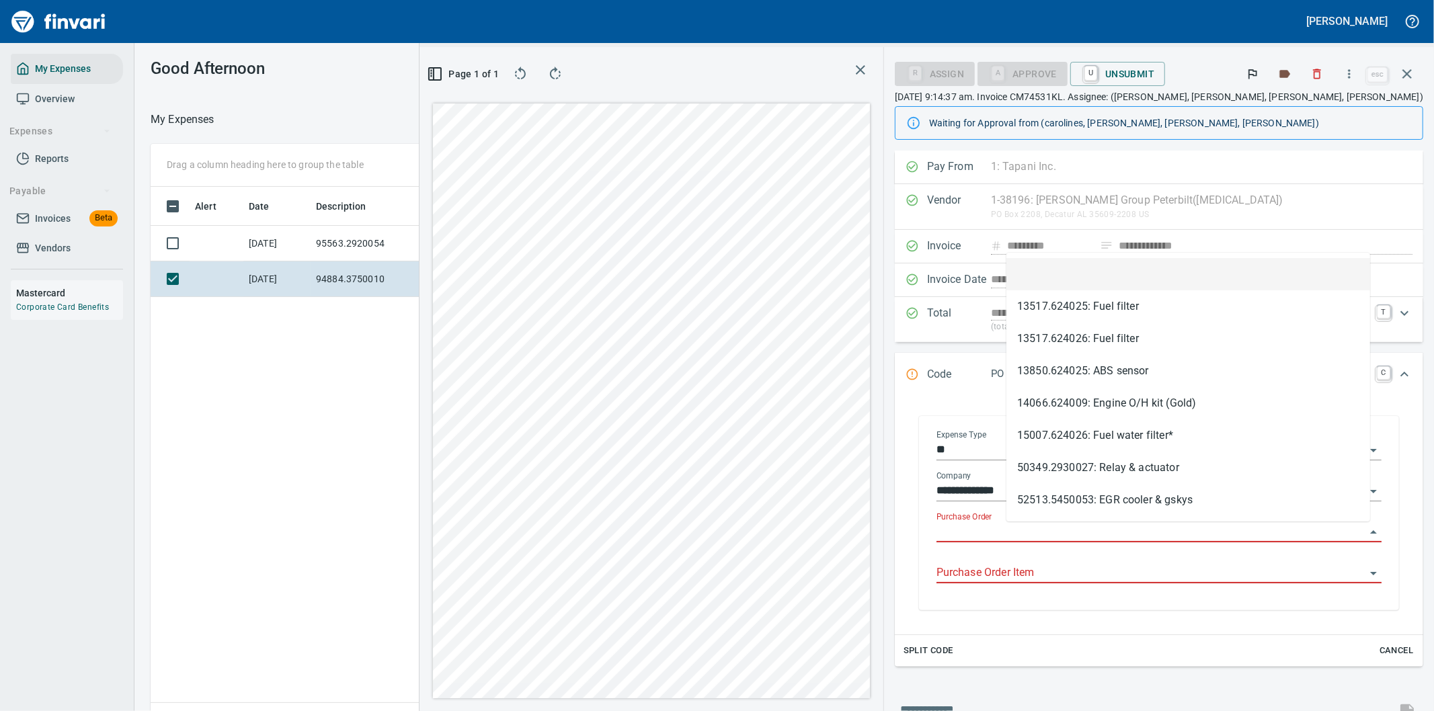
click at [1039, 530] on input "Purchase Order" at bounding box center [1150, 532] width 429 height 19
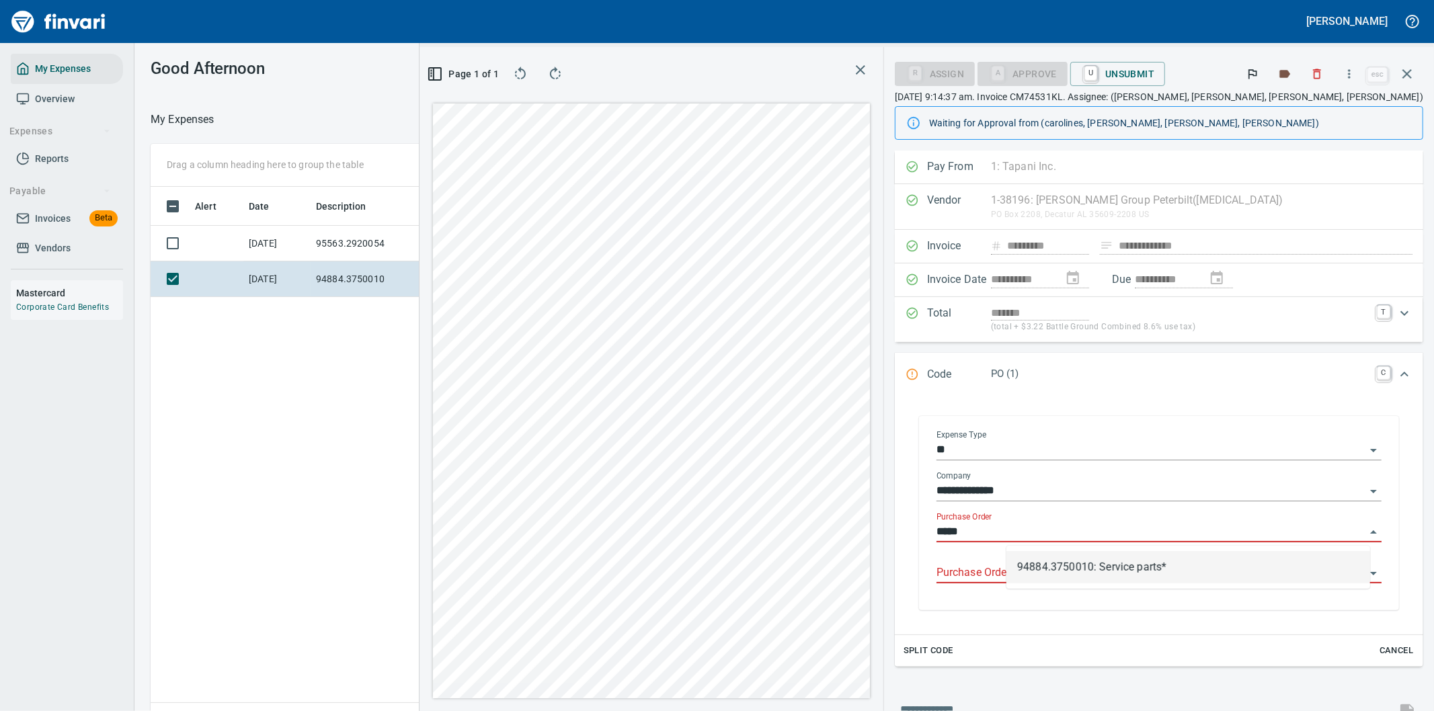
drag, startPoint x: 1076, startPoint y: 562, endPoint x: 1038, endPoint y: 571, distance: 39.5
click at [1077, 562] on li "94884.3750010: Service parts*" at bounding box center [1188, 567] width 364 height 32
type input "**********"
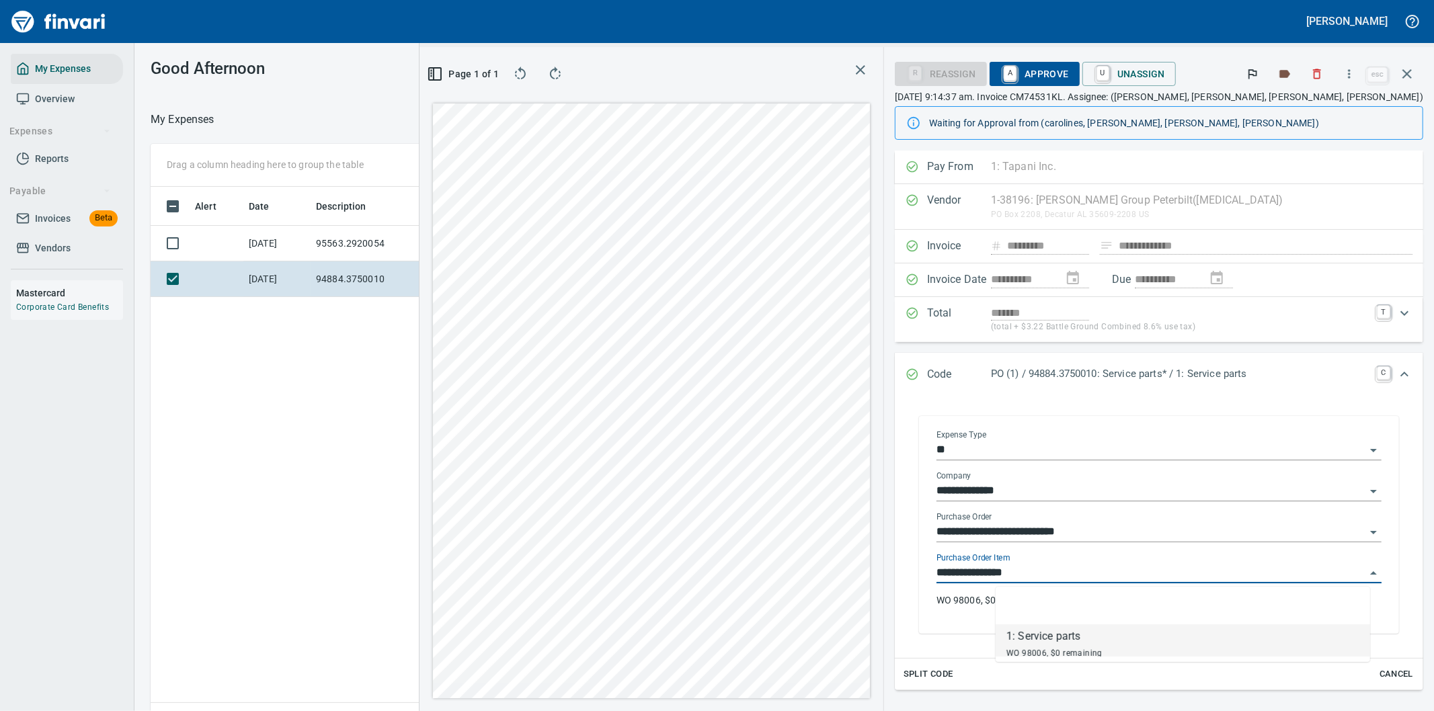
click at [1038, 571] on input "Purchase Order Item" at bounding box center [1150, 573] width 429 height 19
type input "**********"
click at [1060, 645] on div "WO 98006, $0 remaining" at bounding box center [1054, 653] width 96 height 16
click at [1069, 70] on span "A Approve" at bounding box center [1034, 74] width 69 height 23
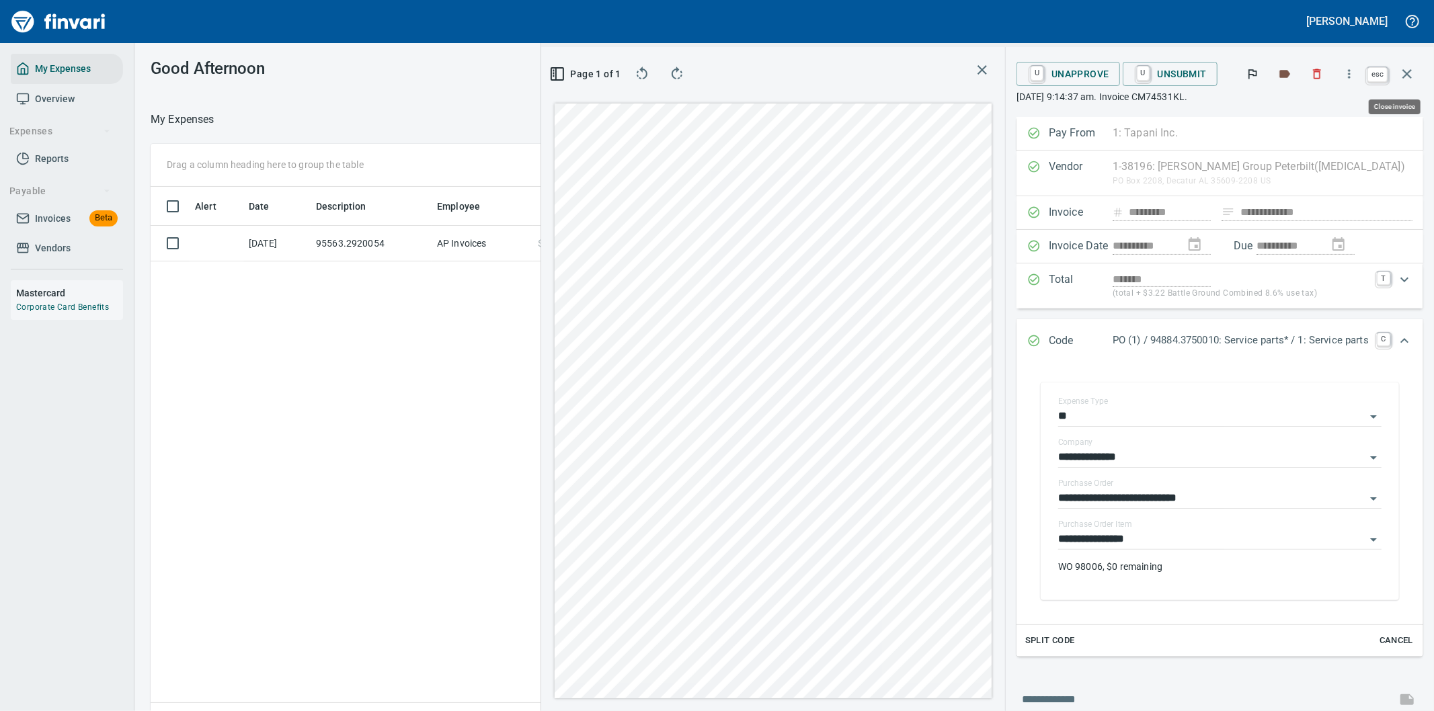
click at [1406, 72] on icon "button" at bounding box center [1406, 73] width 9 height 9
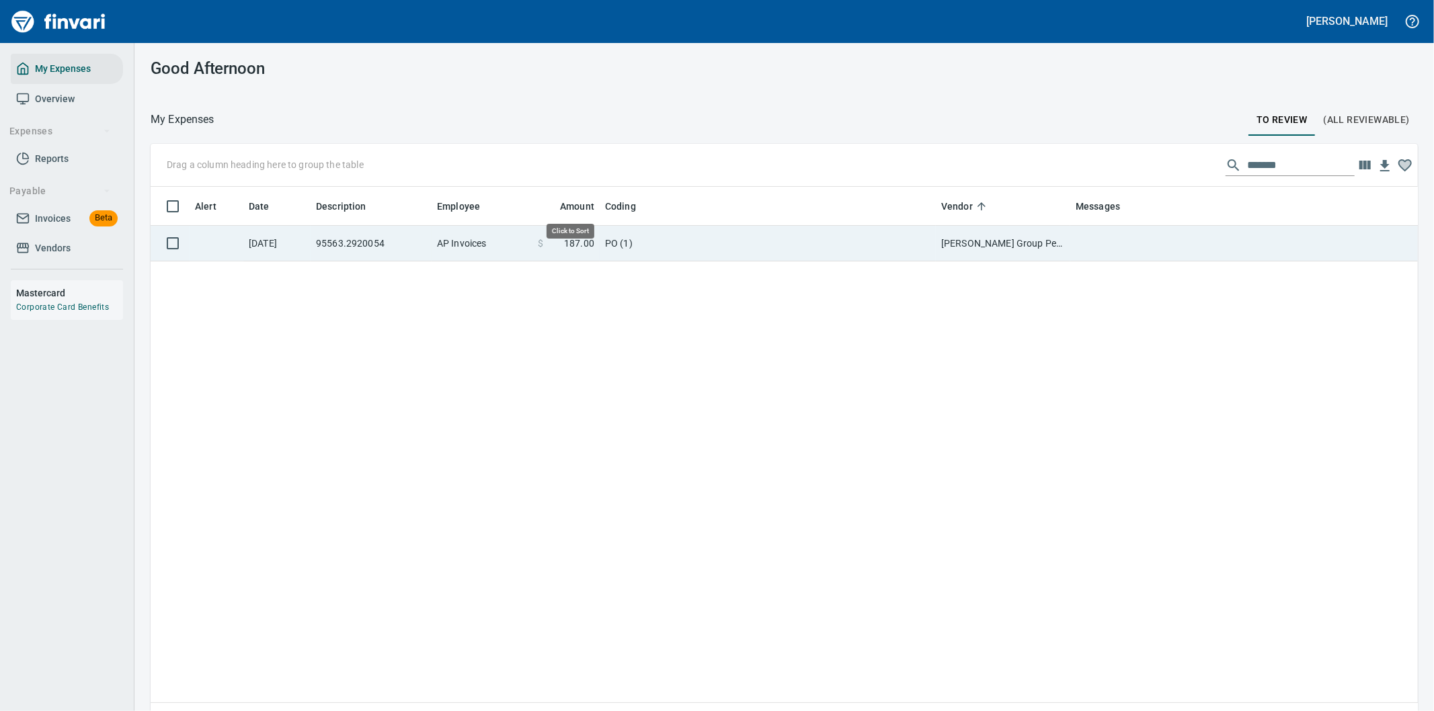
scroll to position [541, 1245]
click at [957, 239] on td "[PERSON_NAME] Group Peterbilt([MEDICAL_DATA]) (1-38196)" at bounding box center [1003, 244] width 134 height 36
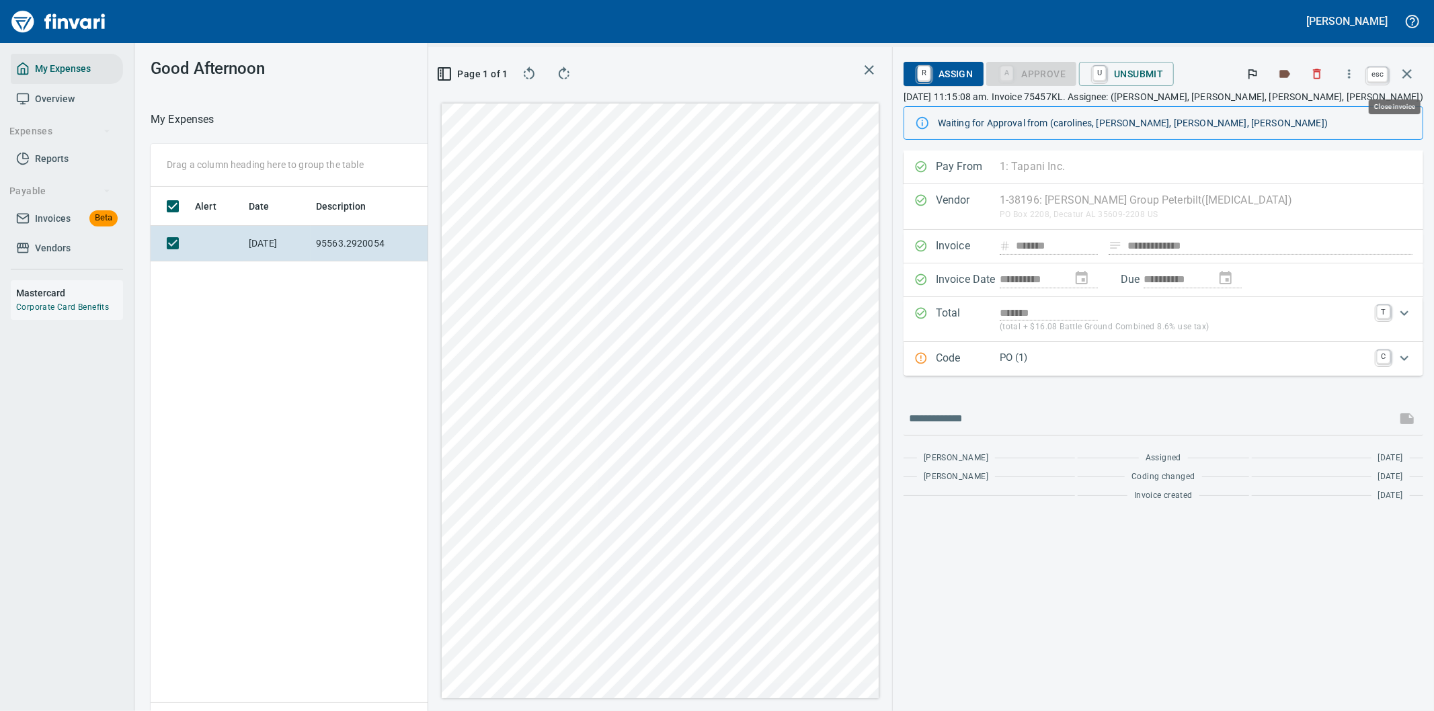
scroll to position [541, 909]
click at [1405, 73] on icon "button" at bounding box center [1407, 74] width 16 height 16
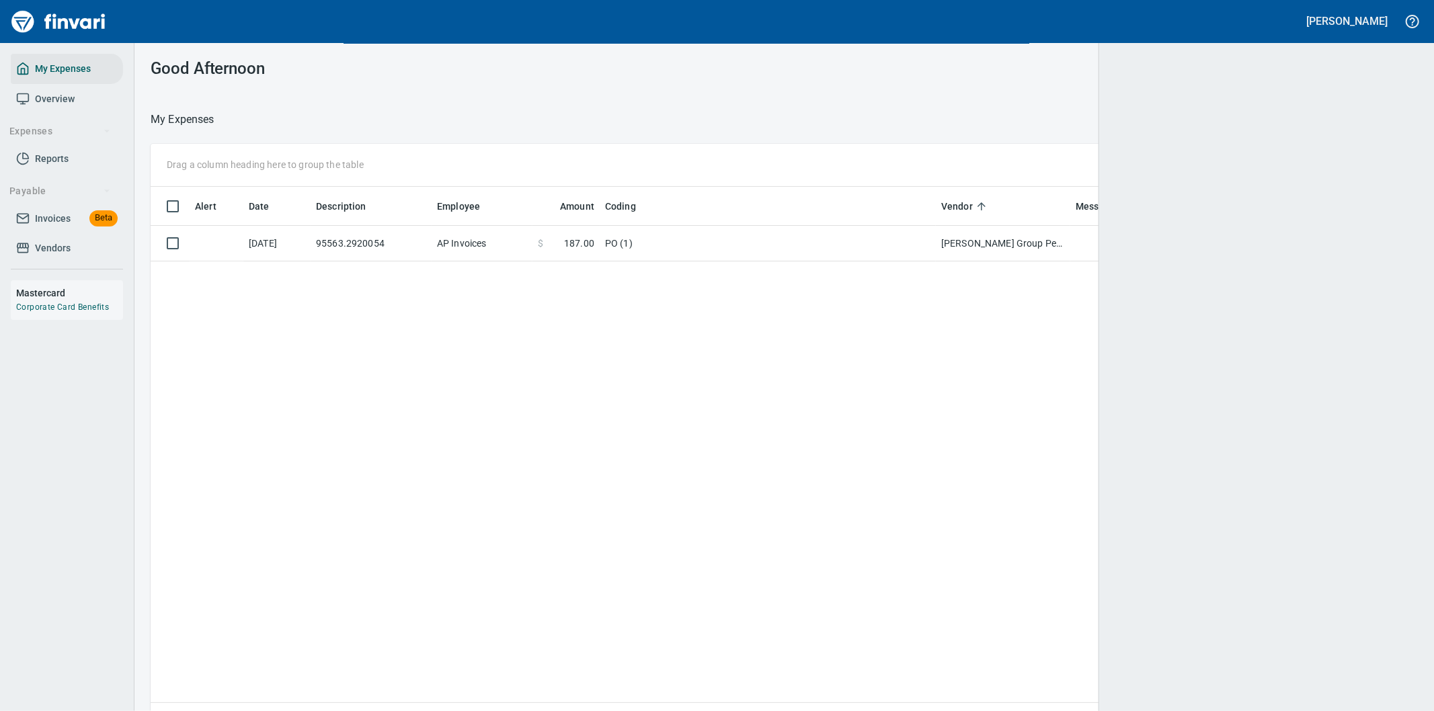
scroll to position [541, 1245]
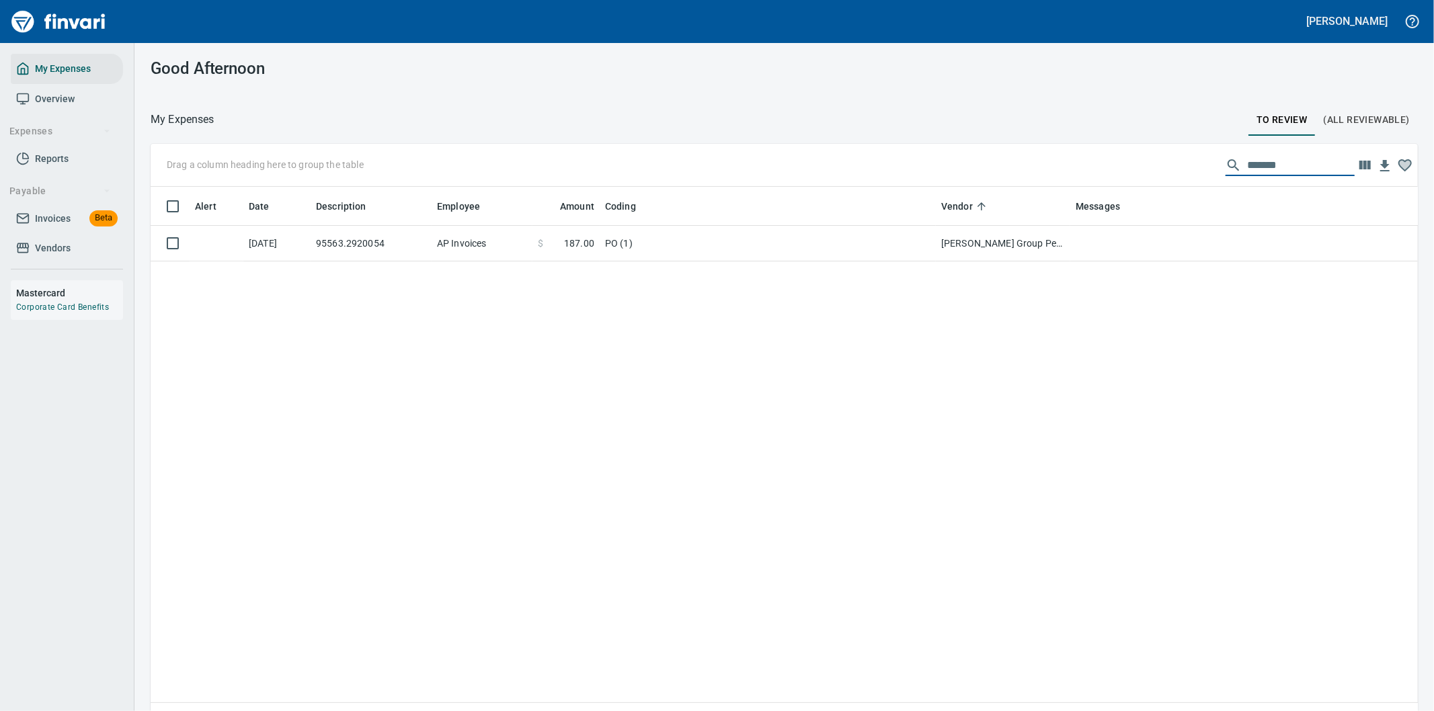
drag, startPoint x: 1280, startPoint y: 161, endPoint x: 1135, endPoint y: 163, distance: 145.2
click at [1135, 163] on div "Drag a column heading here to group the table *******" at bounding box center [784, 165] width 1267 height 43
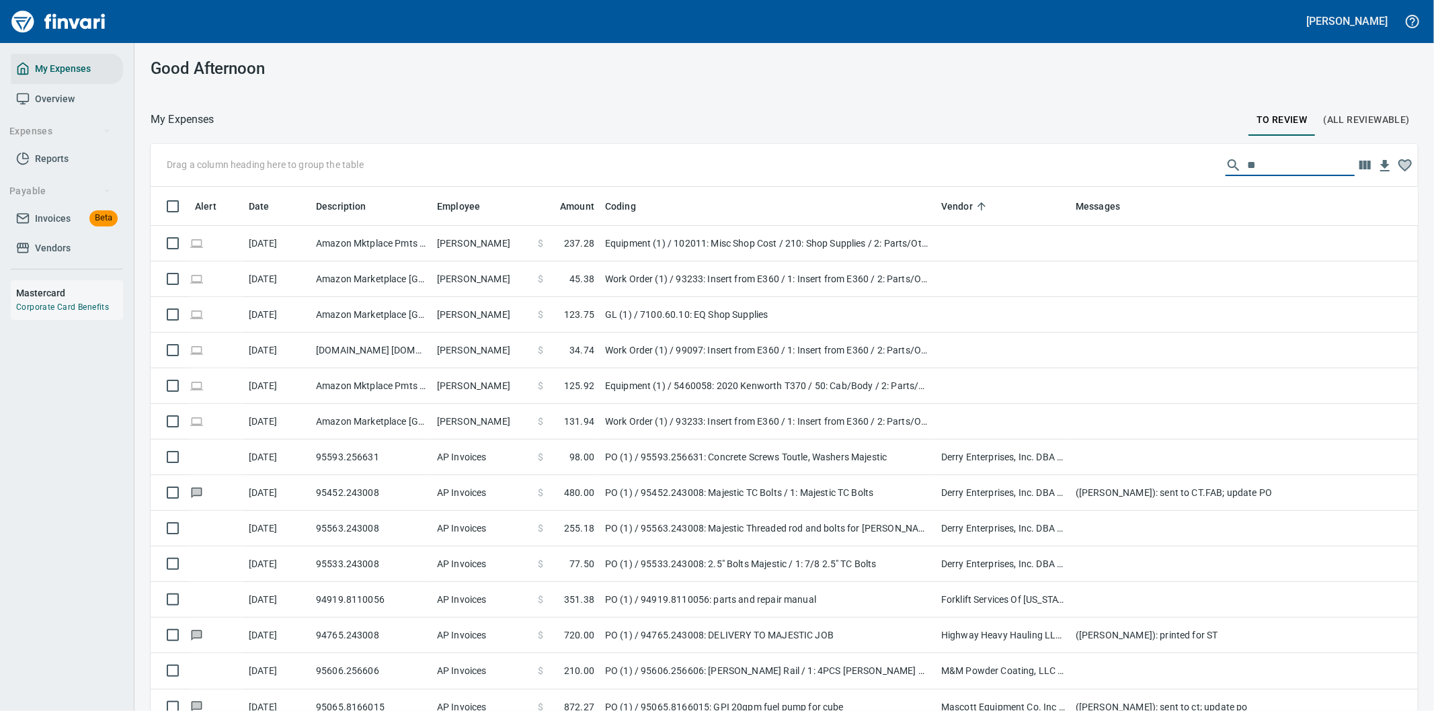
scroll to position [541, 1233]
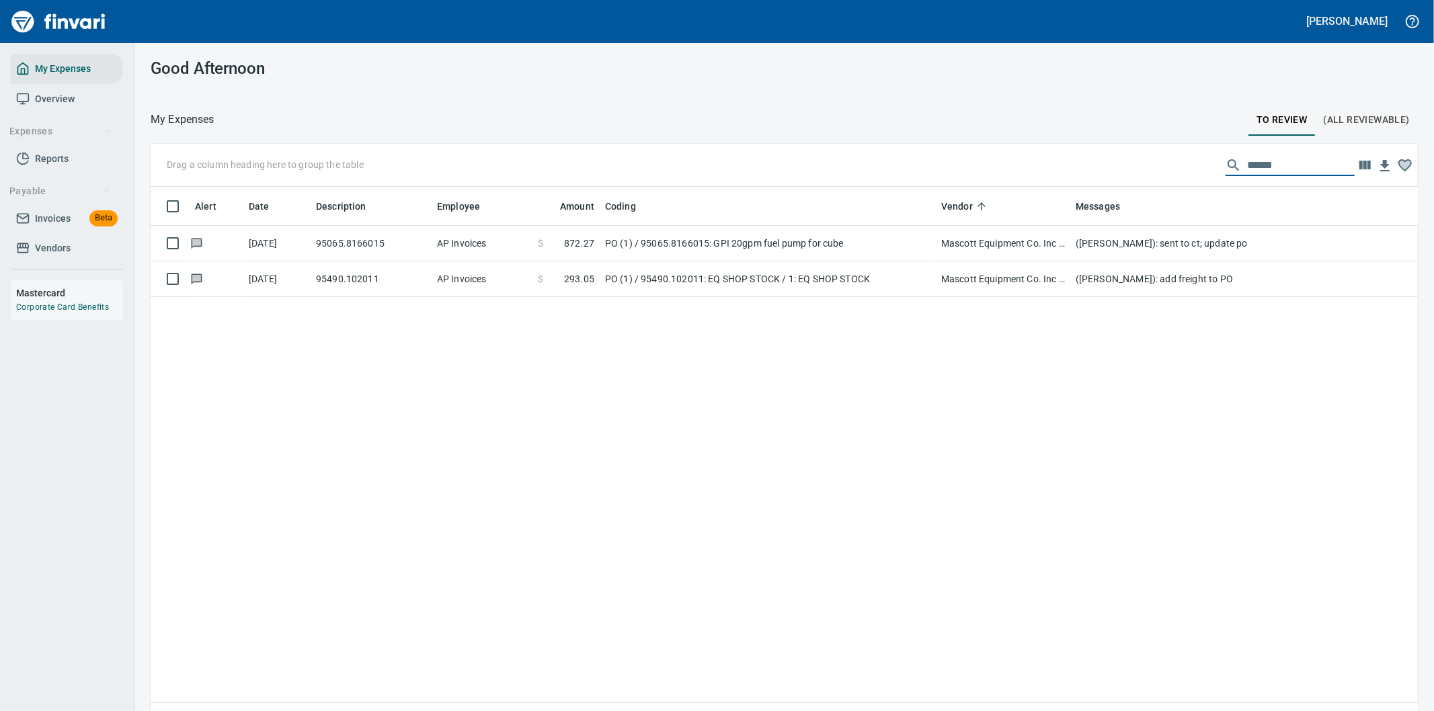
drag, startPoint x: 1271, startPoint y: 160, endPoint x: 1199, endPoint y: 165, distance: 72.1
click at [1199, 165] on div "Drag a column heading here to group the table ******" at bounding box center [784, 165] width 1267 height 43
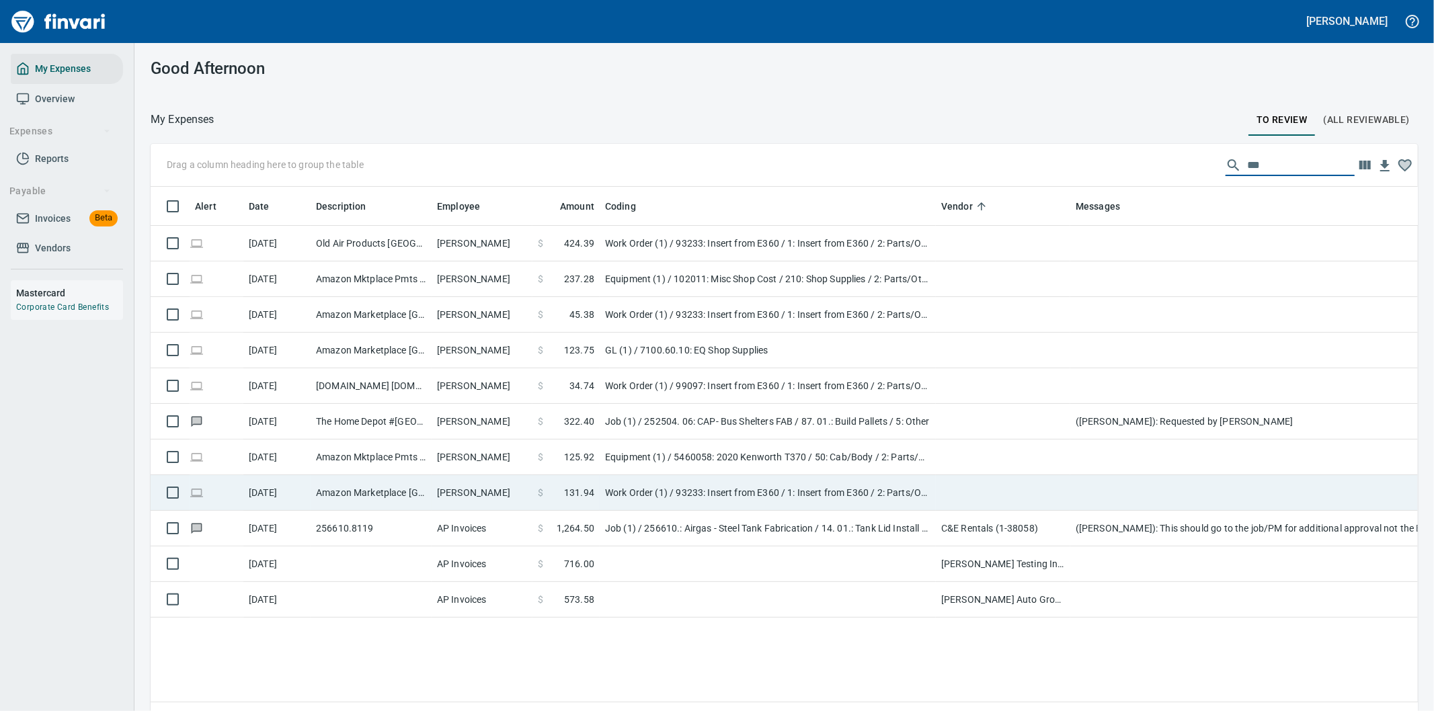
type input "***"
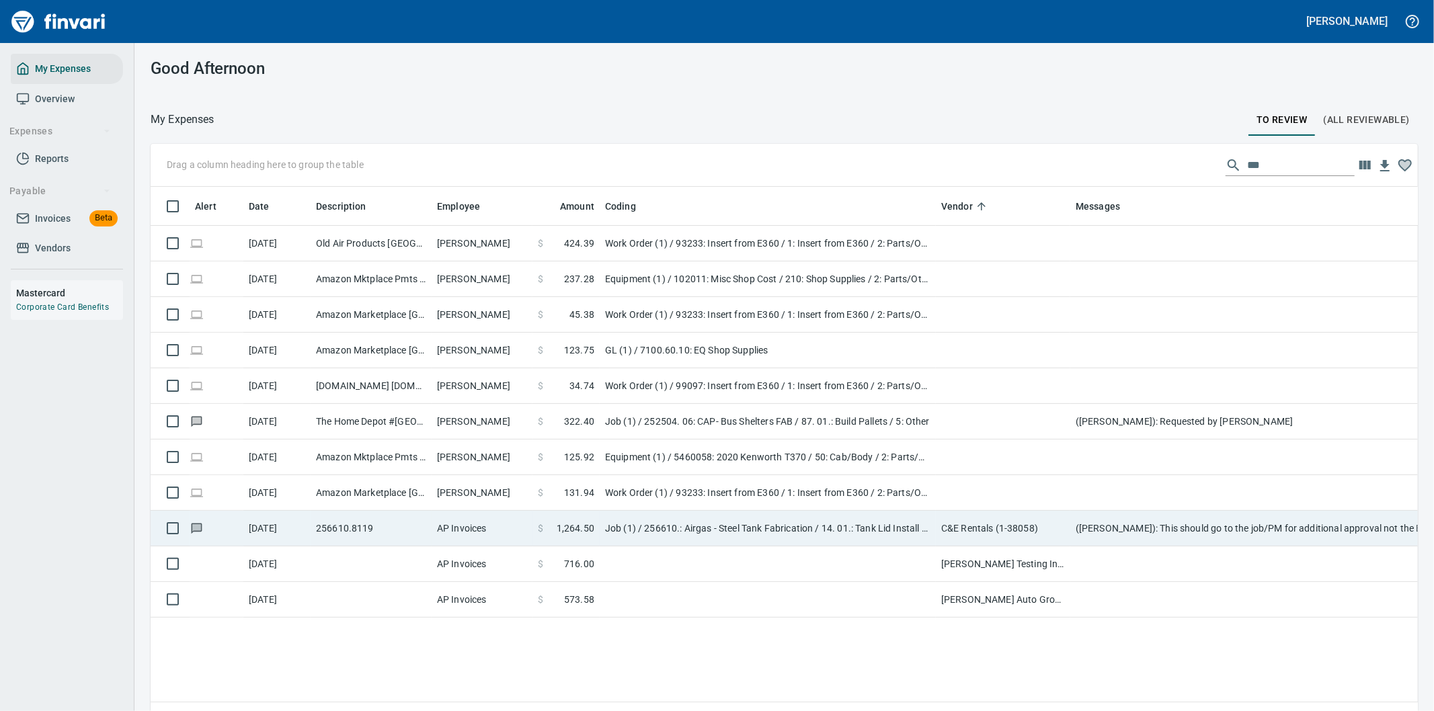
click at [1092, 536] on td "([PERSON_NAME]): This should go to the job/PM for additional approval not the E…" at bounding box center [1339, 529] width 538 height 36
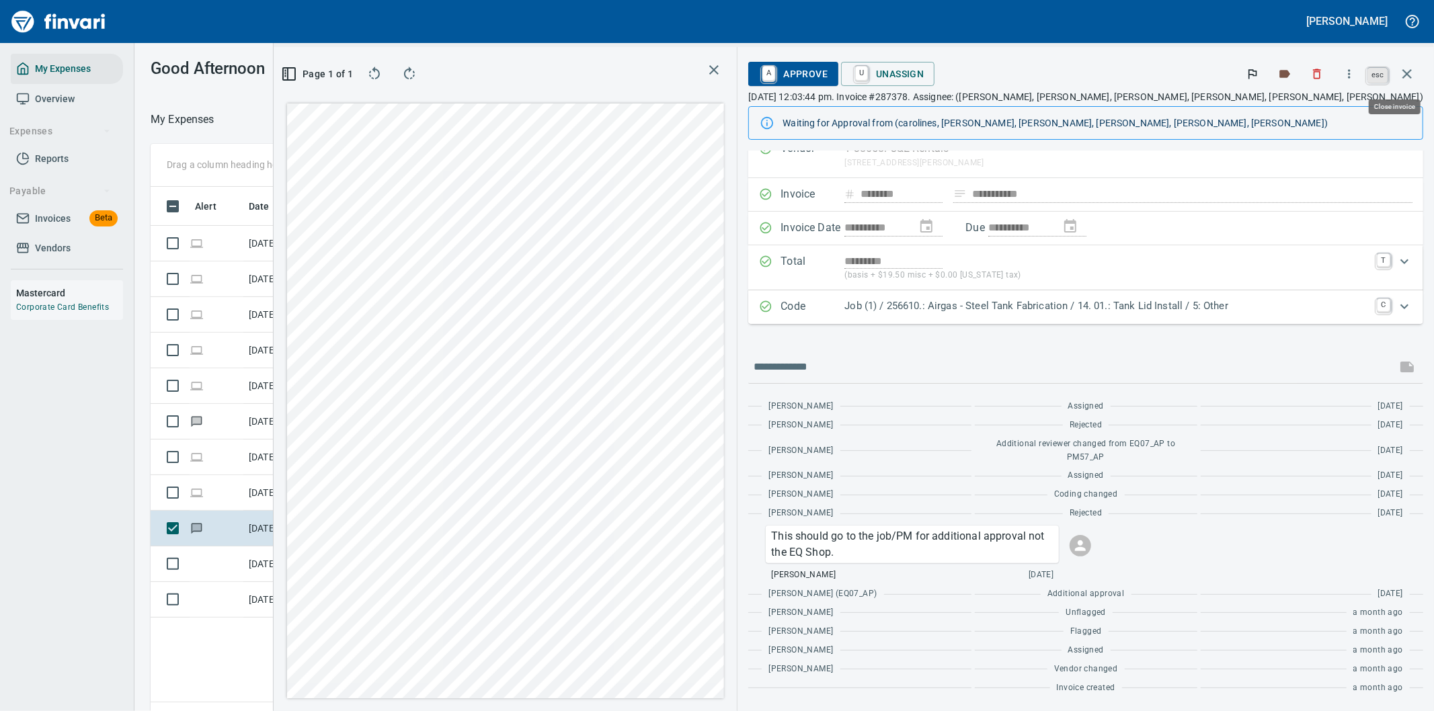
scroll to position [541, 909]
click at [1407, 70] on icon "button" at bounding box center [1407, 74] width 16 height 16
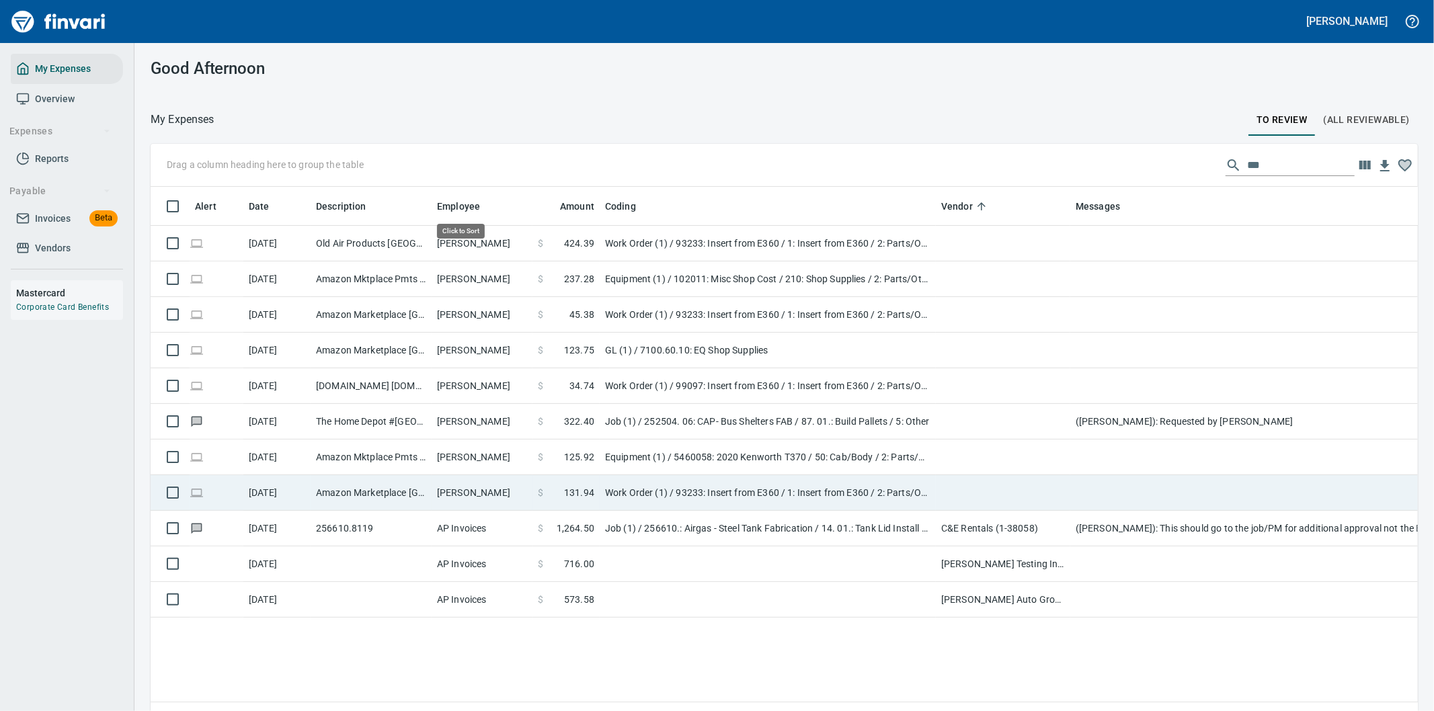
scroll to position [541, 1245]
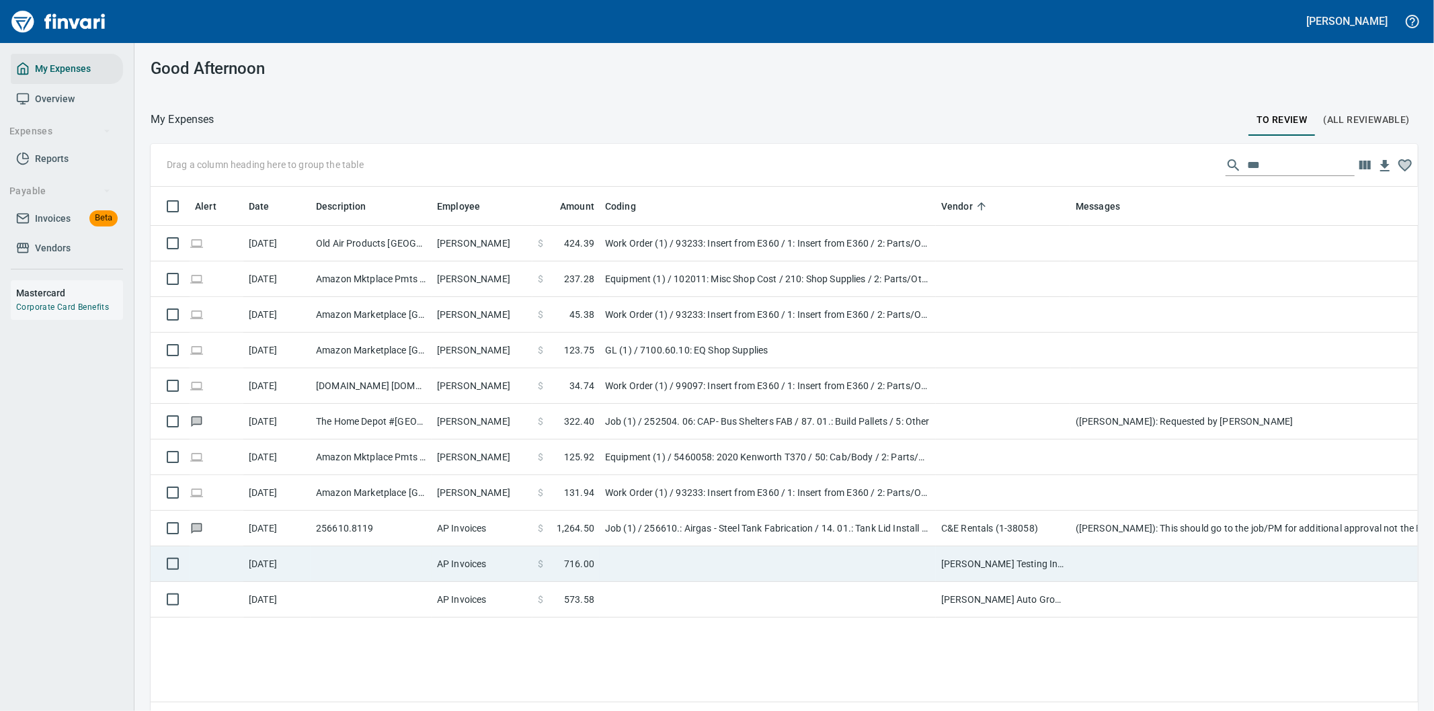
click at [852, 560] on td at bounding box center [768, 564] width 336 height 36
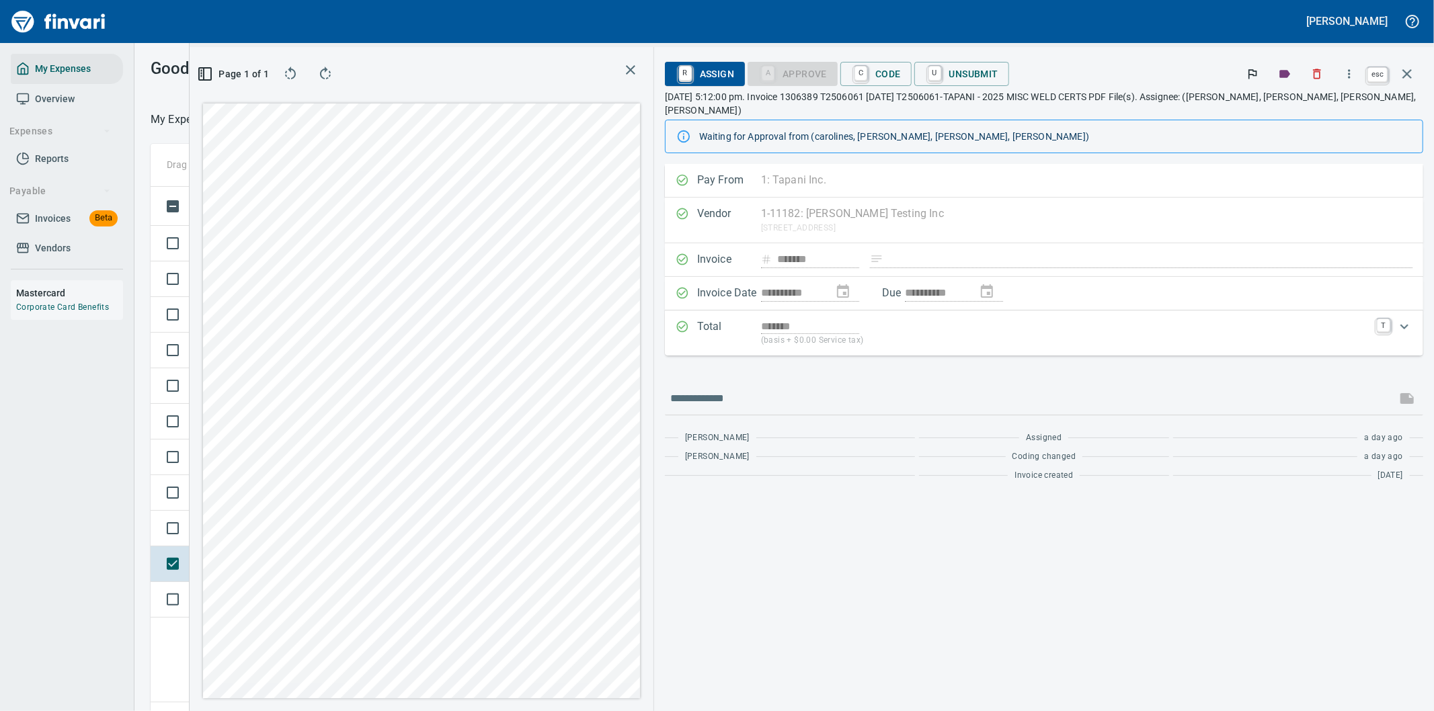
scroll to position [541, 909]
click at [1413, 77] on icon "button" at bounding box center [1407, 74] width 16 height 16
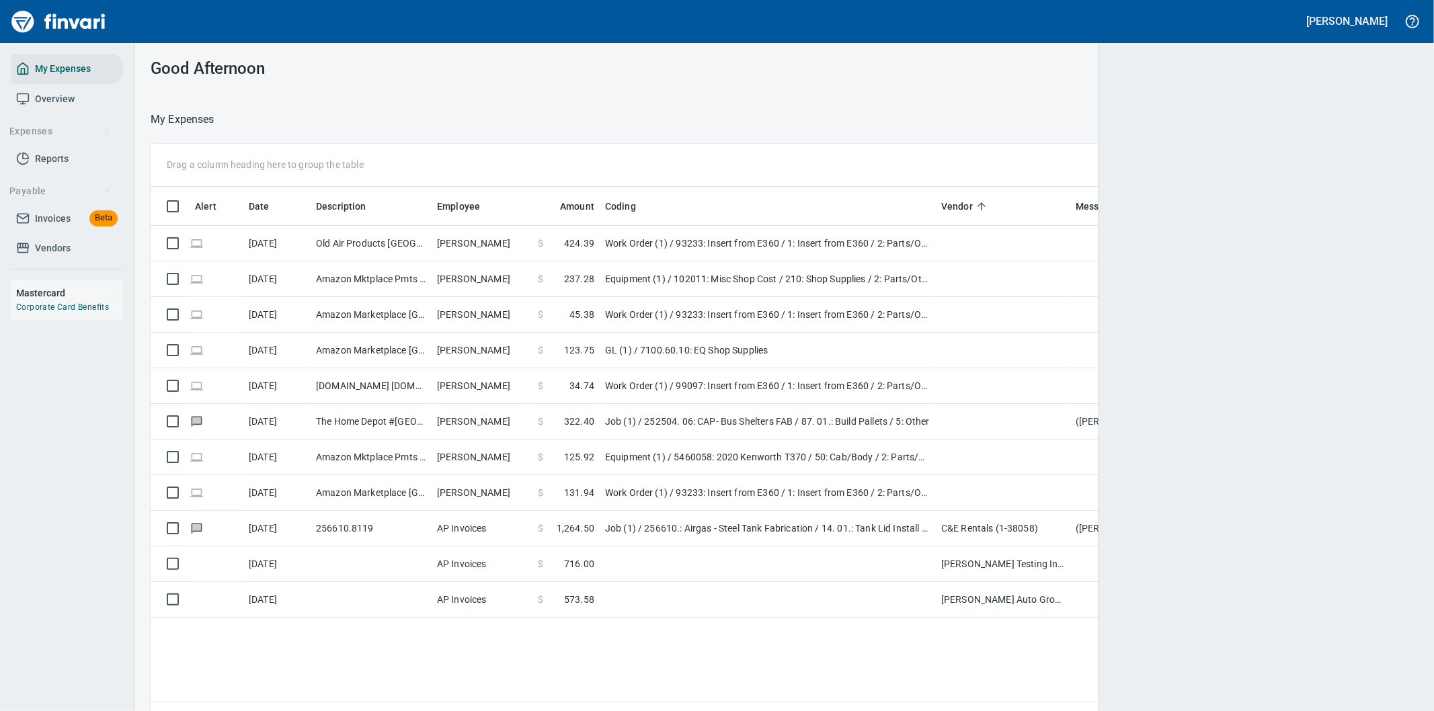
scroll to position [541, 1245]
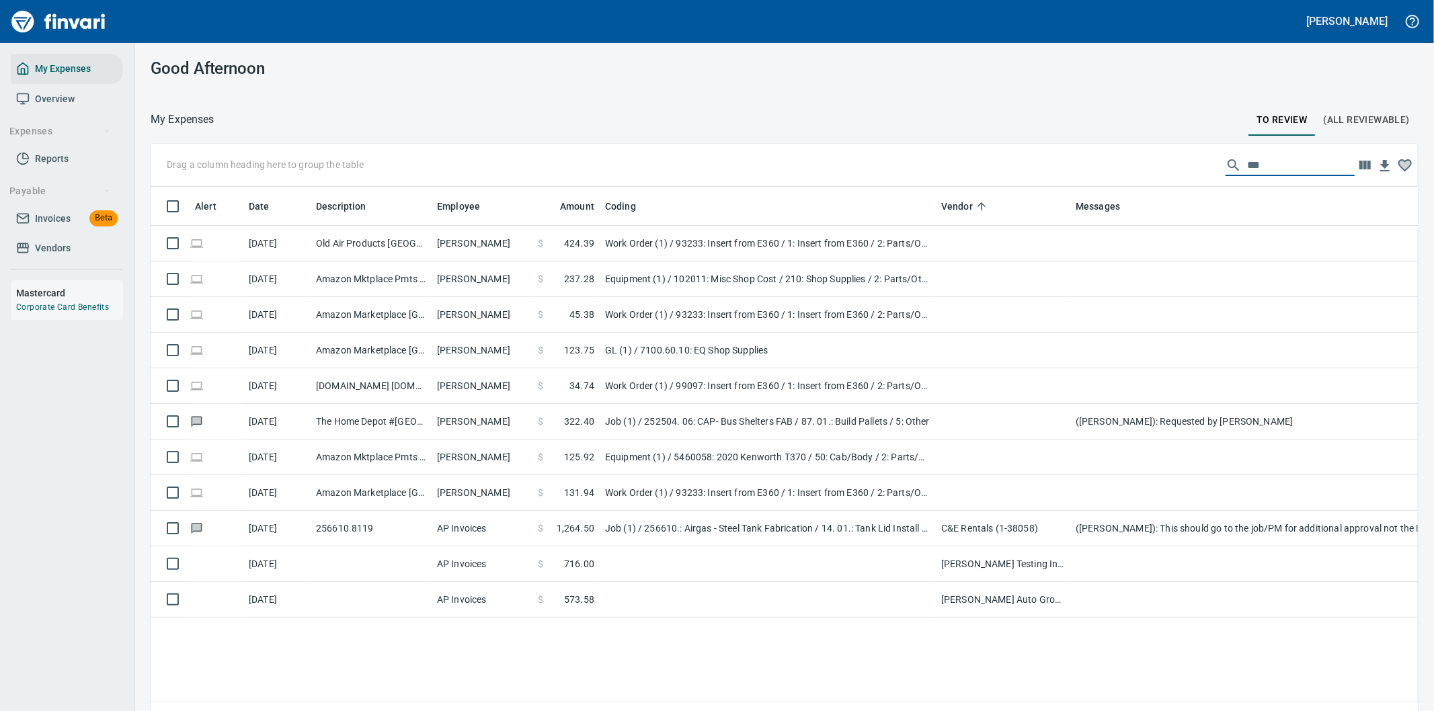
drag, startPoint x: 1256, startPoint y: 165, endPoint x: 1200, endPoint y: 169, distance: 56.0
click at [1203, 169] on div "Drag a column heading here to group the table ***" at bounding box center [784, 165] width 1267 height 43
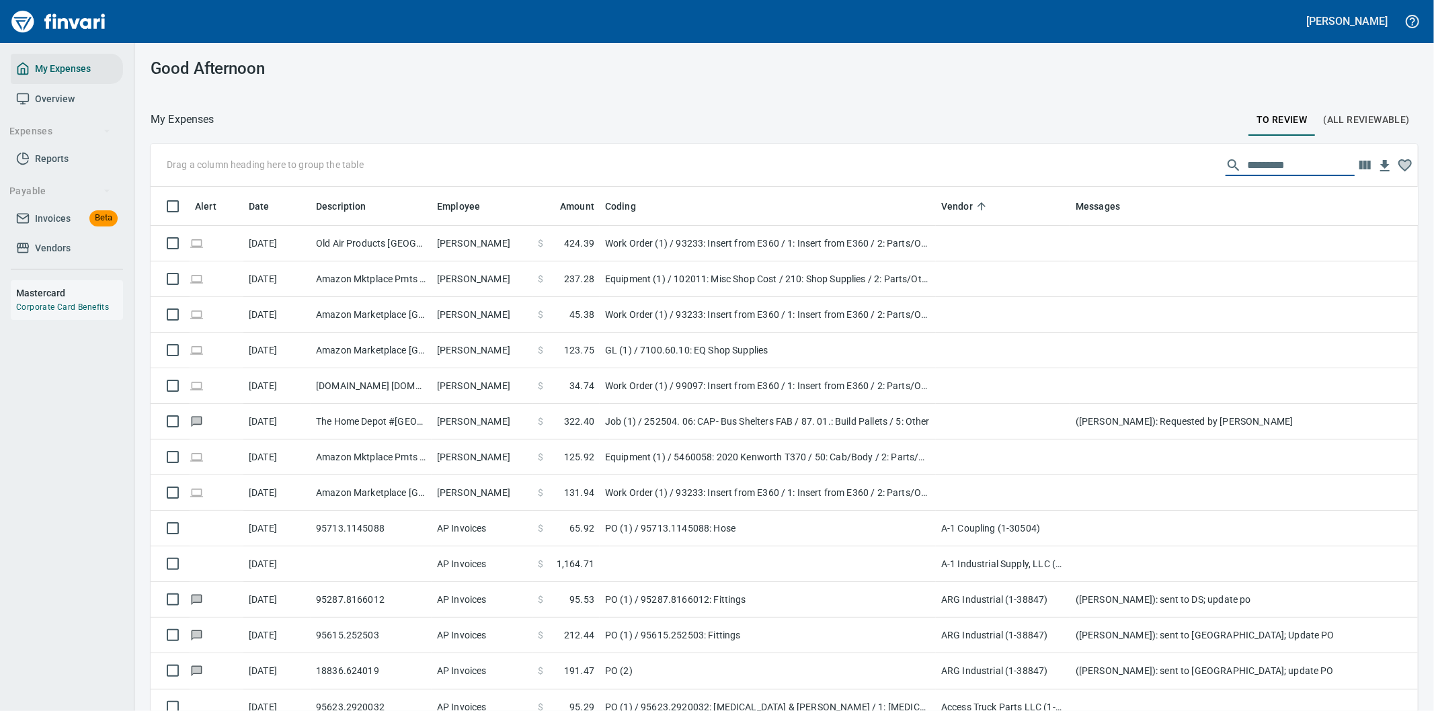
click at [1248, 161] on input "text" at bounding box center [1301, 166] width 108 height 22
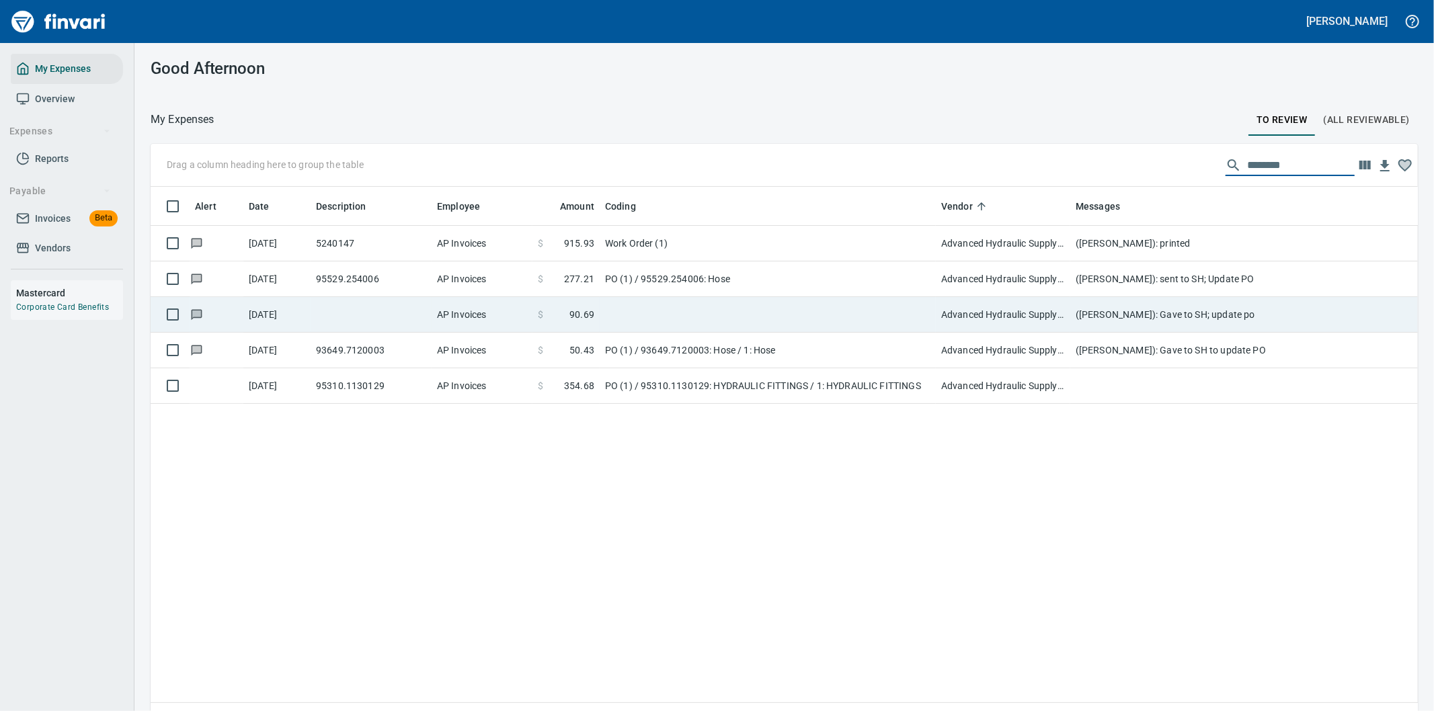
type input "********"
click at [684, 315] on td at bounding box center [768, 315] width 336 height 36
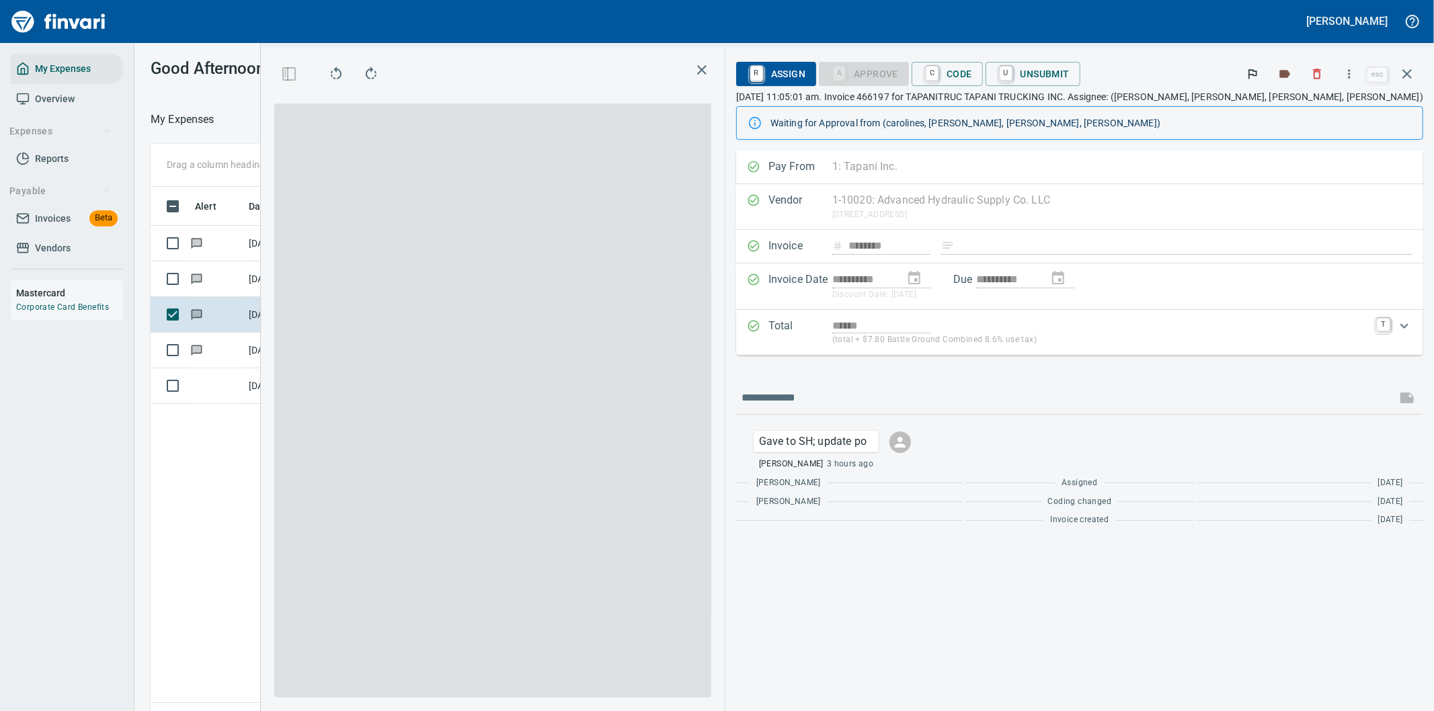
scroll to position [541, 909]
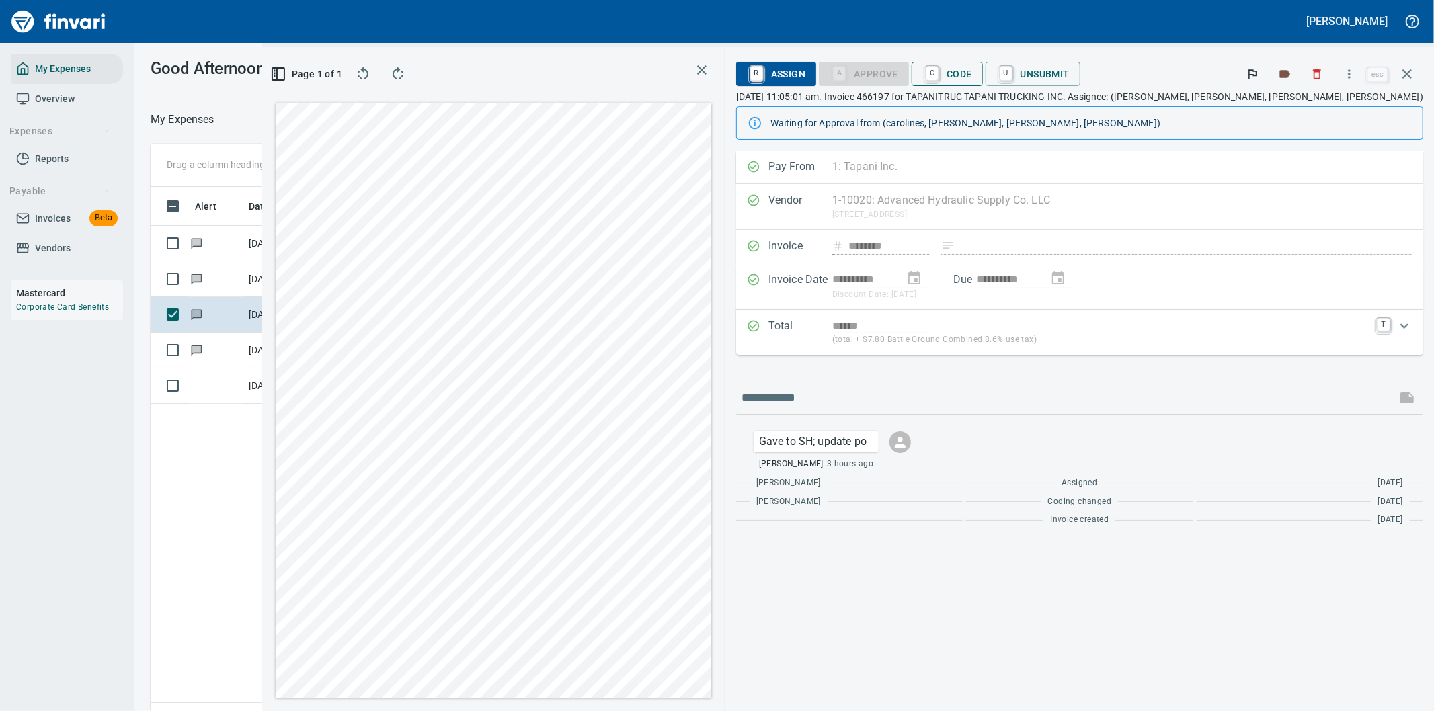
click at [972, 70] on span "C Code" at bounding box center [947, 74] width 50 height 23
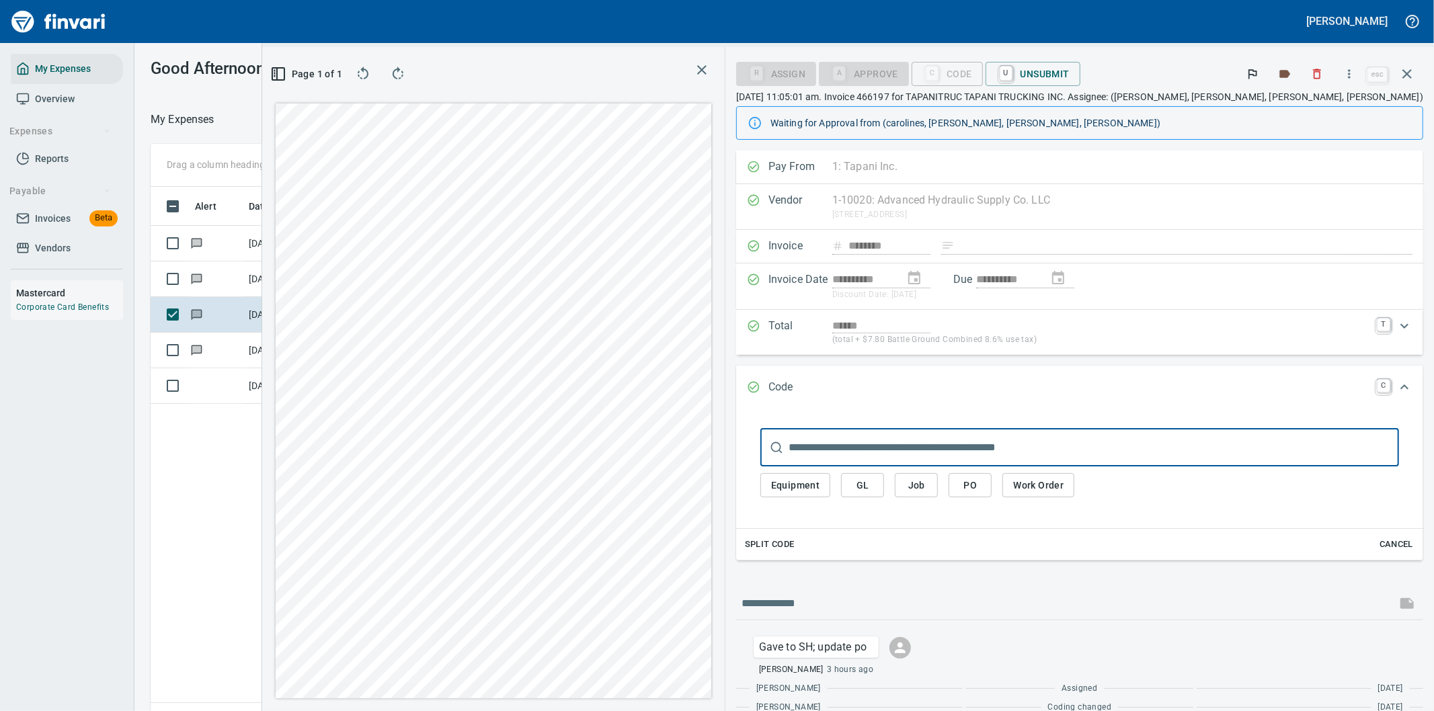
click at [981, 487] on span "PO" at bounding box center [970, 485] width 22 height 17
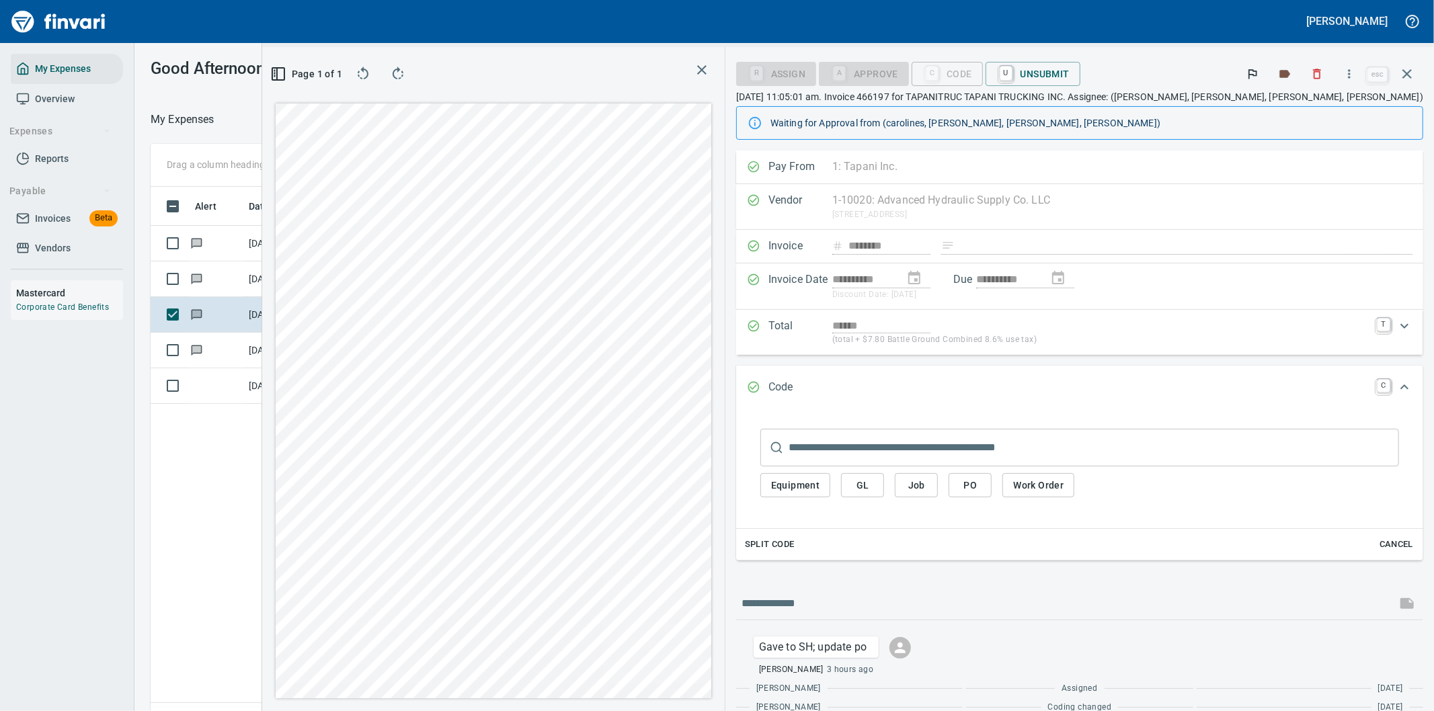
click at [936, 447] on input "text" at bounding box center [1093, 448] width 610 height 38
click at [981, 483] on span "PO" at bounding box center [970, 485] width 22 height 17
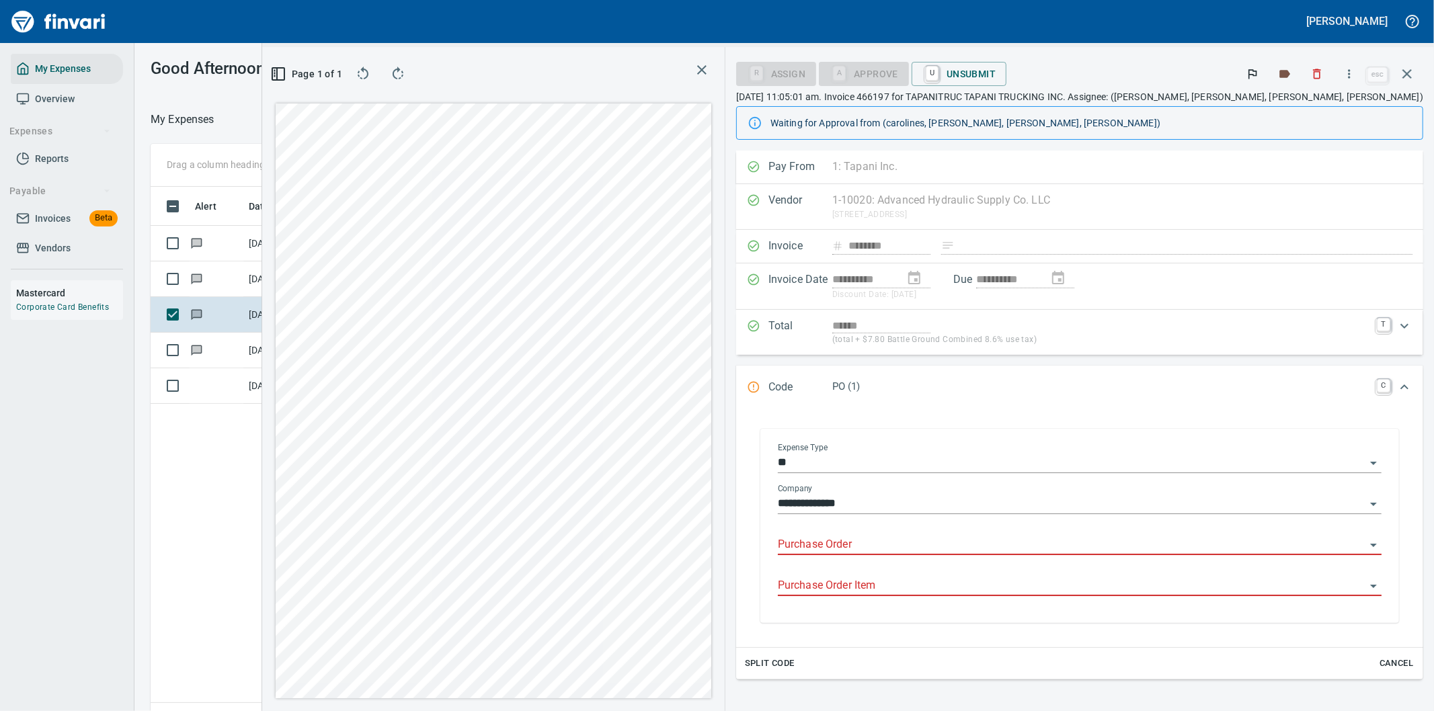
click at [970, 543] on input "Purchase Order" at bounding box center [1071, 545] width 587 height 19
click at [975, 577] on li "95355.2920054: Mini ball valve" at bounding box center [1139, 580] width 462 height 32
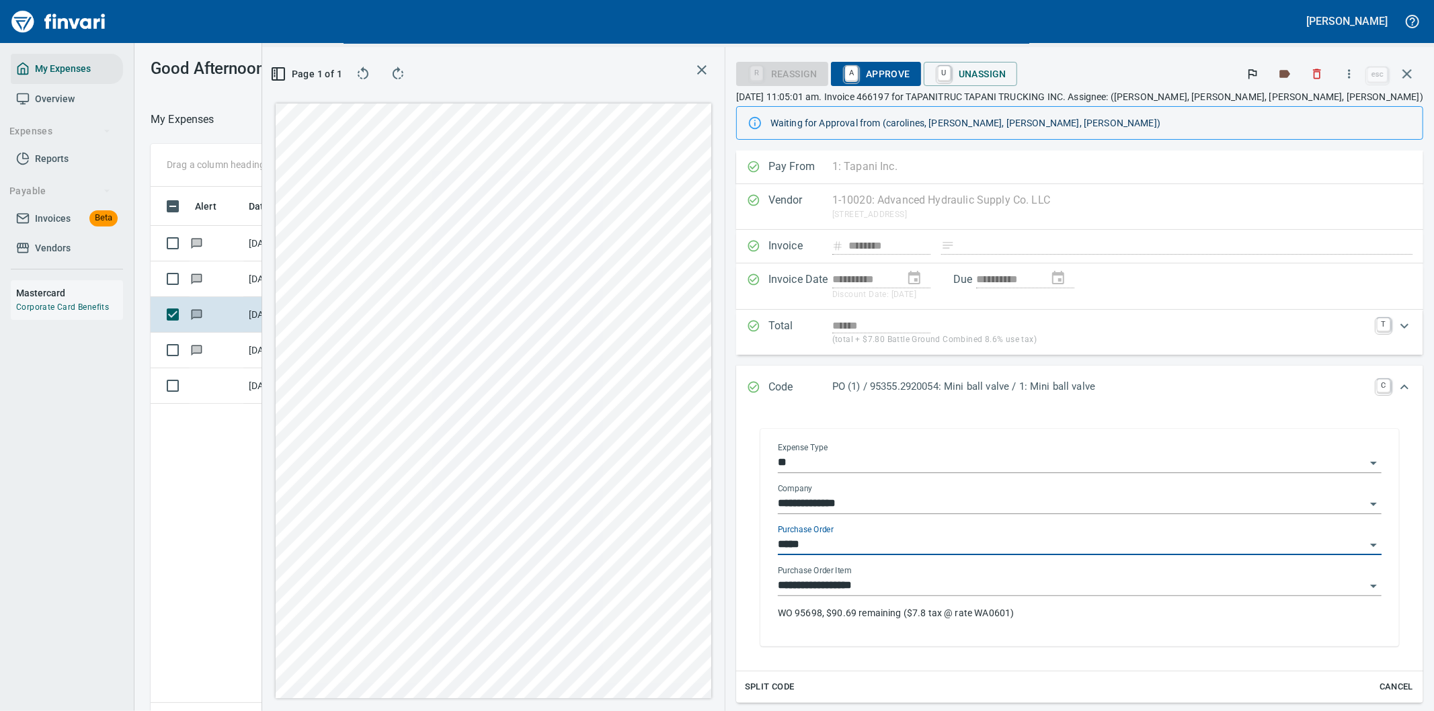
type input "**********"
click at [980, 615] on p "WO 95698, $90.69 remaining ($7.8 tax @ rate WA0601)" at bounding box center [1080, 612] width 604 height 13
click at [1092, 417] on div "**********" at bounding box center [1079, 537] width 665 height 245
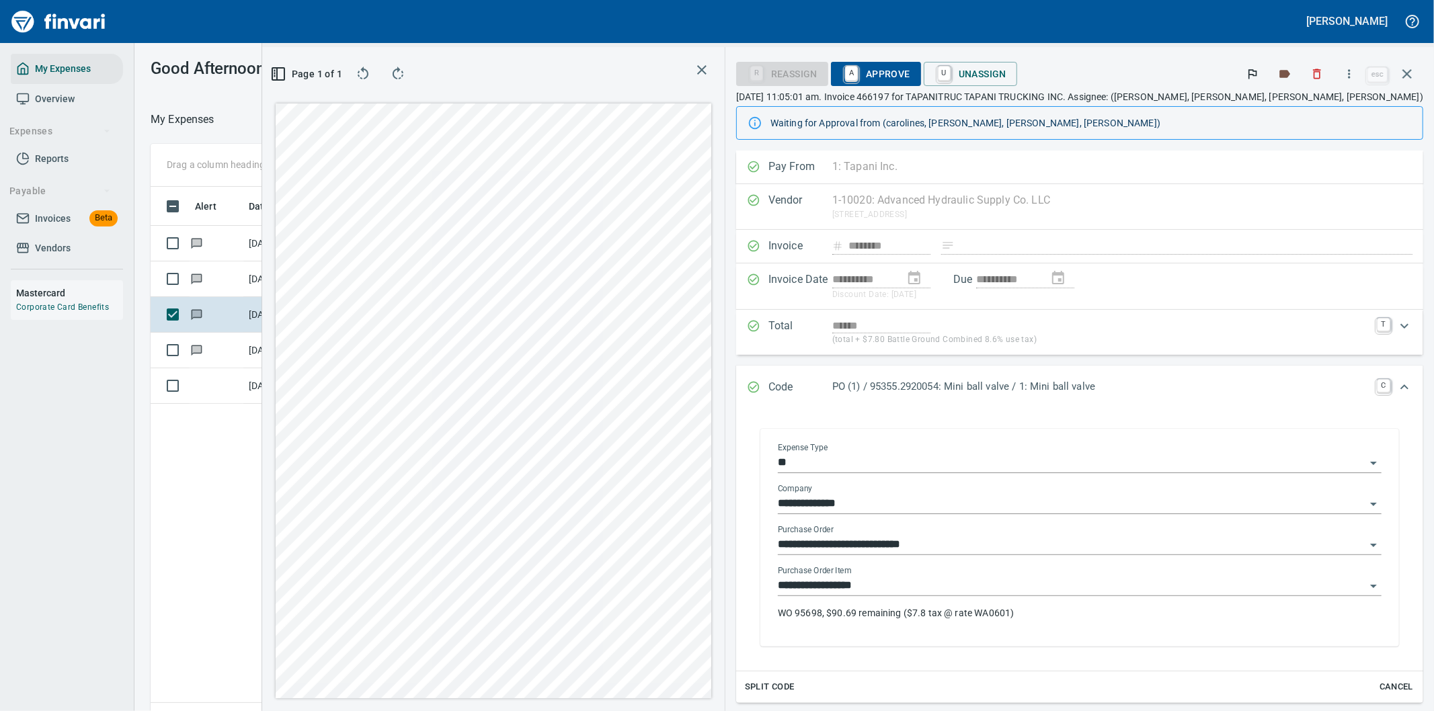
click at [1185, 610] on p "WO 95698, $90.69 remaining ($7.8 tax @ rate WA0601)" at bounding box center [1080, 612] width 604 height 13
click at [910, 74] on span "A Approve" at bounding box center [876, 74] width 69 height 23
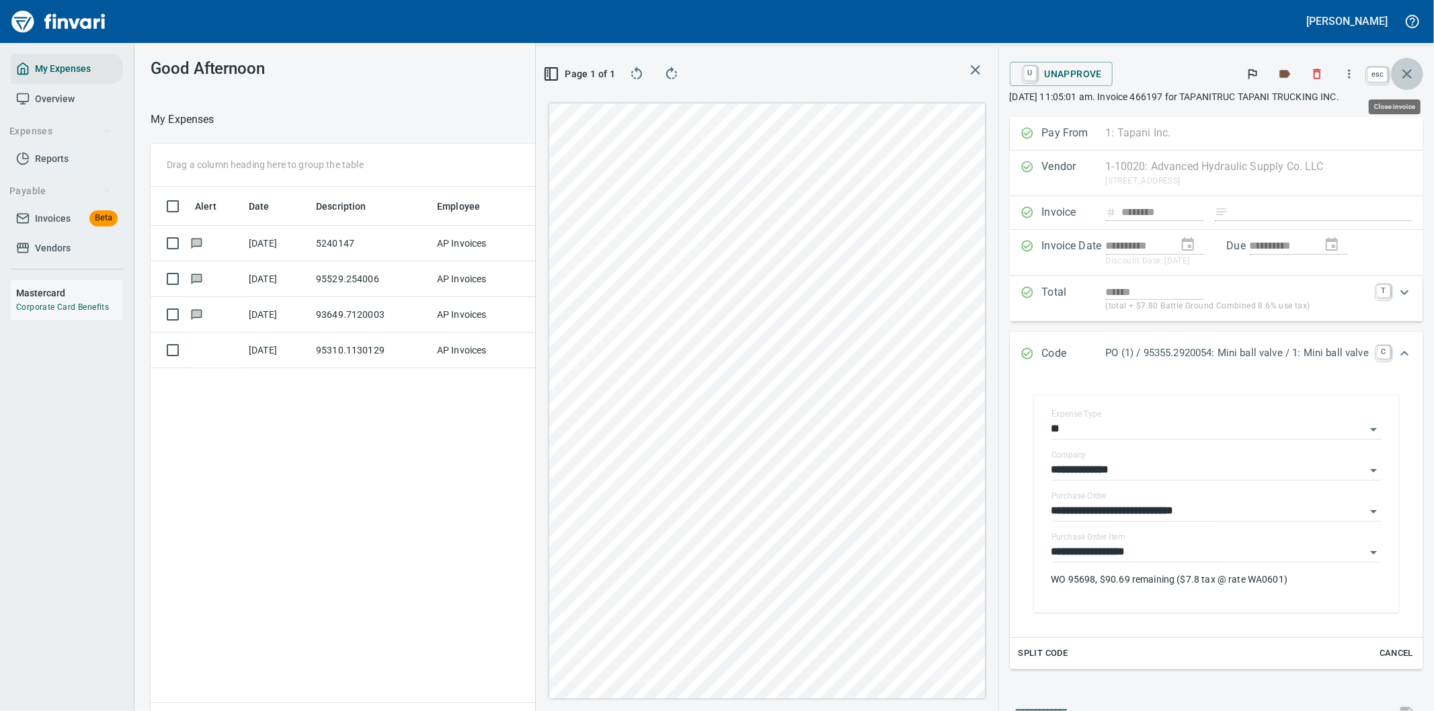
click at [1405, 74] on icon "button" at bounding box center [1407, 74] width 16 height 16
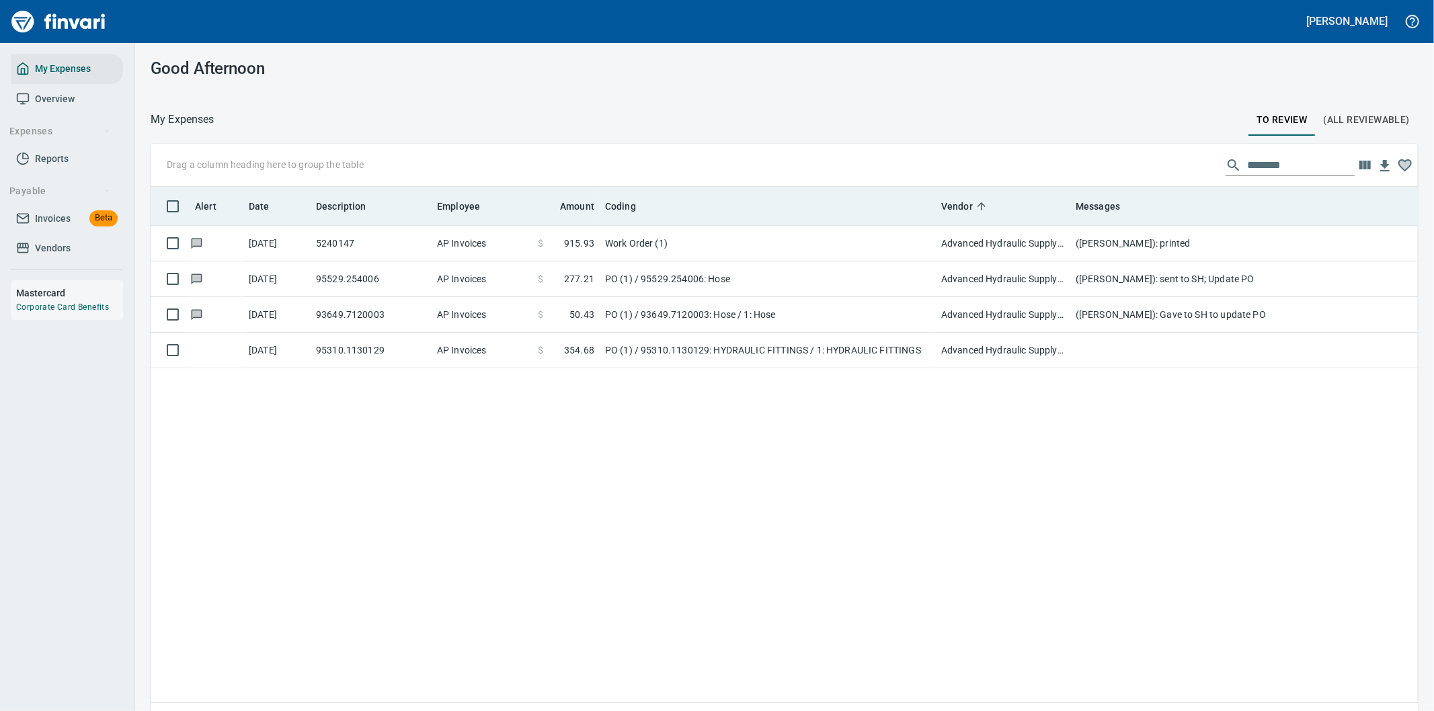
scroll to position [541, 1245]
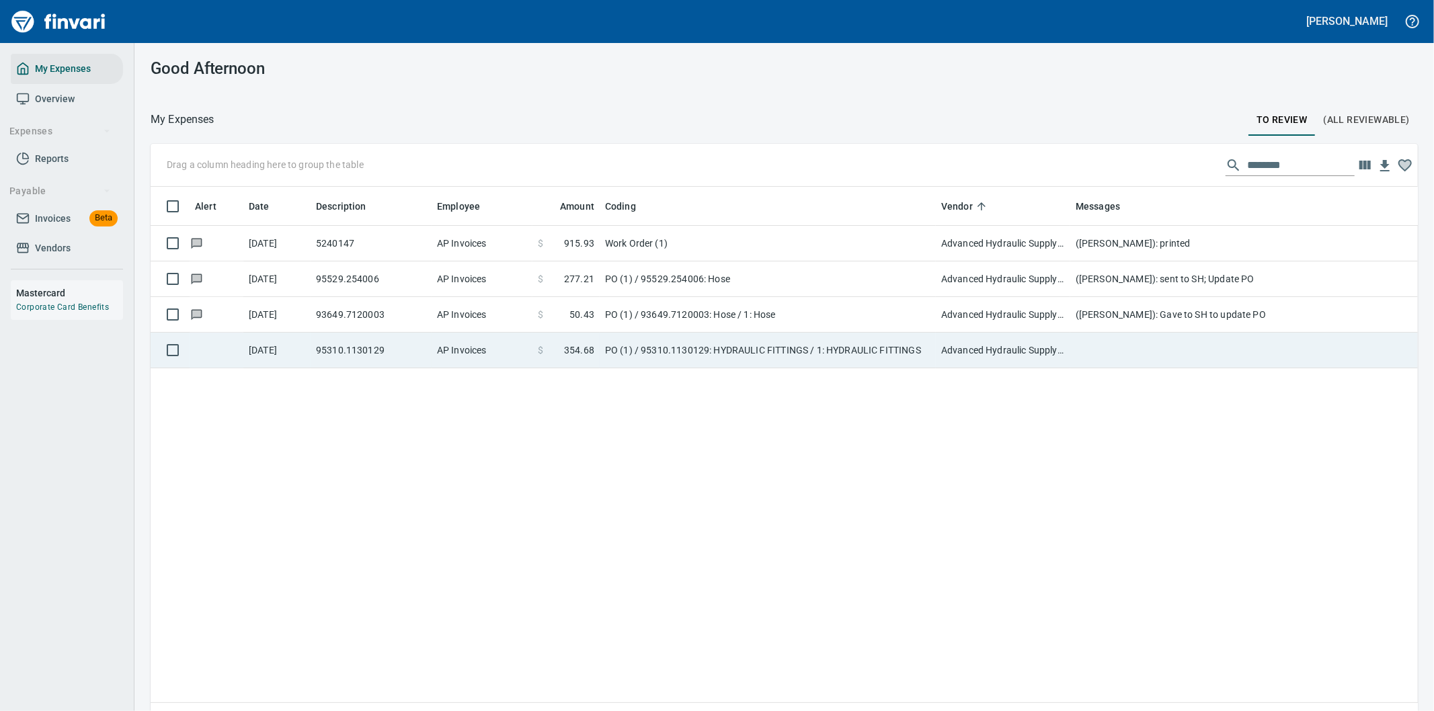
click at [1082, 350] on td at bounding box center [1339, 351] width 538 height 36
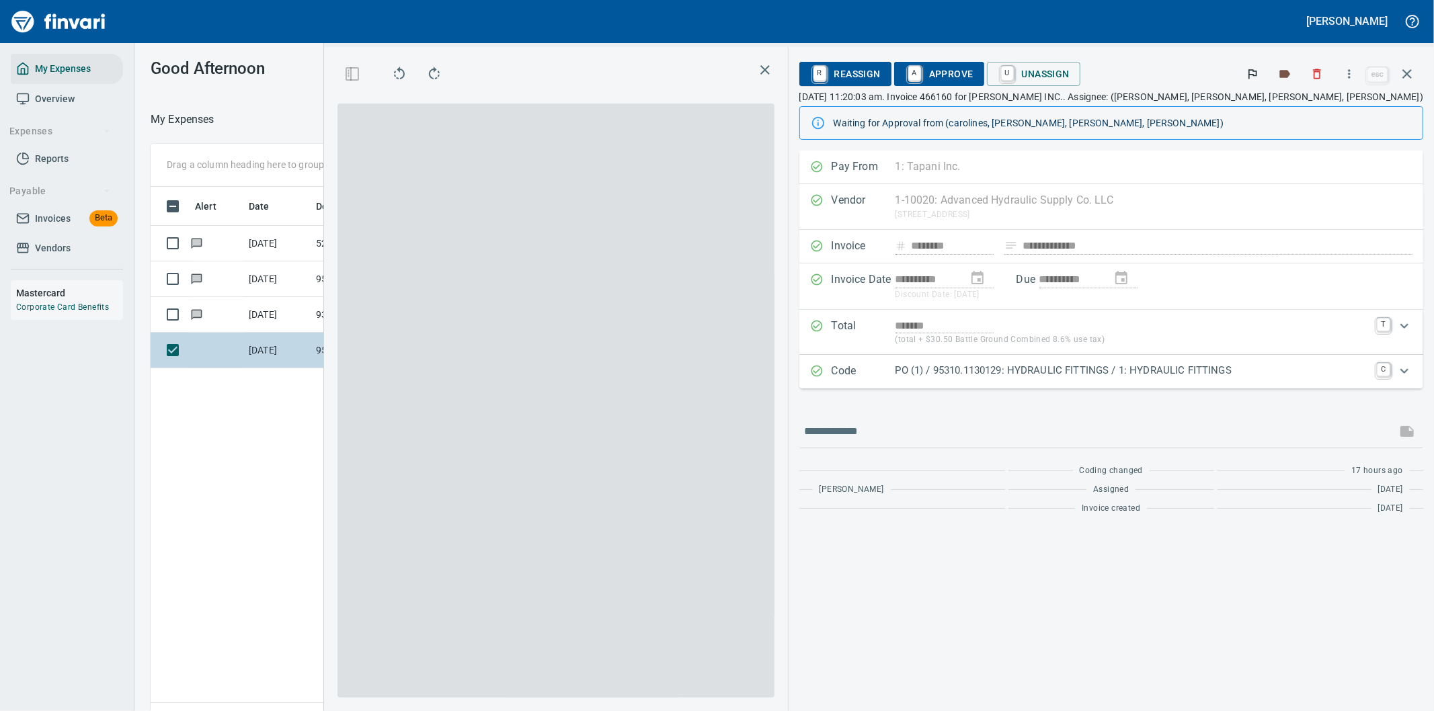
scroll to position [541, 909]
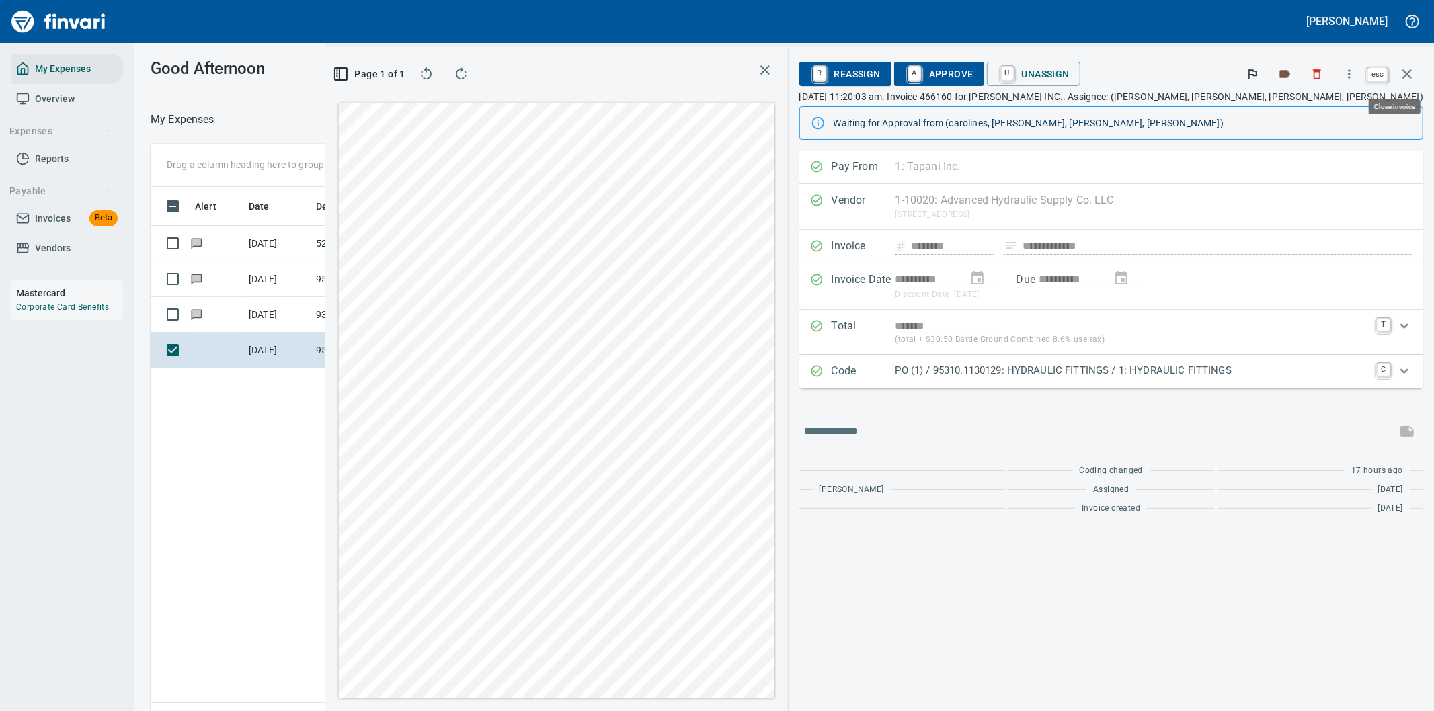
scroll to position [541, 909]
click at [1403, 73] on icon "button" at bounding box center [1407, 74] width 16 height 16
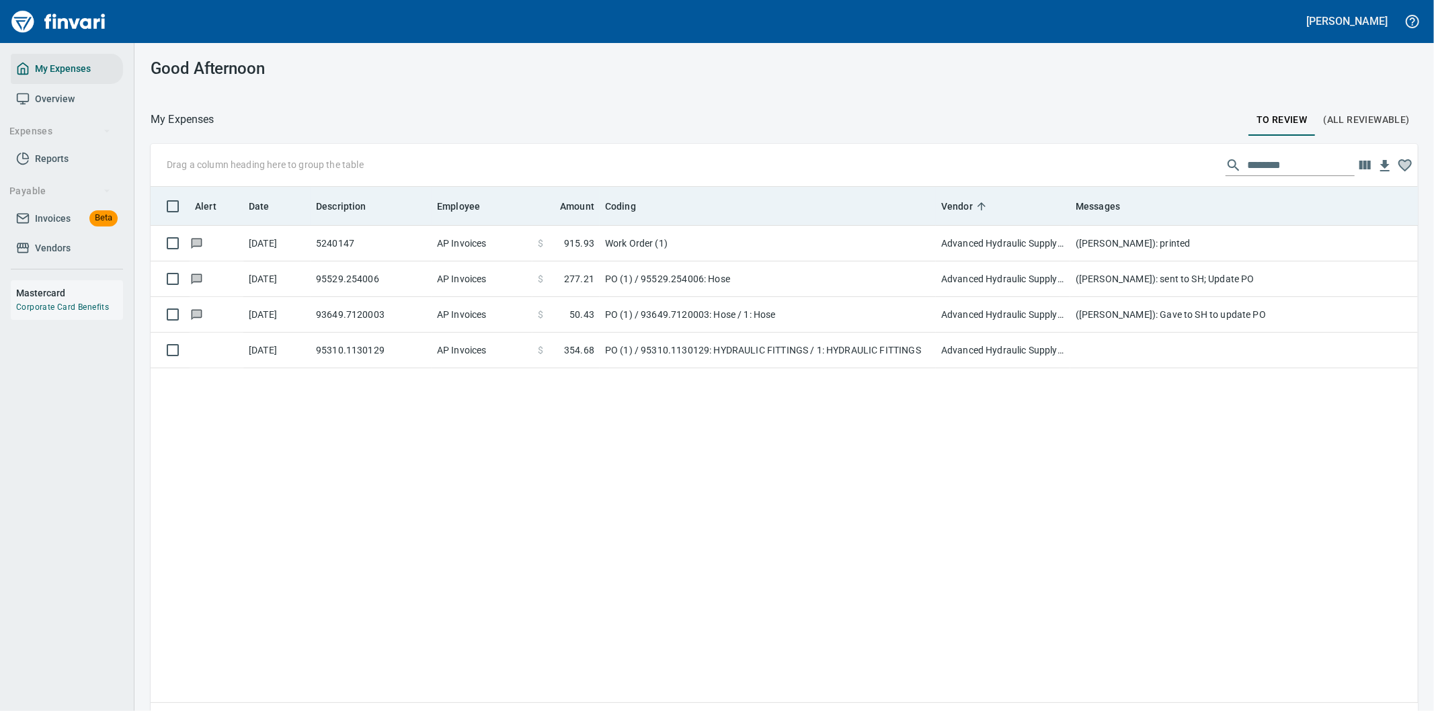
scroll to position [541, 1245]
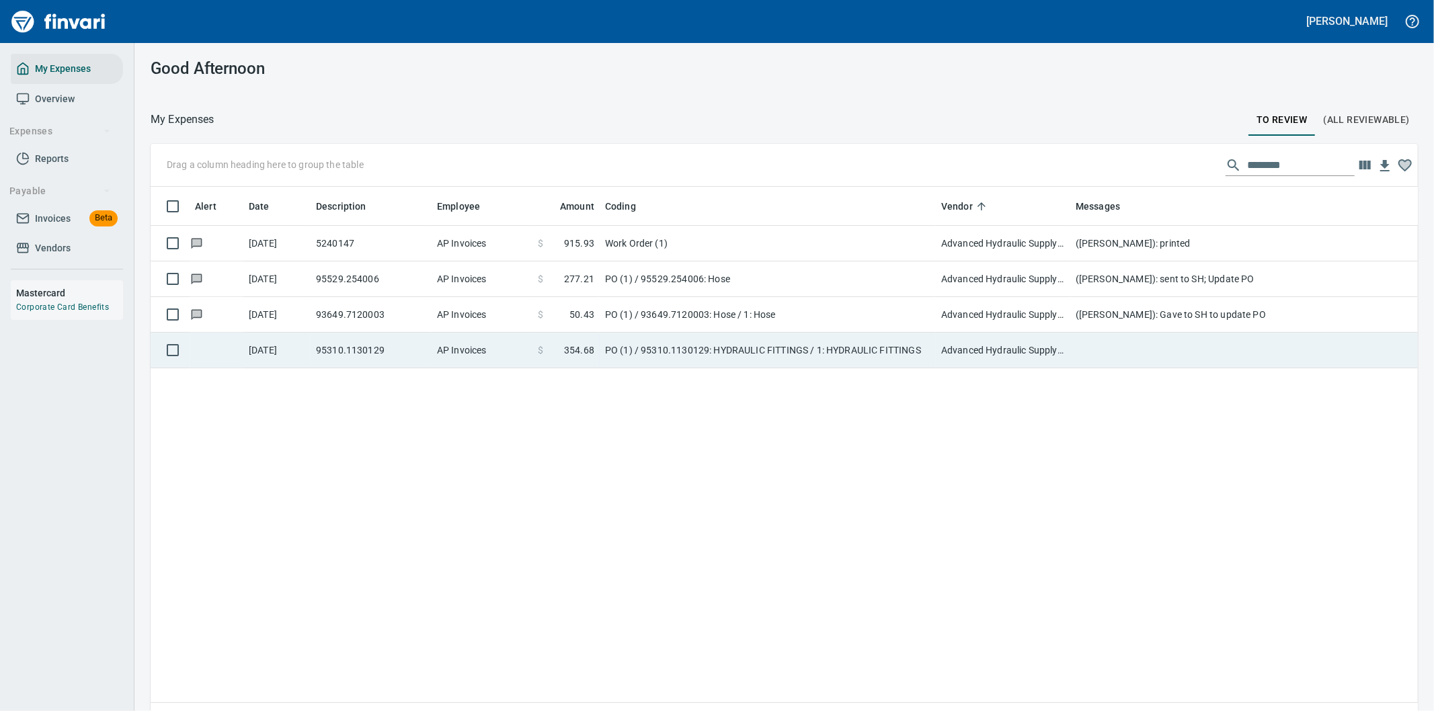
click at [908, 350] on td "PO (1) / 95310.1130129: HYDRAULIC FITTINGS / 1: HYDRAULIC FITTINGS" at bounding box center [768, 351] width 336 height 36
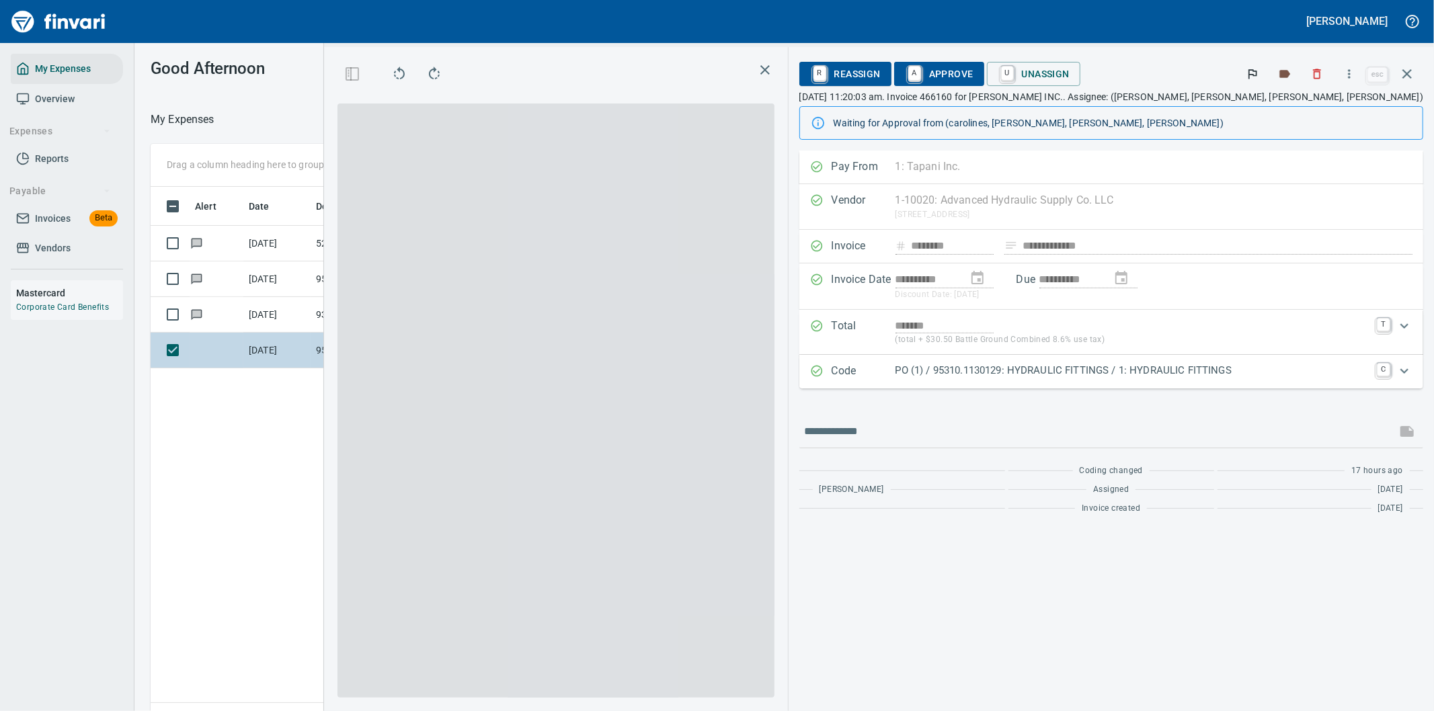
scroll to position [541, 909]
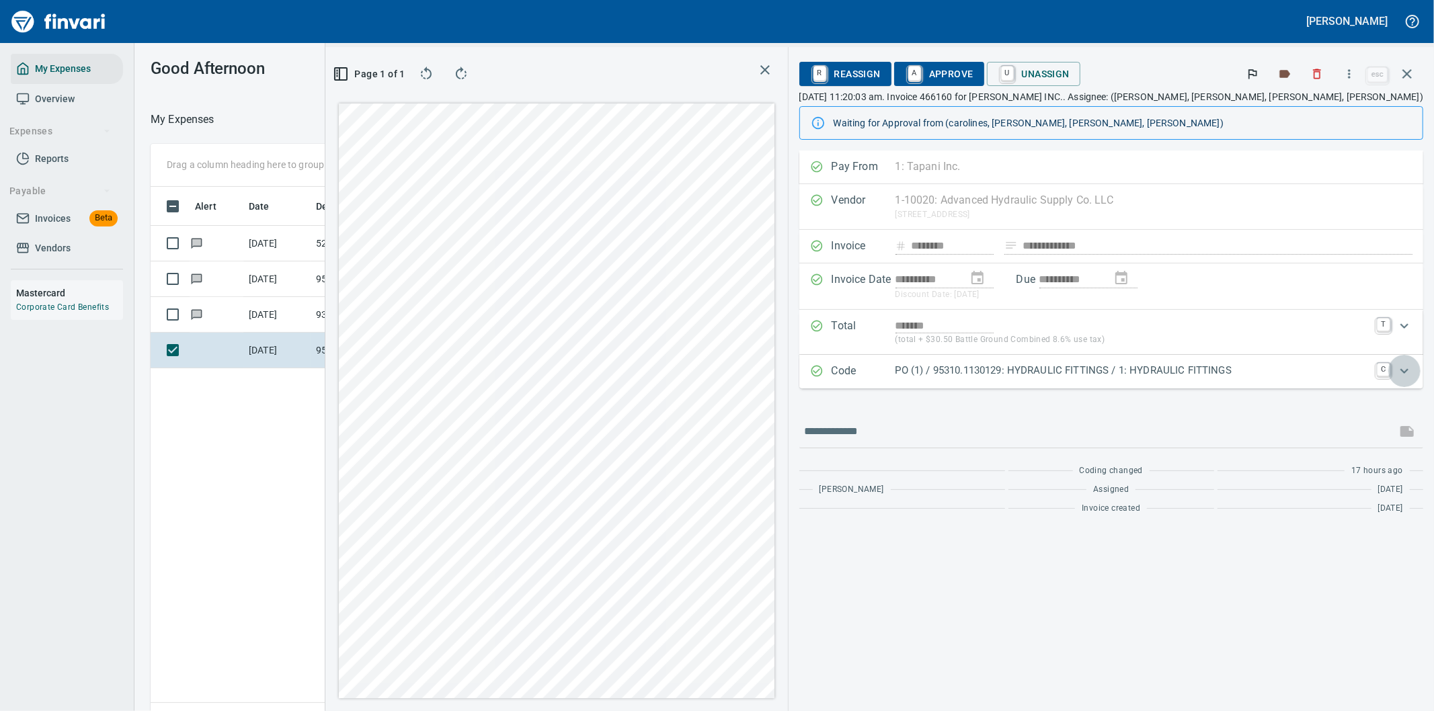
click at [1405, 368] on icon "Expand" at bounding box center [1404, 371] width 16 height 16
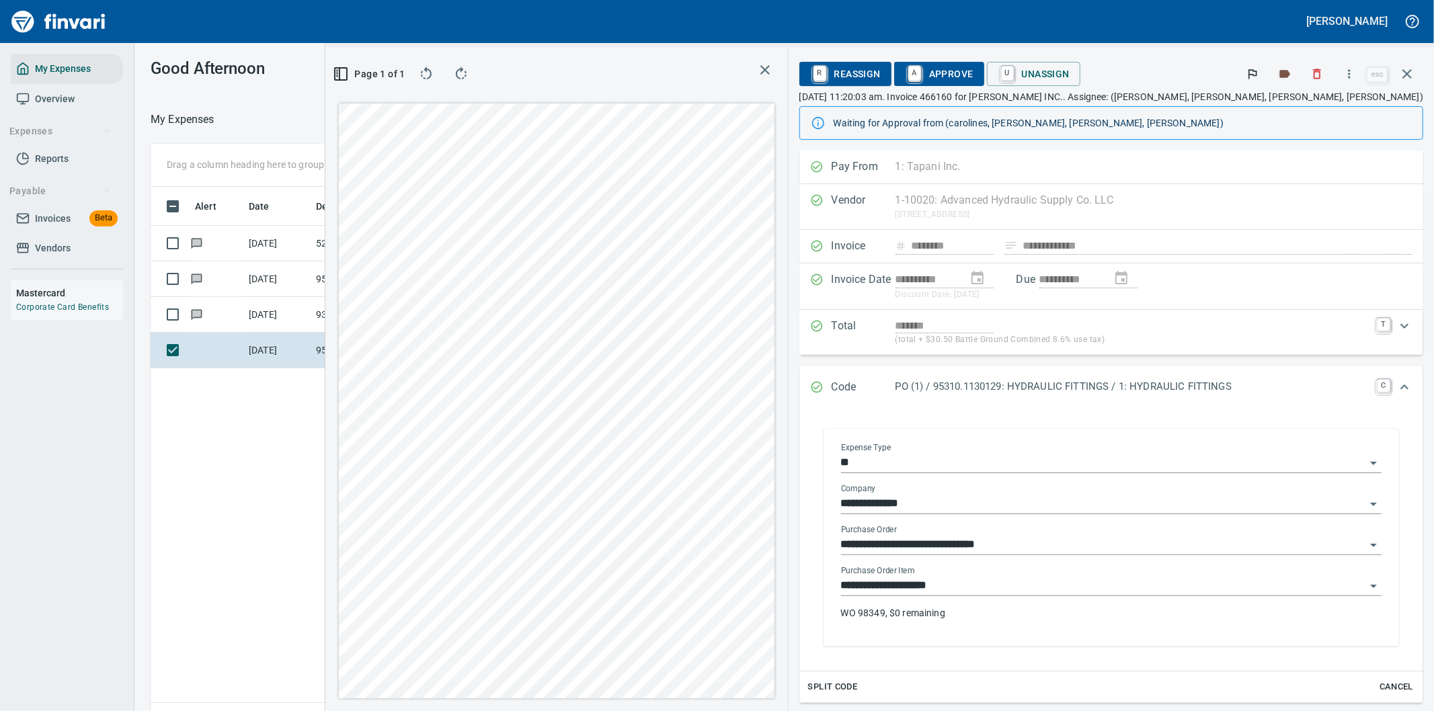
click at [1053, 613] on p "WO 98349, $0 remaining" at bounding box center [1111, 612] width 540 height 13
click at [1365, 458] on icon "Open" at bounding box center [1373, 463] width 16 height 16
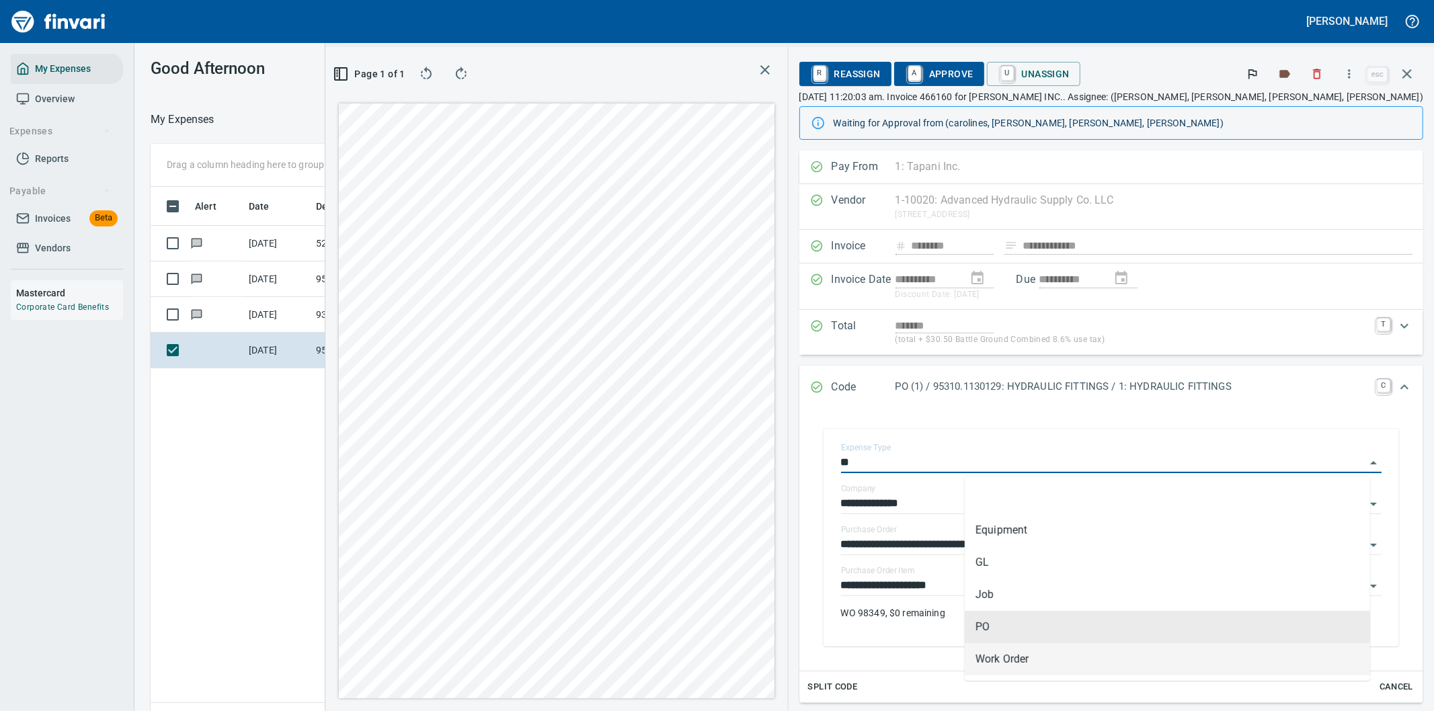
click at [1028, 662] on li "Work Order" at bounding box center [1167, 659] width 405 height 32
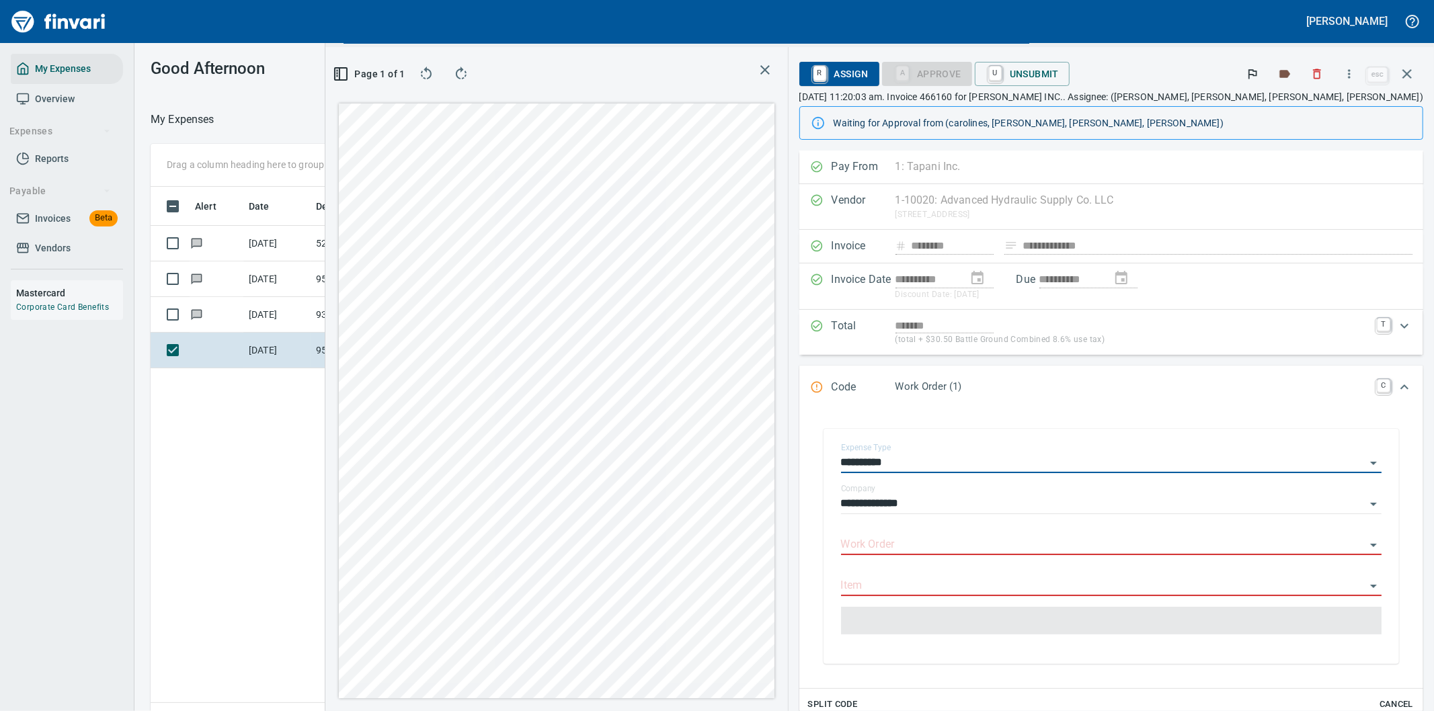
type input "**********"
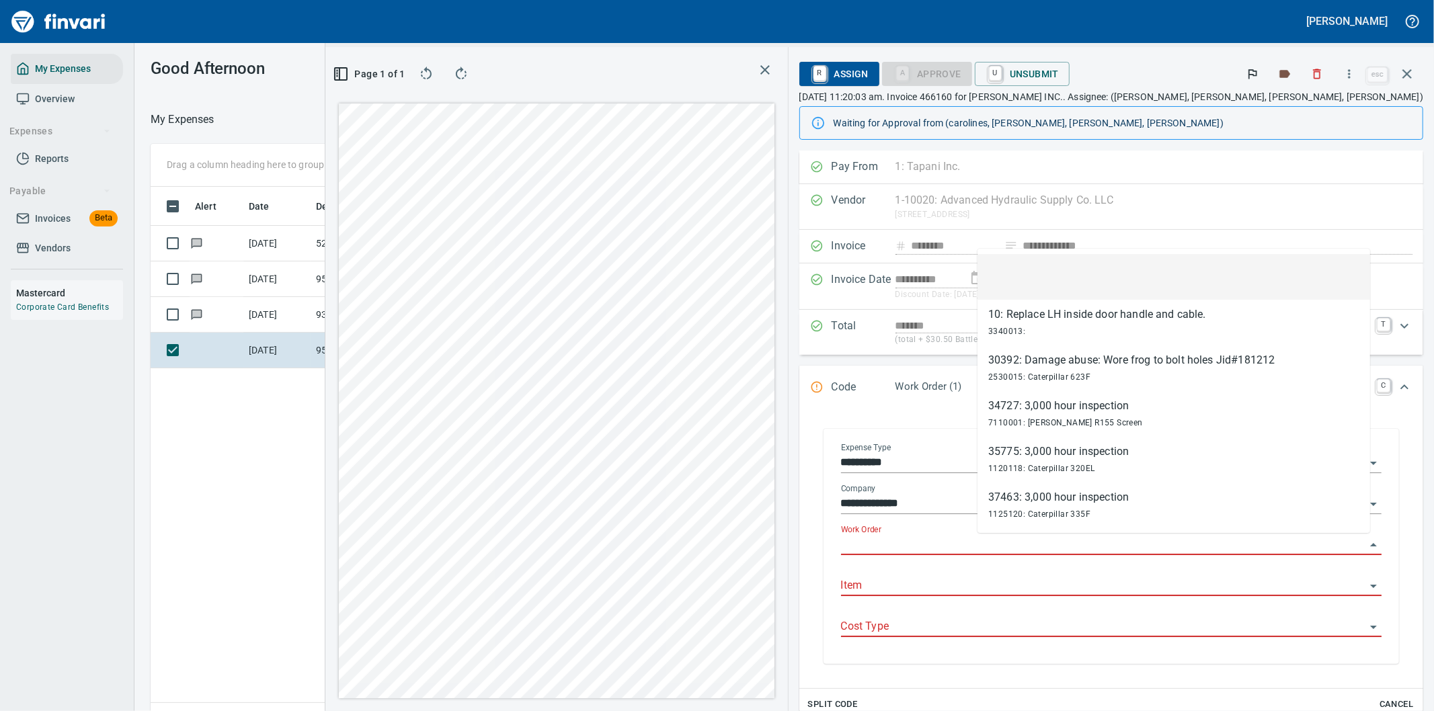
click at [1042, 540] on input "Work Order" at bounding box center [1103, 545] width 524 height 19
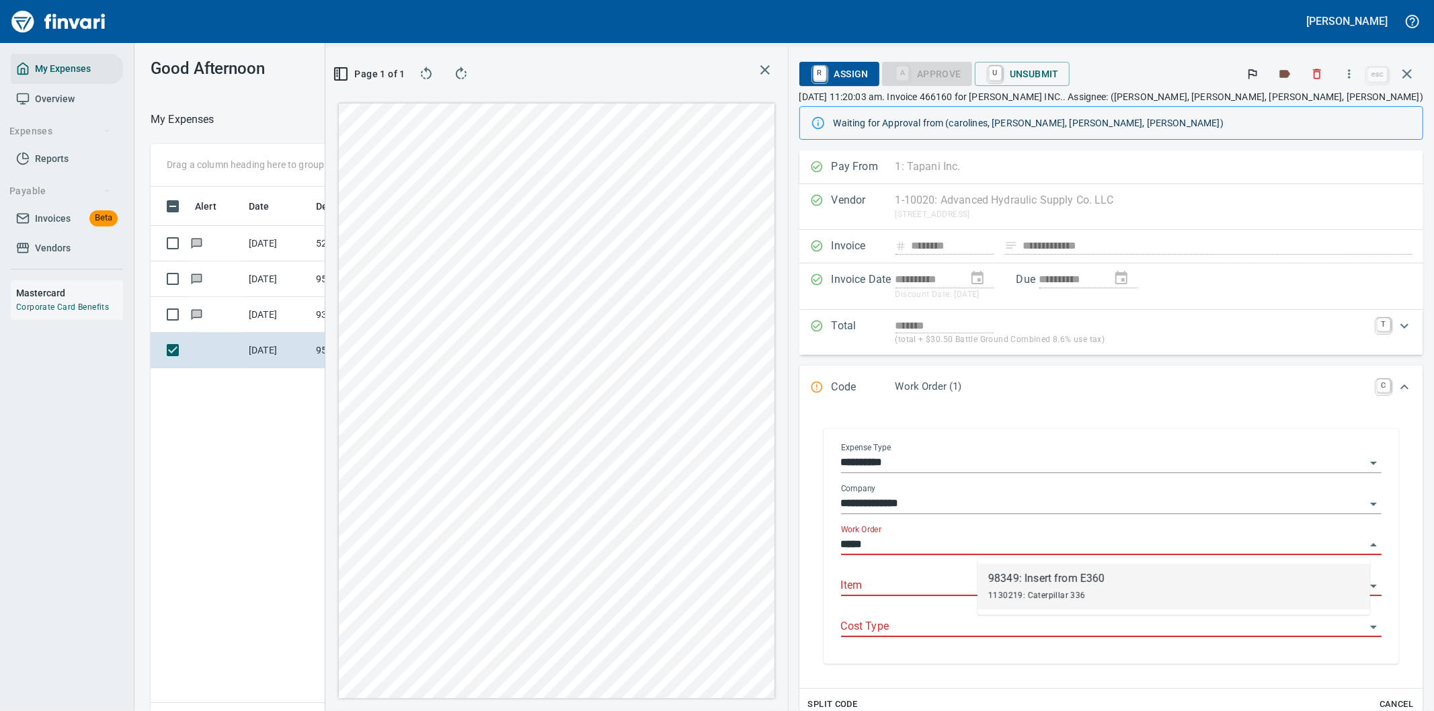
click at [1062, 587] on div "1130219: Caterpillar 336" at bounding box center [1046, 595] width 116 height 16
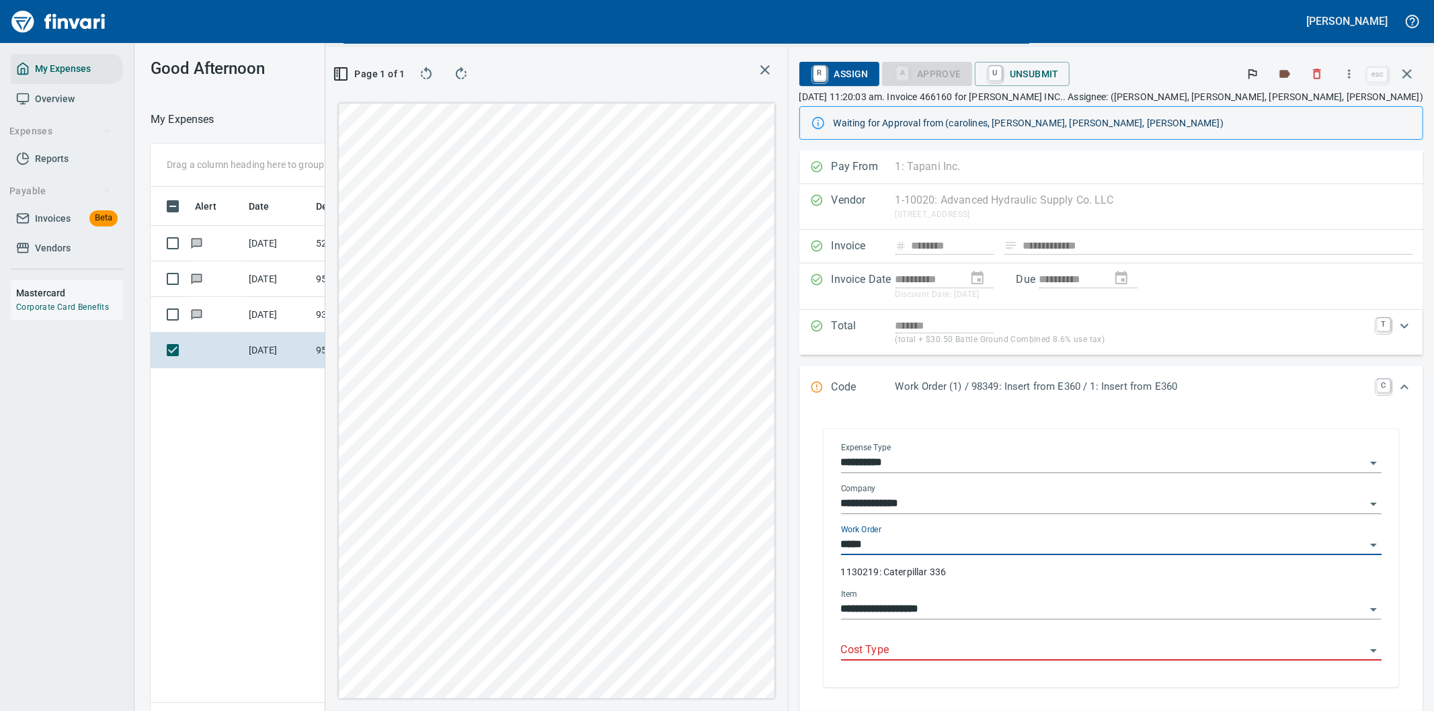
type input "**********"
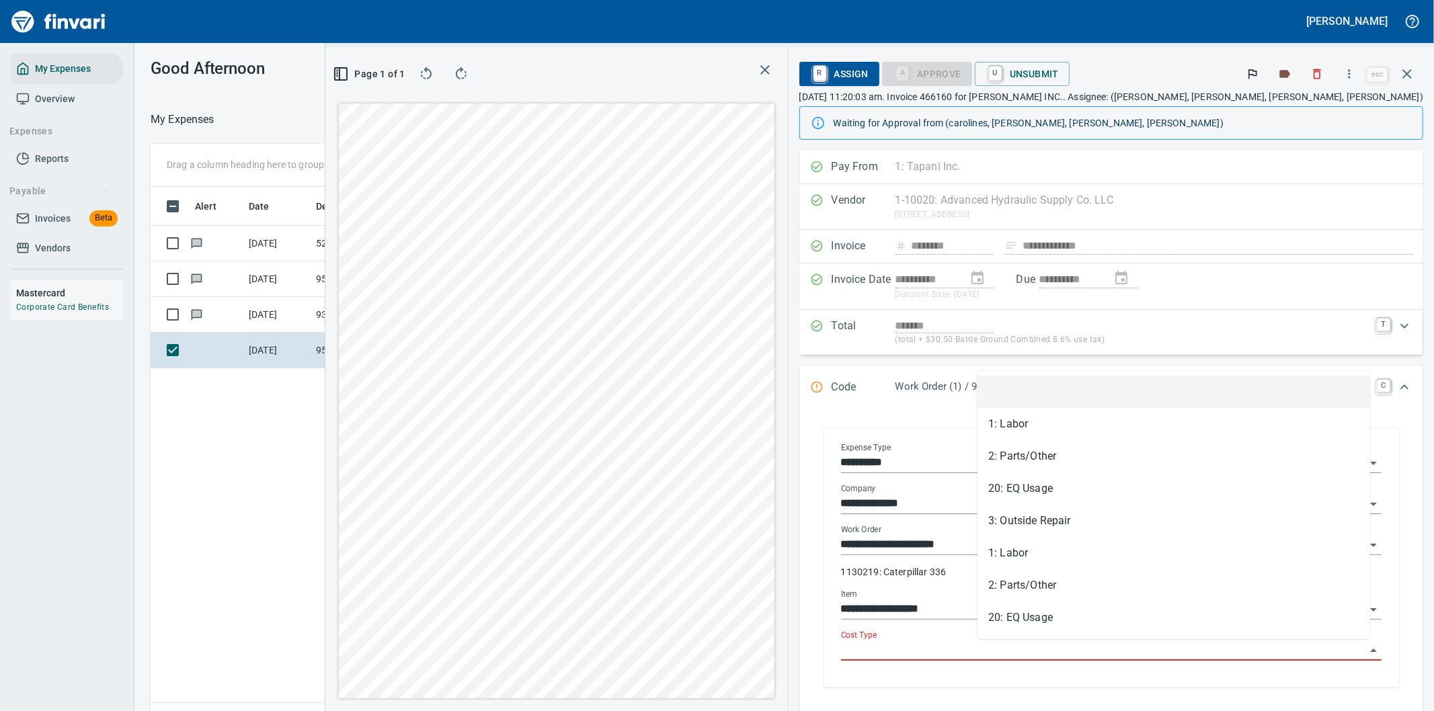
click at [1014, 649] on input "Cost Type" at bounding box center [1103, 650] width 524 height 19
click at [1013, 583] on li "2: Parts/Other" at bounding box center [1173, 585] width 393 height 32
type input "**********"
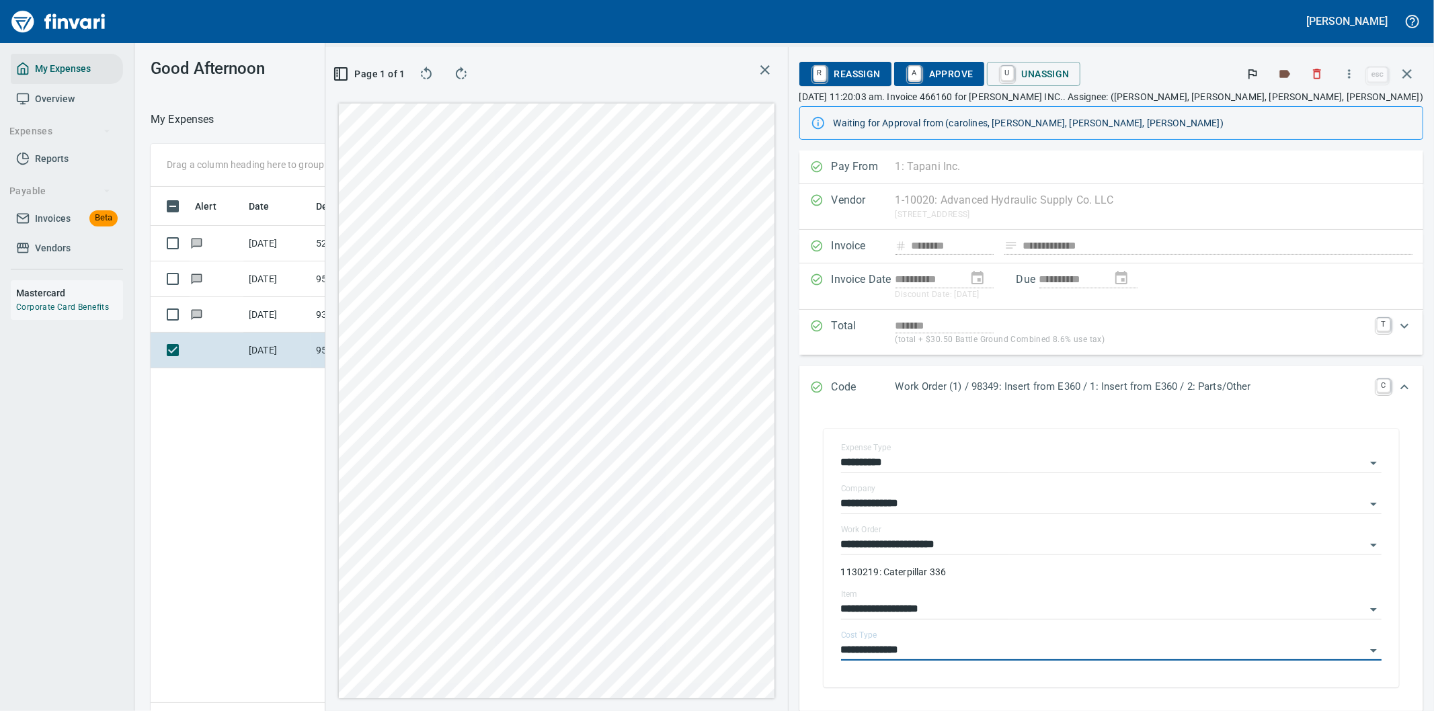
drag, startPoint x: 1039, startPoint y: 65, endPoint x: 1082, endPoint y: 71, distance: 43.4
click at [973, 65] on span "A Approve" at bounding box center [939, 74] width 69 height 23
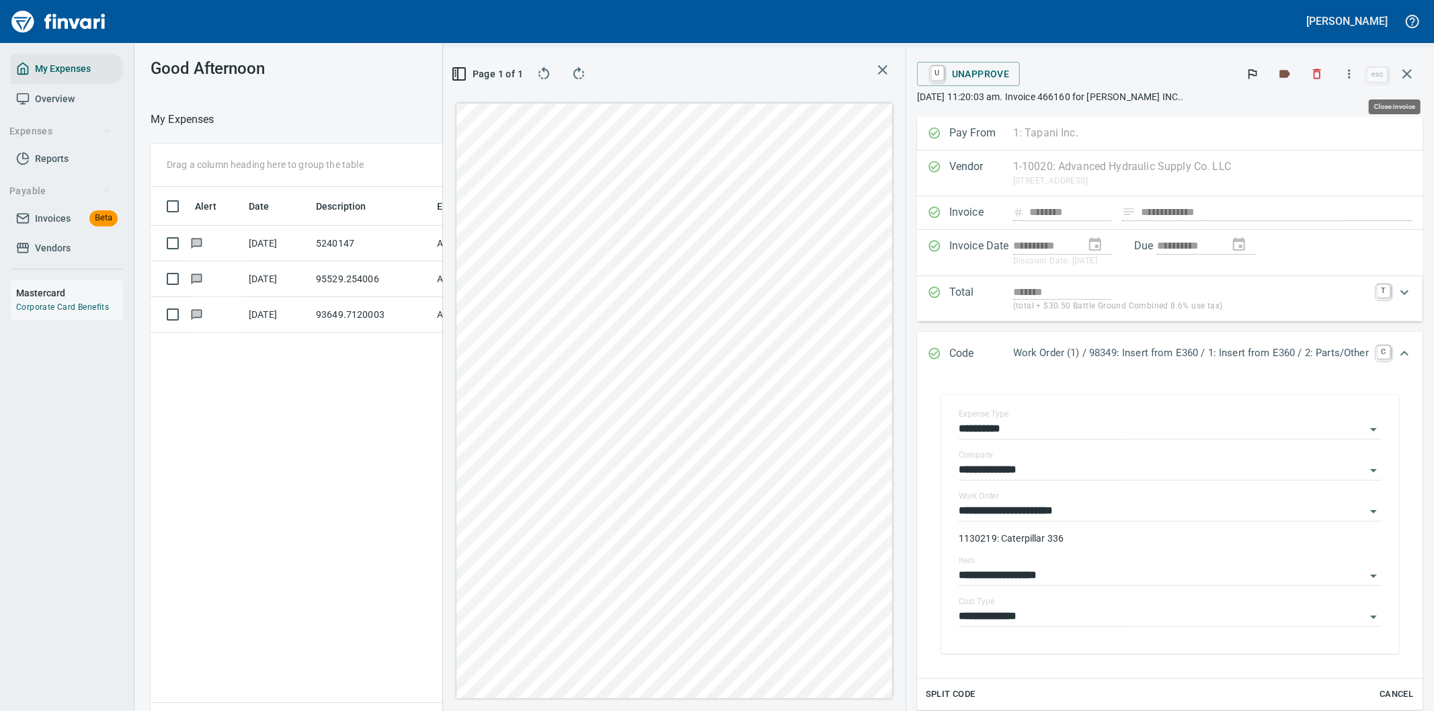
click at [1403, 71] on icon "button" at bounding box center [1406, 73] width 9 height 9
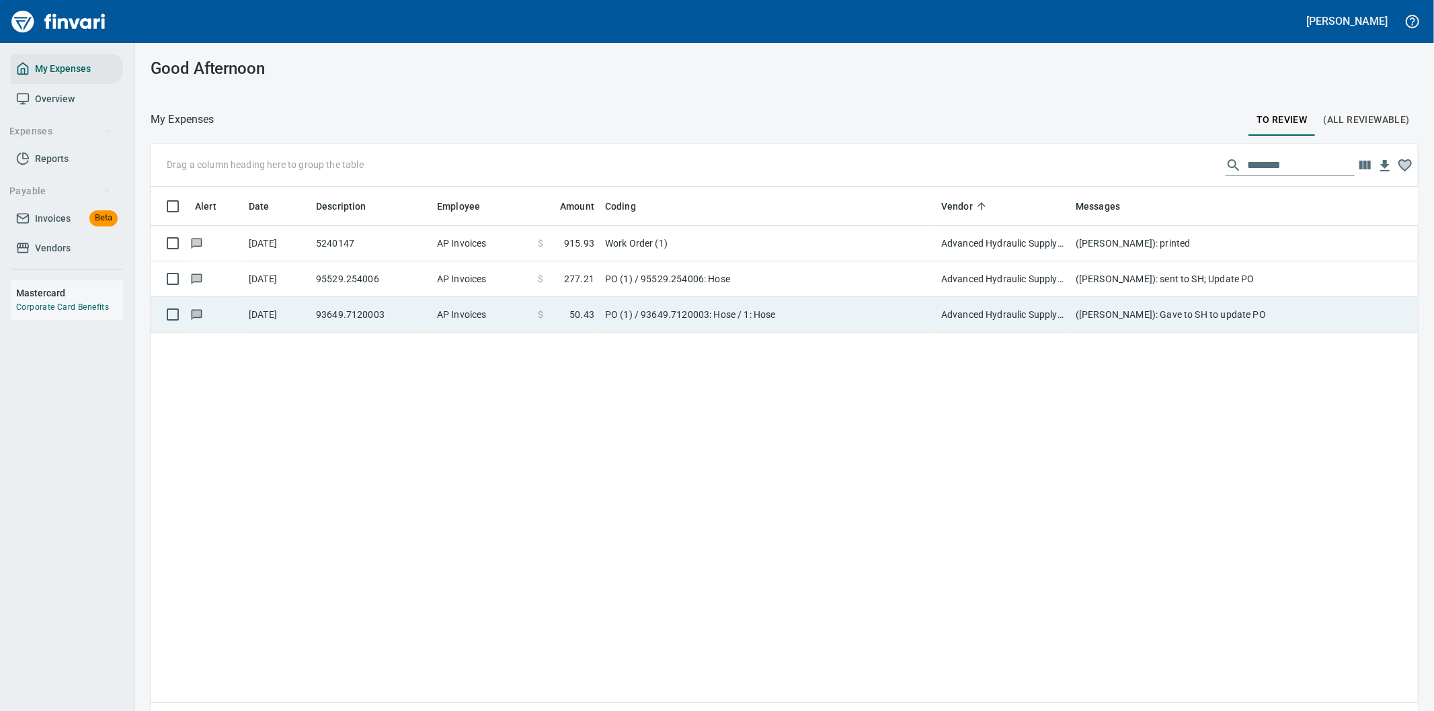
scroll to position [541, 1244]
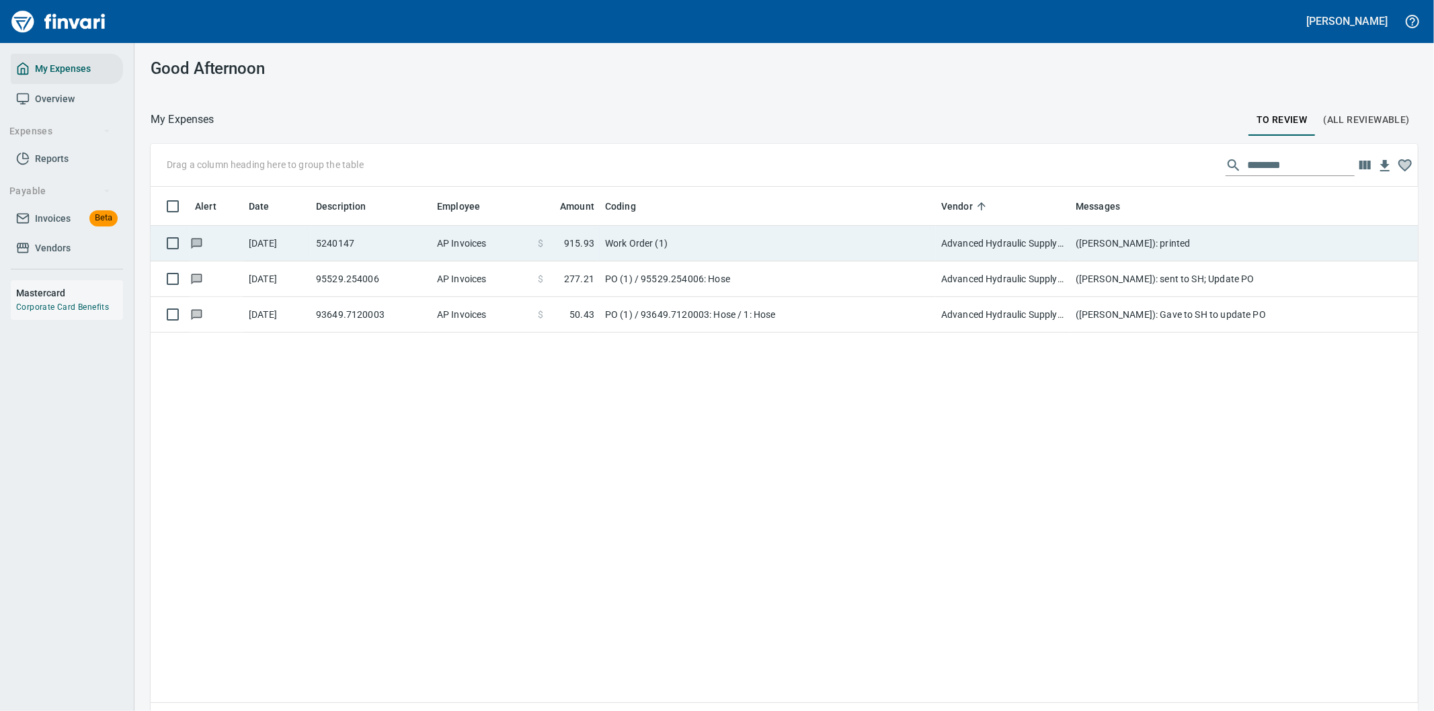
click at [1120, 240] on td "(Cindy Hughes): printed" at bounding box center [1339, 244] width 538 height 36
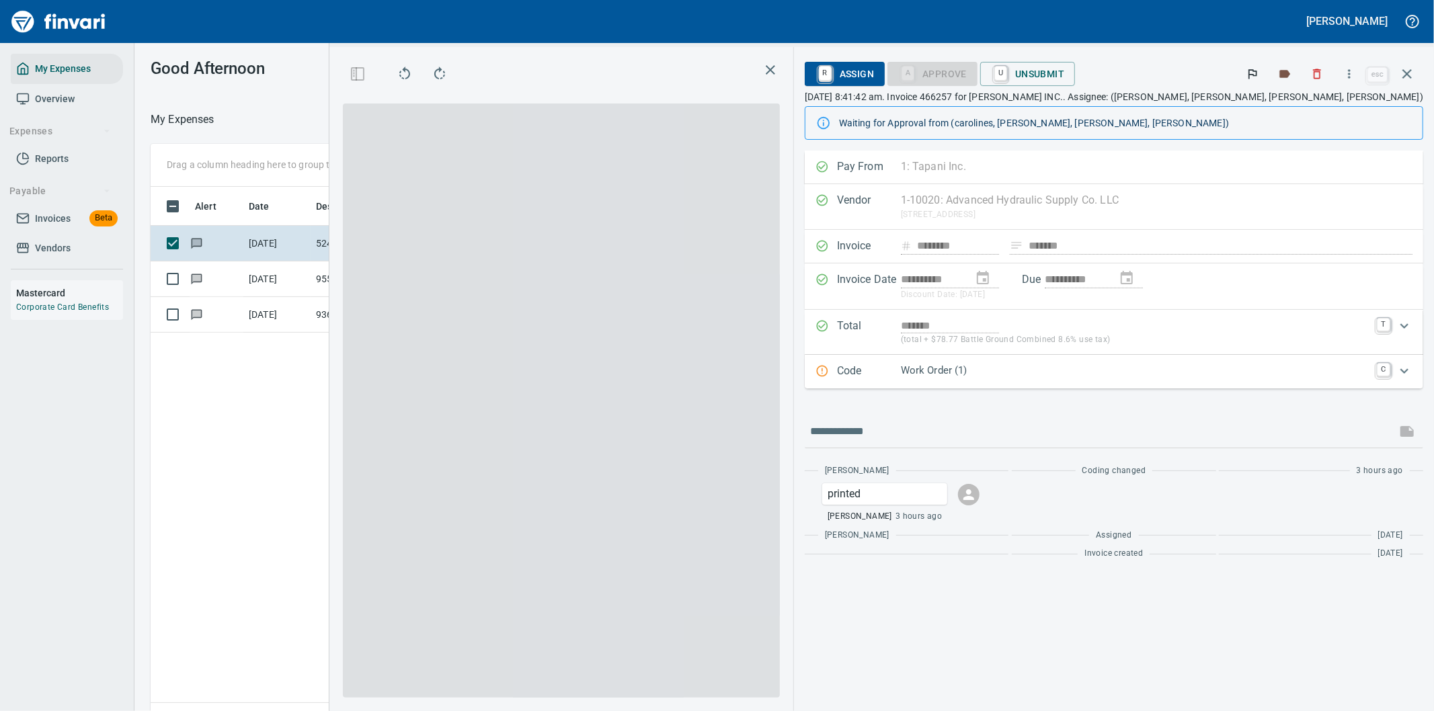
scroll to position [541, 909]
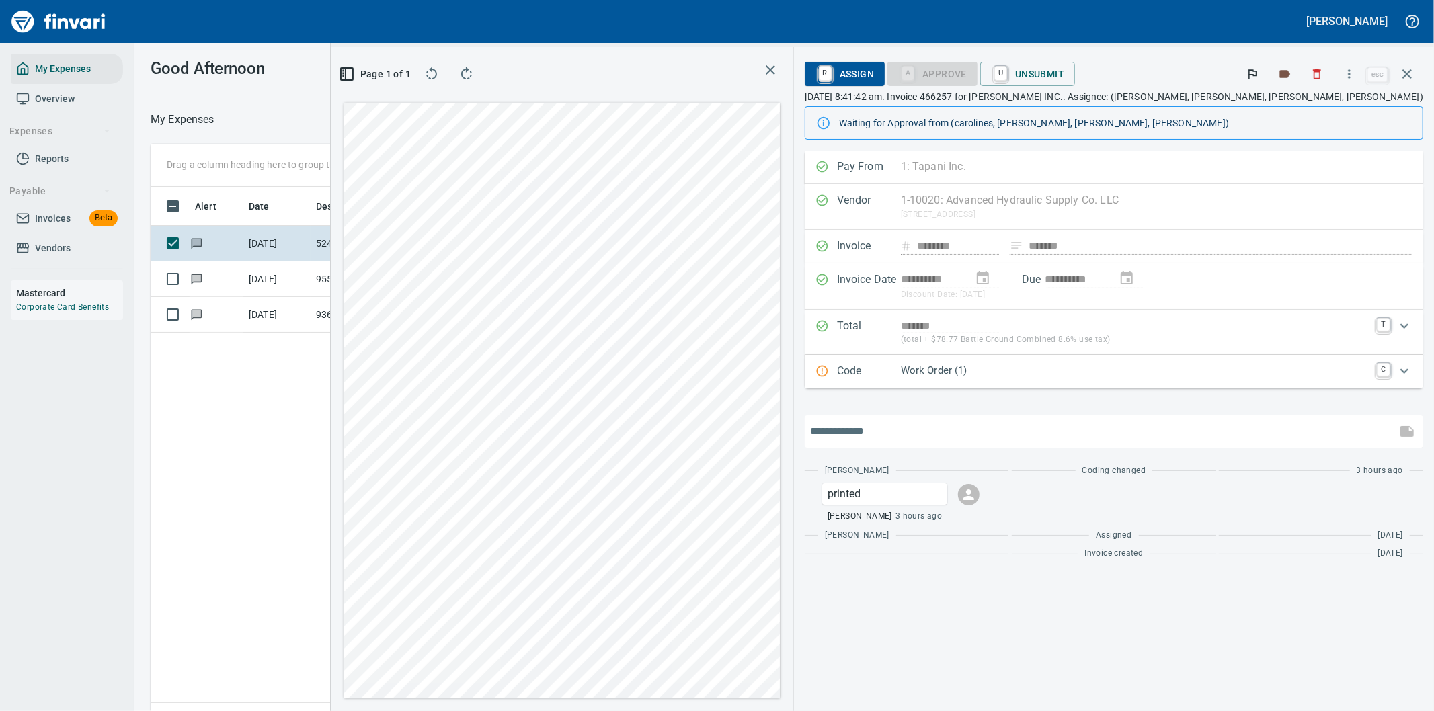
click at [1003, 431] on input "text" at bounding box center [1100, 432] width 581 height 22
type input "**********"
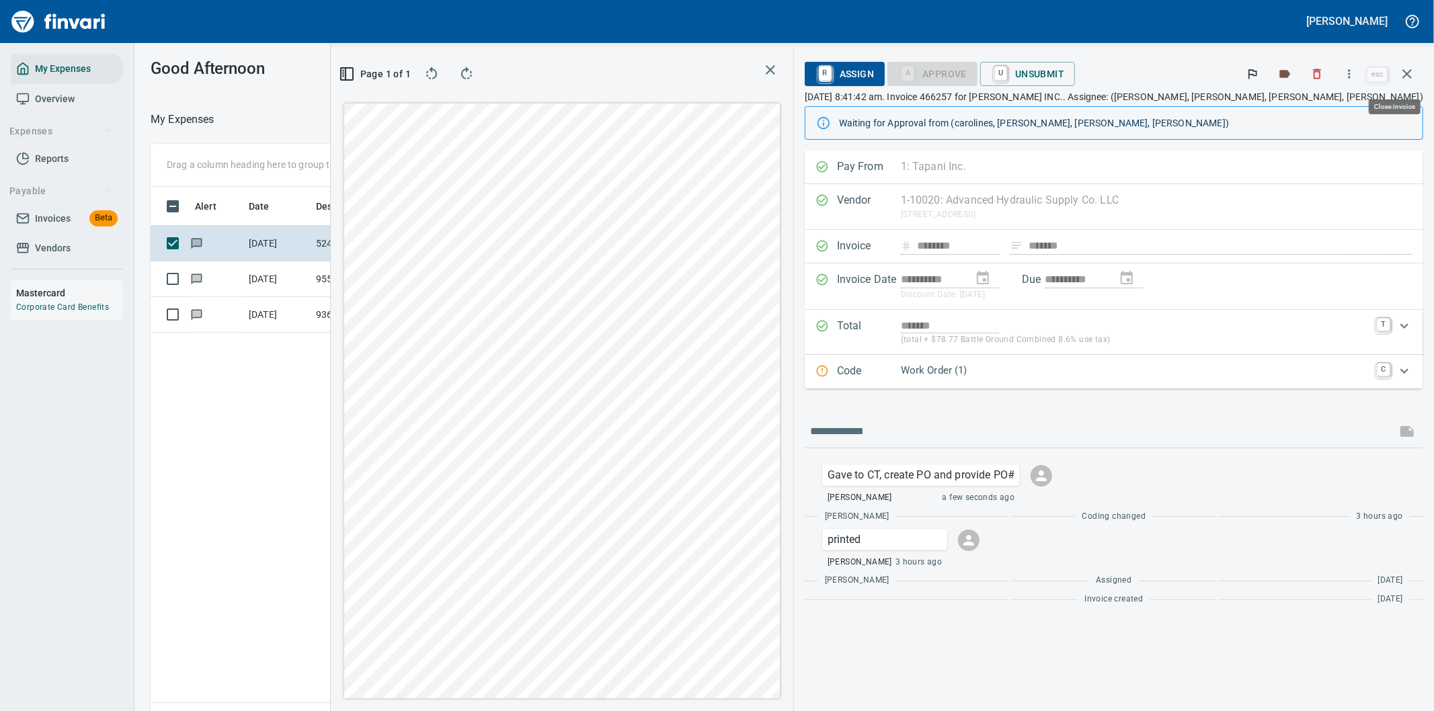
click at [1407, 66] on icon "button" at bounding box center [1407, 74] width 16 height 16
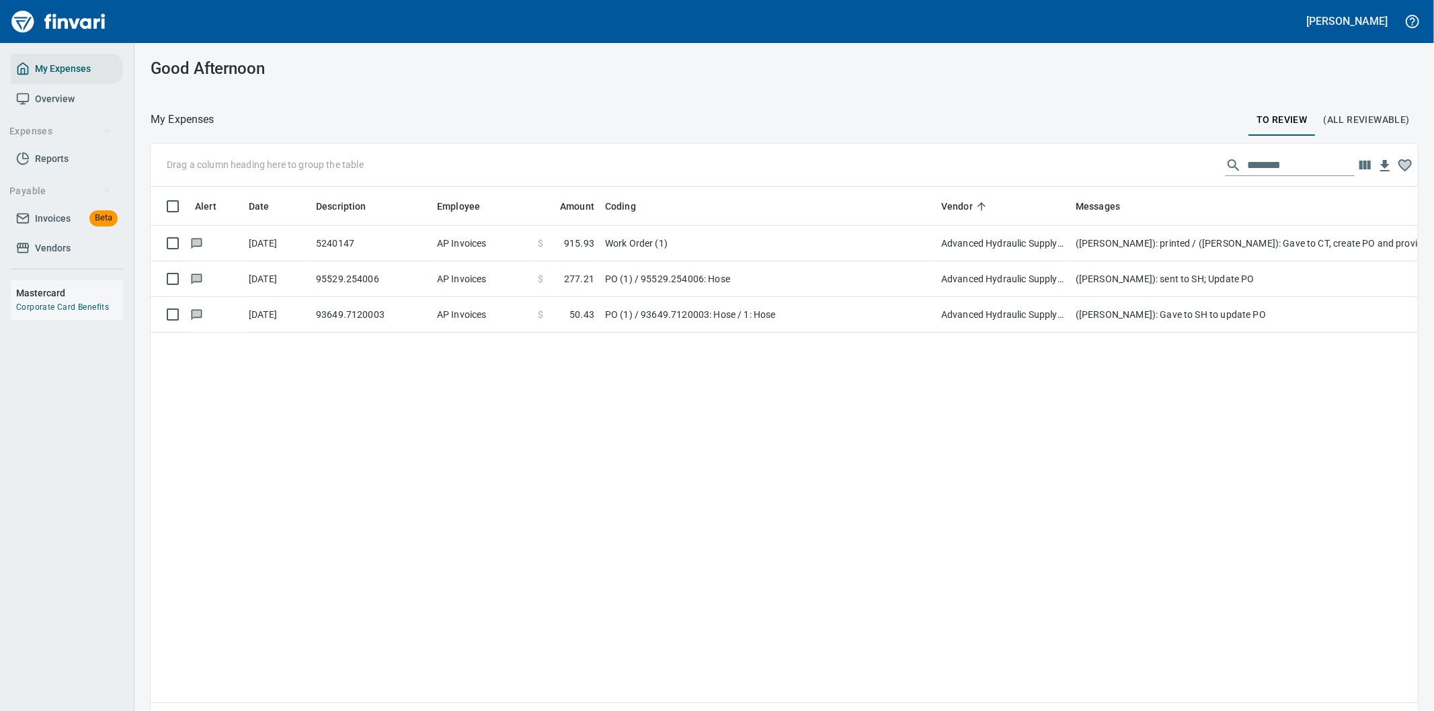
scroll to position [541, 1244]
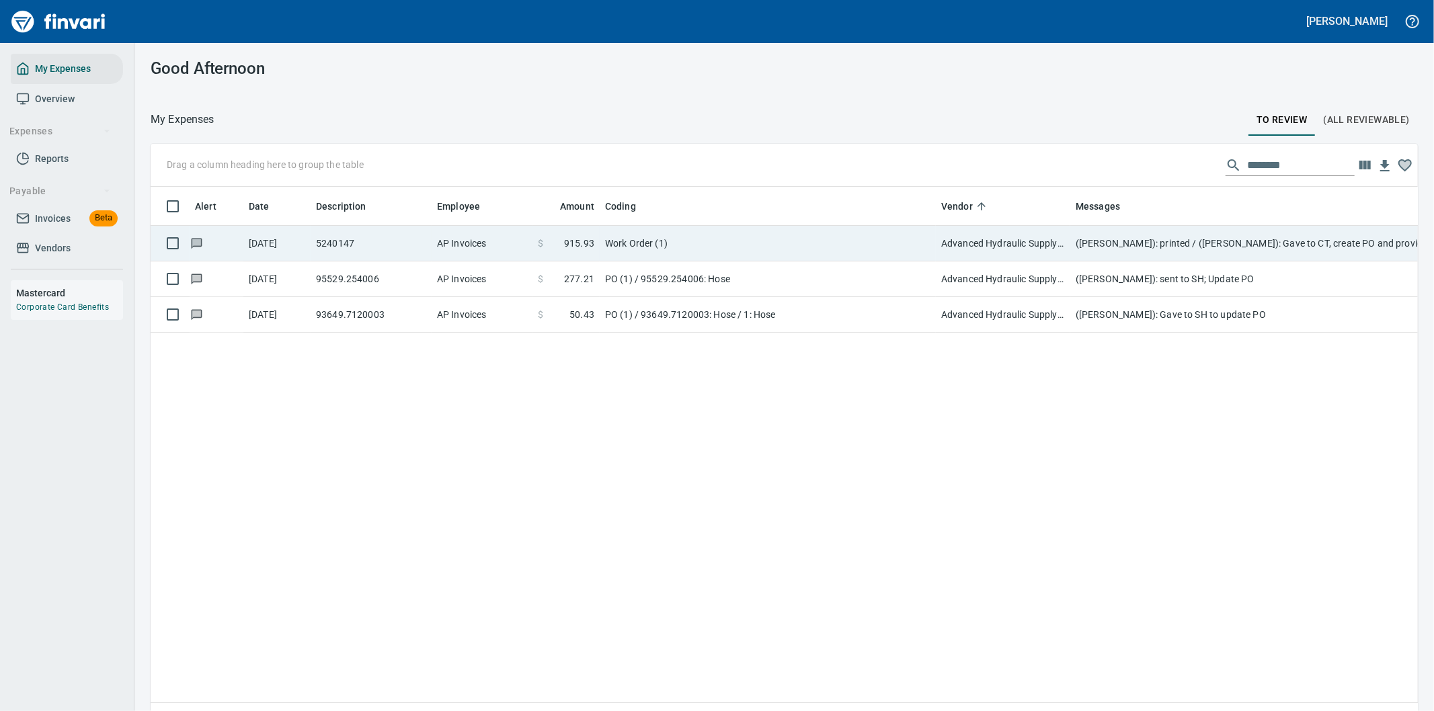
click at [1184, 244] on td "(Cindy Hughes): printed / (Cindy Hughes): Gave to CT, create PO and provide PO#" at bounding box center [1339, 244] width 538 height 36
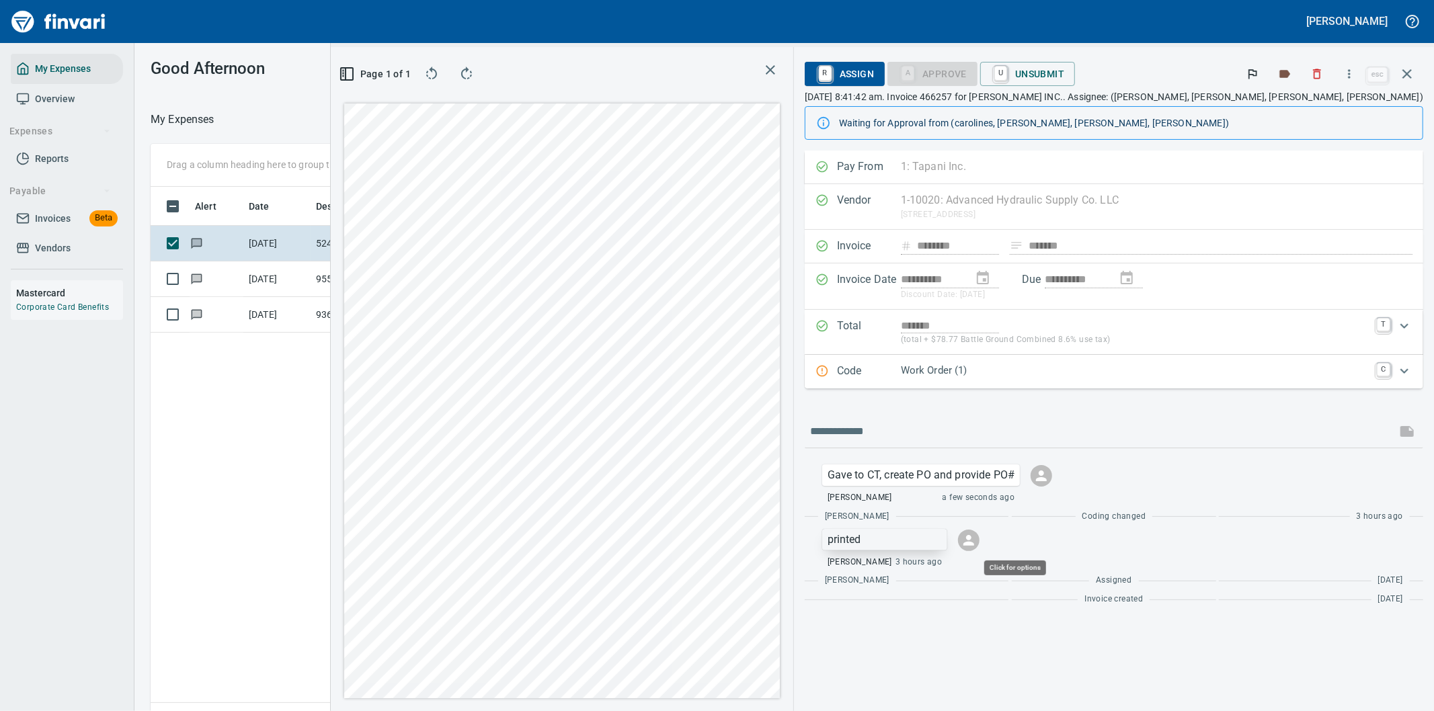
scroll to position [541, 909]
click at [942, 538] on p "printed" at bounding box center [884, 540] width 115 height 16
drag, startPoint x: 1002, startPoint y: 538, endPoint x: 1154, endPoint y: 552, distance: 153.2
click at [1064, 594] on span "Delete Message" at bounding box center [1111, 598] width 129 height 16
click at [1260, 468] on div "Gave to CT, create PO and provide PO# Cindy Hughes a few seconds ago" at bounding box center [1113, 484] width 605 height 40
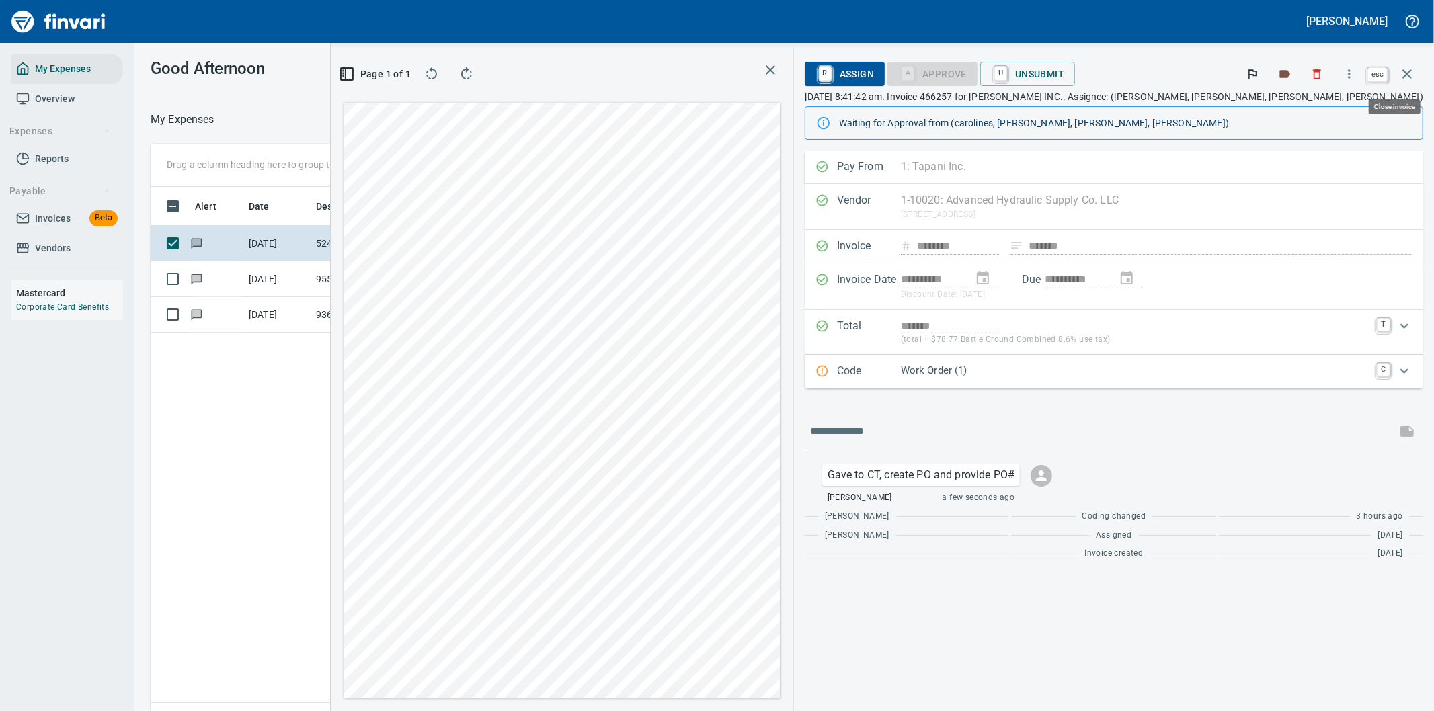
click at [1407, 72] on icon "button" at bounding box center [1407, 74] width 16 height 16
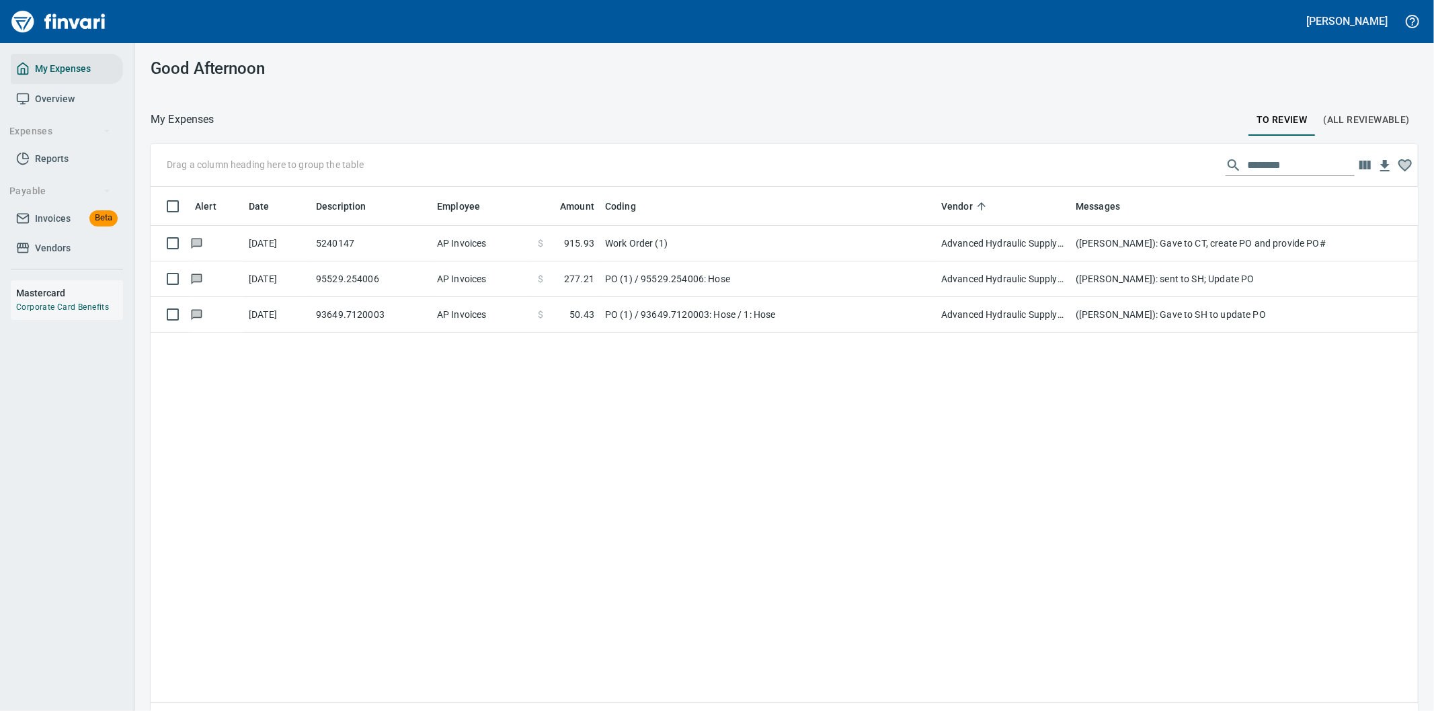
scroll to position [541, 1245]
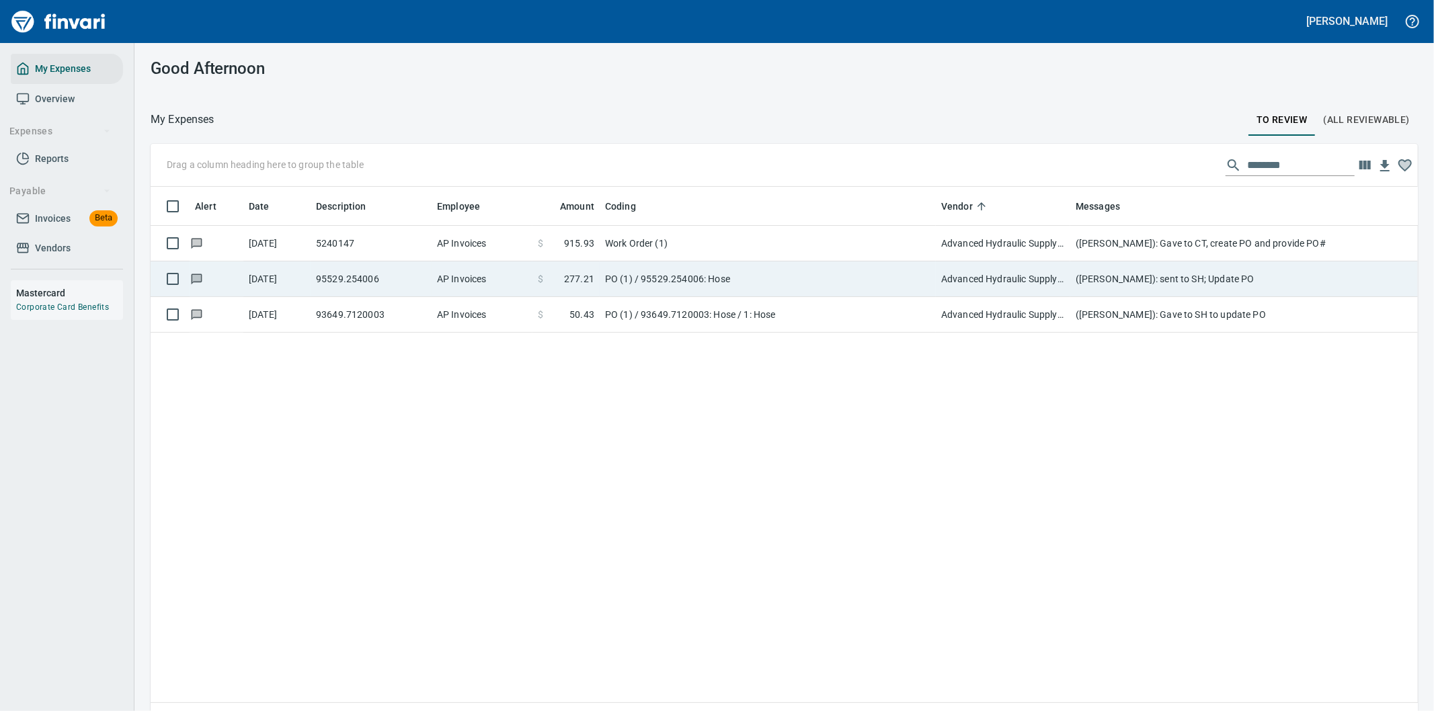
click at [985, 280] on td "Advanced Hydraulic Supply Co. LLC (1-10020)" at bounding box center [1003, 279] width 134 height 36
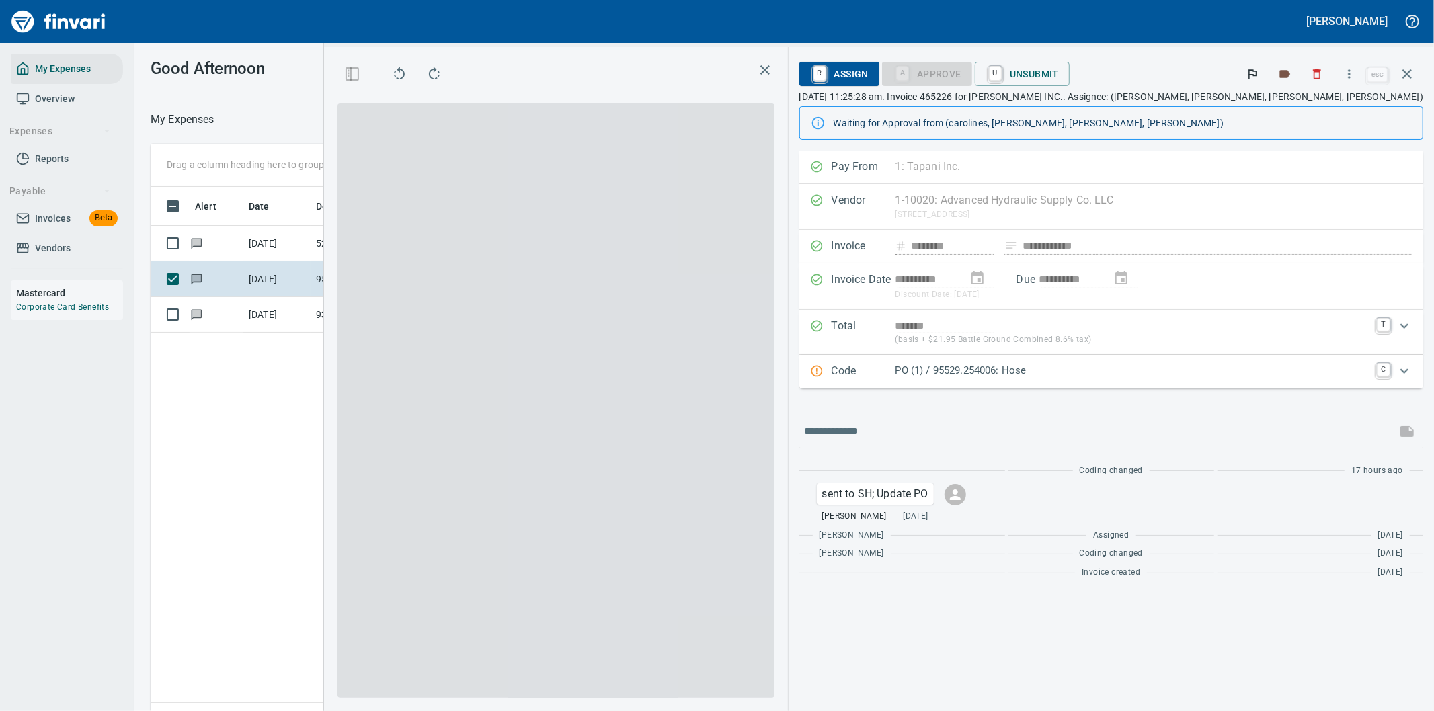
scroll to position [541, 909]
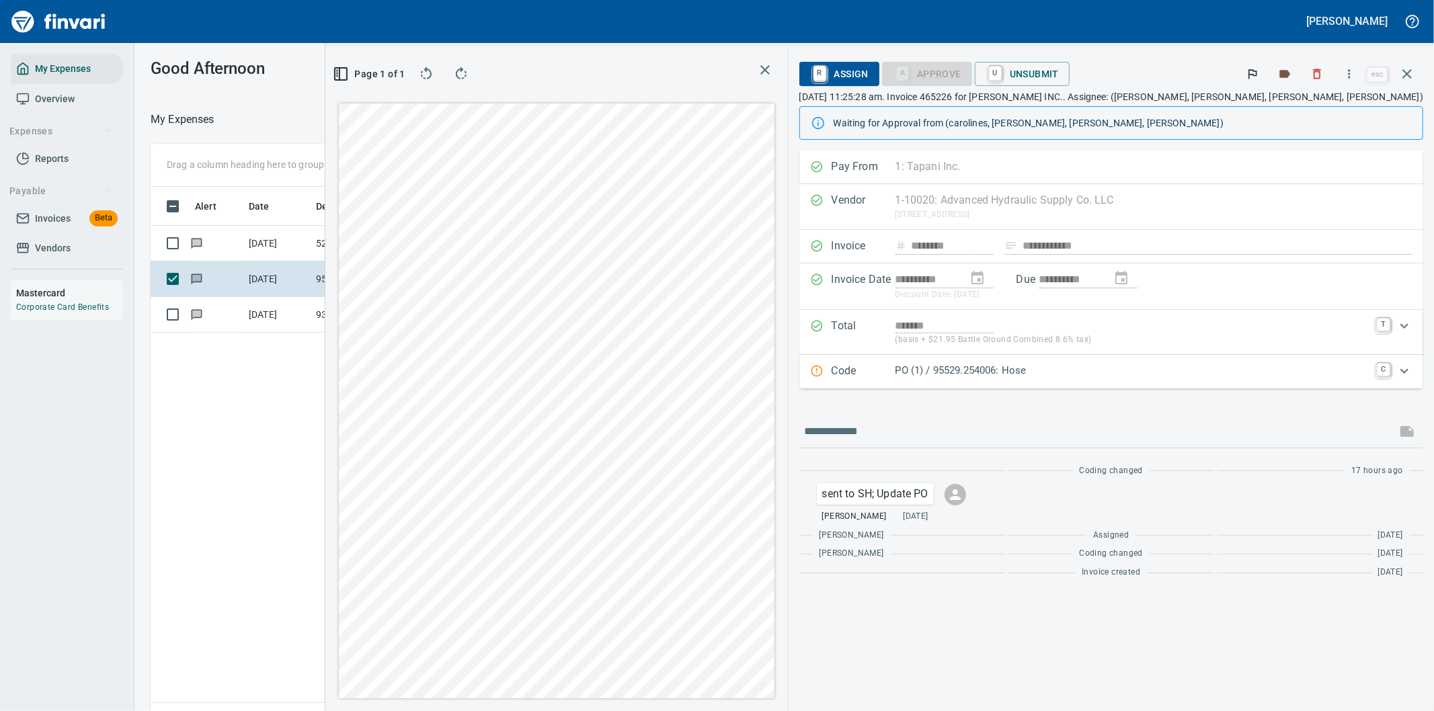
click at [1230, 374] on p "PO (1) / 95529.254006: Hose" at bounding box center [1131, 370] width 473 height 15
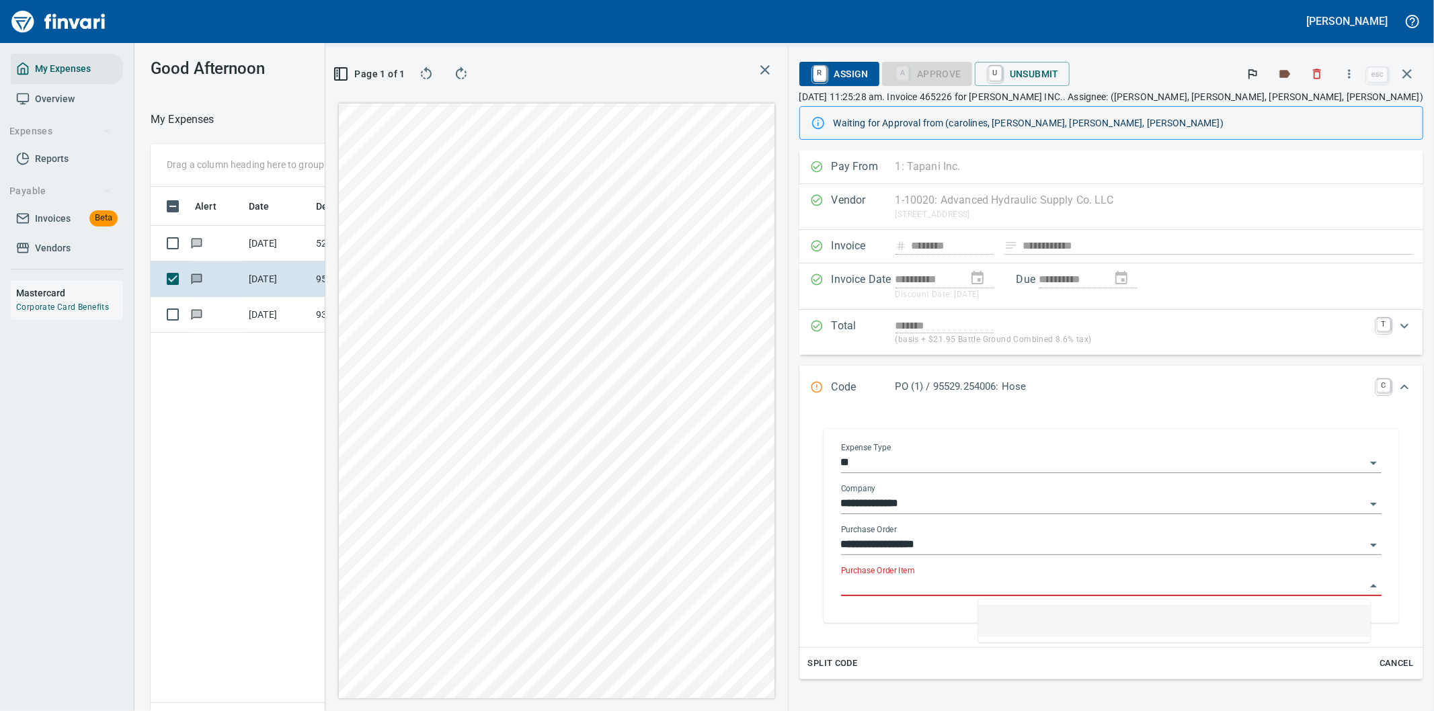
click at [1030, 583] on input "Purchase Order Item" at bounding box center [1103, 586] width 524 height 19
click at [1030, 582] on input "Purchase Order Item" at bounding box center [1103, 586] width 524 height 19
click at [1407, 71] on icon "button" at bounding box center [1407, 74] width 16 height 16
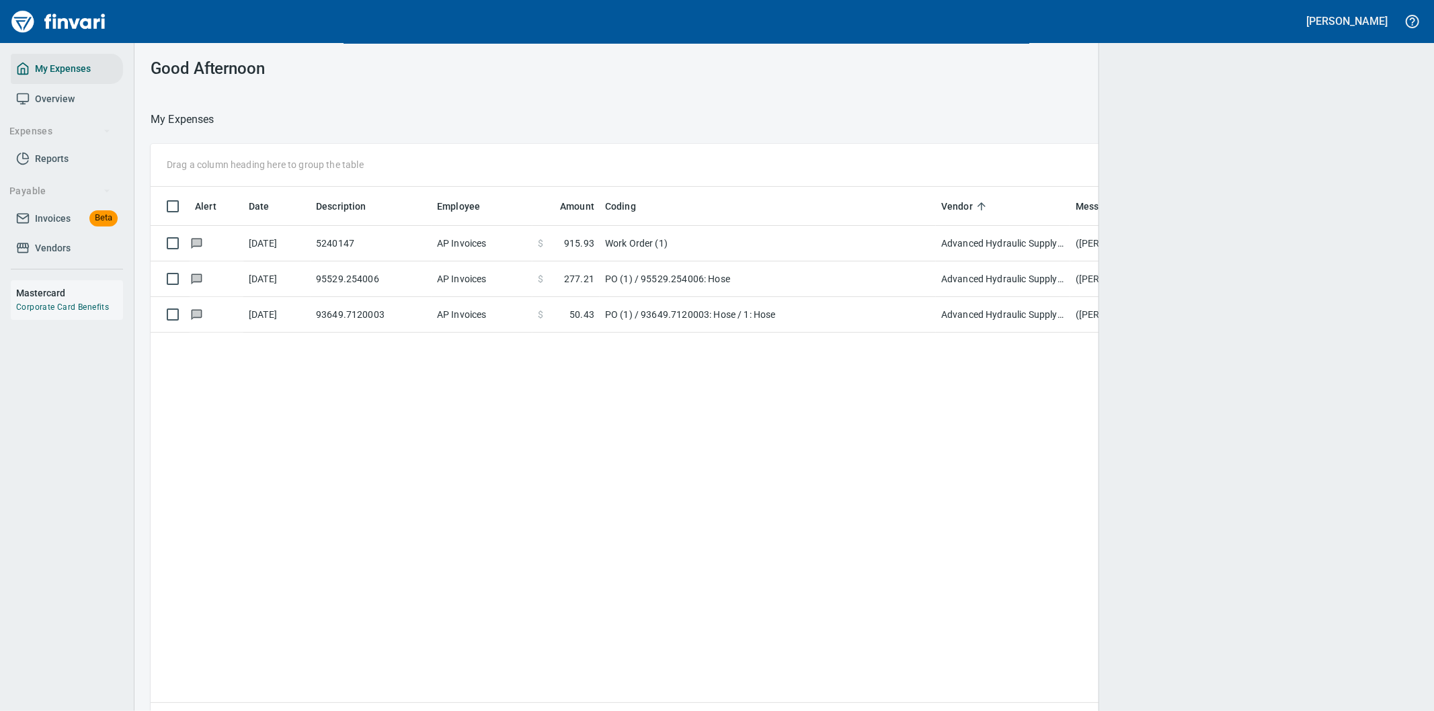
scroll to position [541, 1235]
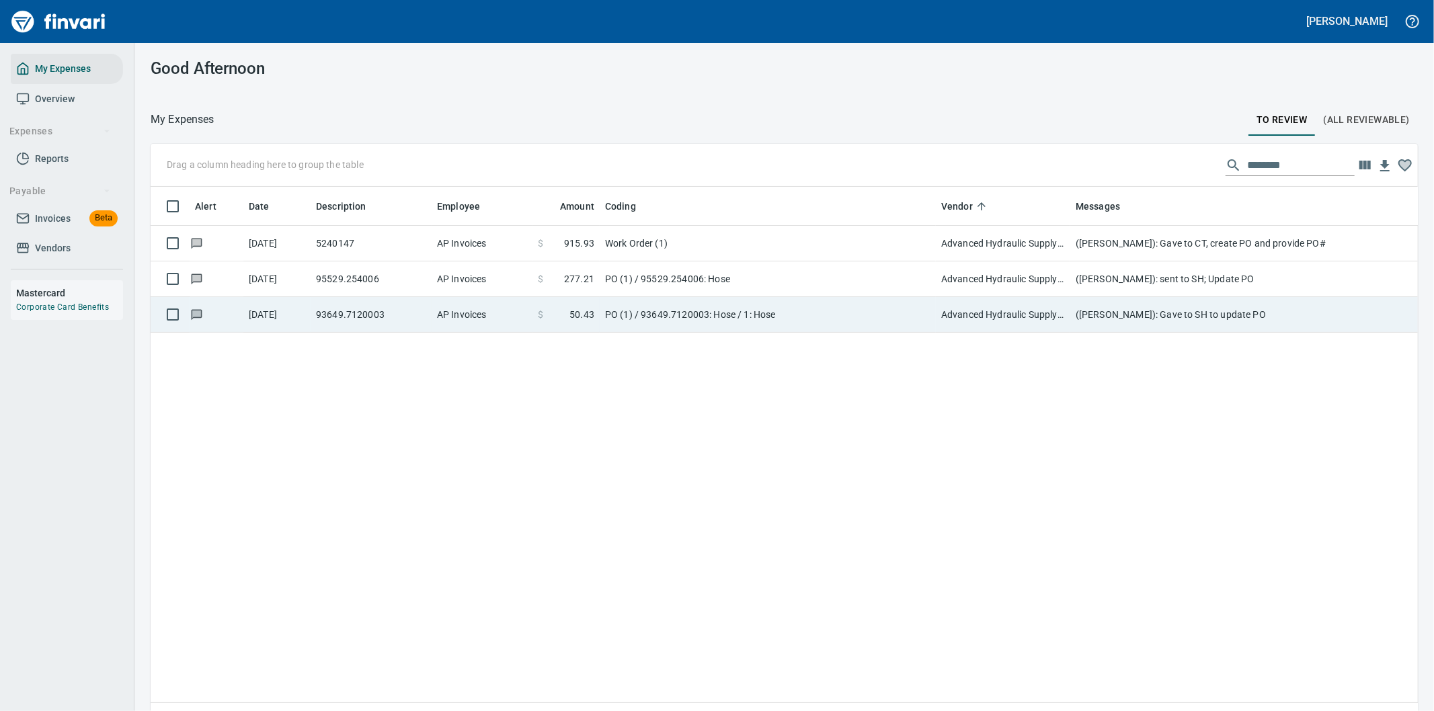
click at [1196, 317] on td "([PERSON_NAME]): Gave to SH to update PO" at bounding box center [1339, 315] width 538 height 36
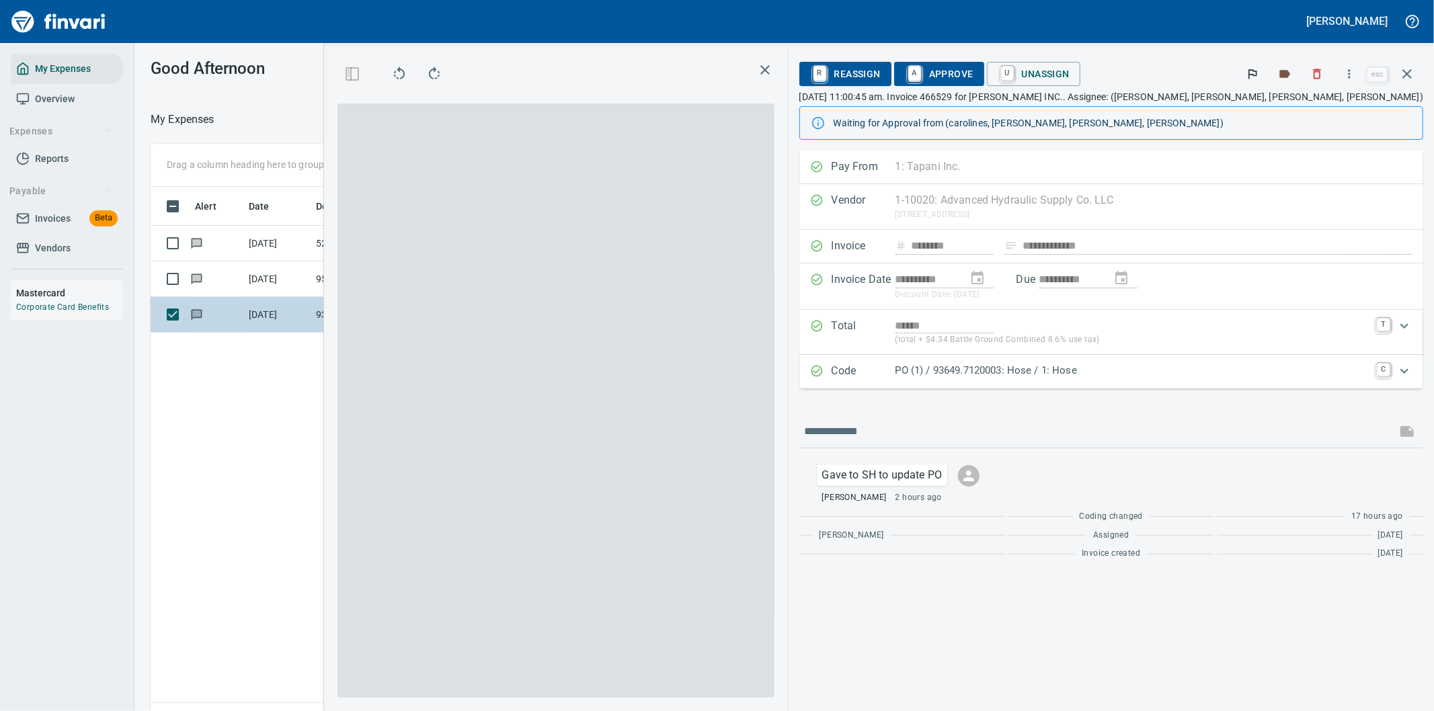
scroll to position [541, 909]
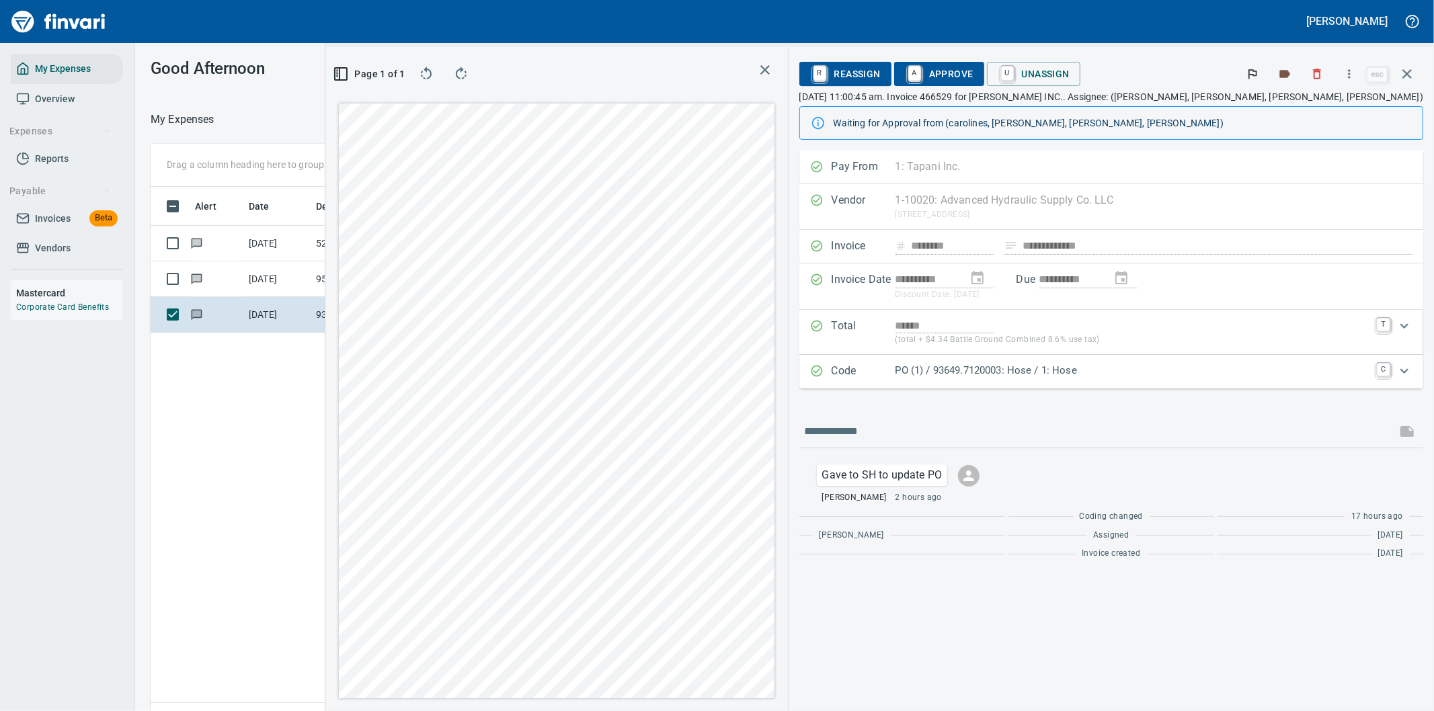
click at [1253, 377] on p "PO (1) / 93649.7120003: Hose / 1: Hose" at bounding box center [1131, 370] width 473 height 15
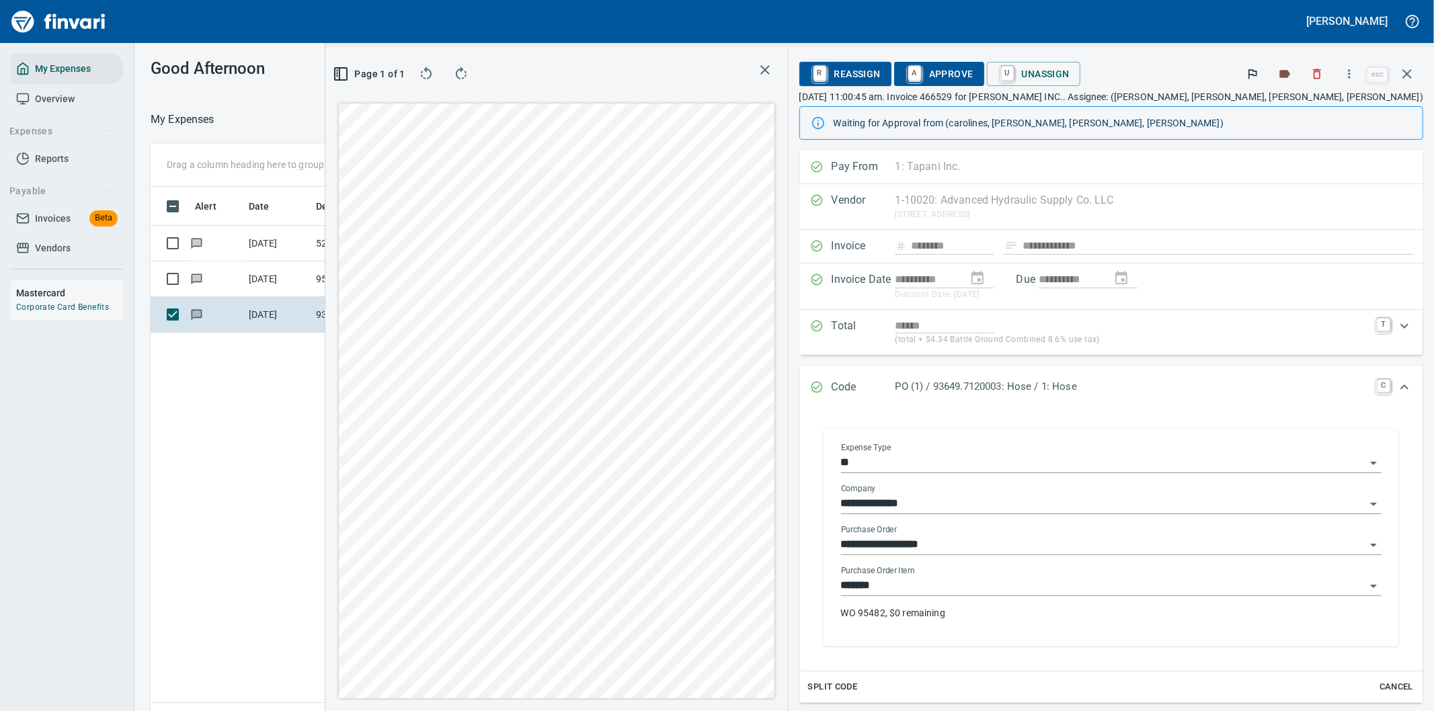
click at [1093, 613] on p "WO 95482, $0 remaining" at bounding box center [1111, 612] width 540 height 13
click at [1365, 462] on icon "Open" at bounding box center [1373, 463] width 16 height 16
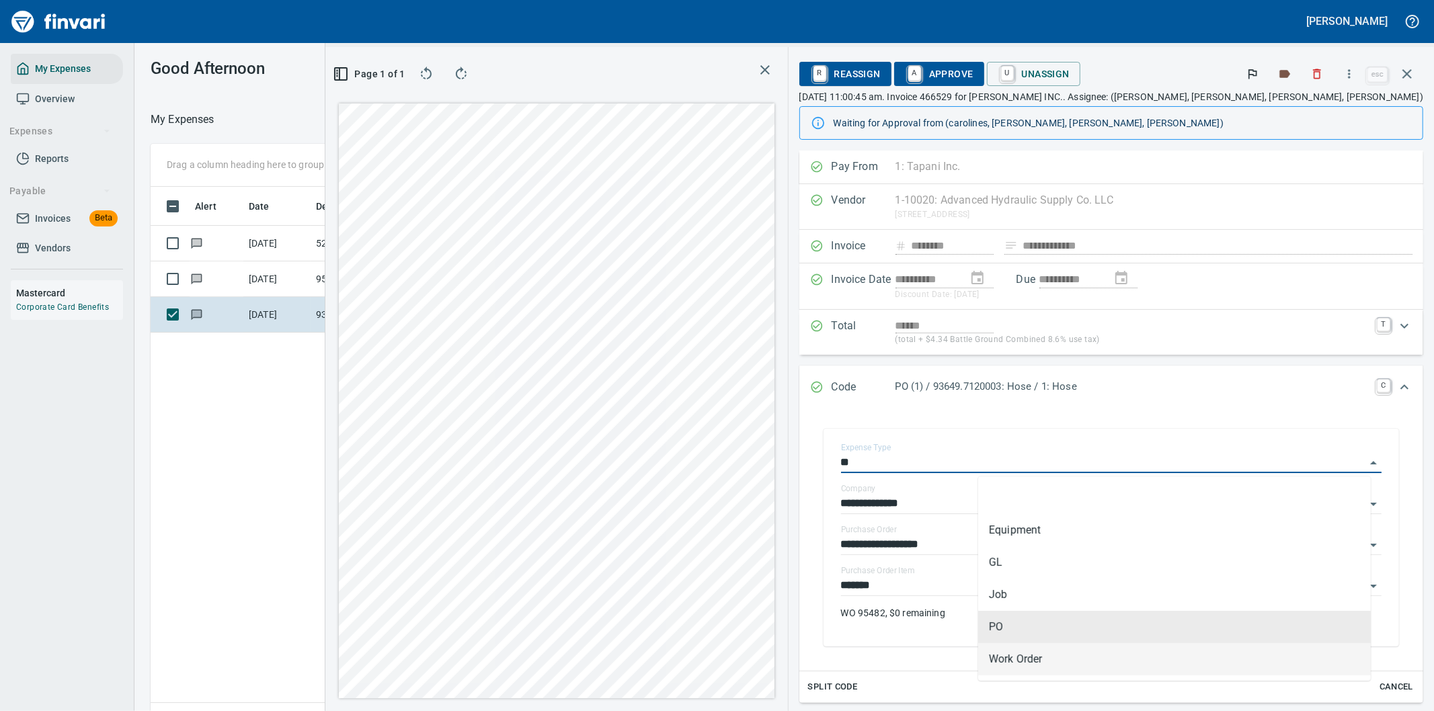
click at [1031, 657] on li "Work Order" at bounding box center [1174, 659] width 393 height 32
type input "**********"
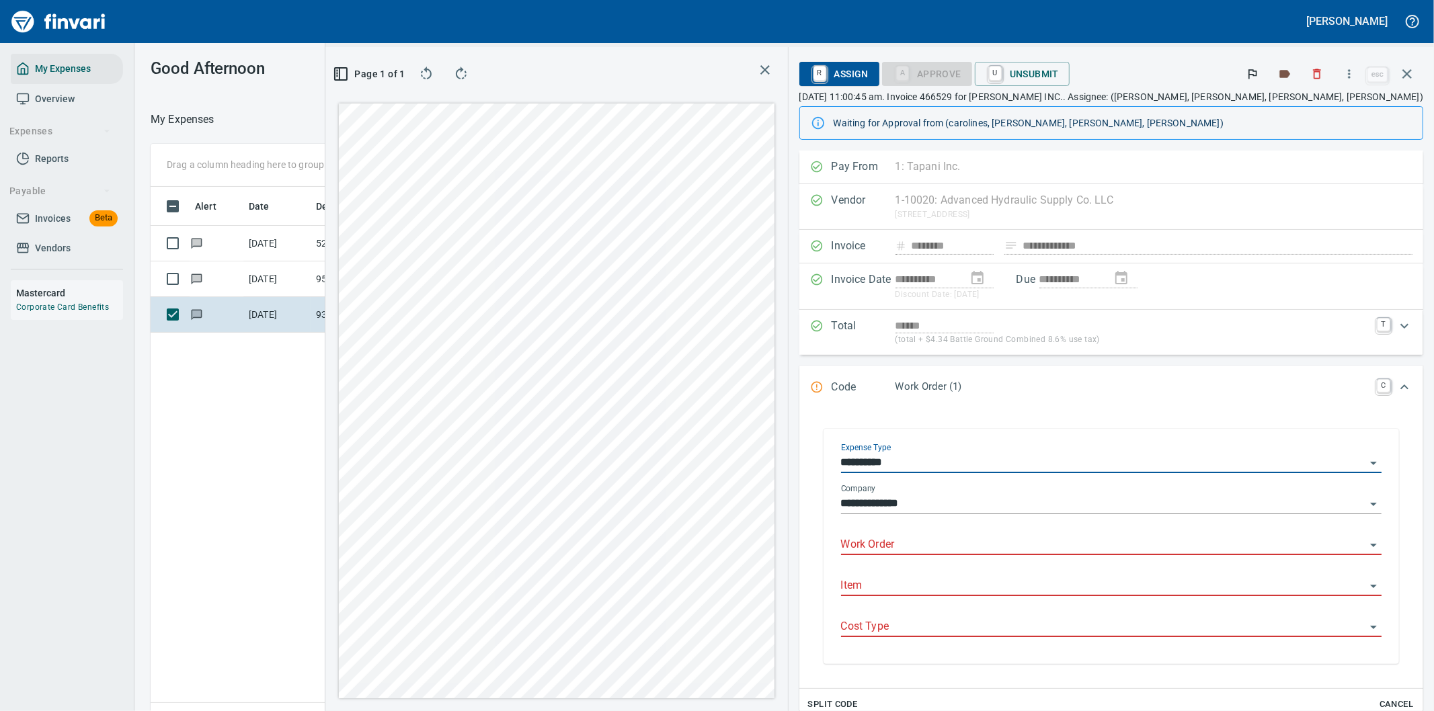
click at [1037, 538] on input "Work Order" at bounding box center [1103, 545] width 524 height 19
type input "*****"
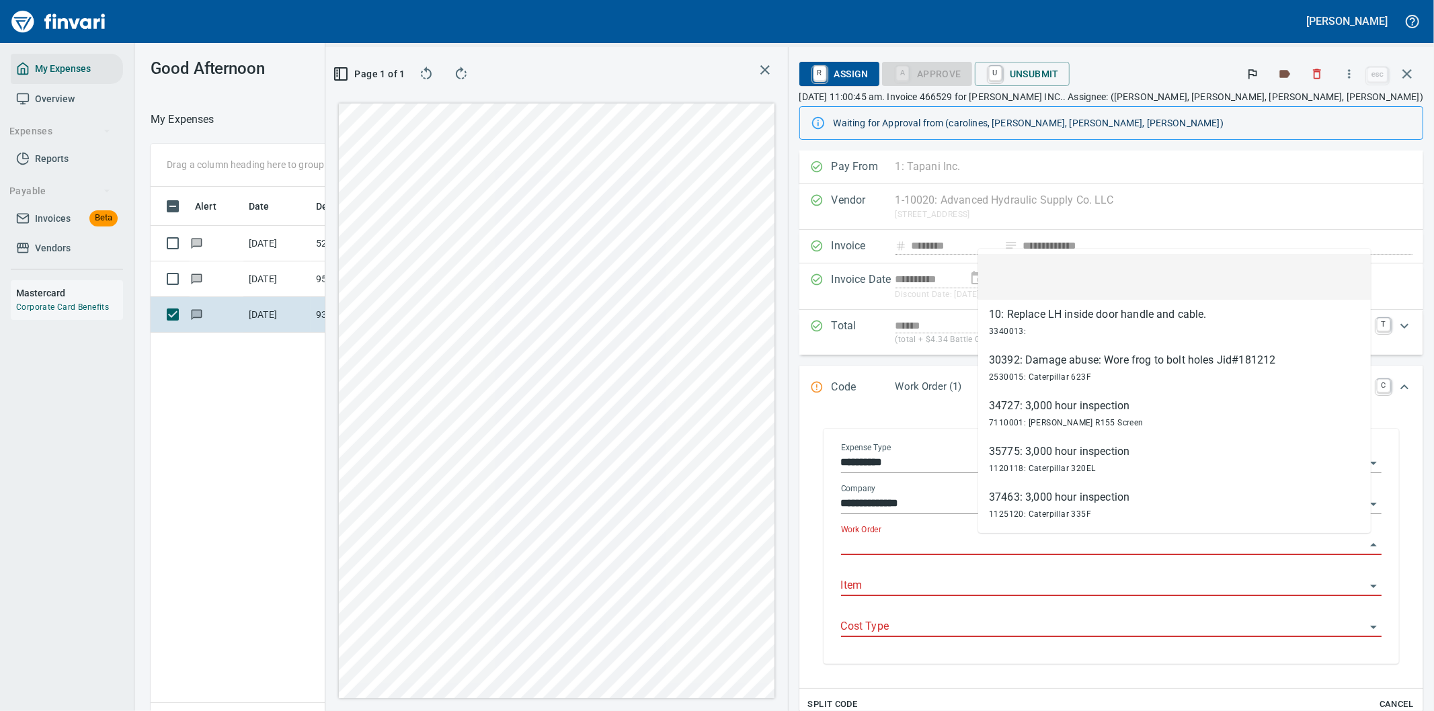
click at [1025, 546] on input "Work Order" at bounding box center [1103, 545] width 524 height 19
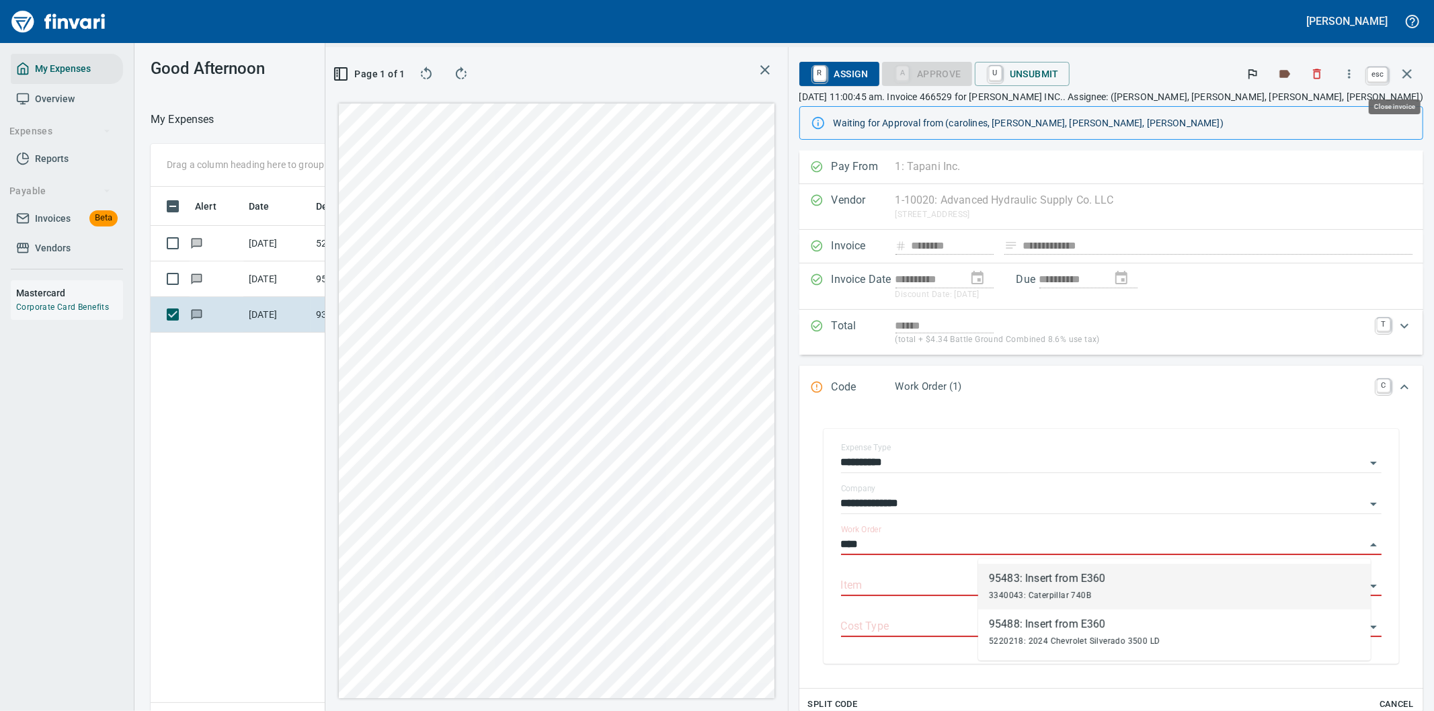
type input "****"
click at [1409, 71] on icon "button" at bounding box center [1406, 73] width 9 height 9
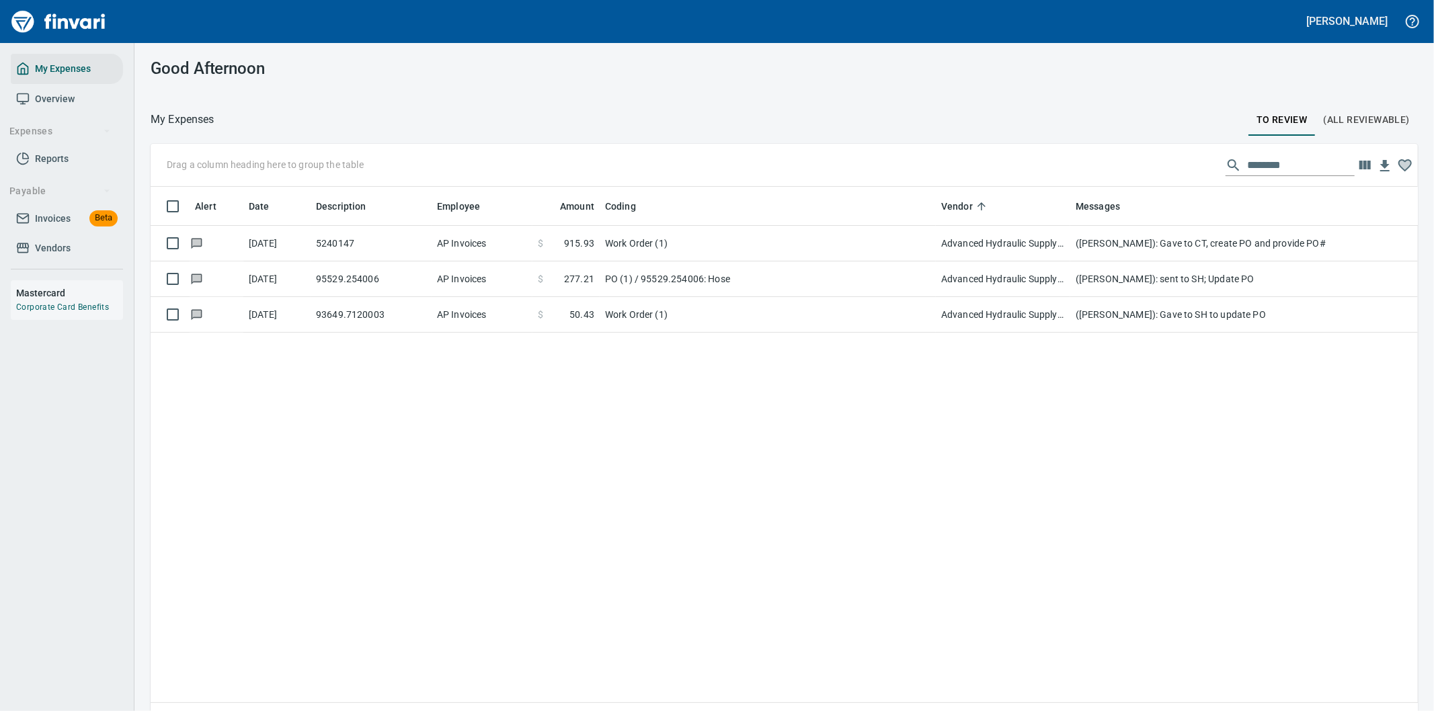
scroll to position [541, 1245]
drag, startPoint x: 1291, startPoint y: 165, endPoint x: 1116, endPoint y: 173, distance: 174.9
click at [1125, 173] on div "Drag a column heading here to group the table ********" at bounding box center [784, 165] width 1267 height 43
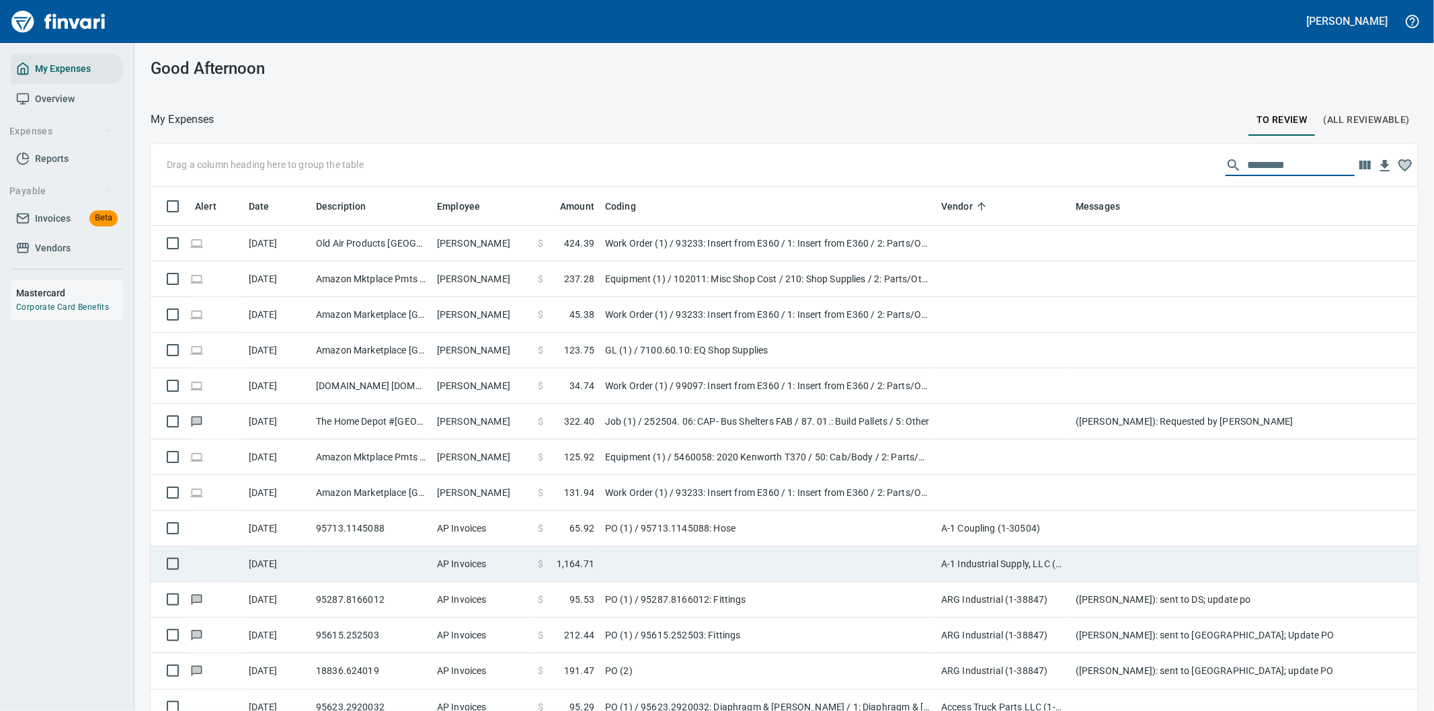
click at [680, 556] on td at bounding box center [768, 564] width 336 height 36
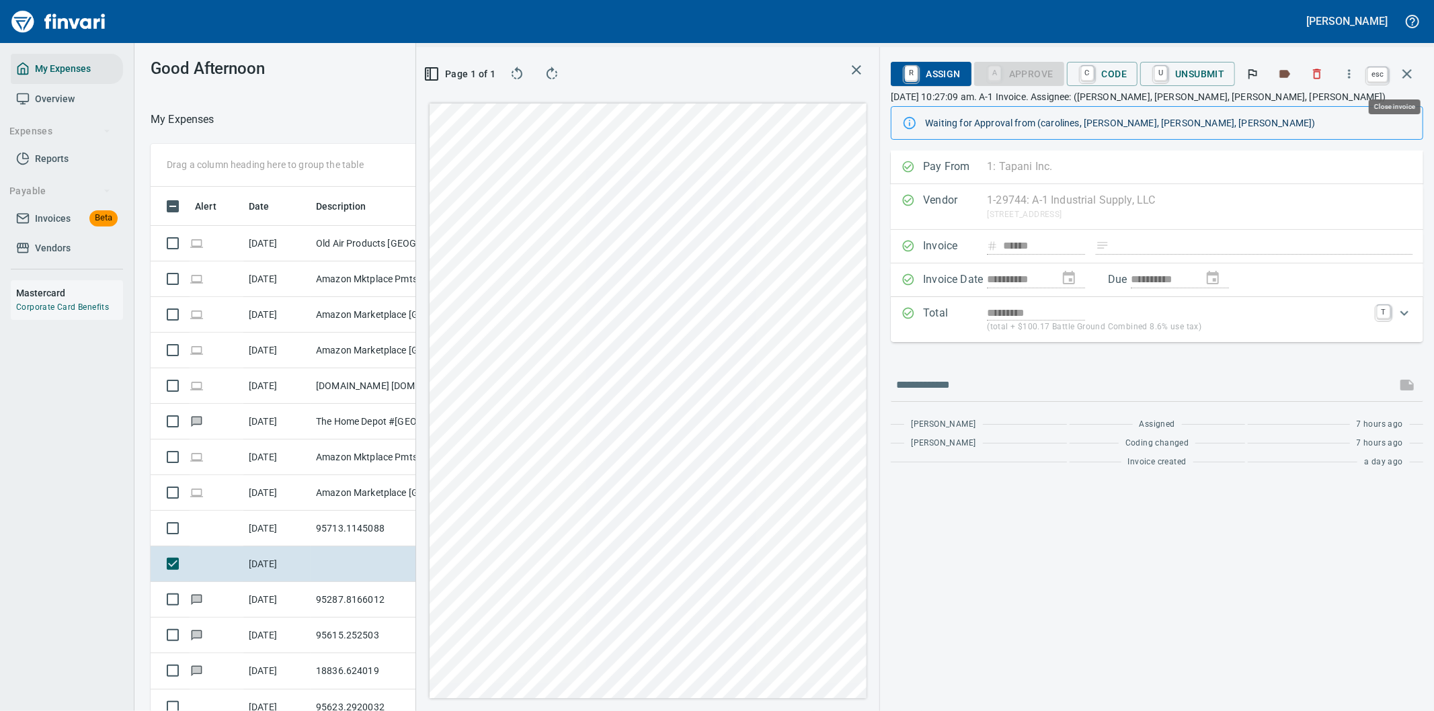
scroll to position [541, 897]
click at [1405, 69] on icon "button" at bounding box center [1407, 74] width 16 height 16
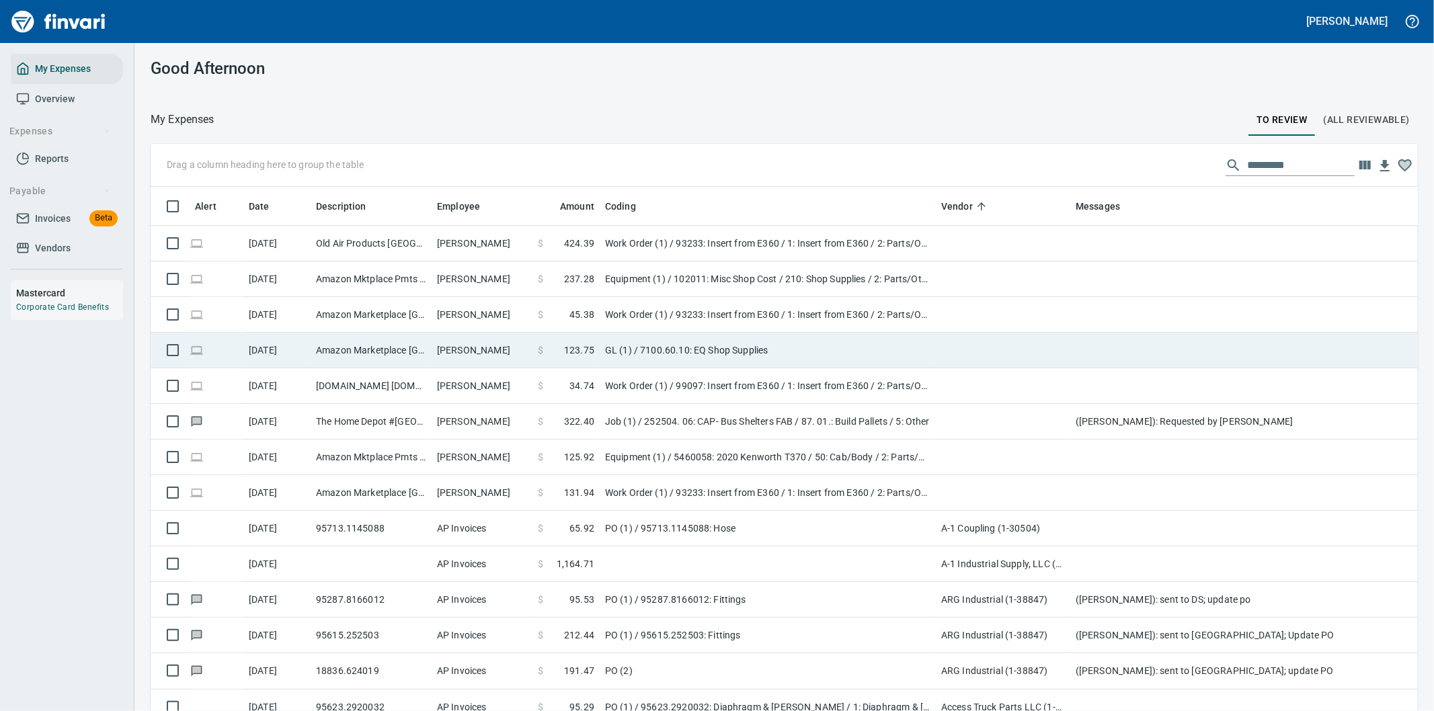
scroll to position [541, 1233]
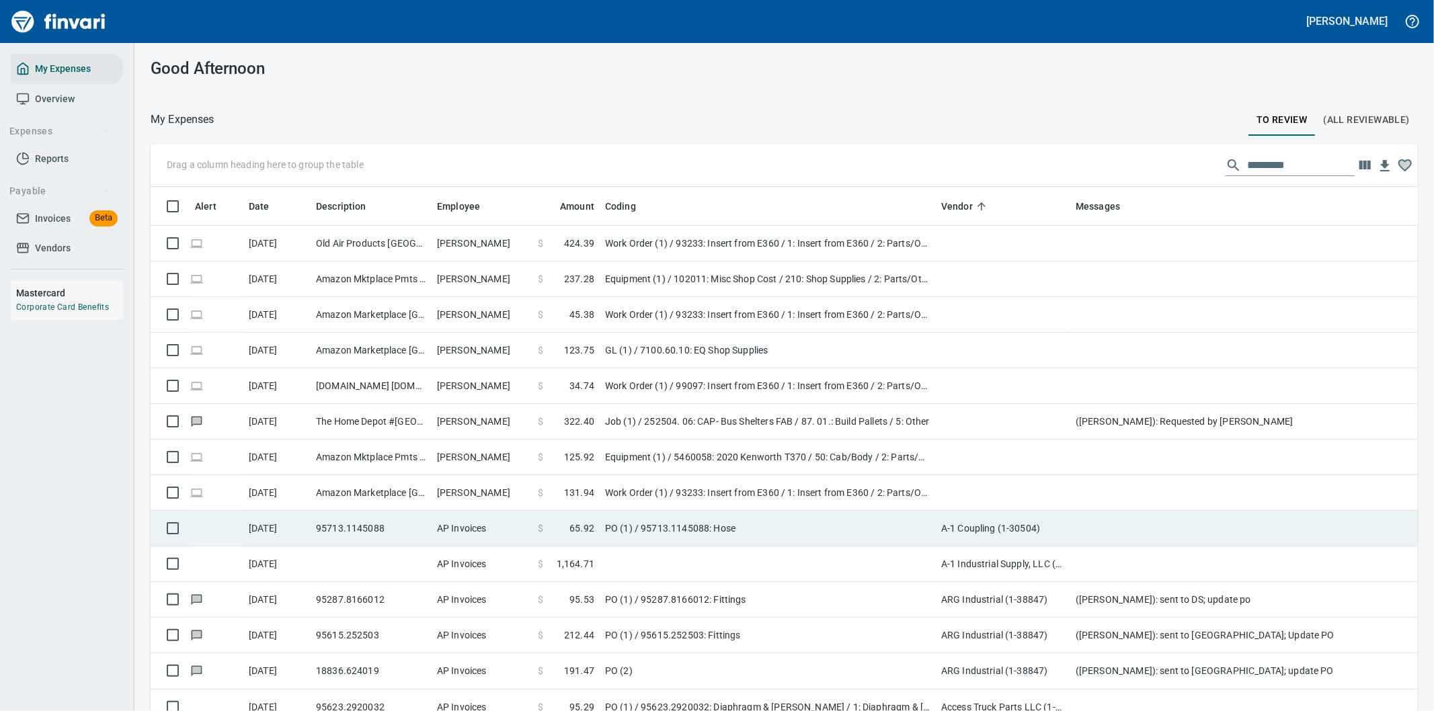
click at [770, 525] on td "PO (1) / 95713.1145088: Hose" at bounding box center [768, 529] width 336 height 36
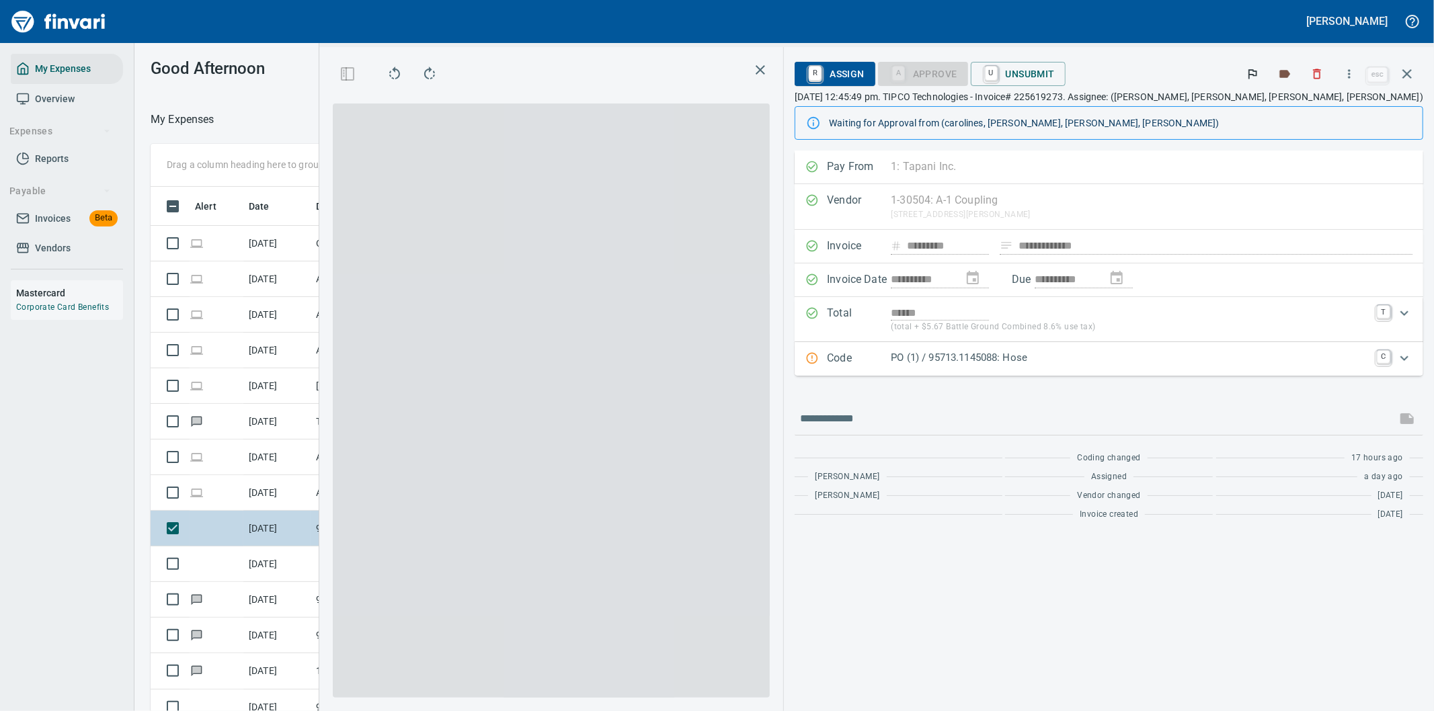
scroll to position [541, 897]
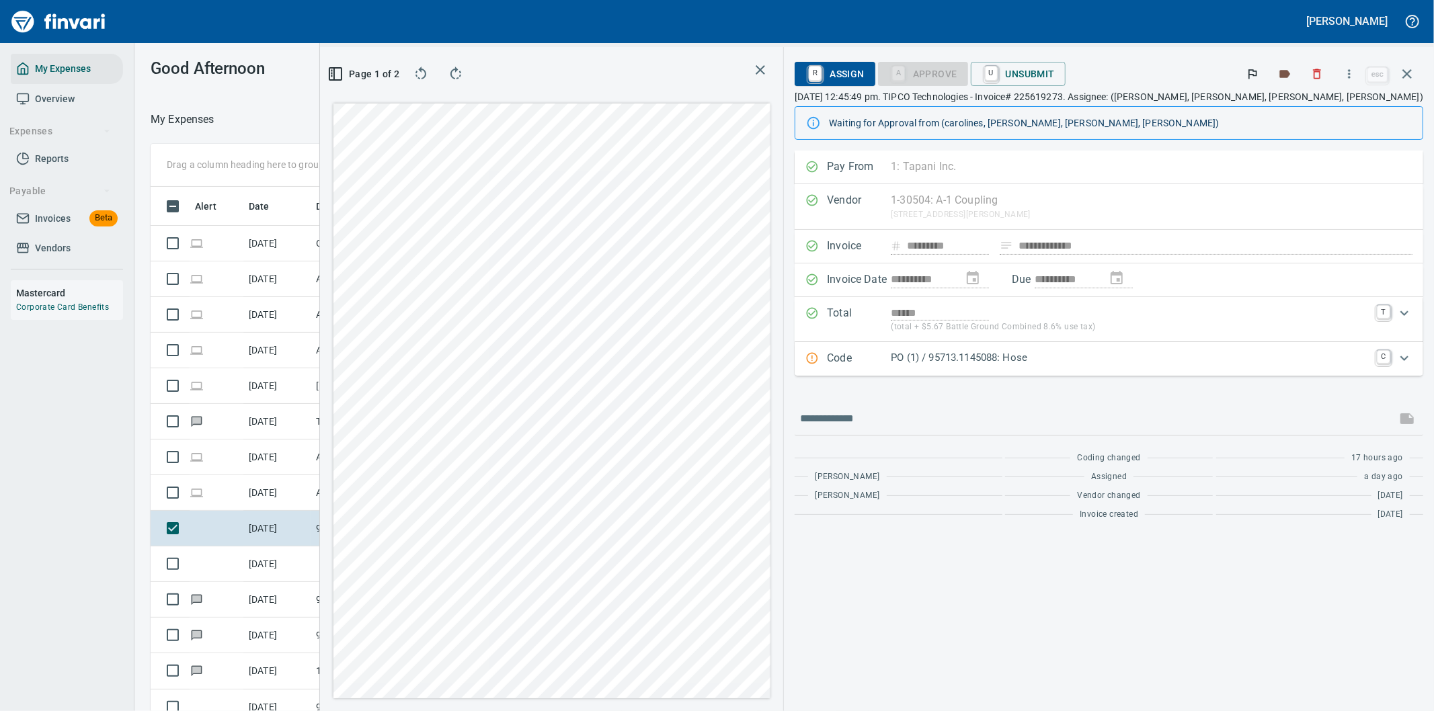
scroll to position [541, 897]
click at [1353, 73] on icon "button" at bounding box center [1348, 73] width 13 height 13
click at [1305, 114] on span "Download" at bounding box center [1346, 113] width 129 height 16
click at [979, 412] on input "text" at bounding box center [1095, 419] width 591 height 22
click at [969, 421] on input "text" at bounding box center [1095, 419] width 591 height 22
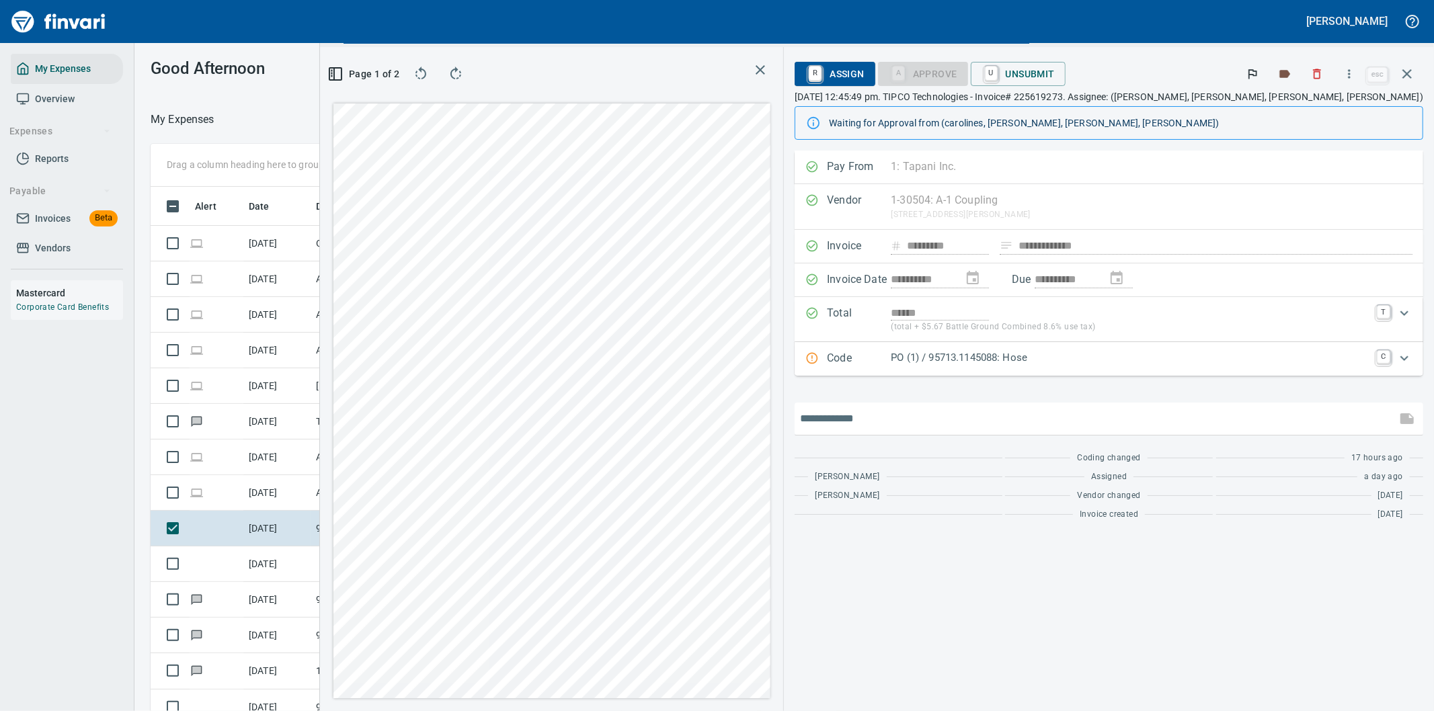
click at [967, 420] on input "text" at bounding box center [1095, 419] width 591 height 22
click at [935, 421] on input "text" at bounding box center [1095, 419] width 591 height 22
type input "**********"
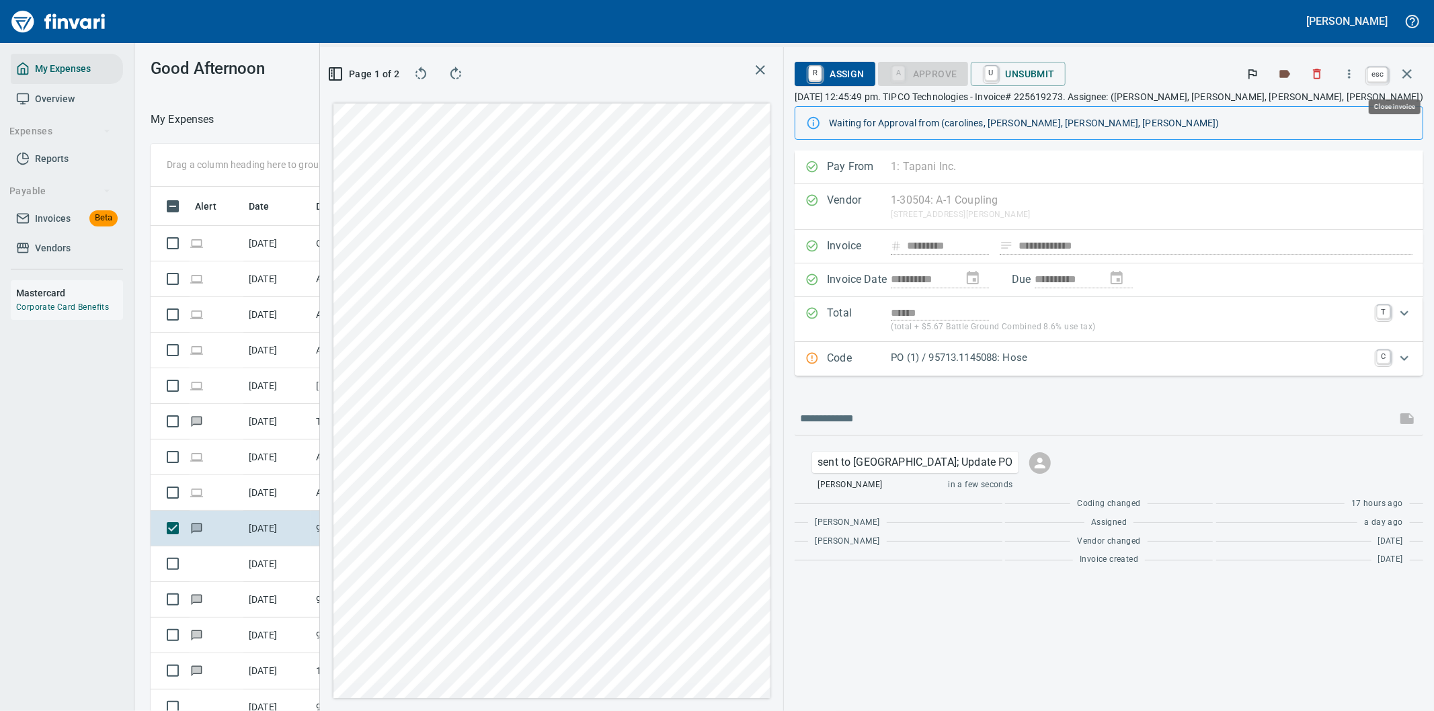
click at [1403, 70] on icon "button" at bounding box center [1406, 73] width 9 height 9
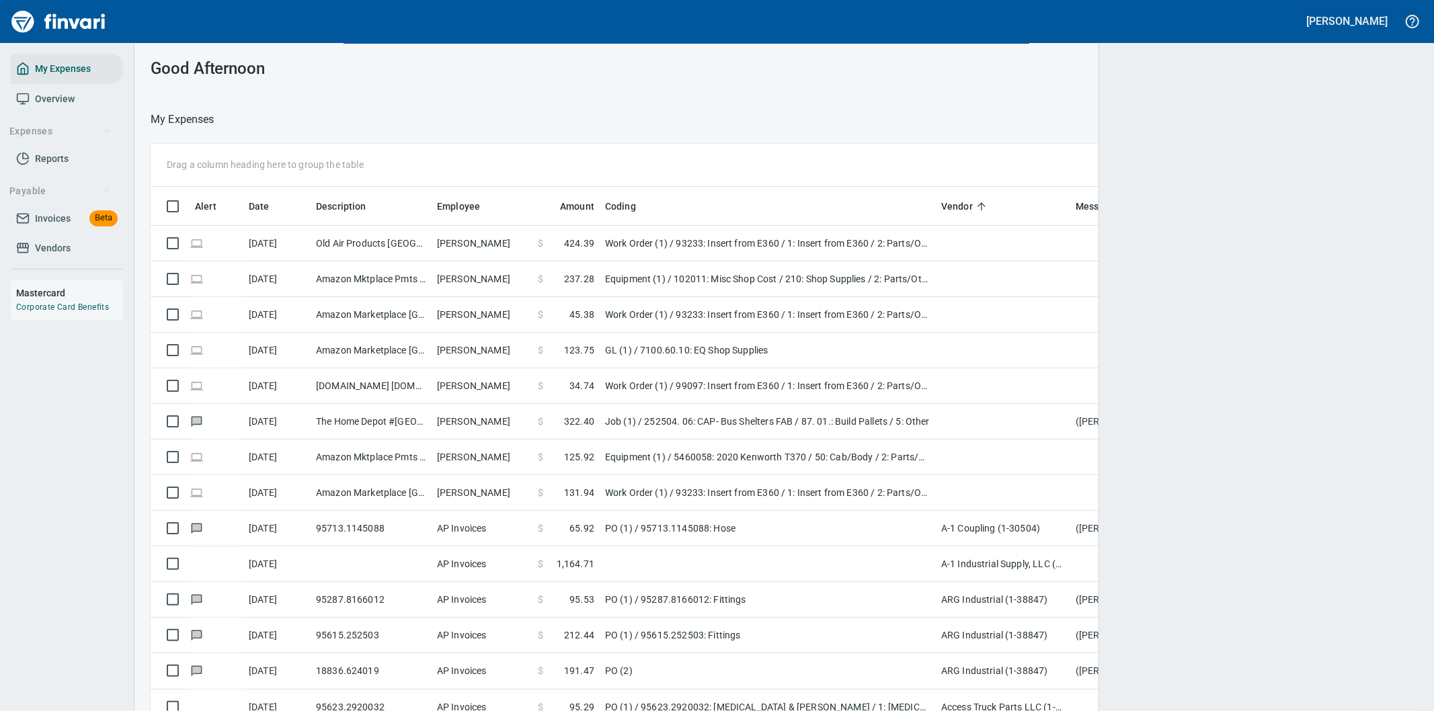
scroll to position [541, 1225]
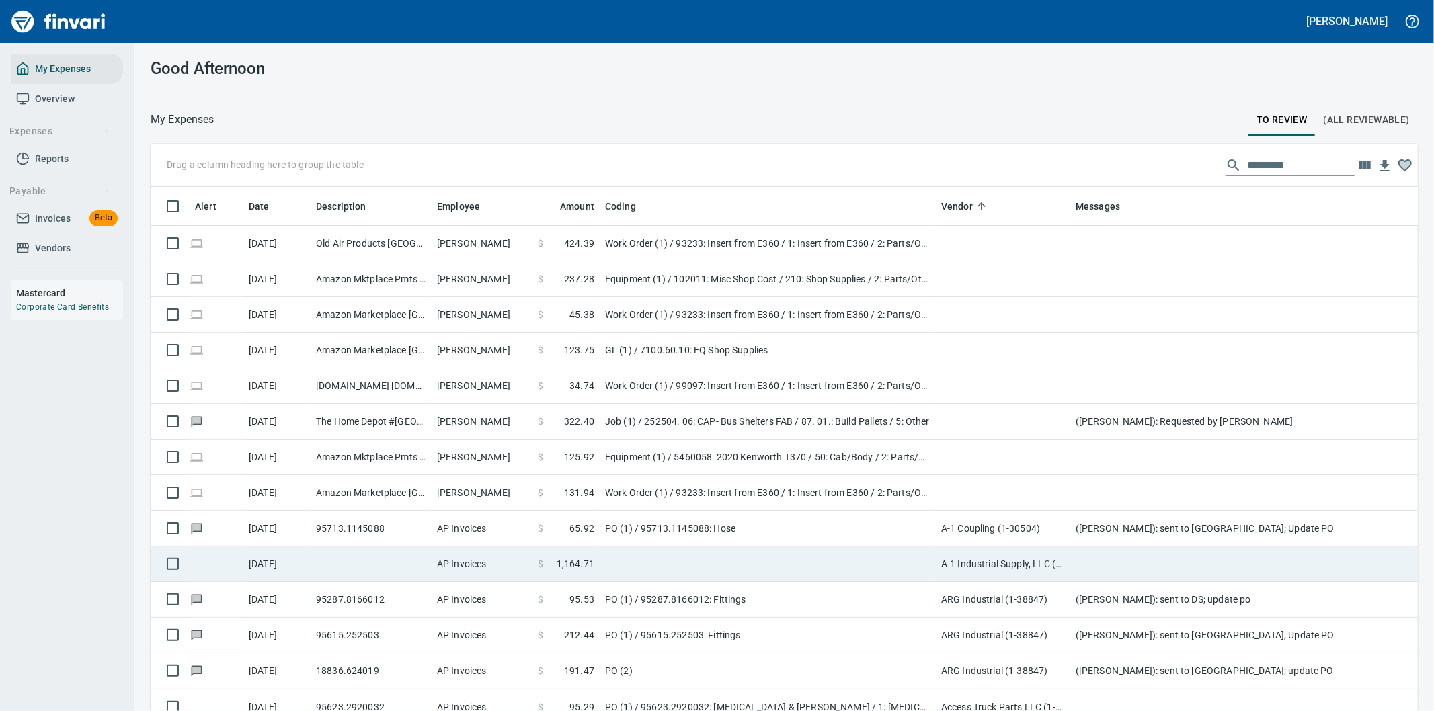
click at [700, 566] on td at bounding box center [768, 564] width 336 height 36
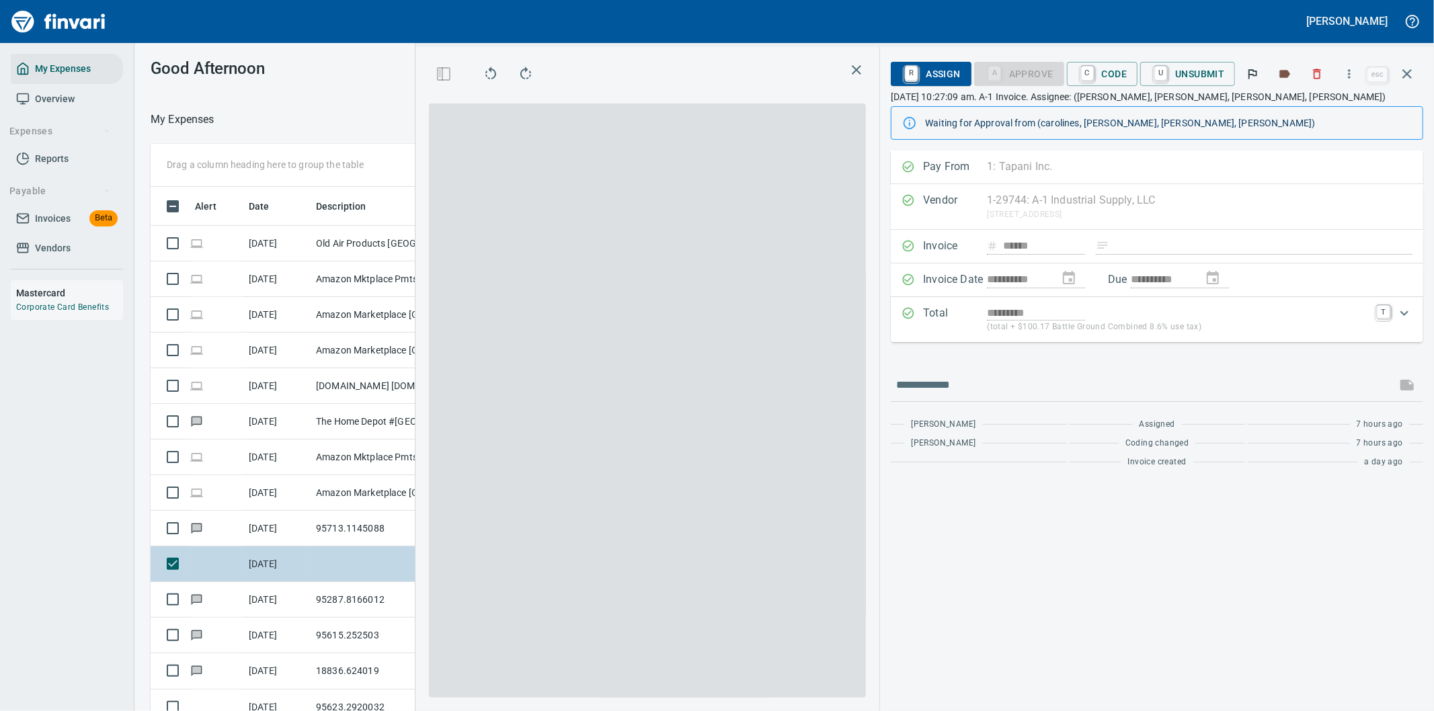
scroll to position [541, 897]
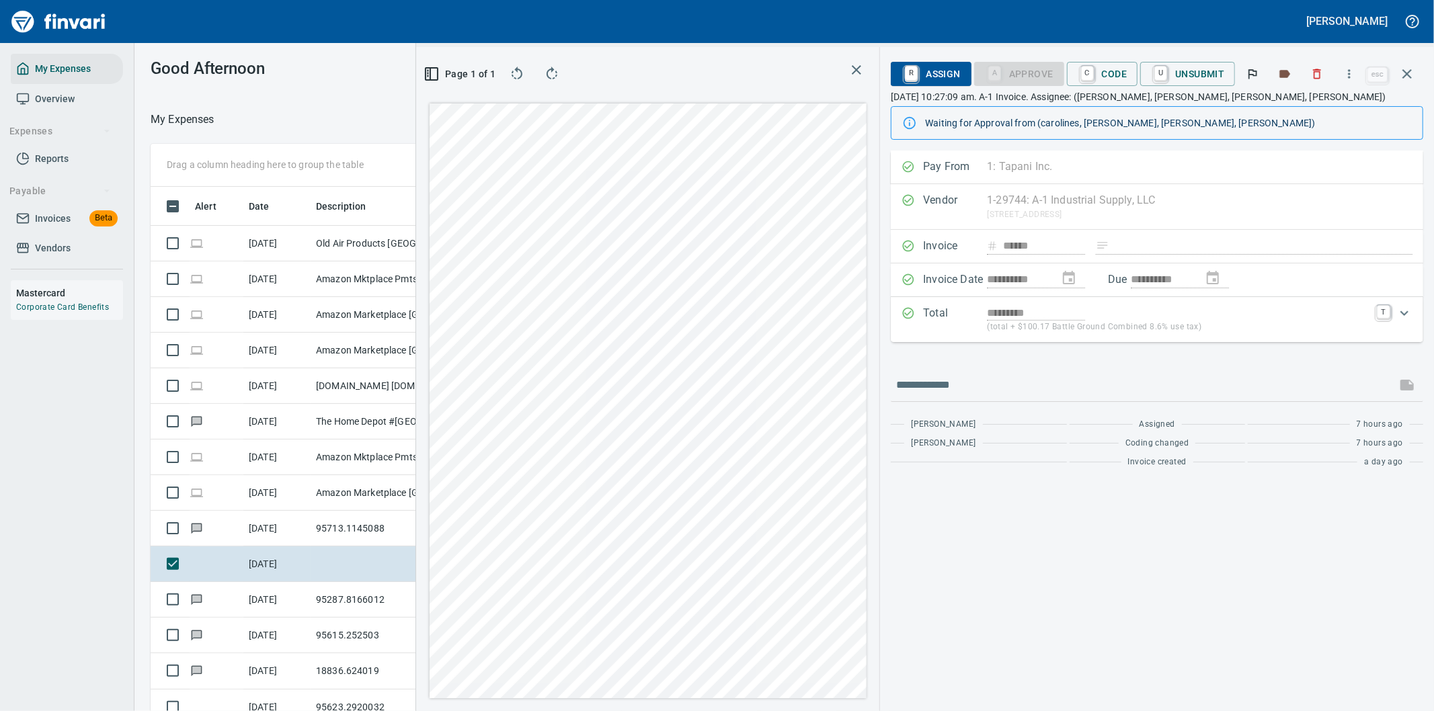
click at [944, 71] on span "R Assign" at bounding box center [930, 74] width 58 height 23
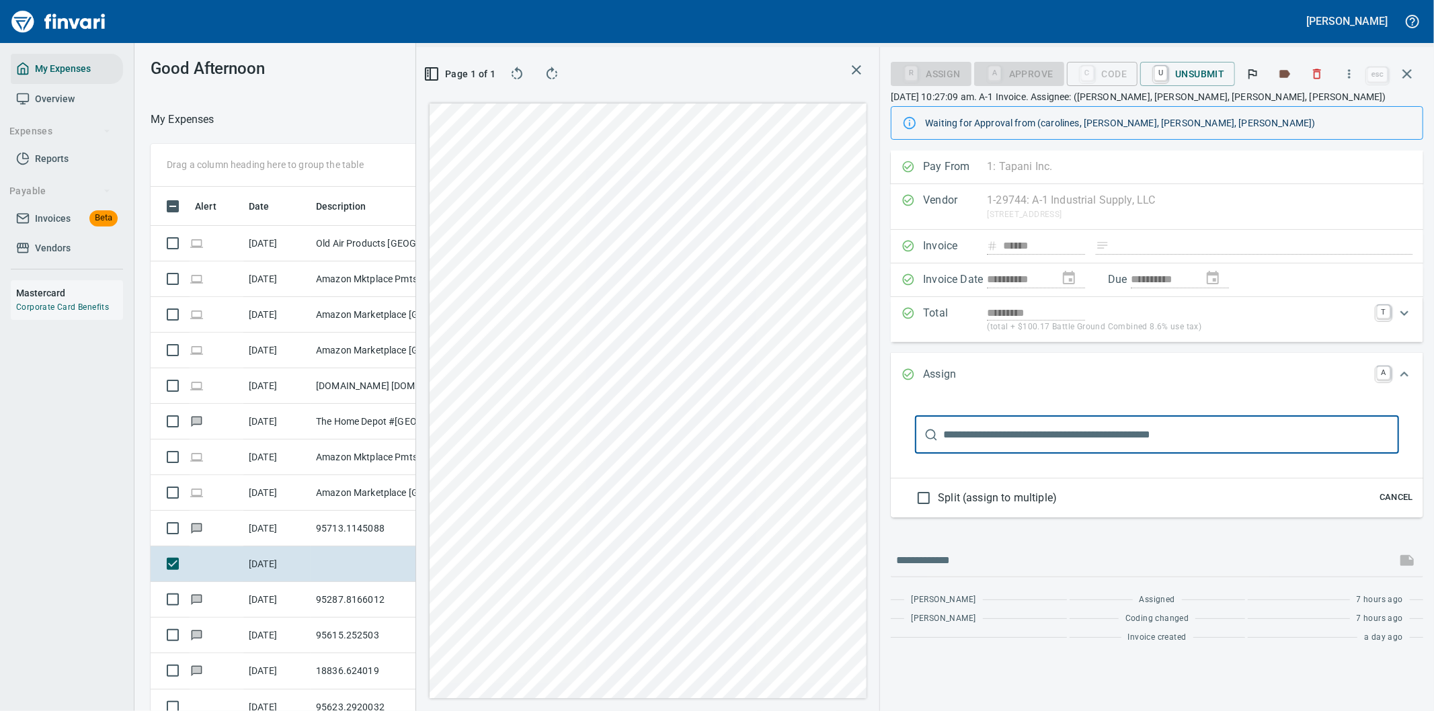
click at [1022, 434] on input "text" at bounding box center [1171, 435] width 456 height 38
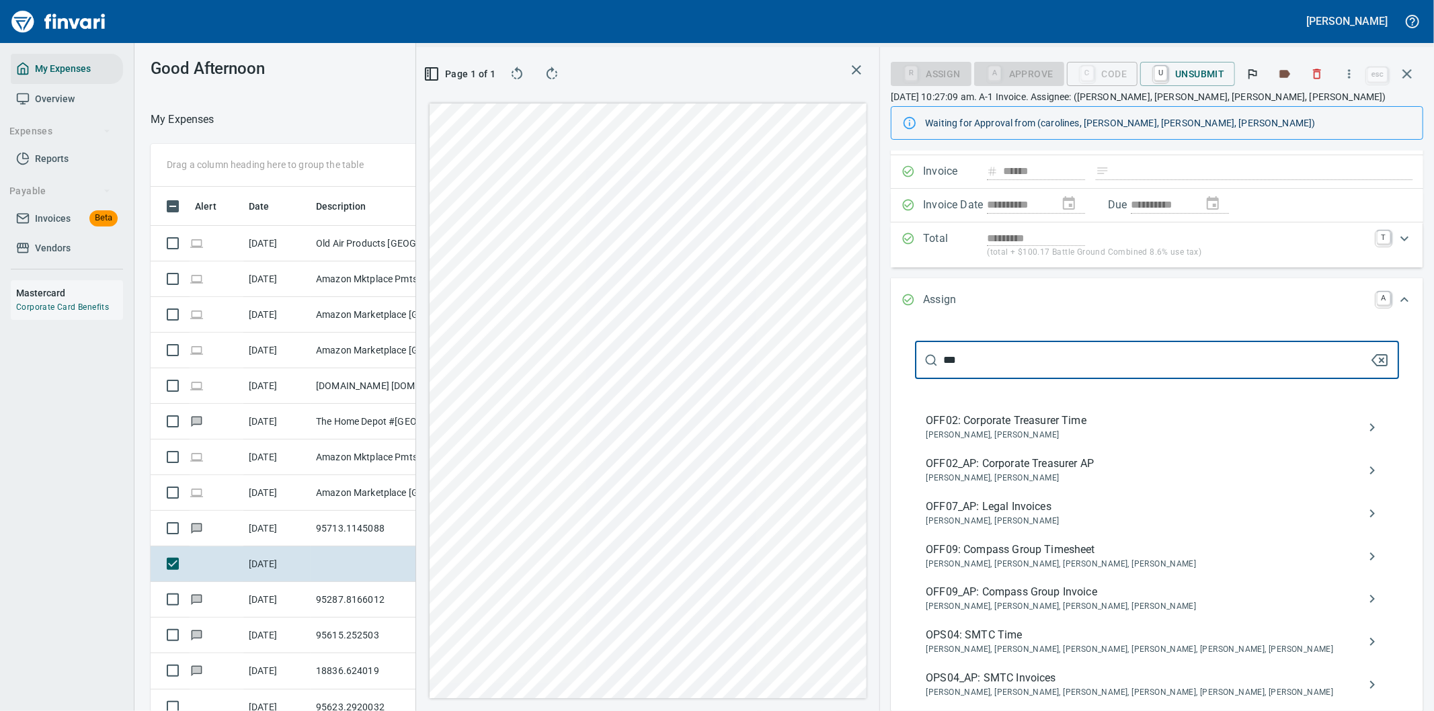
scroll to position [149, 0]
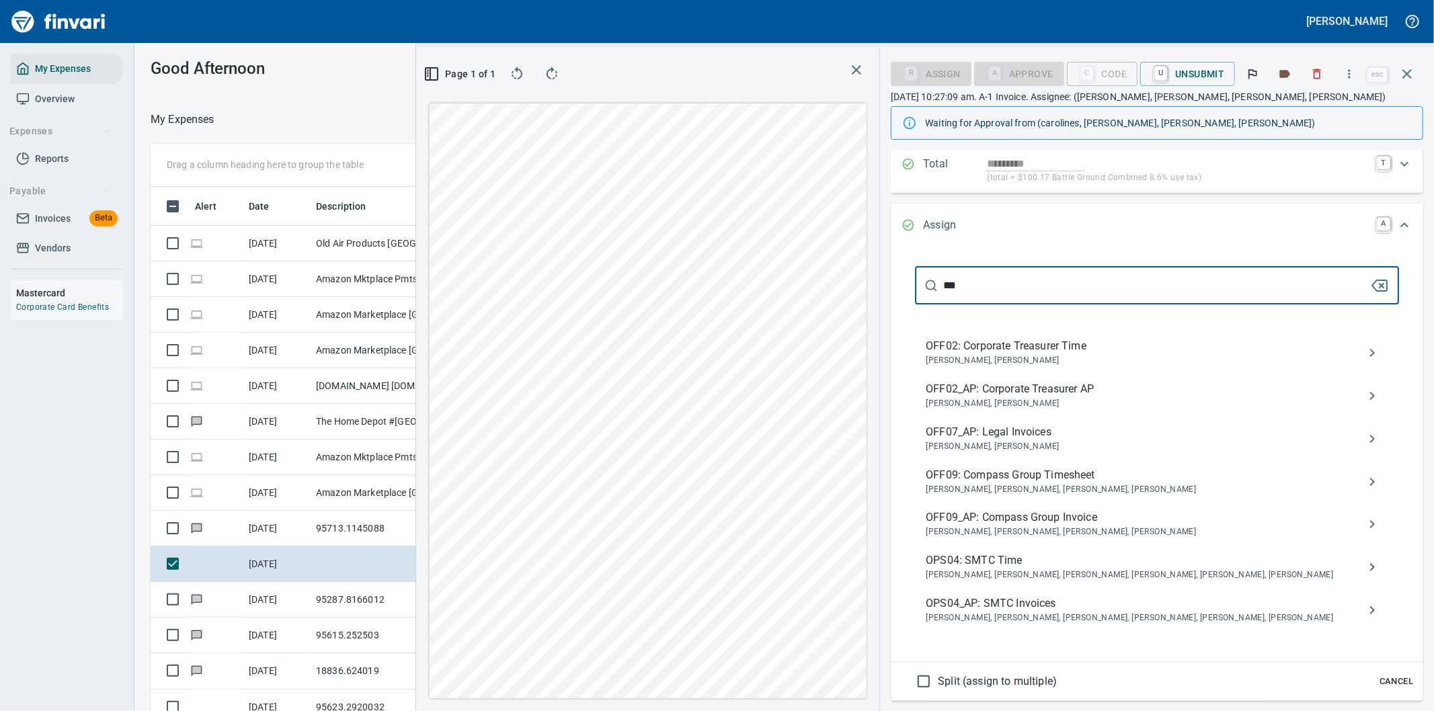
type input "***"
click at [1039, 610] on span "OPS04_AP: SMTC Invoices" at bounding box center [1146, 604] width 441 height 16
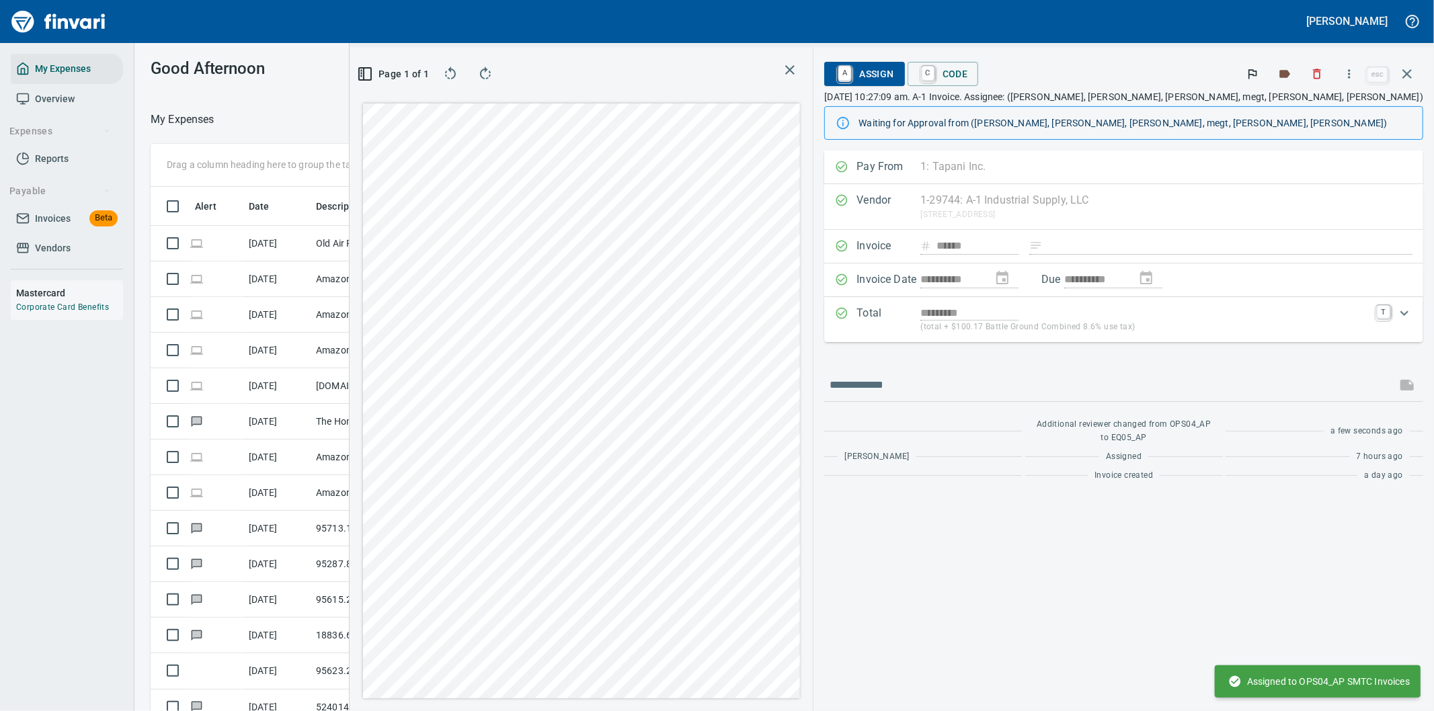
scroll to position [0, 0]
click at [1408, 74] on icon "button" at bounding box center [1407, 74] width 16 height 16
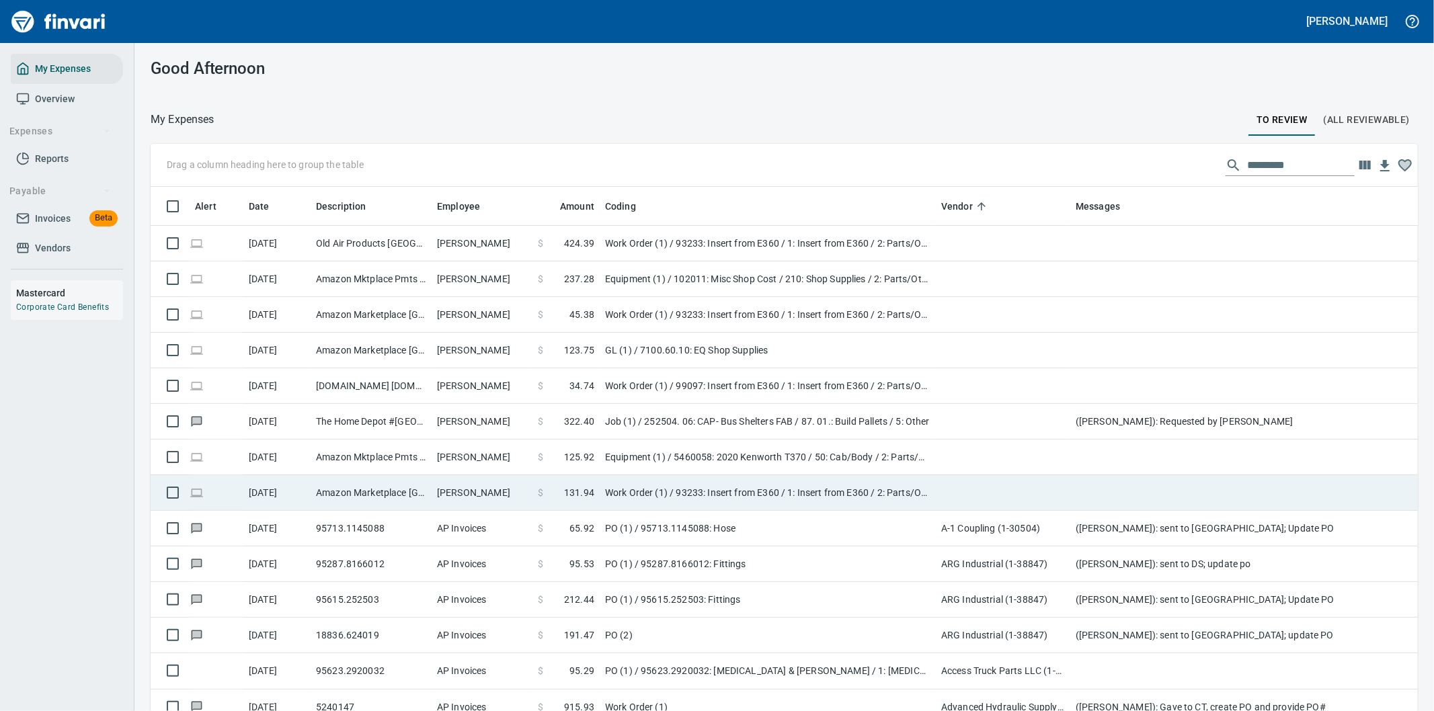
scroll to position [149, 0]
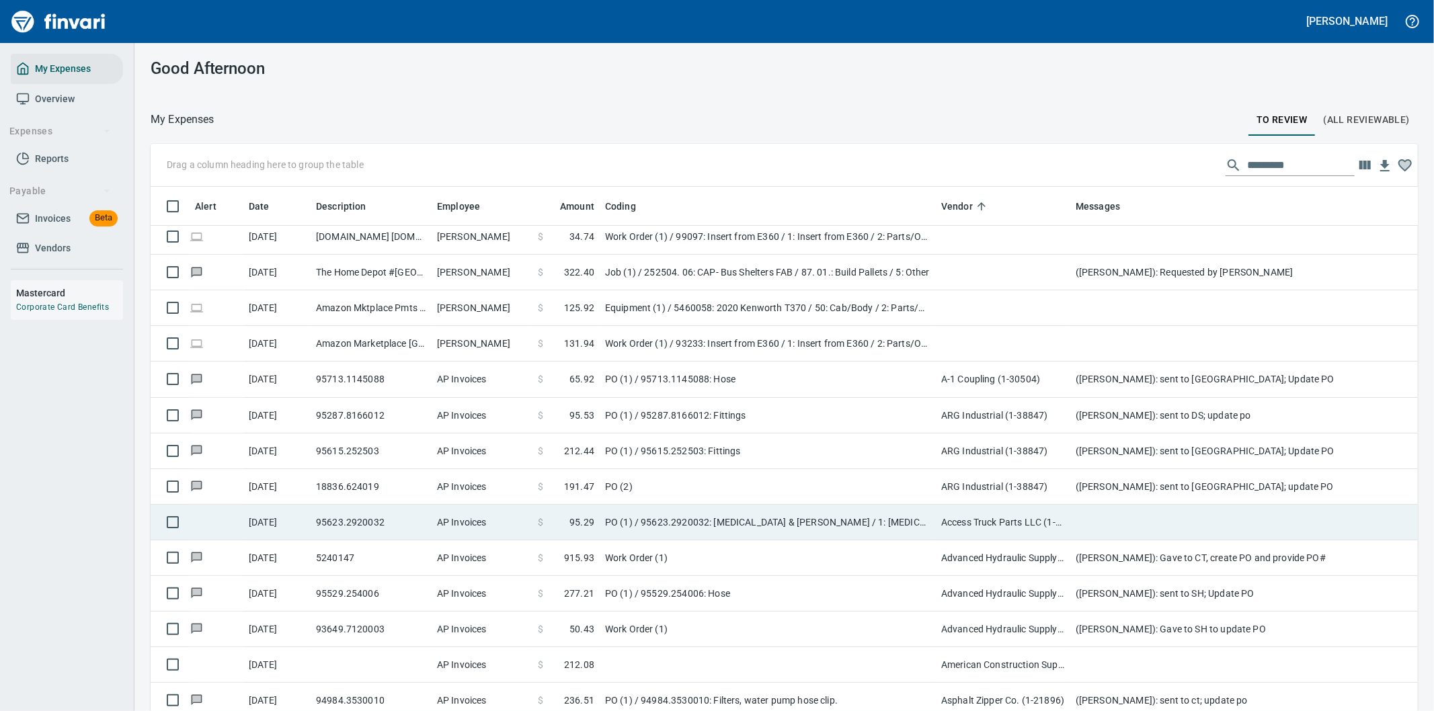
click at [828, 519] on td "PO (1) / 95623.2920032: Diaphragm & [PERSON_NAME] / 1: Diaphragm & [PERSON_NAME]" at bounding box center [768, 523] width 336 height 36
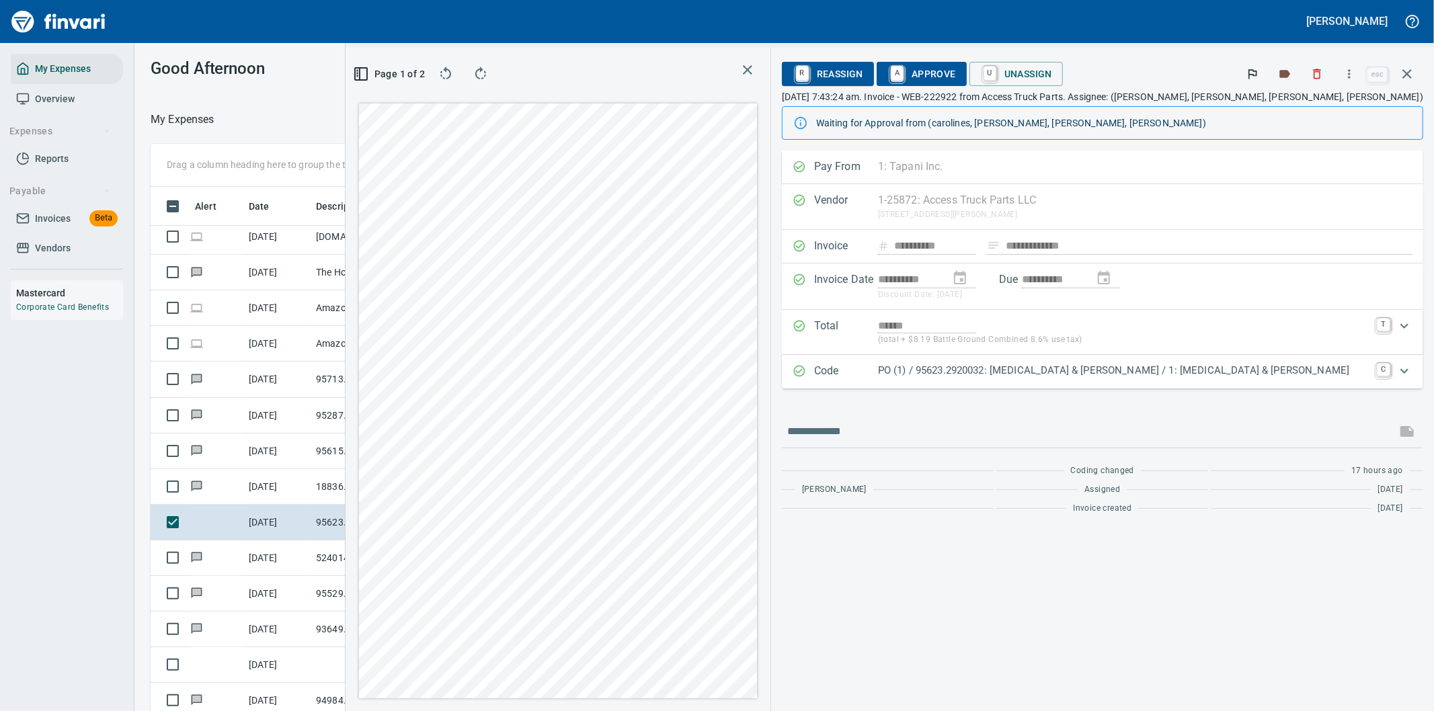
scroll to position [541, 897]
click at [1350, 71] on icon "button" at bounding box center [1349, 73] width 2 height 9
click at [1305, 112] on span "Download" at bounding box center [1346, 113] width 129 height 16
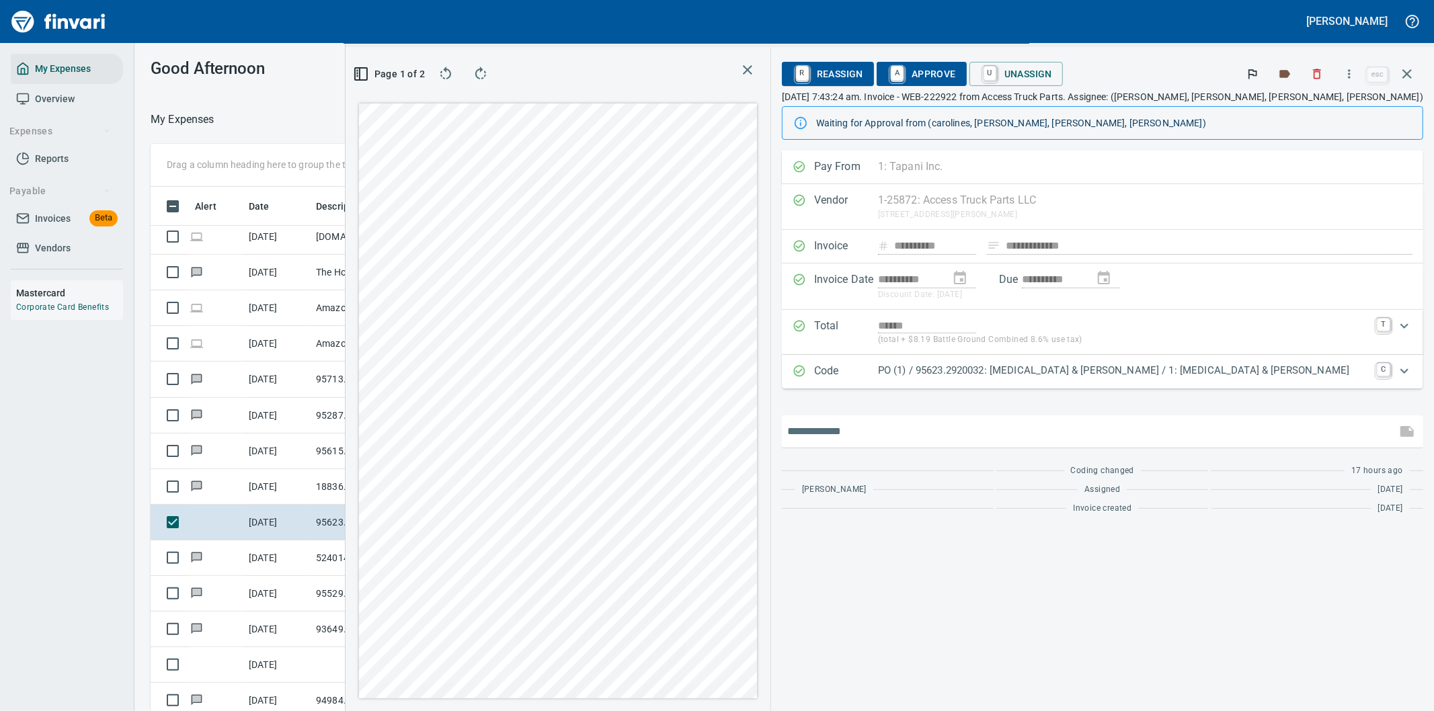
click at [1016, 429] on input "text" at bounding box center [1089, 432] width 604 height 22
type input "**********"
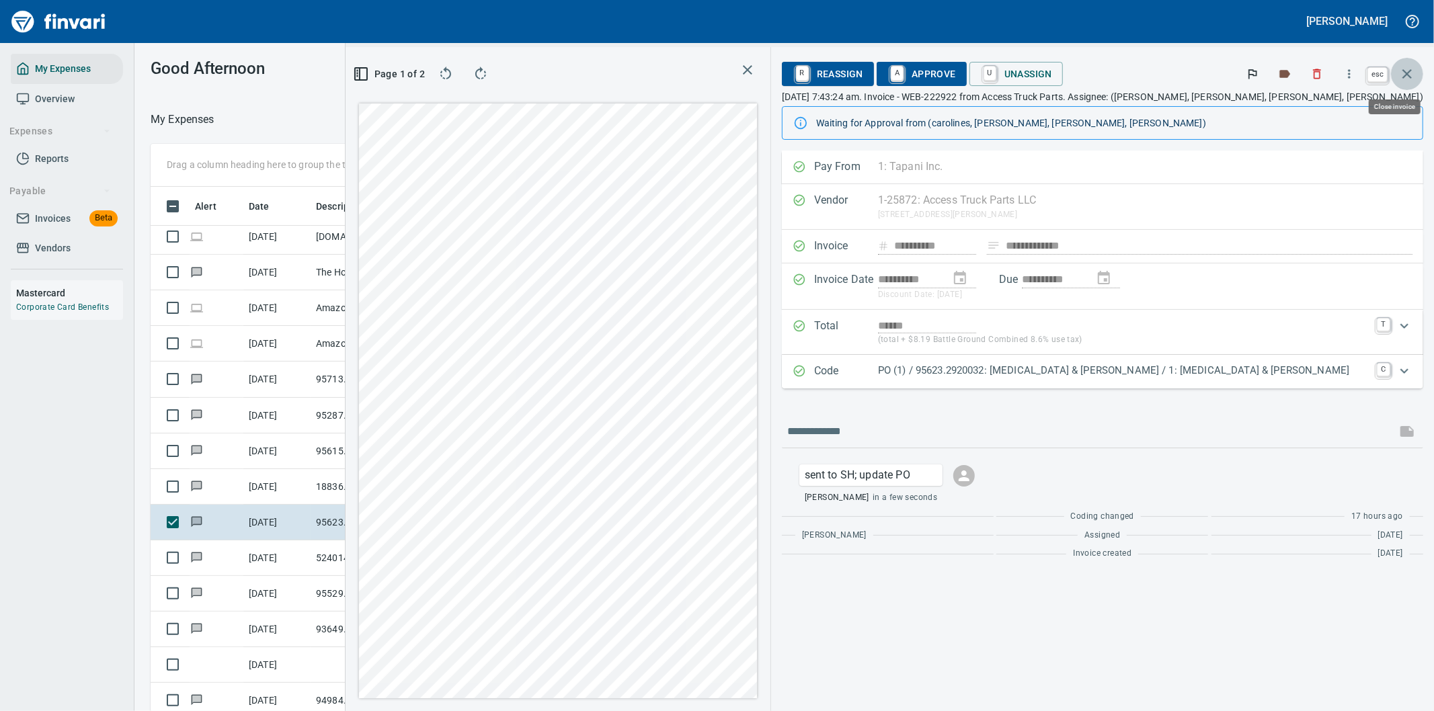
click at [1409, 73] on icon "button" at bounding box center [1407, 74] width 16 height 16
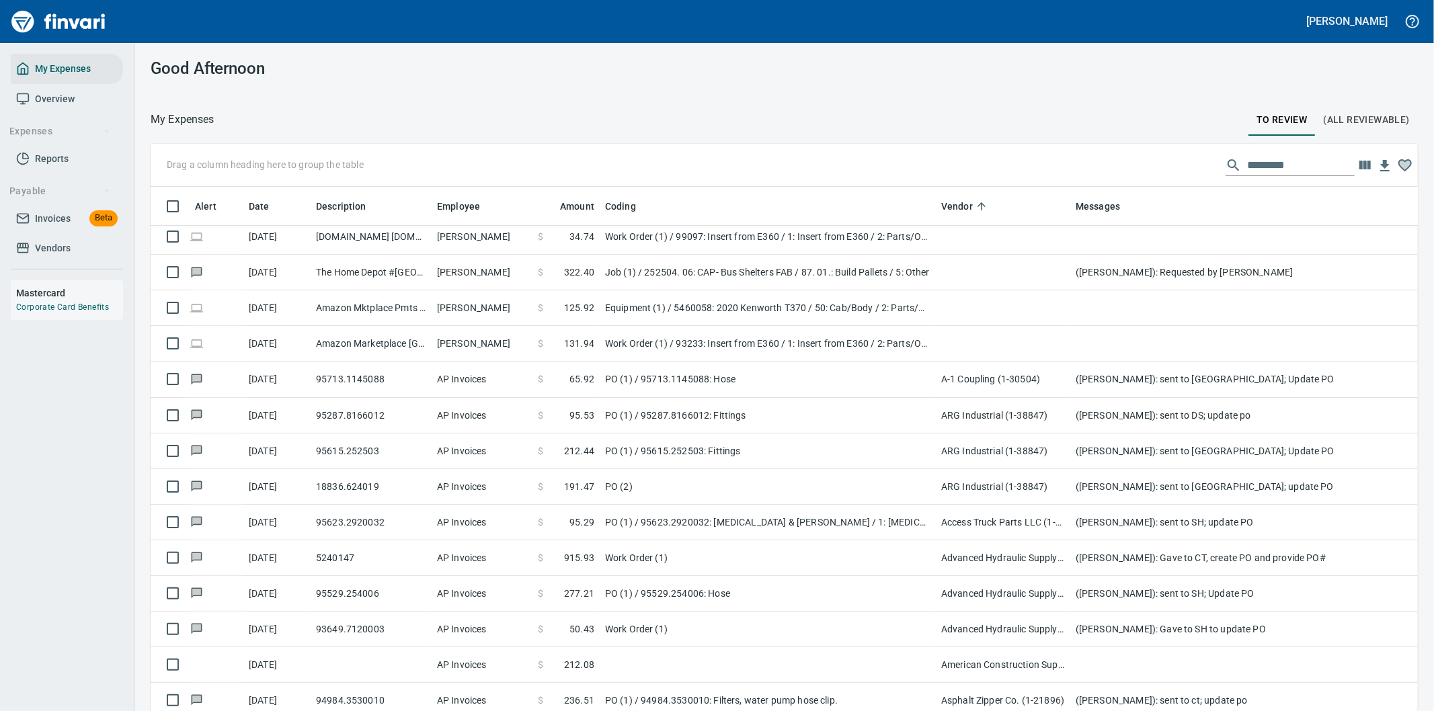
scroll to position [541, 1233]
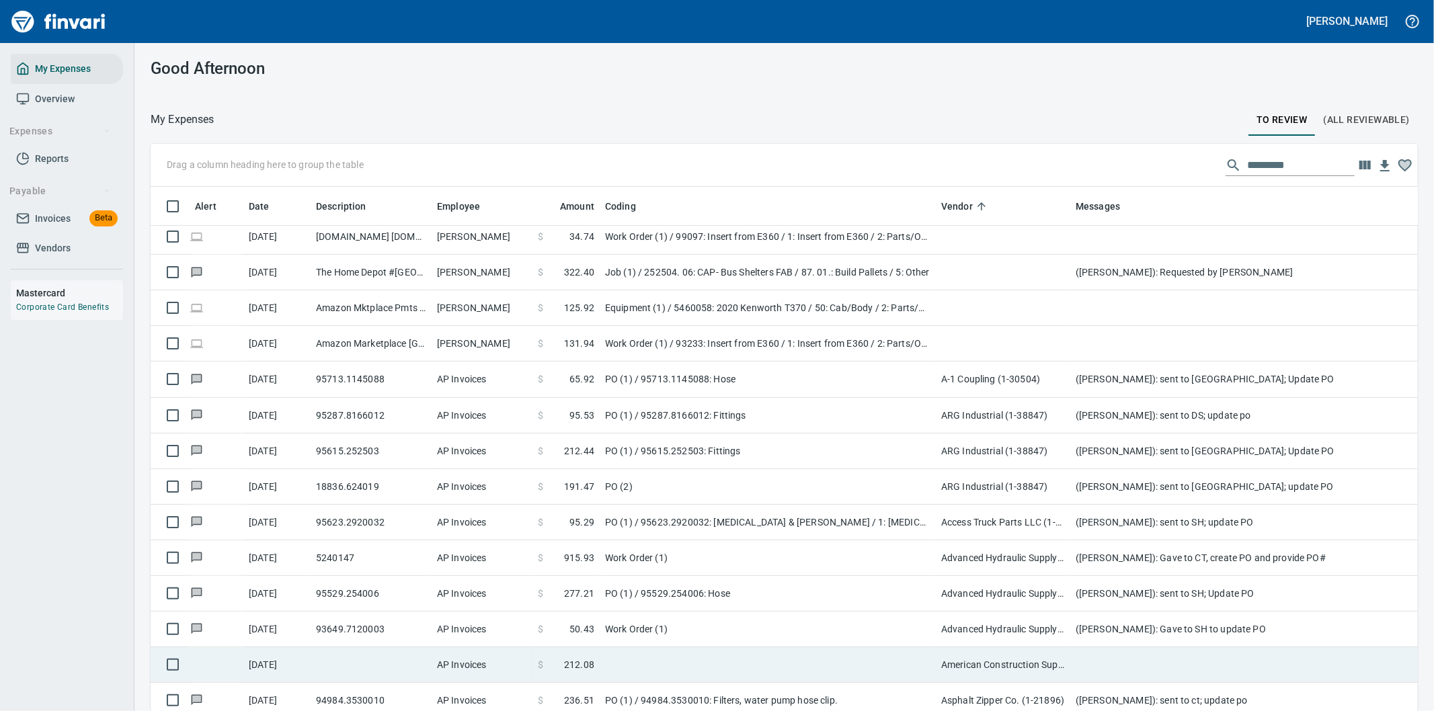
click at [1110, 662] on td at bounding box center [1339, 665] width 538 height 36
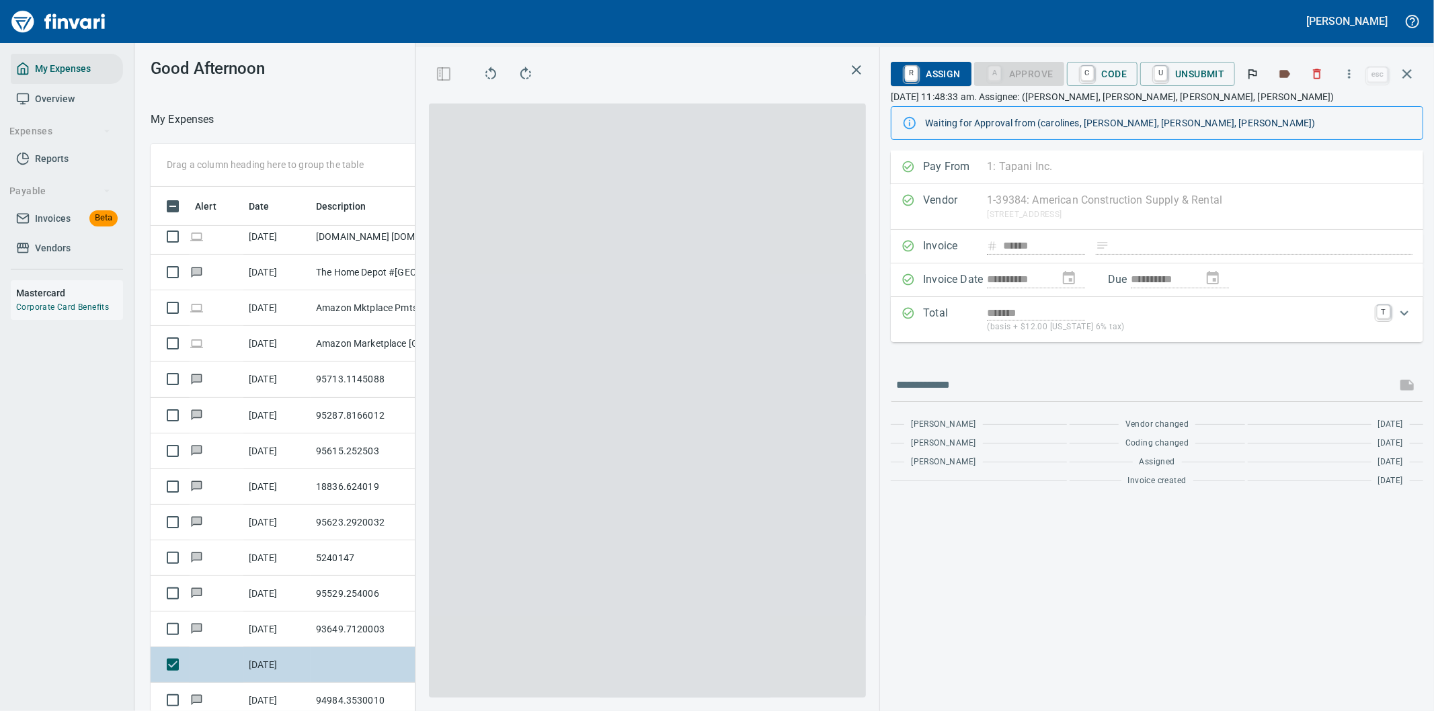
scroll to position [541, 897]
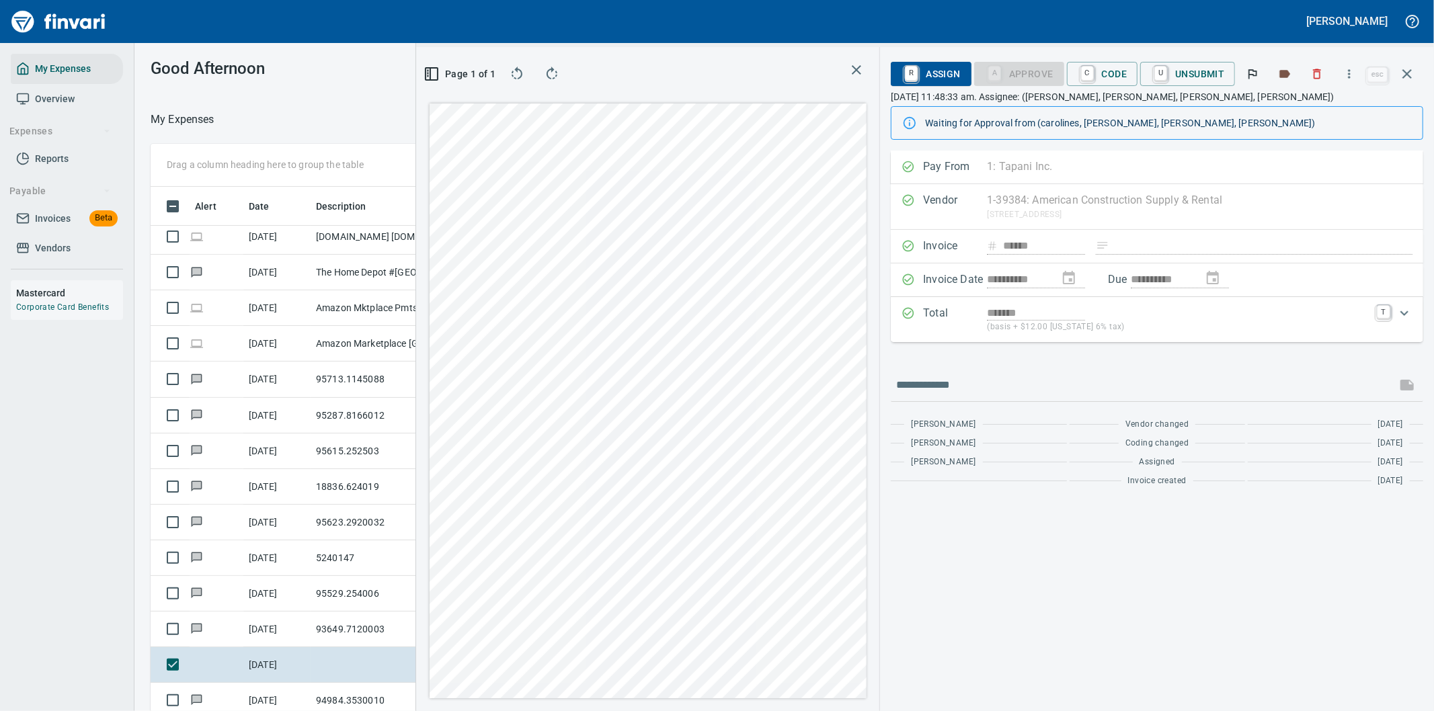
click at [870, 254] on div "Page 1 of 1" at bounding box center [648, 379] width 464 height 664
drag, startPoint x: 1407, startPoint y: 69, endPoint x: 1401, endPoint y: 66, distance: 6.9
click at [1407, 69] on icon "button" at bounding box center [1407, 74] width 16 height 16
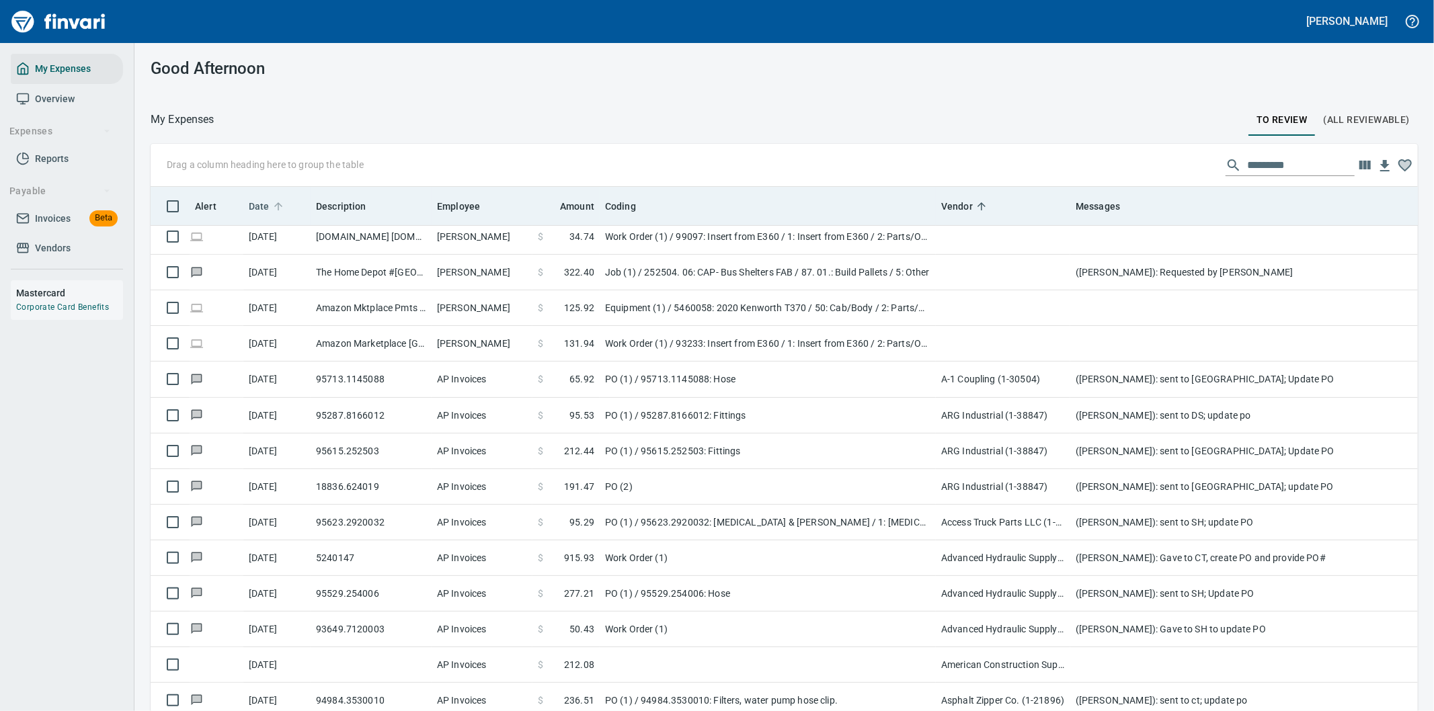
scroll to position [541, 1233]
click at [258, 203] on span "Date" at bounding box center [259, 206] width 21 height 16
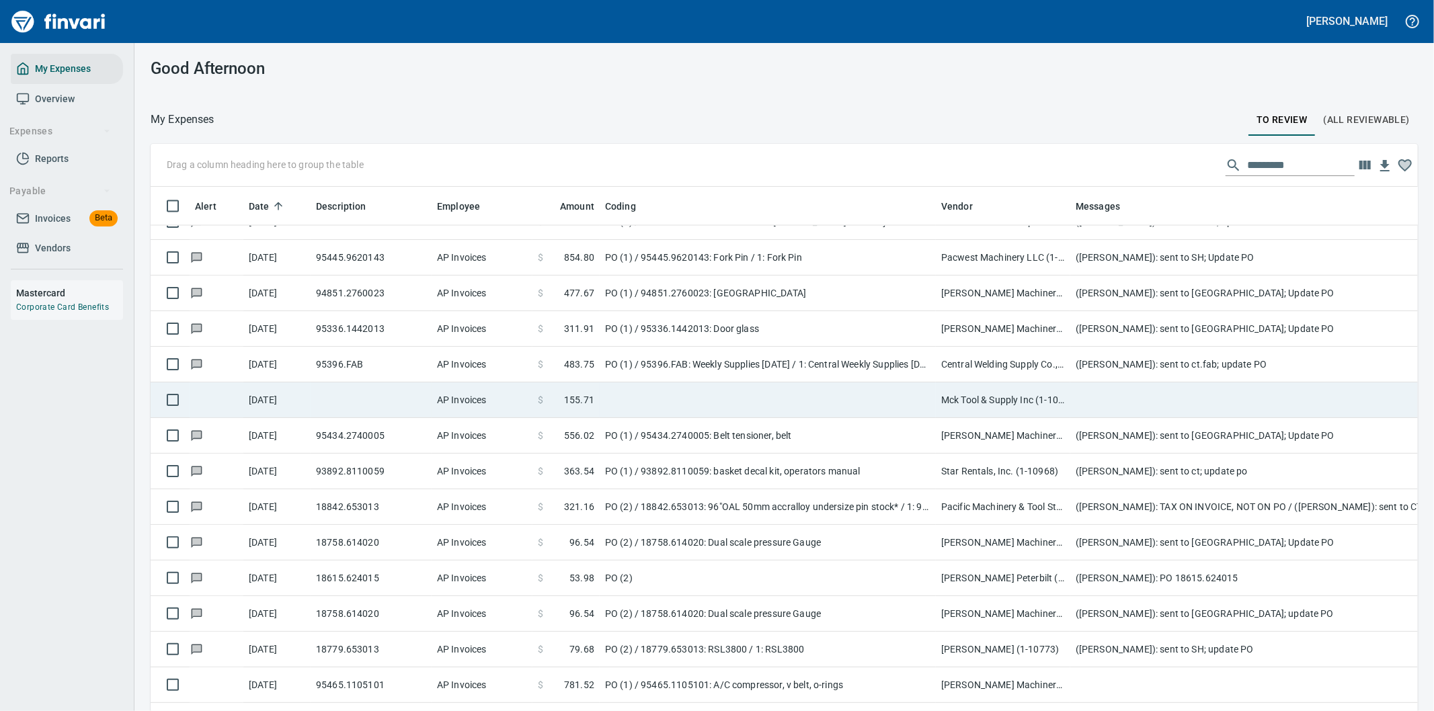
click at [696, 397] on td at bounding box center [768, 400] width 336 height 36
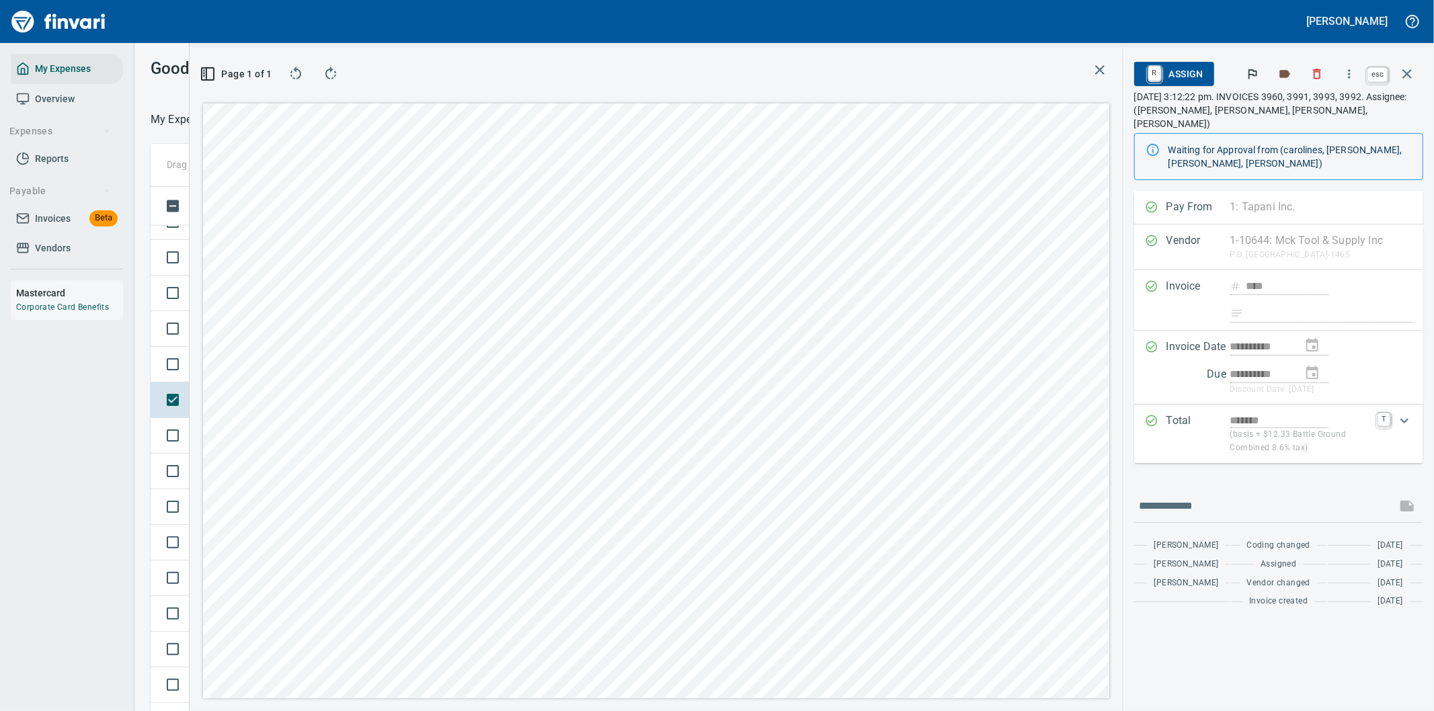
scroll to position [541, 897]
click at [1406, 67] on icon "button" at bounding box center [1407, 74] width 16 height 16
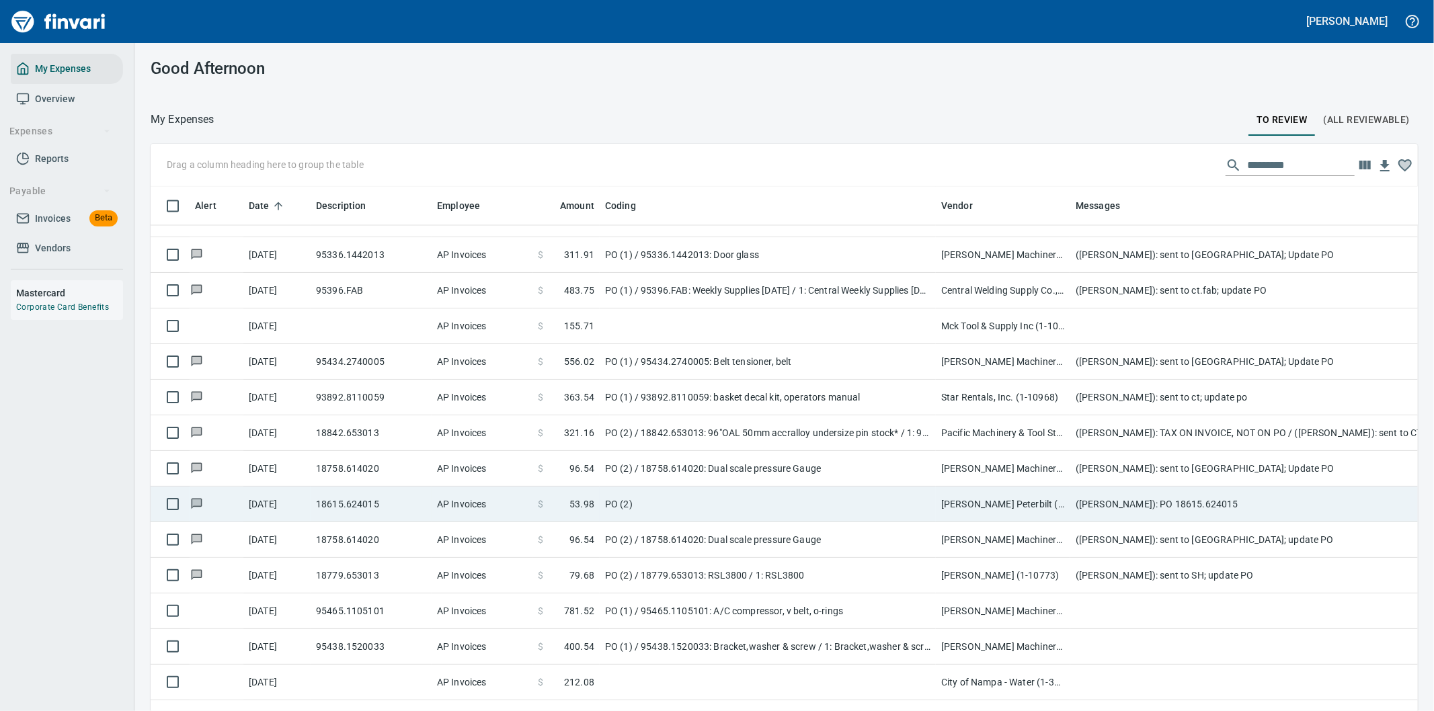
scroll to position [2240, 0]
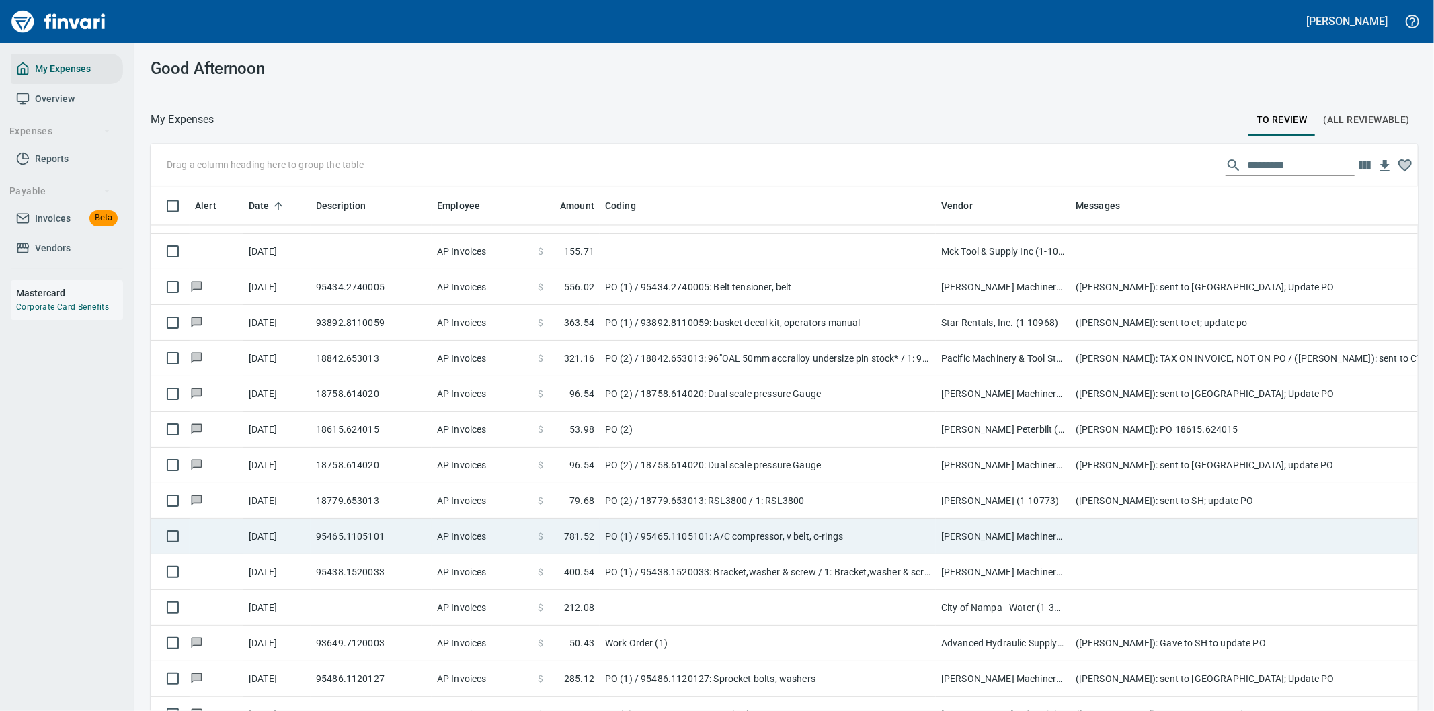
click at [815, 532] on td "PO (1) / 95465.1105101: A/C compressor, v belt, o-rings" at bounding box center [768, 537] width 336 height 36
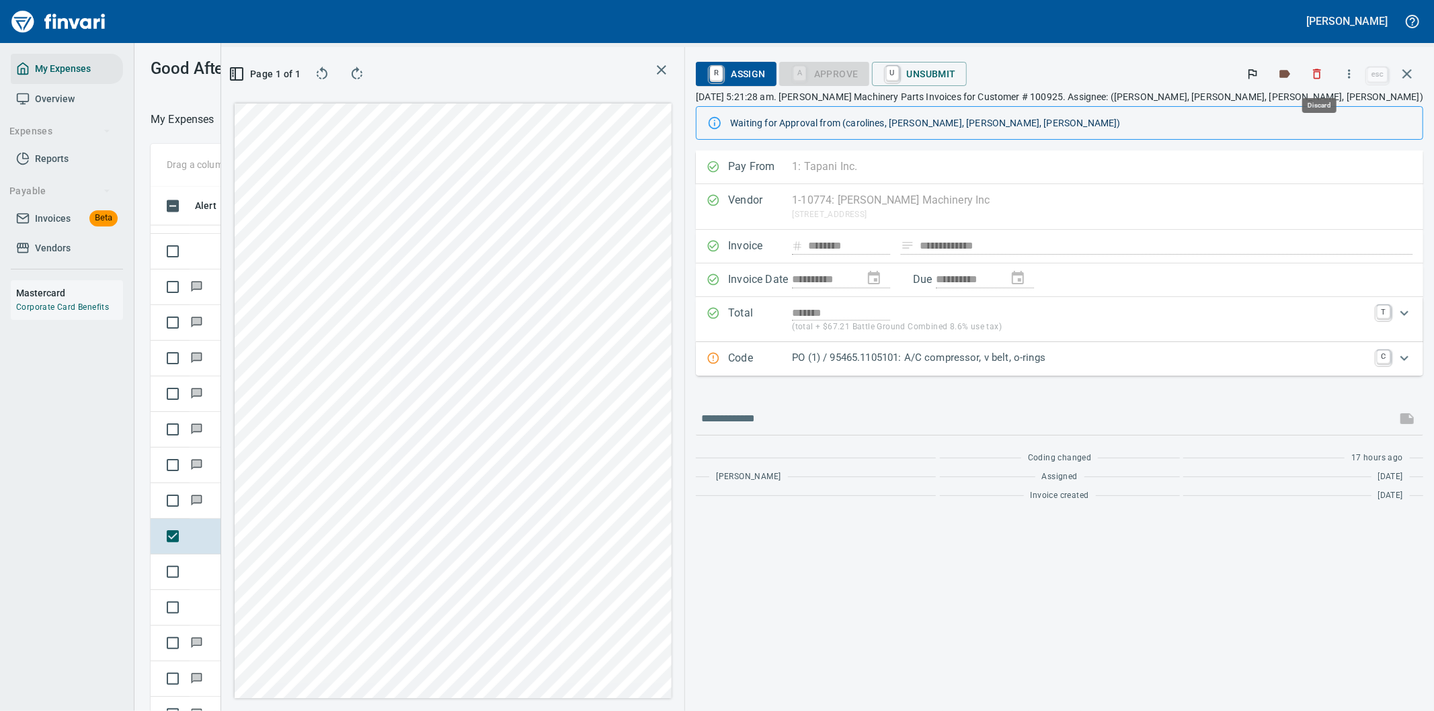
scroll to position [541, 897]
click at [1321, 353] on p "PO (1) / 95465.1105101: A/C compressor, v belt, o-rings" at bounding box center [1080, 357] width 577 height 15
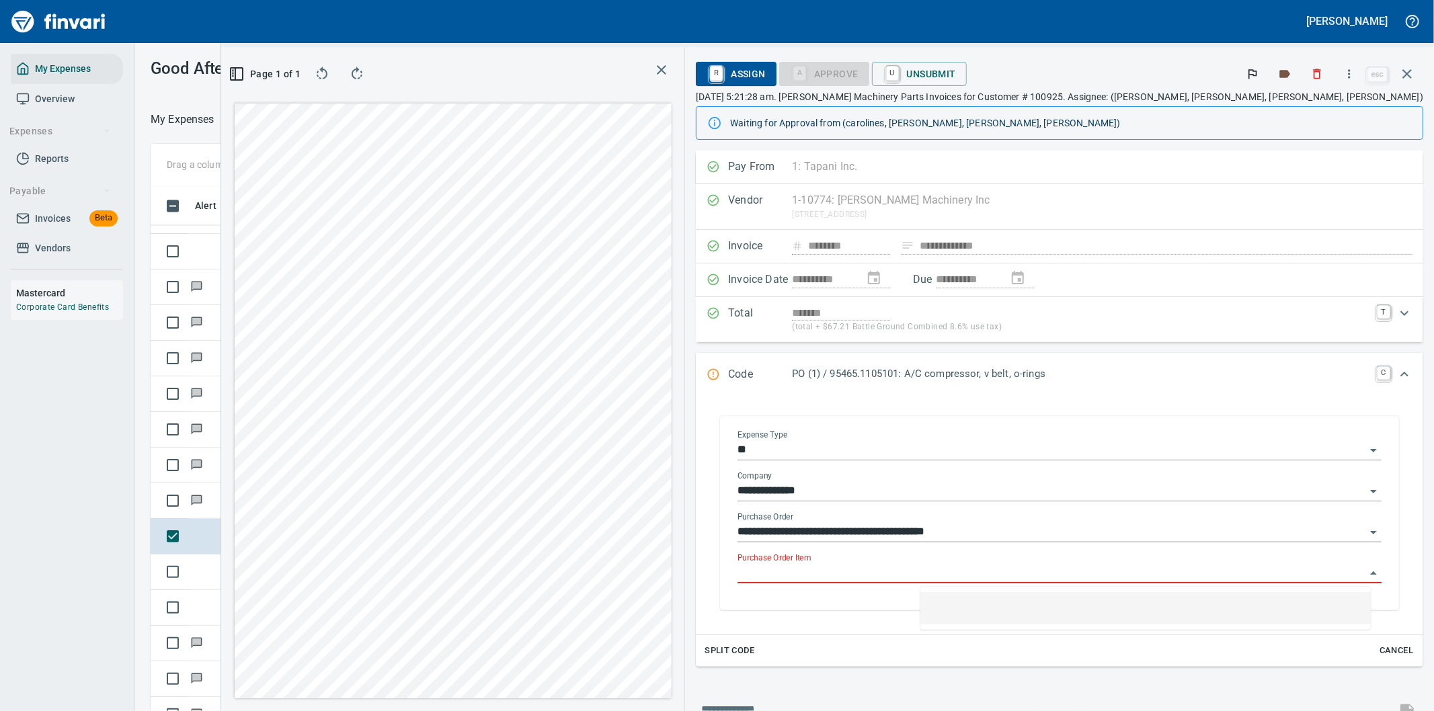
click at [981, 574] on input "Purchase Order Item" at bounding box center [1051, 573] width 628 height 19
click at [1309, 374] on p "PO (1) / 95465.1105101: A/C compressor, v belt, o-rings" at bounding box center [1080, 373] width 577 height 15
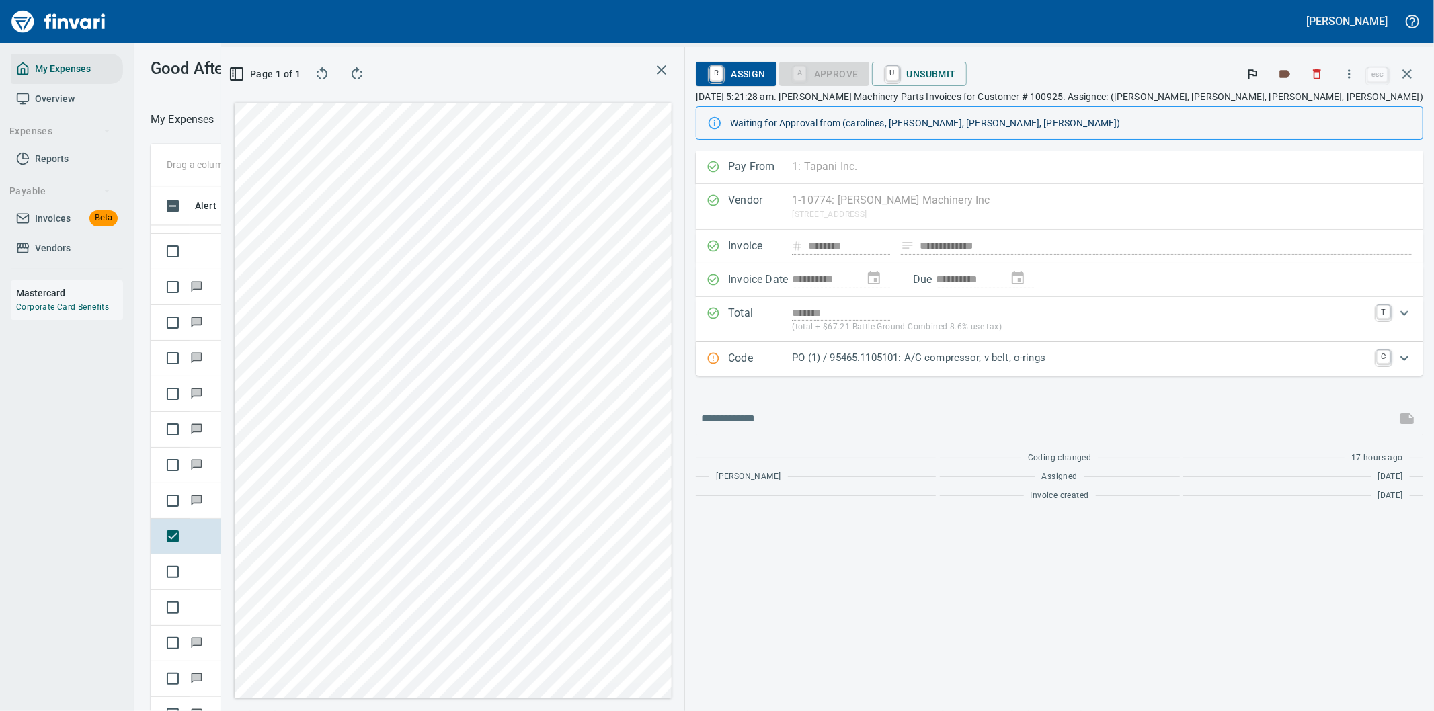
click at [1311, 355] on p "PO (1) / 95465.1105101: A/C compressor, v belt, o-rings" at bounding box center [1080, 357] width 577 height 15
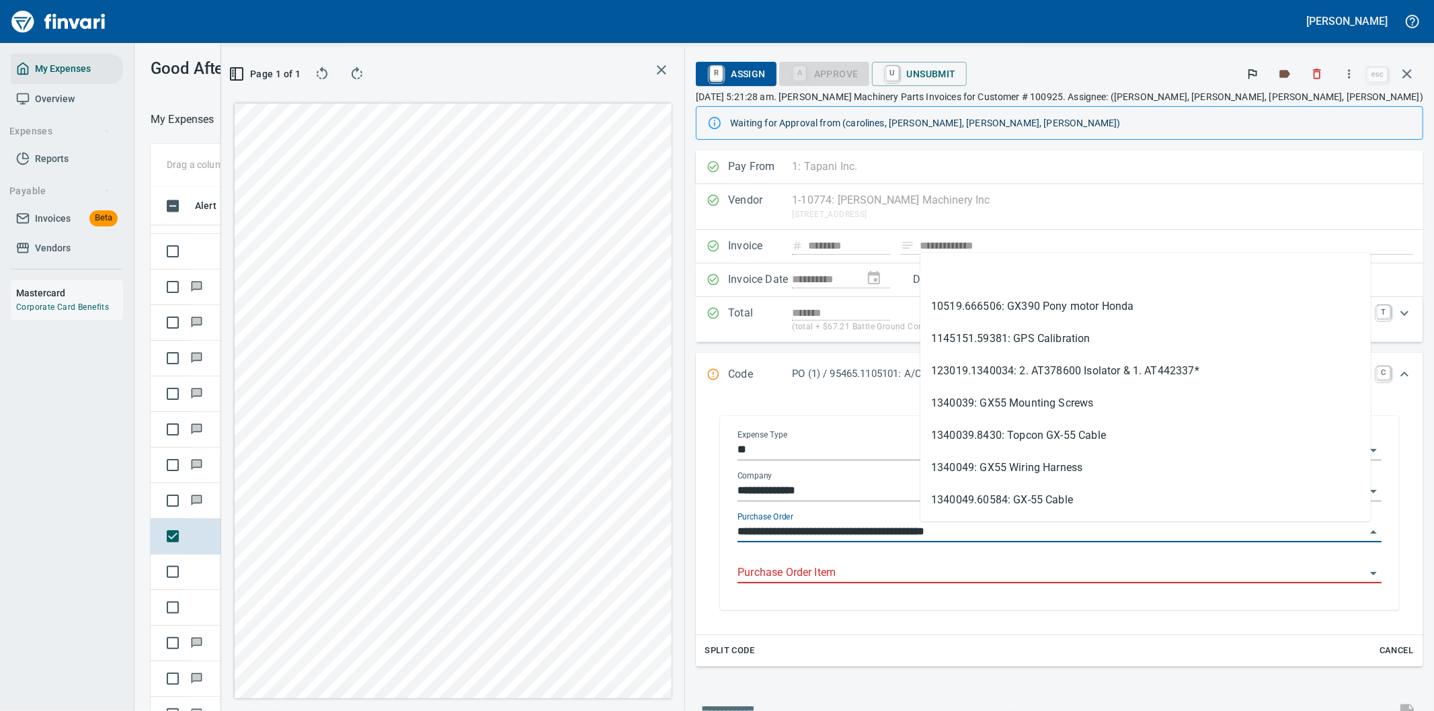
drag, startPoint x: 1000, startPoint y: 532, endPoint x: 938, endPoint y: 535, distance: 61.2
click at [938, 535] on input "**********" at bounding box center [1051, 532] width 628 height 19
drag, startPoint x: 920, startPoint y: 533, endPoint x: 997, endPoint y: 530, distance: 77.4
click at [997, 531] on input "**********" at bounding box center [1051, 532] width 628 height 19
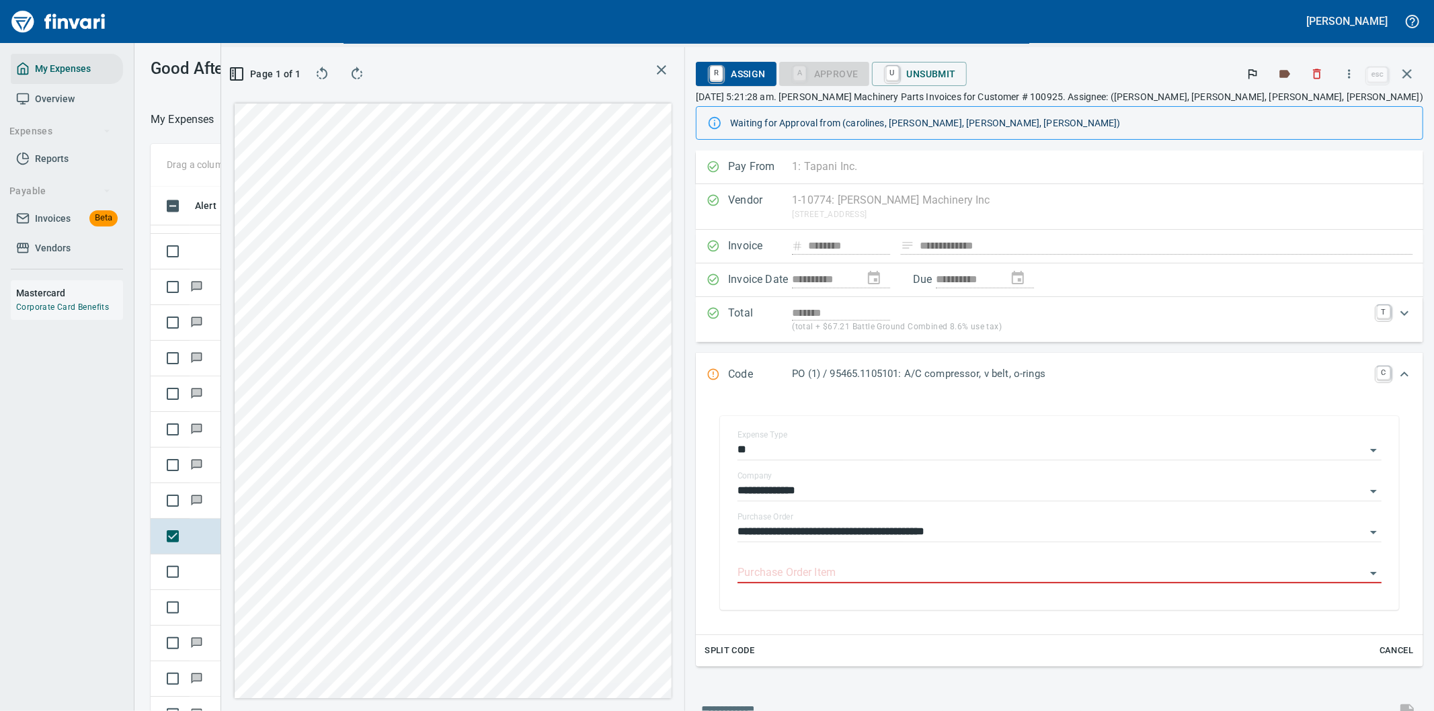
click at [1186, 62] on div "A Approve U Unsubmit" at bounding box center [1007, 74] width 456 height 24
click at [1349, 74] on icon "button" at bounding box center [1348, 73] width 13 height 13
click at [1297, 110] on span "Download" at bounding box center [1346, 113] width 129 height 16
click at [1398, 368] on icon "Expand" at bounding box center [1404, 374] width 16 height 16
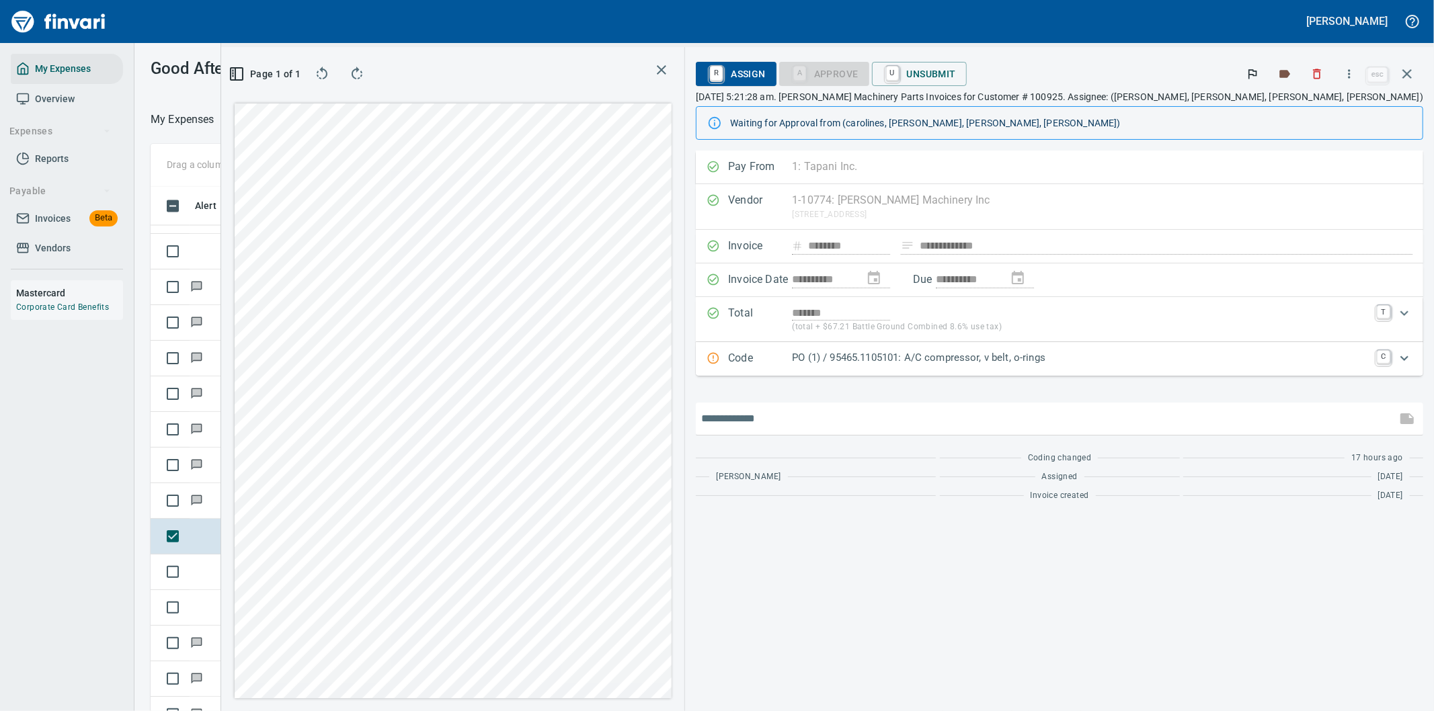
click at [959, 425] on input "text" at bounding box center [1046, 419] width 690 height 22
type input "**********"
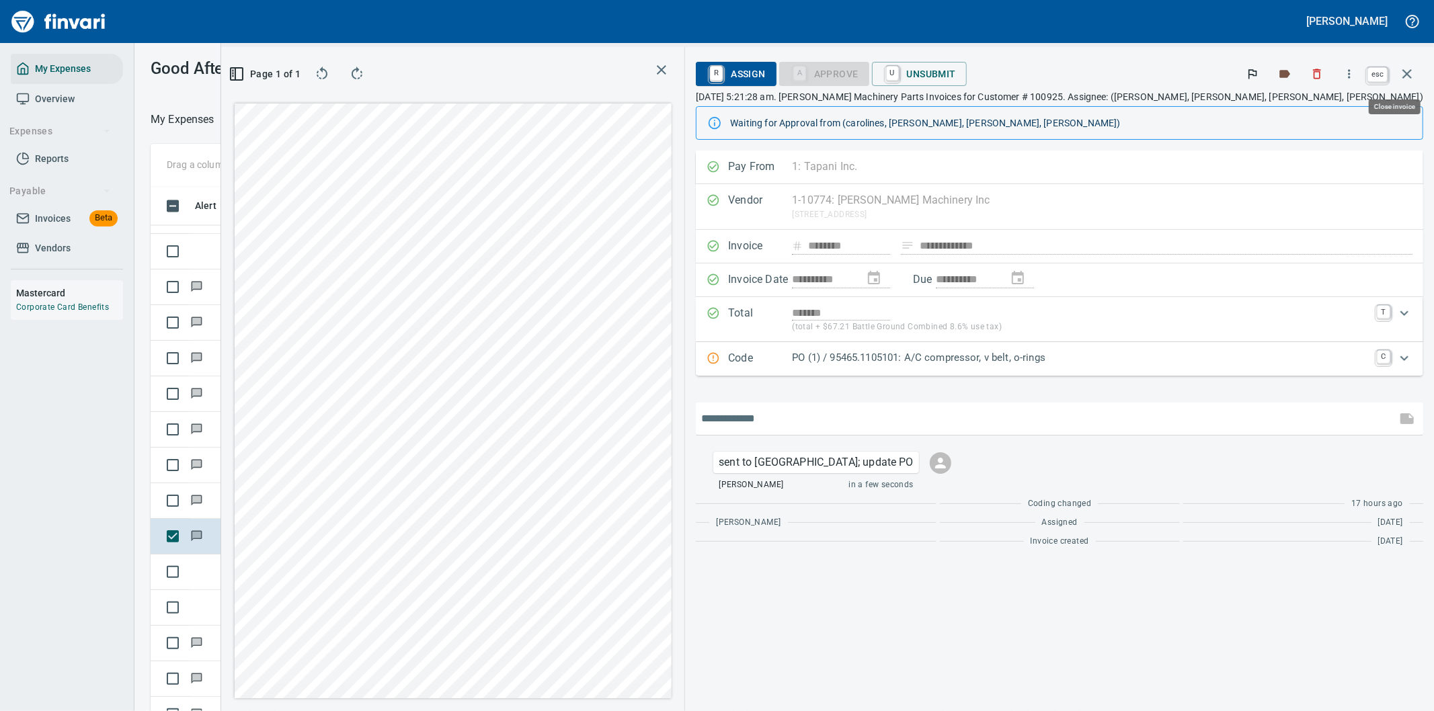
scroll to position [541, 897]
click at [1405, 71] on icon "button" at bounding box center [1407, 74] width 16 height 16
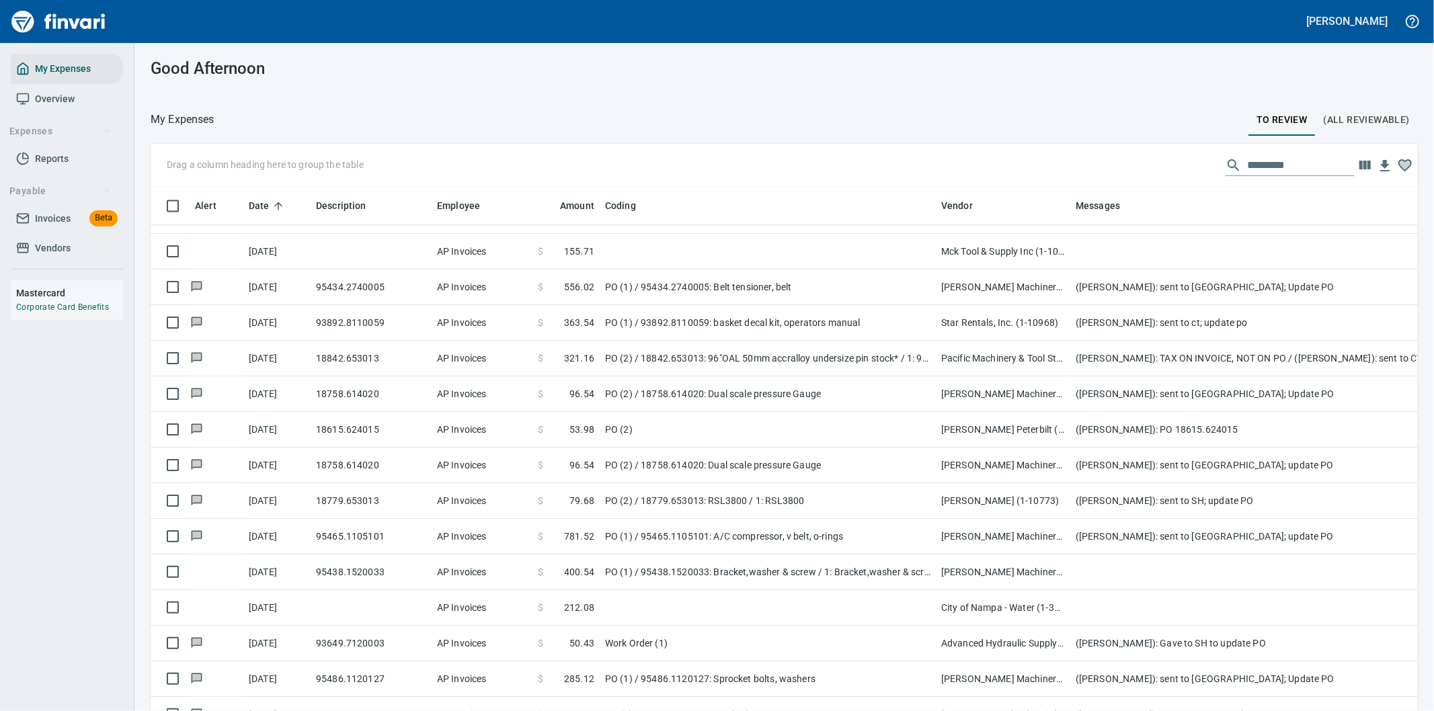
scroll to position [541, 1233]
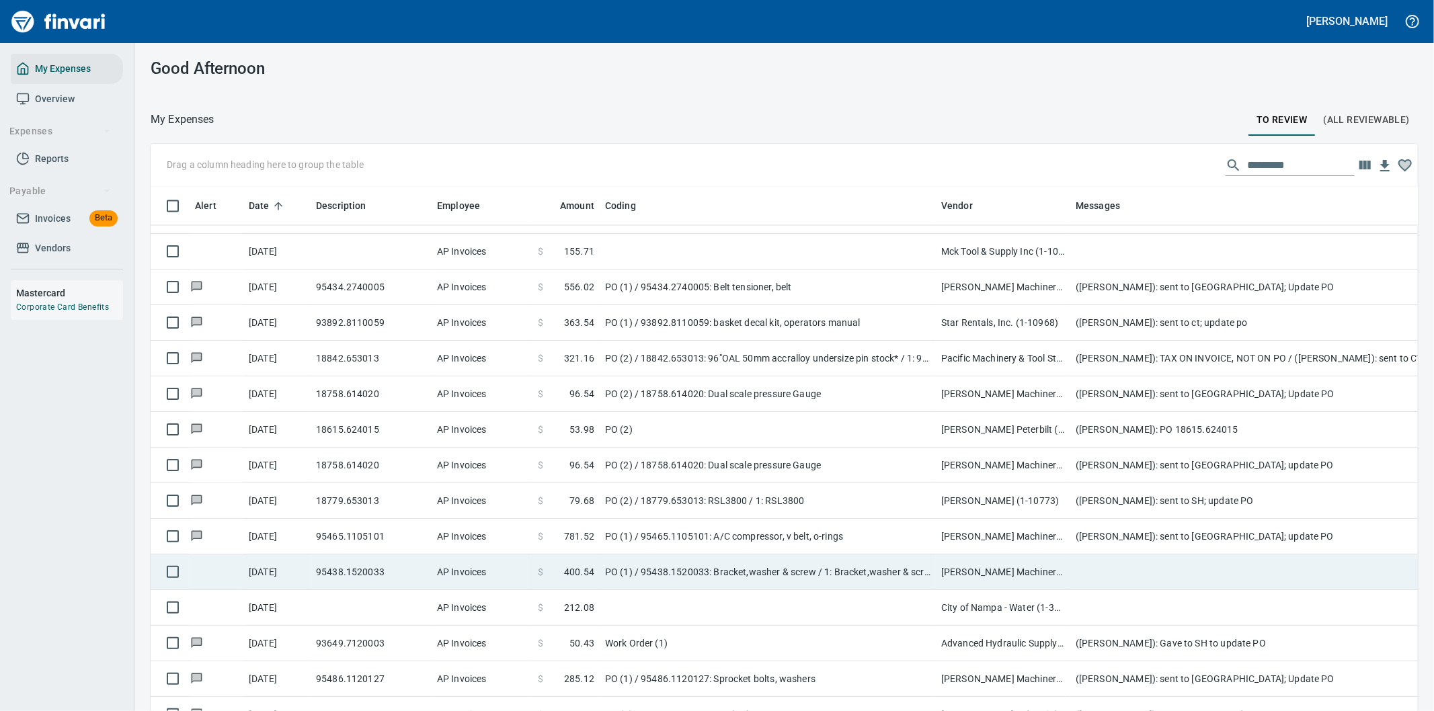
click at [852, 566] on td "PO (1) / 95438.1520033: Bracket,washer & screw / 1: Bracket,washer & screw" at bounding box center [768, 573] width 336 height 36
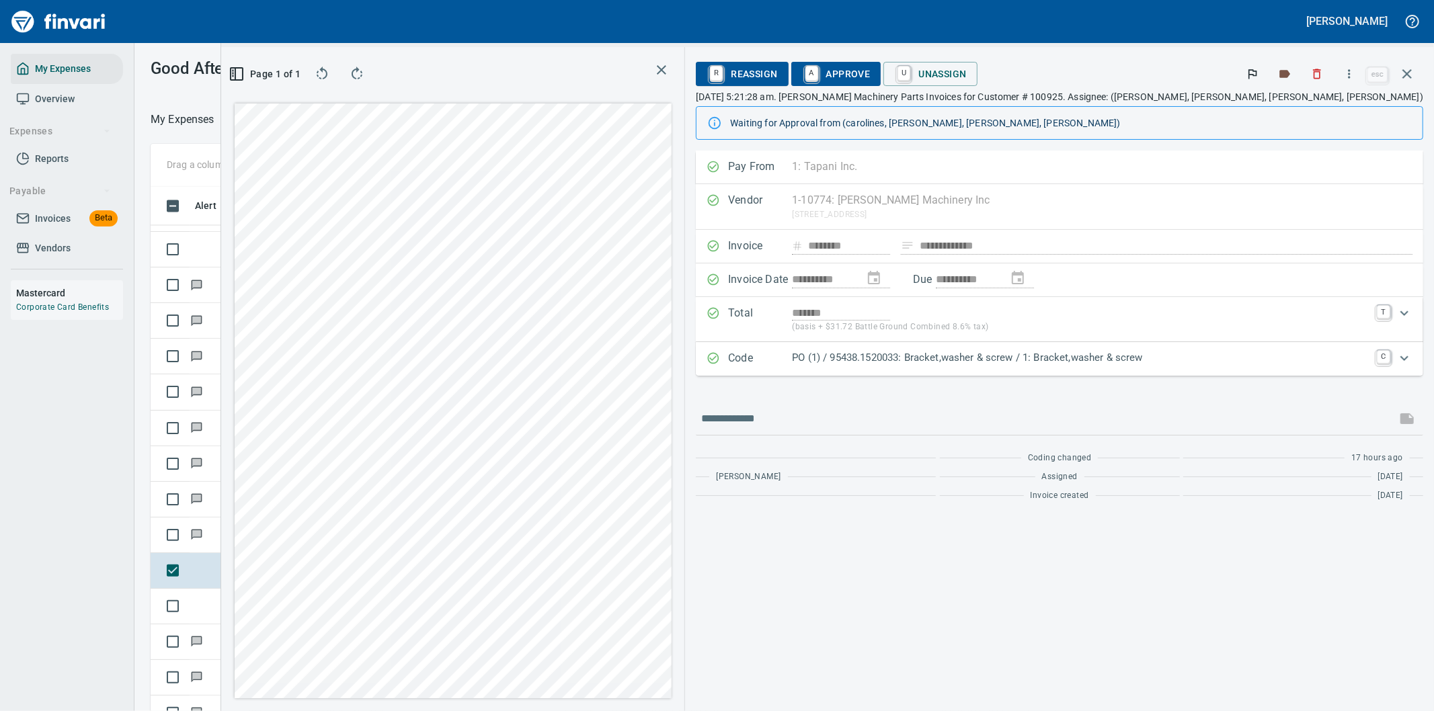
scroll to position [541, 897]
click at [1351, 72] on icon "button" at bounding box center [1348, 73] width 13 height 13
click at [1309, 111] on span "Download" at bounding box center [1346, 113] width 129 height 16
click at [931, 421] on input "text" at bounding box center [1046, 419] width 690 height 22
type input "**********"
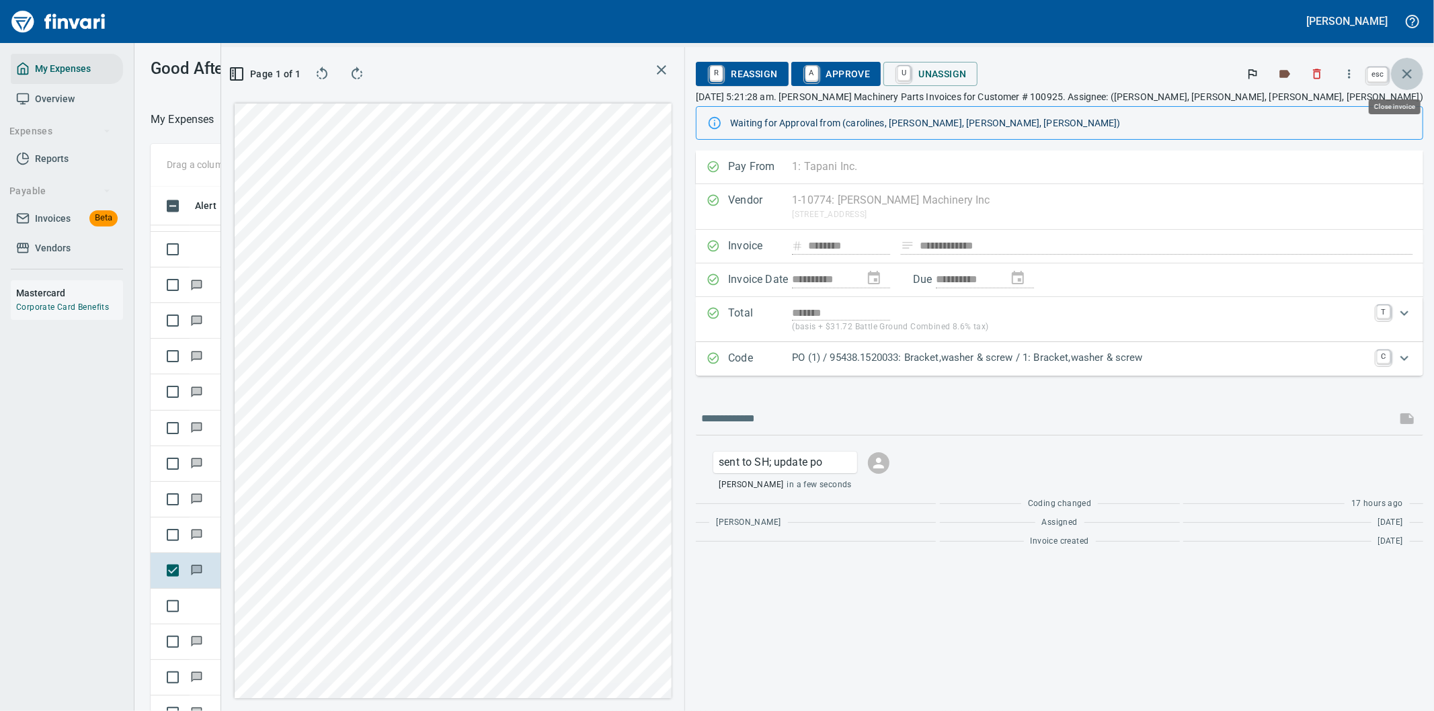
click at [1410, 71] on icon "button" at bounding box center [1406, 73] width 9 height 9
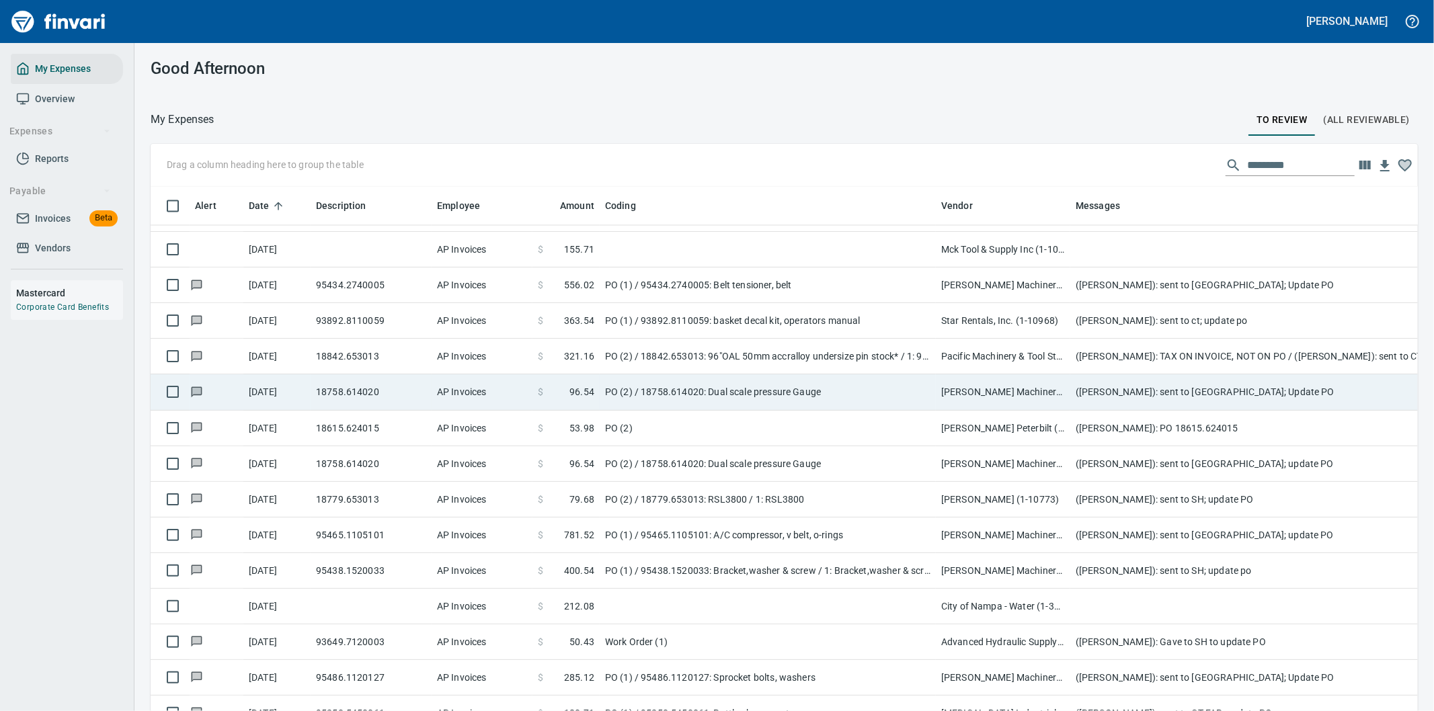
scroll to position [541, 1233]
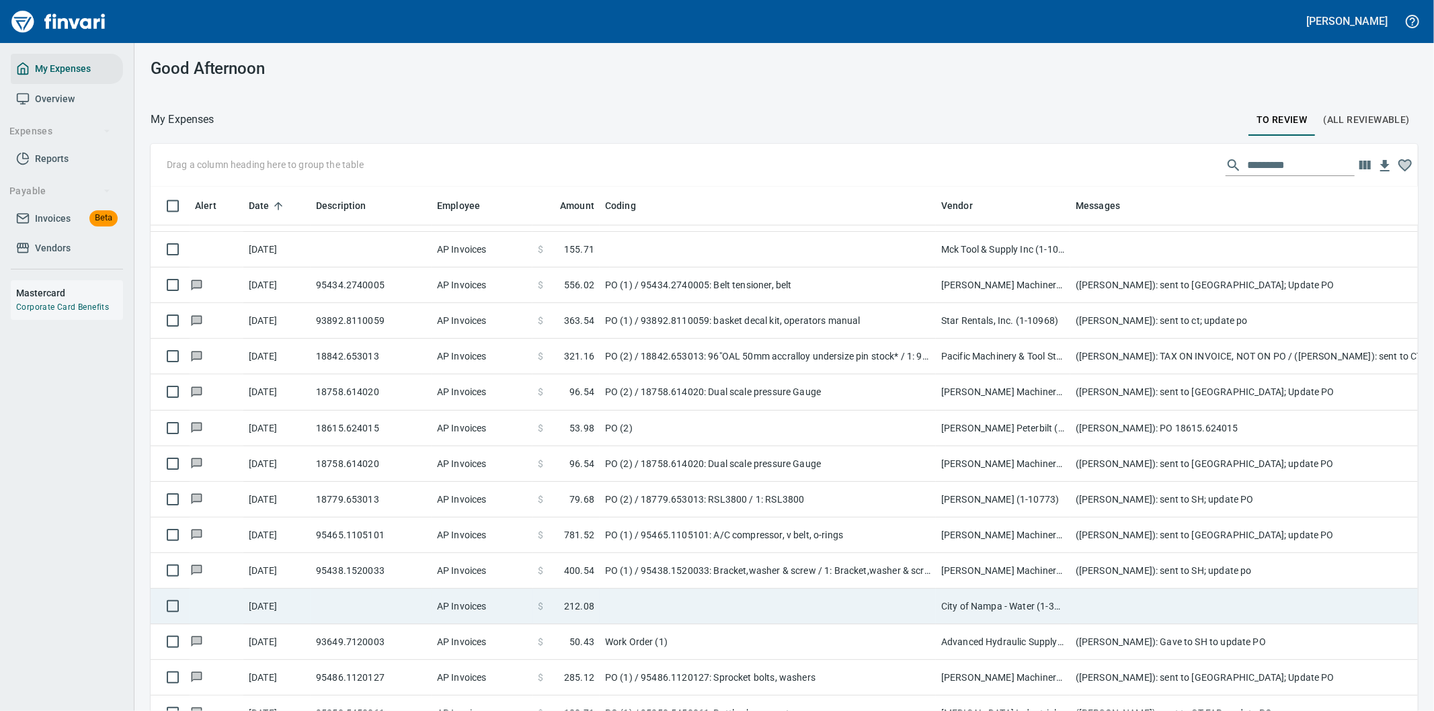
click at [789, 610] on td at bounding box center [768, 607] width 336 height 36
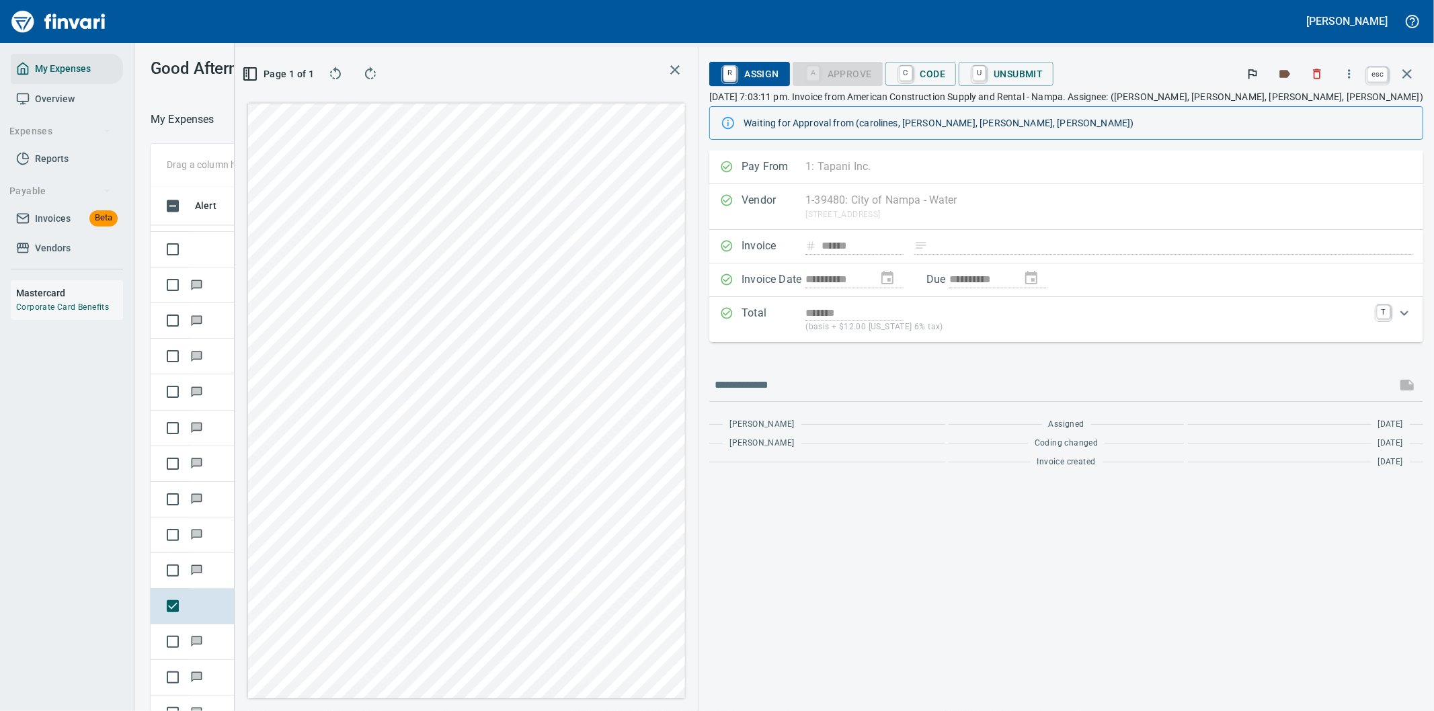
scroll to position [541, 897]
click at [1405, 74] on icon "button" at bounding box center [1407, 74] width 16 height 16
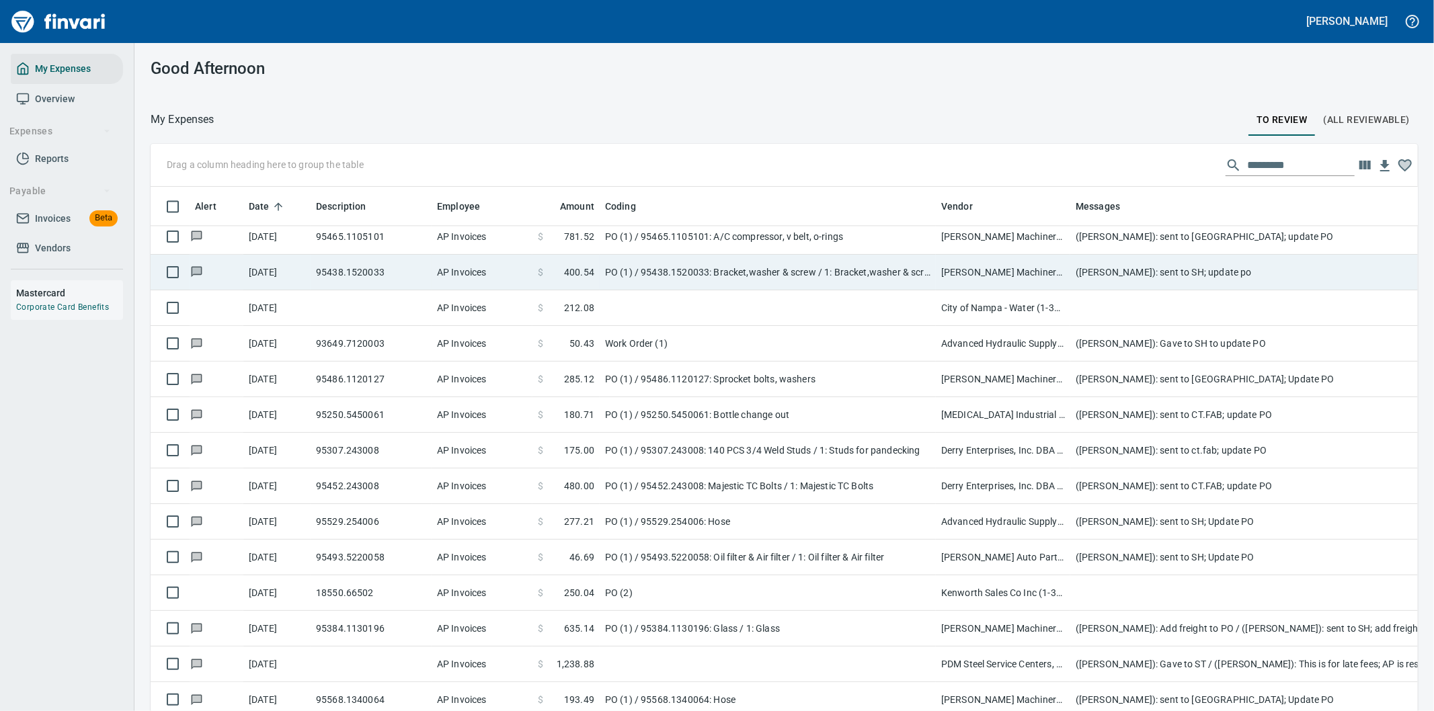
scroll to position [2613, 0]
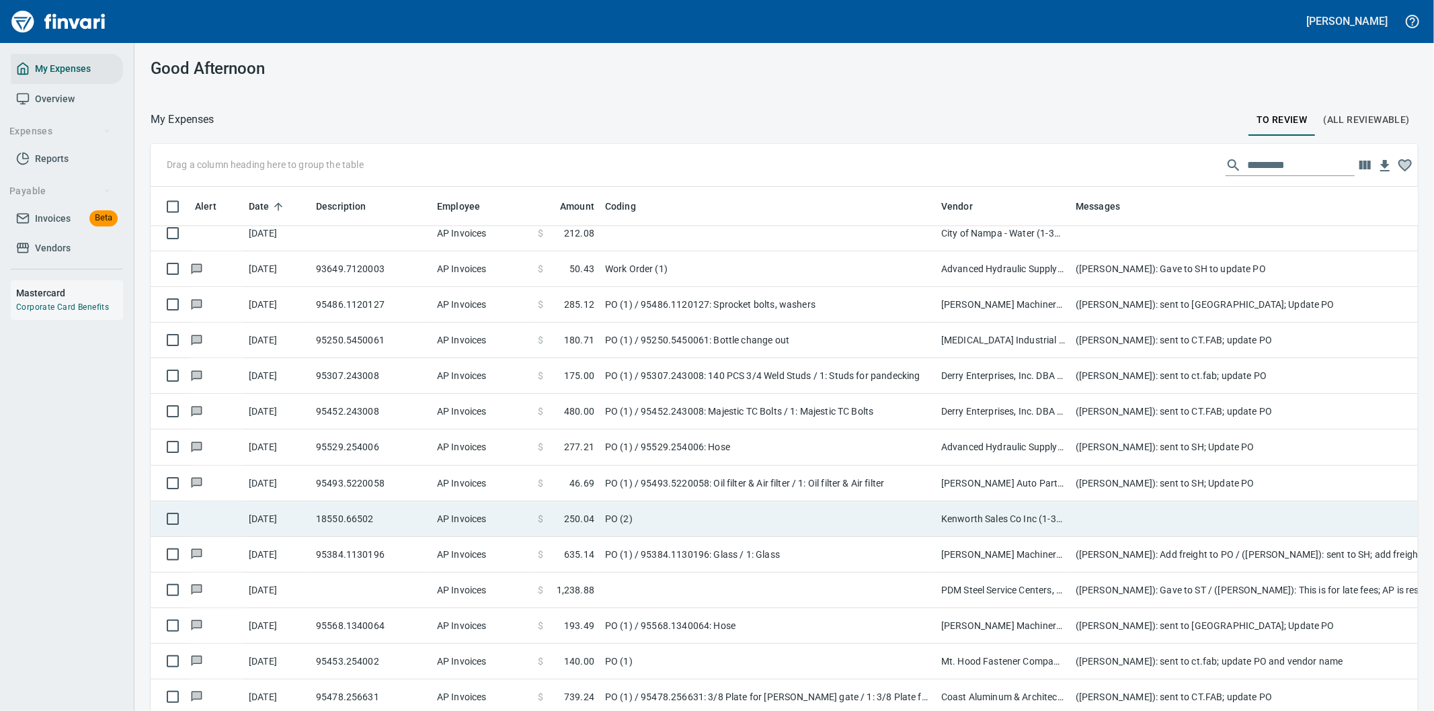
click at [751, 504] on td "PO (2)" at bounding box center [768, 519] width 336 height 36
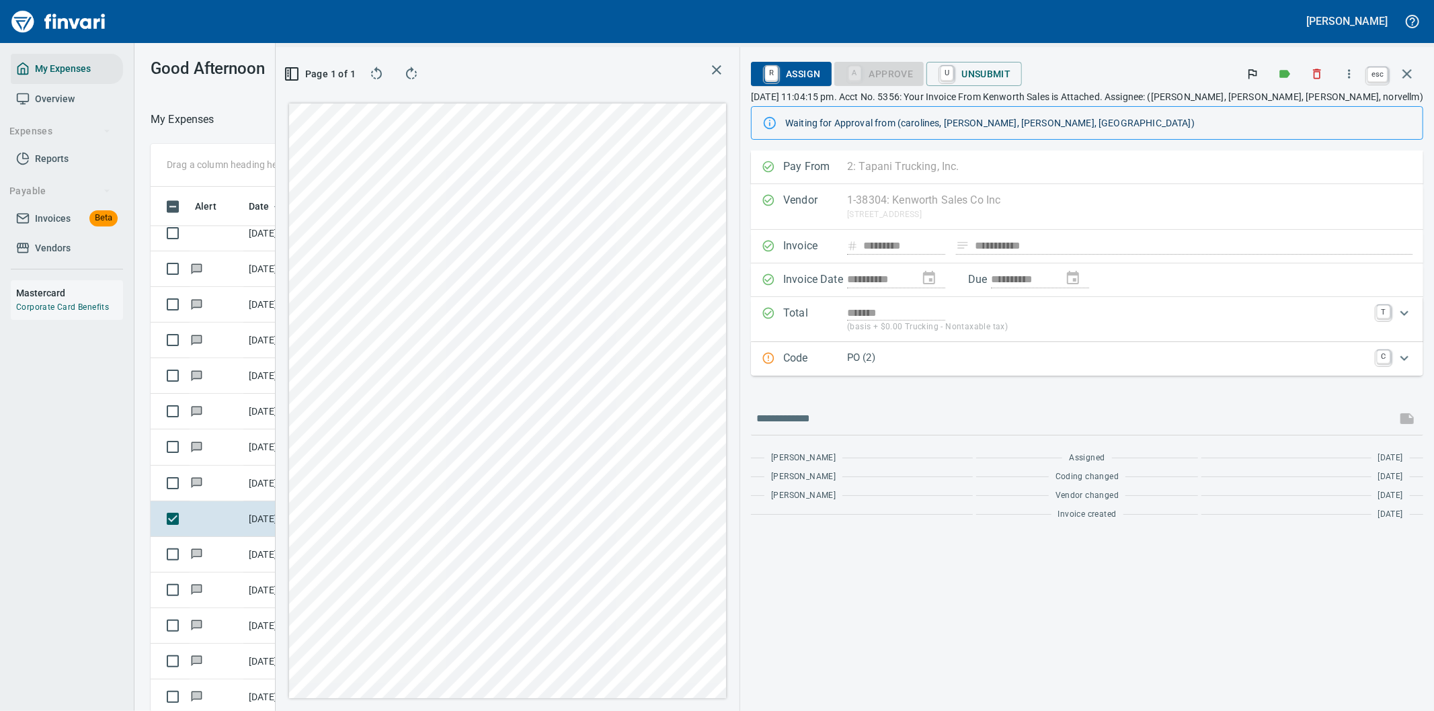
scroll to position [541, 897]
click at [1394, 69] on button "button" at bounding box center [1407, 74] width 32 height 32
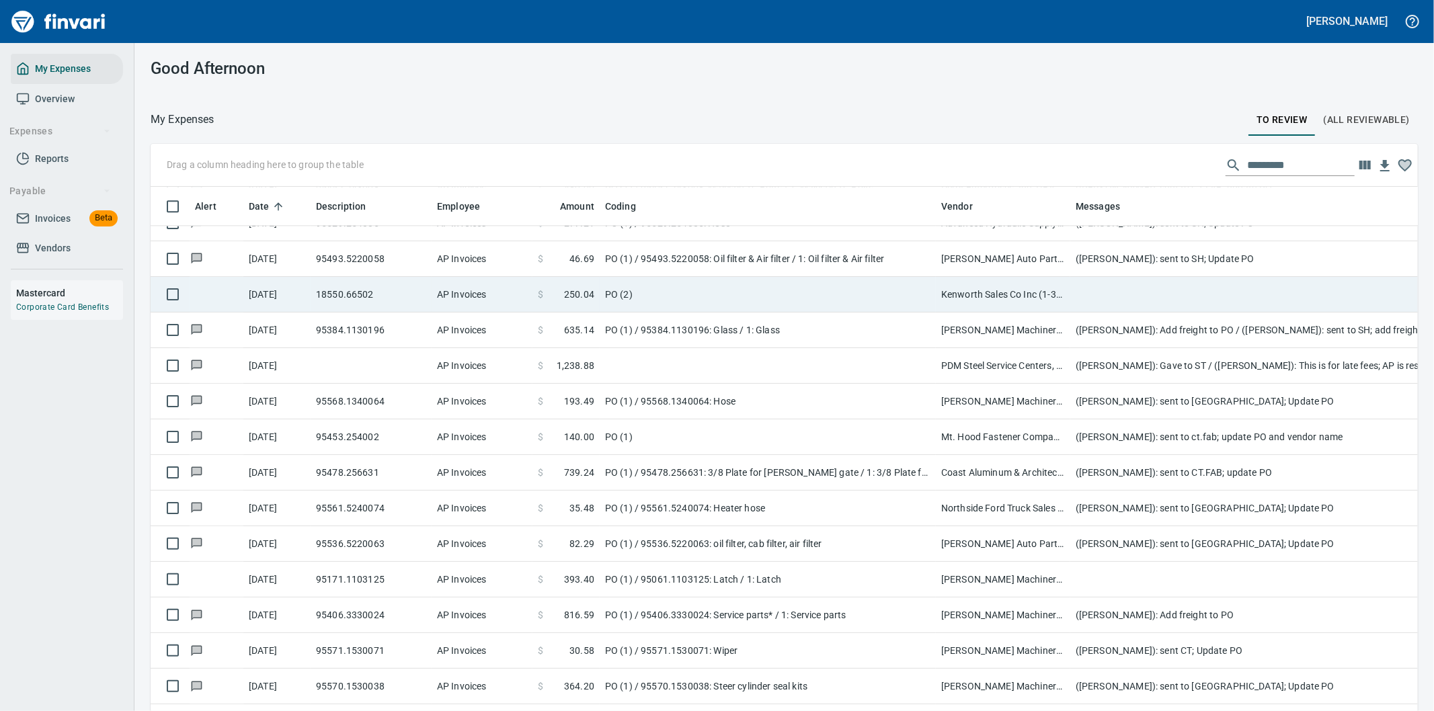
scroll to position [2987, 0]
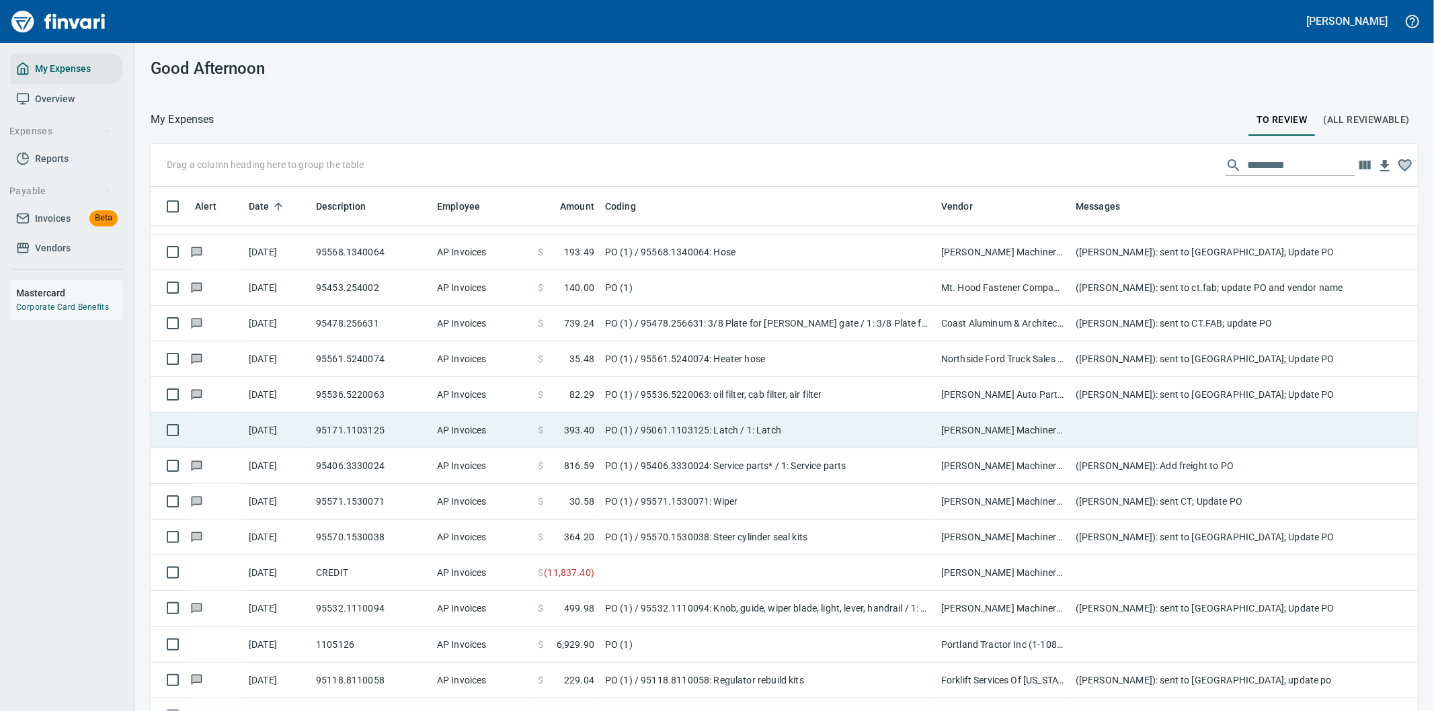
click at [903, 423] on td "PO (1) / 95061.1103125: Latch / 1: Latch" at bounding box center [768, 431] width 336 height 36
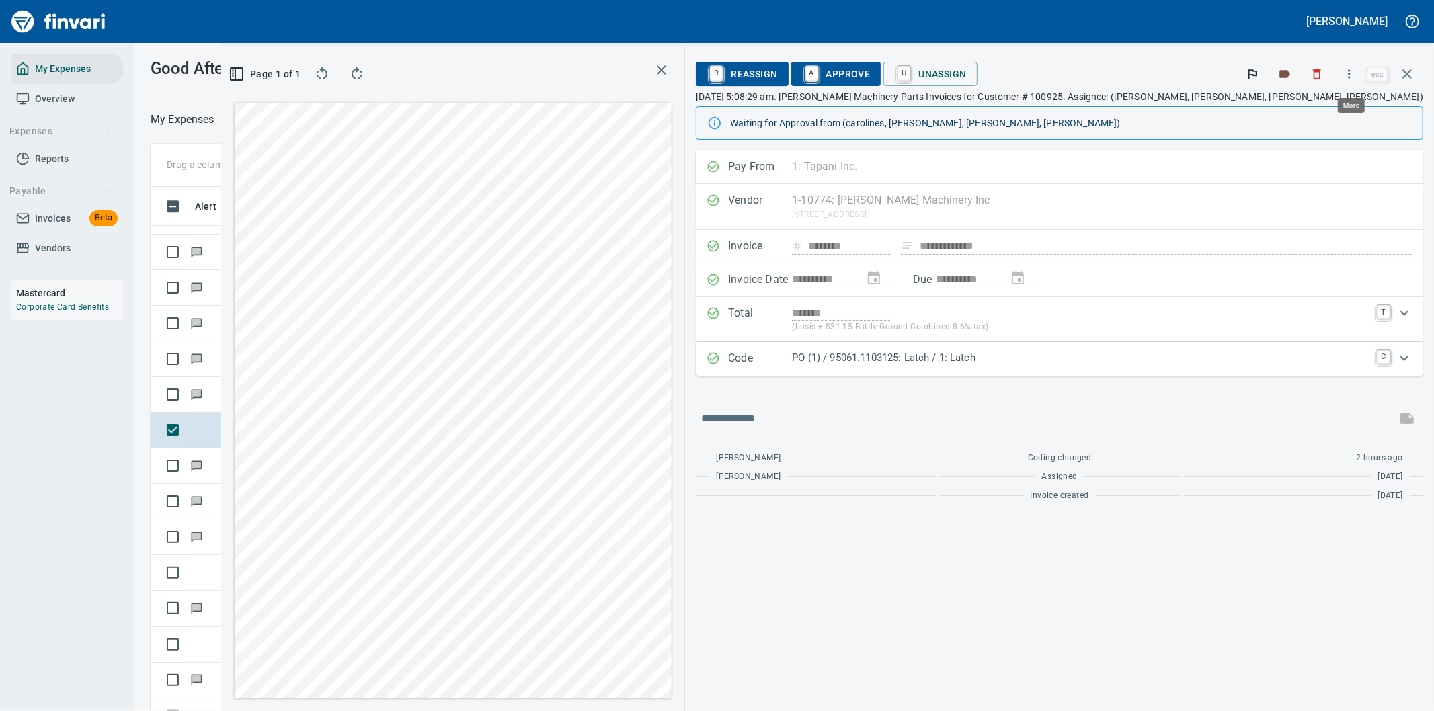
scroll to position [541, 897]
click at [1348, 71] on icon "button" at bounding box center [1348, 73] width 13 height 13
click at [711, 339] on div at bounding box center [717, 355] width 1434 height 711
click at [1232, 356] on p "PO (1) / 95061.1103125: Latch / 1: Latch" at bounding box center [1080, 357] width 577 height 15
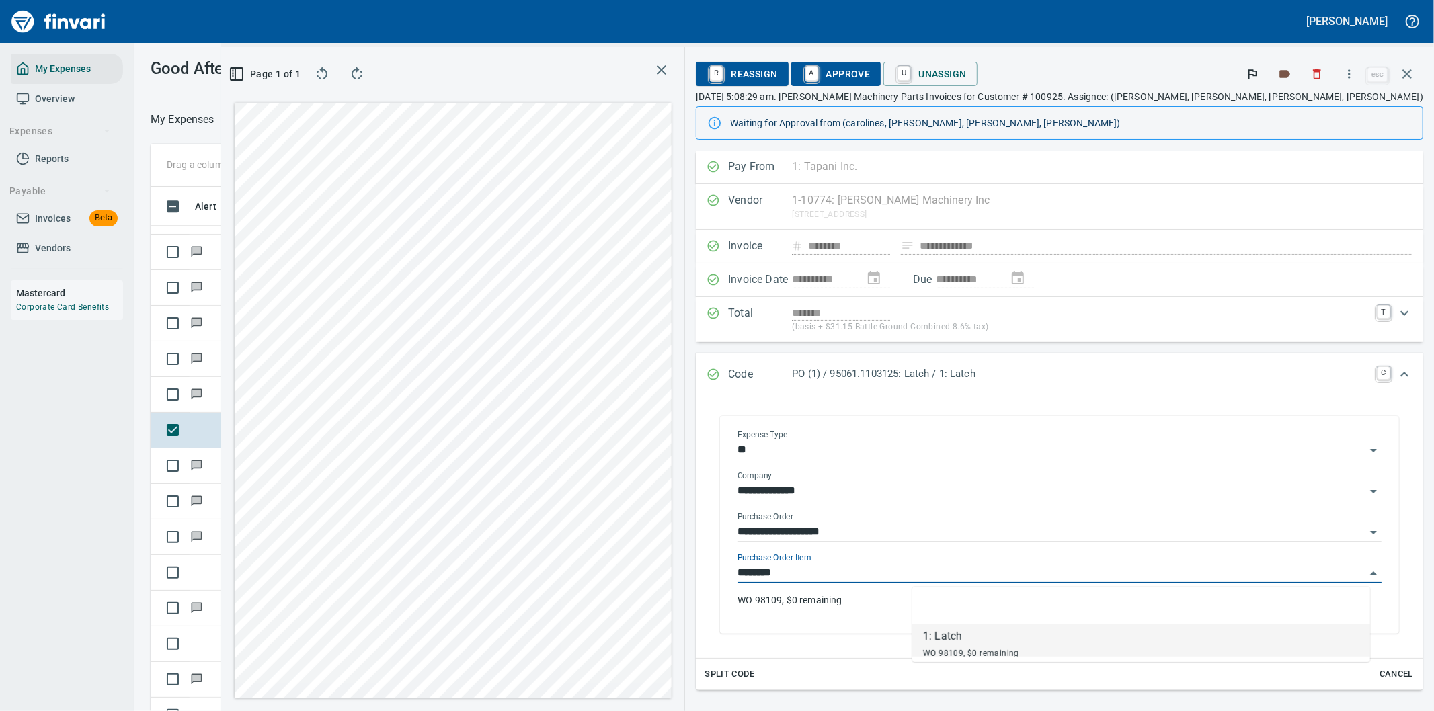
click at [1010, 566] on input "********" at bounding box center [1051, 573] width 628 height 19
click at [1009, 633] on div "1: Latch" at bounding box center [971, 636] width 96 height 16
click at [1066, 532] on input "**********" at bounding box center [1051, 532] width 628 height 19
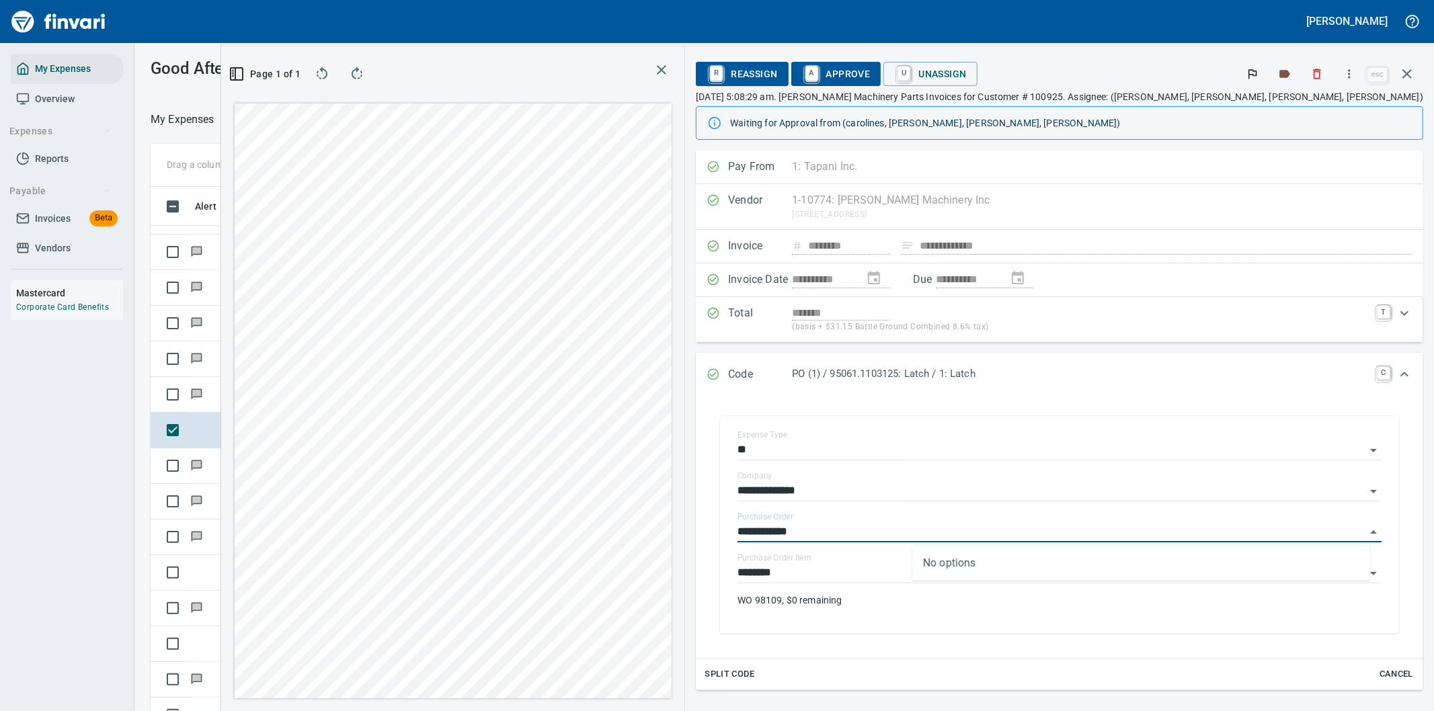
type input "**********"
drag, startPoint x: 1000, startPoint y: 532, endPoint x: 893, endPoint y: 534, distance: 107.6
click at [893, 534] on div "**********" at bounding box center [1059, 525] width 706 height 245
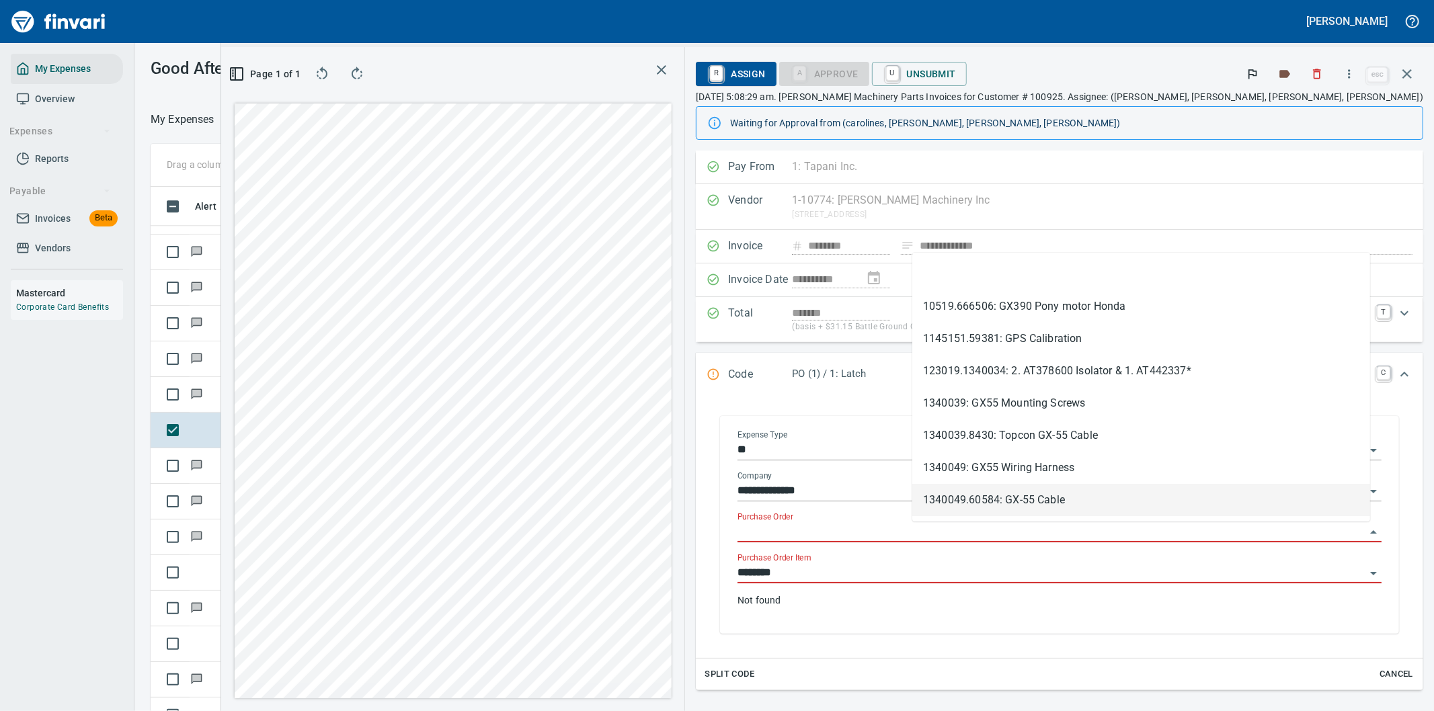
click at [1137, 531] on input "Purchase Order" at bounding box center [1051, 532] width 628 height 19
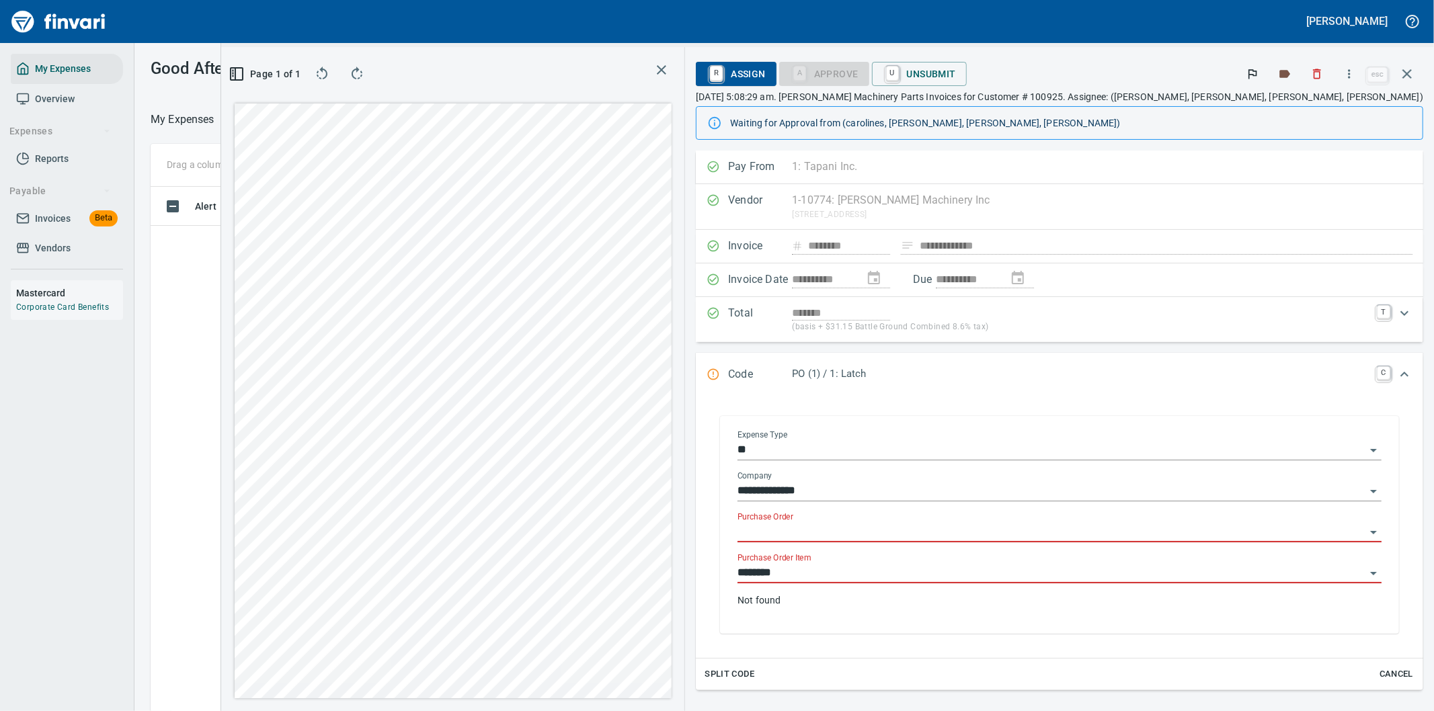
scroll to position [541, 897]
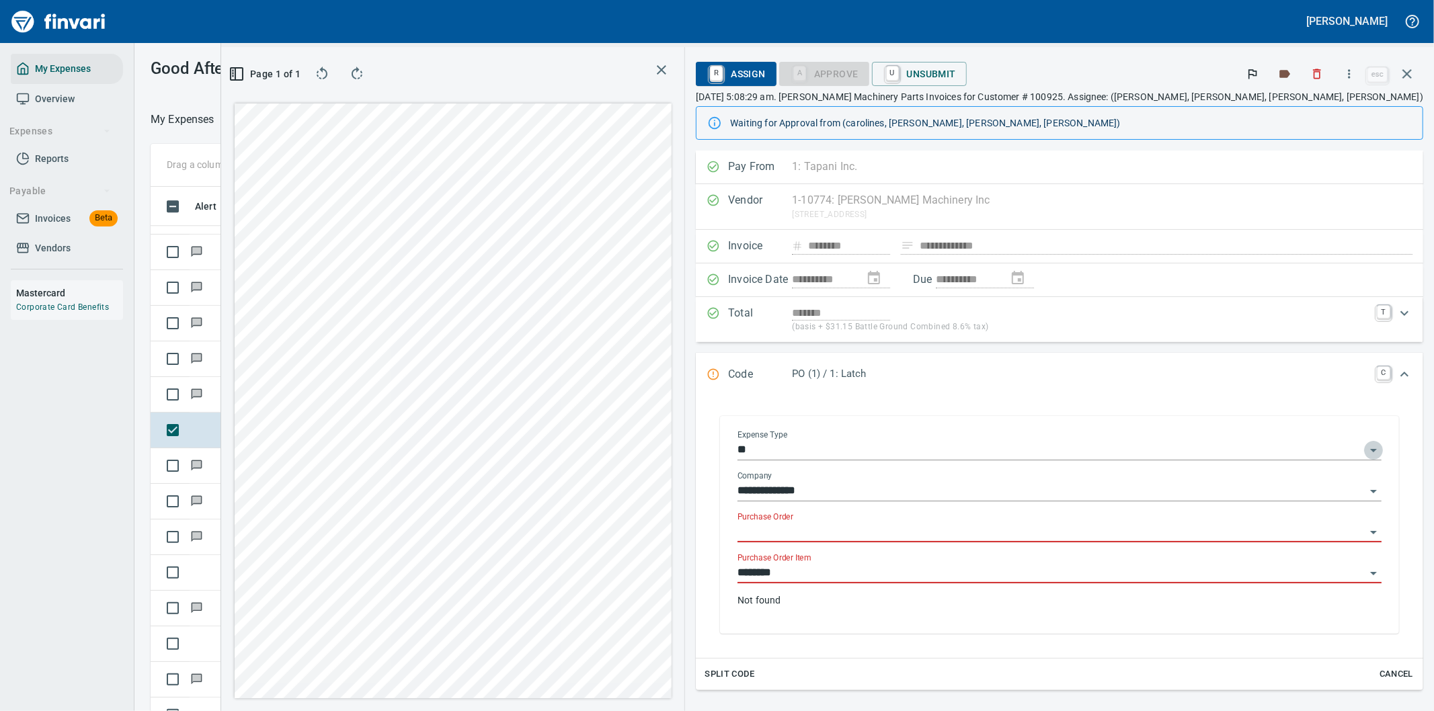
click at [1365, 448] on icon "Open" at bounding box center [1373, 450] width 16 height 16
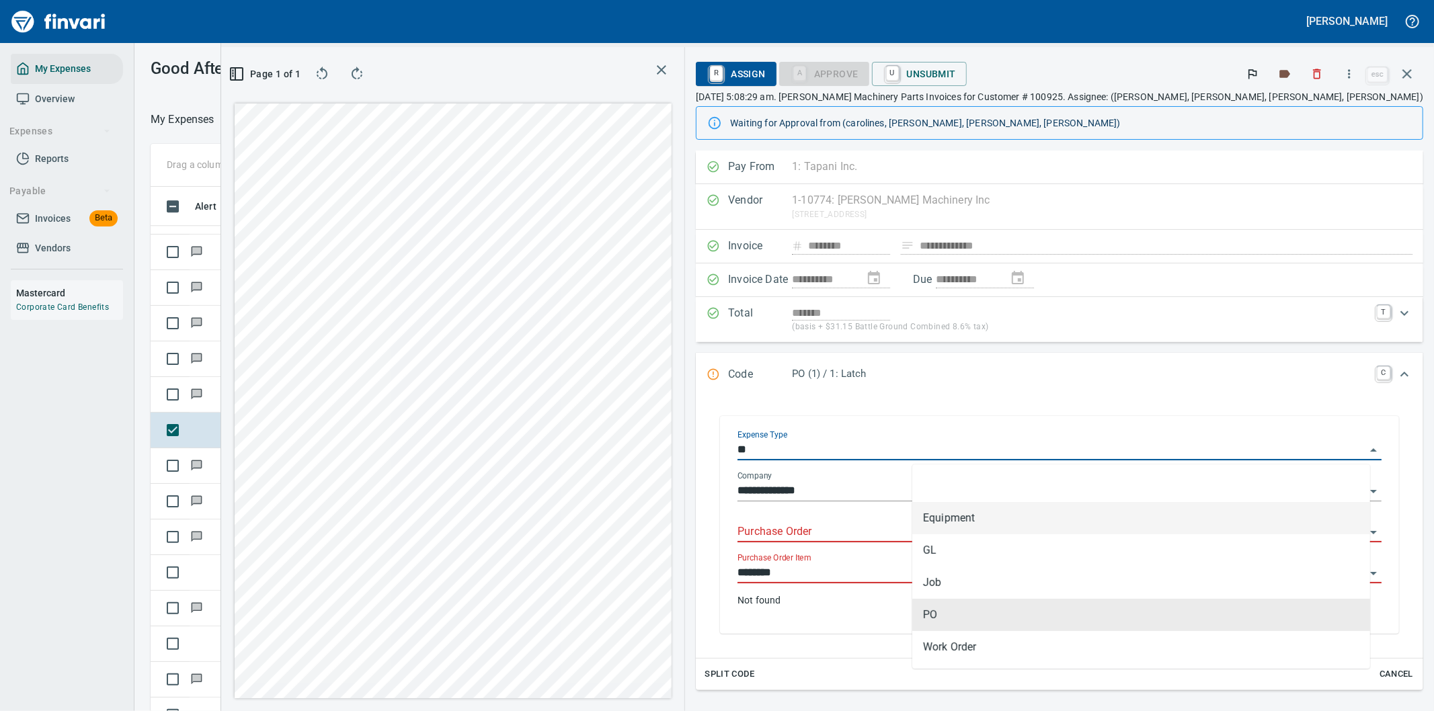
click at [975, 518] on li "Equipment" at bounding box center [1141, 518] width 458 height 32
type input "*****"
type input "*********"
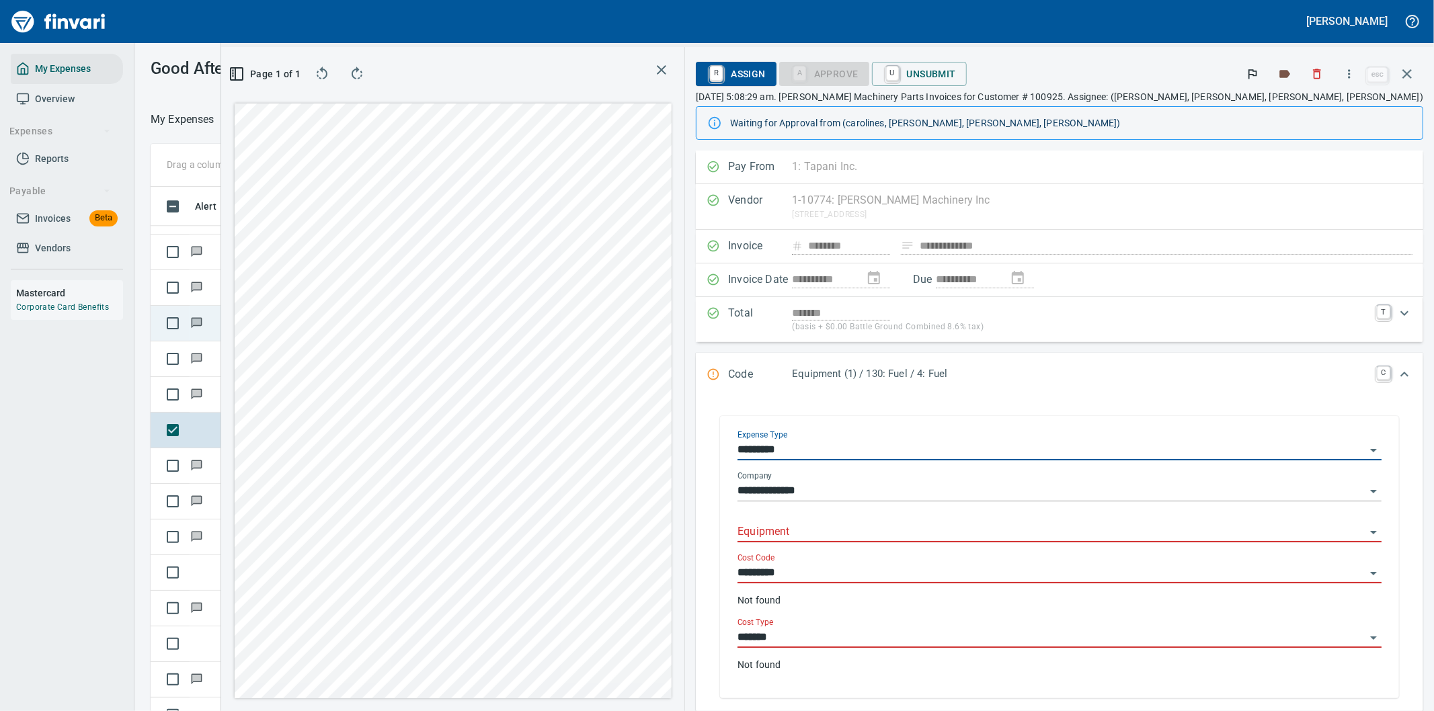
click at [1407, 75] on icon "button" at bounding box center [1406, 73] width 9 height 9
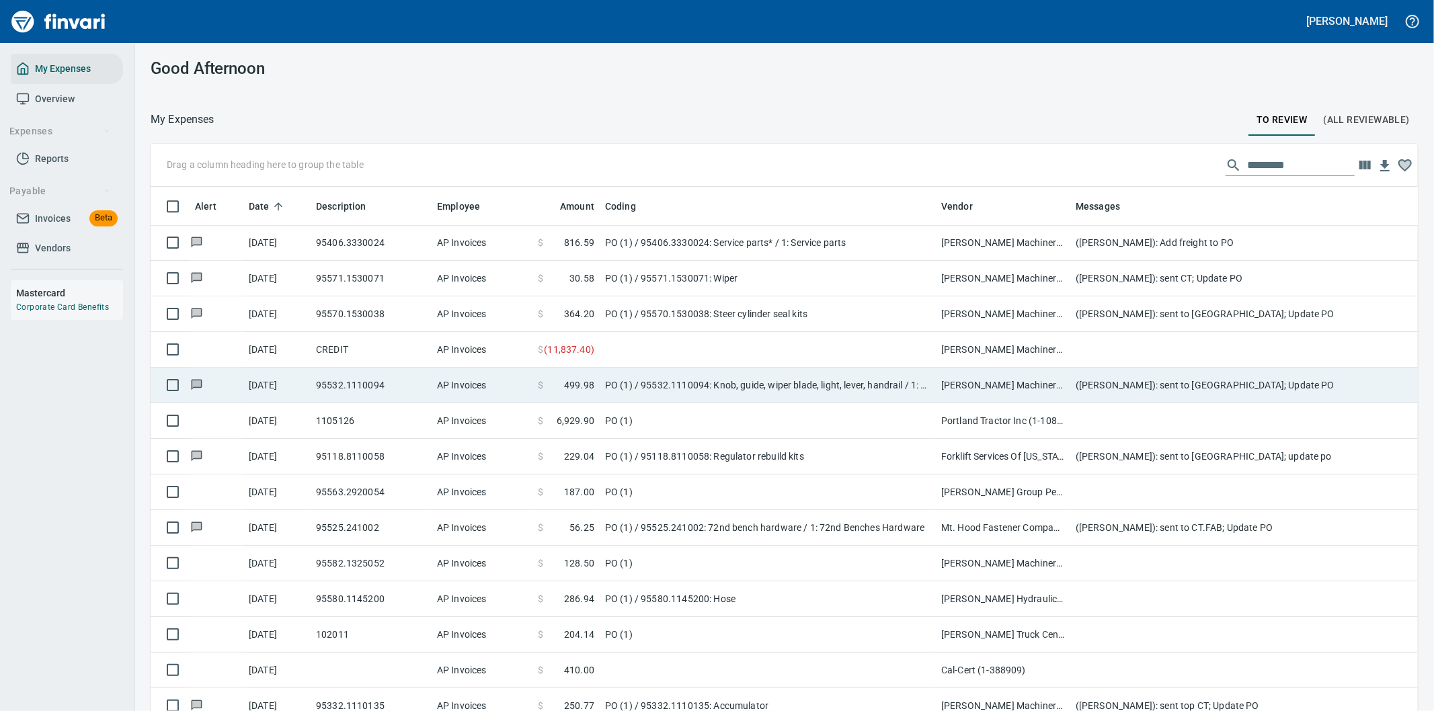
scroll to position [3435, 0]
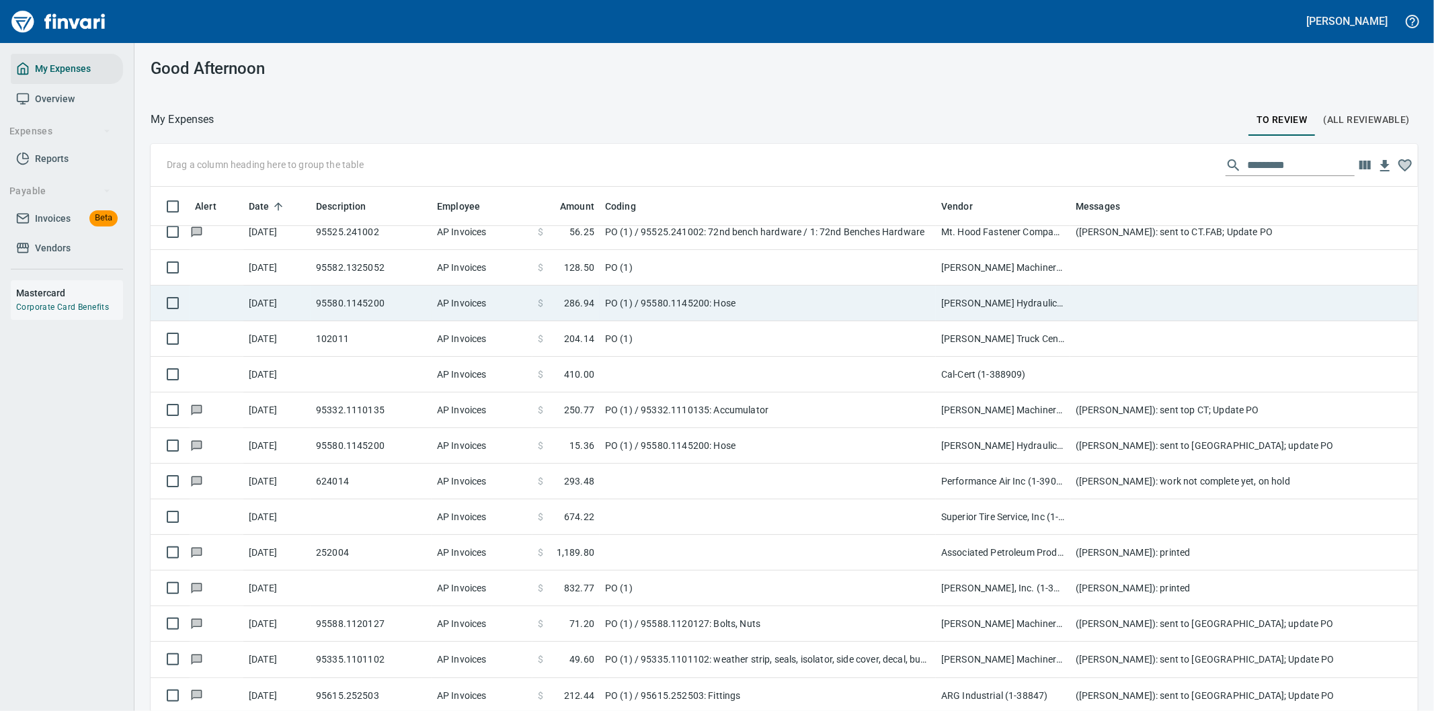
click at [811, 294] on td "PO (1) / 95580.1145200: Hose" at bounding box center [768, 304] width 336 height 36
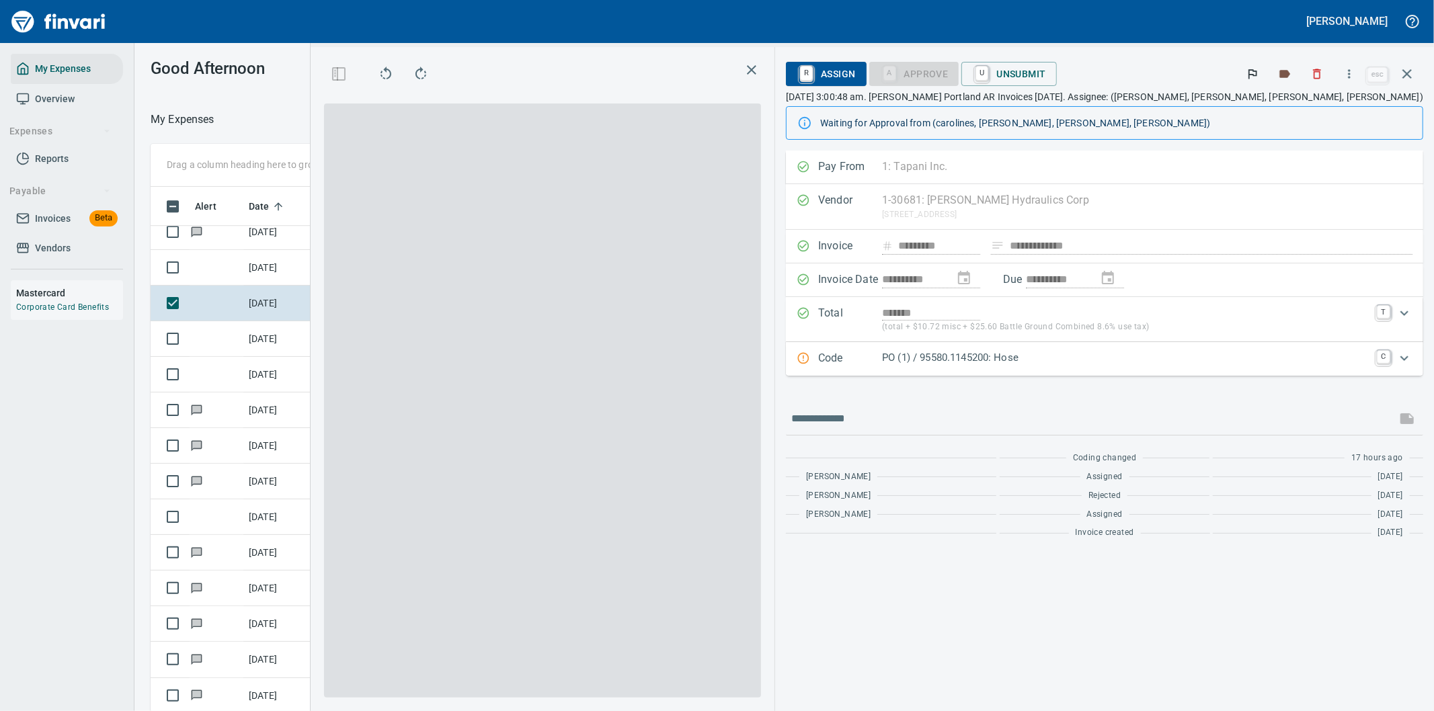
scroll to position [541, 897]
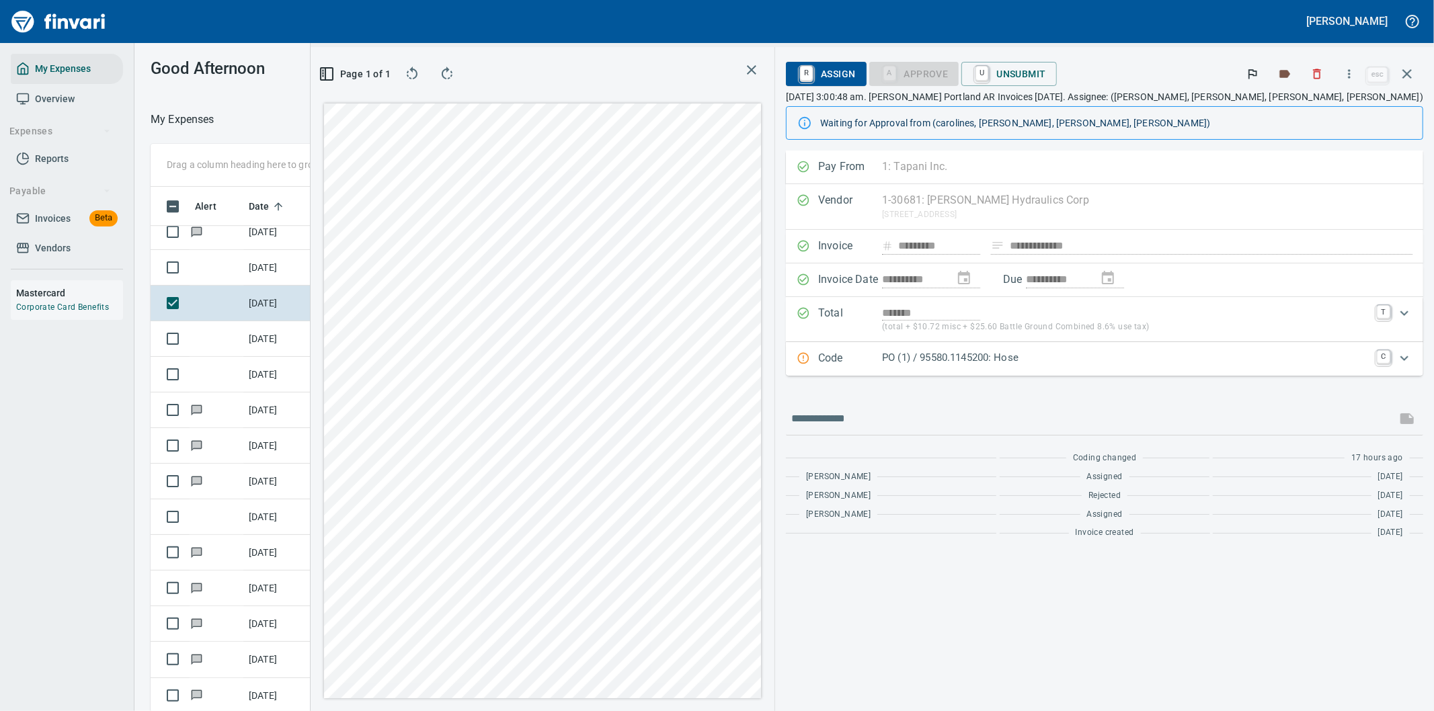
click at [1368, 360] on p "PO (1) / 95580.1145200: Hose" at bounding box center [1125, 357] width 487 height 15
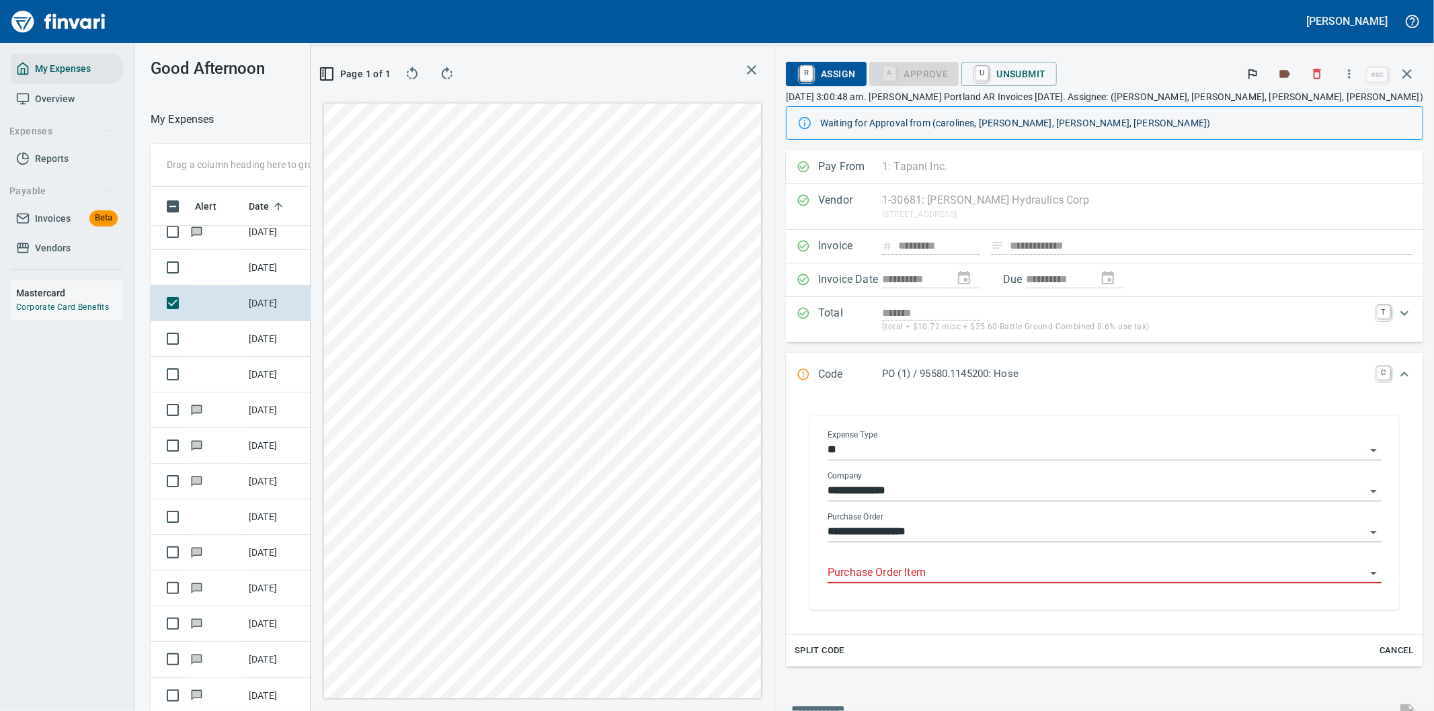
click at [1054, 575] on input "Purchase Order Item" at bounding box center [1096, 573] width 538 height 19
click at [1353, 69] on icon "button" at bounding box center [1348, 73] width 13 height 13
click at [1312, 115] on span "Download" at bounding box center [1346, 113] width 129 height 16
click at [1396, 372] on icon "Expand" at bounding box center [1404, 374] width 16 height 16
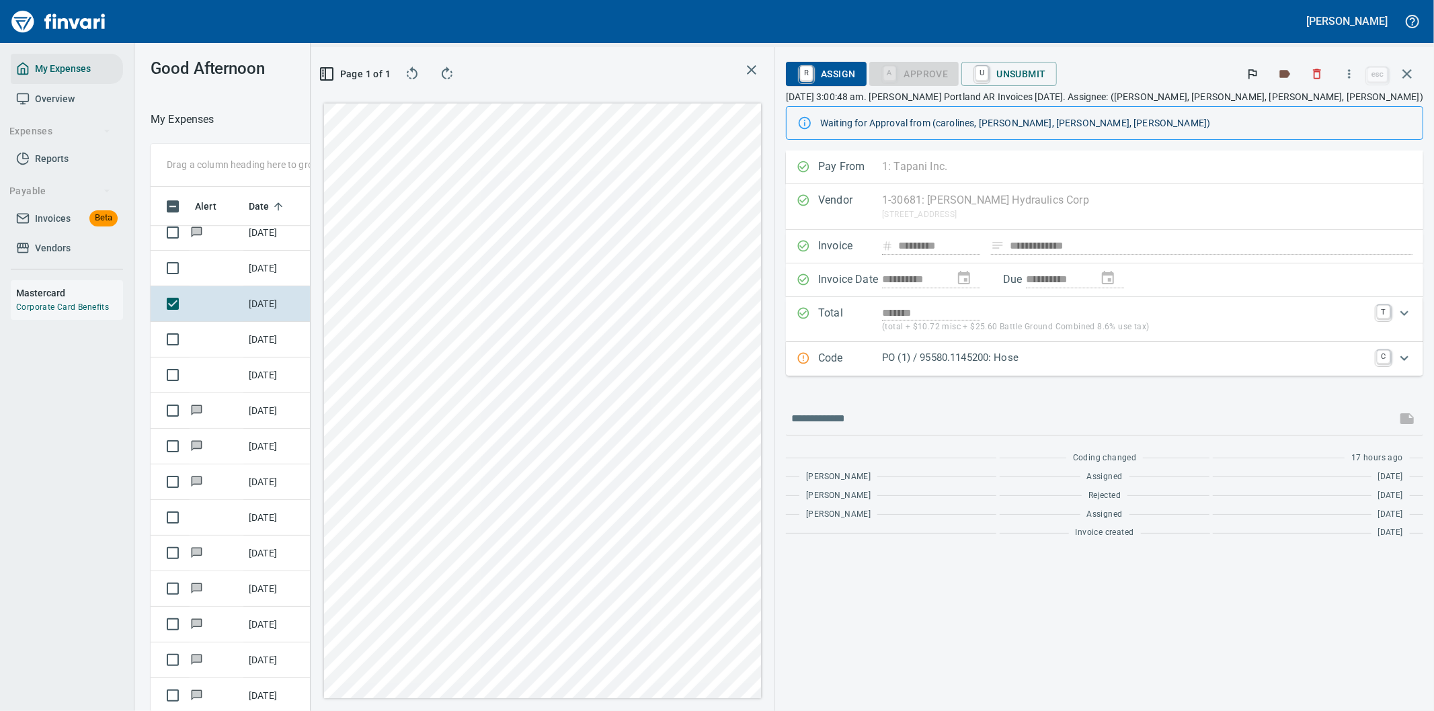
click at [975, 406] on div at bounding box center [1104, 419] width 637 height 32
click at [989, 417] on input "text" at bounding box center [1091, 419] width 600 height 22
type input "**********"
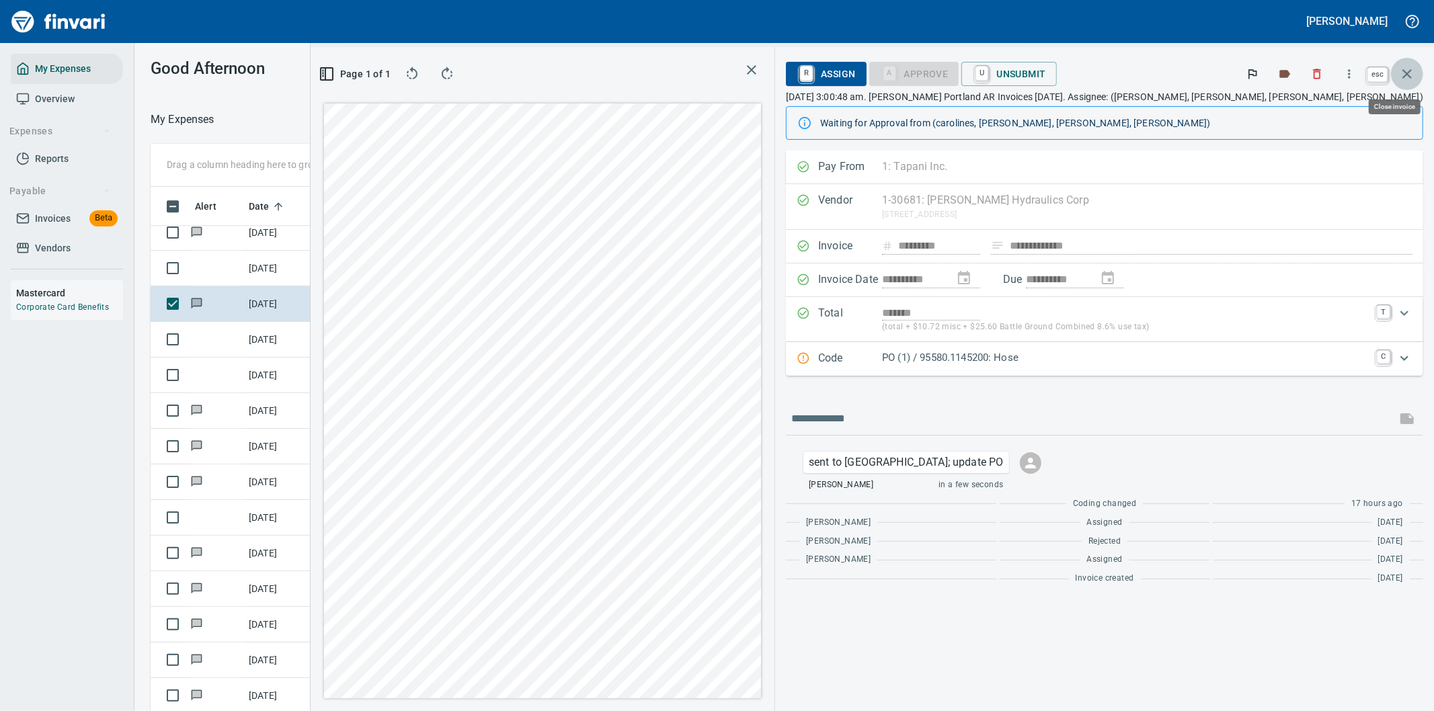
click at [1405, 68] on icon "button" at bounding box center [1407, 74] width 16 height 16
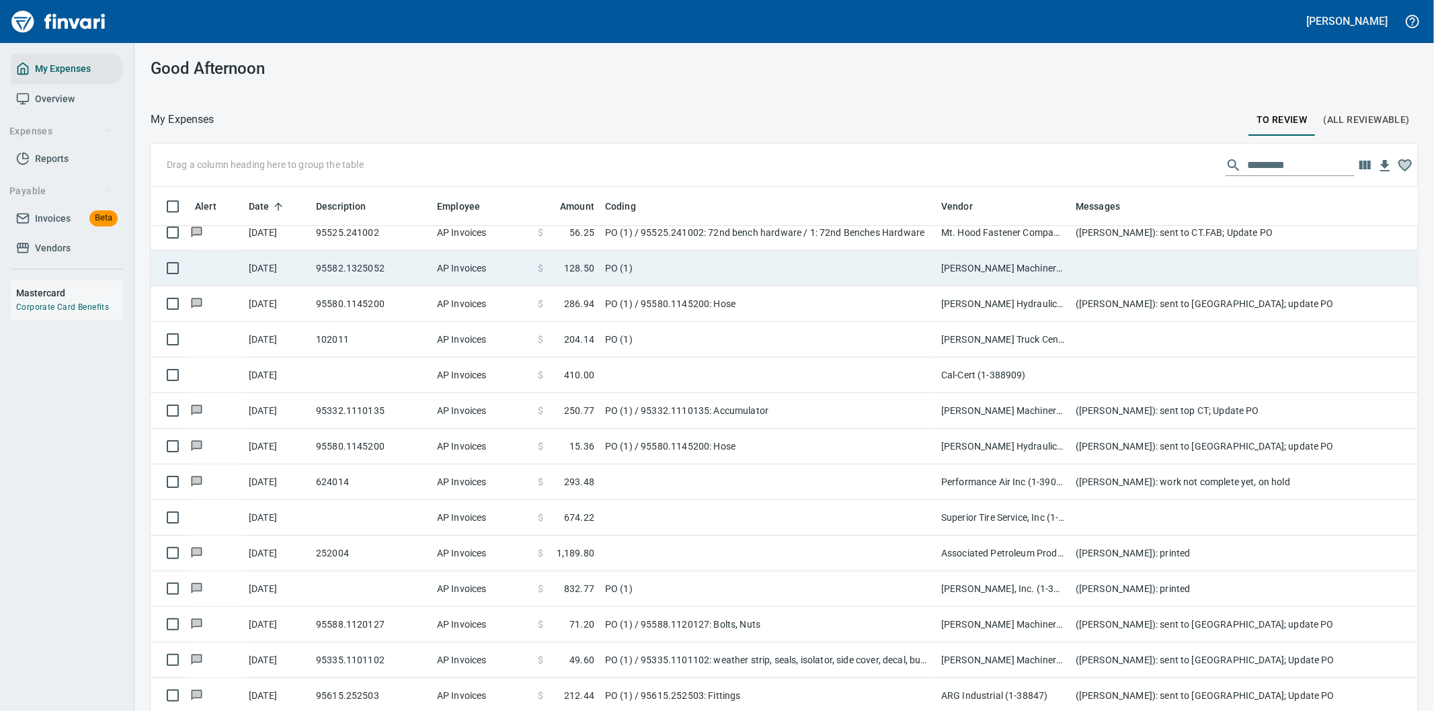
scroll to position [541, 1233]
click at [1119, 254] on td at bounding box center [1339, 269] width 538 height 36
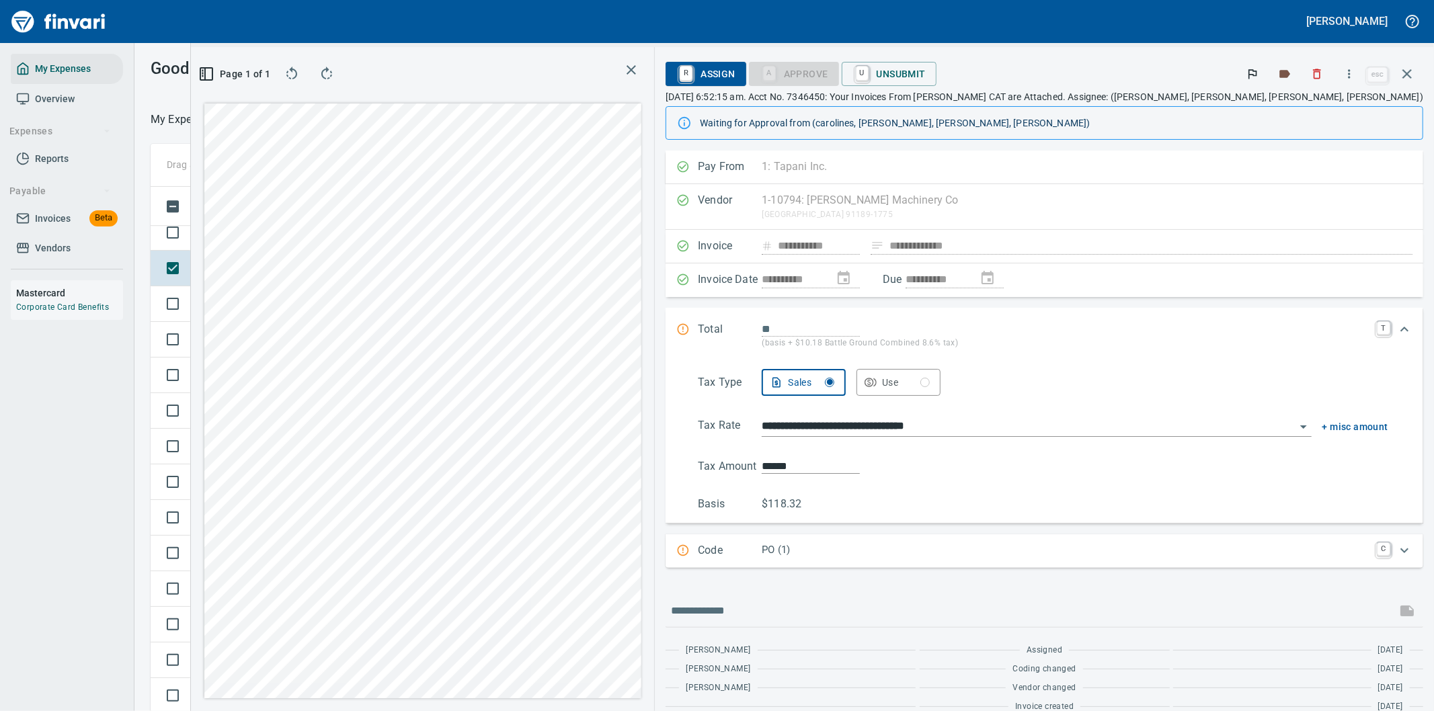
scroll to position [541, 897]
click at [1348, 71] on icon "button" at bounding box center [1348, 73] width 13 height 13
click at [1298, 106] on span "Download" at bounding box center [1346, 113] width 129 height 16
click at [1348, 68] on icon "button" at bounding box center [1348, 73] width 13 height 13
click at [1295, 113] on span "Download" at bounding box center [1346, 113] width 129 height 16
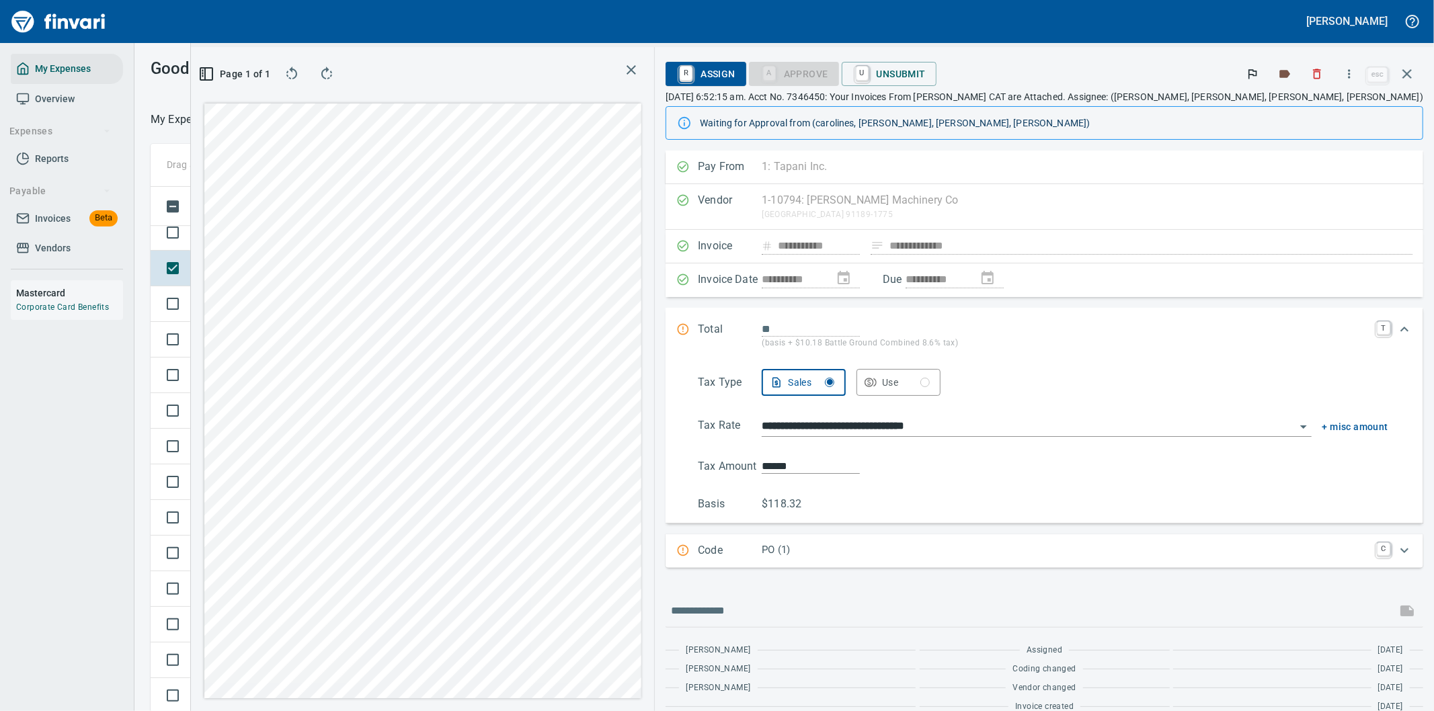
click at [1396, 333] on icon "Expand" at bounding box center [1404, 329] width 16 height 16
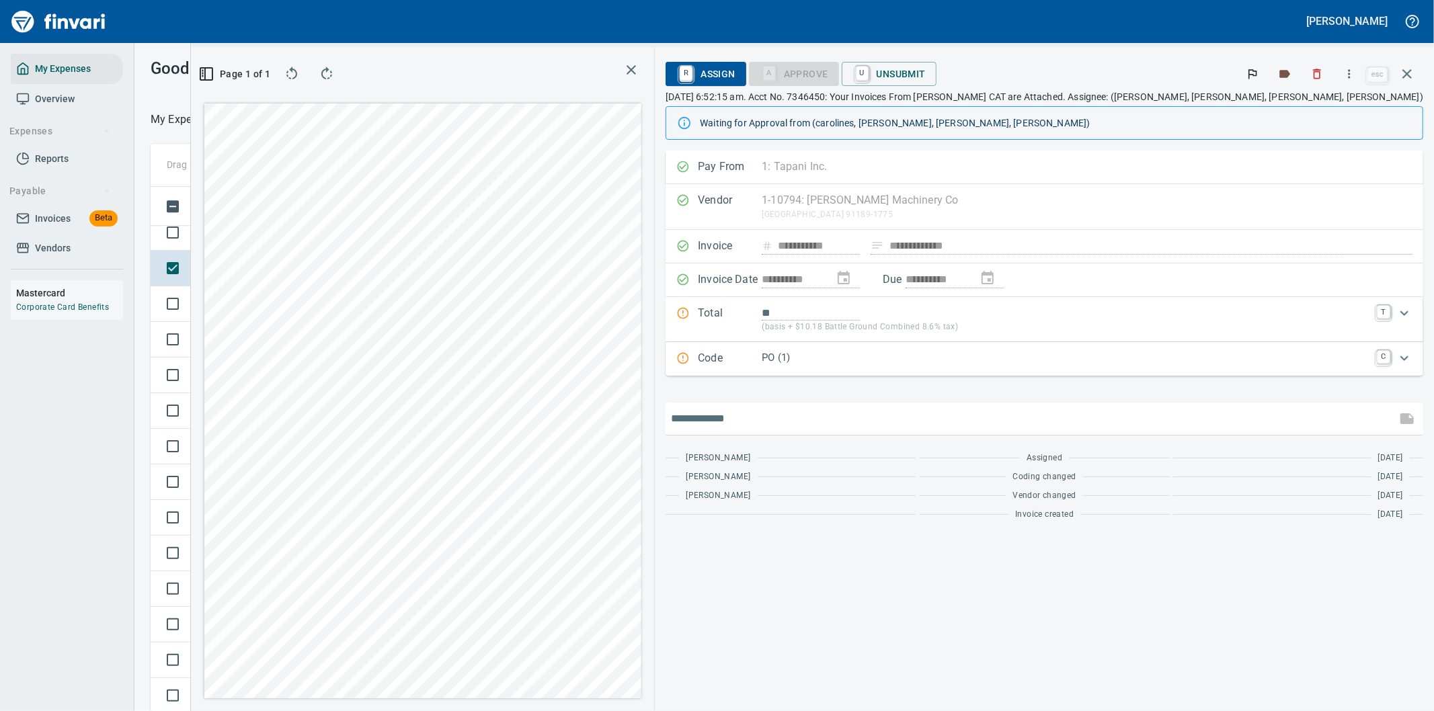
click at [905, 418] on input "text" at bounding box center [1031, 419] width 720 height 22
type input "**********"
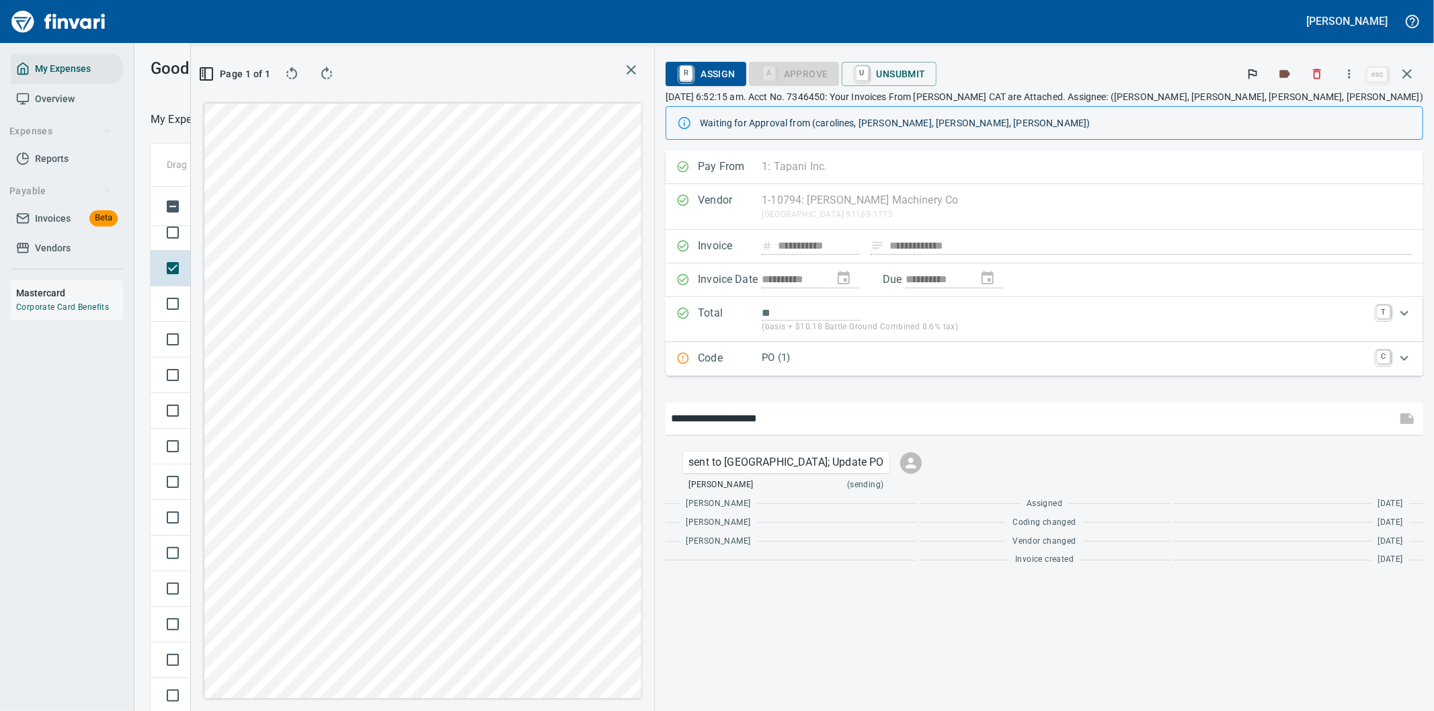
type input "*******"
click at [1409, 72] on icon "button" at bounding box center [1406, 73] width 9 height 9
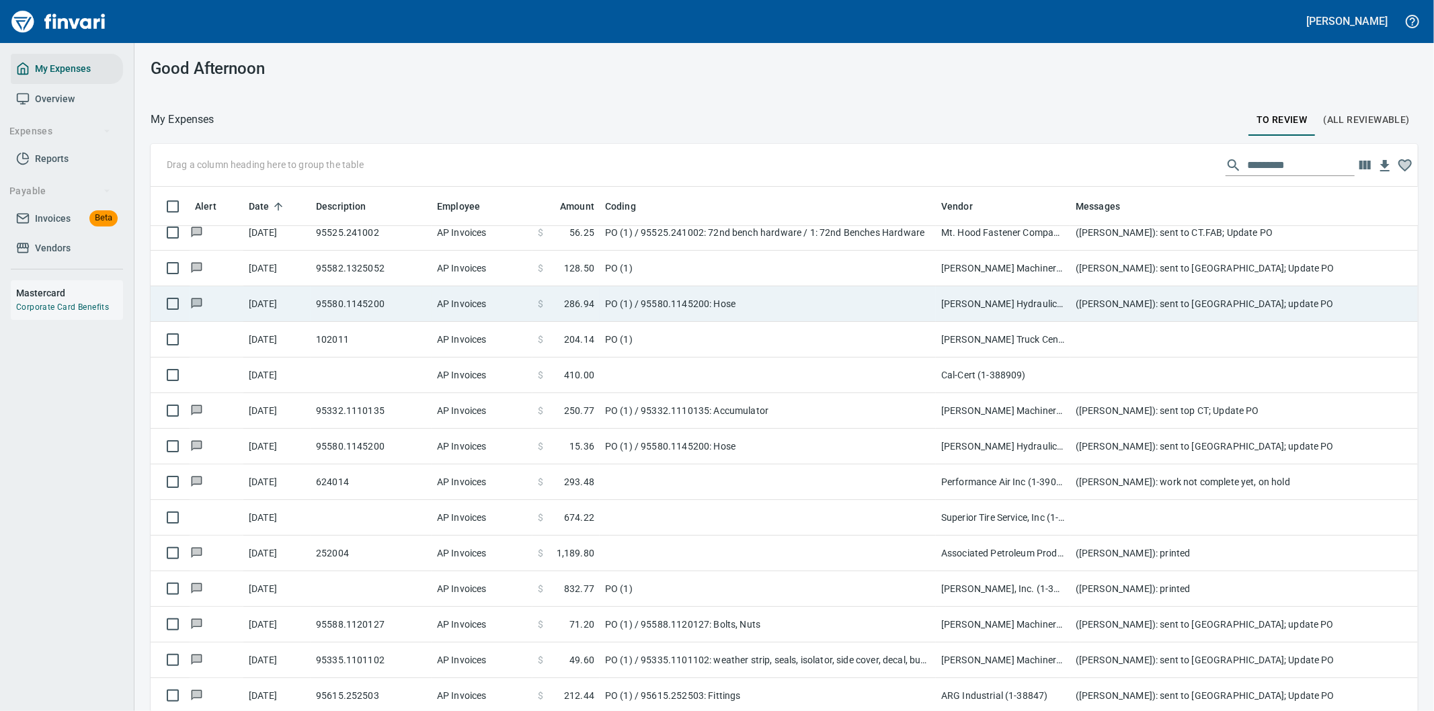
scroll to position [1, 1]
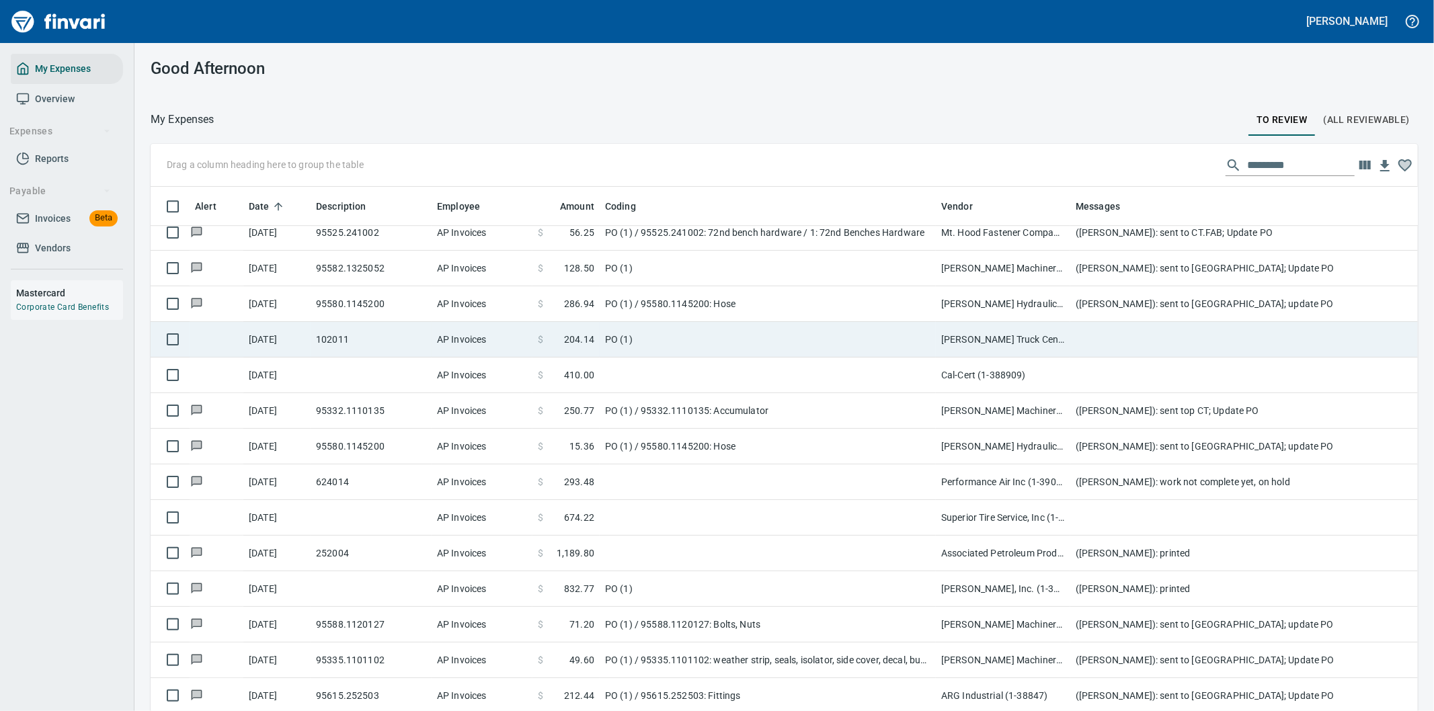
click at [1098, 334] on td at bounding box center [1339, 340] width 538 height 36
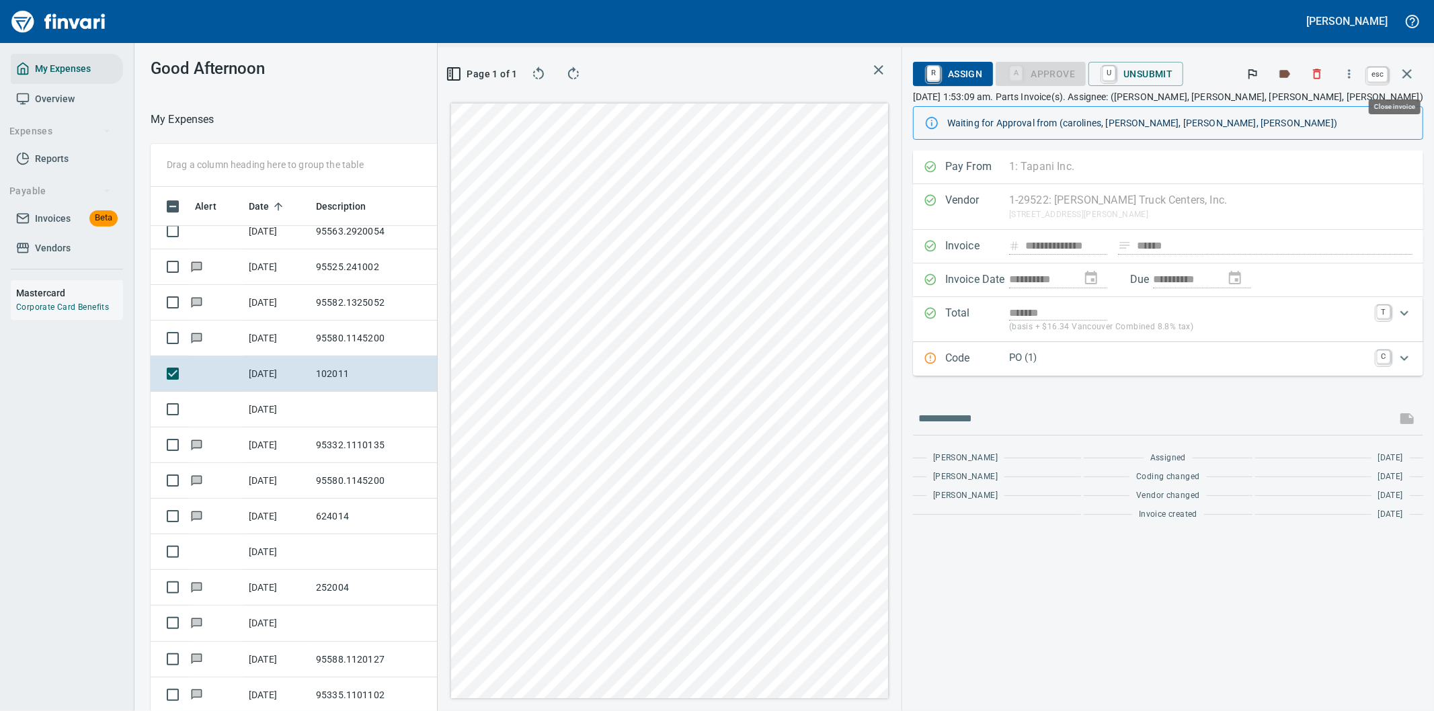
scroll to position [541, 897]
click at [1409, 71] on icon "button" at bounding box center [1406, 73] width 9 height 9
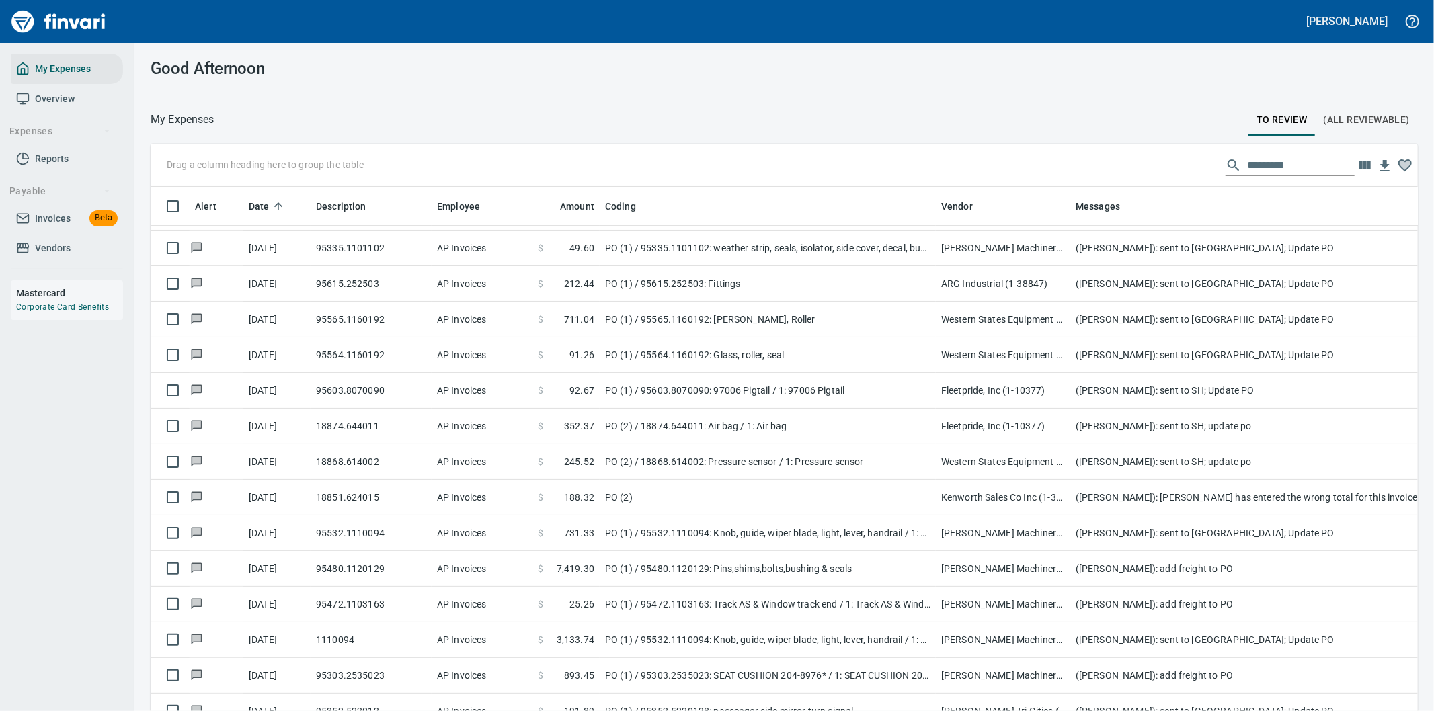
scroll to position [3958, 0]
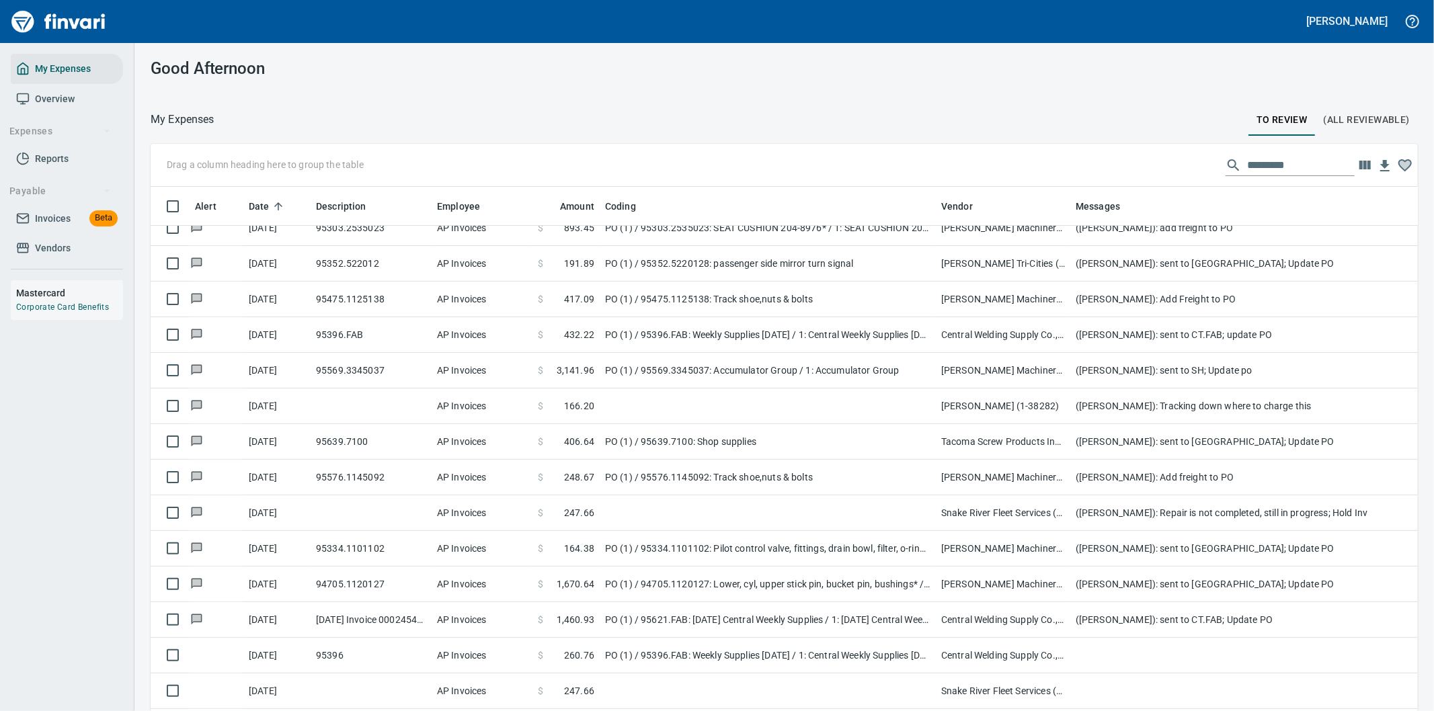
scroll to position [4406, 0]
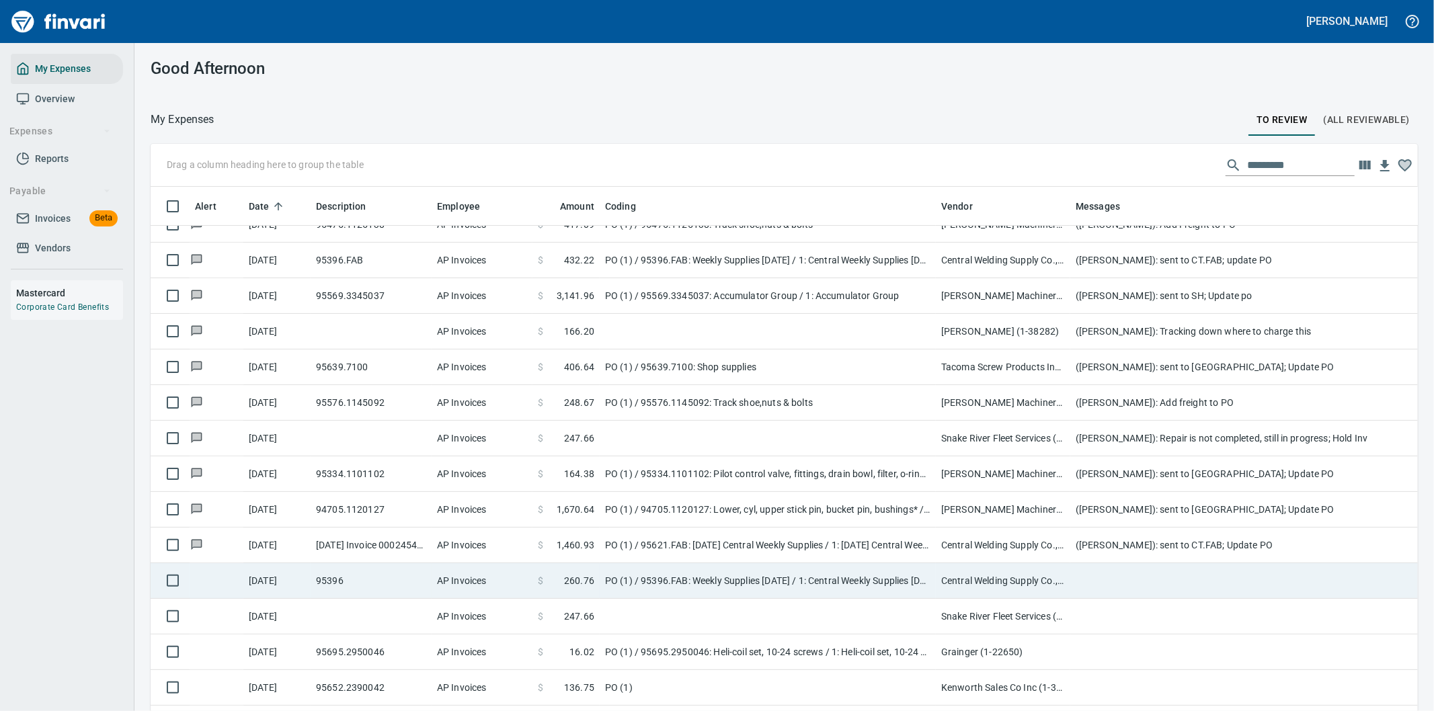
click at [777, 574] on td "PO (1) / 95396.FAB: Weekly Supplies [DATE] / 1: Central Weekly Supplies [DATE]" at bounding box center [768, 581] width 336 height 36
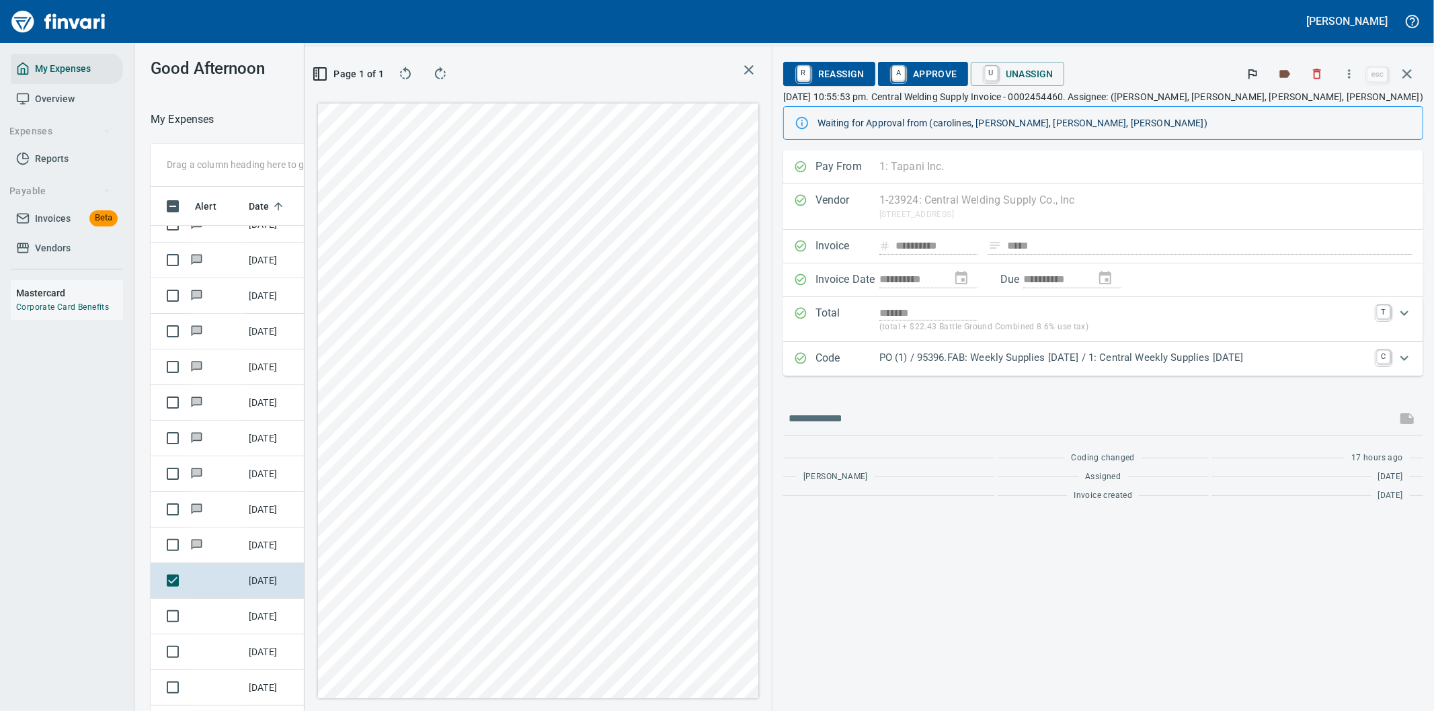
scroll to position [541, 897]
click at [1353, 71] on icon "button" at bounding box center [1348, 73] width 13 height 13
click at [1301, 111] on span "Download" at bounding box center [1346, 113] width 129 height 16
click at [946, 420] on input "text" at bounding box center [1089, 419] width 602 height 22
type input "**********"
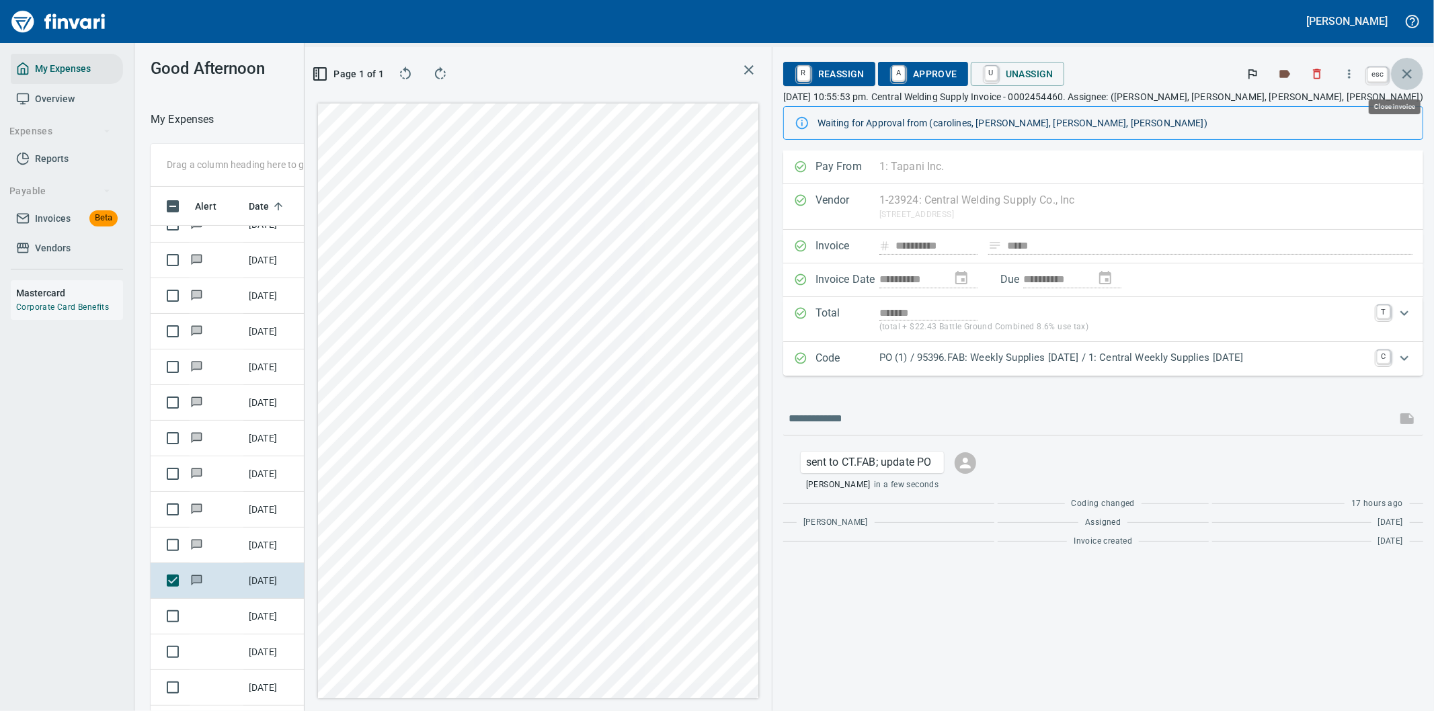
click at [1408, 71] on icon "button" at bounding box center [1407, 74] width 16 height 16
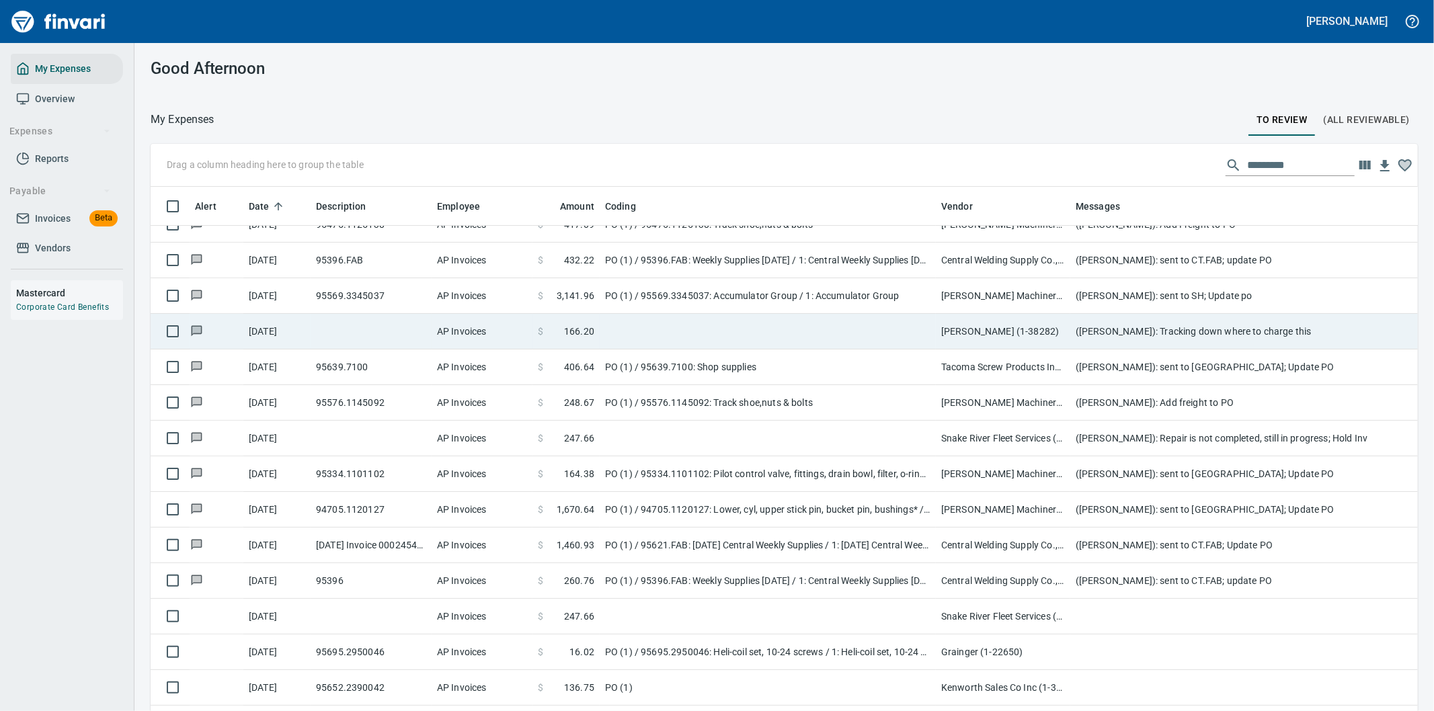
scroll to position [541, 1233]
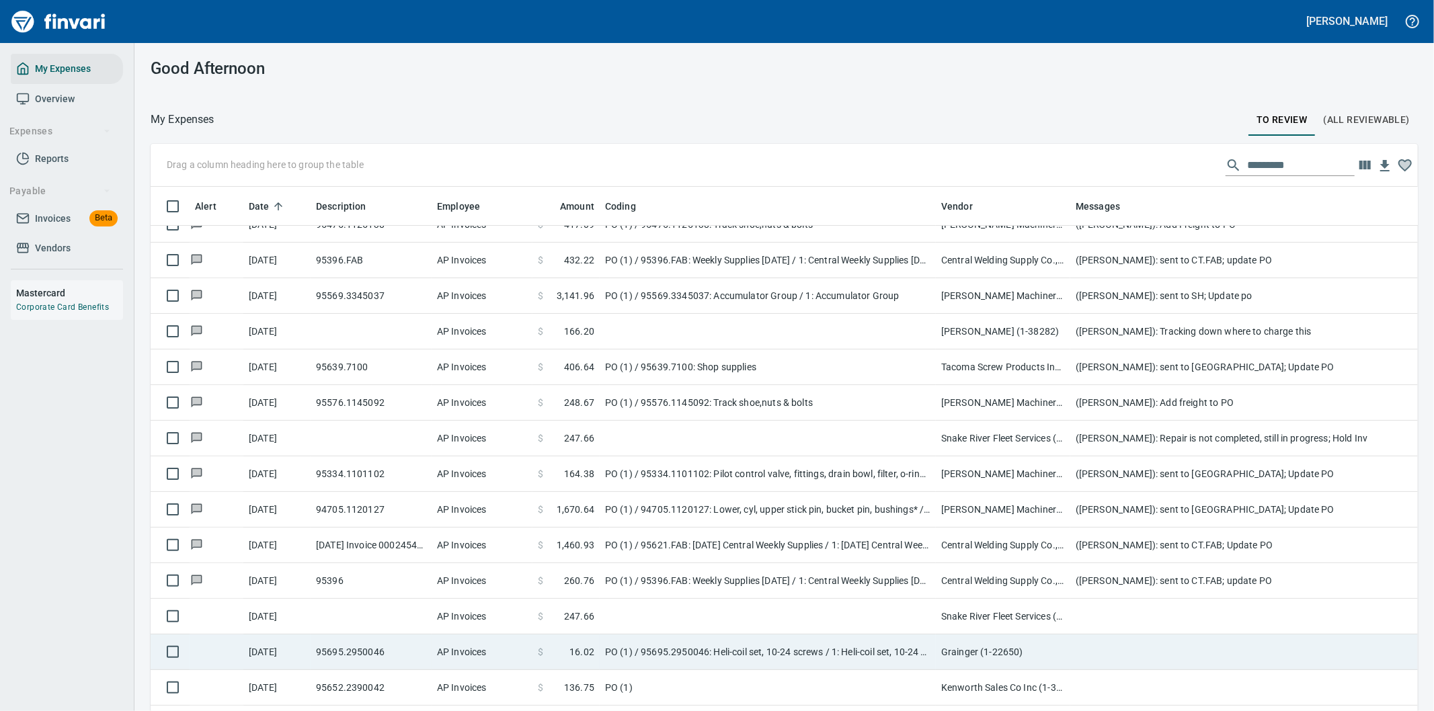
click at [758, 654] on td "PO (1) / 95695.2950046: Heli-coil set, 10-24 screws / 1: Heli-coil set, 10-24 s…" at bounding box center [768, 653] width 336 height 36
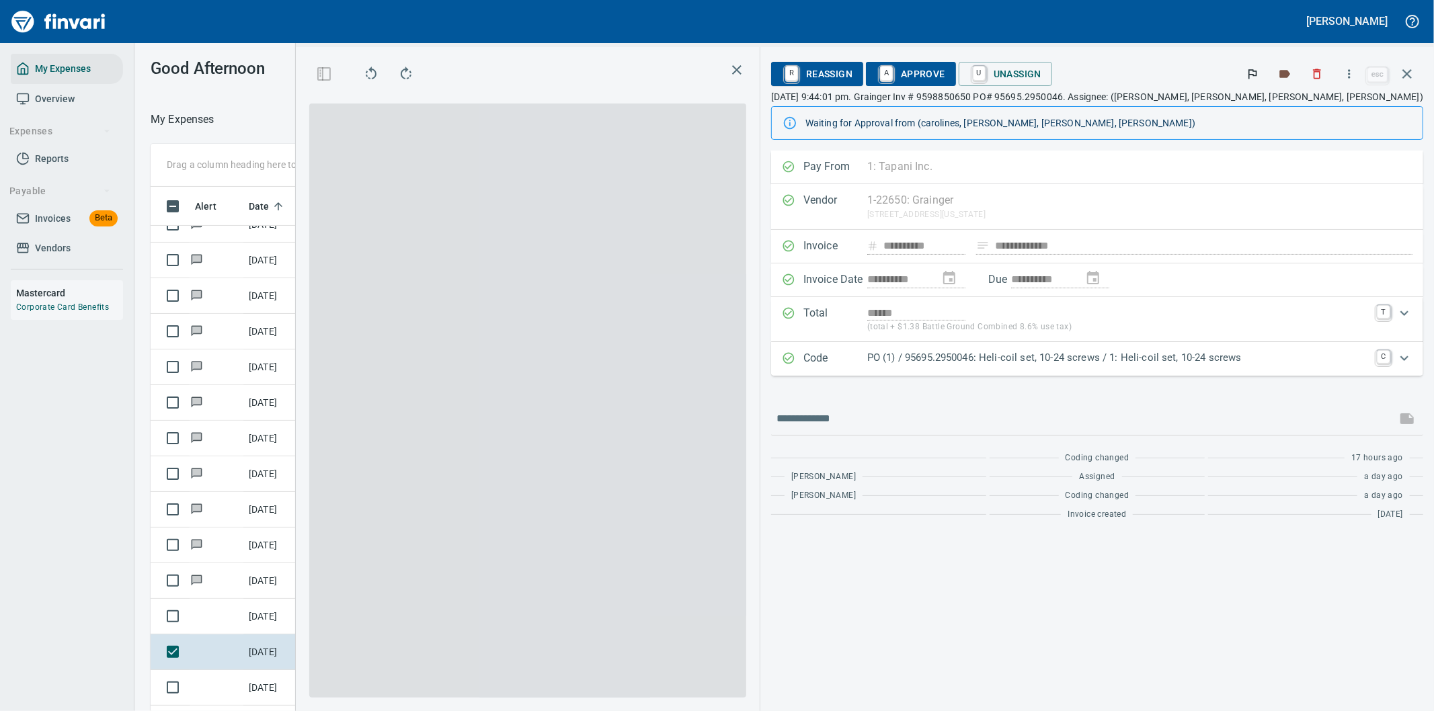
scroll to position [541, 897]
click at [1403, 358] on icon "Expand" at bounding box center [1404, 358] width 16 height 16
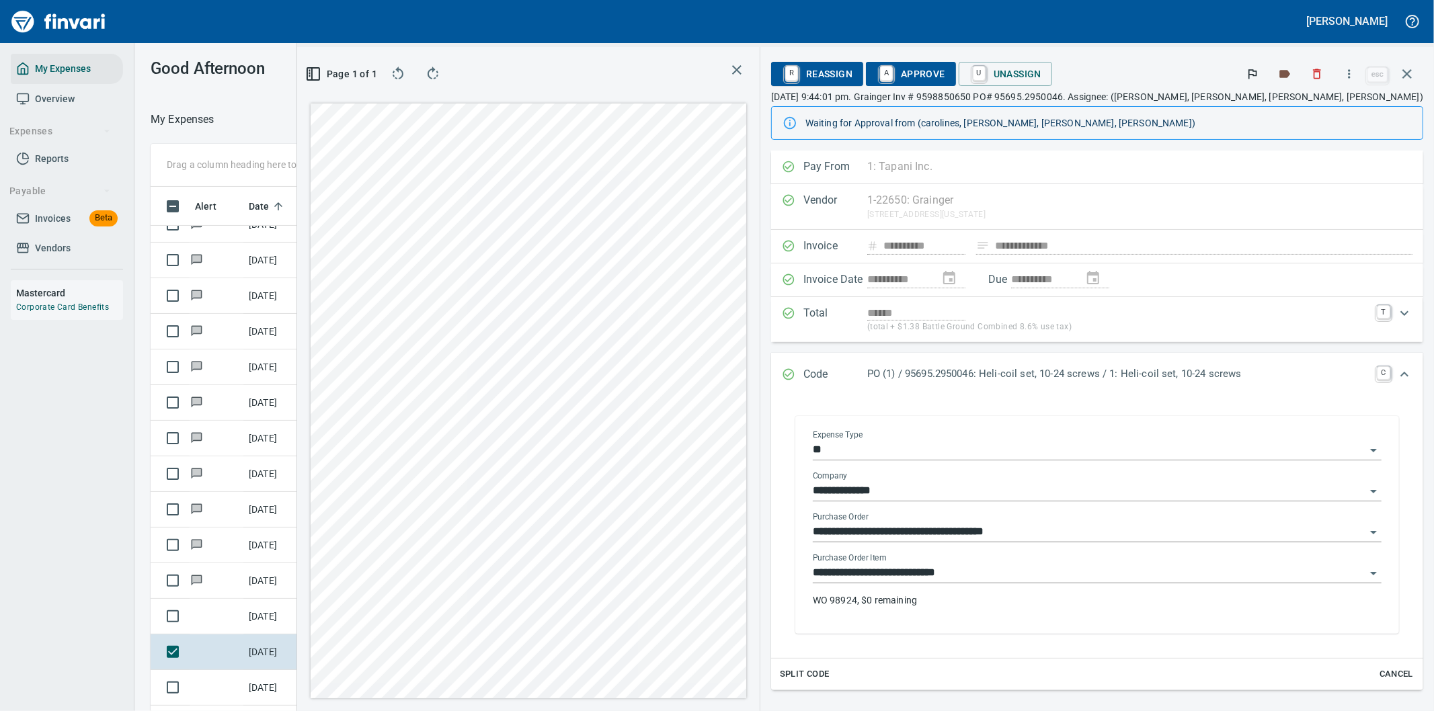
click at [1039, 600] on p "WO 98924, $0 remaining" at bounding box center [1097, 600] width 569 height 13
click at [1006, 602] on p "WO 98924, $0 remaining" at bounding box center [1097, 600] width 569 height 13
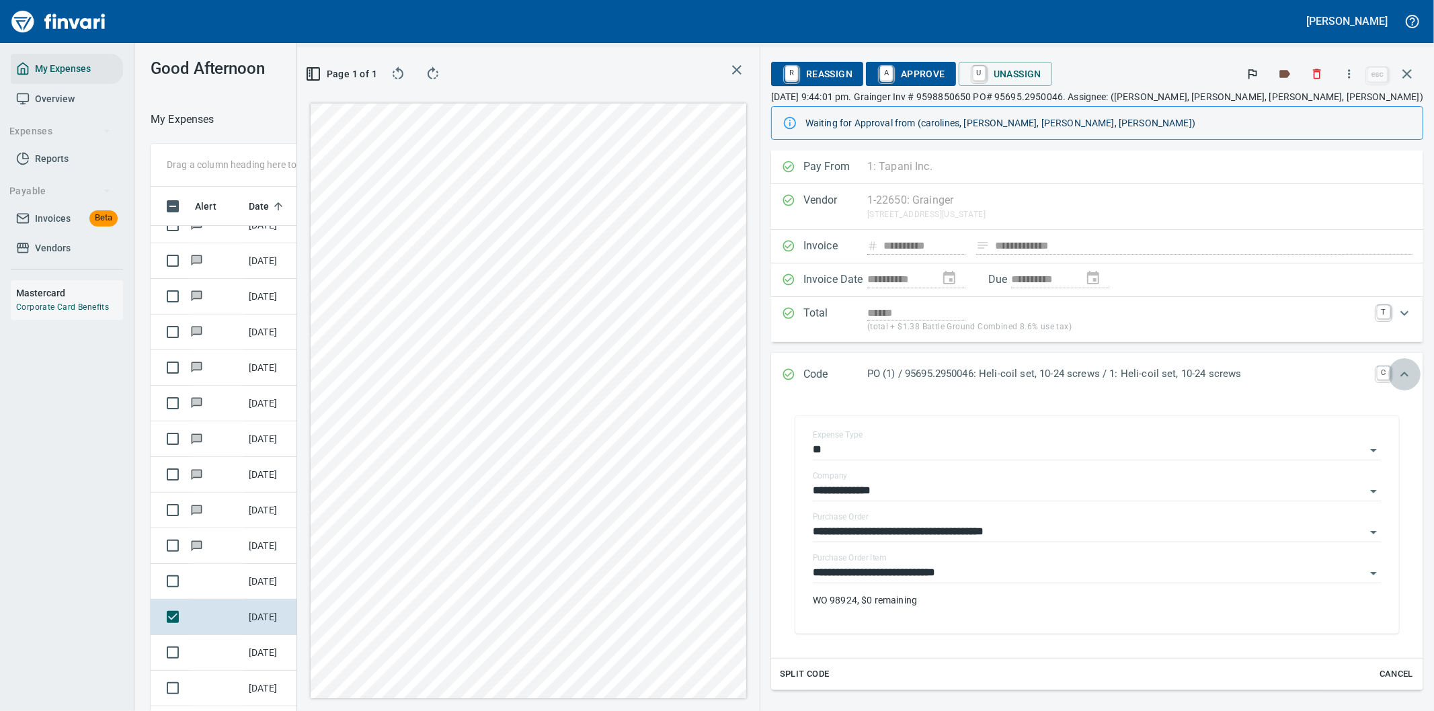
click at [1396, 372] on icon "Expand" at bounding box center [1404, 374] width 16 height 16
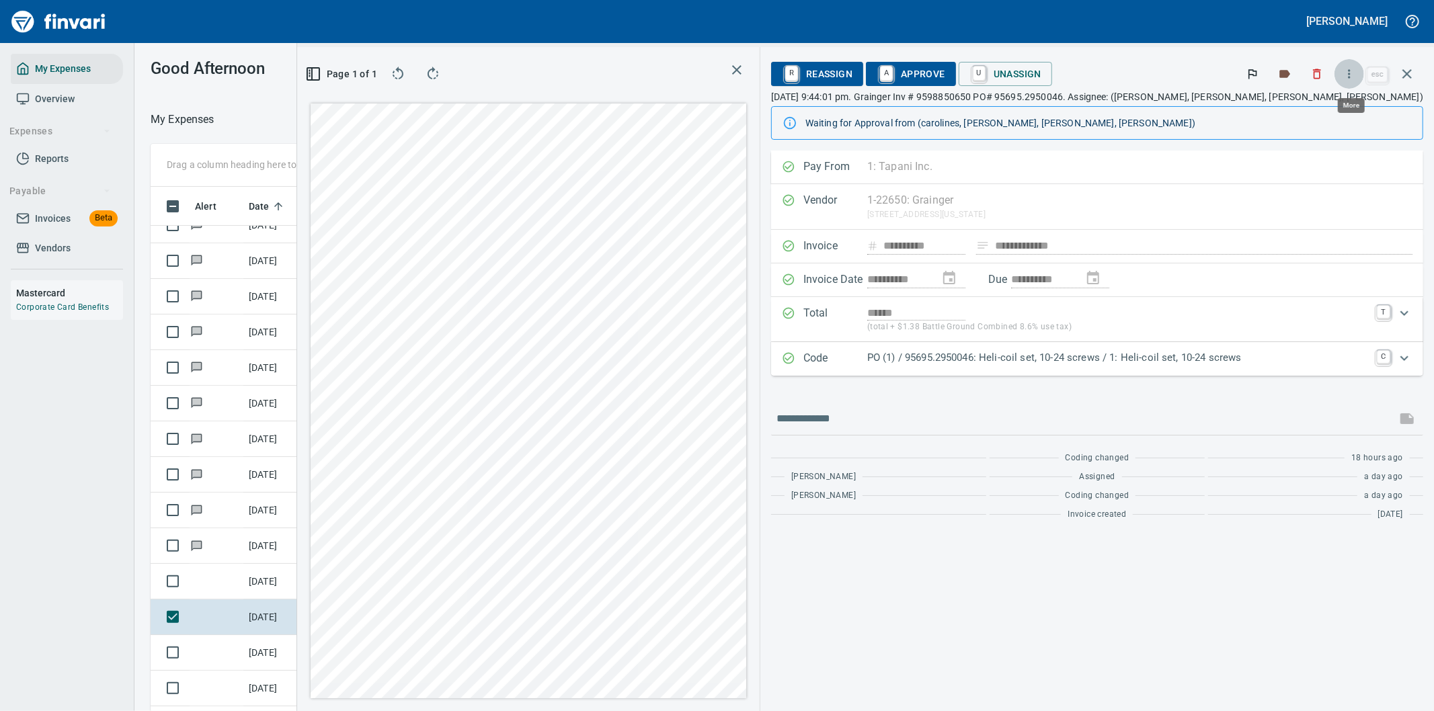
click at [1352, 72] on icon "button" at bounding box center [1348, 73] width 13 height 13
click at [1318, 110] on span "Download" at bounding box center [1346, 113] width 129 height 16
click at [981, 424] on input "text" at bounding box center [1083, 419] width 614 height 22
click at [961, 426] on input "text" at bounding box center [1083, 419] width 614 height 22
type input "**********"
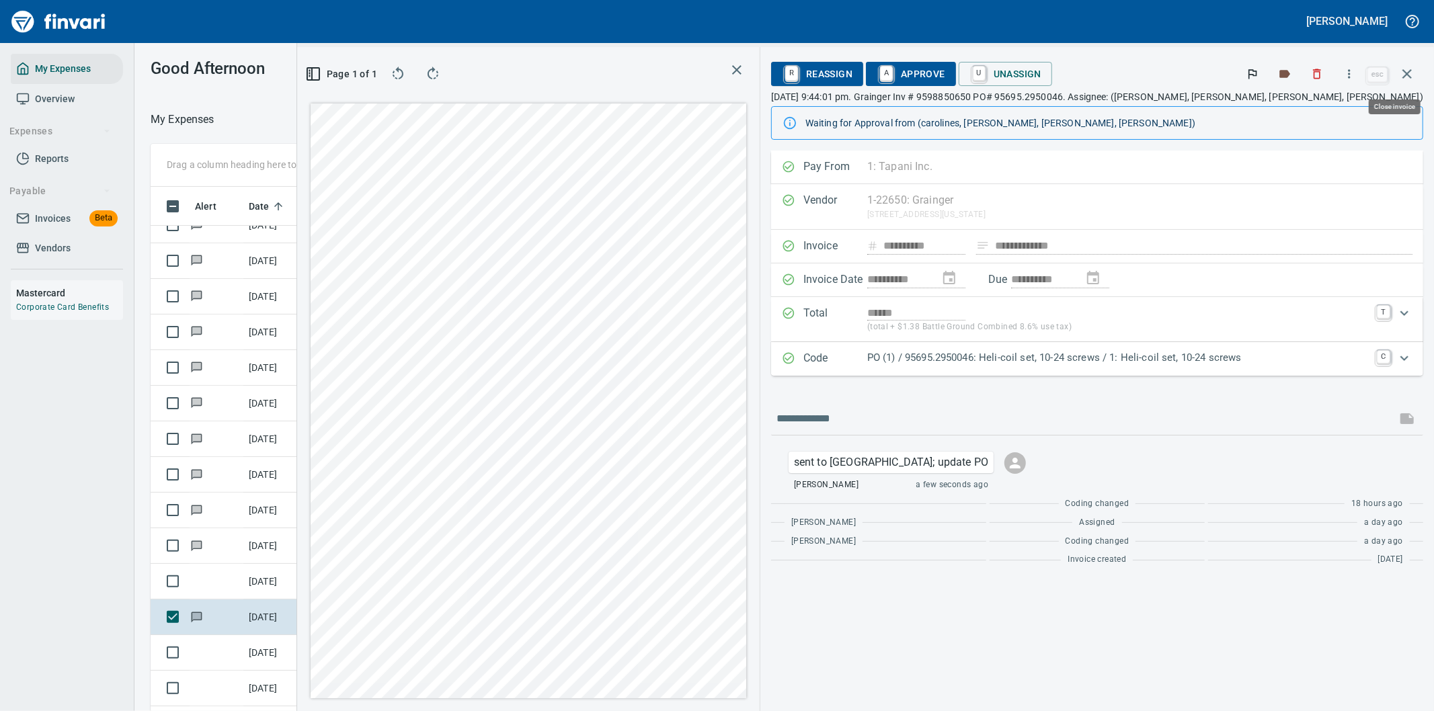
drag, startPoint x: 1408, startPoint y: 75, endPoint x: 1430, endPoint y: 66, distance: 23.8
click at [1408, 74] on icon "button" at bounding box center [1406, 73] width 9 height 9
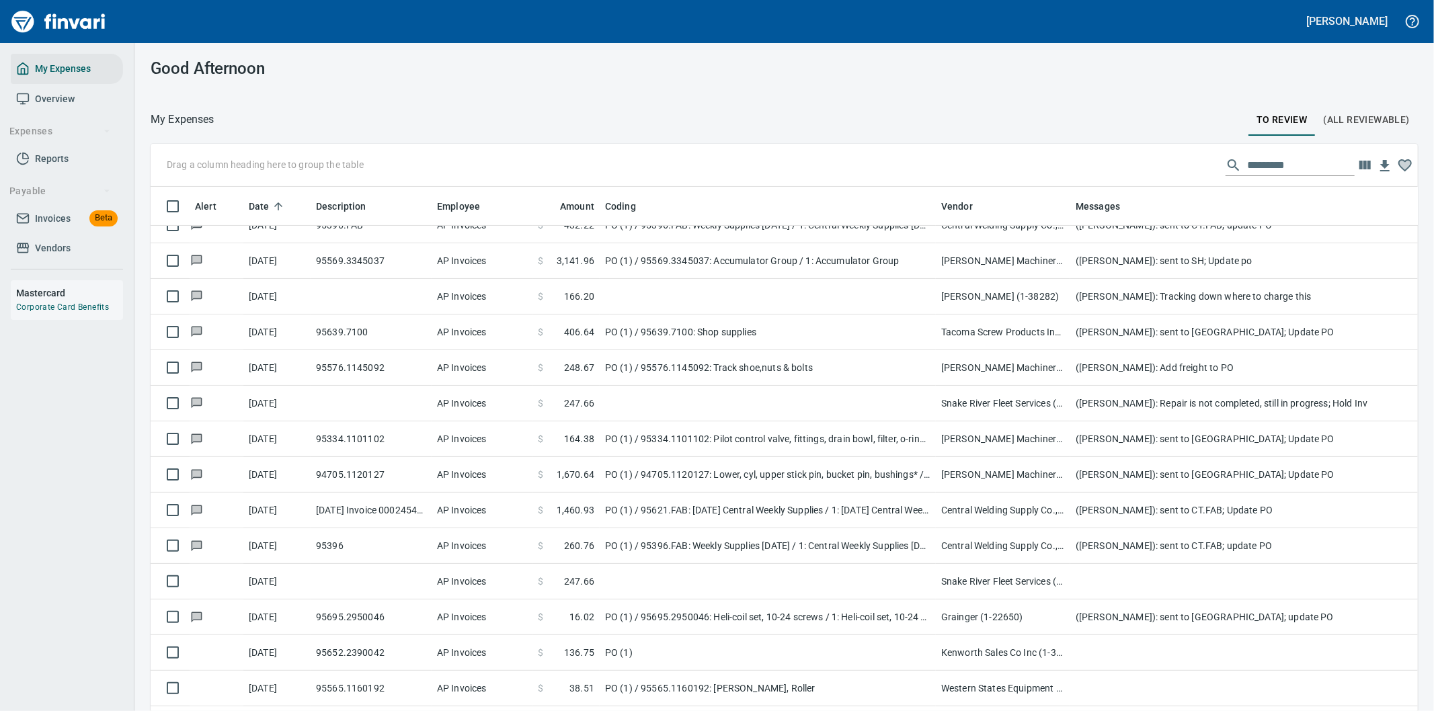
scroll to position [541, 1233]
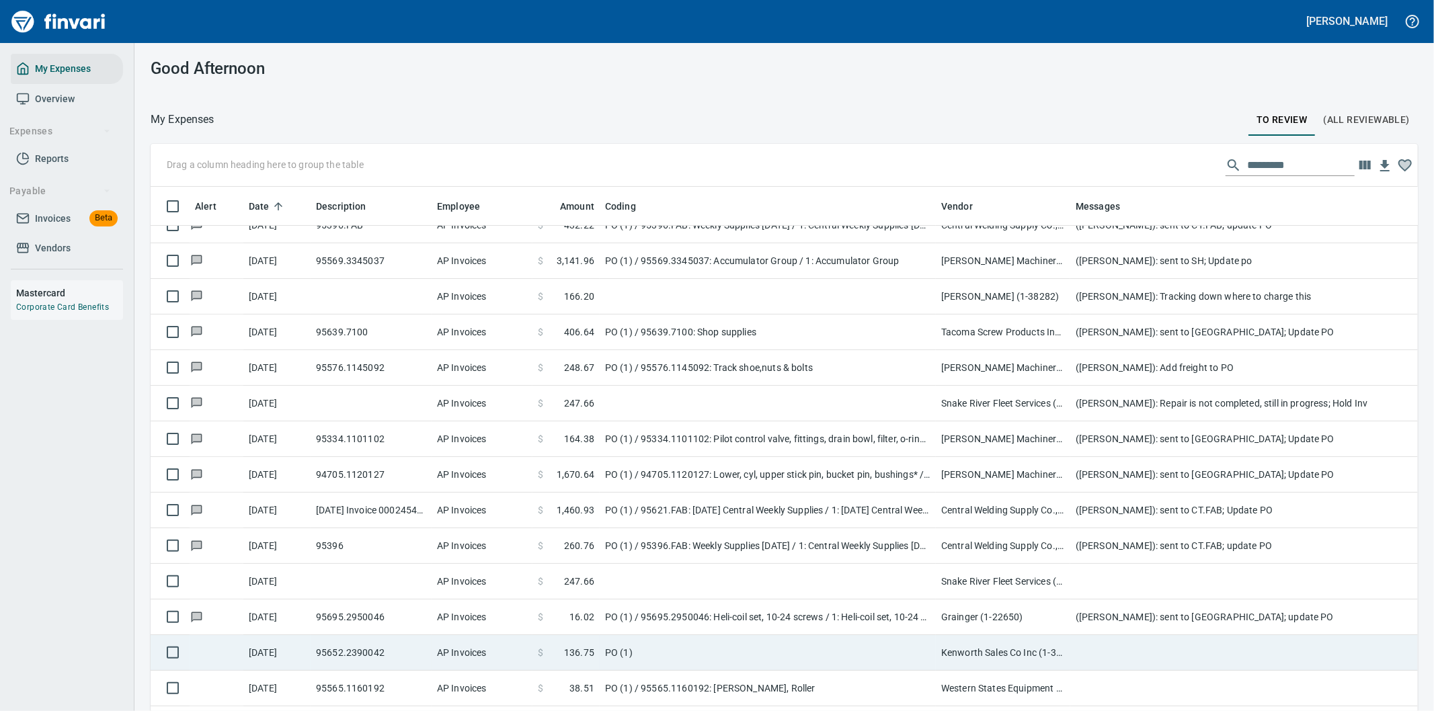
click at [879, 649] on td "PO (1)" at bounding box center [768, 653] width 336 height 36
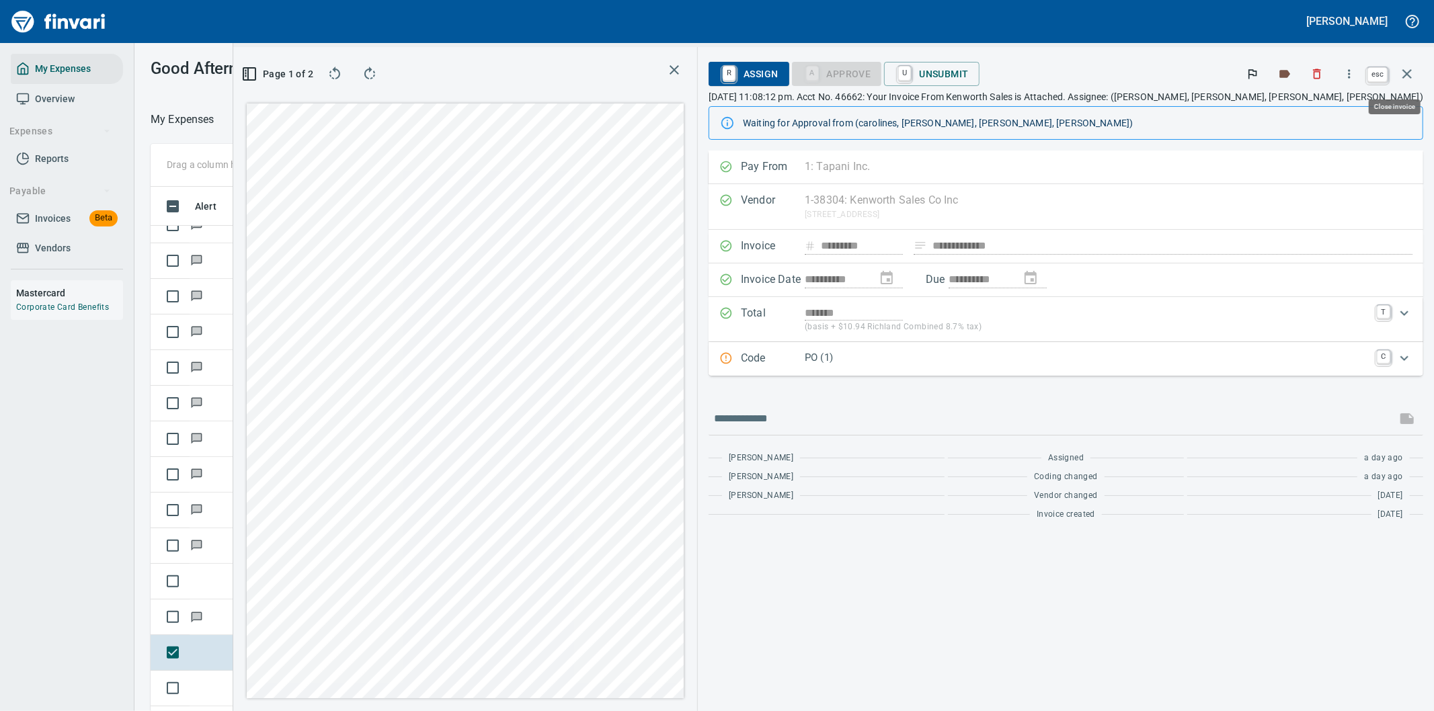
scroll to position [541, 897]
click at [1408, 72] on icon "button" at bounding box center [1406, 73] width 9 height 9
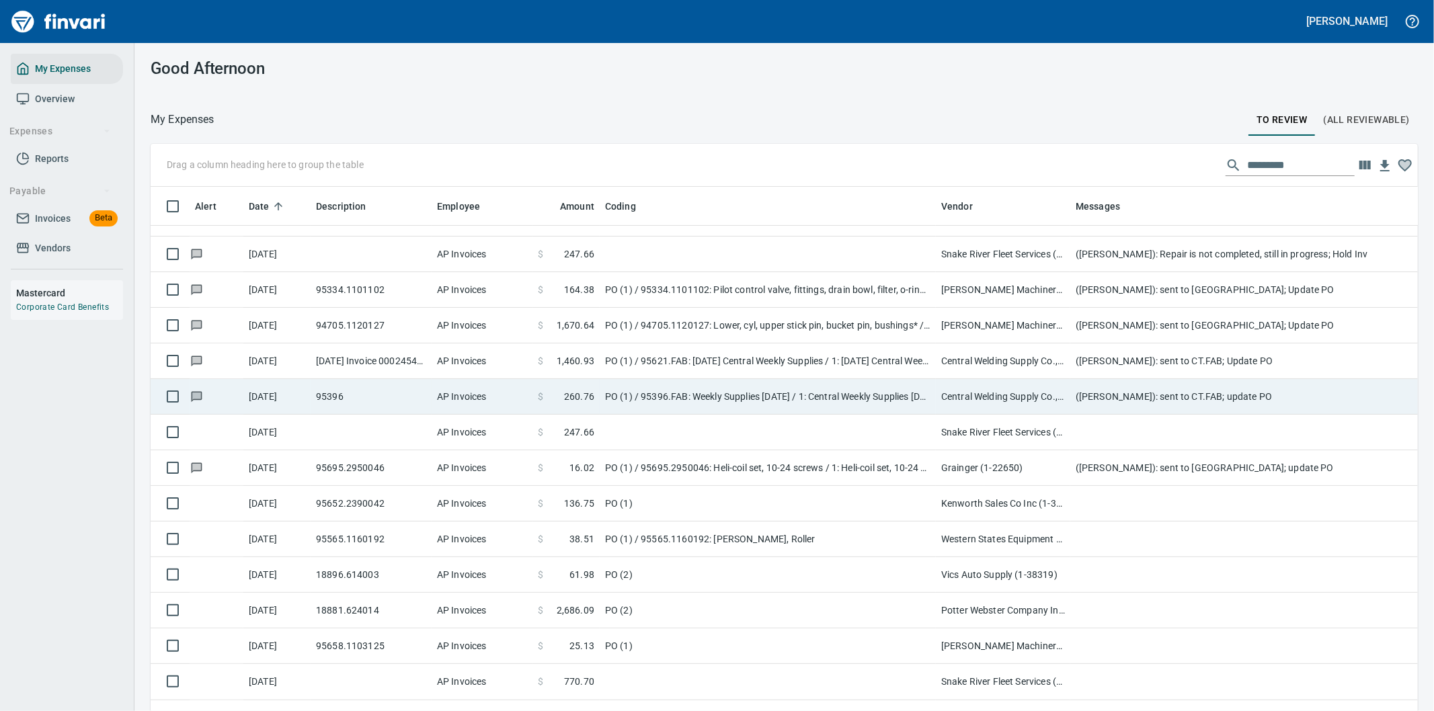
scroll to position [4630, 0]
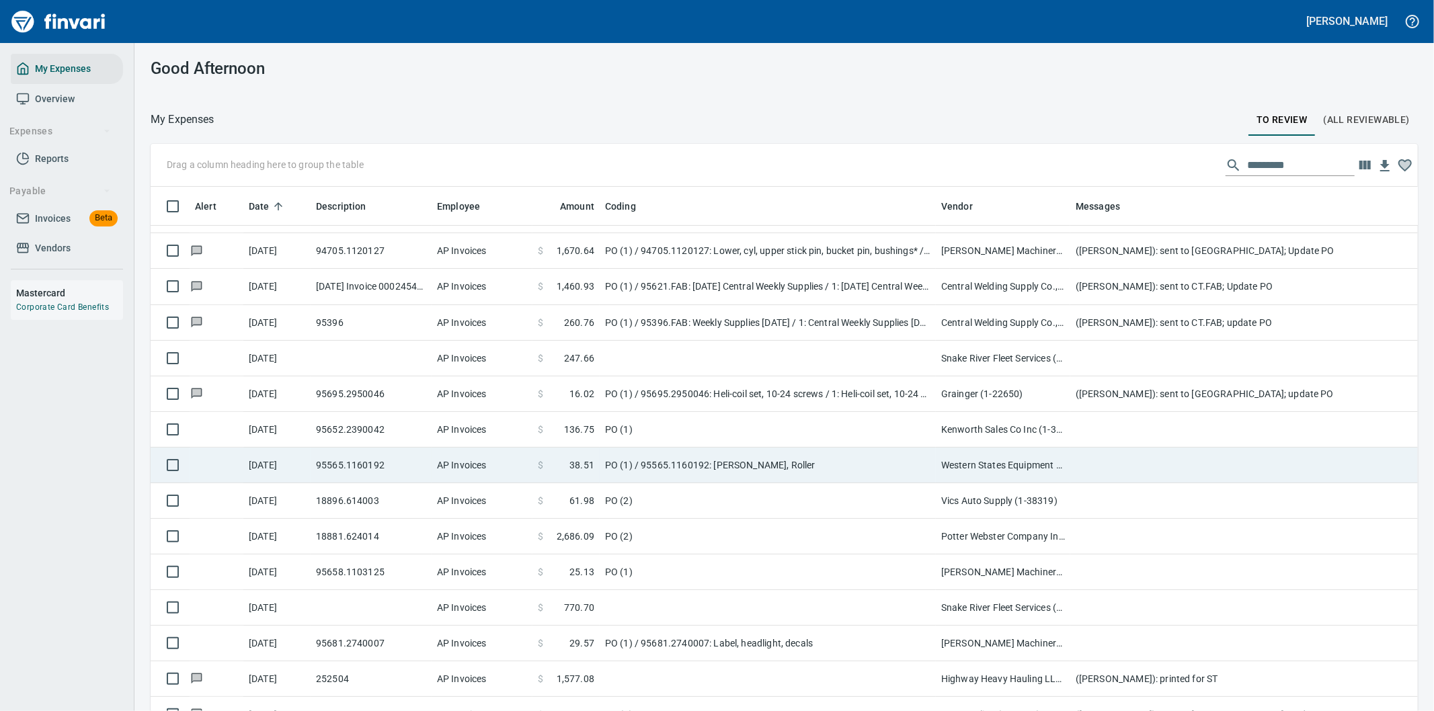
click at [787, 454] on td "PO (1) / 95565.1160192: [PERSON_NAME], Roller" at bounding box center [768, 466] width 336 height 36
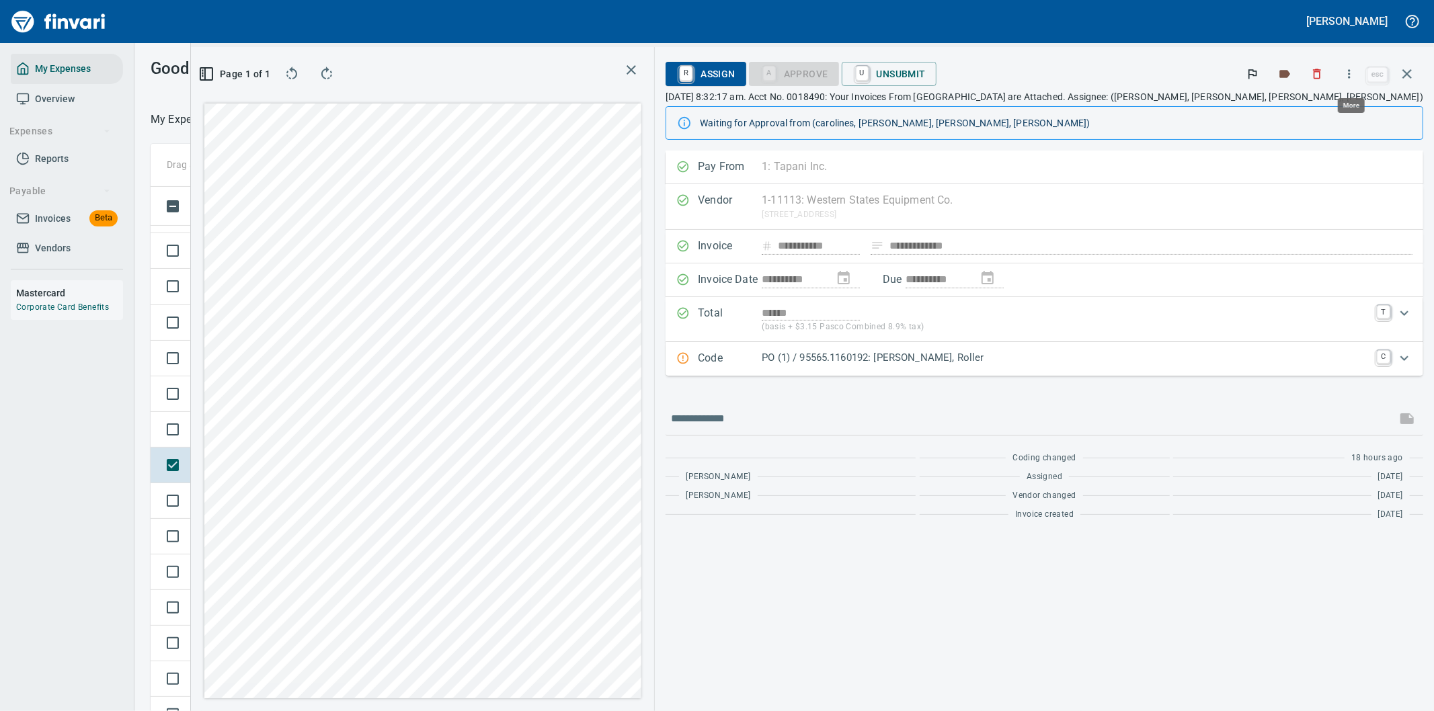
scroll to position [541, 897]
click at [1348, 71] on icon "button" at bounding box center [1348, 73] width 13 height 13
click at [1312, 112] on span "Download" at bounding box center [1346, 113] width 129 height 16
click at [899, 414] on input "text" at bounding box center [1031, 419] width 720 height 22
type input "**********"
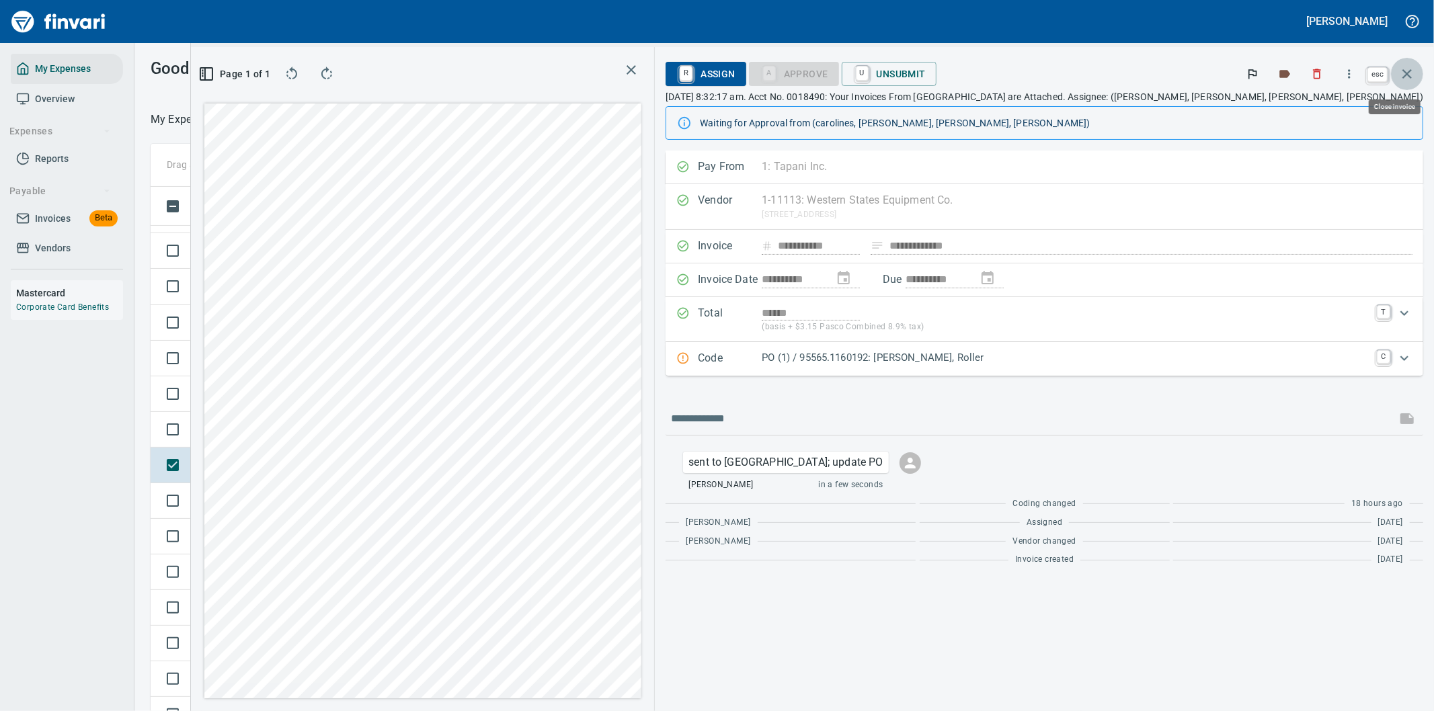
click at [1405, 69] on icon "button" at bounding box center [1407, 74] width 16 height 16
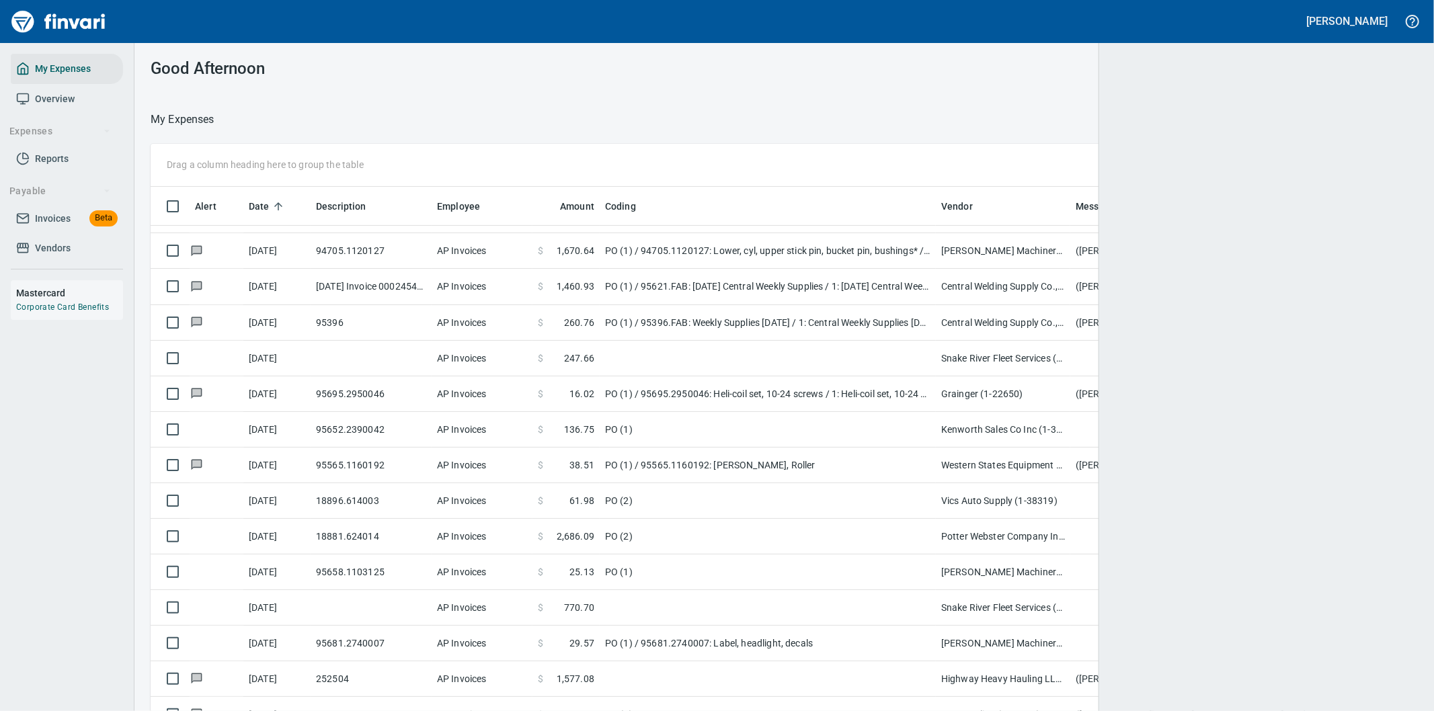
scroll to position [541, 1233]
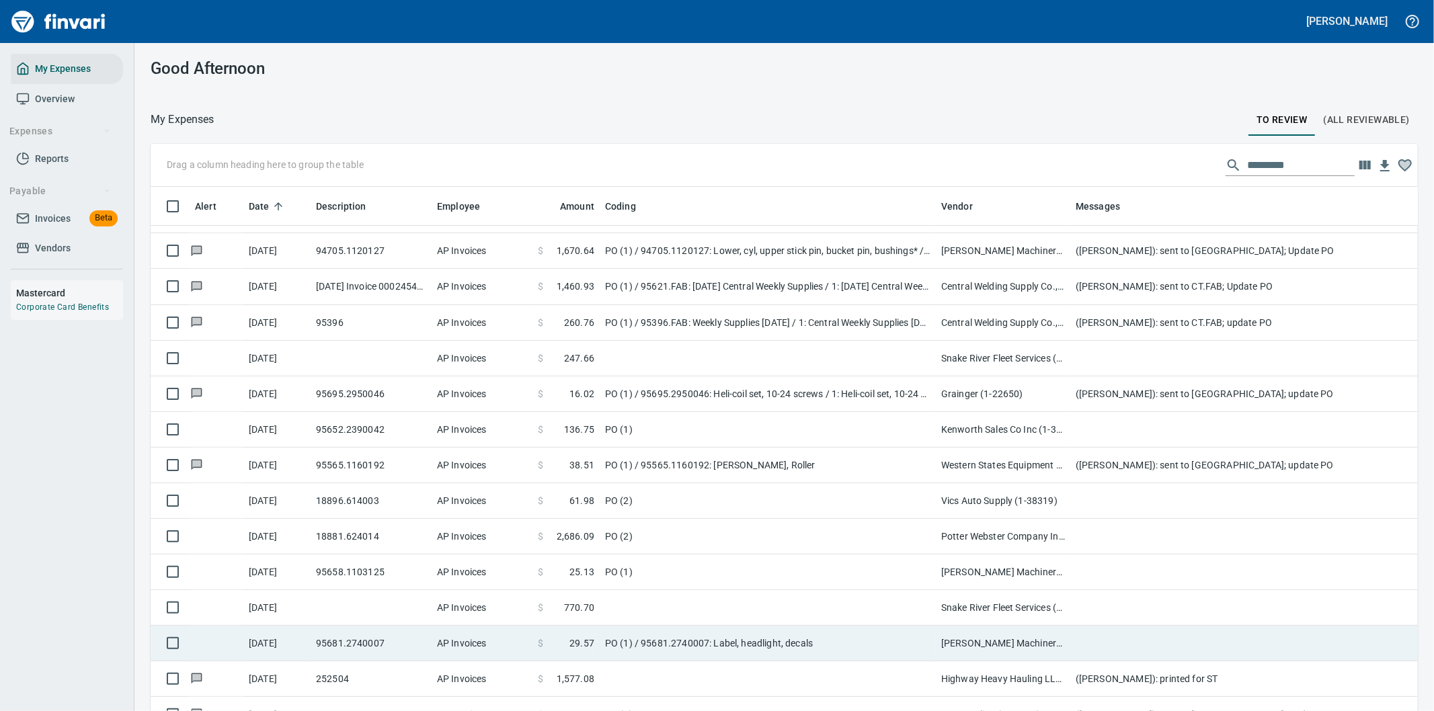
click at [838, 636] on td "PO (1) / 95681.2740007: Label, headlight, decals" at bounding box center [768, 644] width 336 height 36
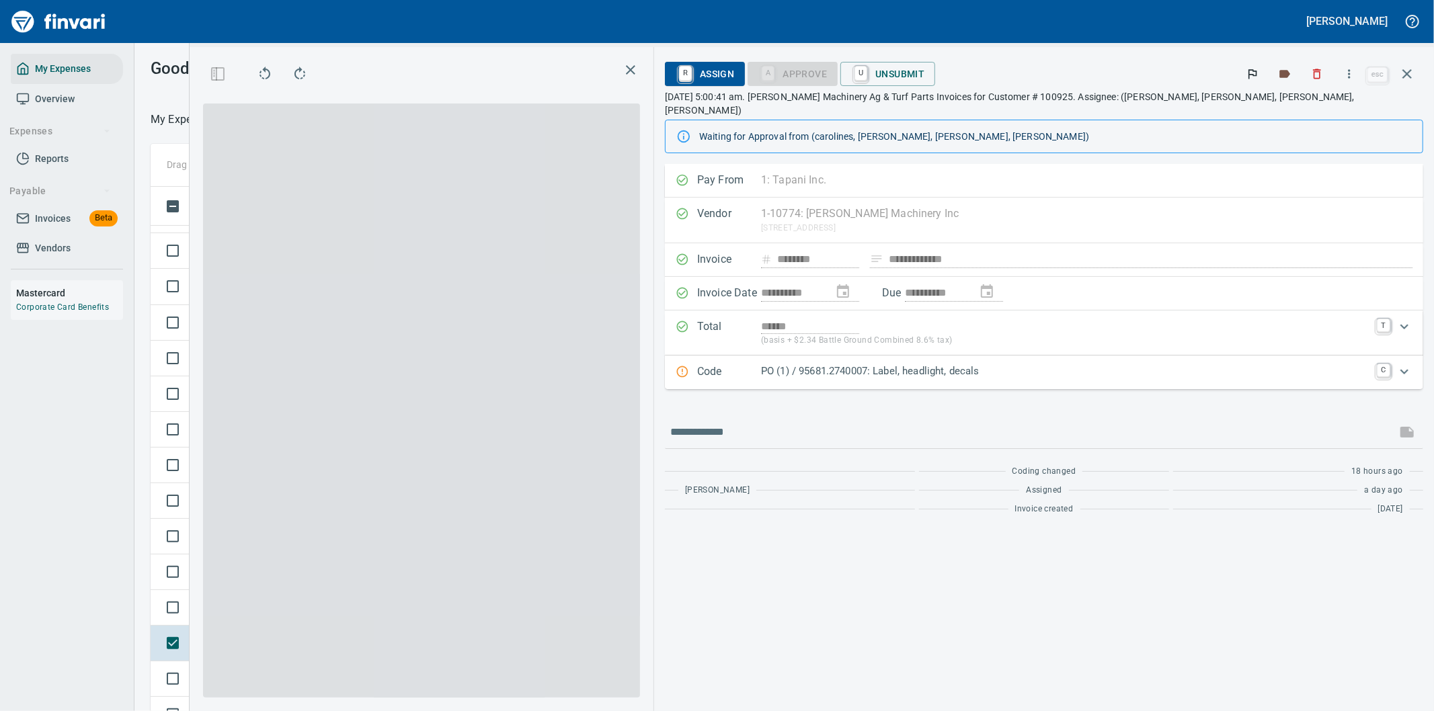
scroll to position [541, 897]
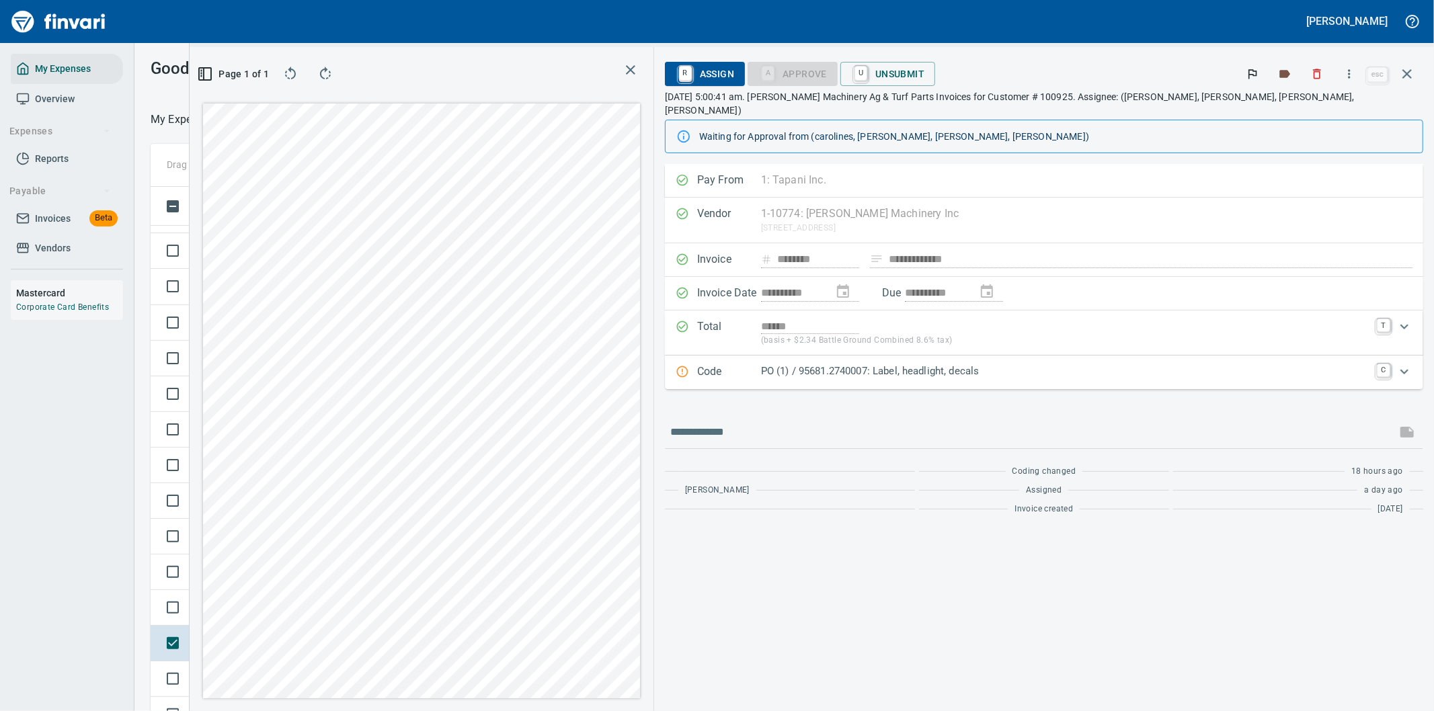
scroll to position [541, 897]
click at [1347, 73] on icon "button" at bounding box center [1348, 73] width 13 height 13
click at [1317, 112] on span "Download" at bounding box center [1346, 113] width 129 height 16
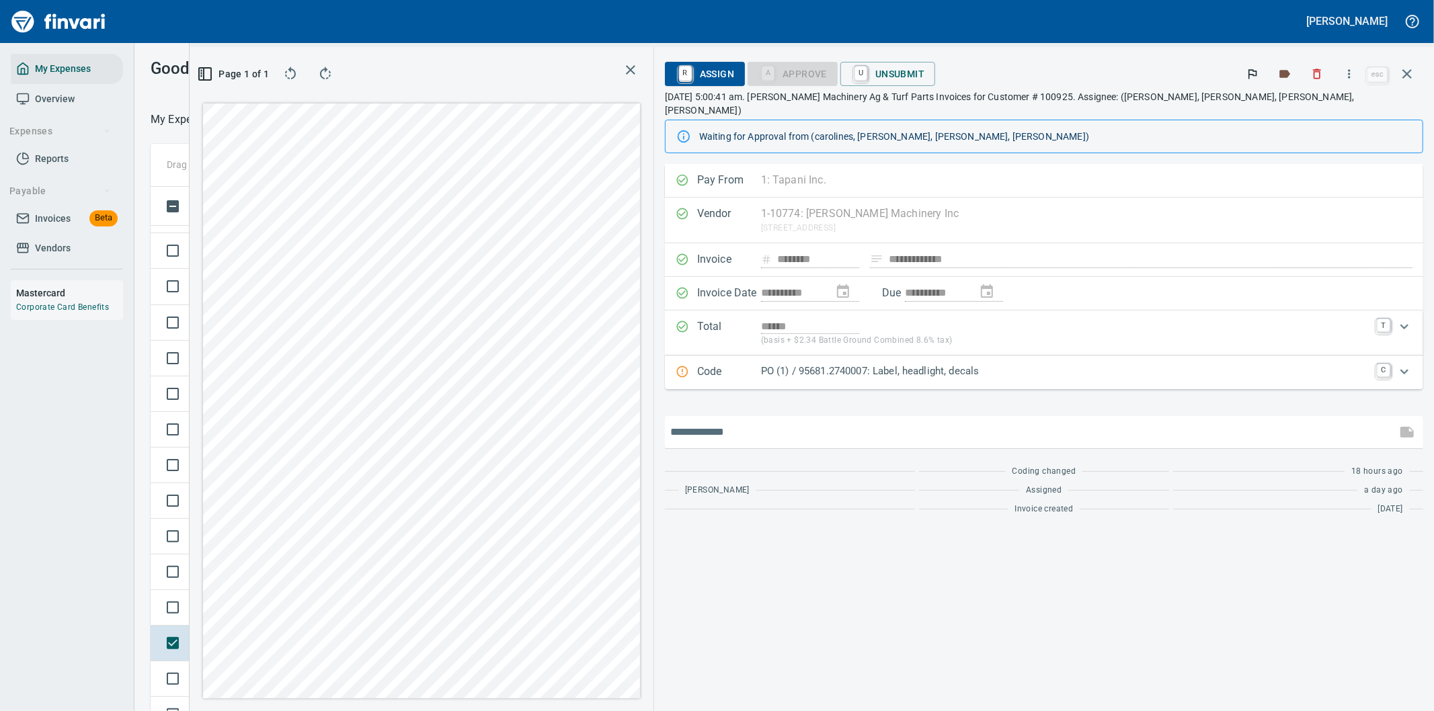
click at [909, 421] on input "text" at bounding box center [1030, 432] width 721 height 22
type input "**********"
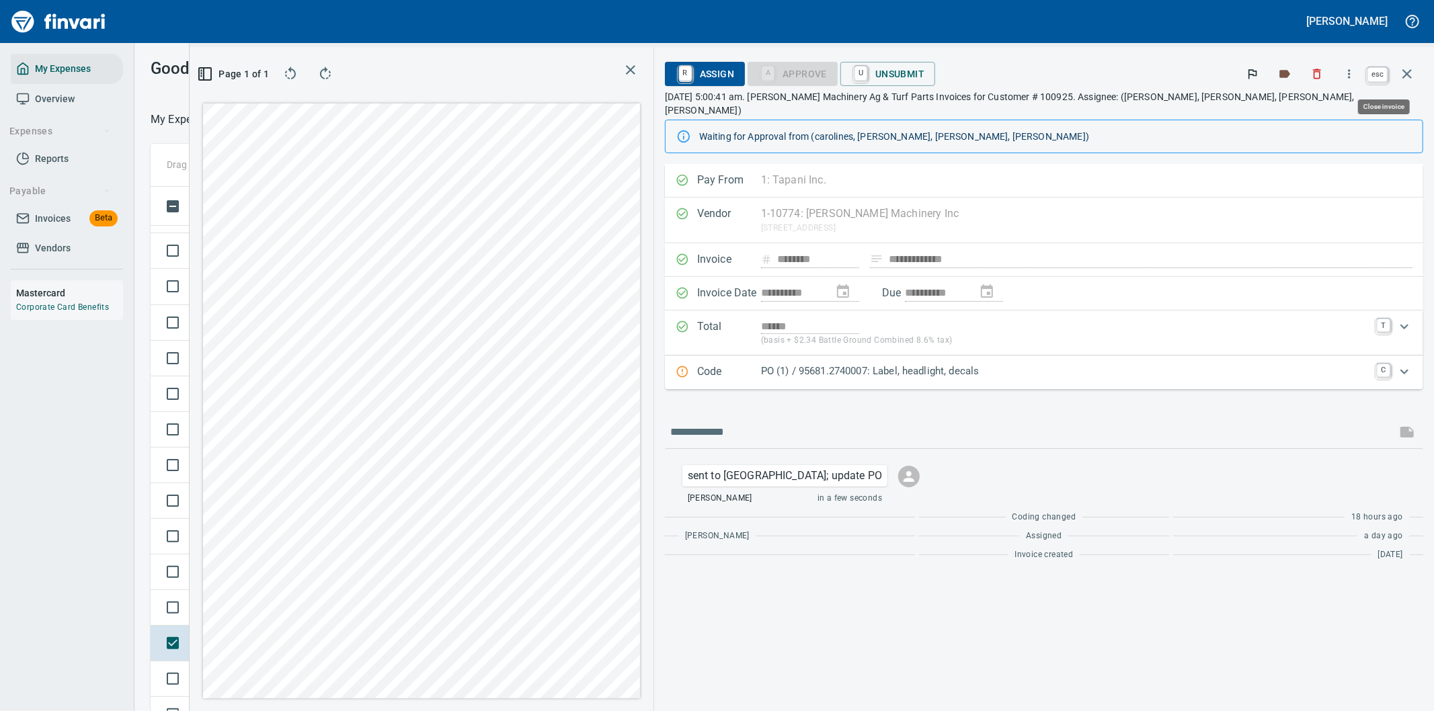
click at [1408, 71] on icon "button" at bounding box center [1407, 74] width 16 height 16
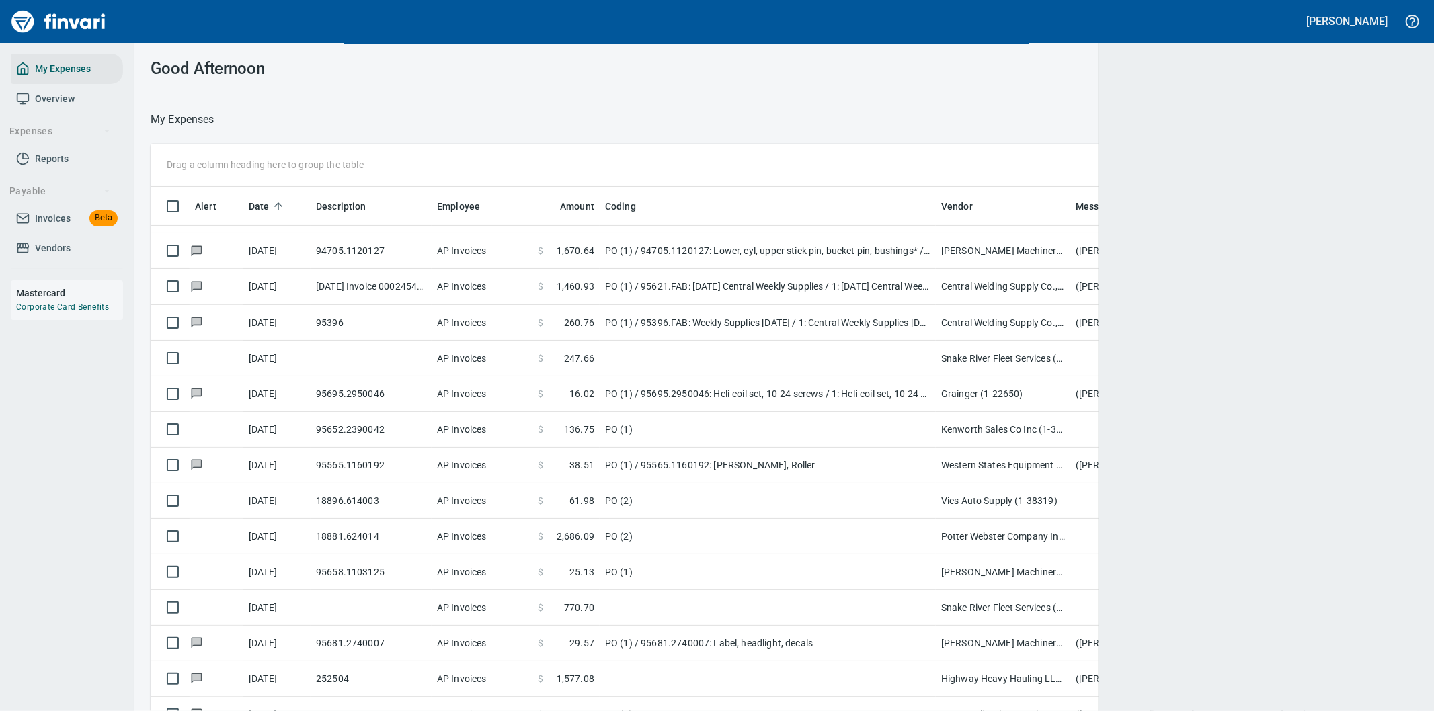
scroll to position [541, 1233]
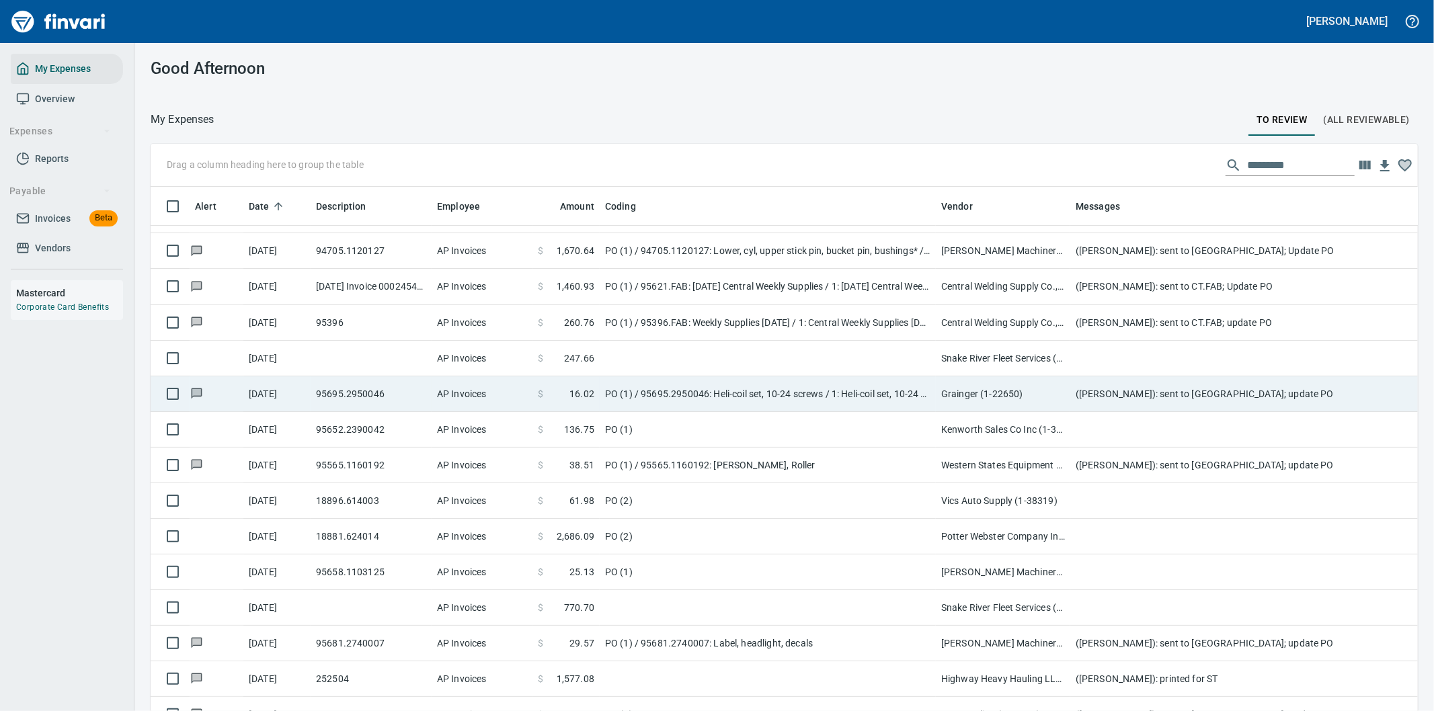
click at [1071, 402] on td "([PERSON_NAME]): sent to [GEOGRAPHIC_DATA]; update PO" at bounding box center [1339, 394] width 538 height 36
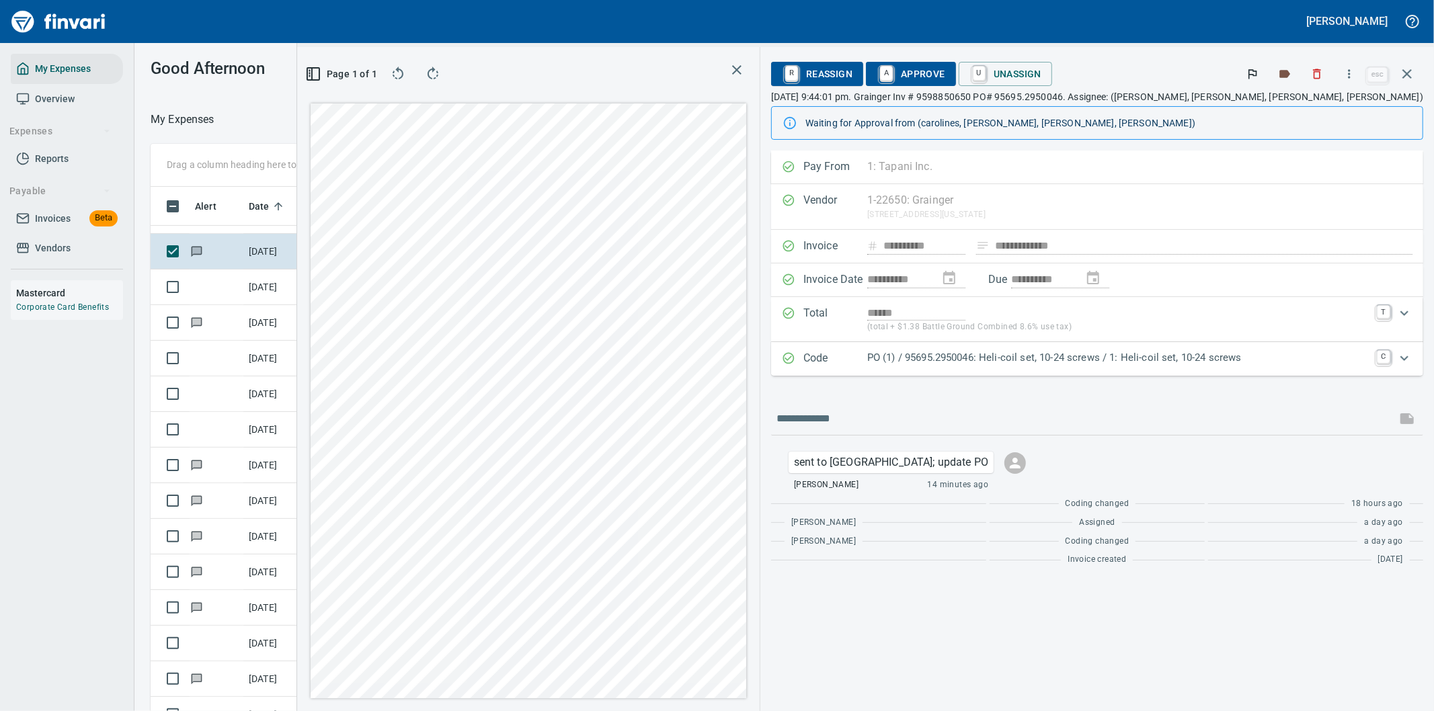
scroll to position [541, 897]
click at [1177, 596] on div "**********" at bounding box center [1097, 431] width 674 height 561
click at [1143, 626] on div "**********" at bounding box center [1097, 431] width 674 height 561
click at [1352, 71] on icon "button" at bounding box center [1348, 73] width 13 height 13
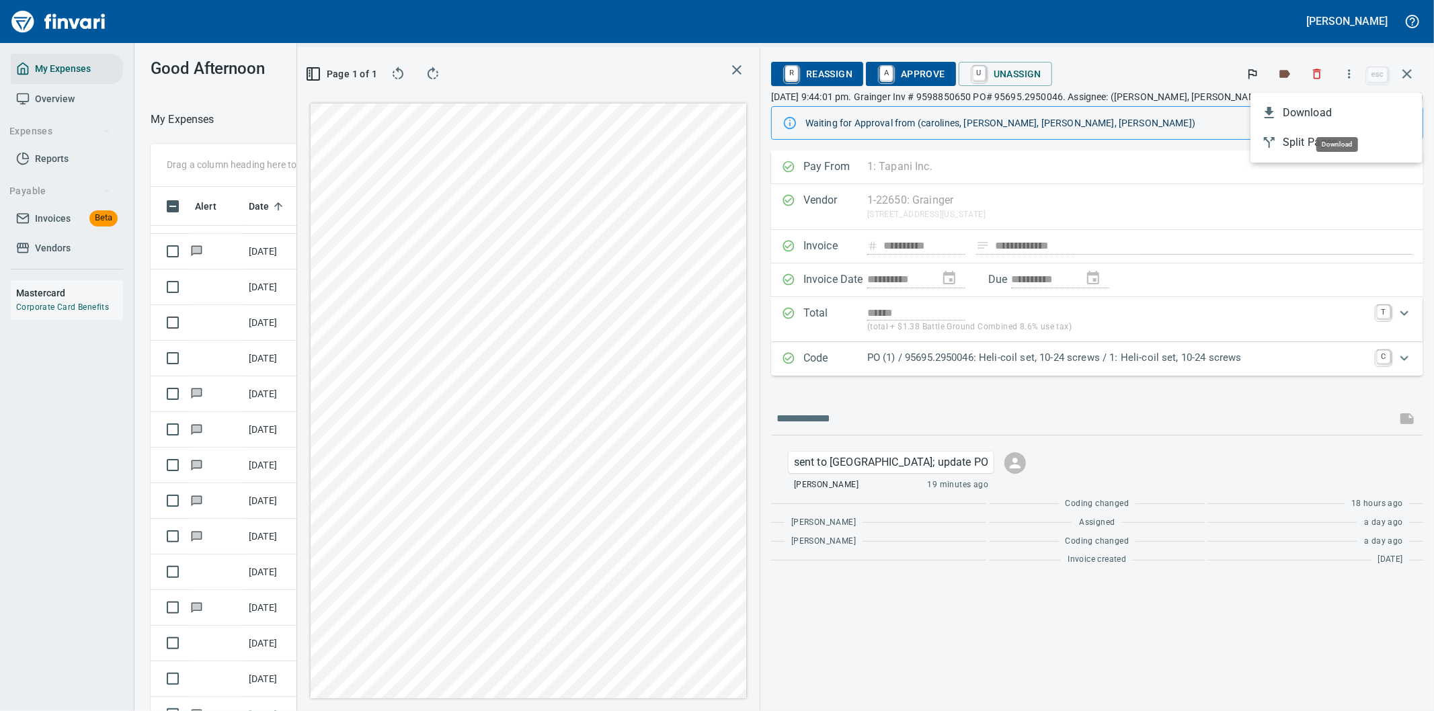
click at [1306, 109] on span "Download" at bounding box center [1346, 113] width 129 height 16
click at [1405, 74] on icon "button" at bounding box center [1407, 74] width 16 height 16
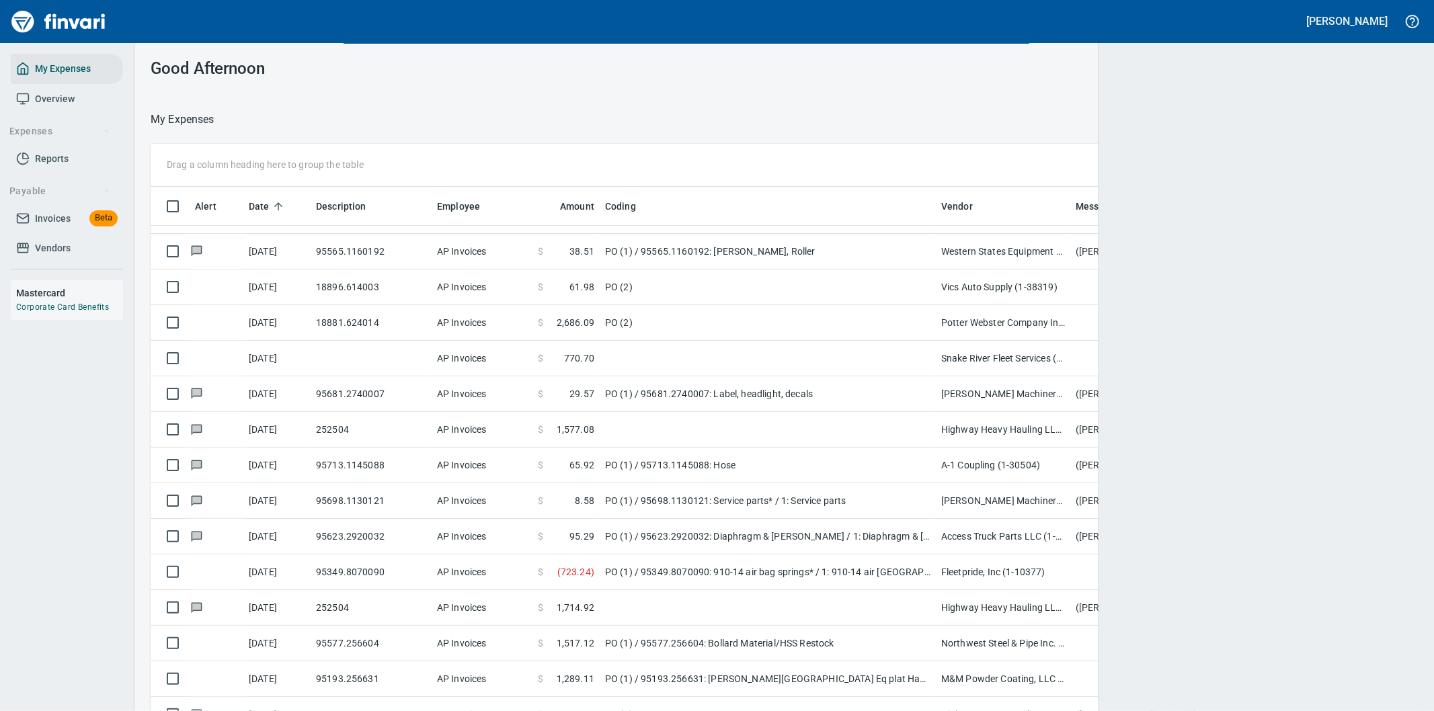
scroll to position [541, 1233]
